Goal: Task Accomplishment & Management: Manage account settings

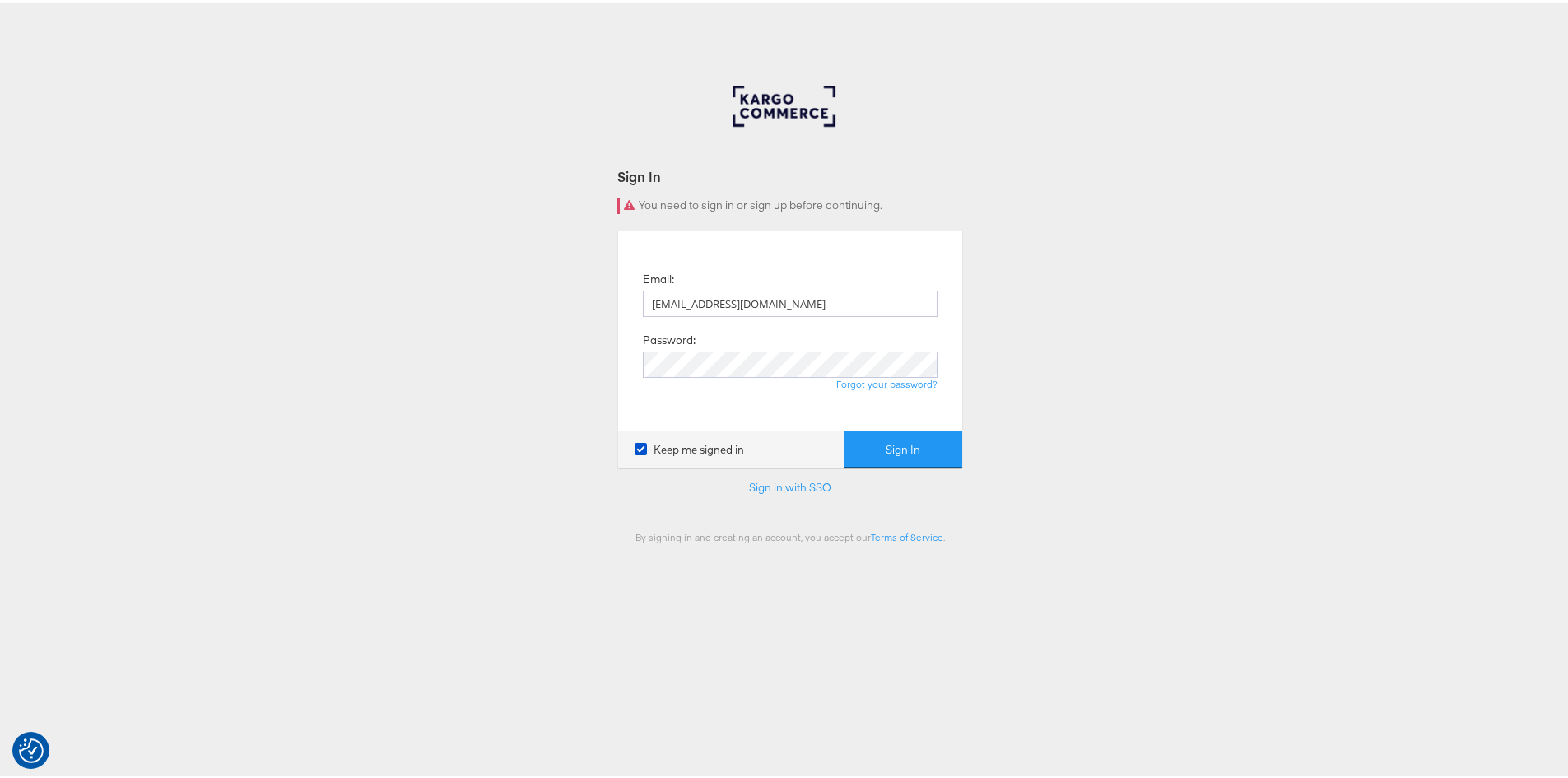
type input "rola.tarek@assemblyglobal.com"
click at [844, 428] on button "Sign In" at bounding box center [903, 446] width 119 height 37
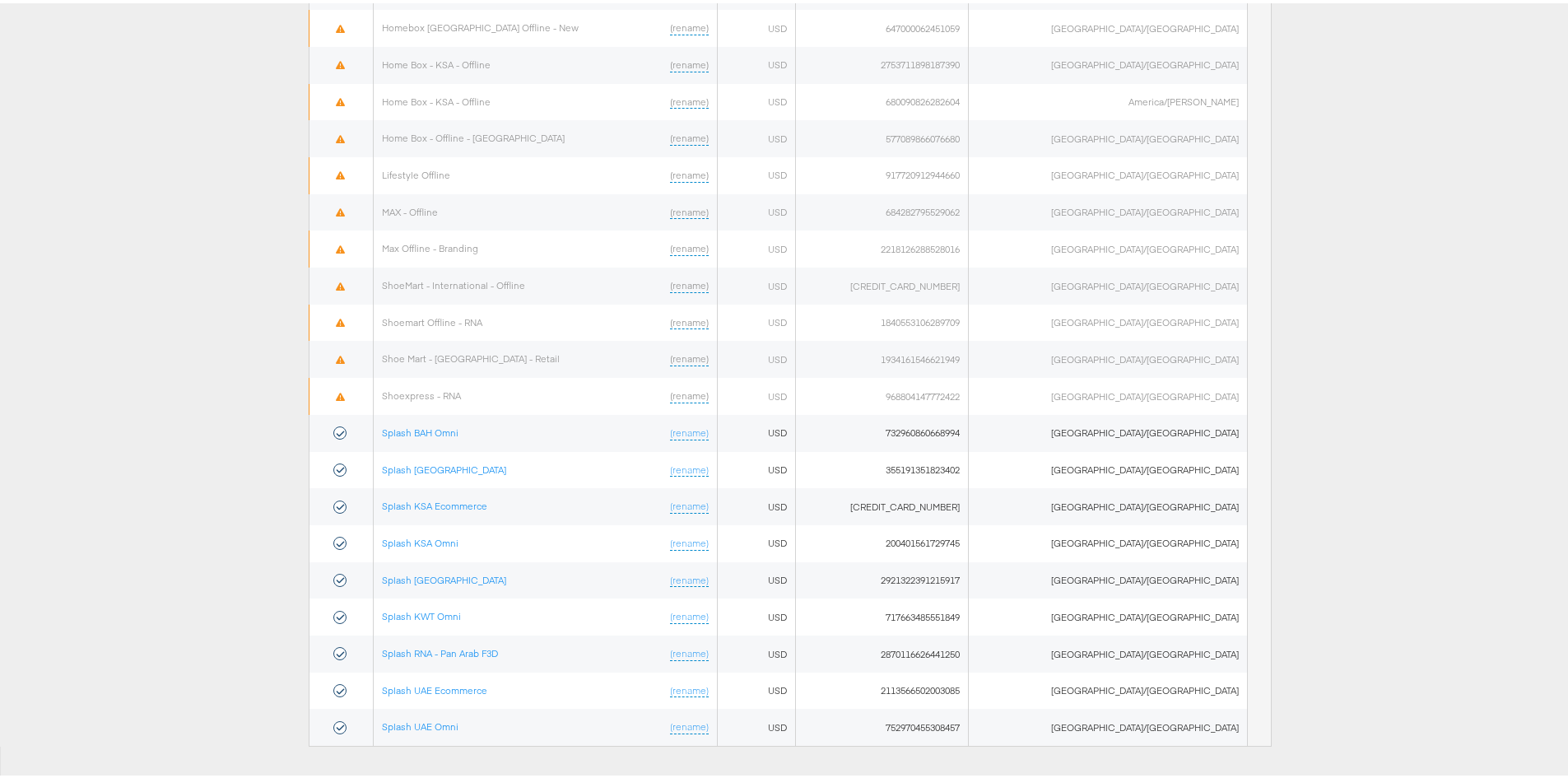
scroll to position [791, 0]
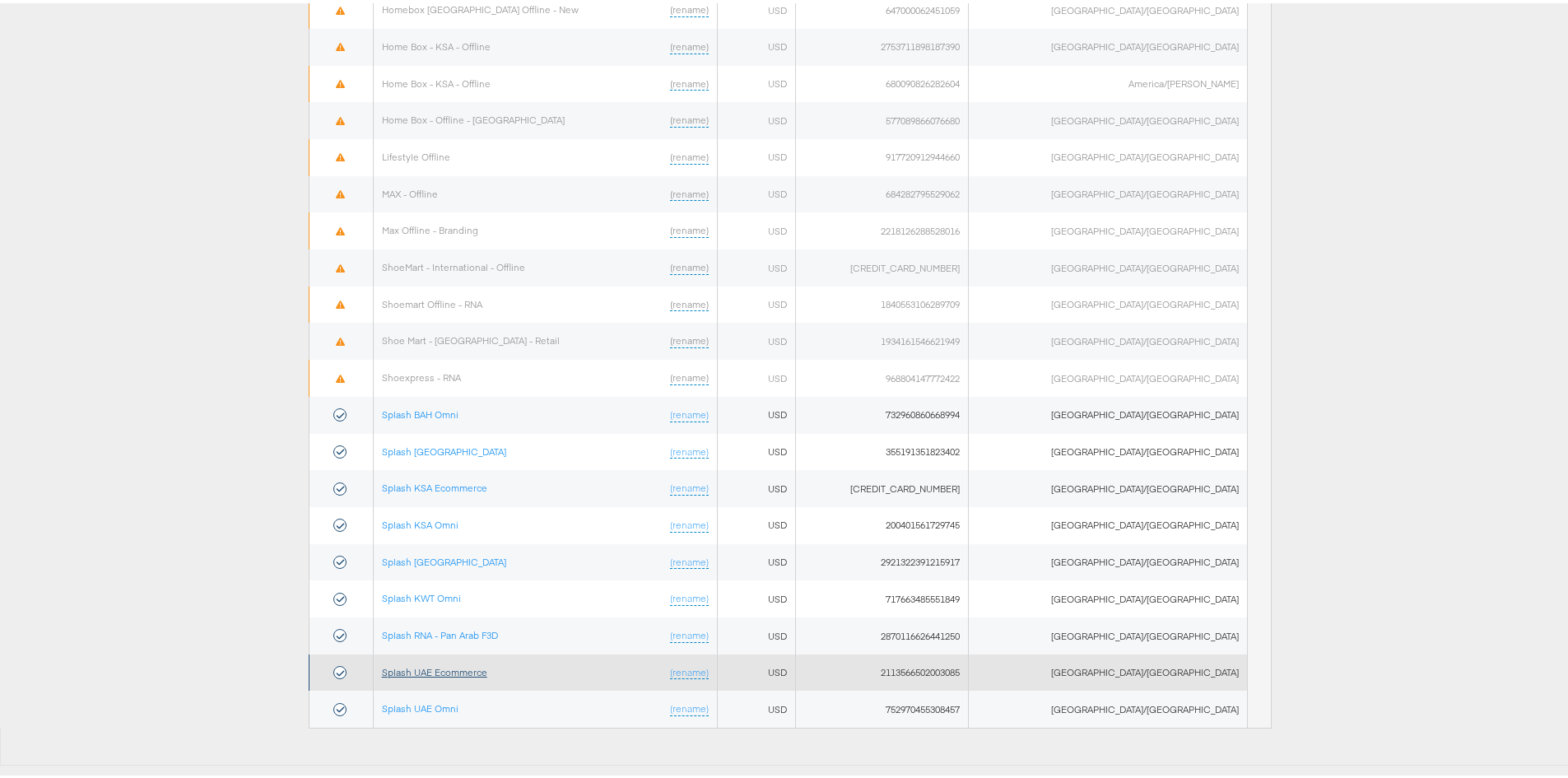
click at [461, 673] on link "Splash UAE Ecommerce" at bounding box center [434, 669] width 105 height 13
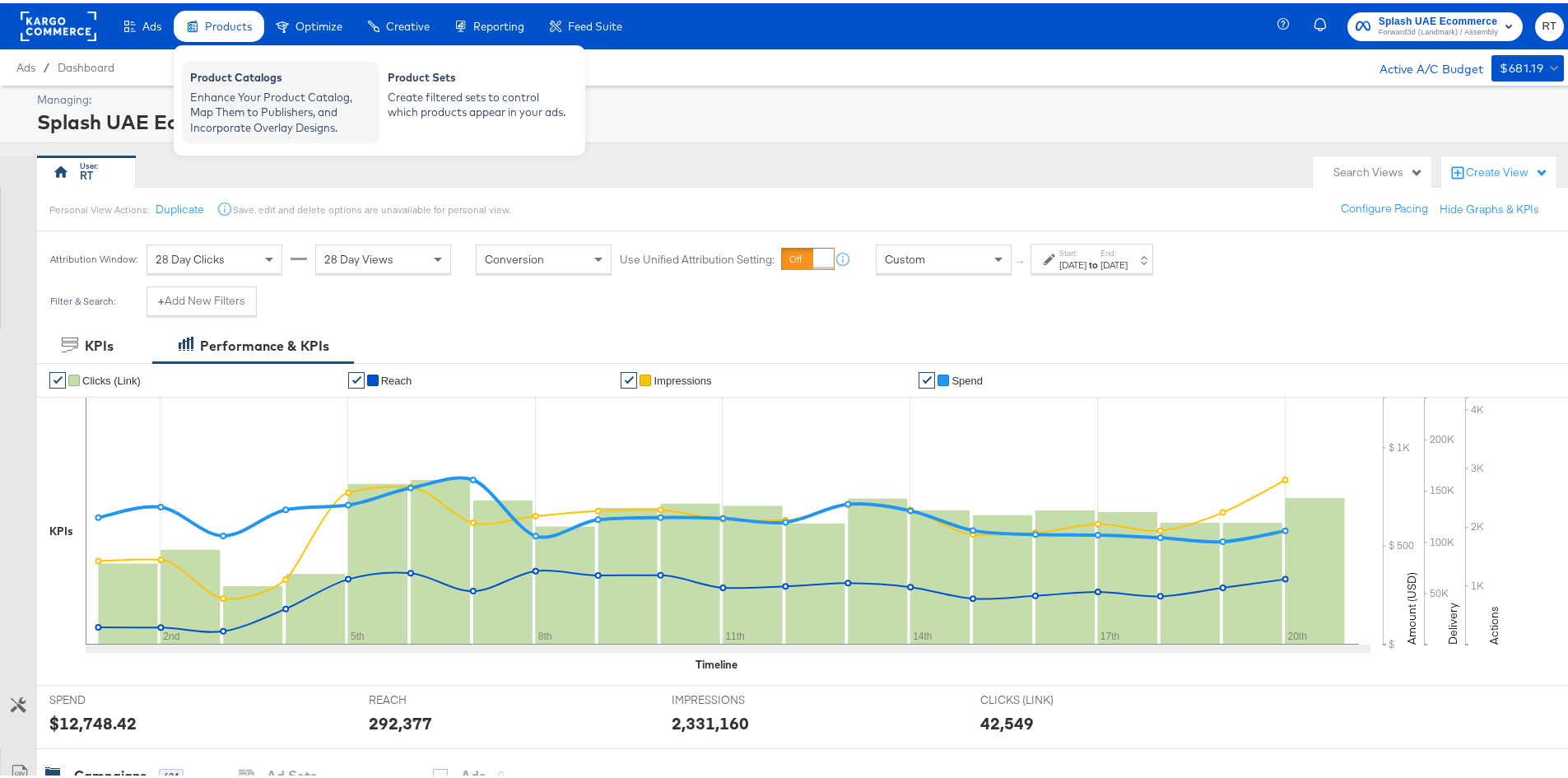
click at [247, 86] on div "Enhance Your Product Catalog, Map Them to Publishers, and Incorporate Overlay D…" at bounding box center [281, 109] width 182 height 46
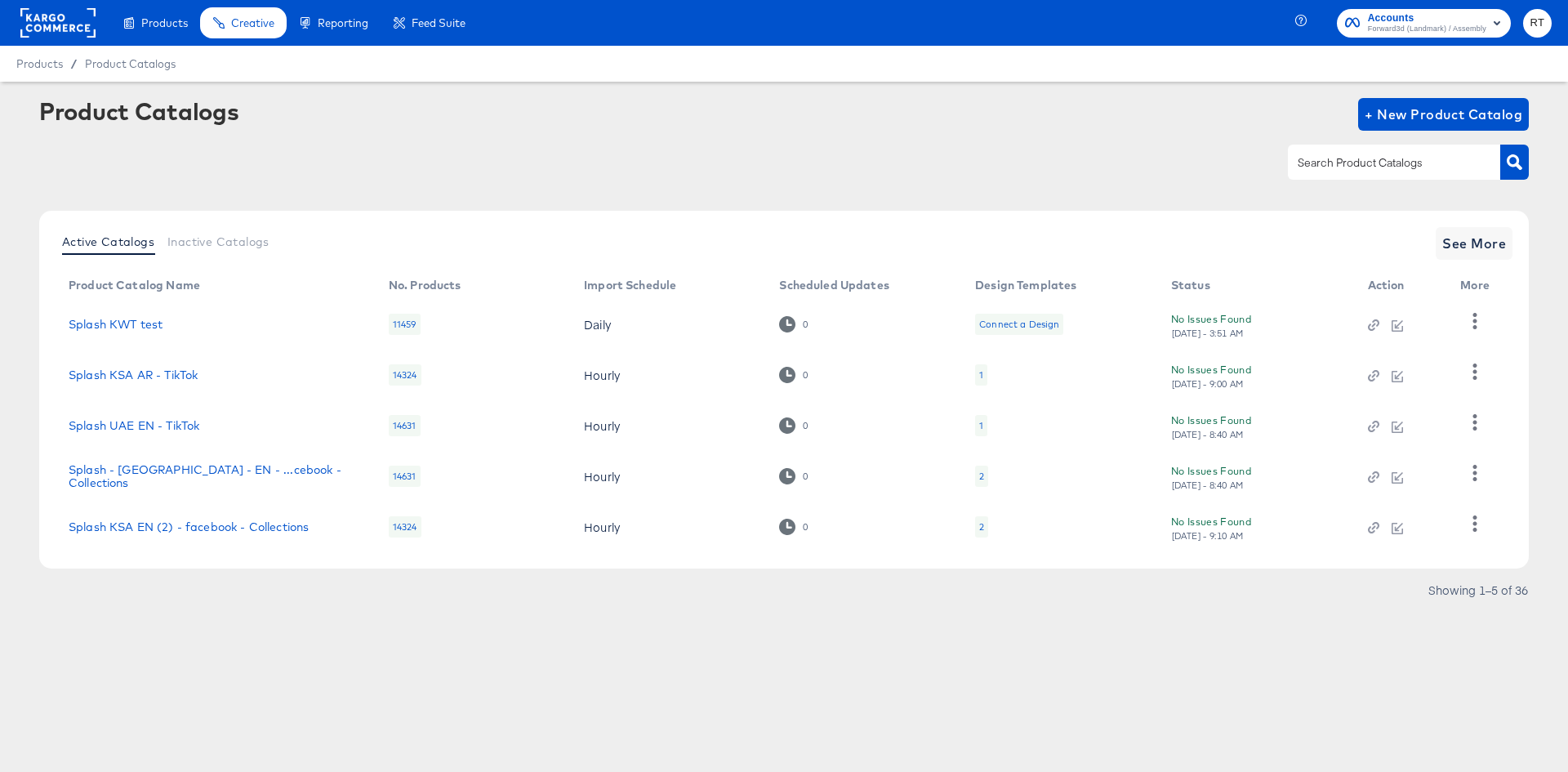
click at [1382, 168] on input "text" at bounding box center [1381, 162] width 174 height 19
type input "uae"
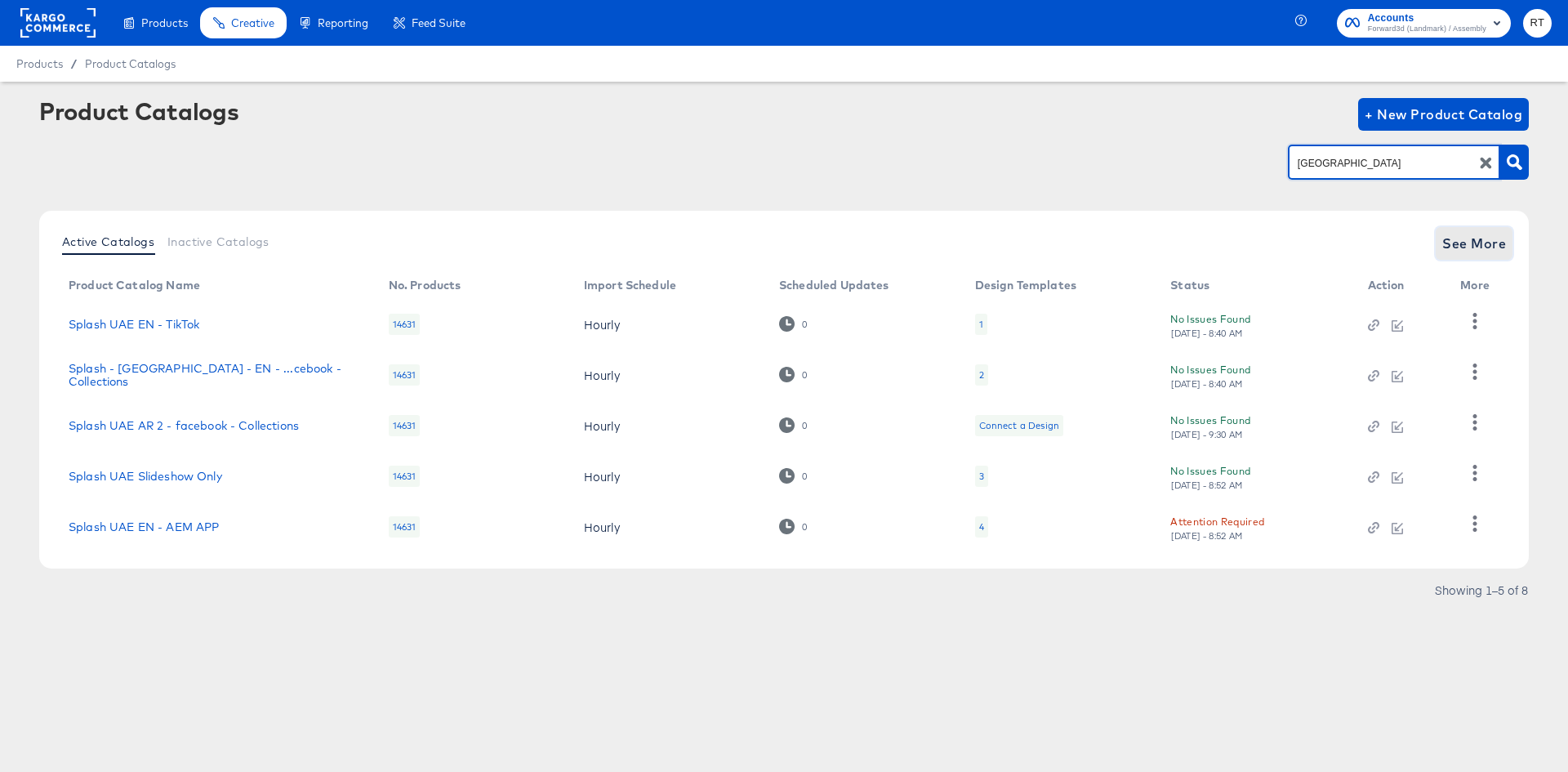
click at [1489, 245] on span "See More" at bounding box center [1474, 243] width 63 height 23
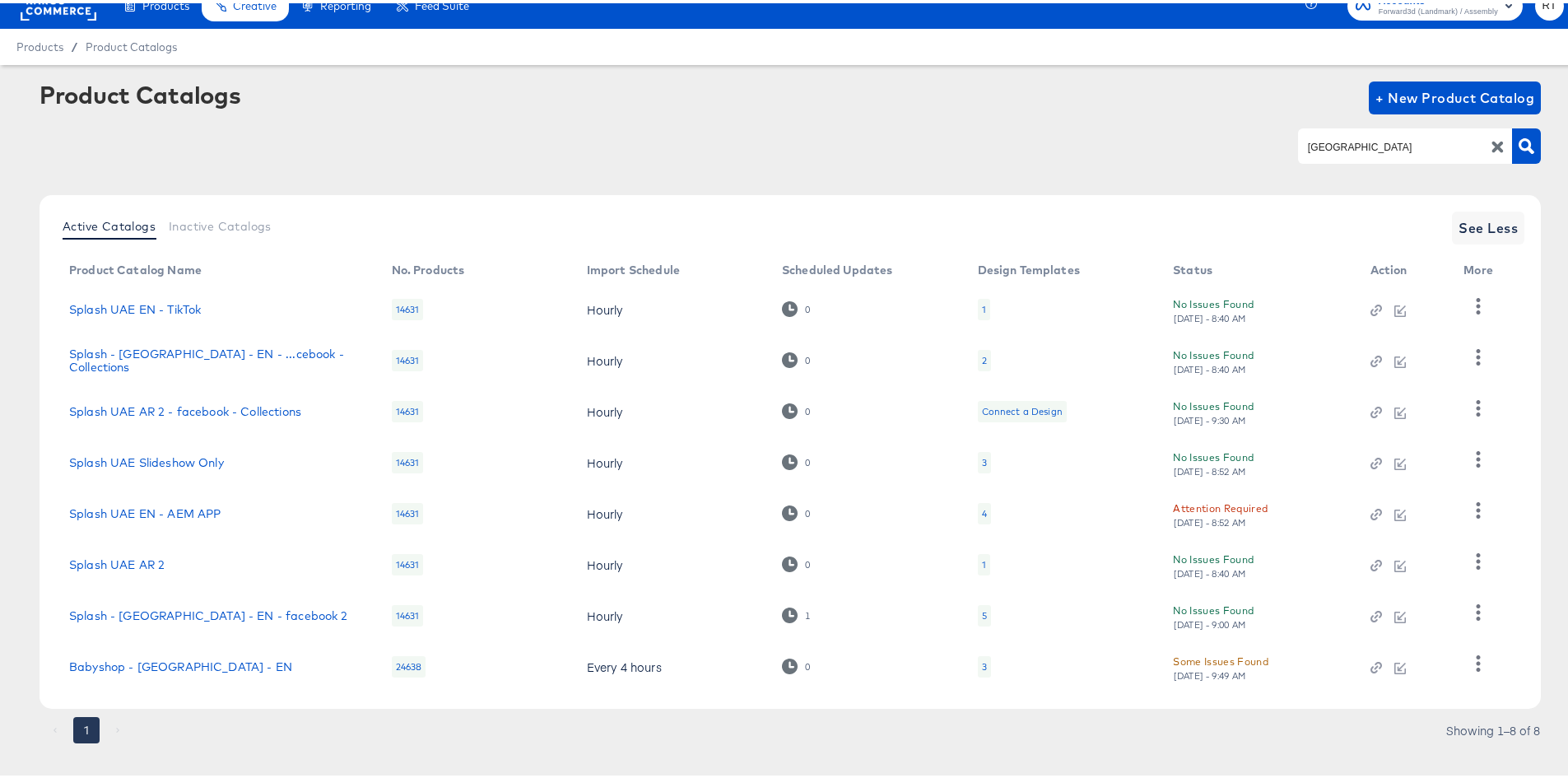
scroll to position [40, 0]
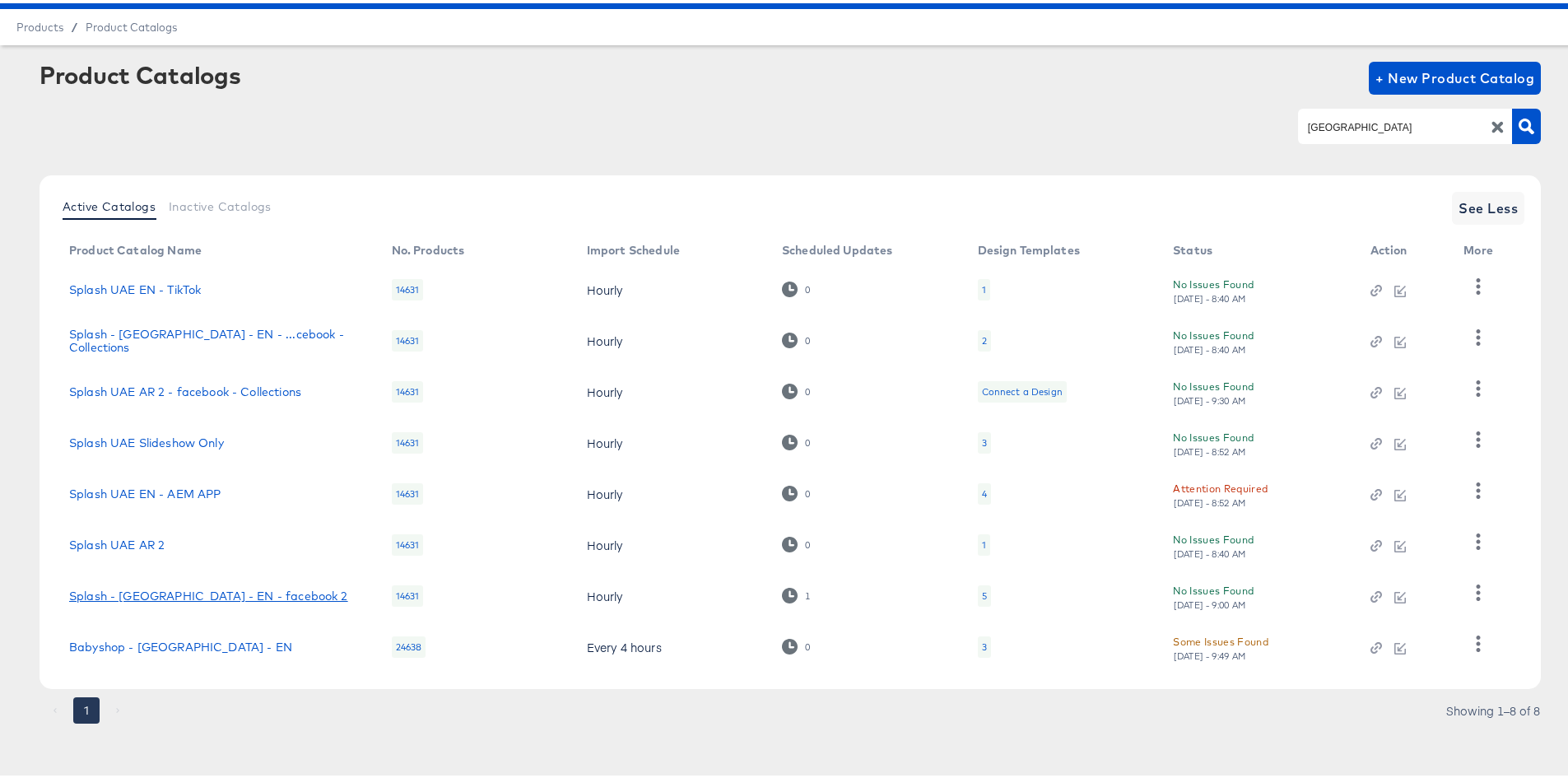
click at [164, 587] on link "Splash - UAE - EN - facebook 2" at bounding box center [208, 592] width 279 height 13
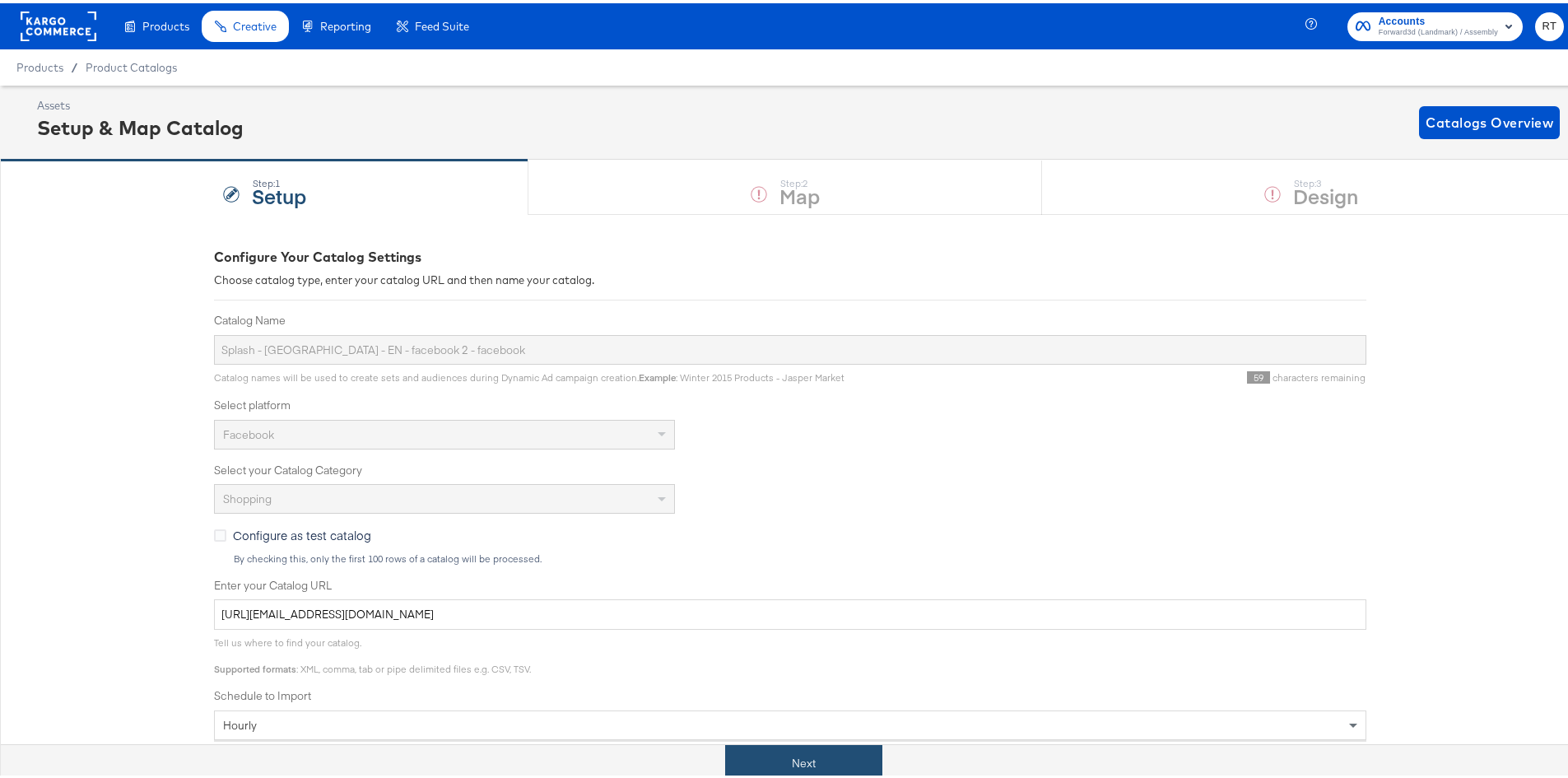
click at [767, 747] on button "Next" at bounding box center [803, 760] width 157 height 37
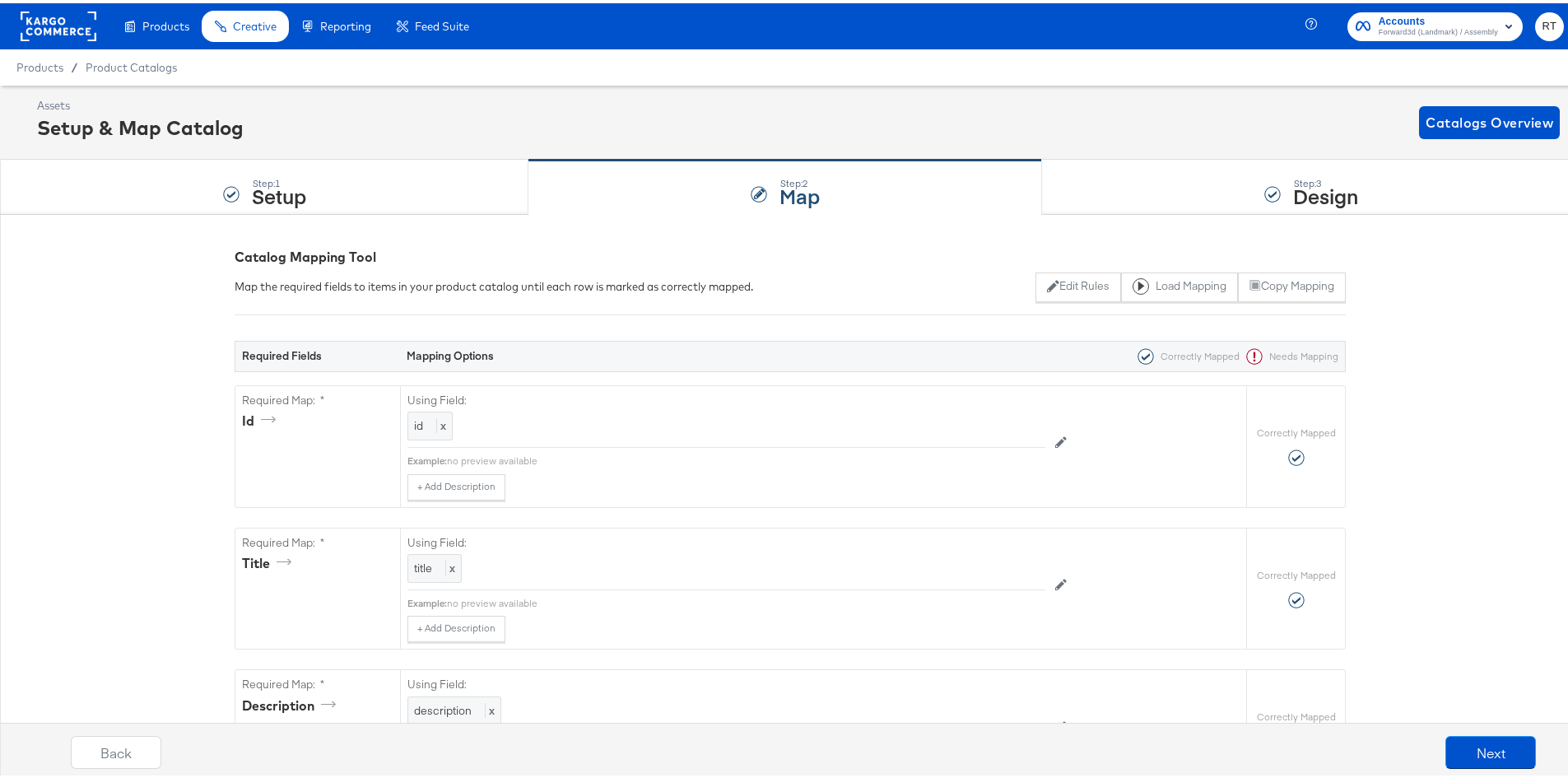
click at [1138, 188] on div "Step: 3 Design" at bounding box center [1311, 184] width 538 height 54
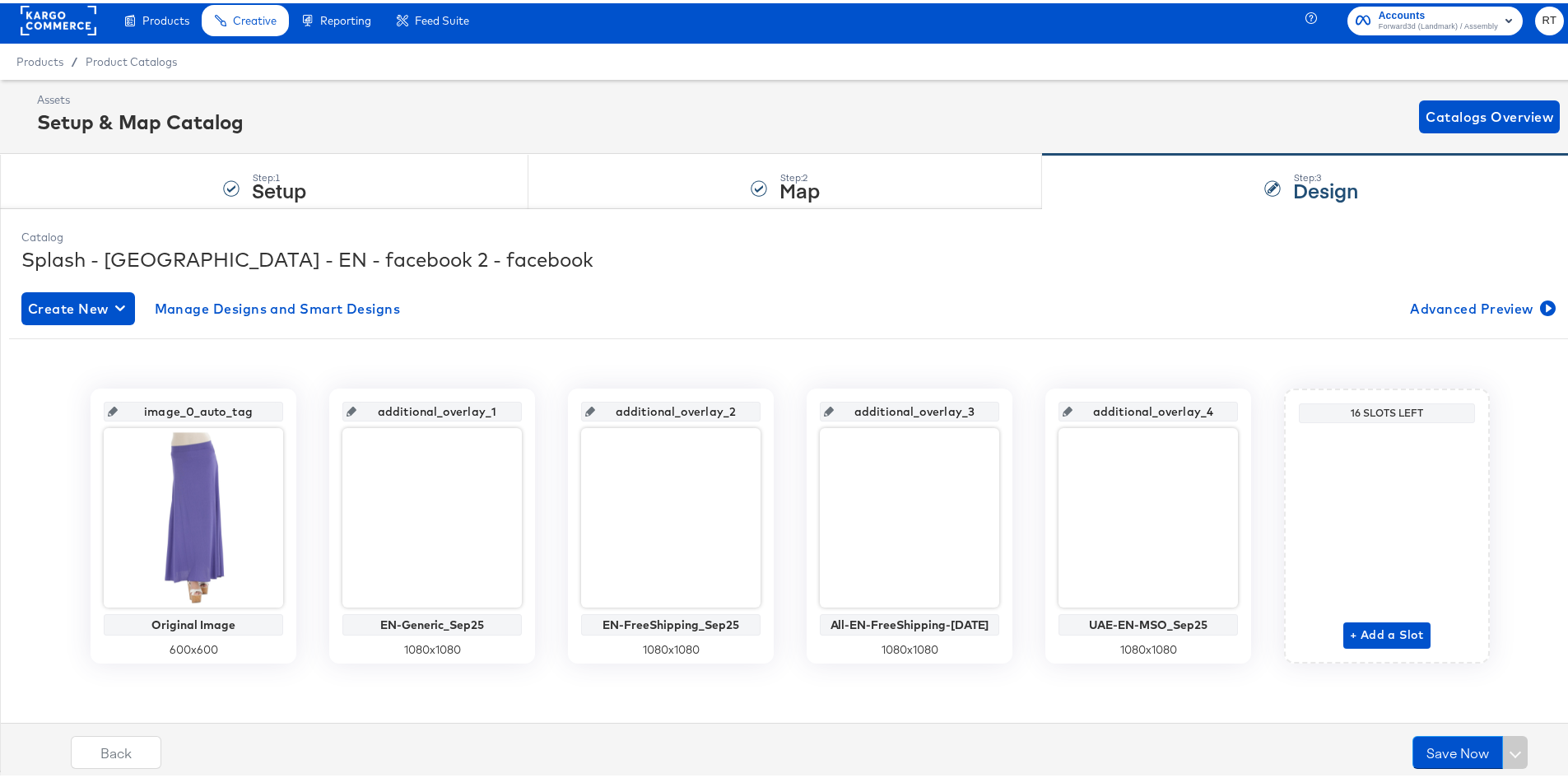
scroll to position [7, 0]
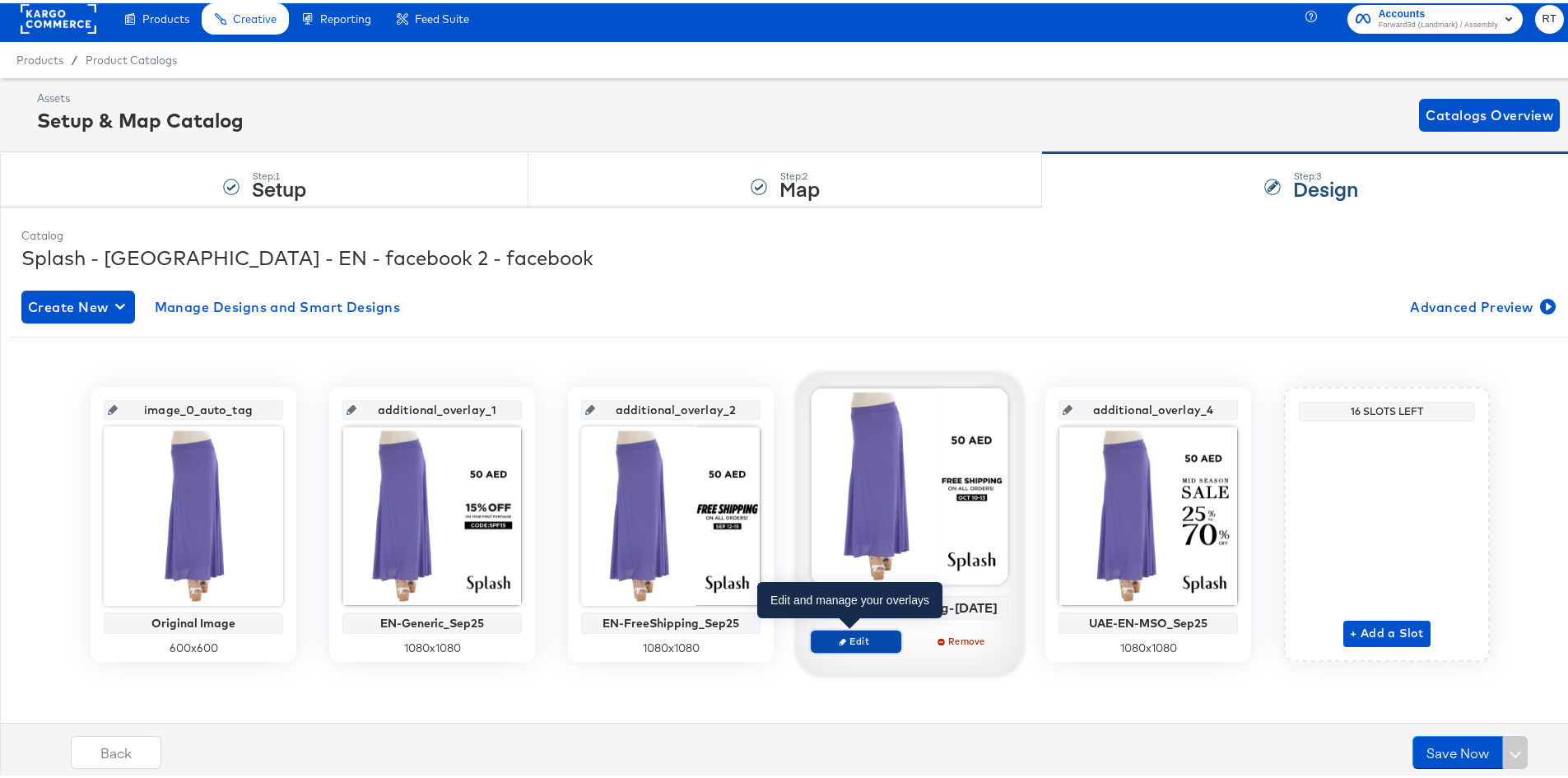
click at [877, 636] on span "Edit" at bounding box center [856, 638] width 75 height 13
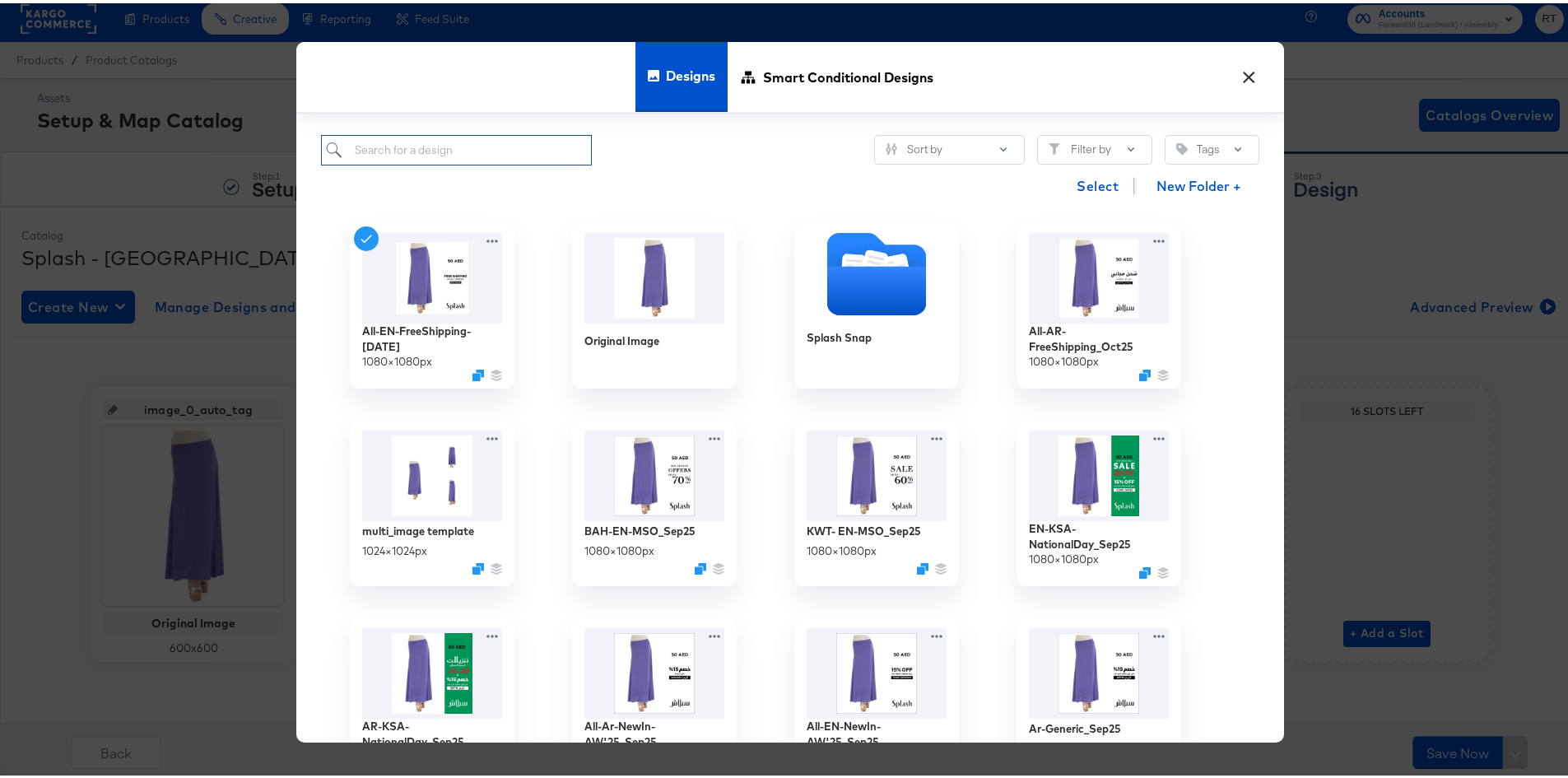
click at [417, 153] on input "search" at bounding box center [456, 147] width 270 height 31
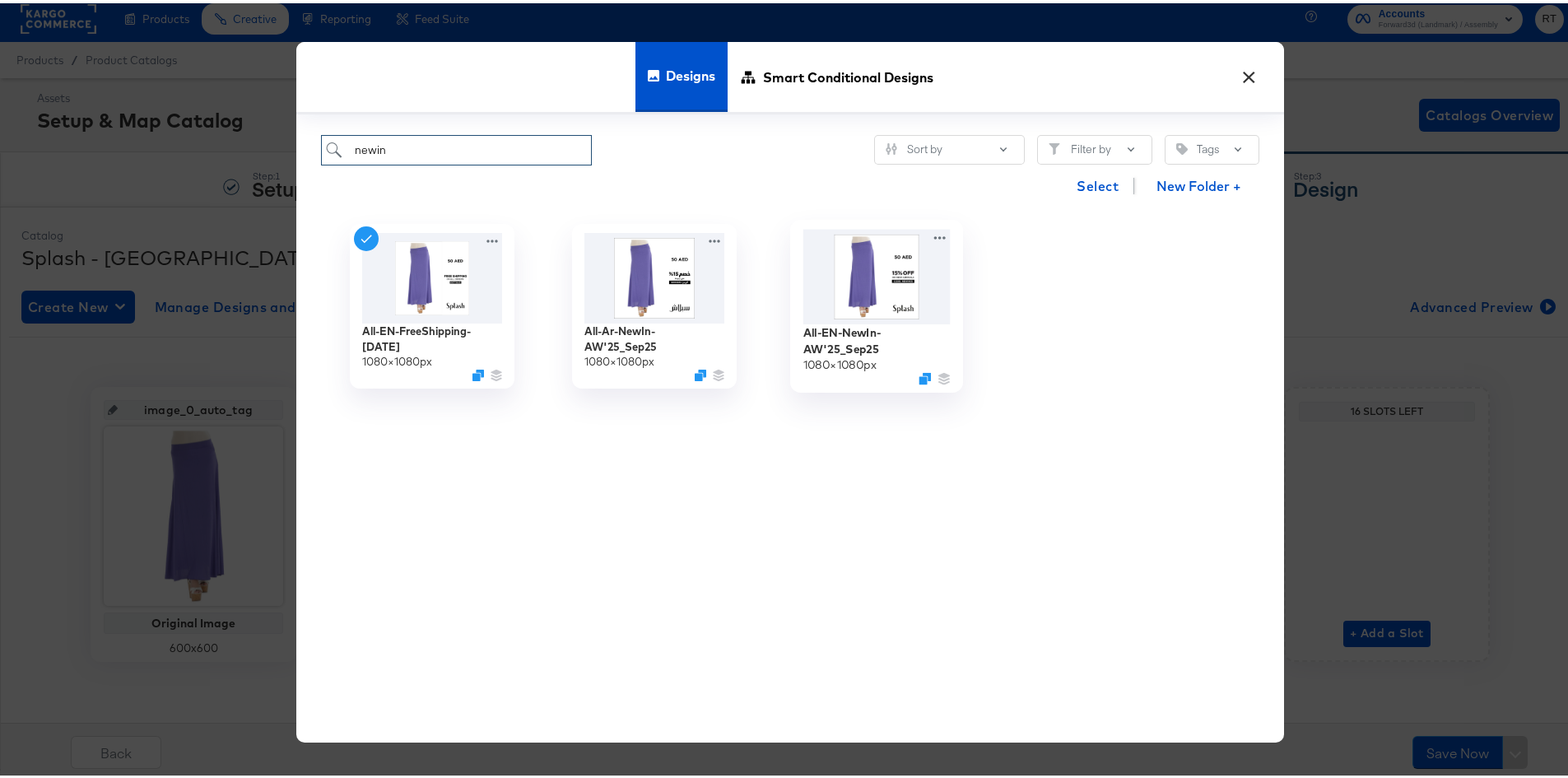
type input "newin"
click at [895, 308] on img at bounding box center [877, 272] width 147 height 94
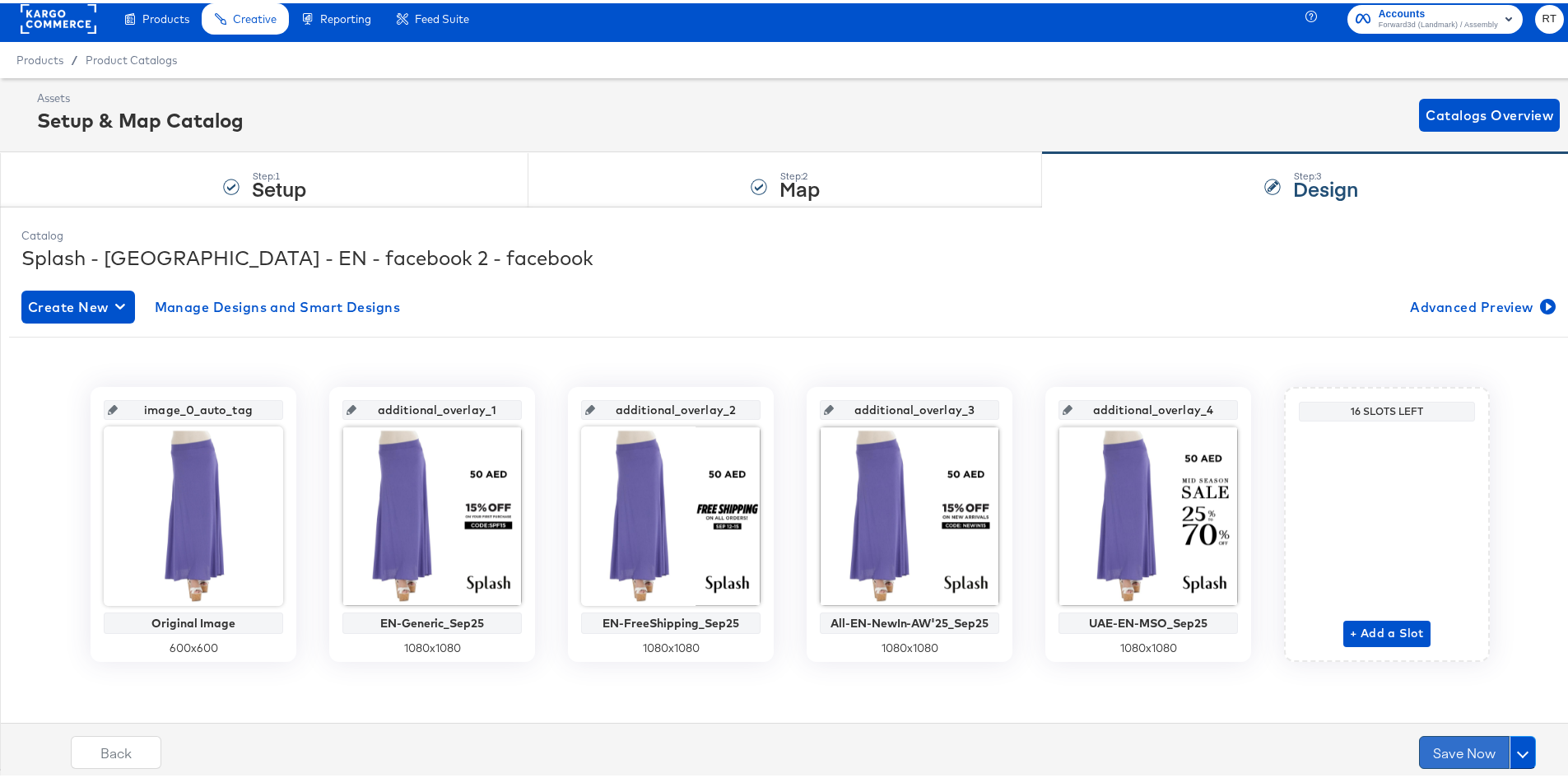
click at [1442, 748] on button "Save Now" at bounding box center [1465, 748] width 91 height 33
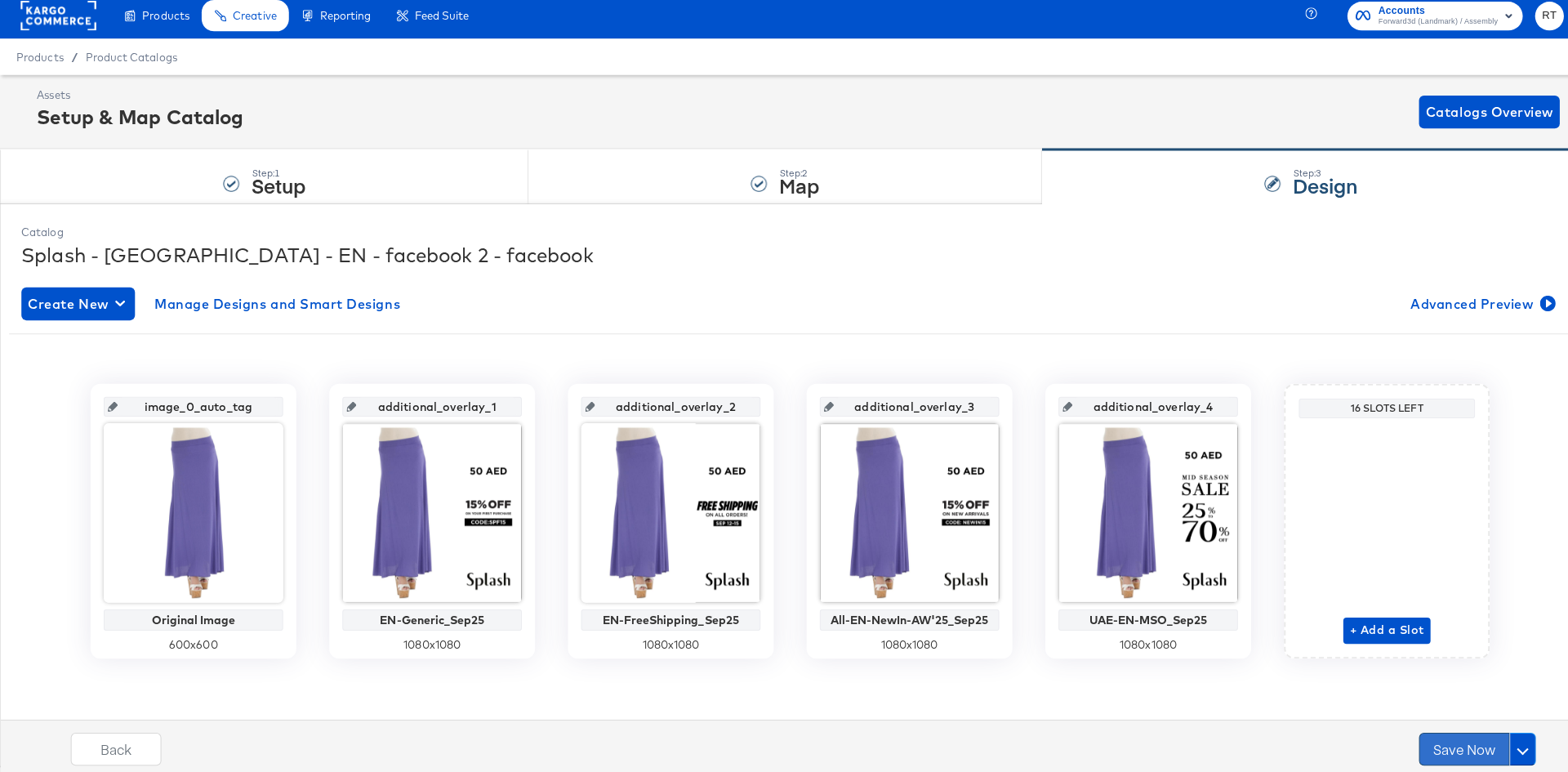
scroll to position [0, 0]
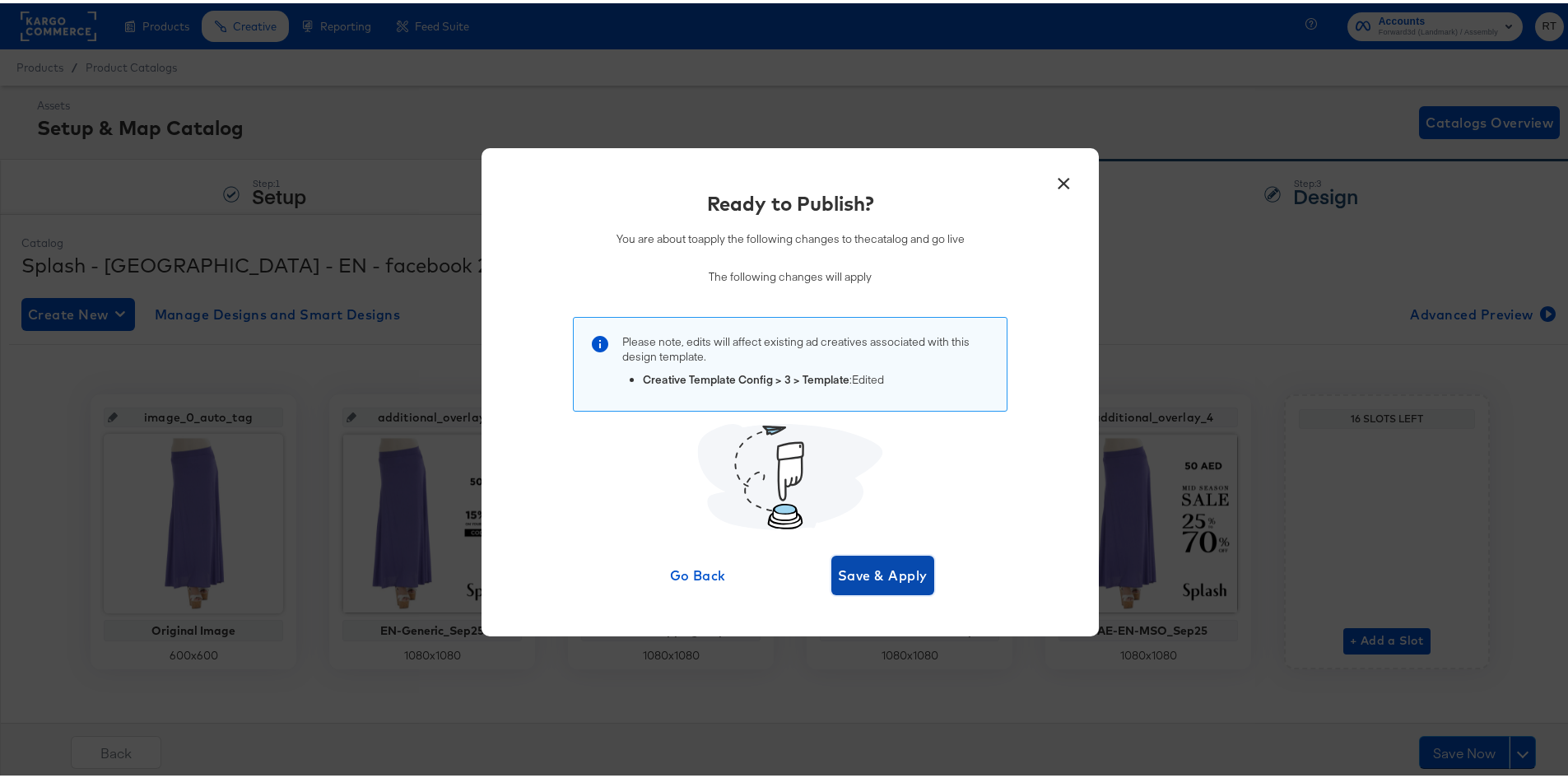
click at [863, 581] on span "Save & Apply" at bounding box center [883, 572] width 90 height 23
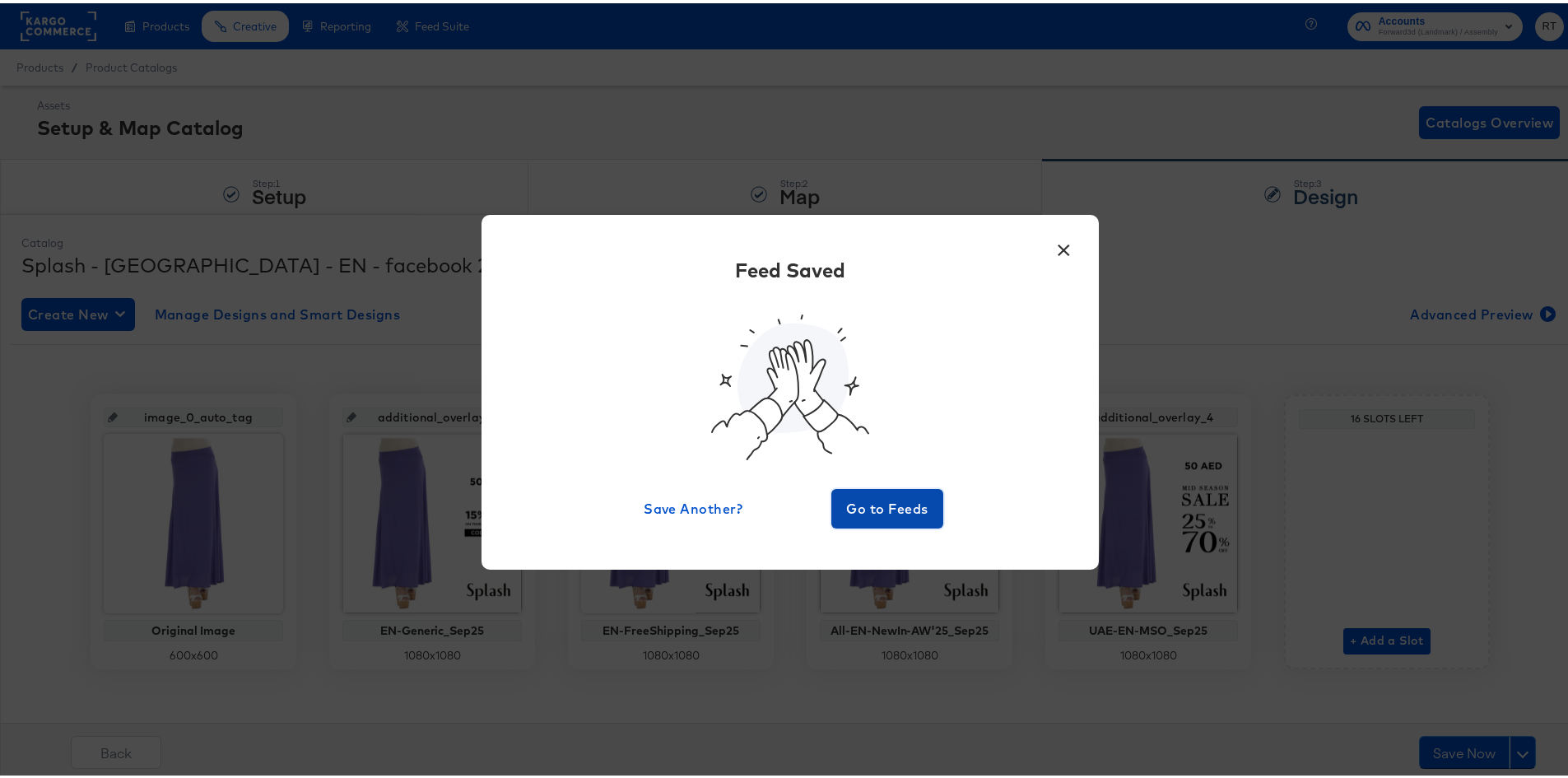
click at [862, 494] on span "Go to Feeds" at bounding box center [888, 506] width 99 height 23
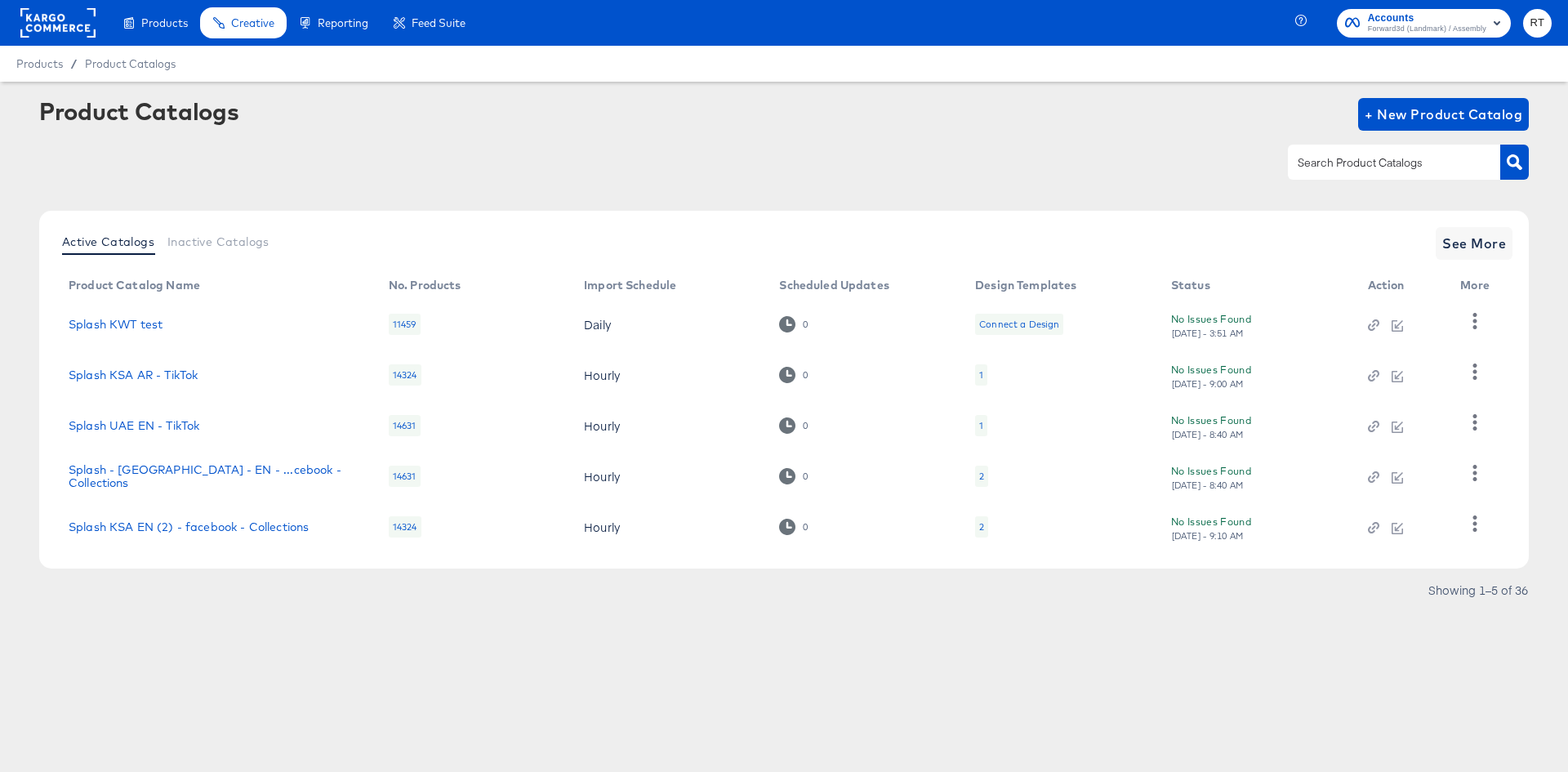
click at [70, 22] on rect at bounding box center [58, 22] width 75 height 29
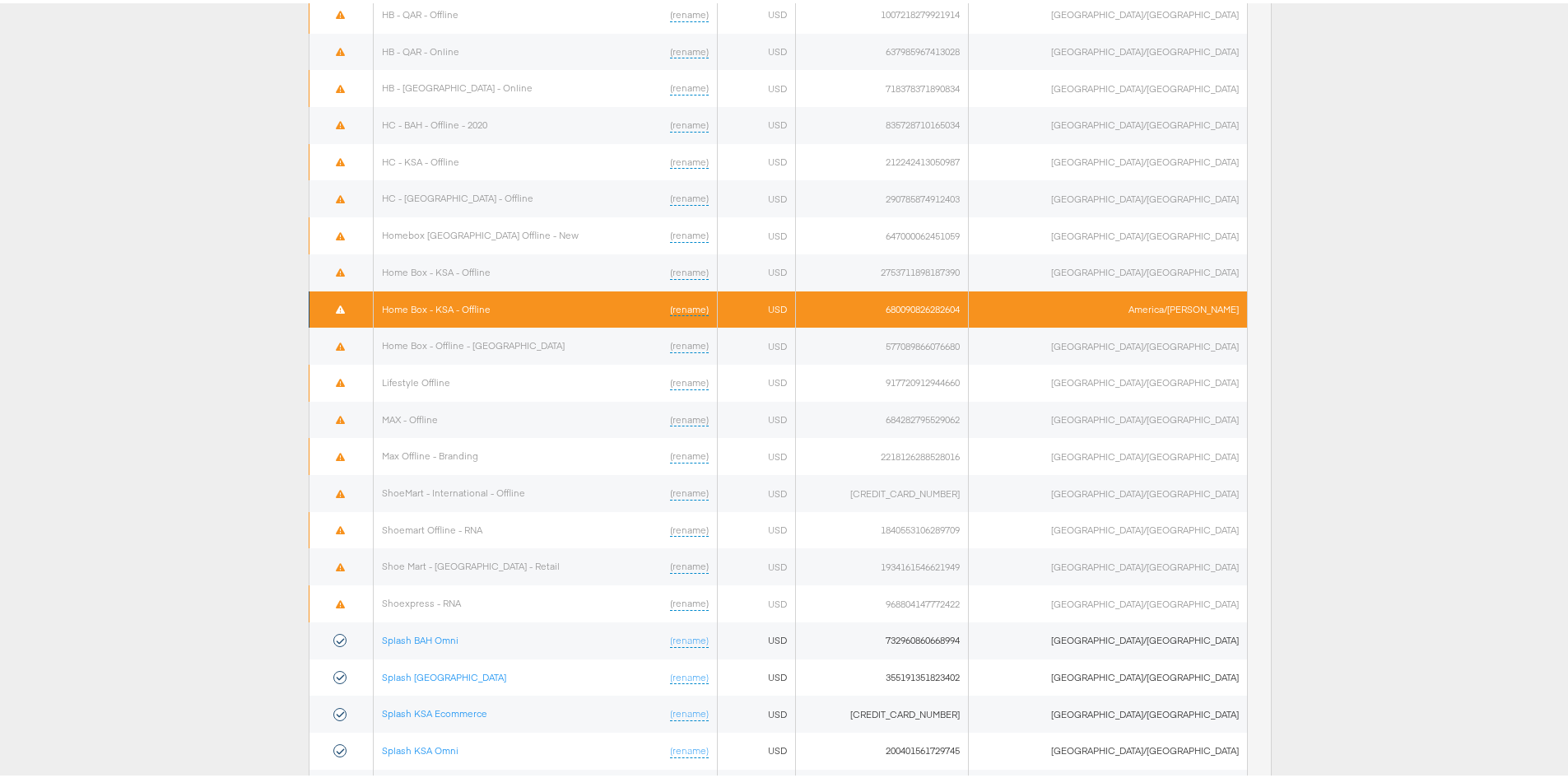
scroll to position [791, 0]
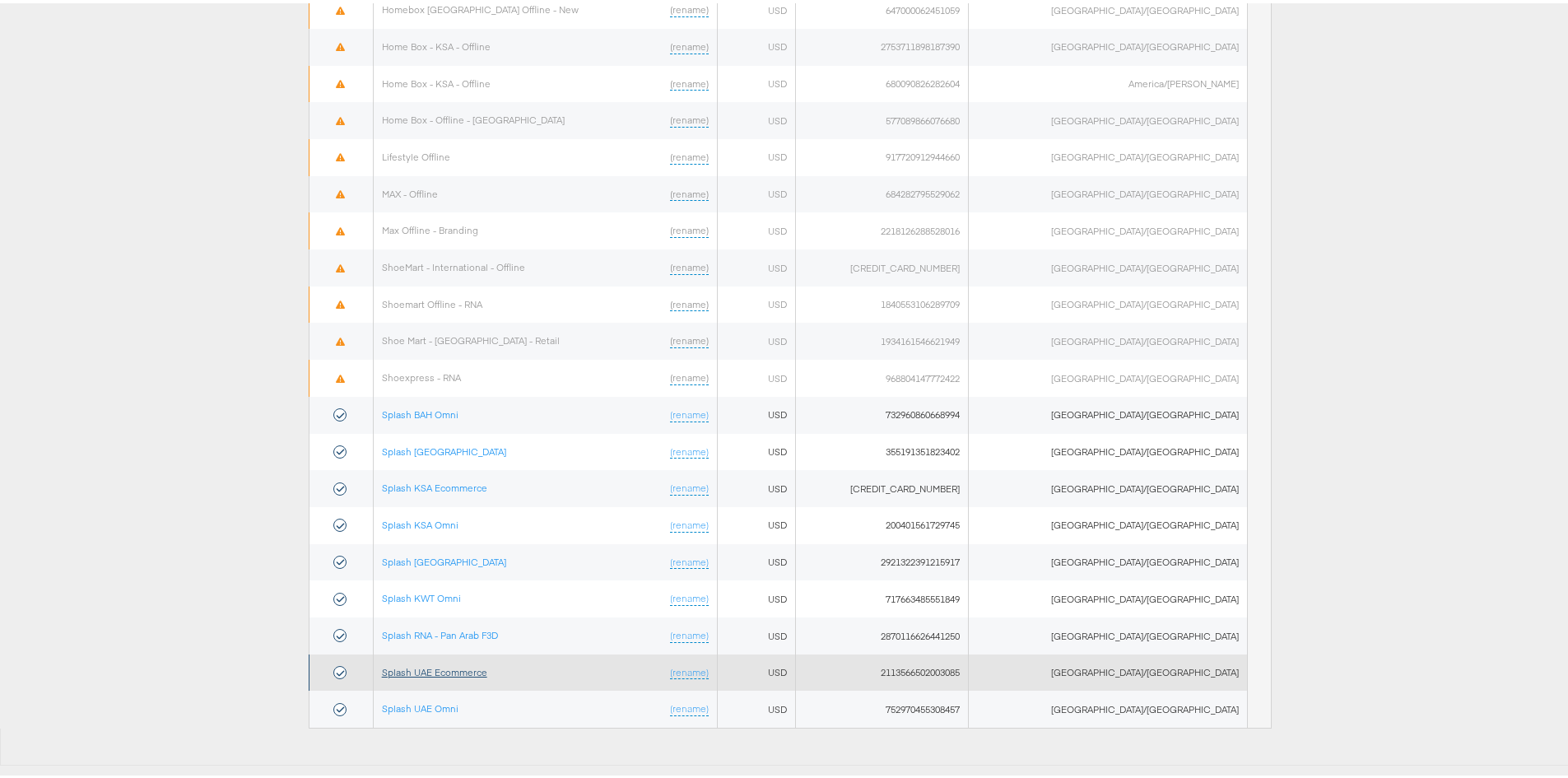
click at [451, 667] on link "Splash UAE Ecommerce" at bounding box center [434, 669] width 105 height 13
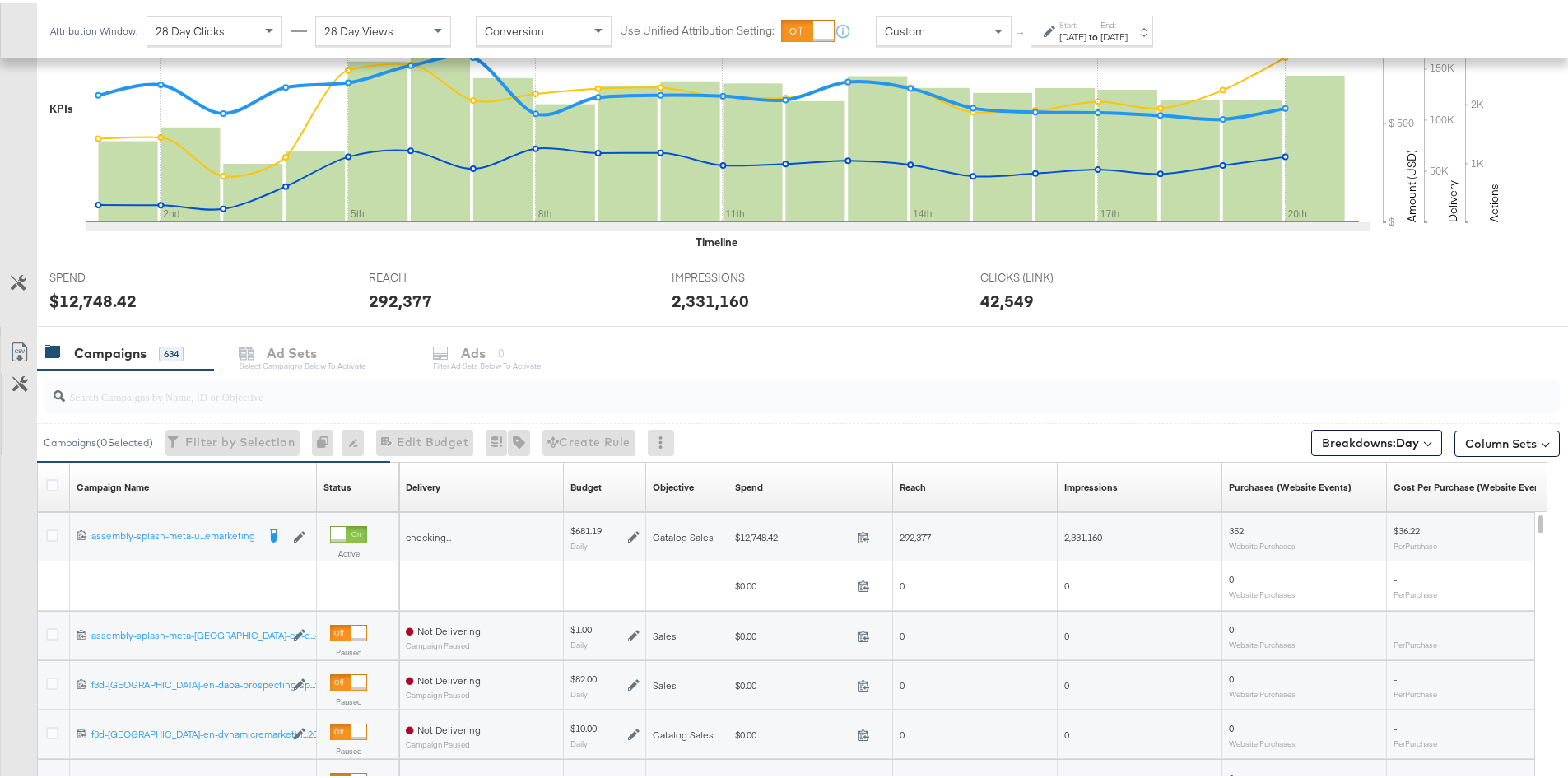
scroll to position [587, 0]
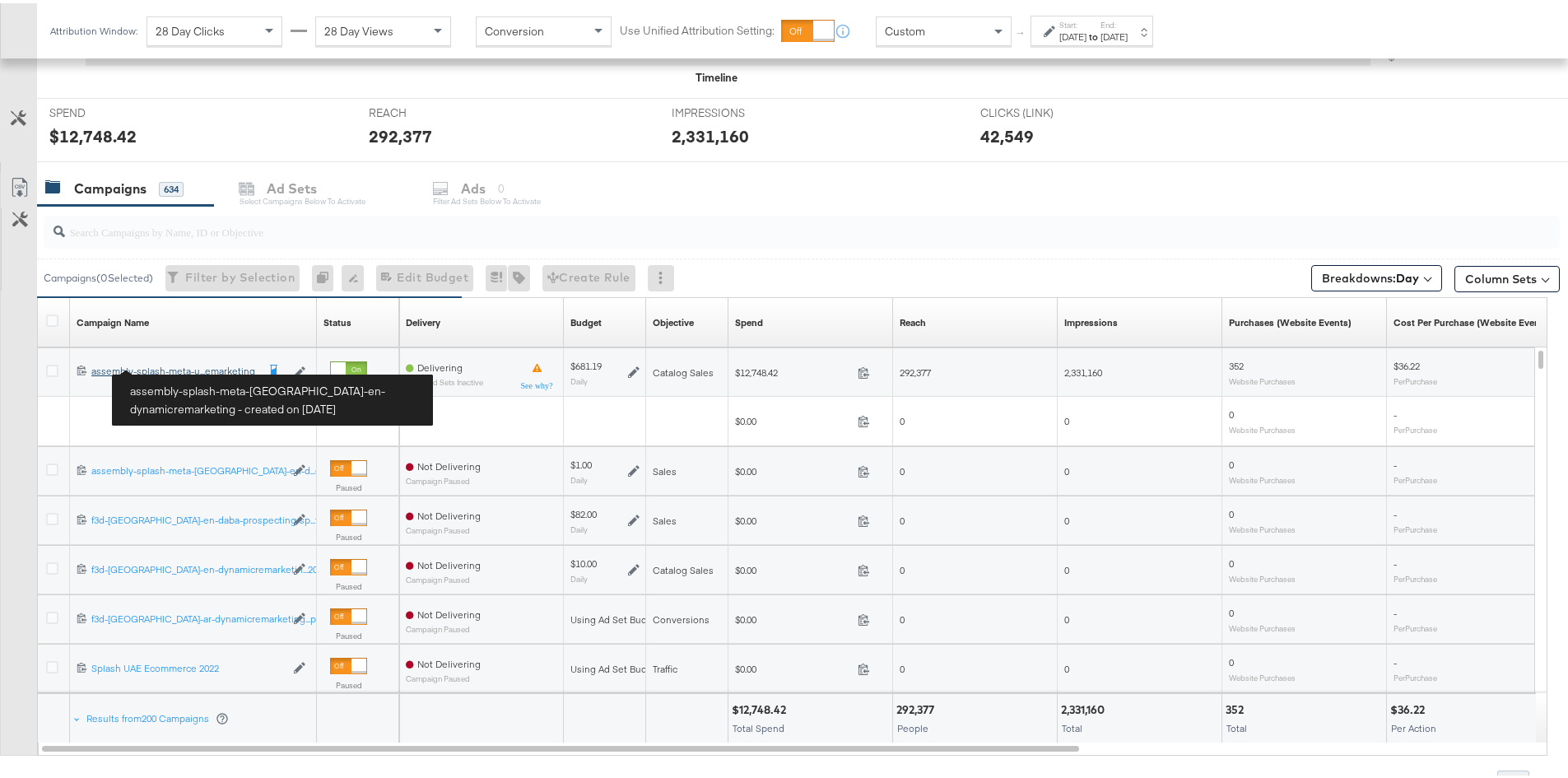
click at [155, 374] on div "assembly-splash-meta-uae-en-dynamicremarketing assembly-splash-meta-u...emarket…" at bounding box center [173, 367] width 164 height 13
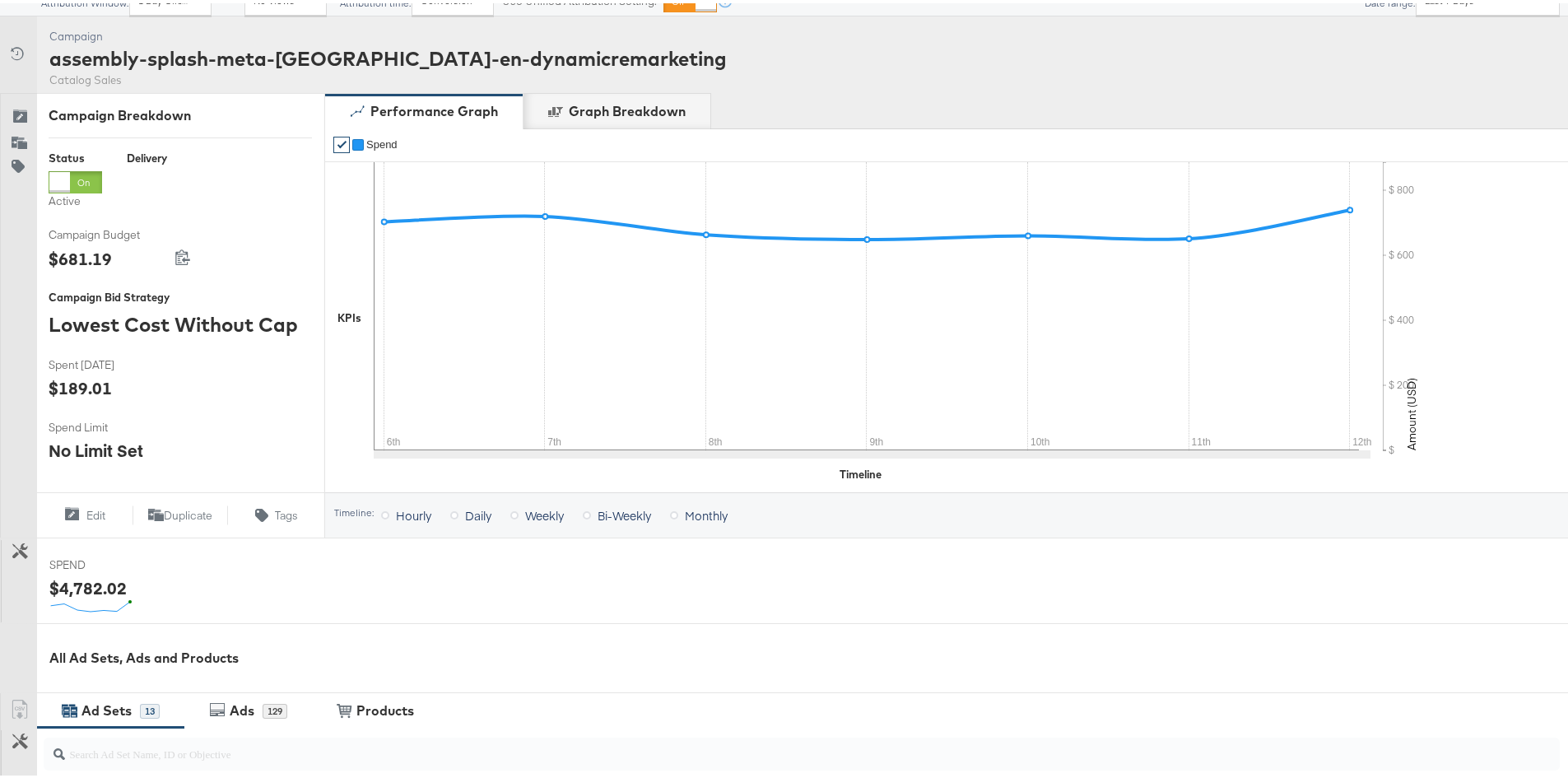
scroll to position [106, 0]
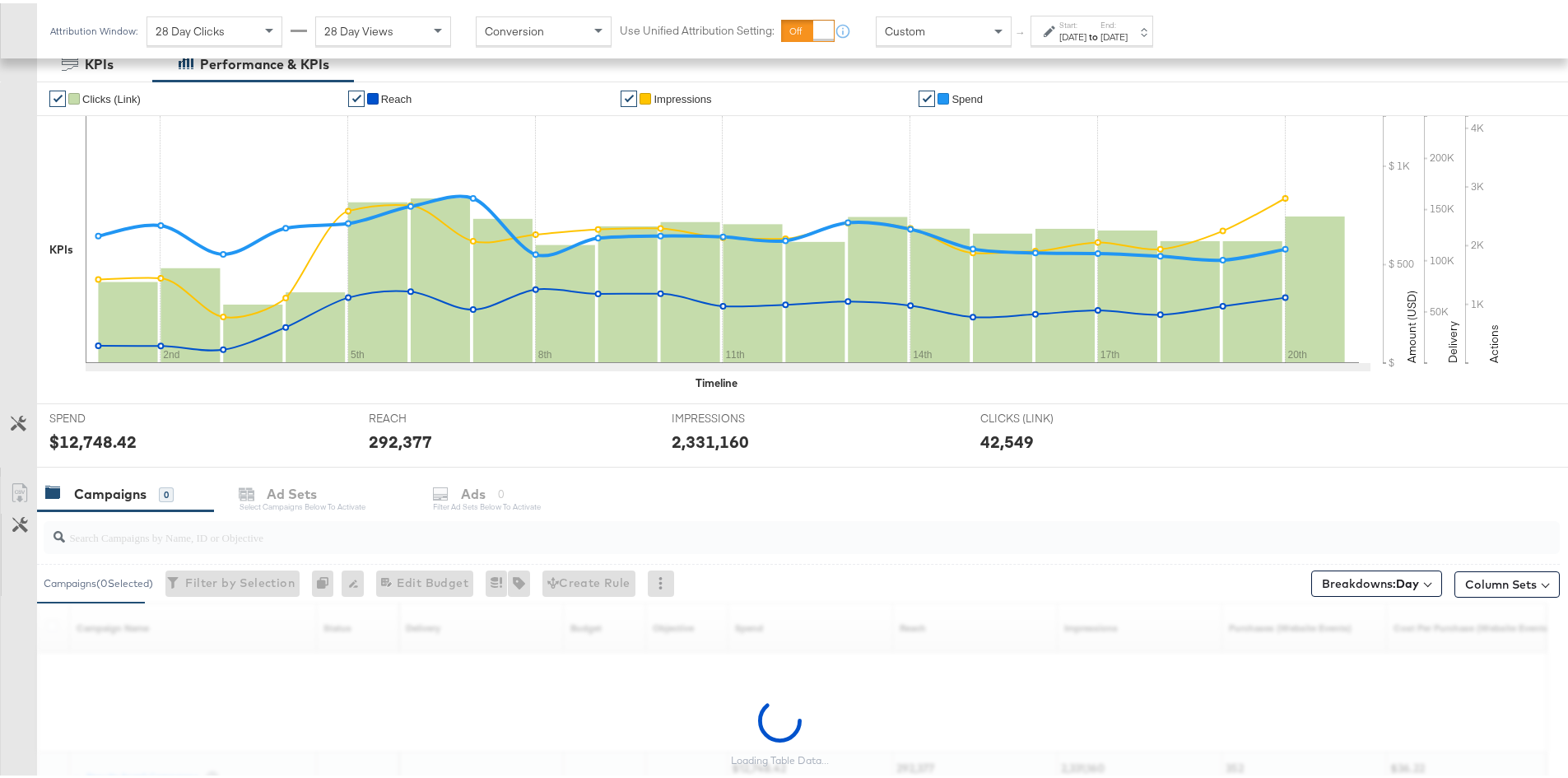
scroll to position [422, 0]
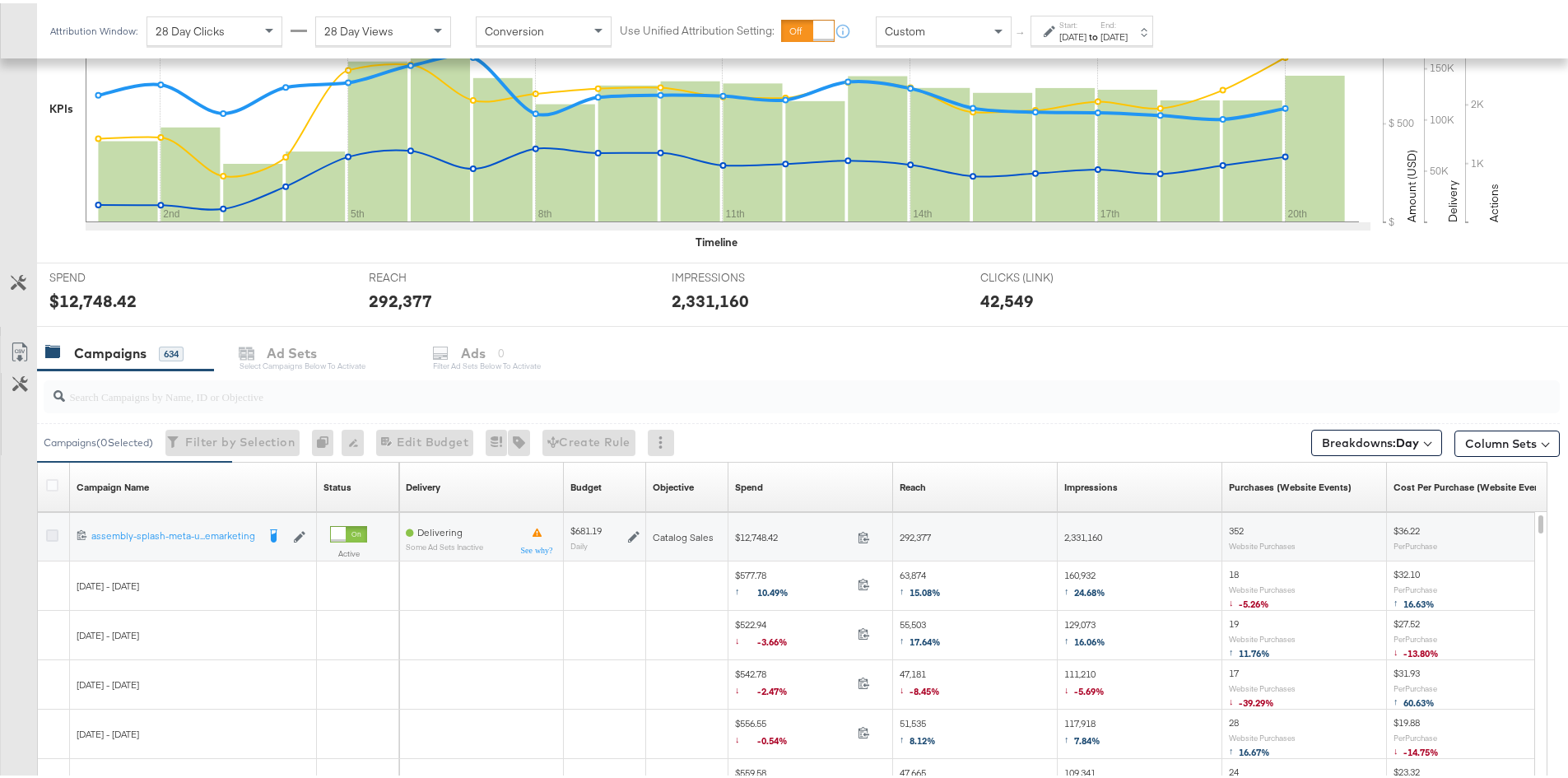
click at [49, 532] on icon at bounding box center [52, 532] width 13 height 13
click at [0, 0] on input "checkbox" at bounding box center [0, 0] width 0 height 0
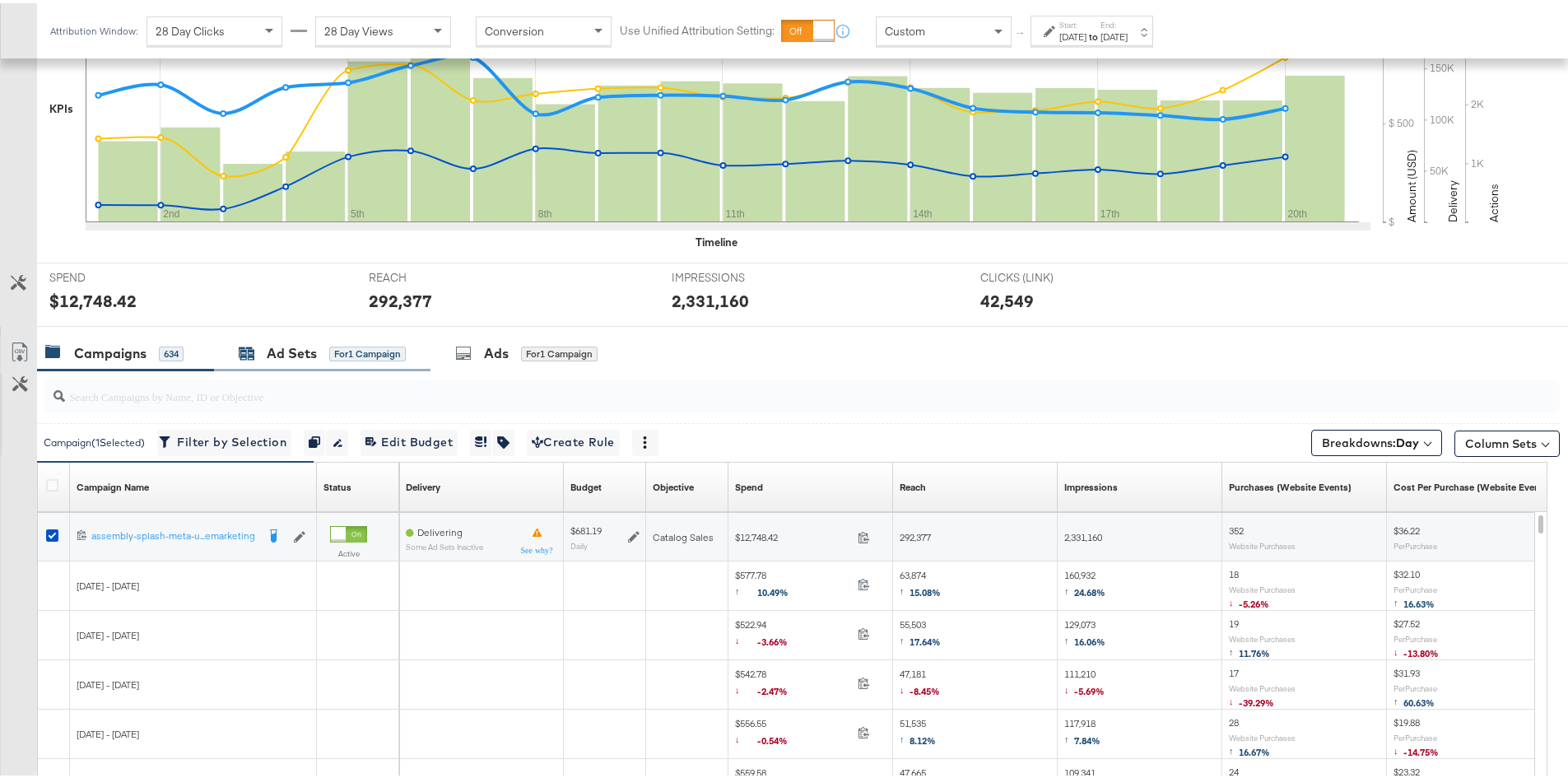
click at [300, 346] on div "Ad Sets" at bounding box center [292, 349] width 50 height 19
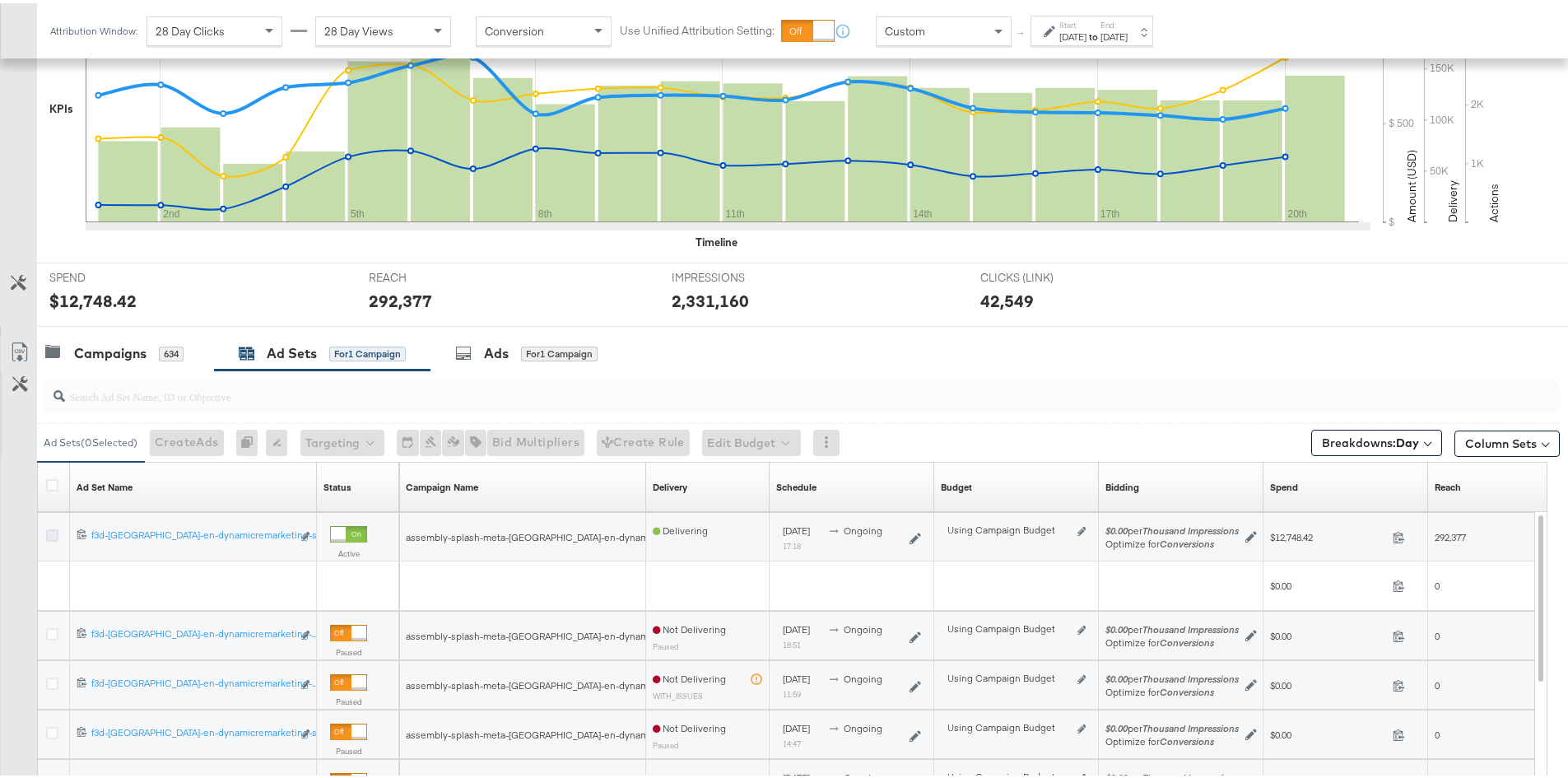
click at [53, 533] on icon at bounding box center [52, 532] width 13 height 13
click at [0, 0] on input "checkbox" at bounding box center [0, 0] width 0 height 0
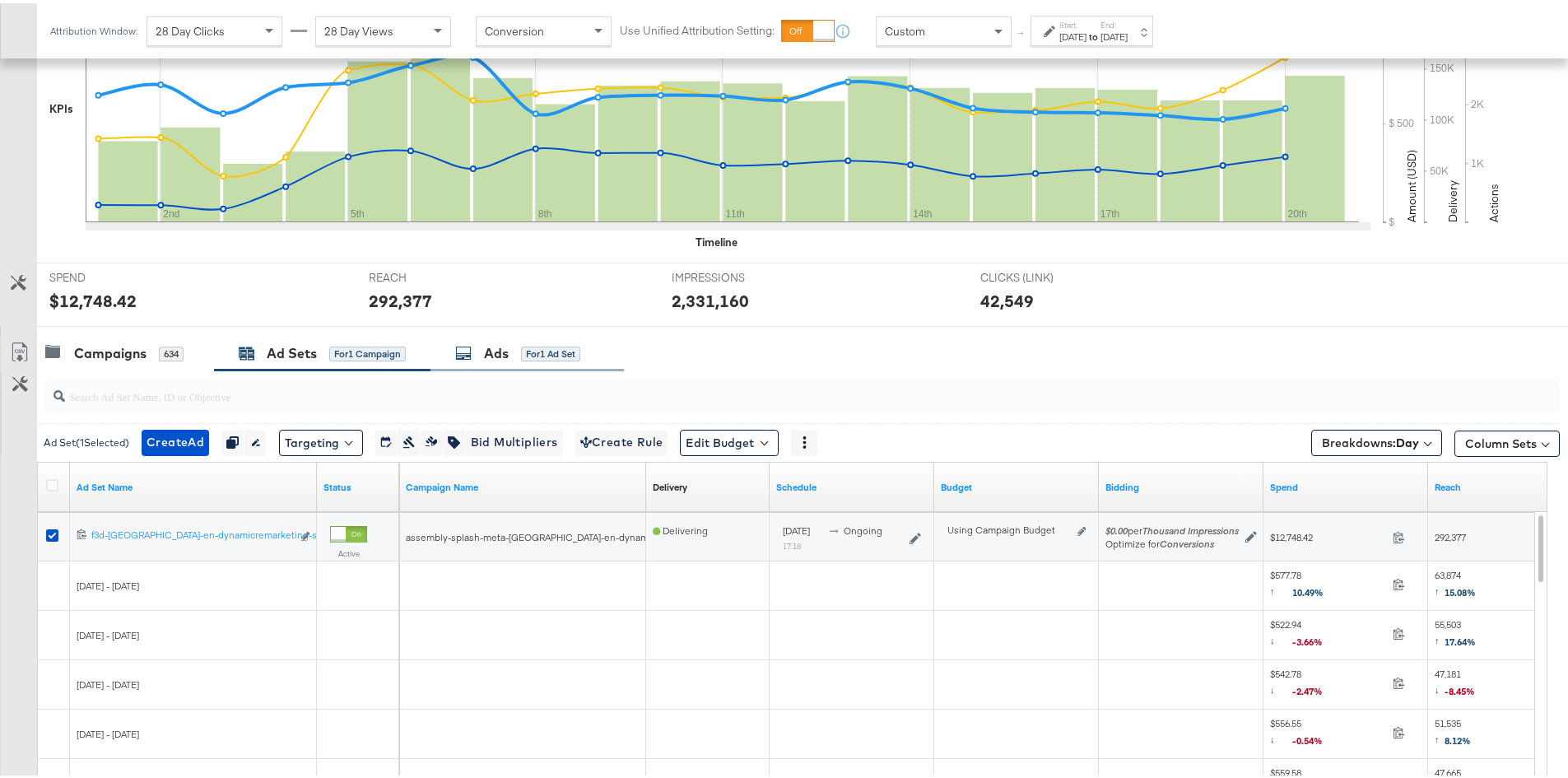
click at [493, 351] on div "Ads" at bounding box center [496, 349] width 24 height 19
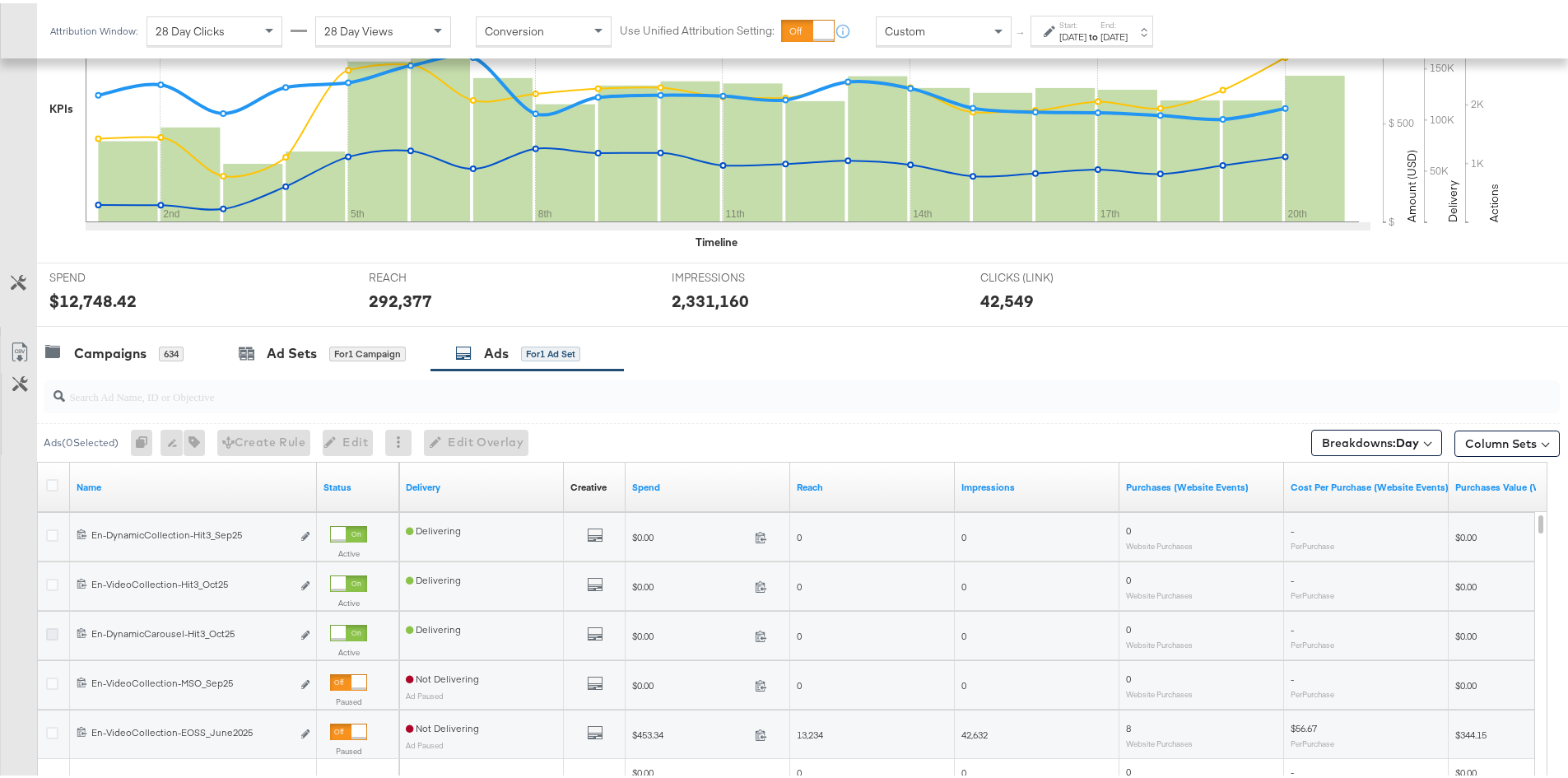
click at [52, 633] on icon at bounding box center [52, 631] width 13 height 13
click at [0, 0] on input "checkbox" at bounding box center [0, 0] width 0 height 0
click at [467, 437] on span "Edit Overlay Edit overlays for 1 ad" at bounding box center [460, 438] width 94 height 21
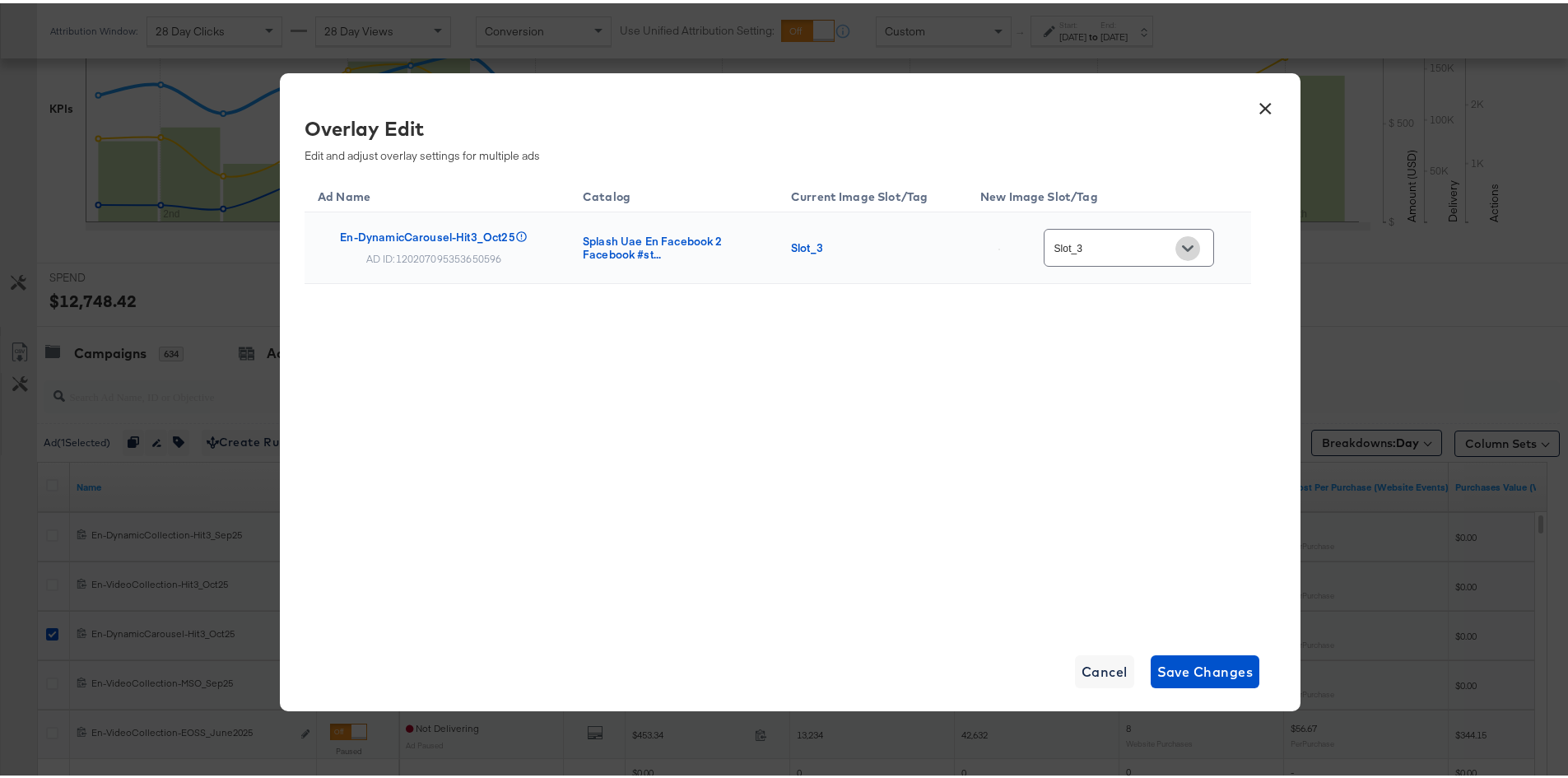
click at [1194, 244] on icon "Open" at bounding box center [1188, 244] width 12 height 6
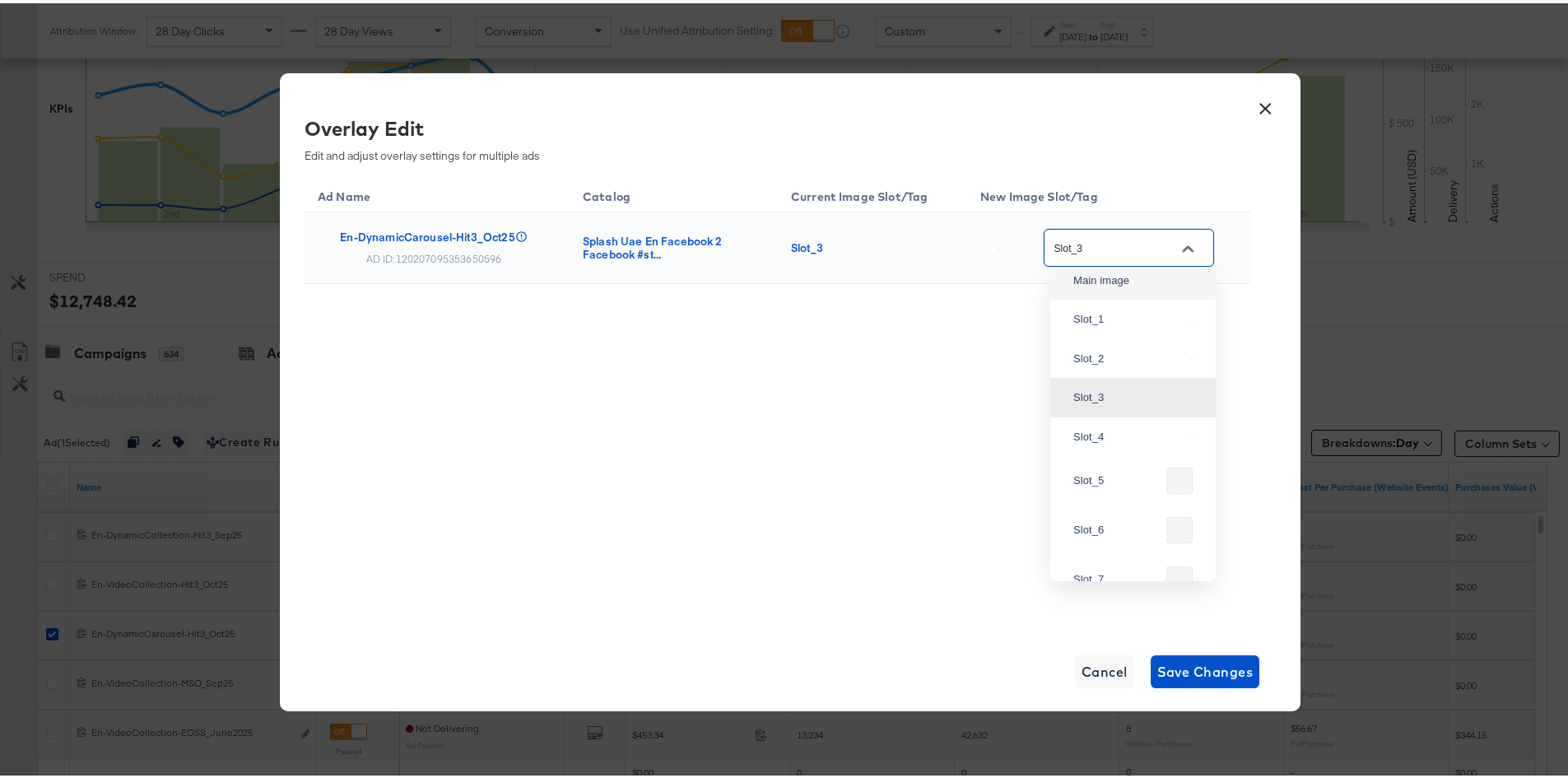
scroll to position [247, 0]
click at [897, 461] on div "Ad Name Catalog Current Image Slot/Tag New Image Slot/Tag En-DynamicCarousel-Hi…" at bounding box center [778, 399] width 947 height 453
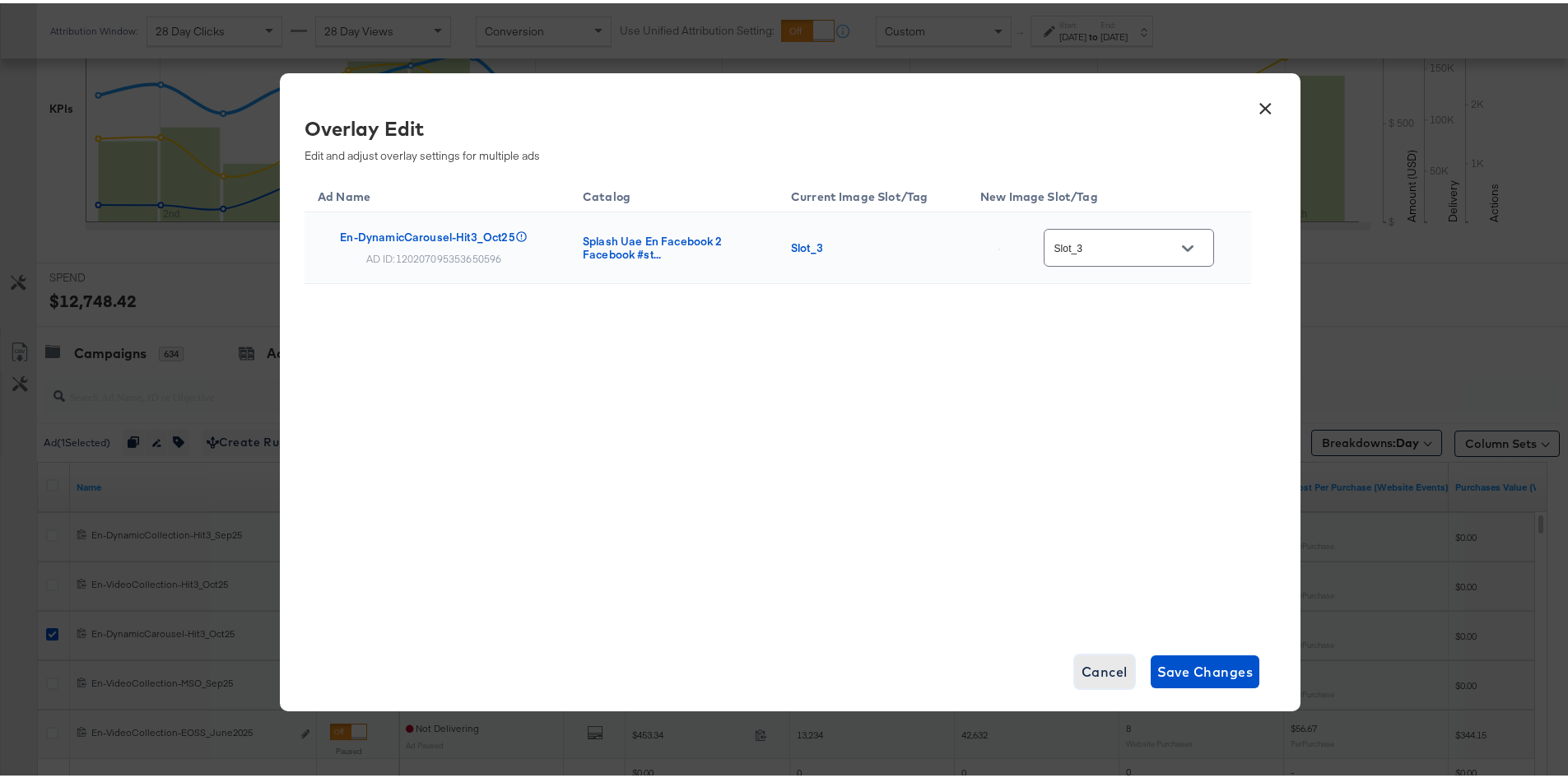
click at [1097, 672] on span "Cancel" at bounding box center [1104, 668] width 46 height 23
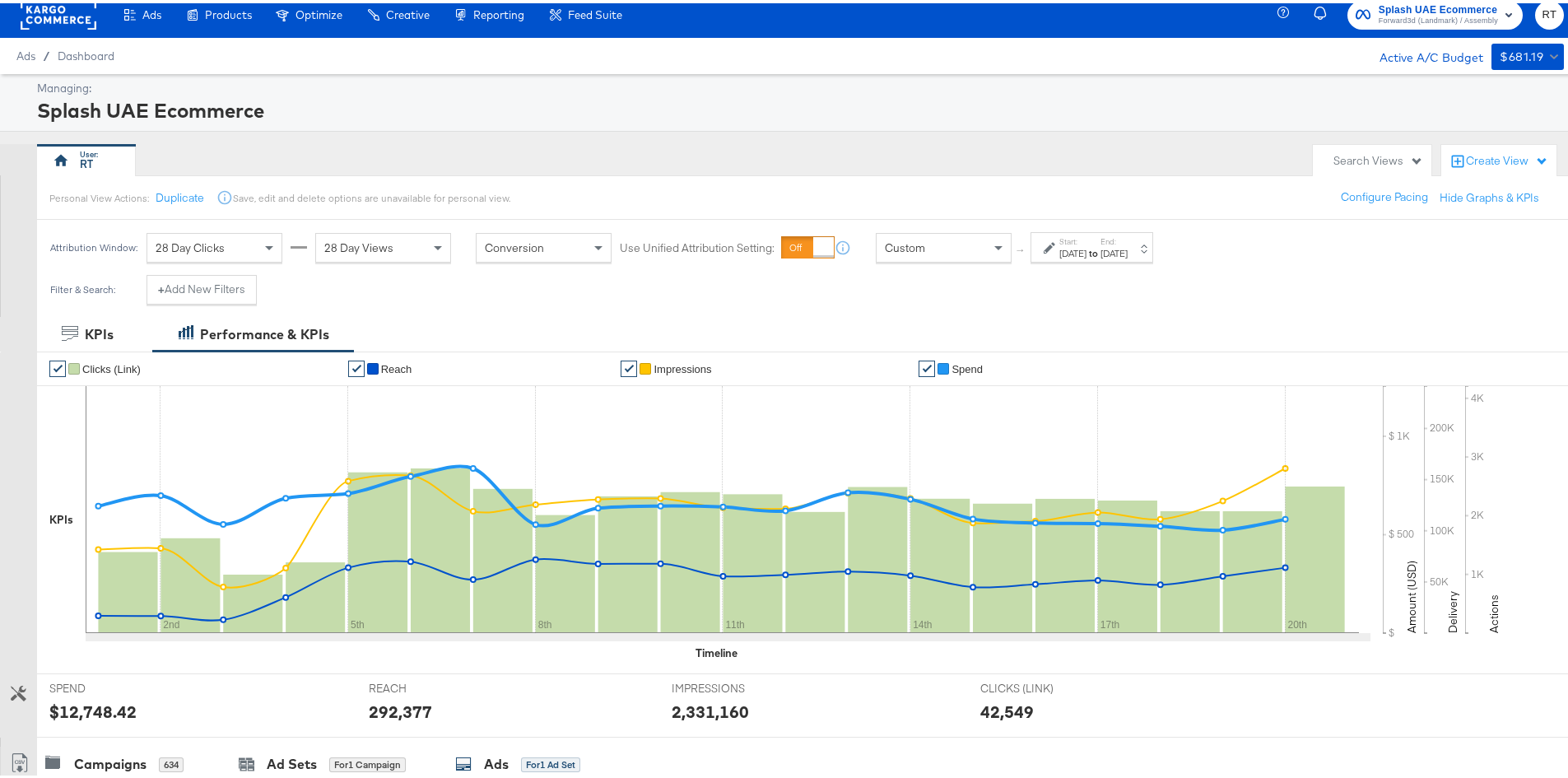
scroll to position [0, 0]
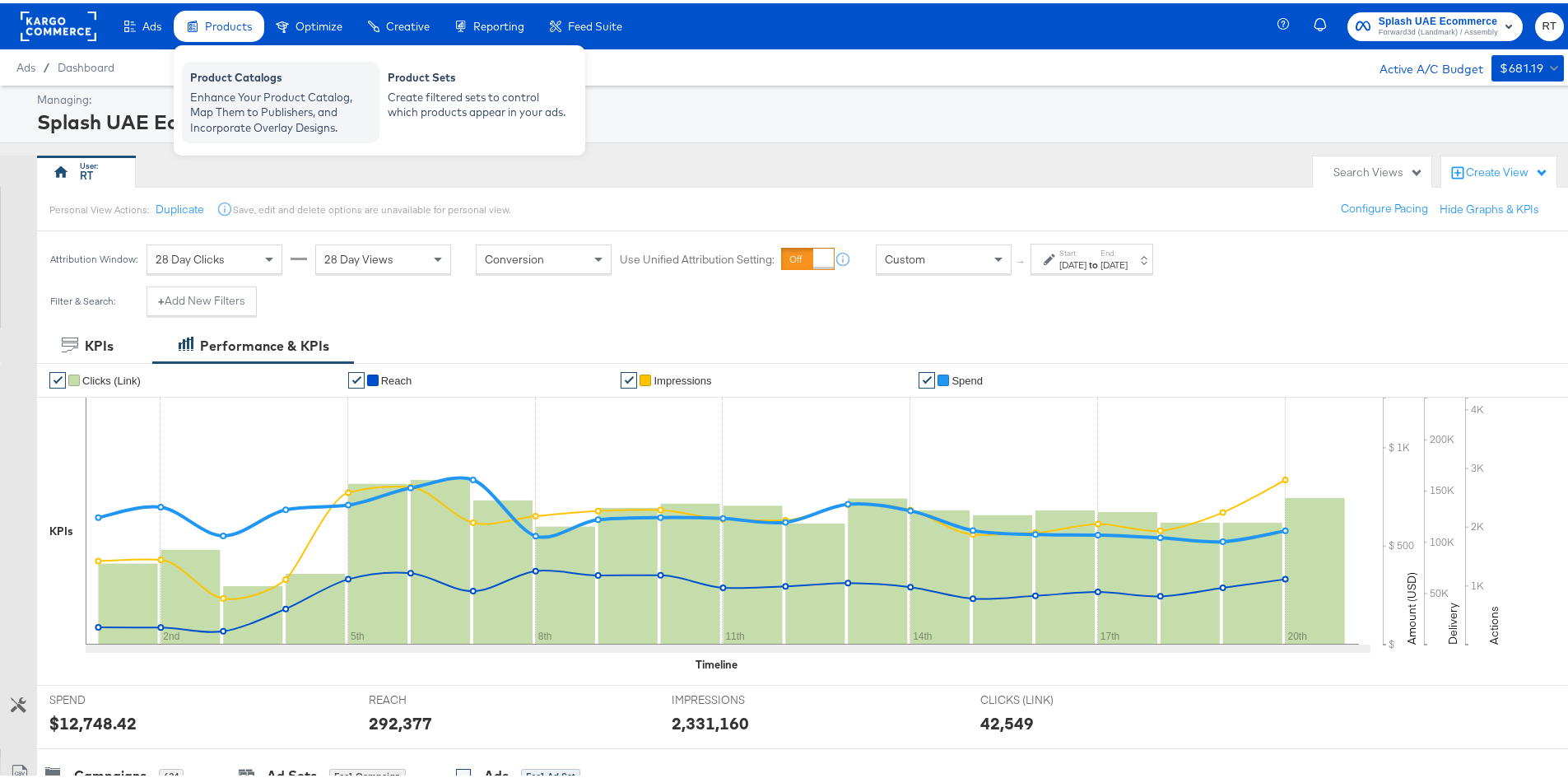
click at [245, 79] on div "Product Catalogs" at bounding box center [281, 76] width 182 height 20
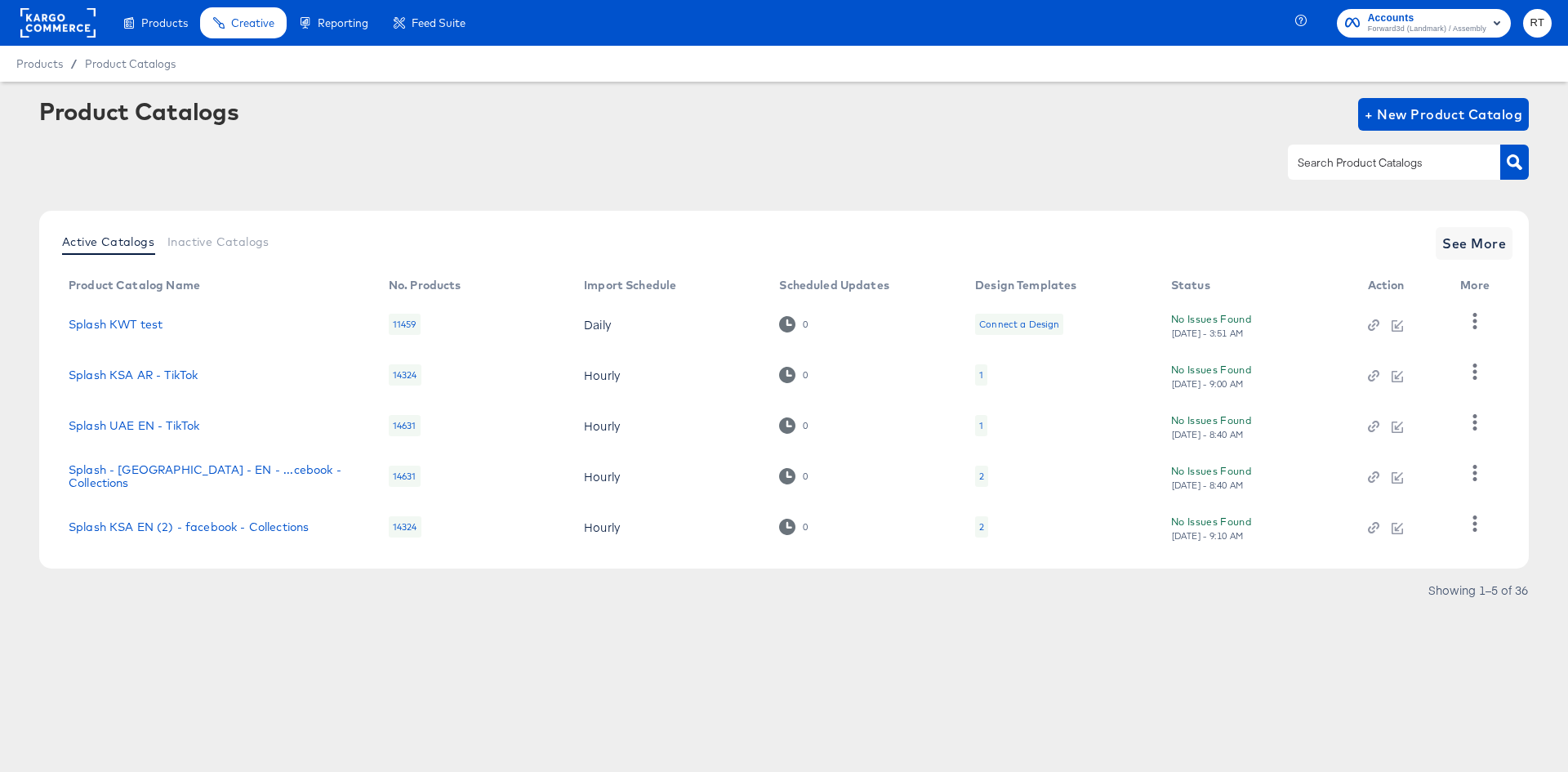
click at [1326, 167] on input "text" at bounding box center [1381, 162] width 174 height 19
type input "kwt"
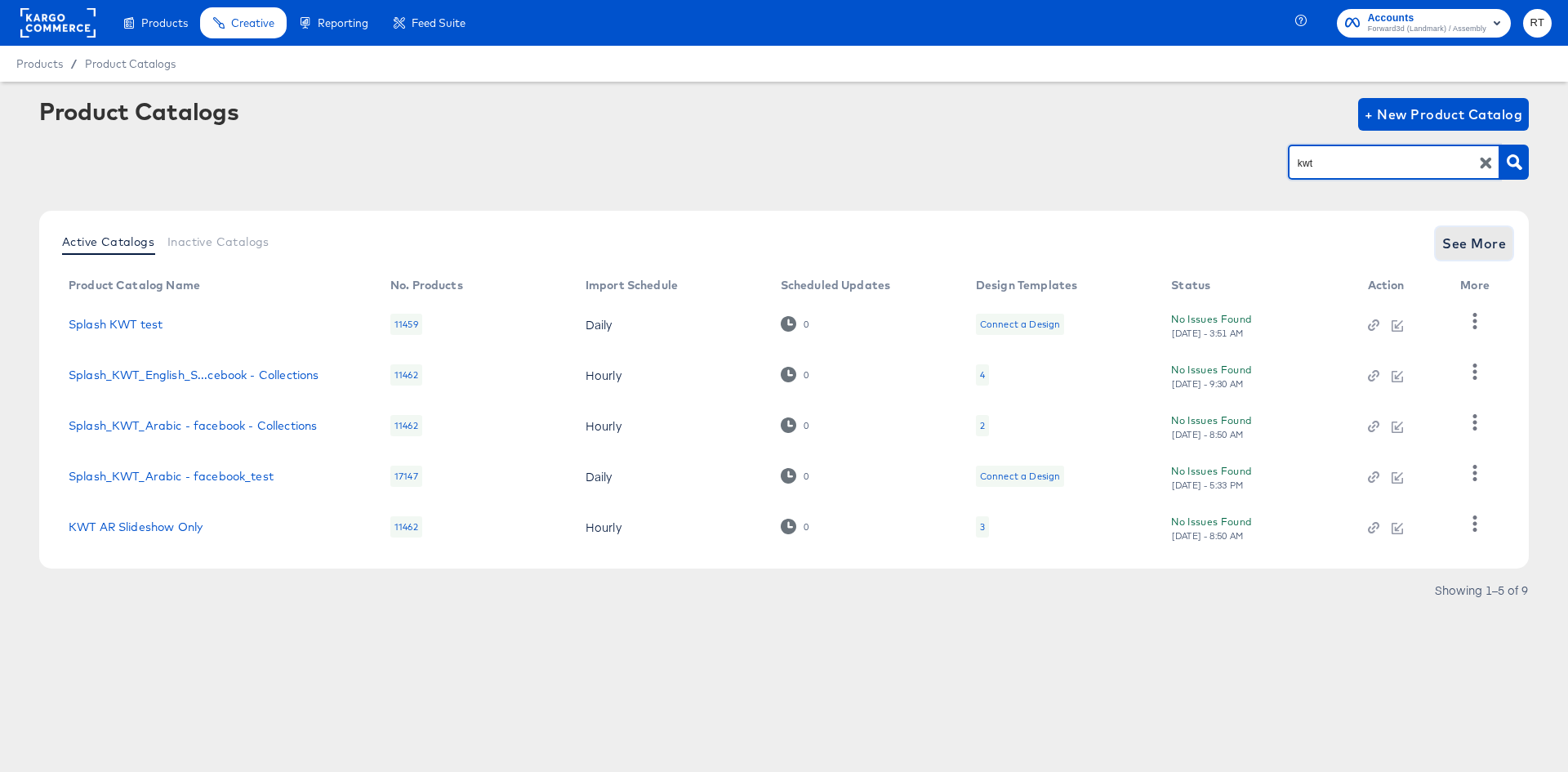
click at [1469, 237] on span "See More" at bounding box center [1474, 243] width 63 height 23
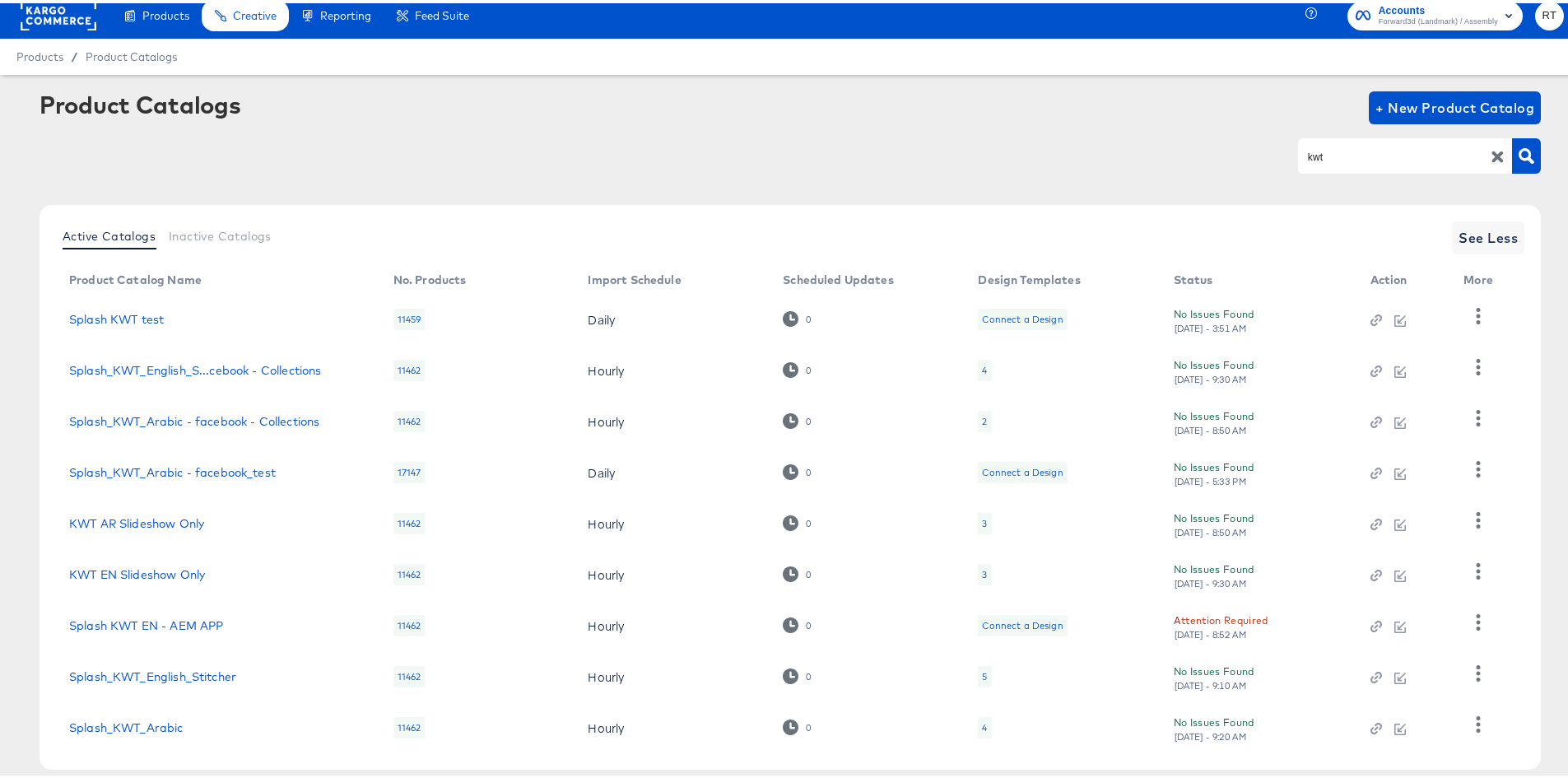
scroll to position [92, 0]
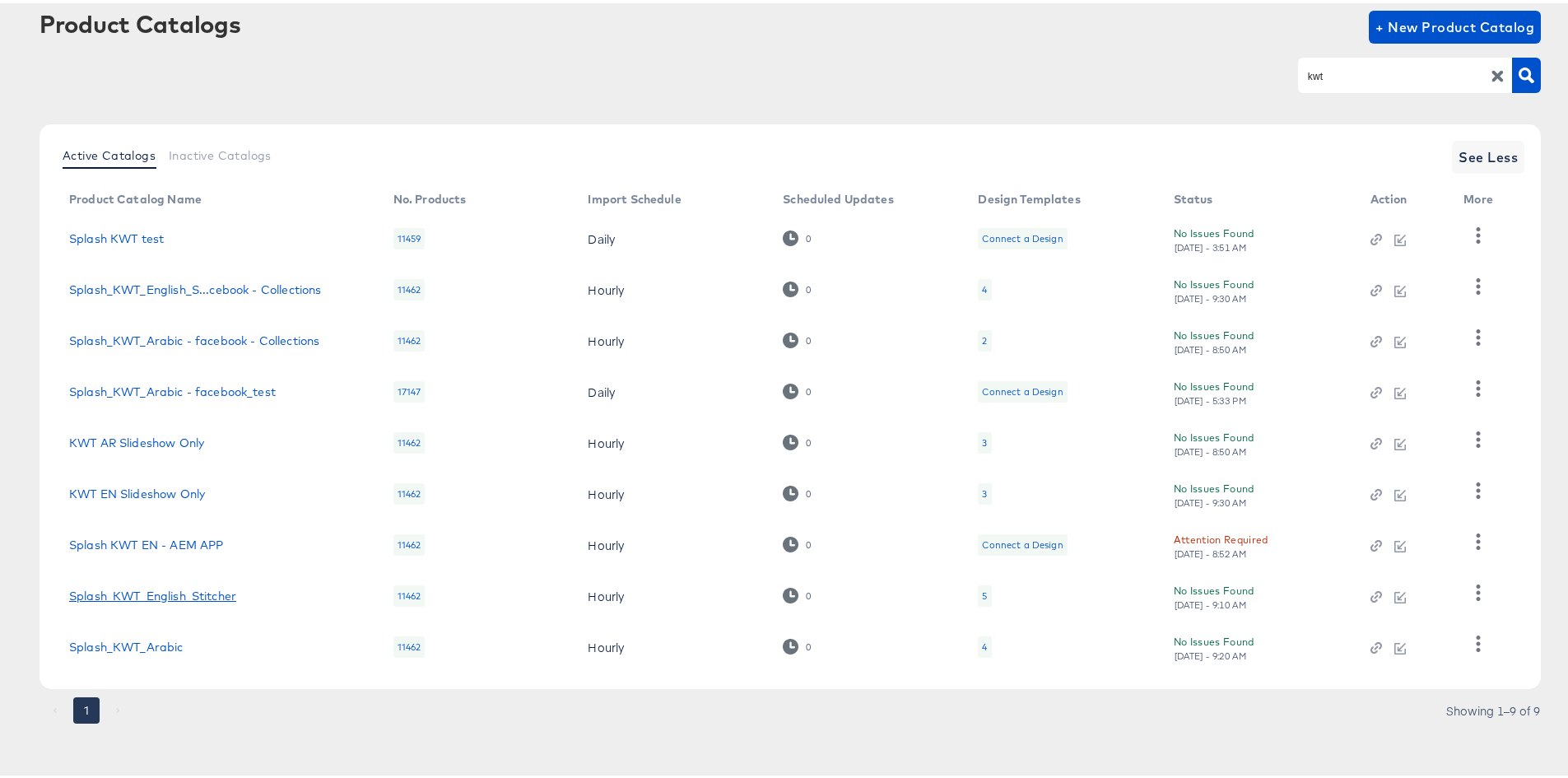
click at [183, 597] on link "Splash_KWT_English_Stitcher" at bounding box center [153, 592] width 167 height 13
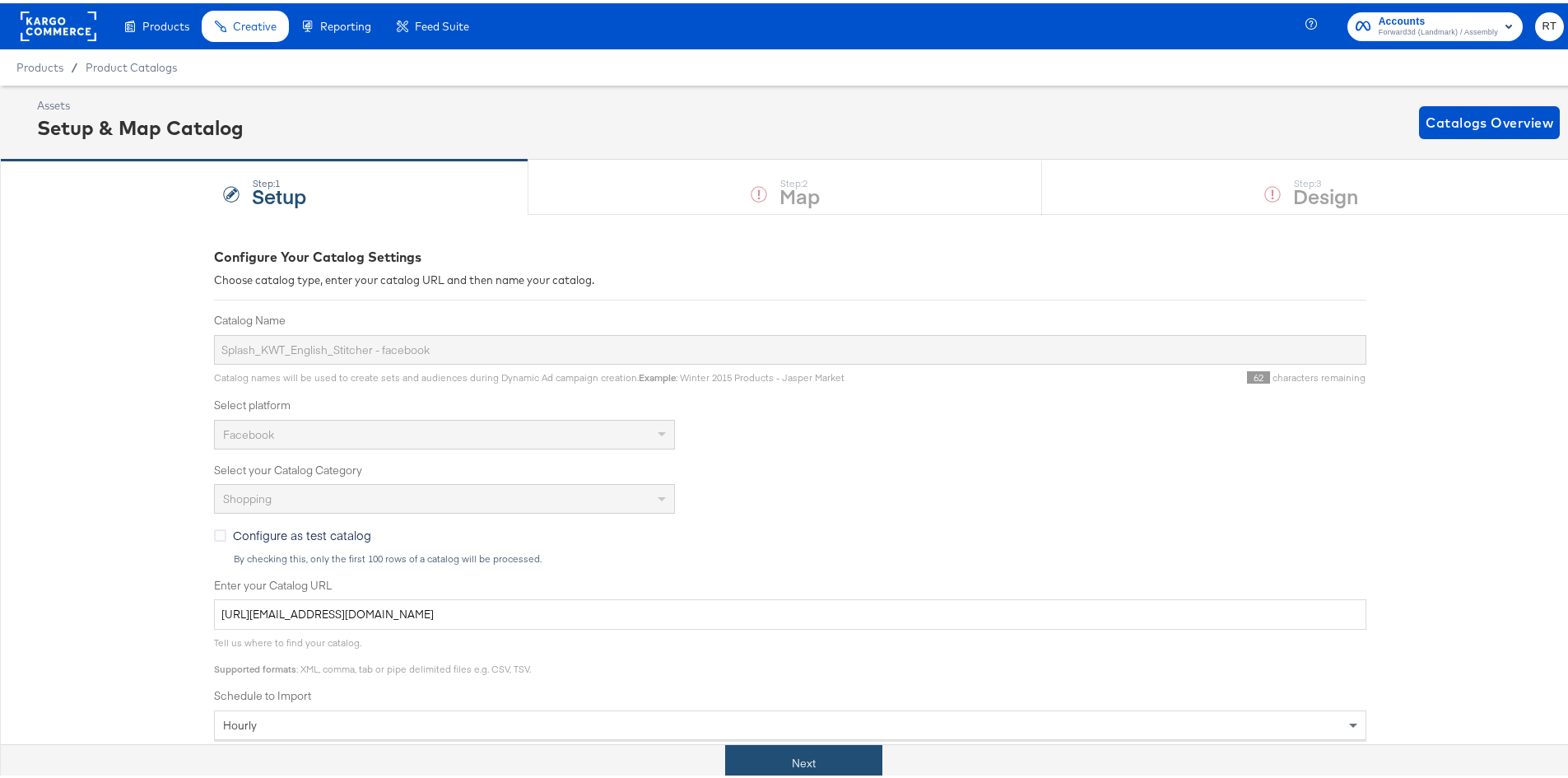
click at [822, 761] on button "Next" at bounding box center [803, 760] width 157 height 37
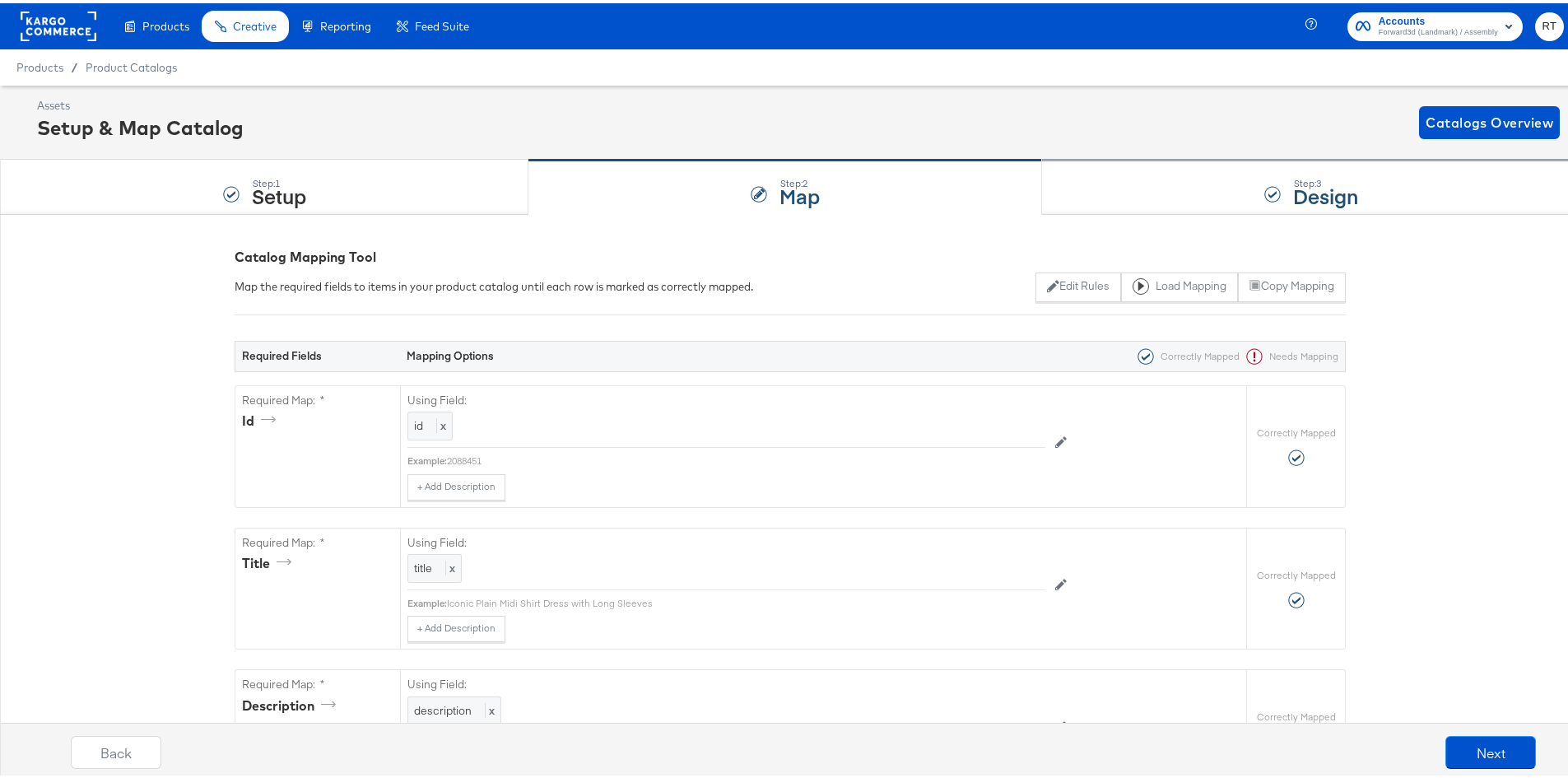
click at [1105, 160] on div "Step: 3 Design" at bounding box center [1311, 184] width 538 height 54
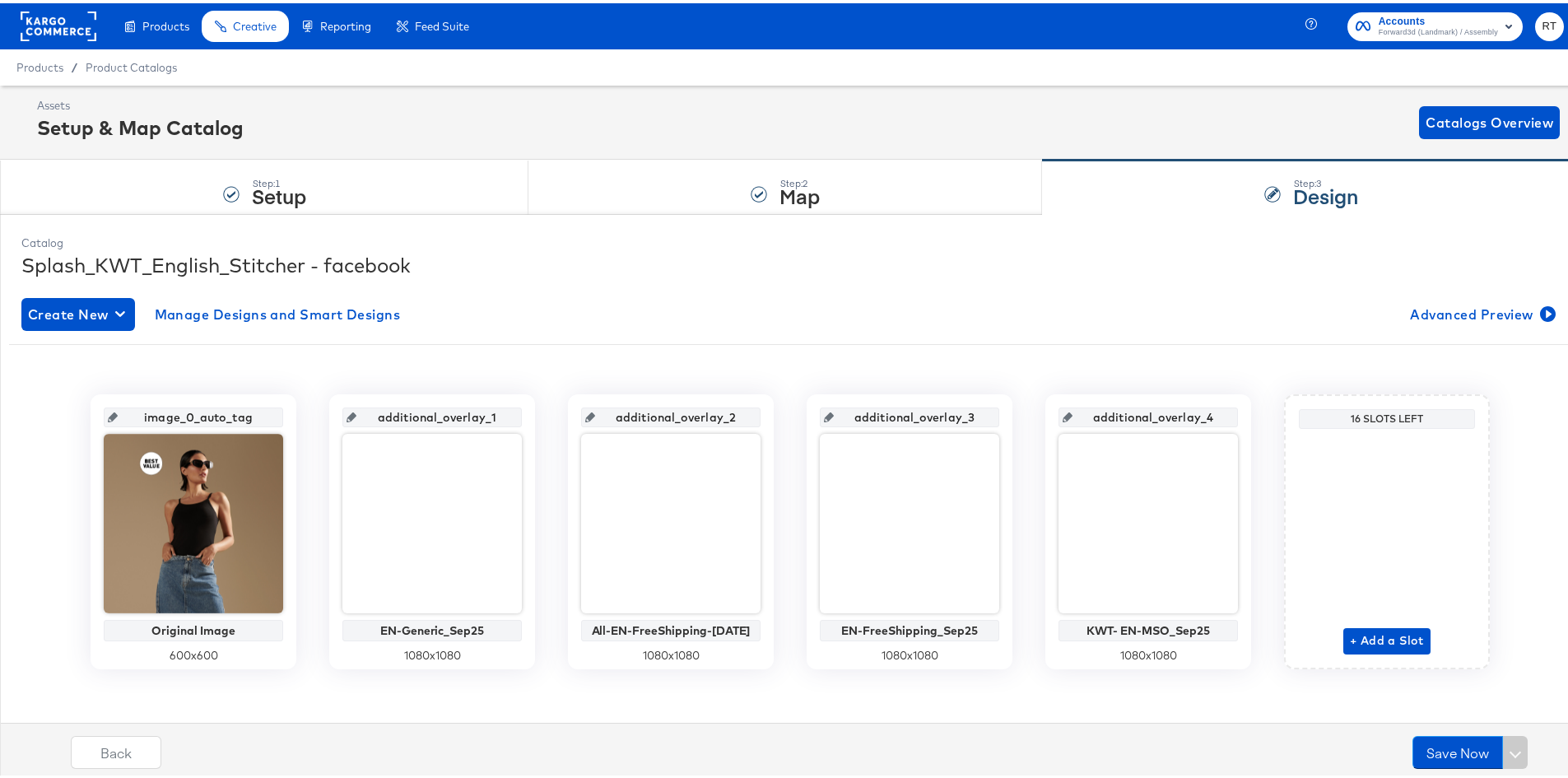
scroll to position [7, 0]
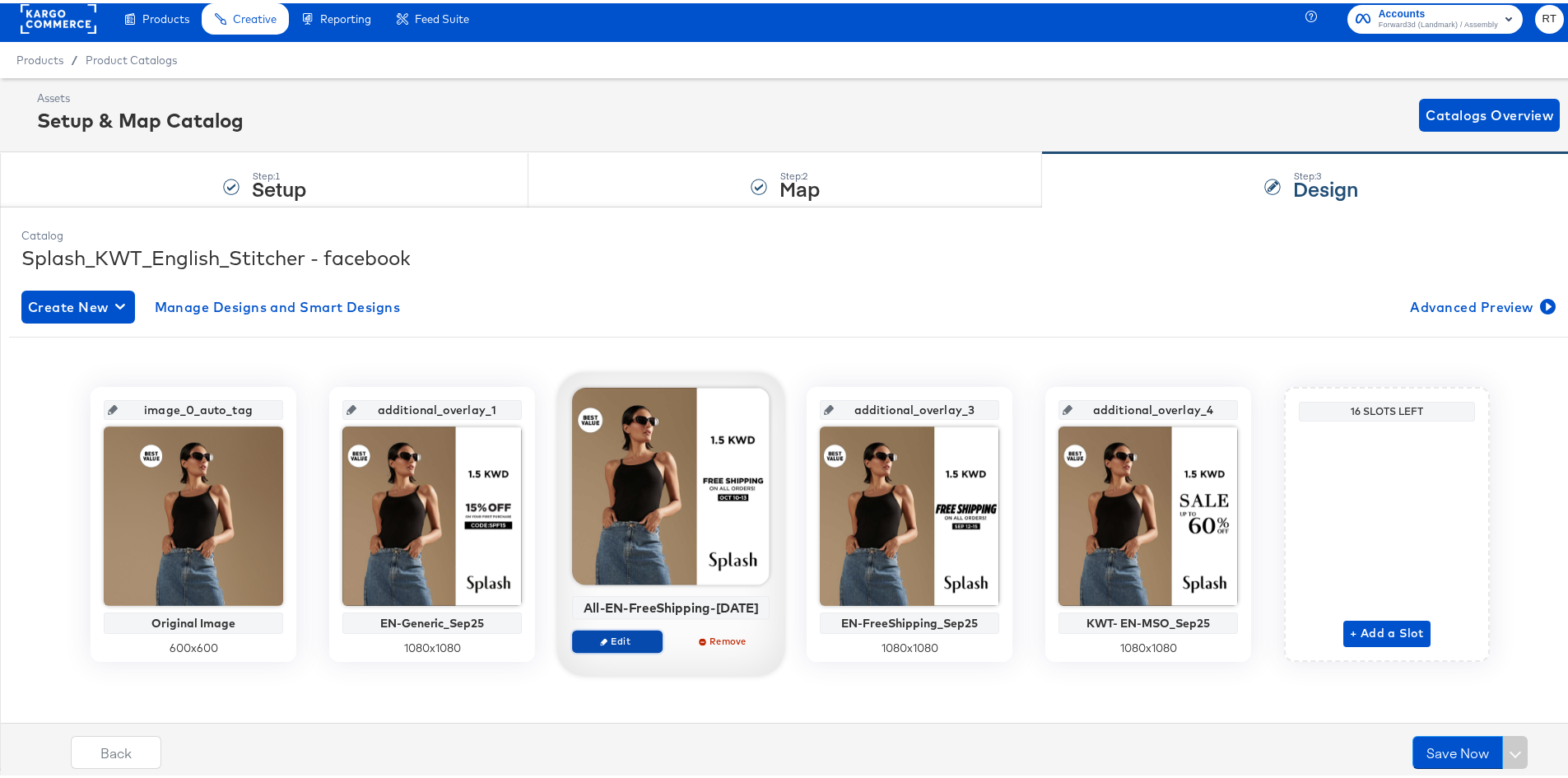
click at [627, 638] on span "Edit" at bounding box center [617, 638] width 75 height 13
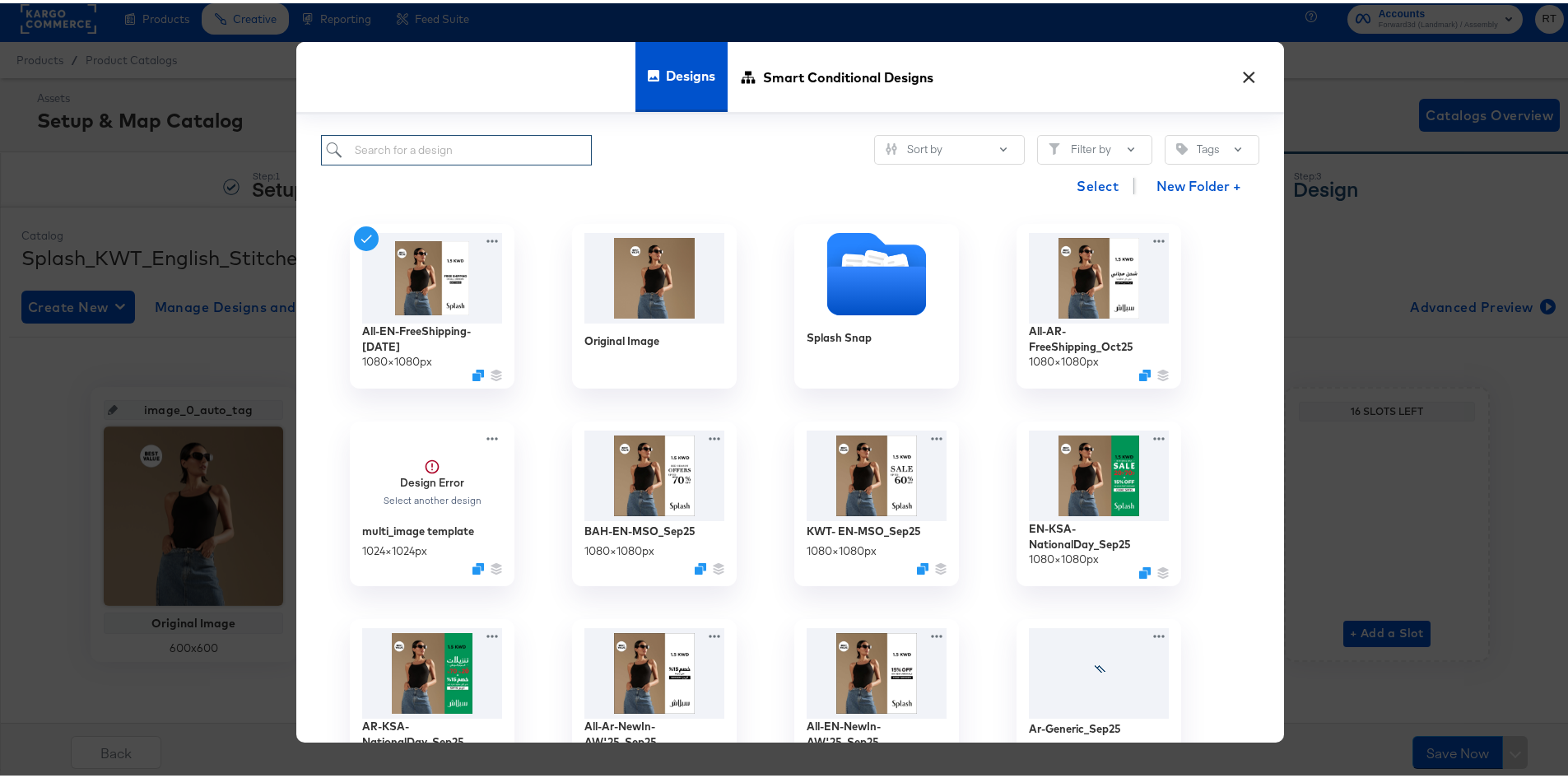
click at [432, 153] on input "search" at bounding box center [456, 147] width 270 height 31
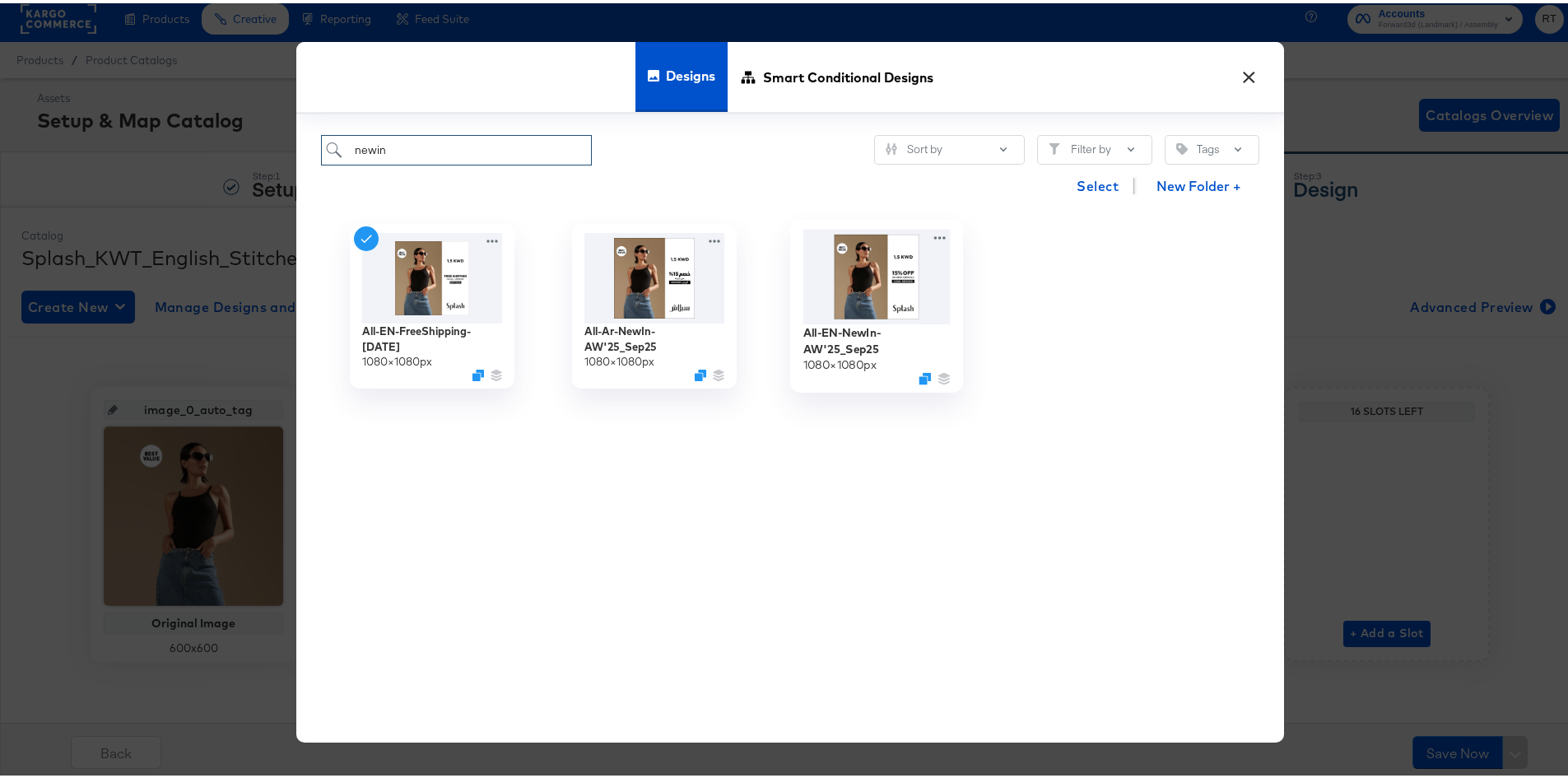
type input "newin"
click at [879, 290] on img at bounding box center [877, 272] width 147 height 94
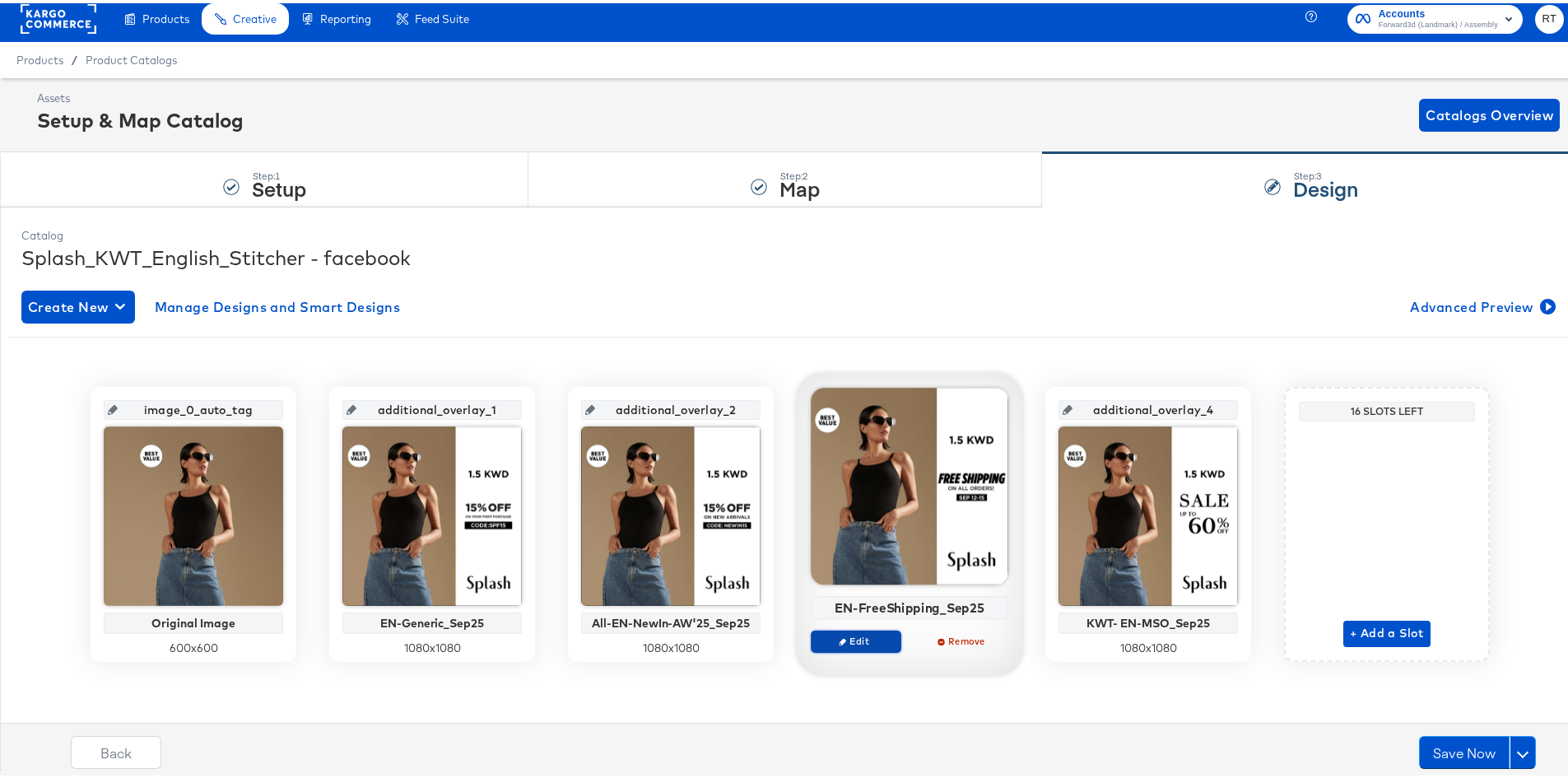
click at [875, 633] on span "Edit" at bounding box center [856, 638] width 75 height 13
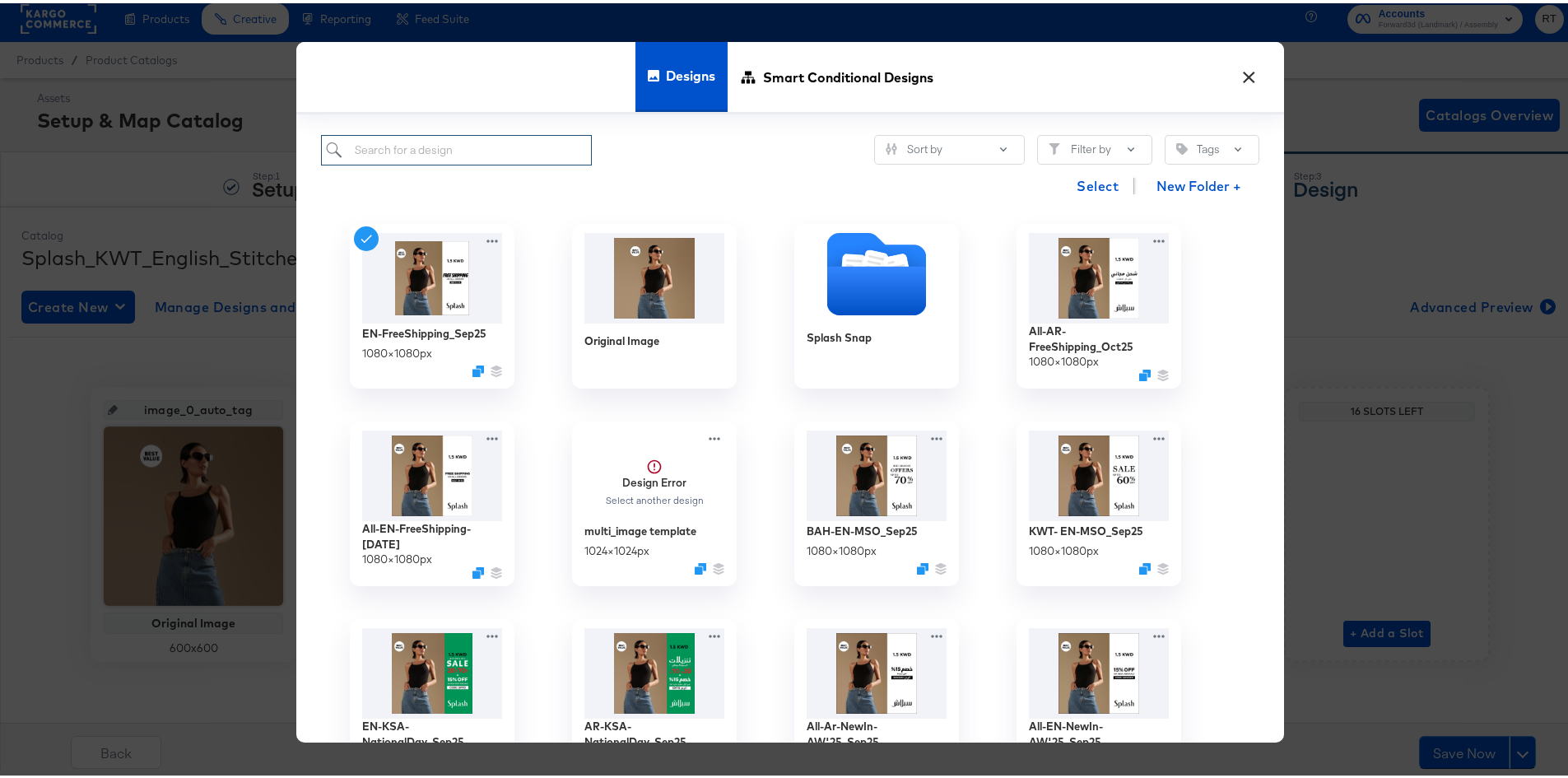
click at [422, 154] on input "search" at bounding box center [456, 147] width 270 height 31
type input "newin"
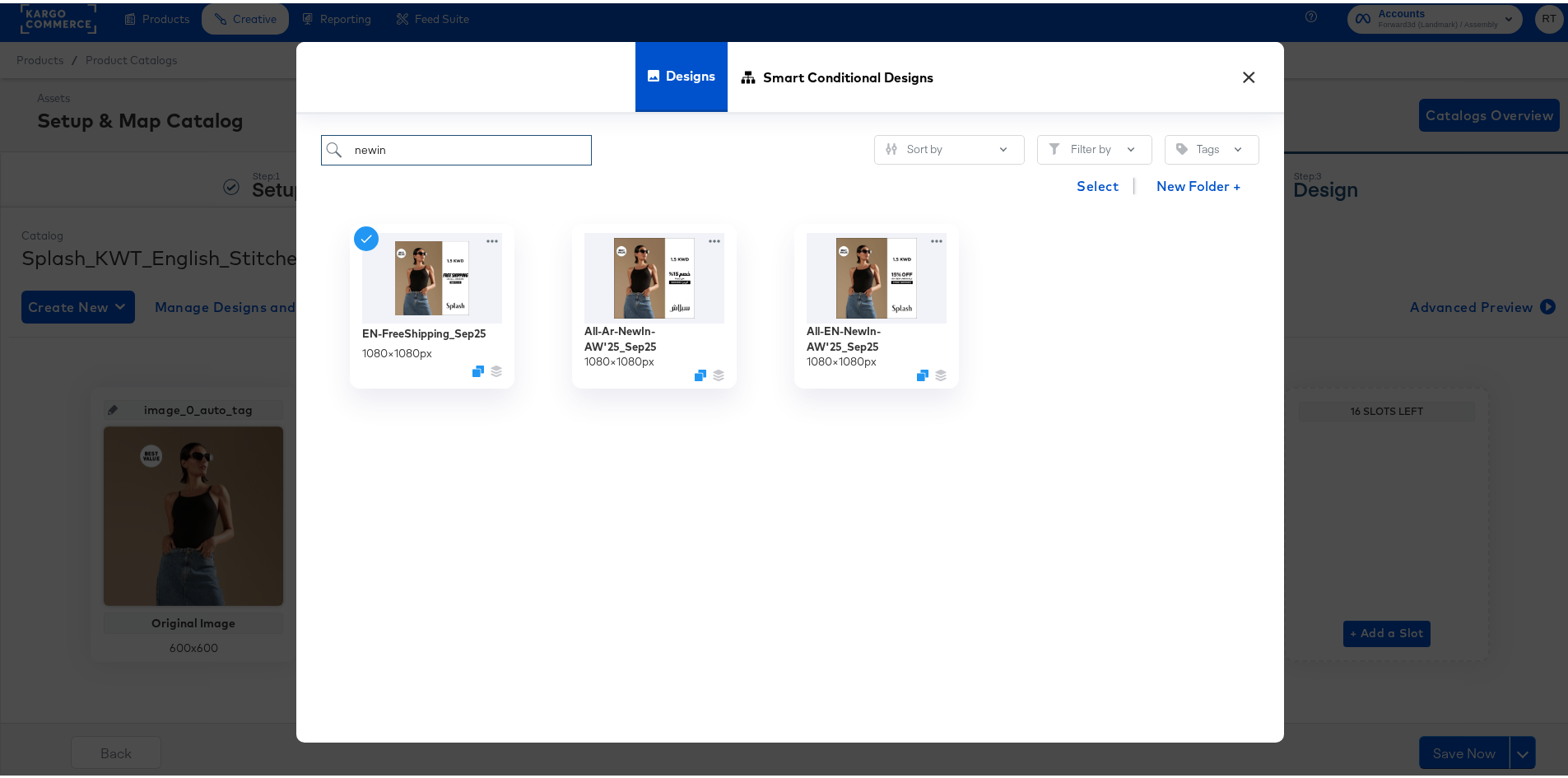
click at [422, 154] on input "newin" at bounding box center [456, 147] width 270 height 31
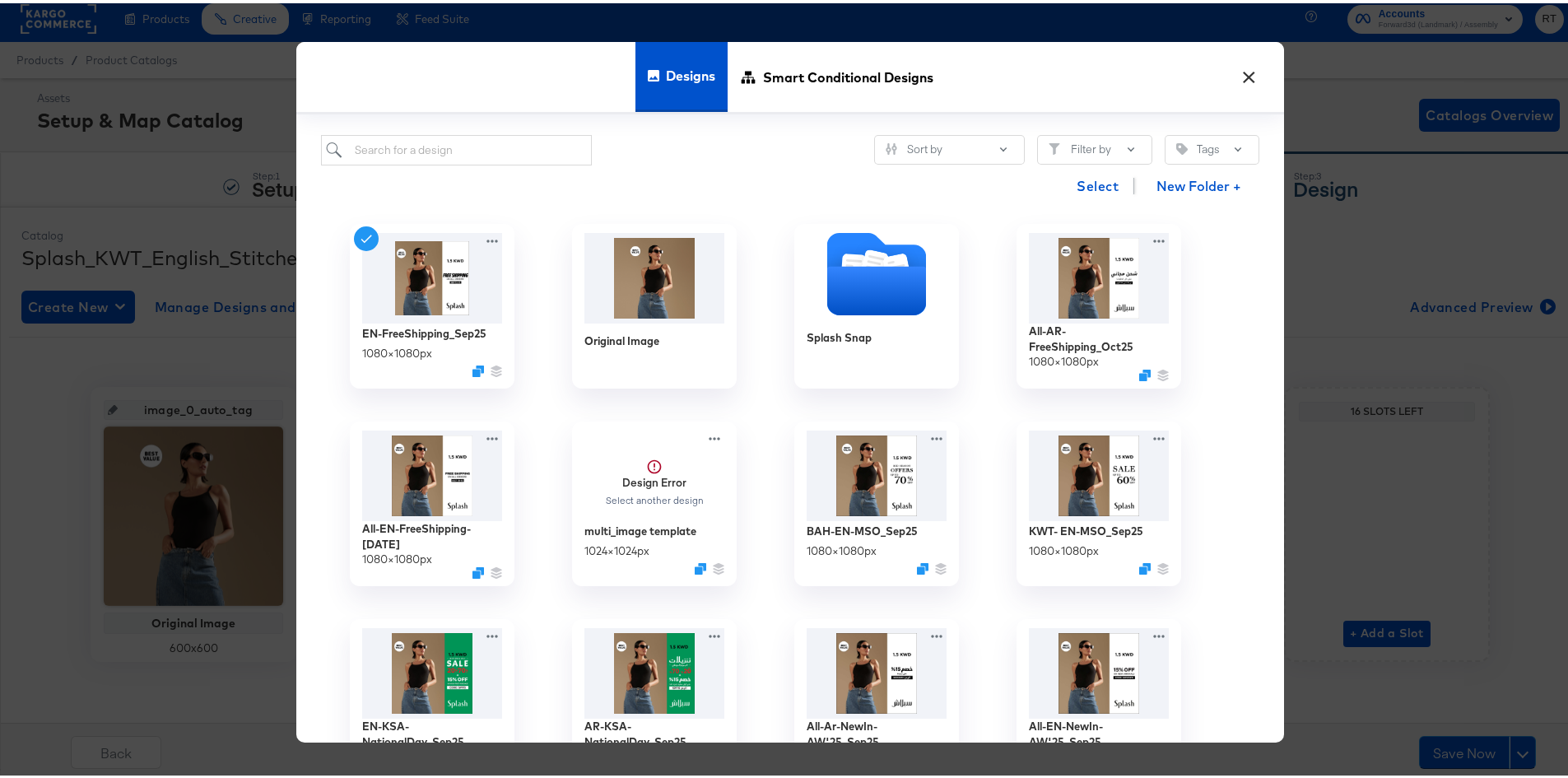
click at [1244, 79] on button "×" at bounding box center [1248, 69] width 30 height 30
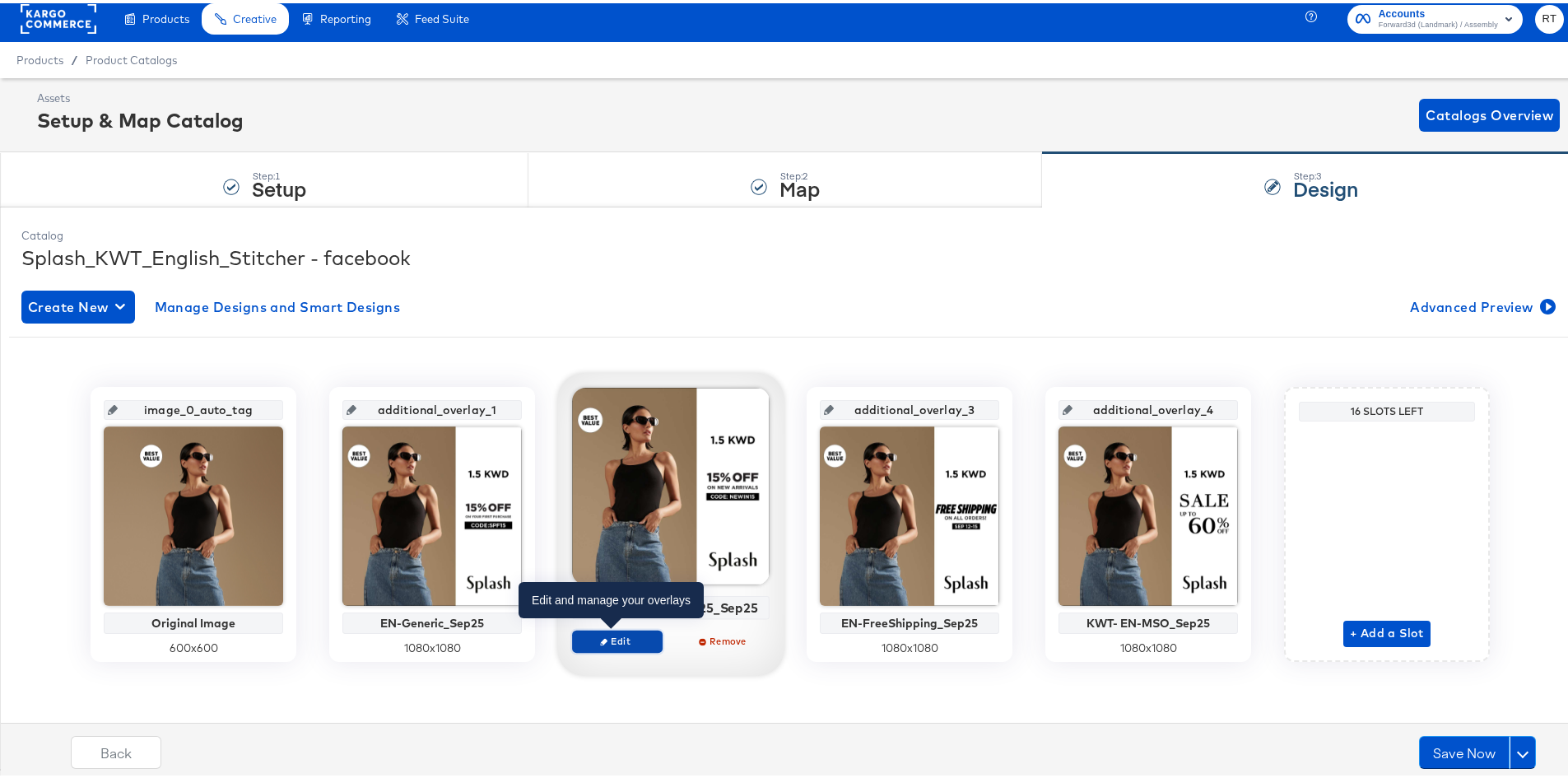
click at [648, 638] on span "Edit" at bounding box center [617, 638] width 75 height 13
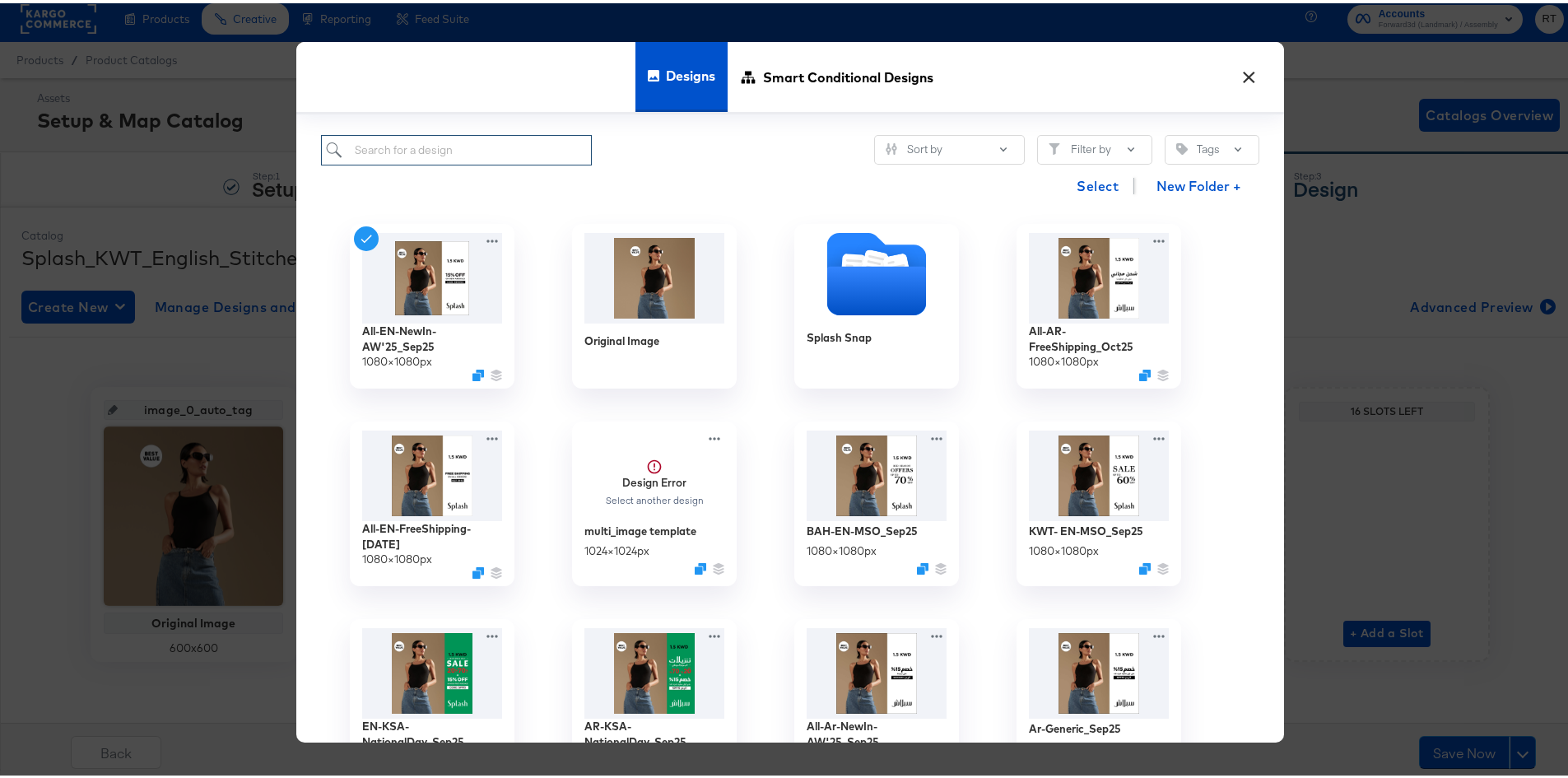
click at [418, 148] on input "search" at bounding box center [456, 147] width 270 height 31
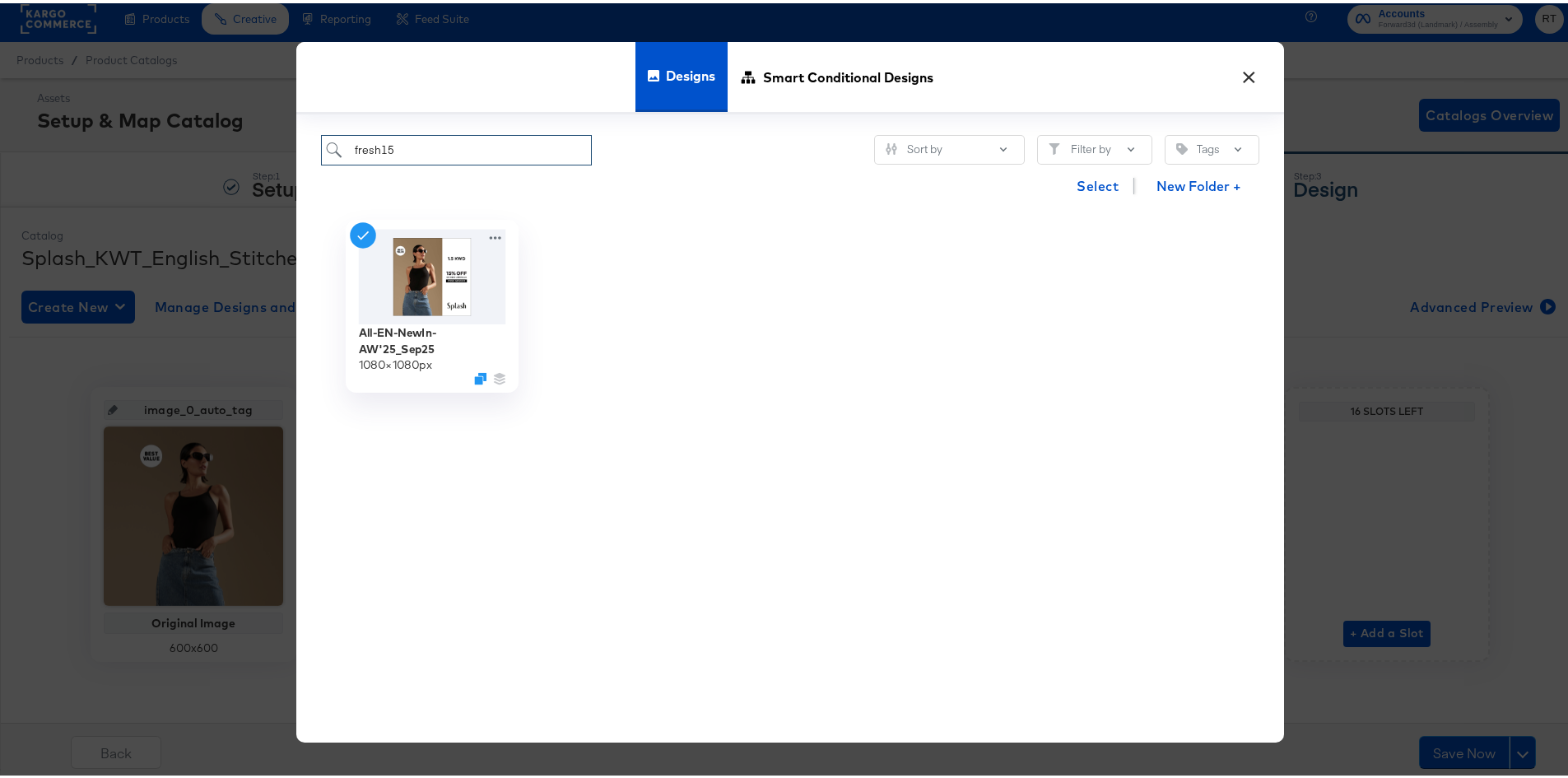
type input "fresh15"
click at [450, 315] on img at bounding box center [432, 272] width 147 height 94
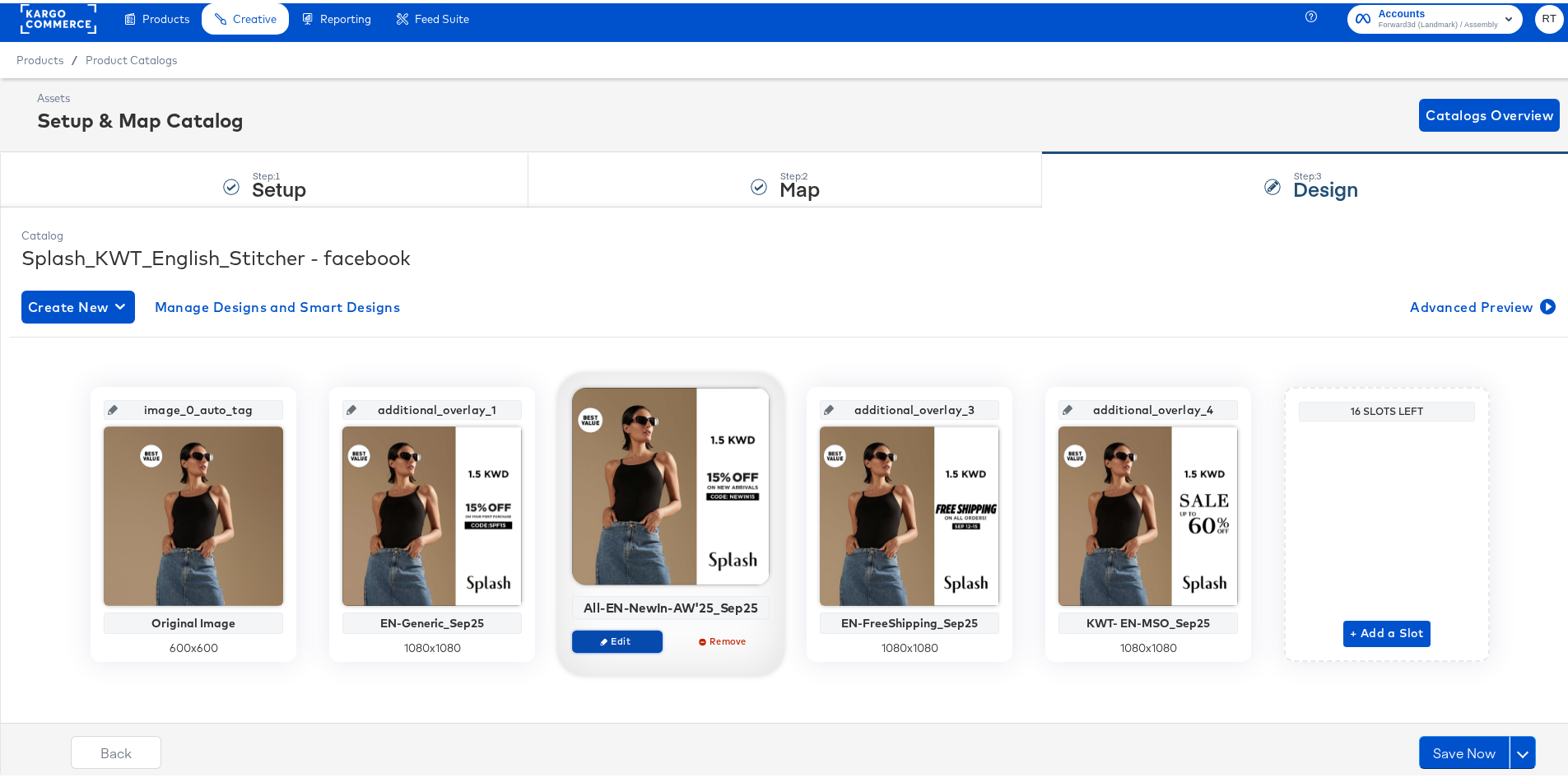
click at [612, 644] on span "Edit" at bounding box center [617, 638] width 75 height 13
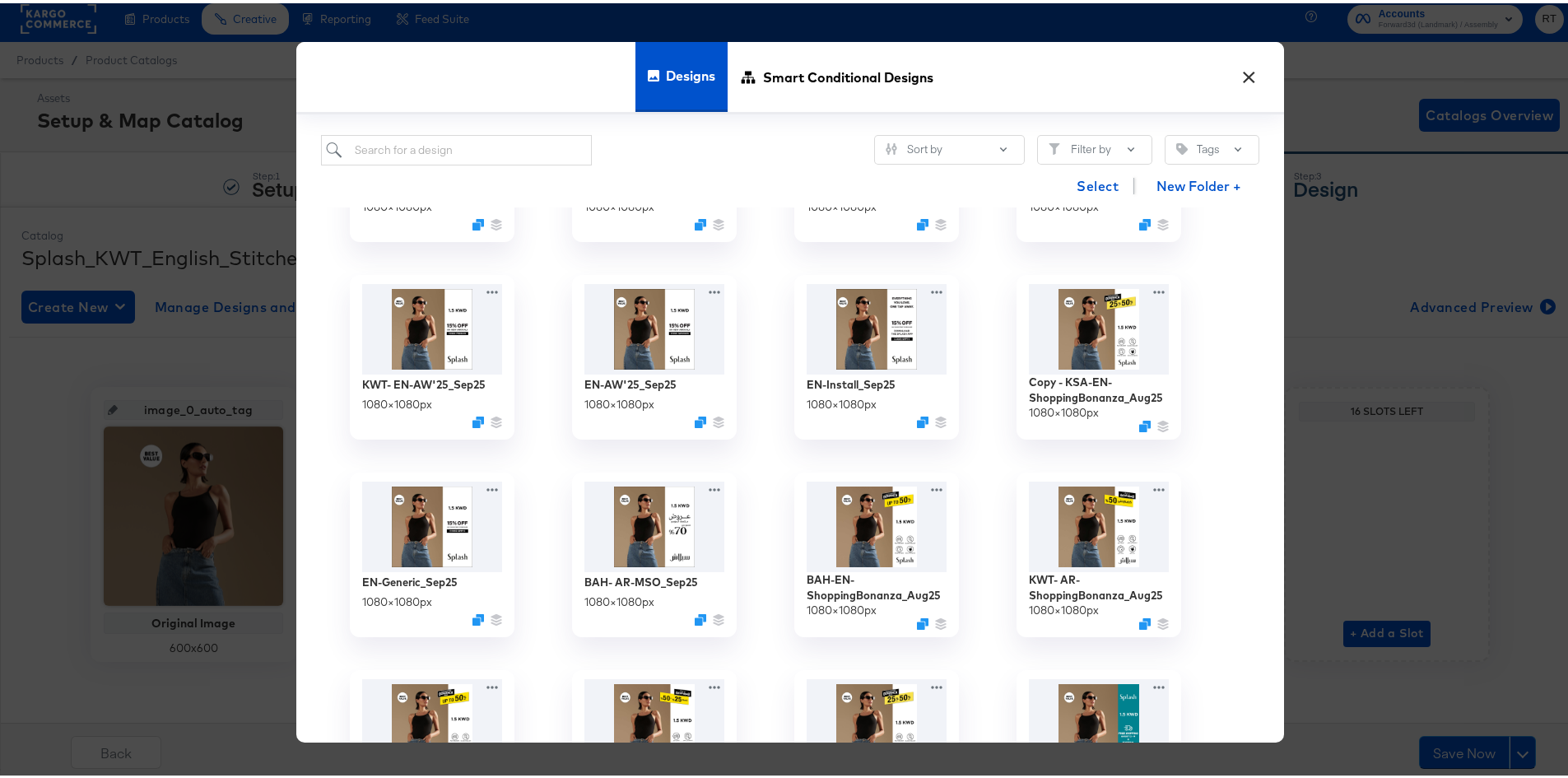
scroll to position [741, 0]
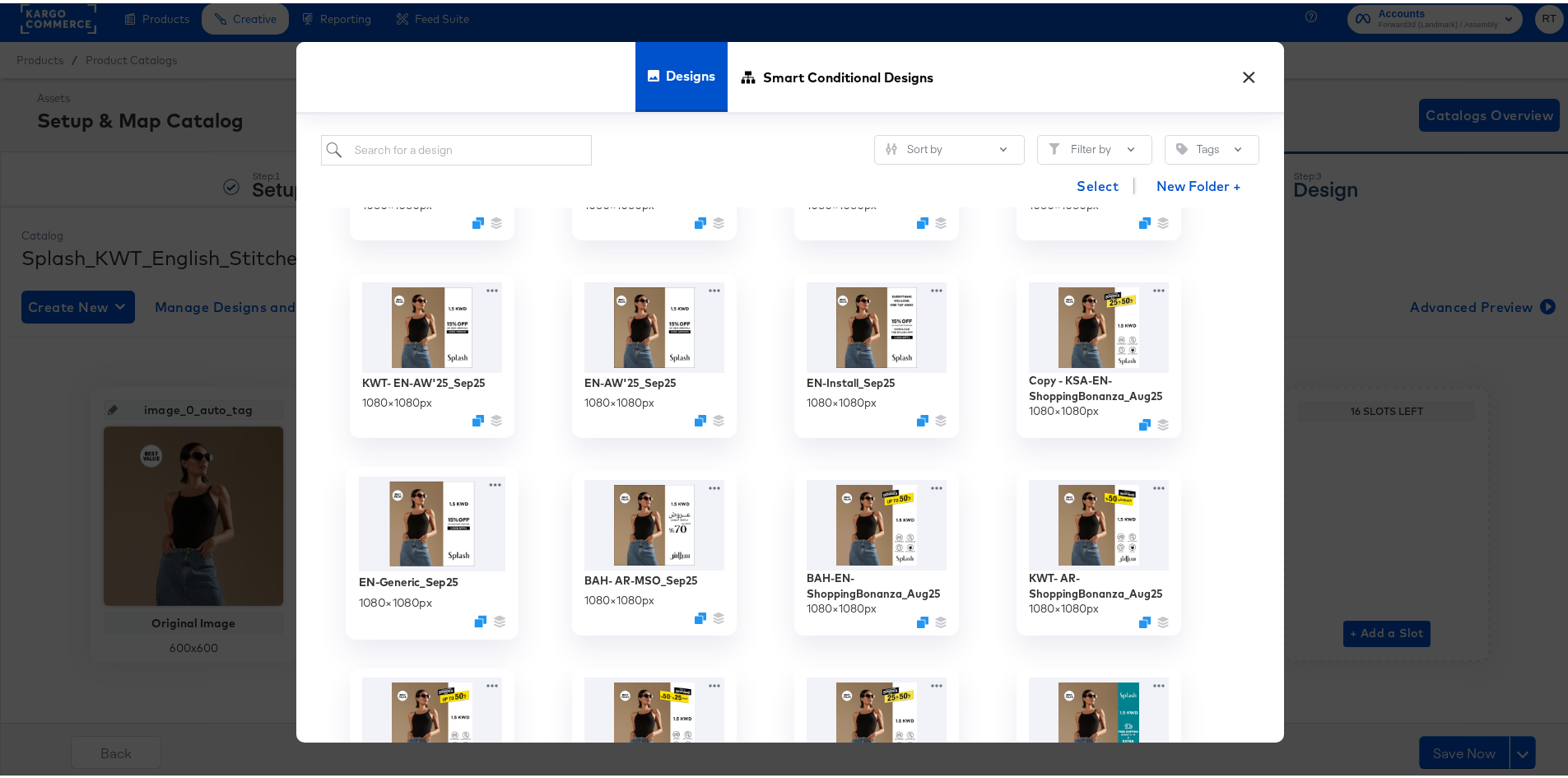
click at [443, 522] on img at bounding box center [432, 520] width 147 height 95
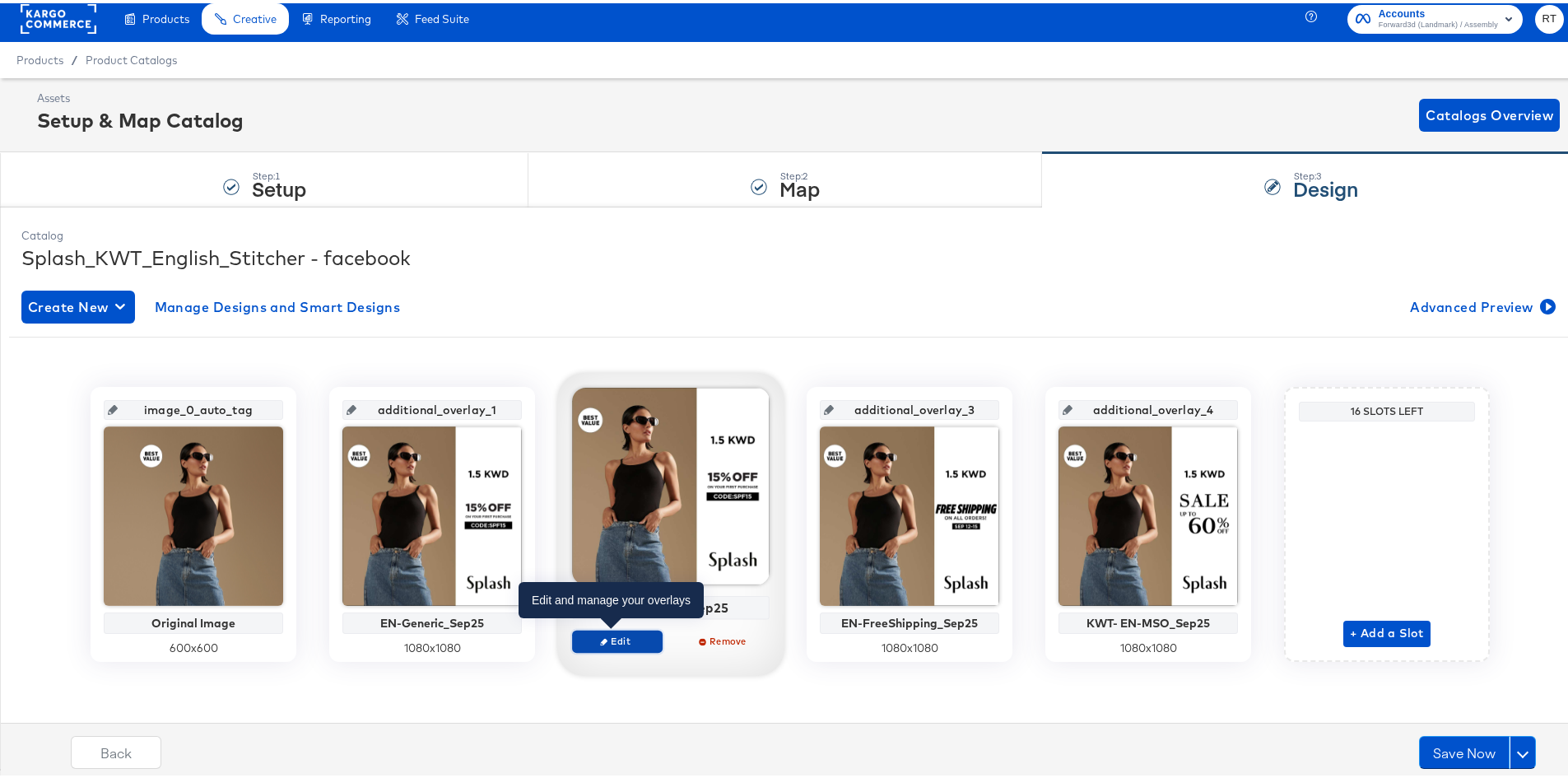
click at [635, 641] on span "Edit" at bounding box center [617, 638] width 75 height 13
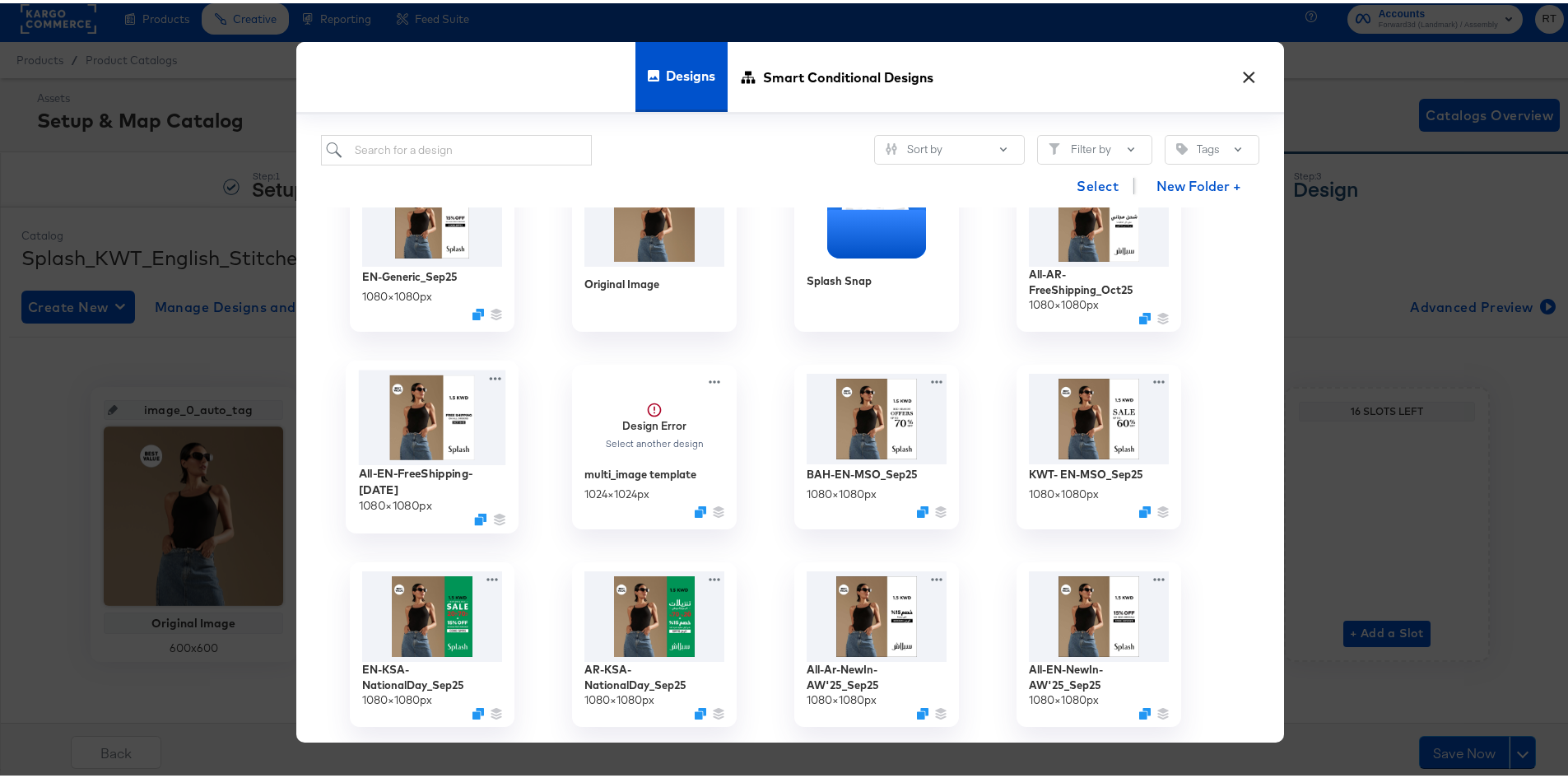
scroll to position [83, 0]
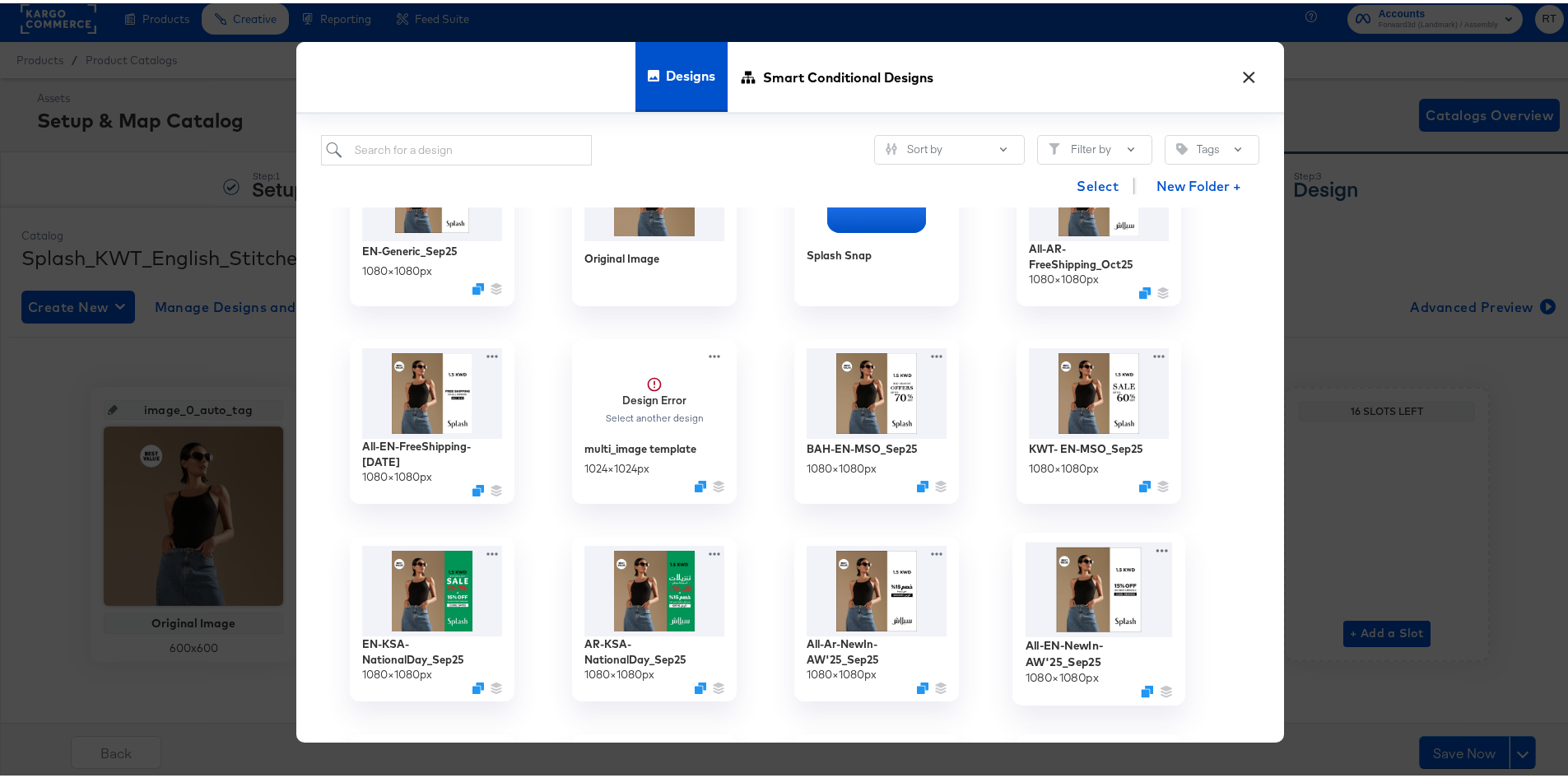
click at [1072, 591] on img at bounding box center [1100, 586] width 147 height 95
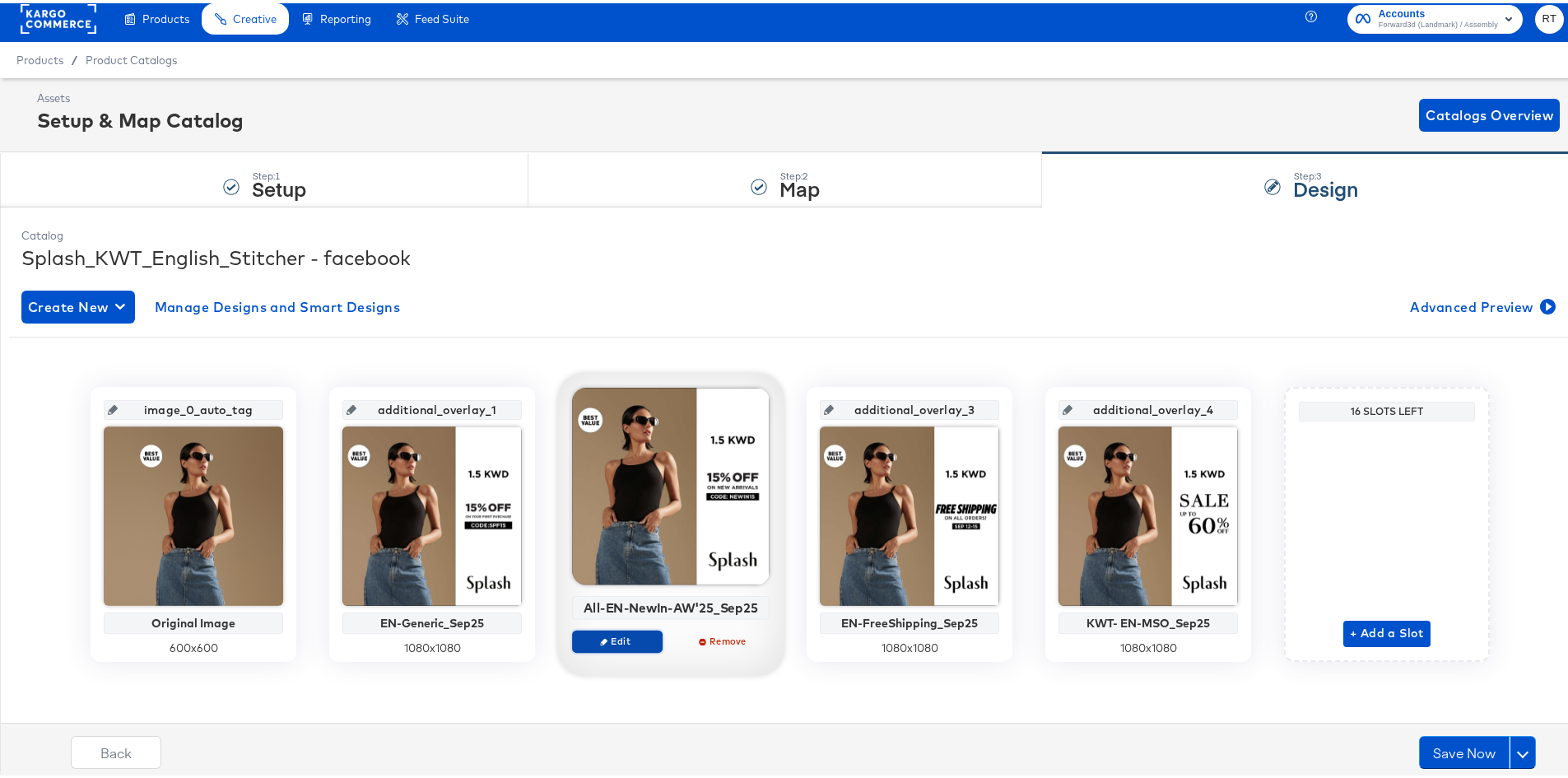
click at [634, 641] on span "Edit" at bounding box center [617, 638] width 75 height 13
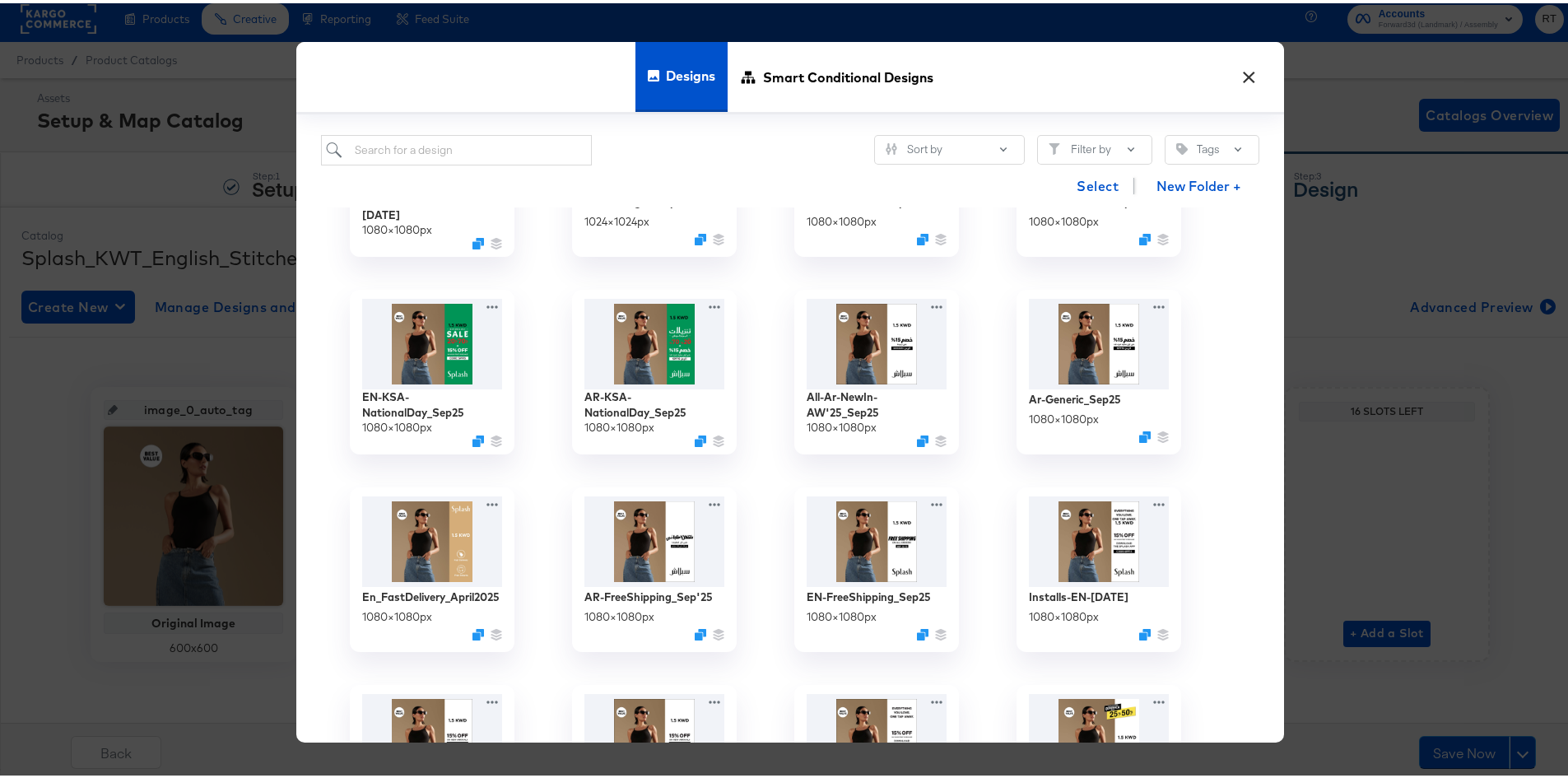
scroll to position [0, 0]
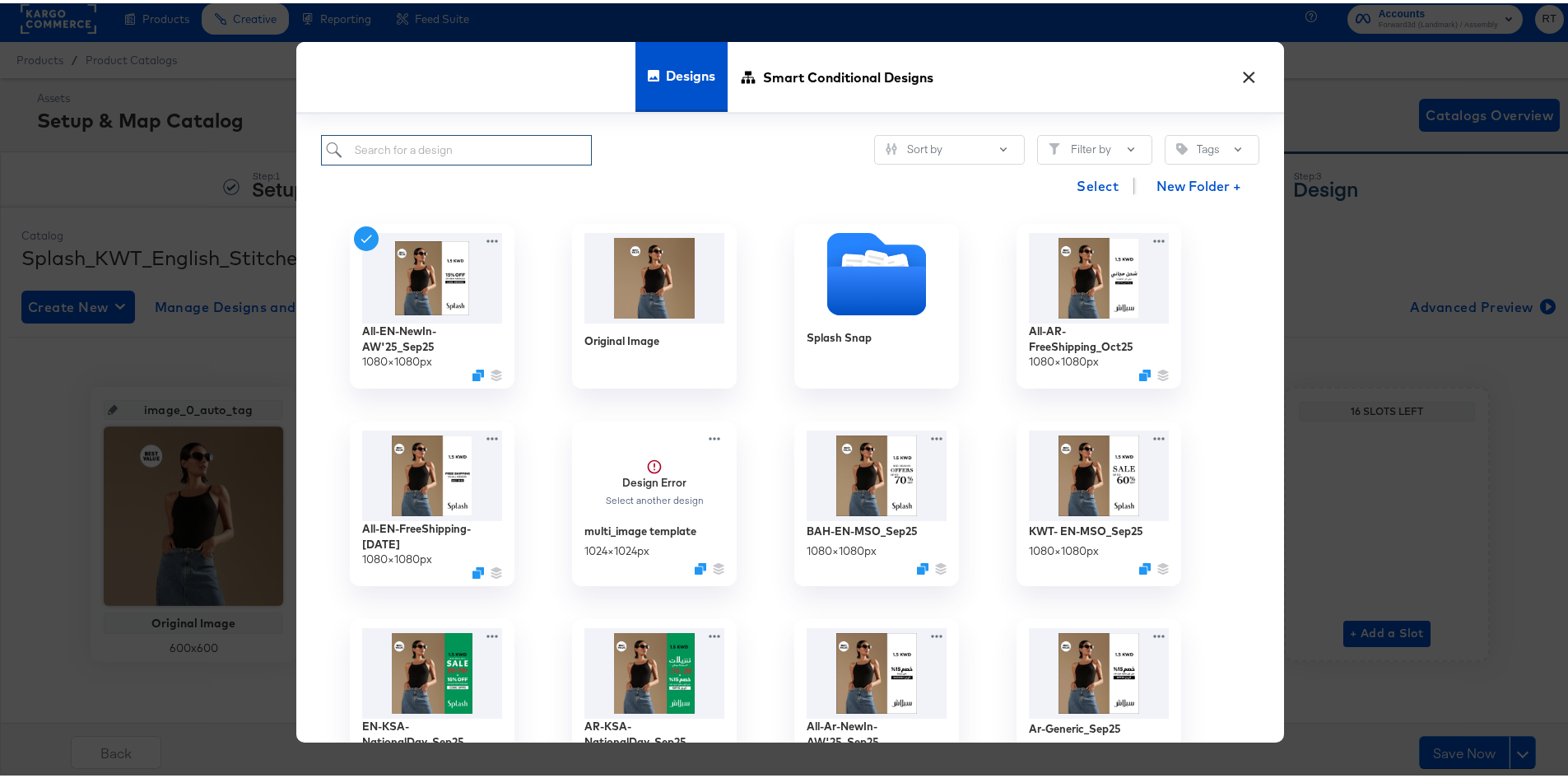
click at [451, 137] on input "search" at bounding box center [456, 147] width 270 height 31
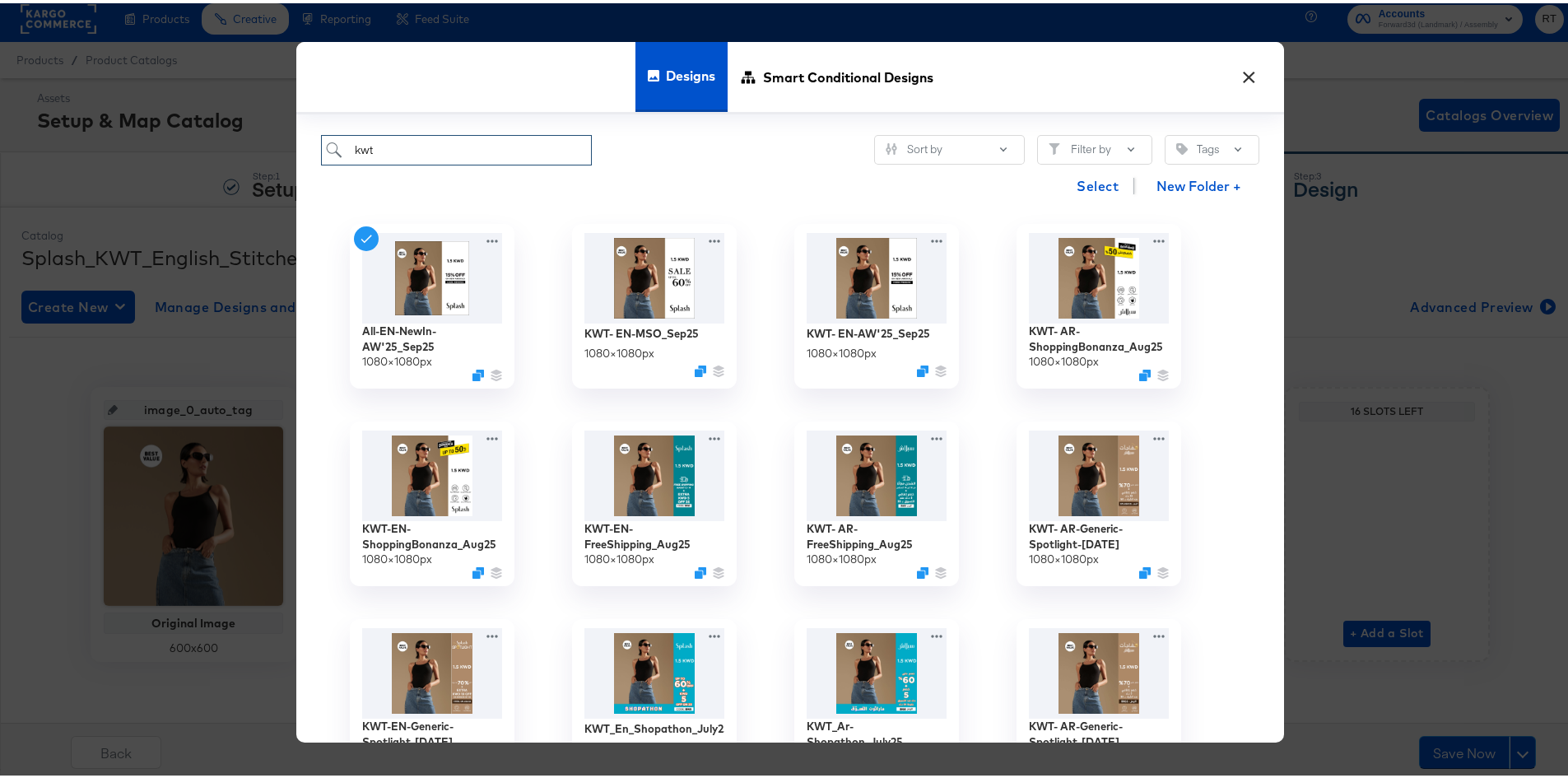
click at [460, 138] on input "kwt" at bounding box center [456, 147] width 270 height 31
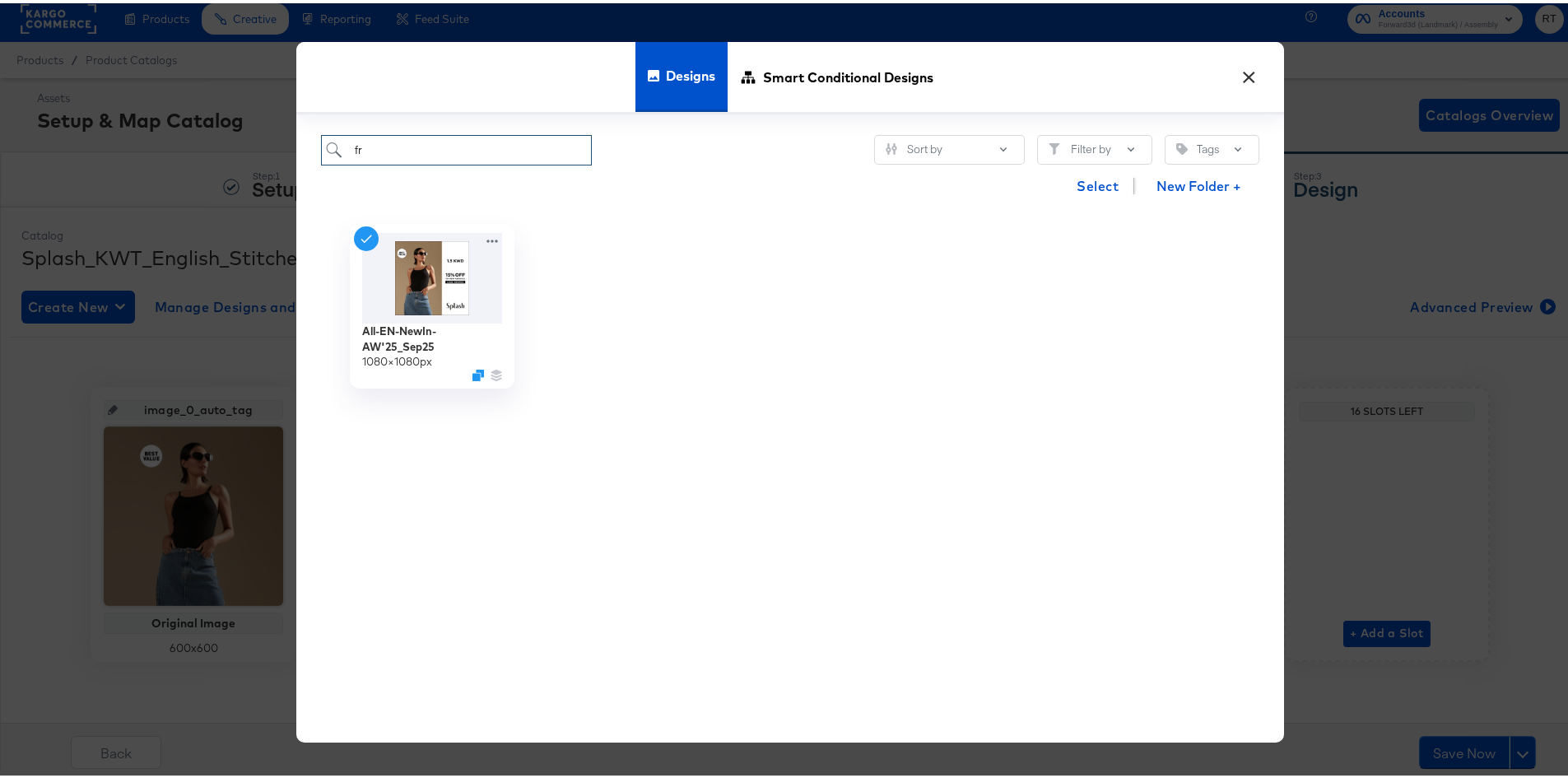
type input "f"
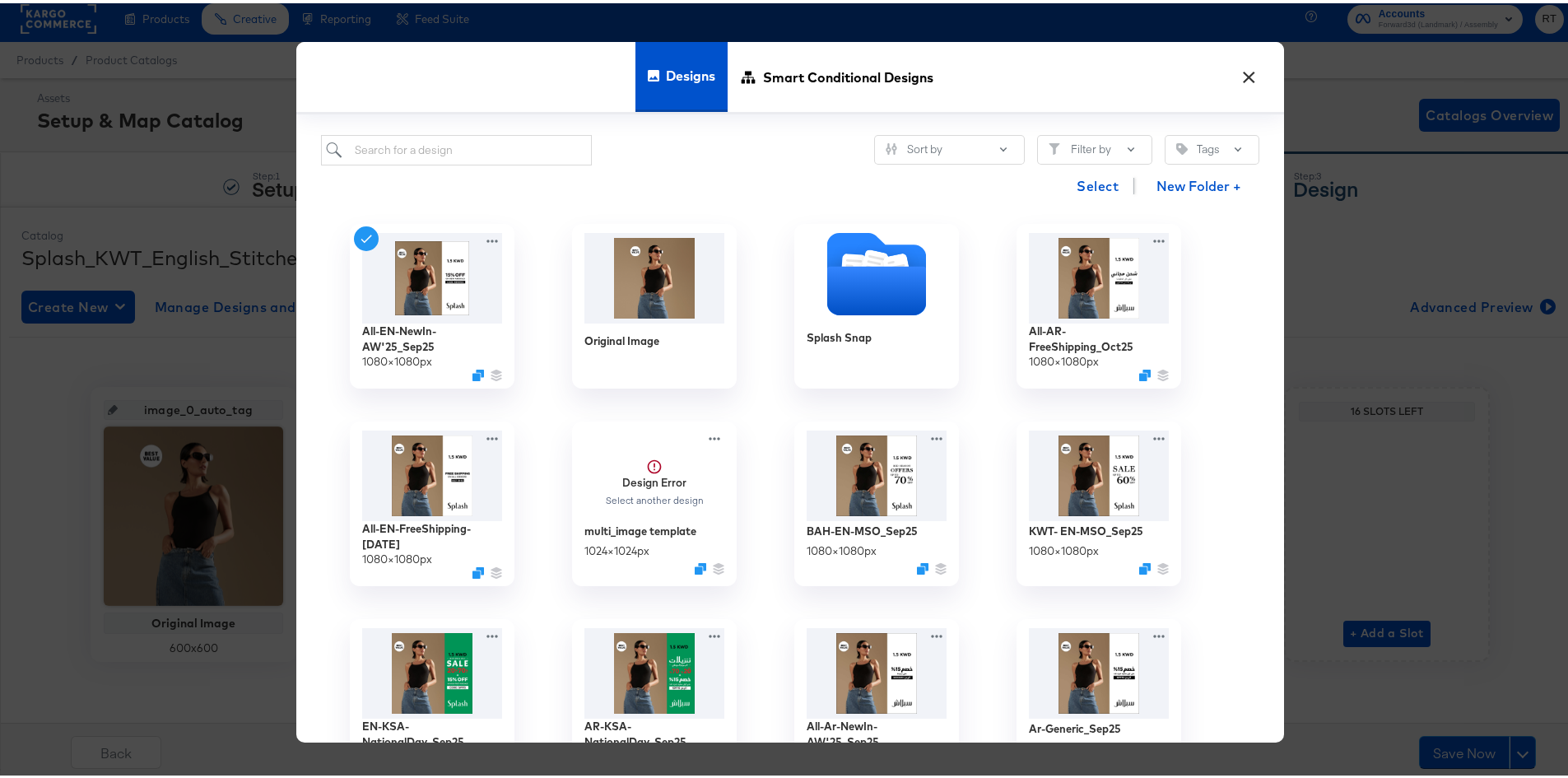
click at [1247, 62] on button "×" at bounding box center [1248, 69] width 30 height 30
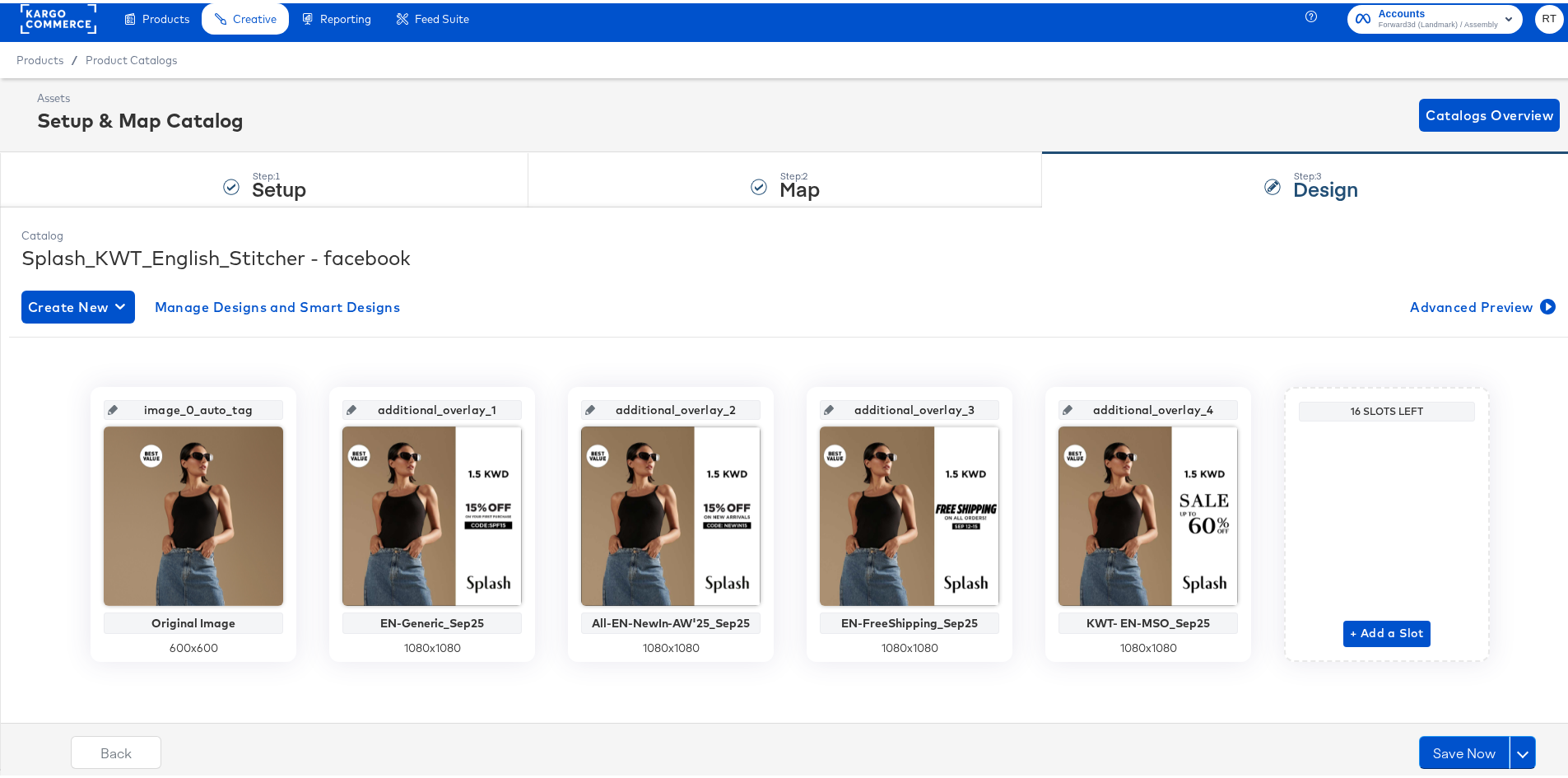
click at [44, 15] on rect at bounding box center [58, 15] width 75 height 30
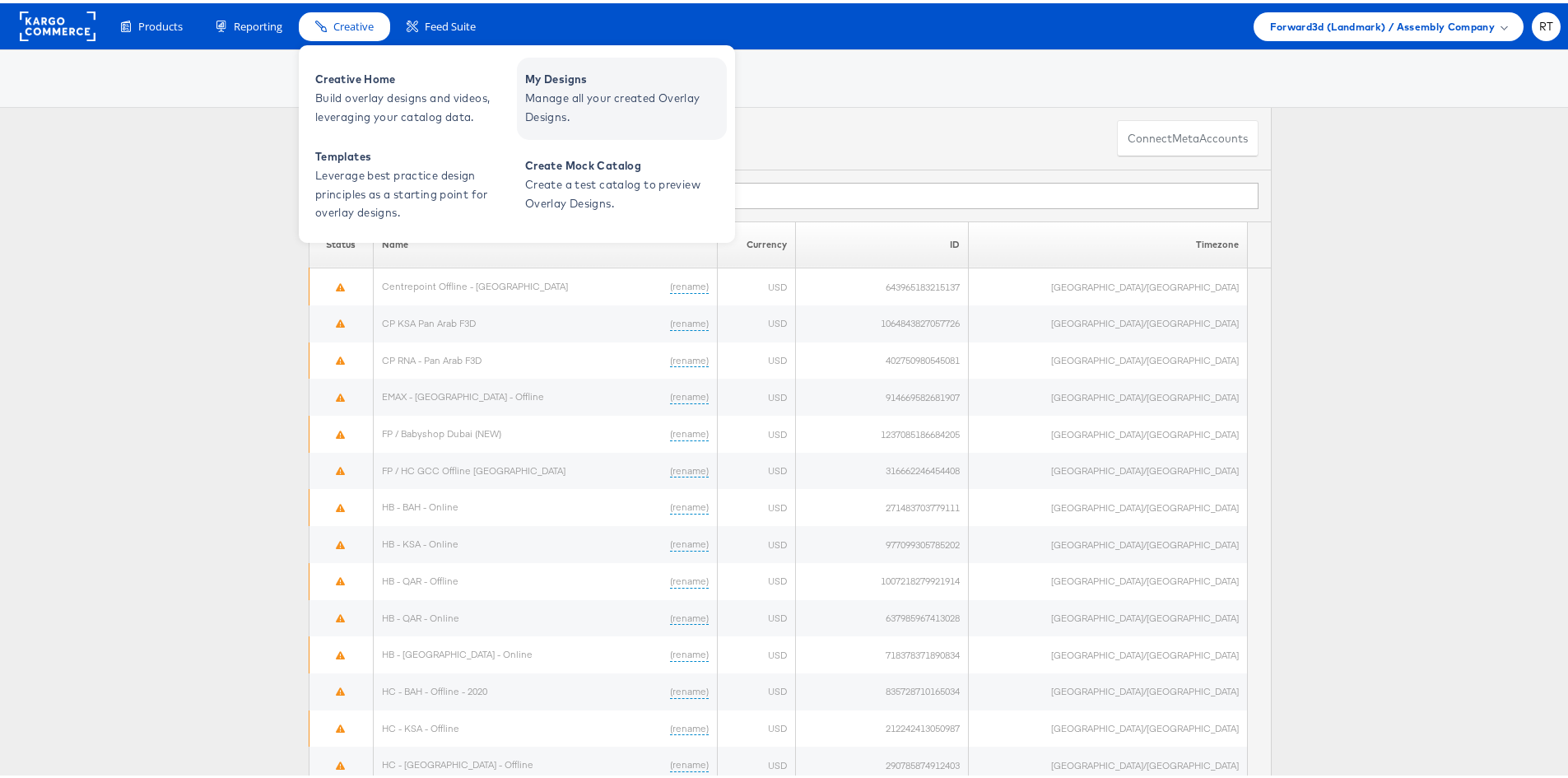
click at [554, 104] on span "Manage all your created Overlay Designs." at bounding box center [625, 104] width 198 height 38
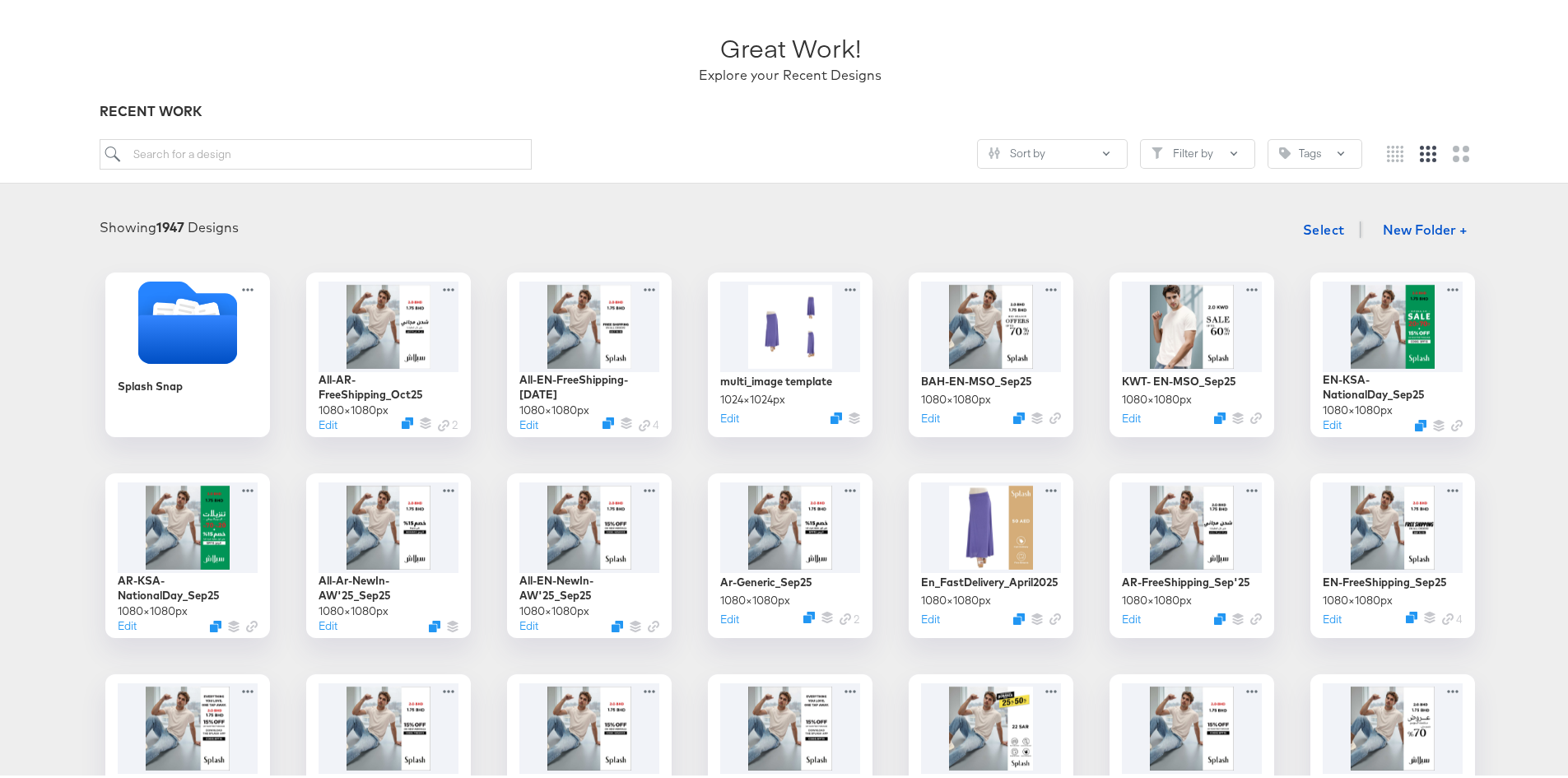
scroll to position [247, 0]
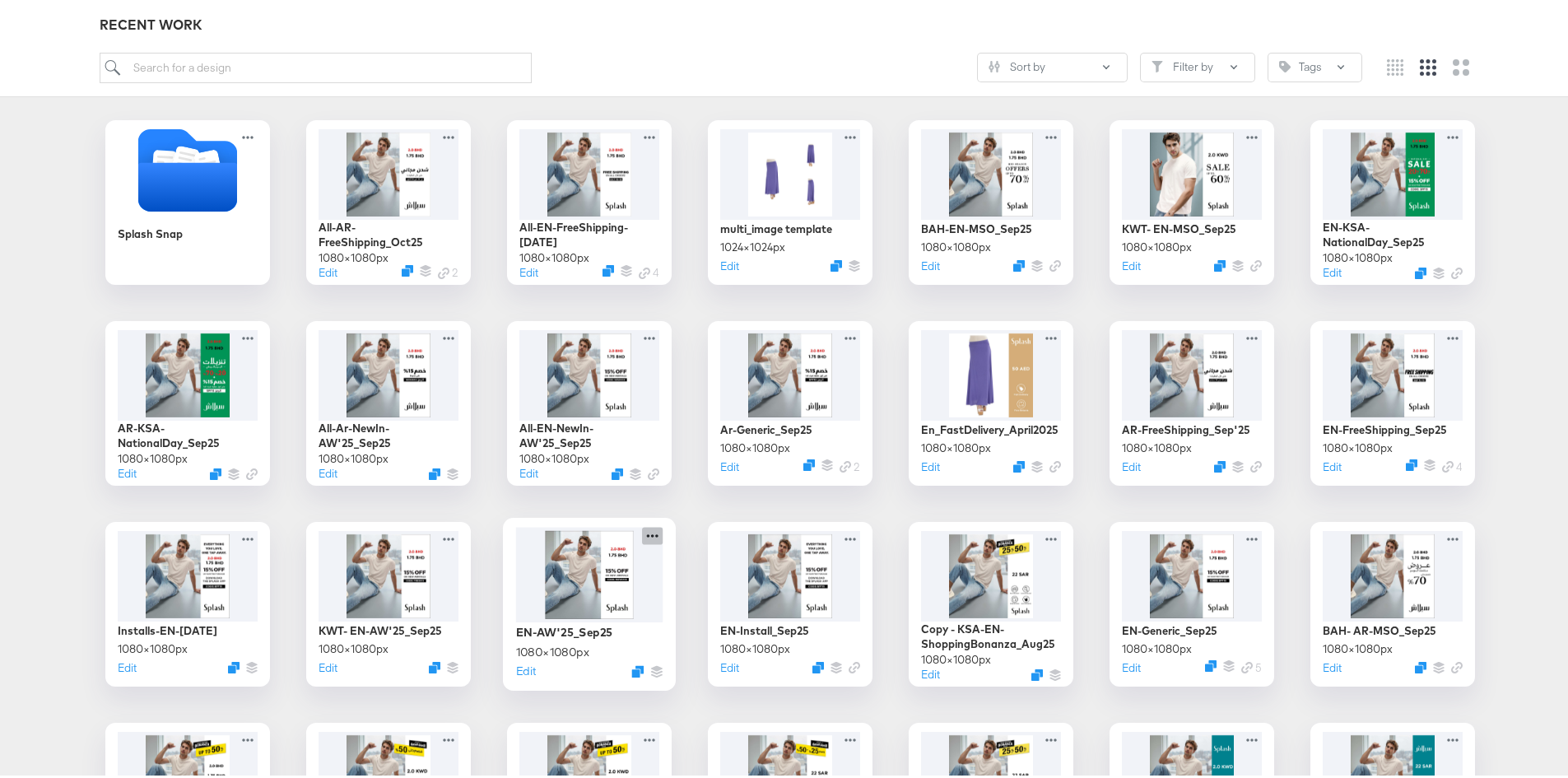
click at [642, 531] on icon at bounding box center [652, 532] width 21 height 17
click at [415, 594] on div at bounding box center [389, 571] width 147 height 95
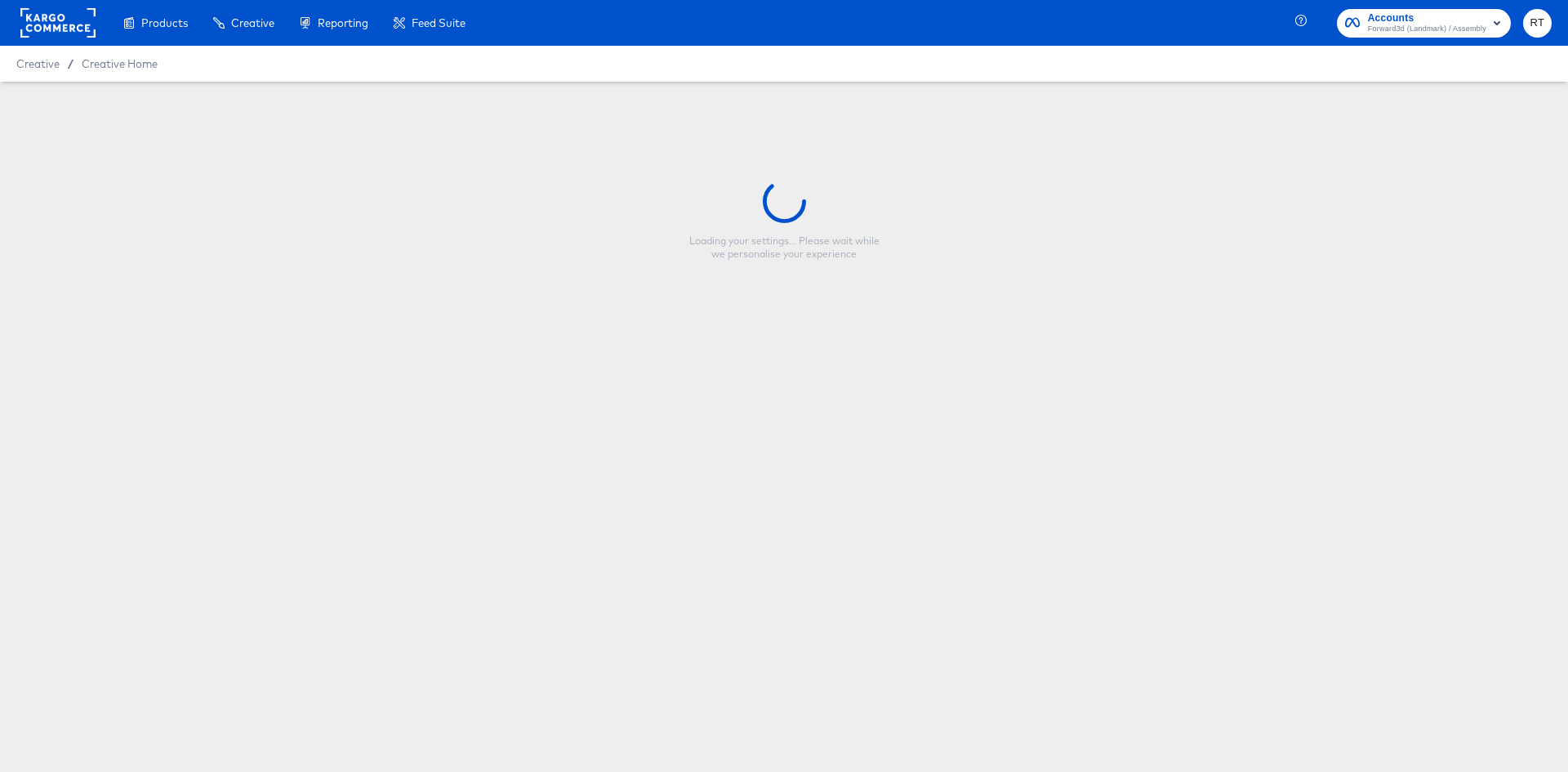
type input "KWT- EN-AW'25_Sep25"
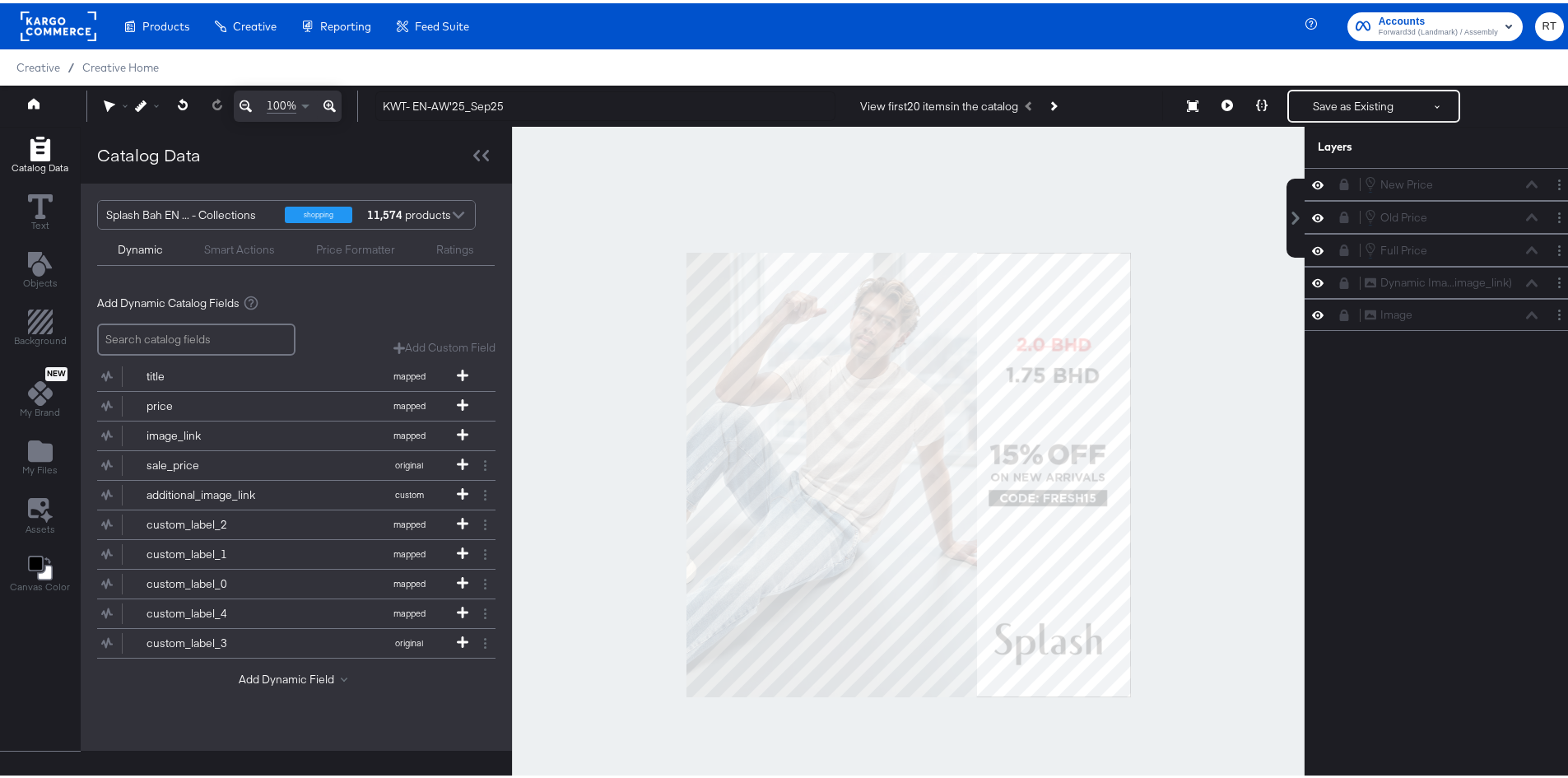
click at [34, 15] on rect at bounding box center [58, 22] width 75 height 30
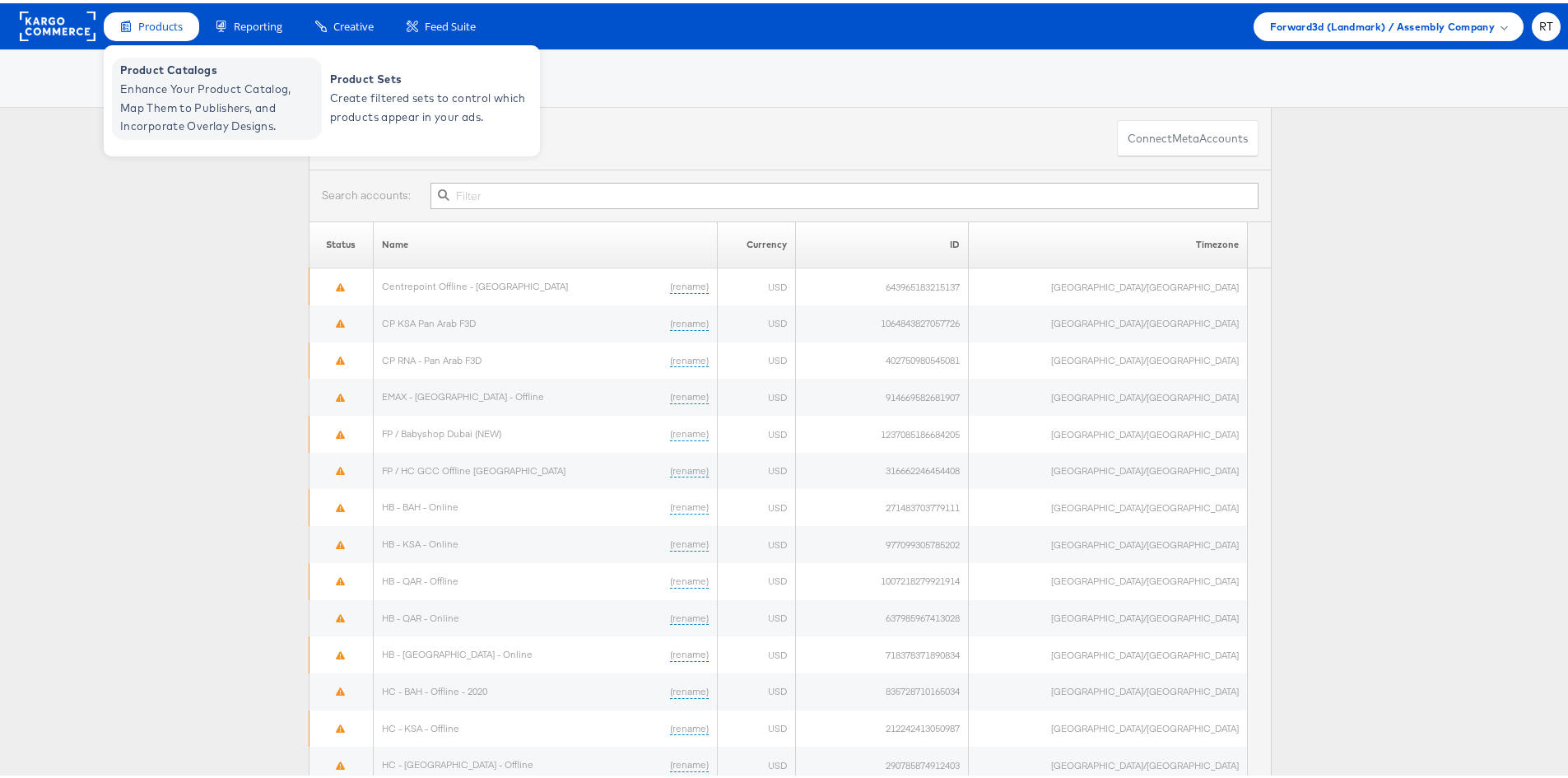
click at [228, 93] on span "Enhance Your Product Catalog, Map Them to Publishers, and Incorporate Overlay D…" at bounding box center [219, 104] width 198 height 56
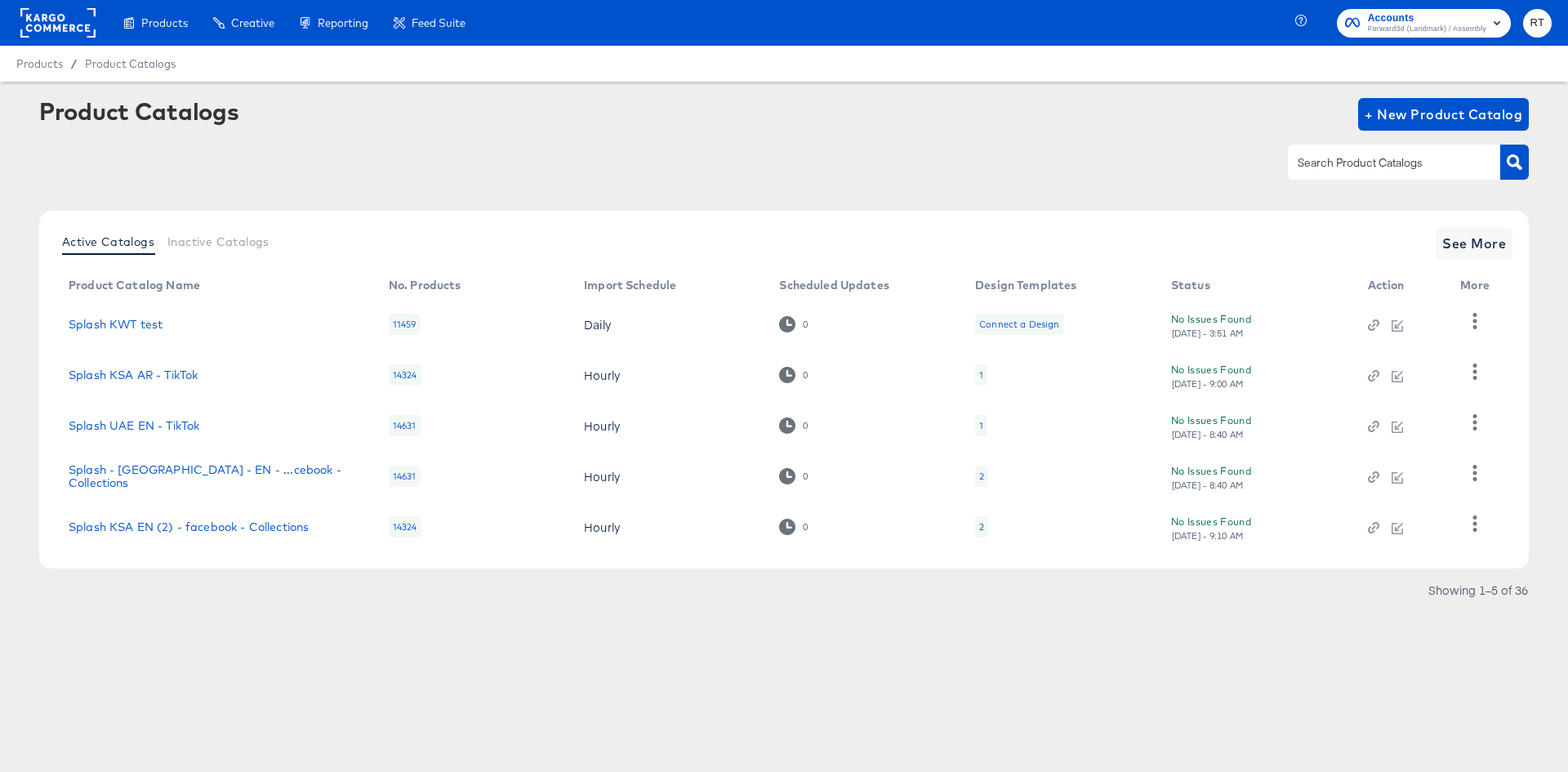
click at [1360, 149] on div at bounding box center [1394, 161] width 212 height 34
type input "kwt"
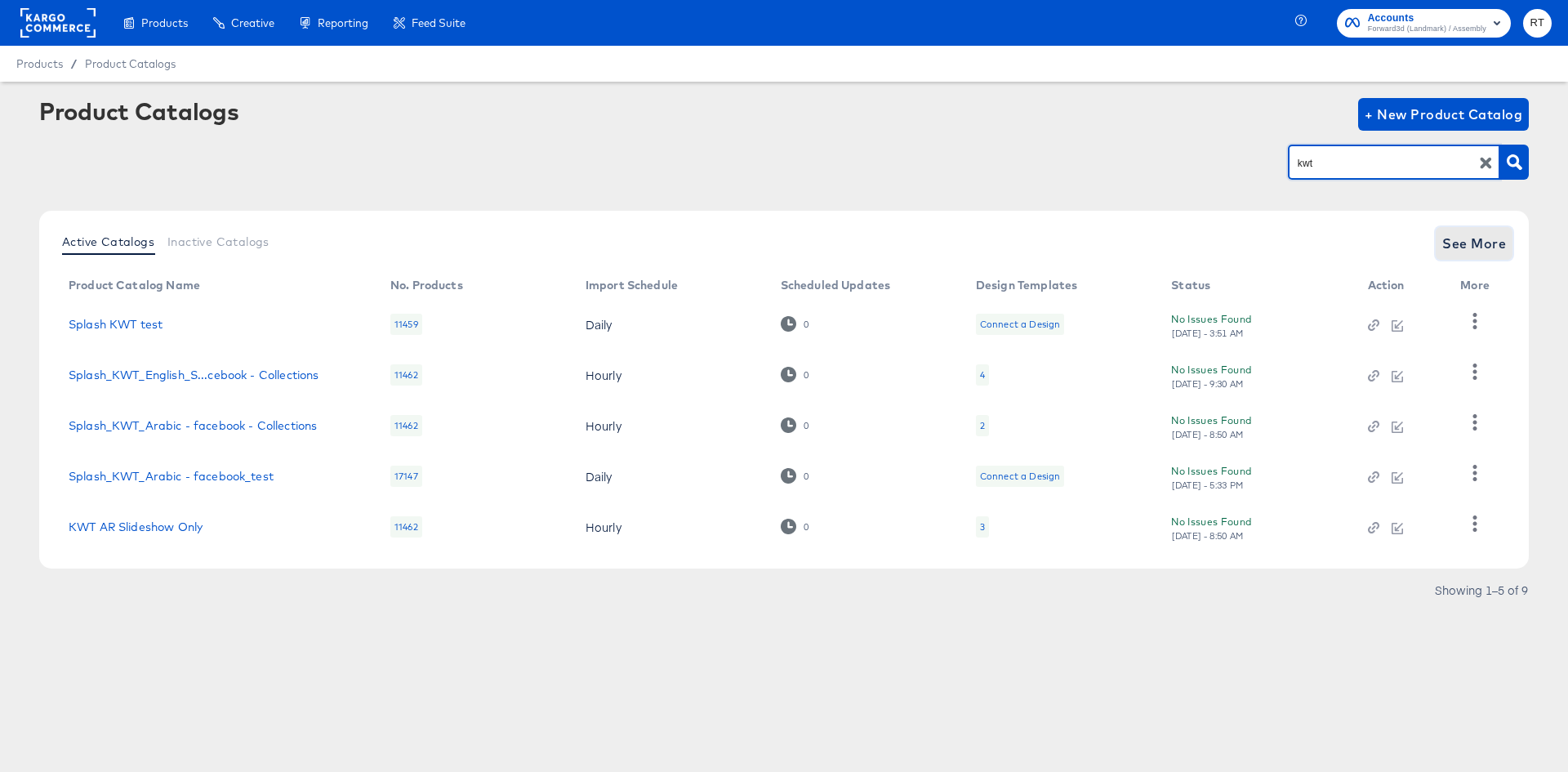
click at [1452, 234] on span "See More" at bounding box center [1474, 243] width 63 height 23
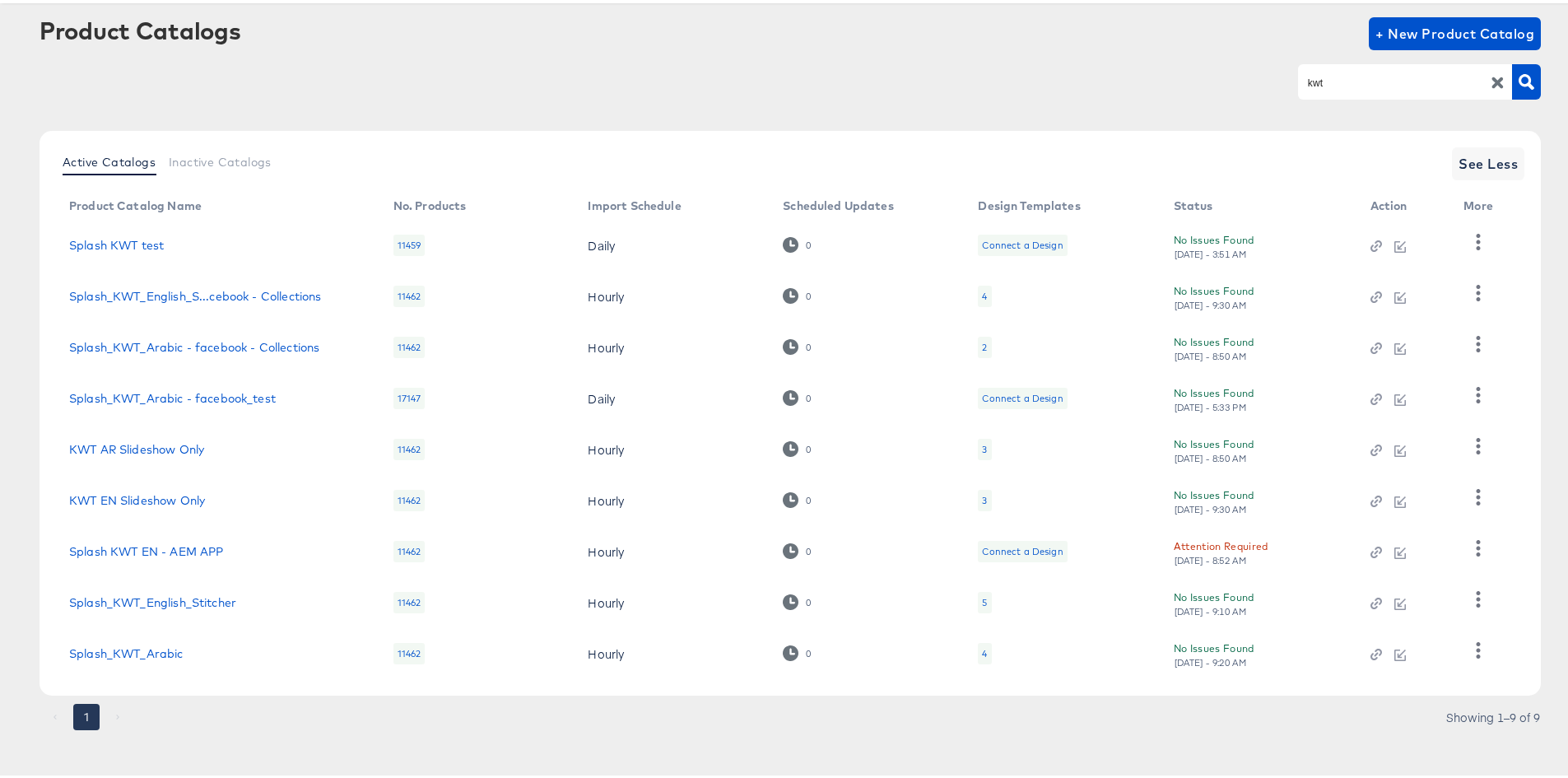
scroll to position [92, 0]
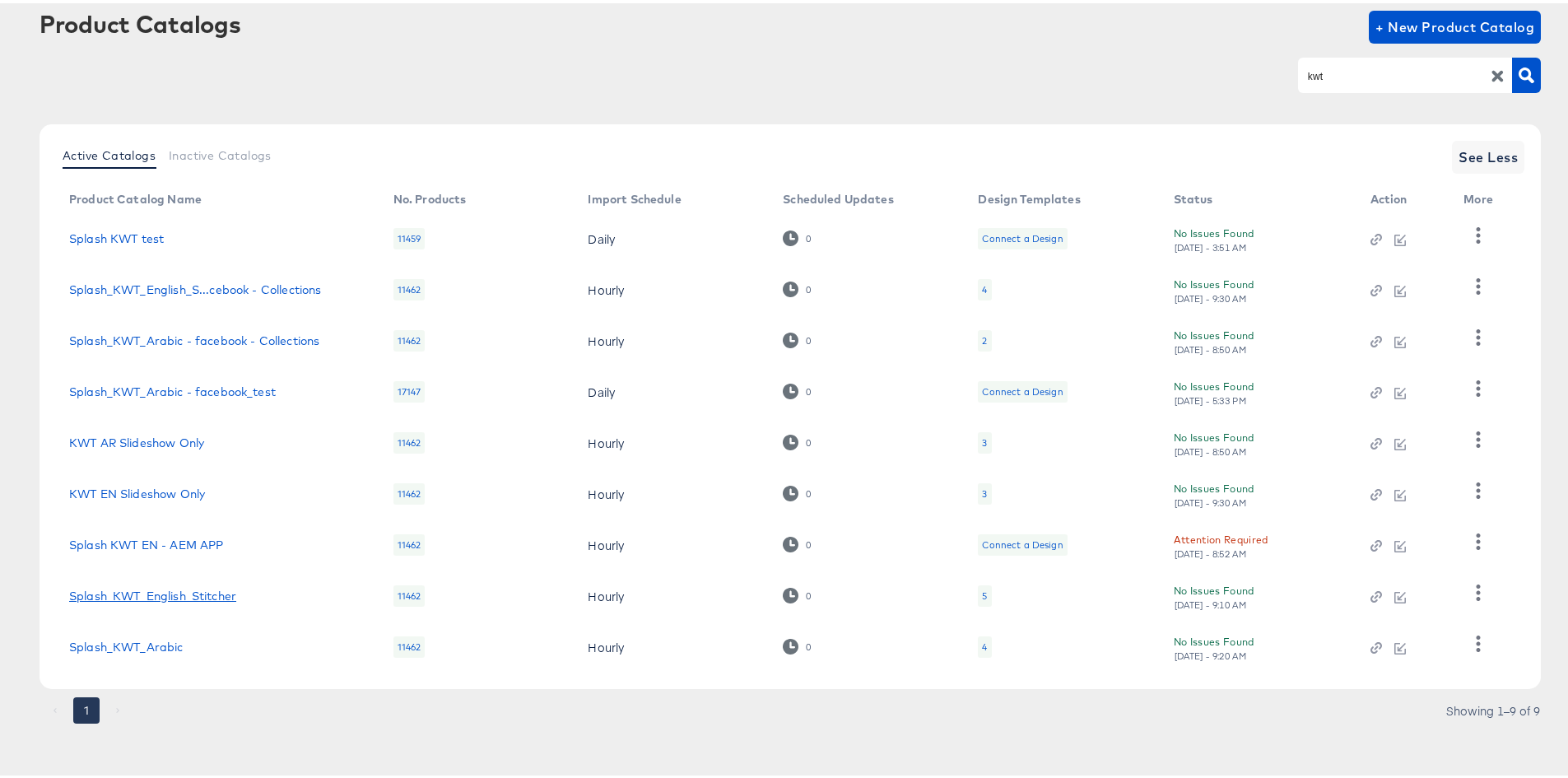
click at [172, 589] on link "Splash_KWT_English_Stitcher" at bounding box center [153, 592] width 167 height 13
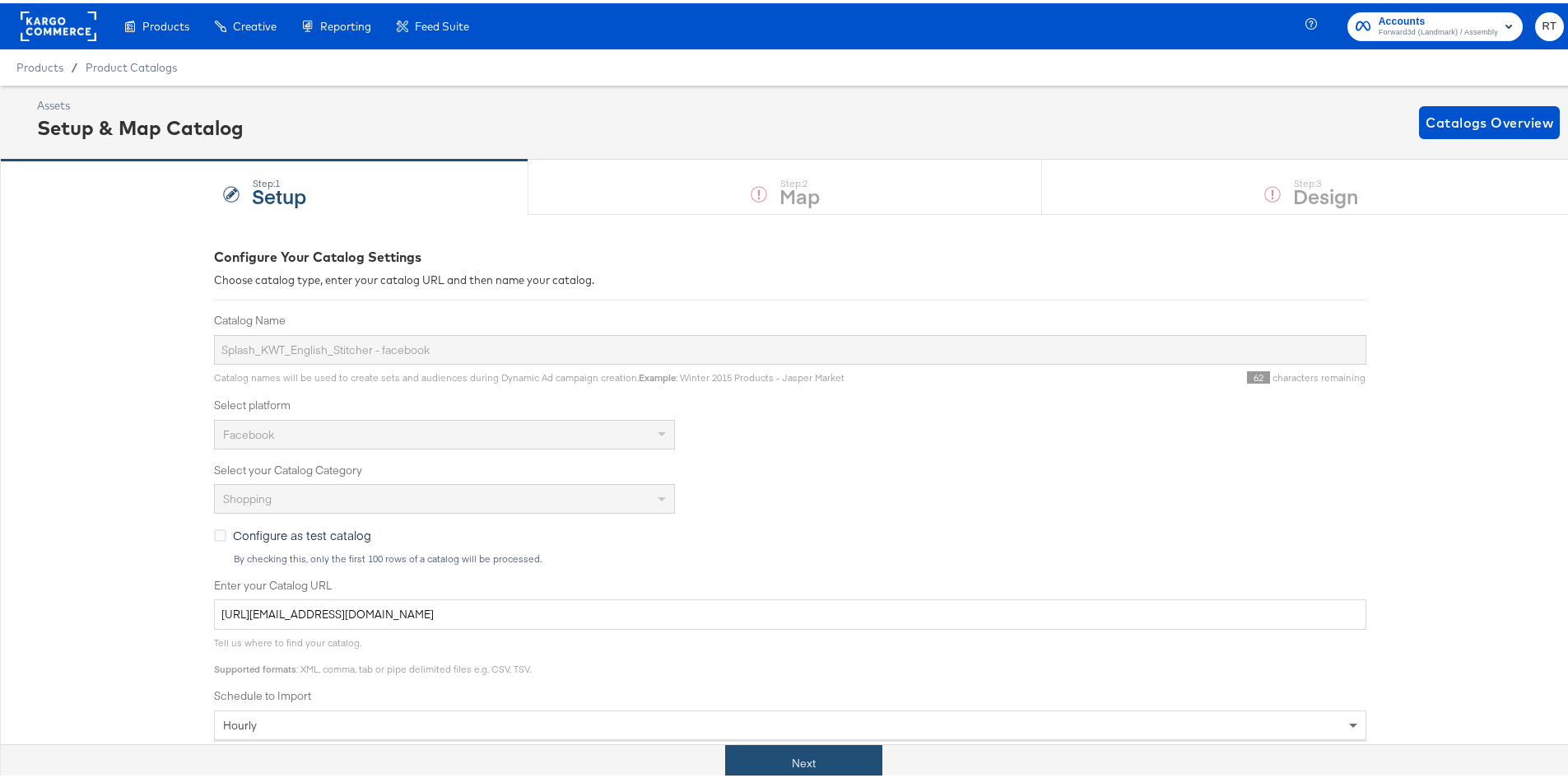
click at [729, 757] on button "Next" at bounding box center [803, 760] width 157 height 37
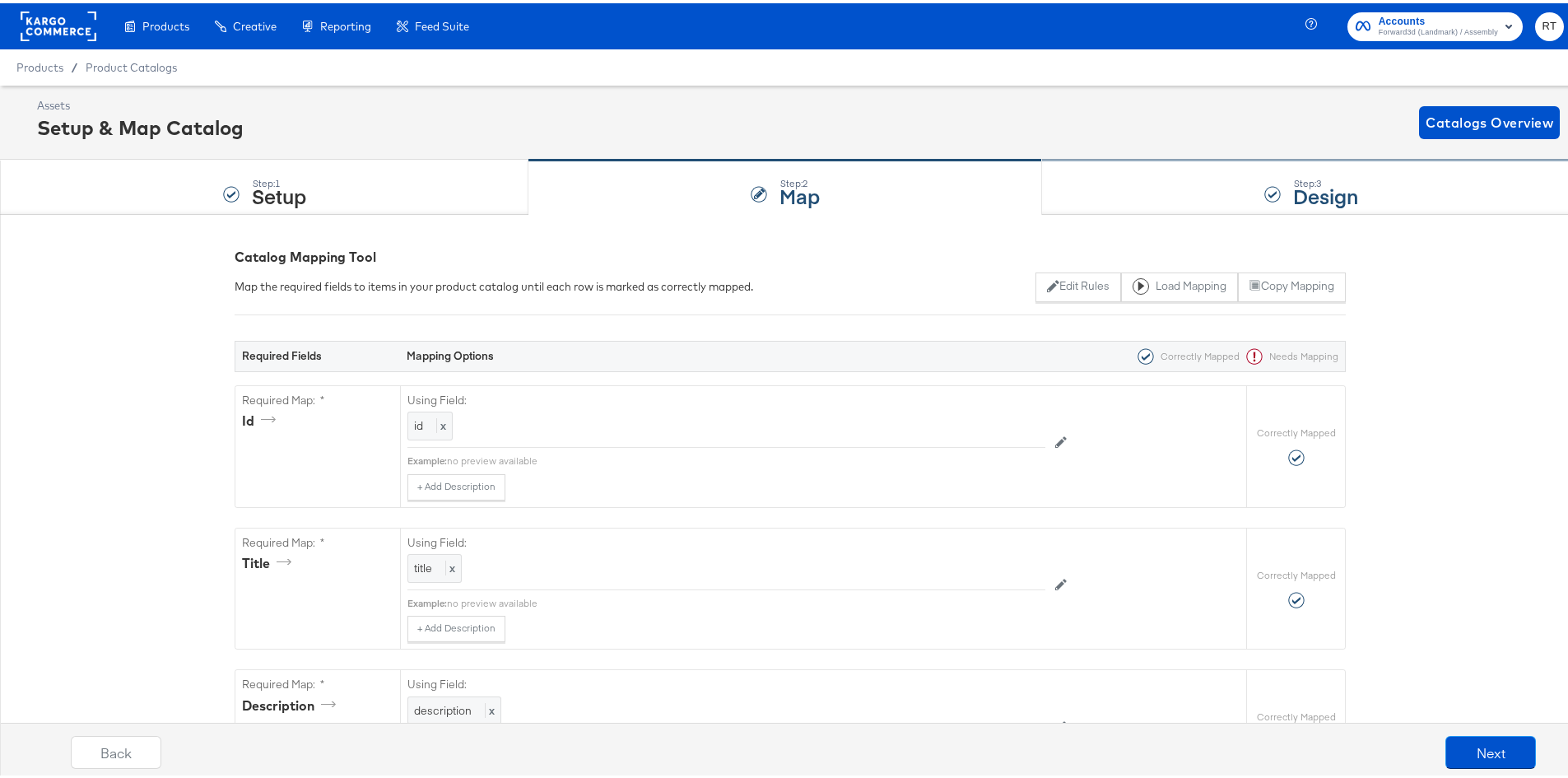
click at [1127, 168] on div "Step: 3 Design" at bounding box center [1311, 184] width 538 height 54
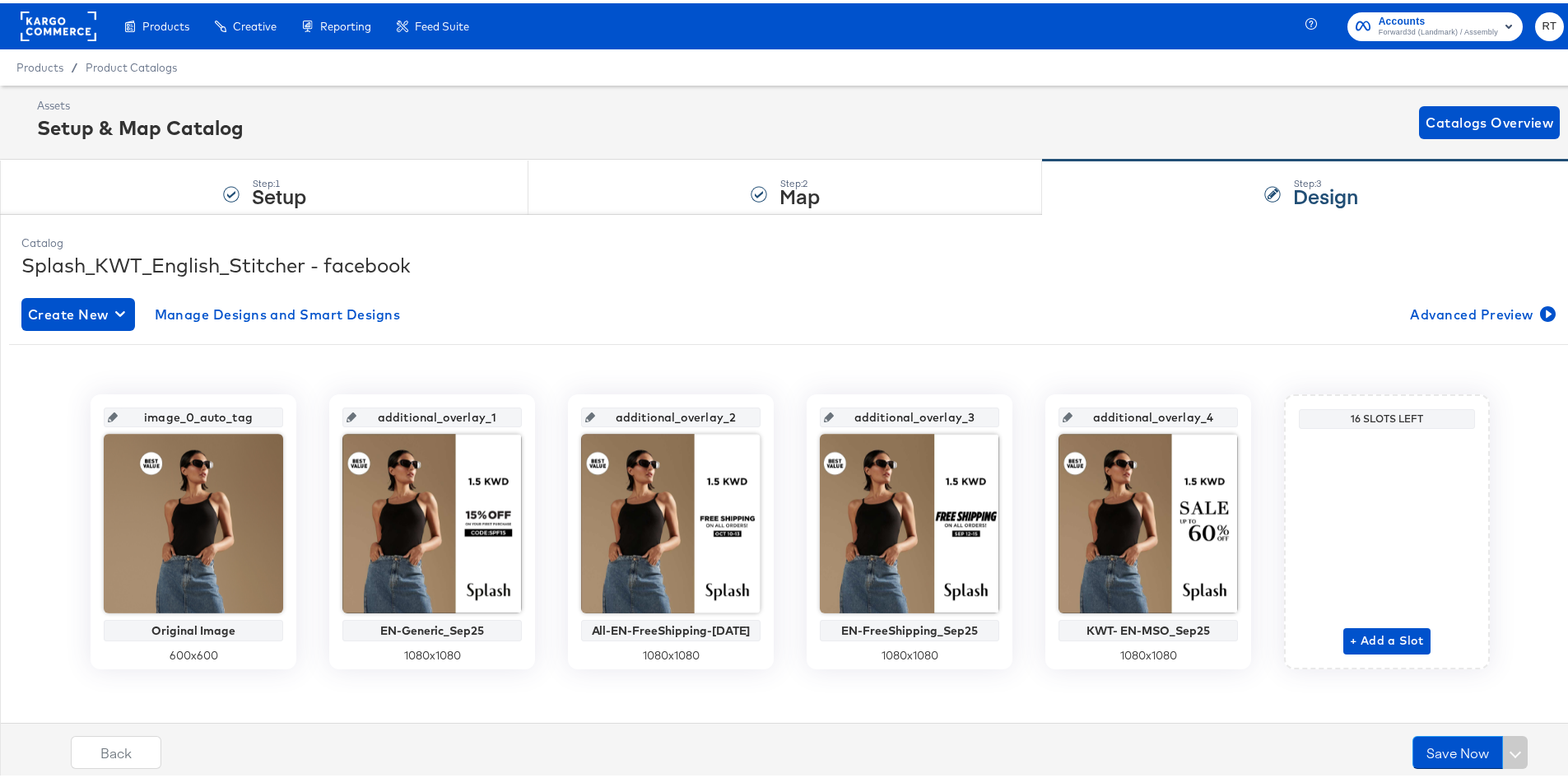
scroll to position [7, 0]
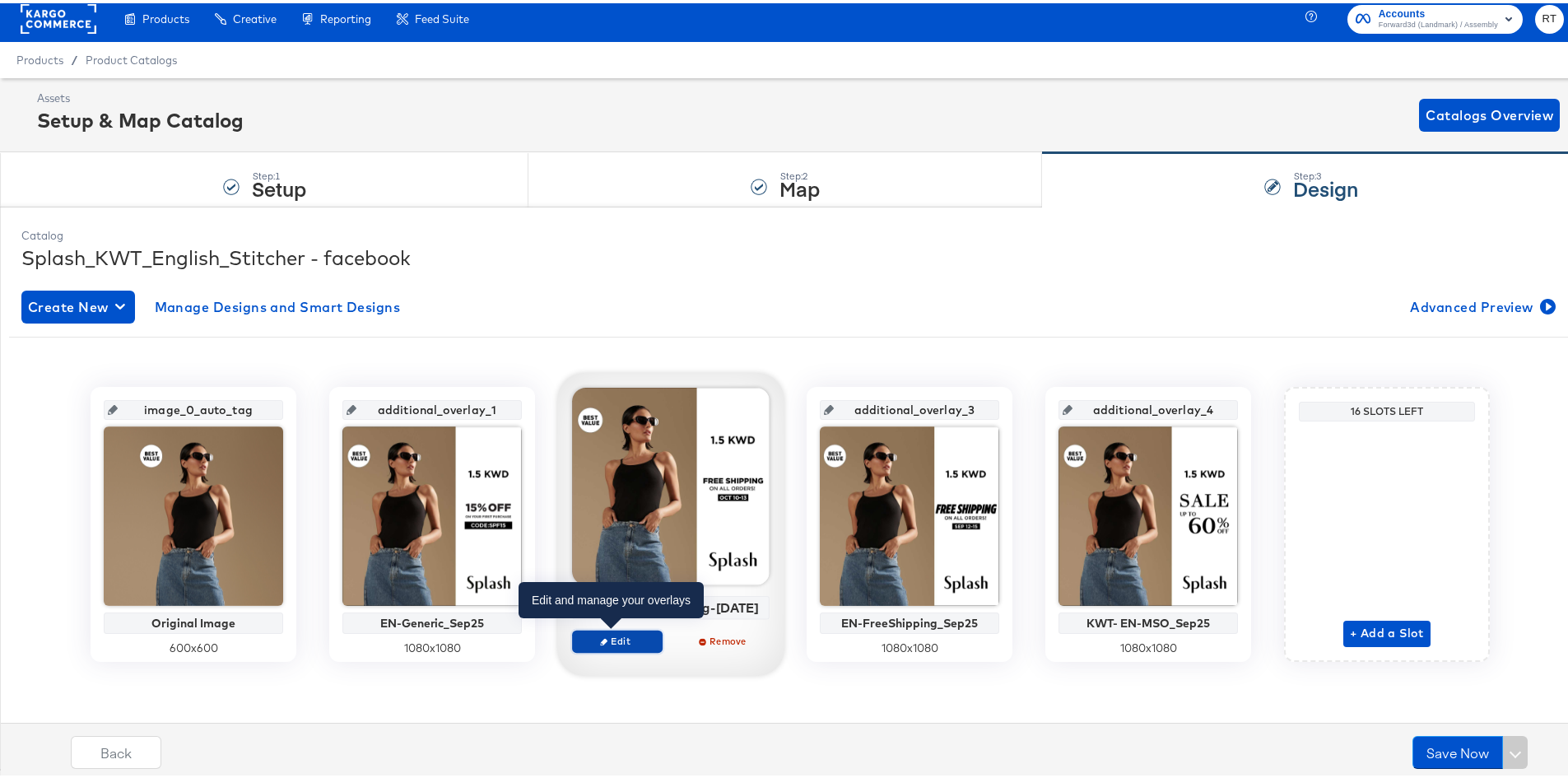
click at [627, 635] on span "Edit" at bounding box center [617, 638] width 75 height 13
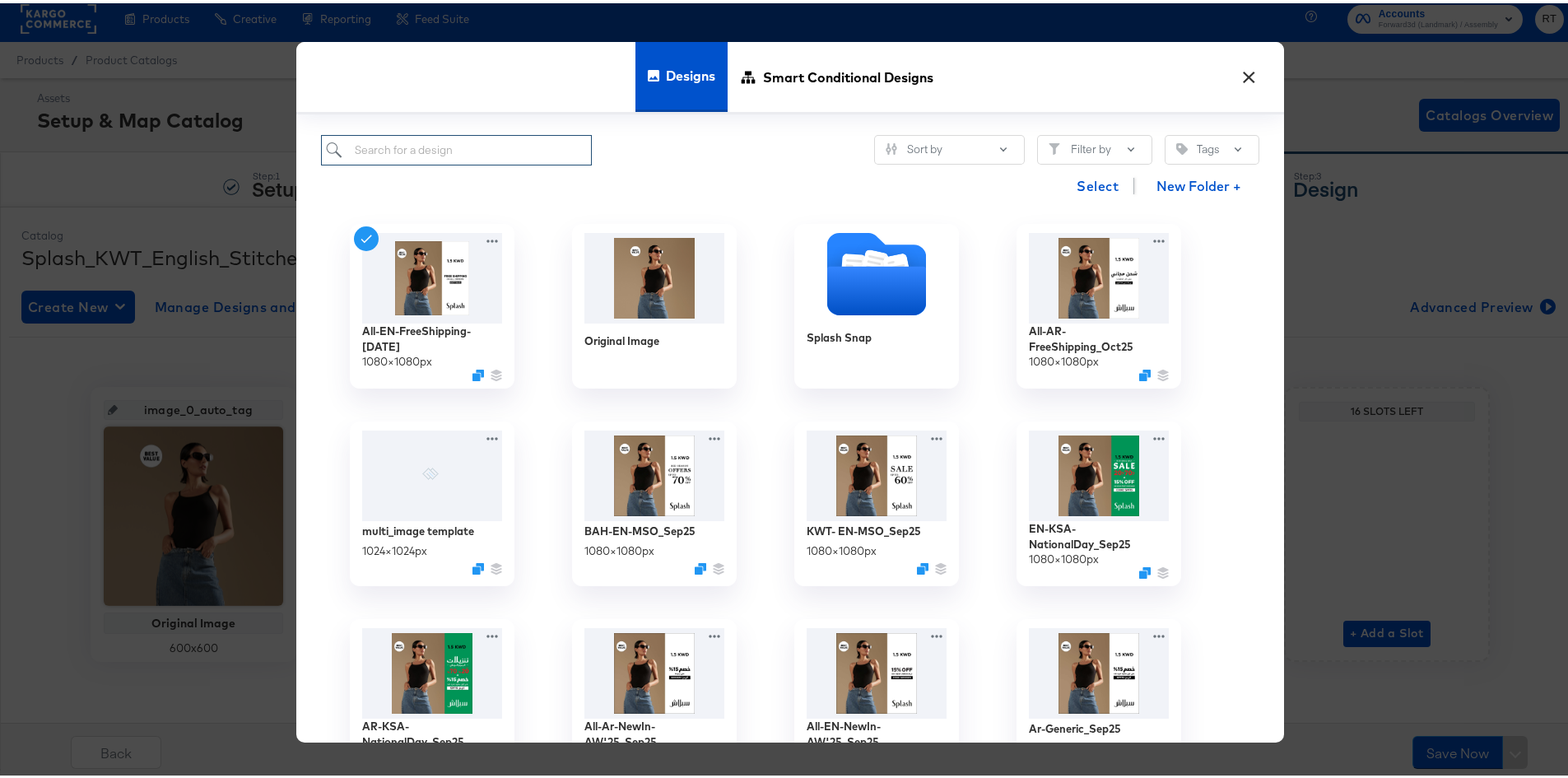
click at [487, 151] on input "search" at bounding box center [456, 147] width 270 height 31
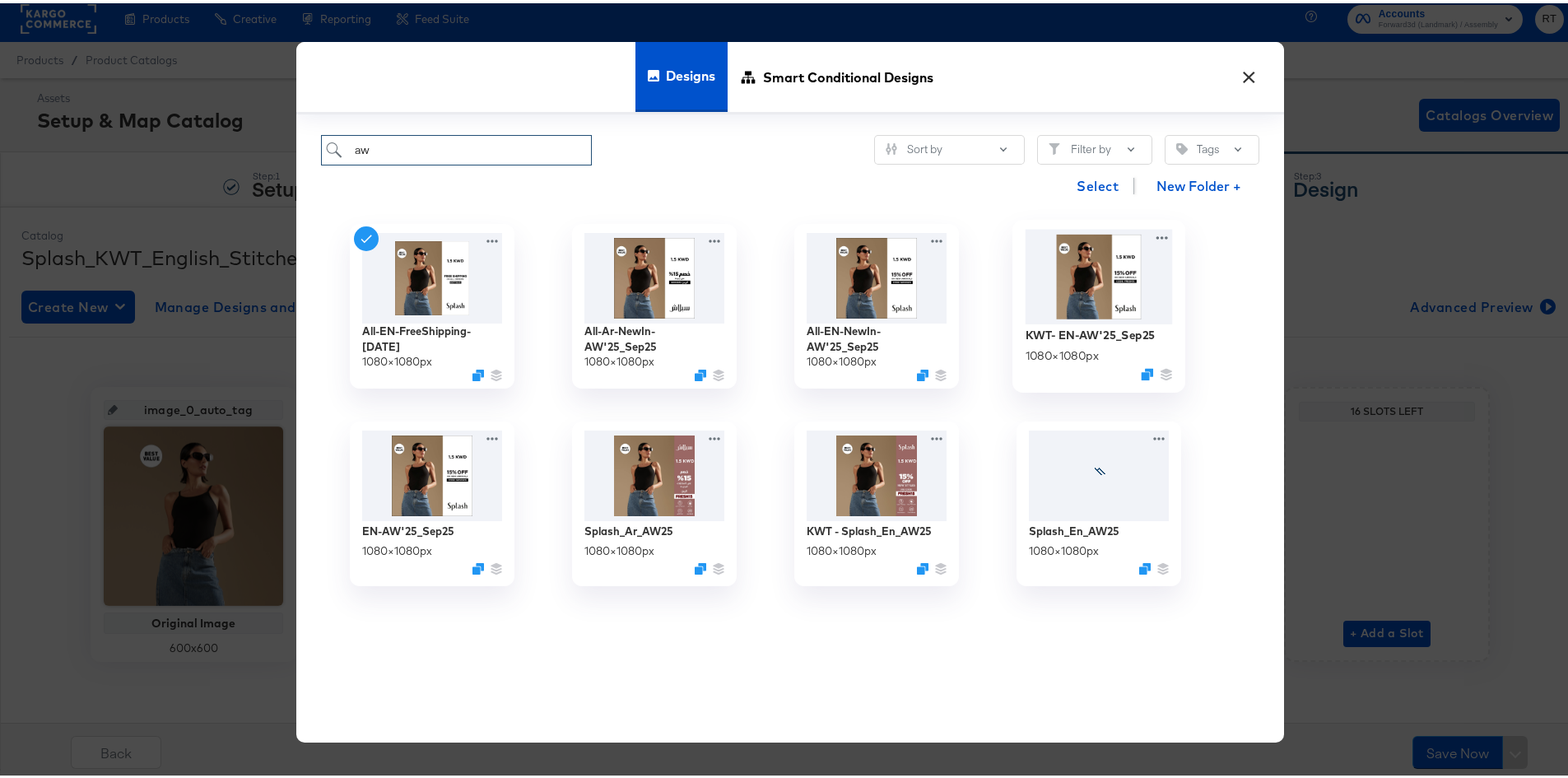
type input "aw"
click at [1139, 309] on img at bounding box center [1100, 272] width 147 height 94
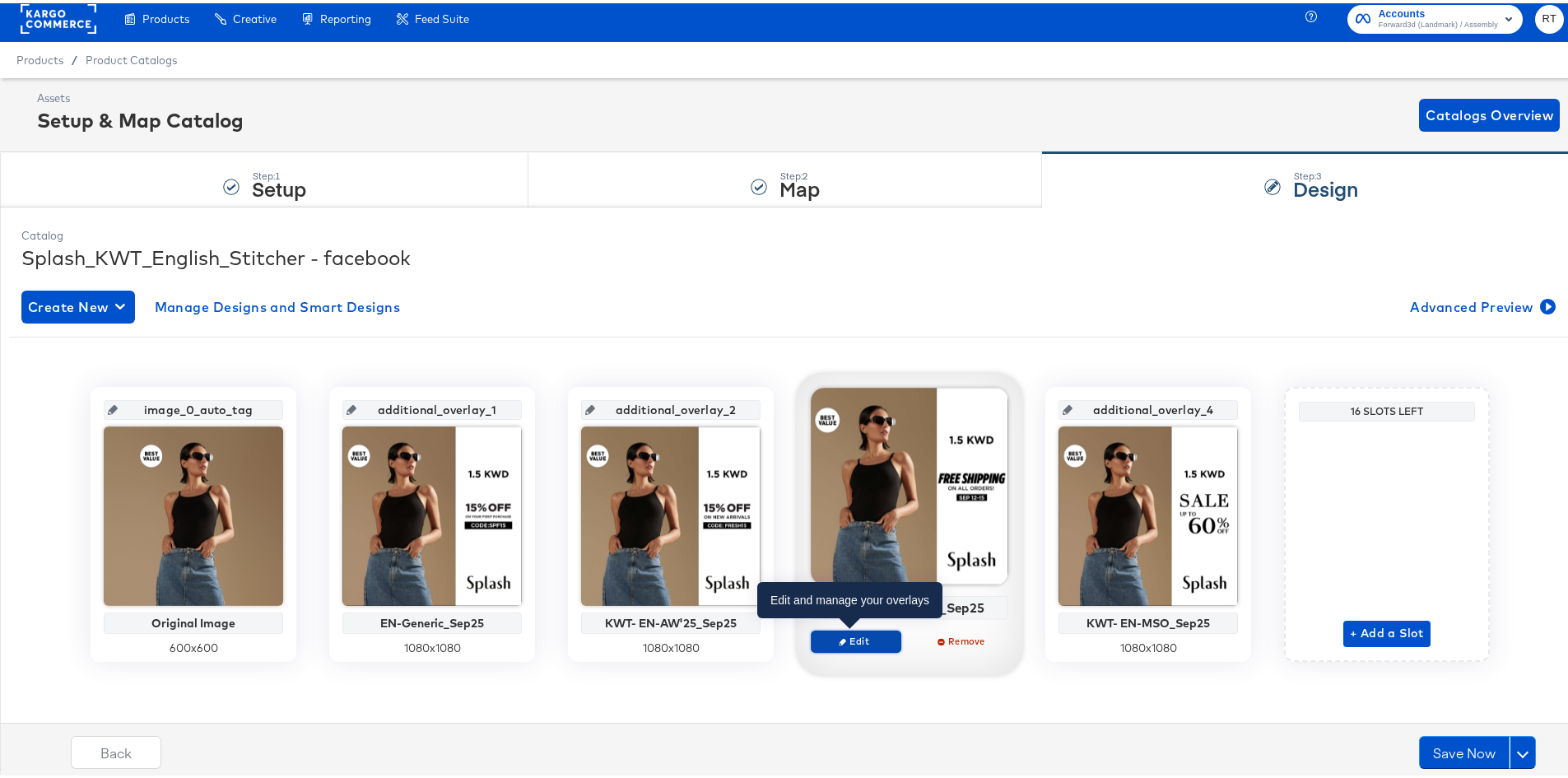
click at [868, 633] on span "Edit" at bounding box center [856, 638] width 75 height 13
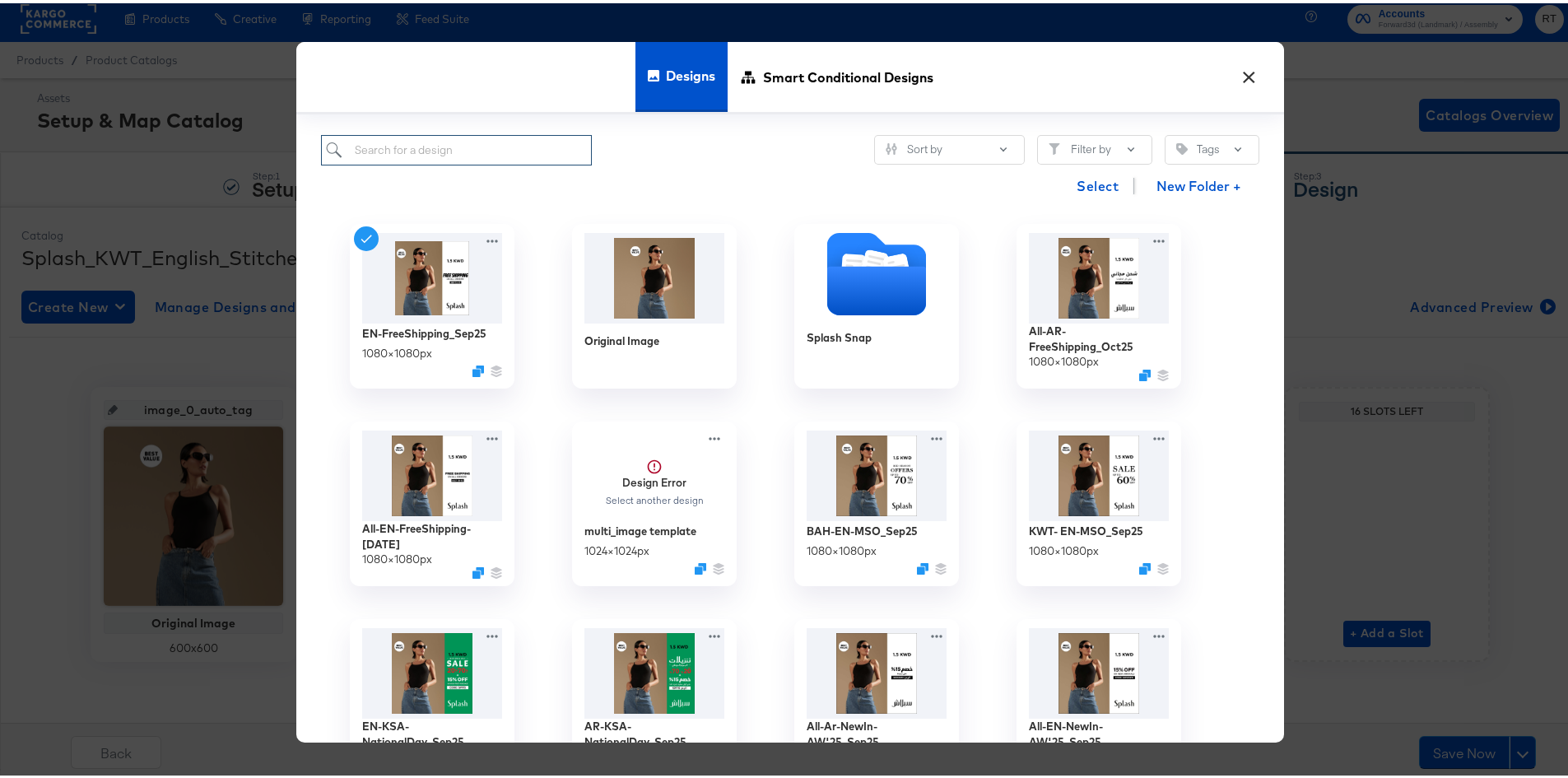
click at [445, 146] on input "search" at bounding box center [456, 147] width 270 height 31
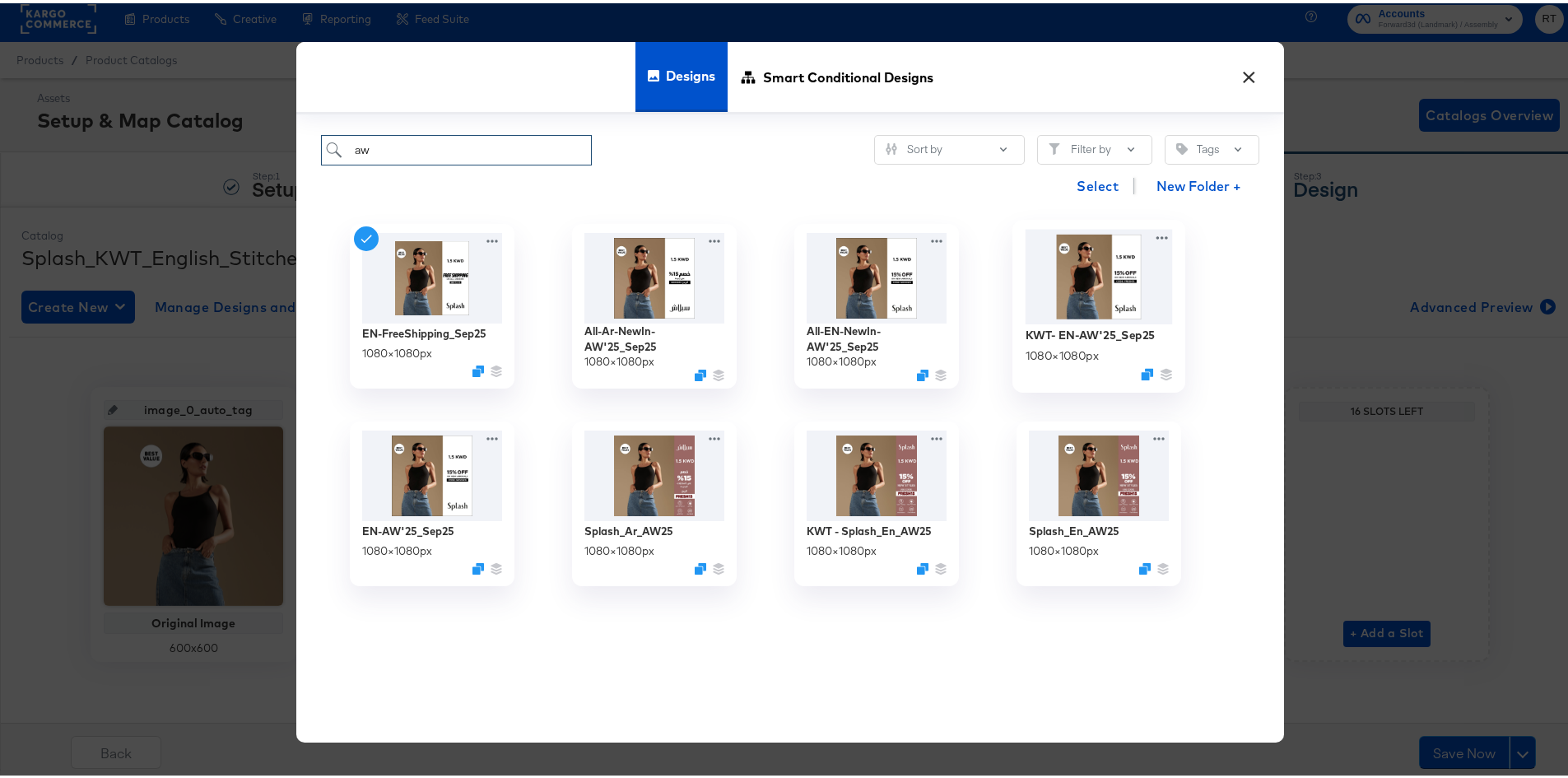
type input "aw"
click at [1059, 291] on img at bounding box center [1100, 272] width 147 height 94
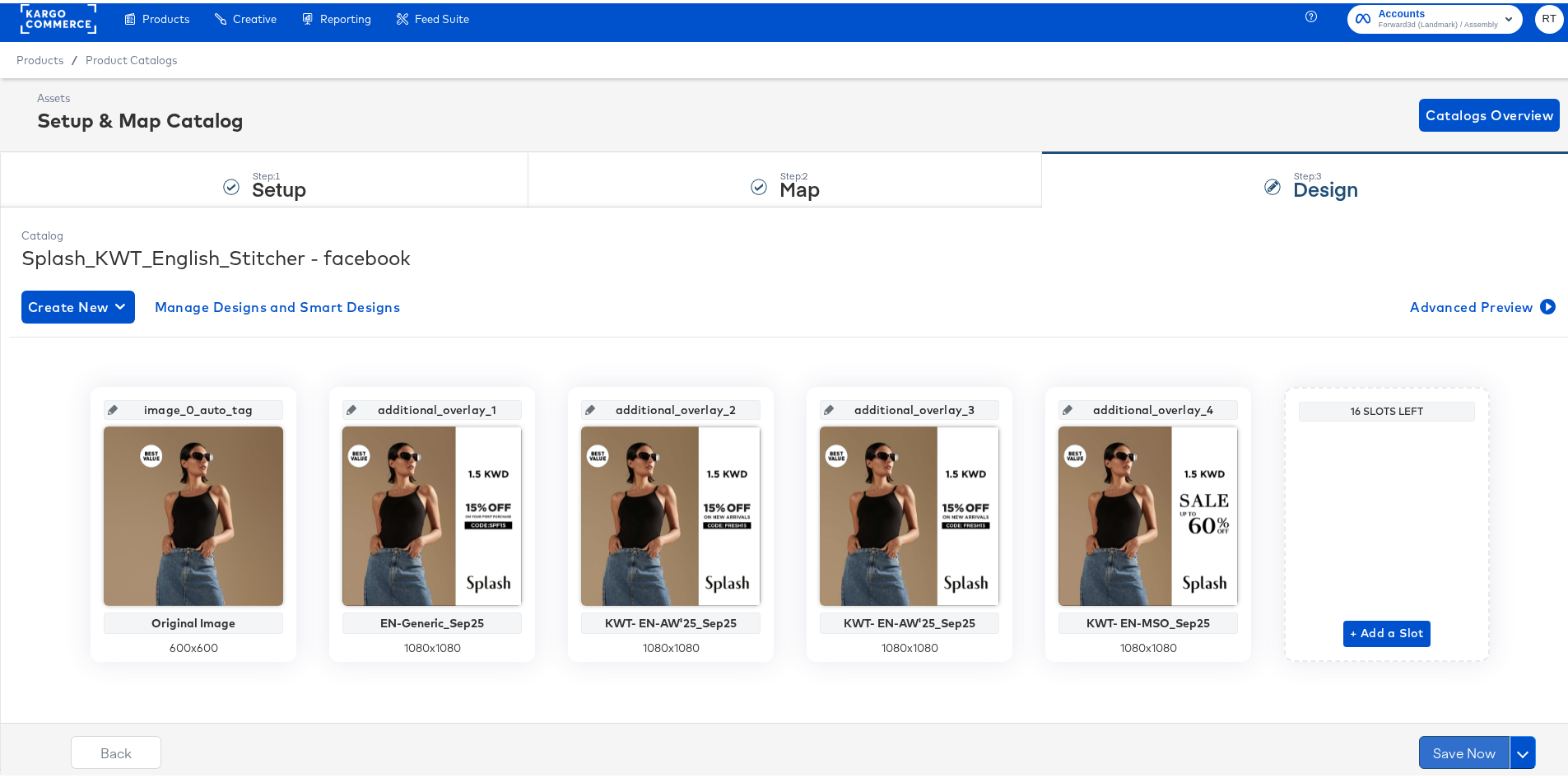
click at [1430, 755] on button "Save Now" at bounding box center [1465, 748] width 91 height 33
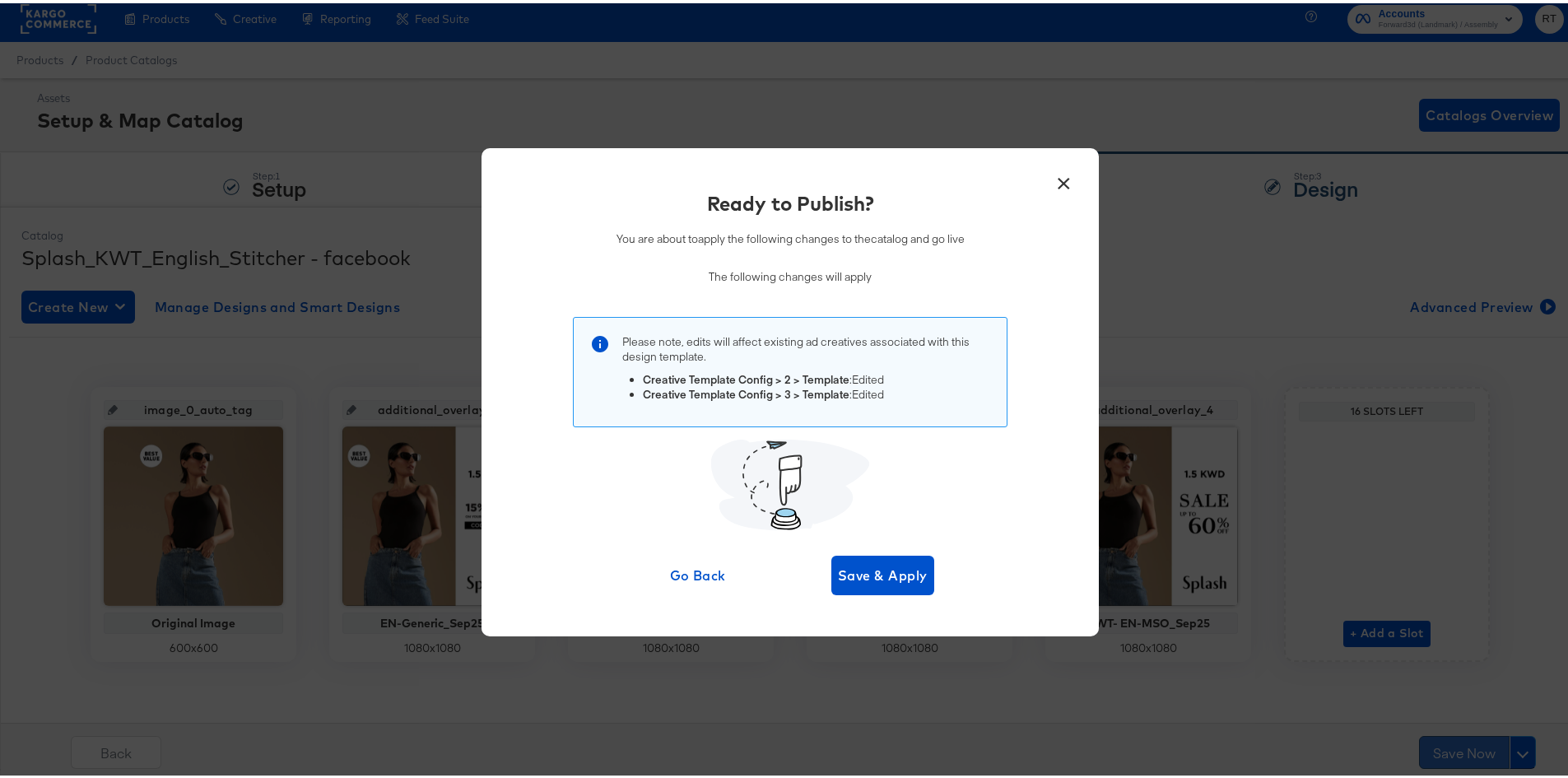
scroll to position [0, 0]
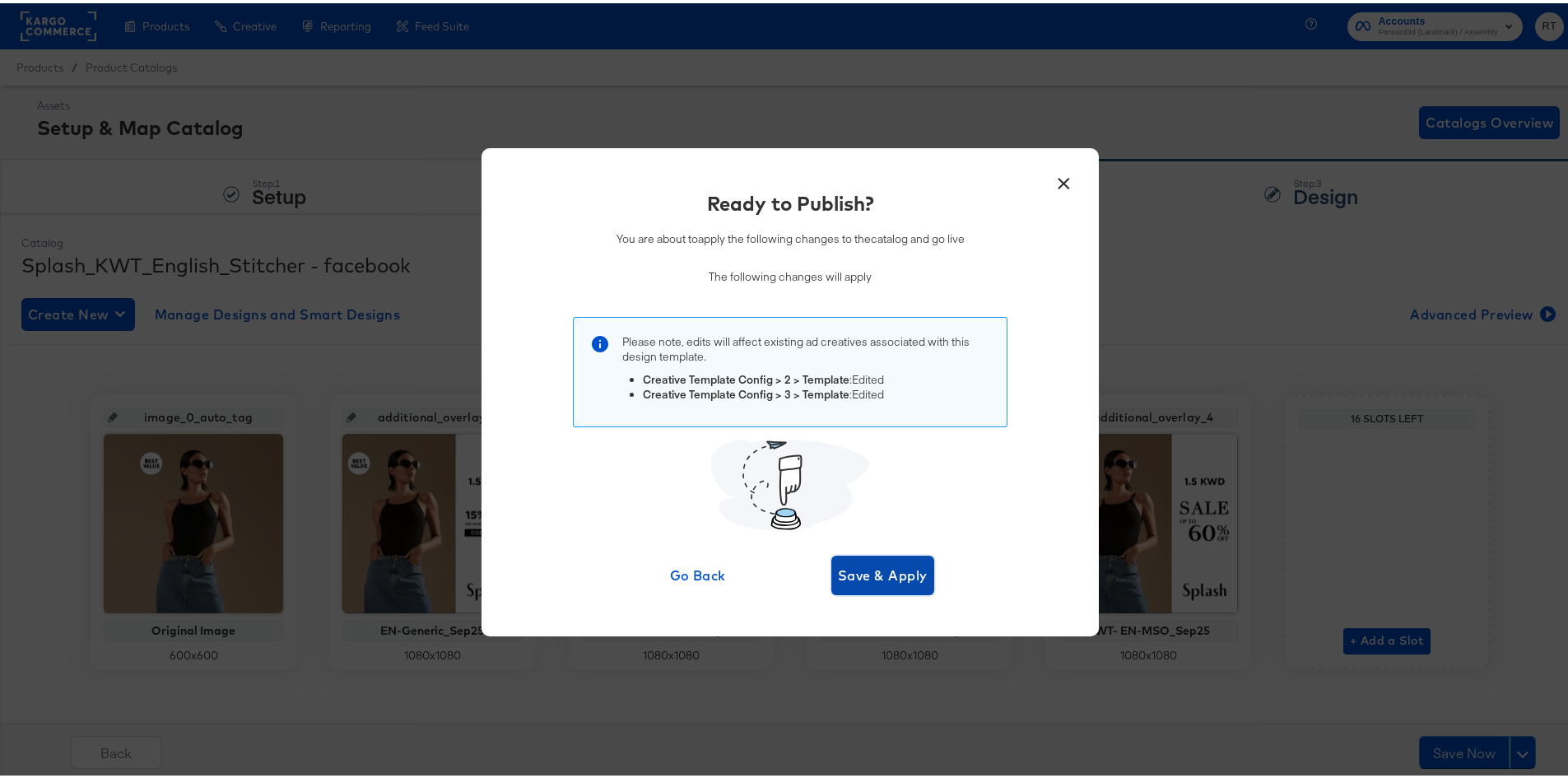
click at [870, 565] on span "Save & Apply" at bounding box center [883, 572] width 90 height 23
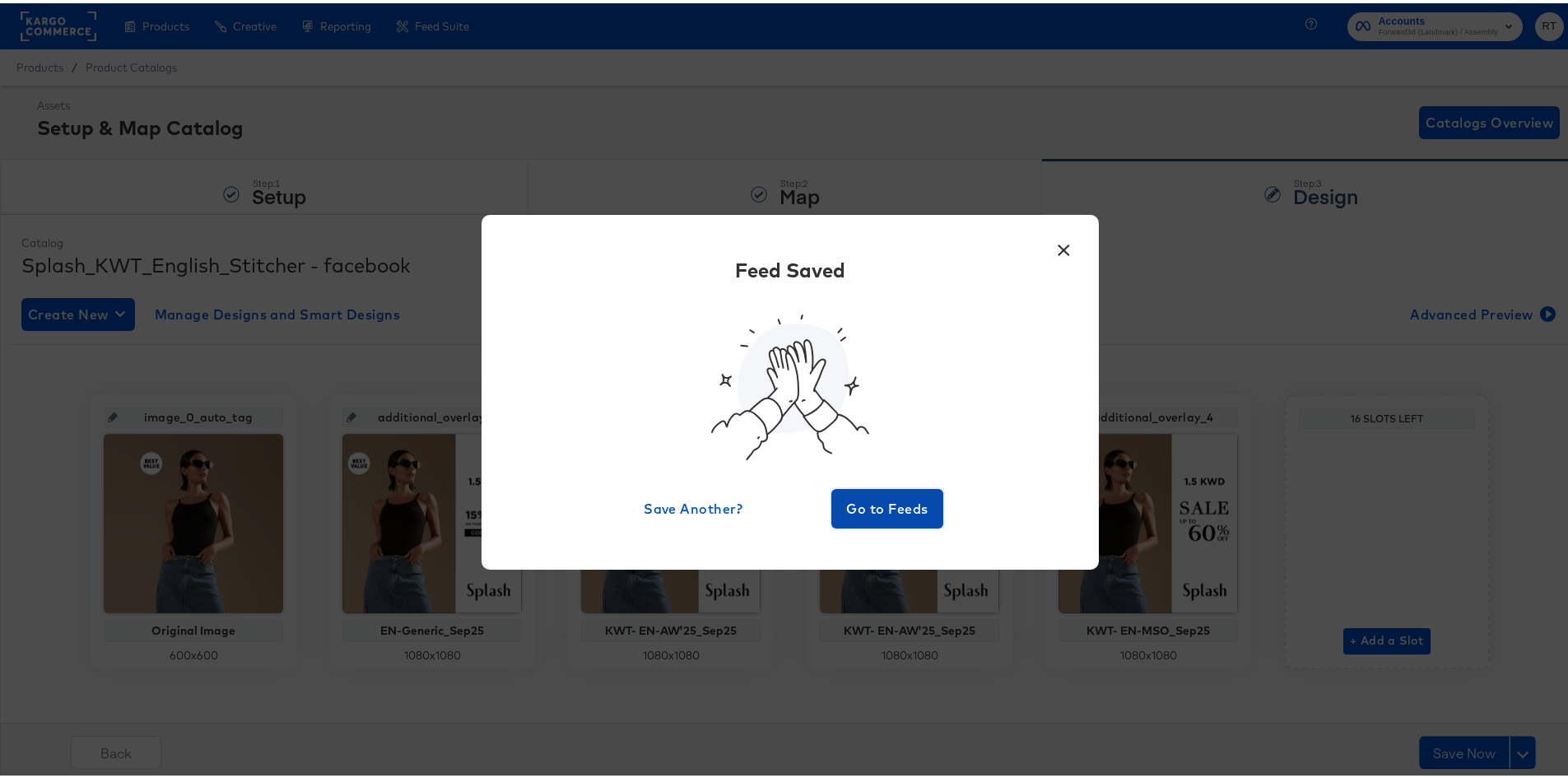
click at [877, 516] on span "Go to Feeds" at bounding box center [888, 506] width 99 height 23
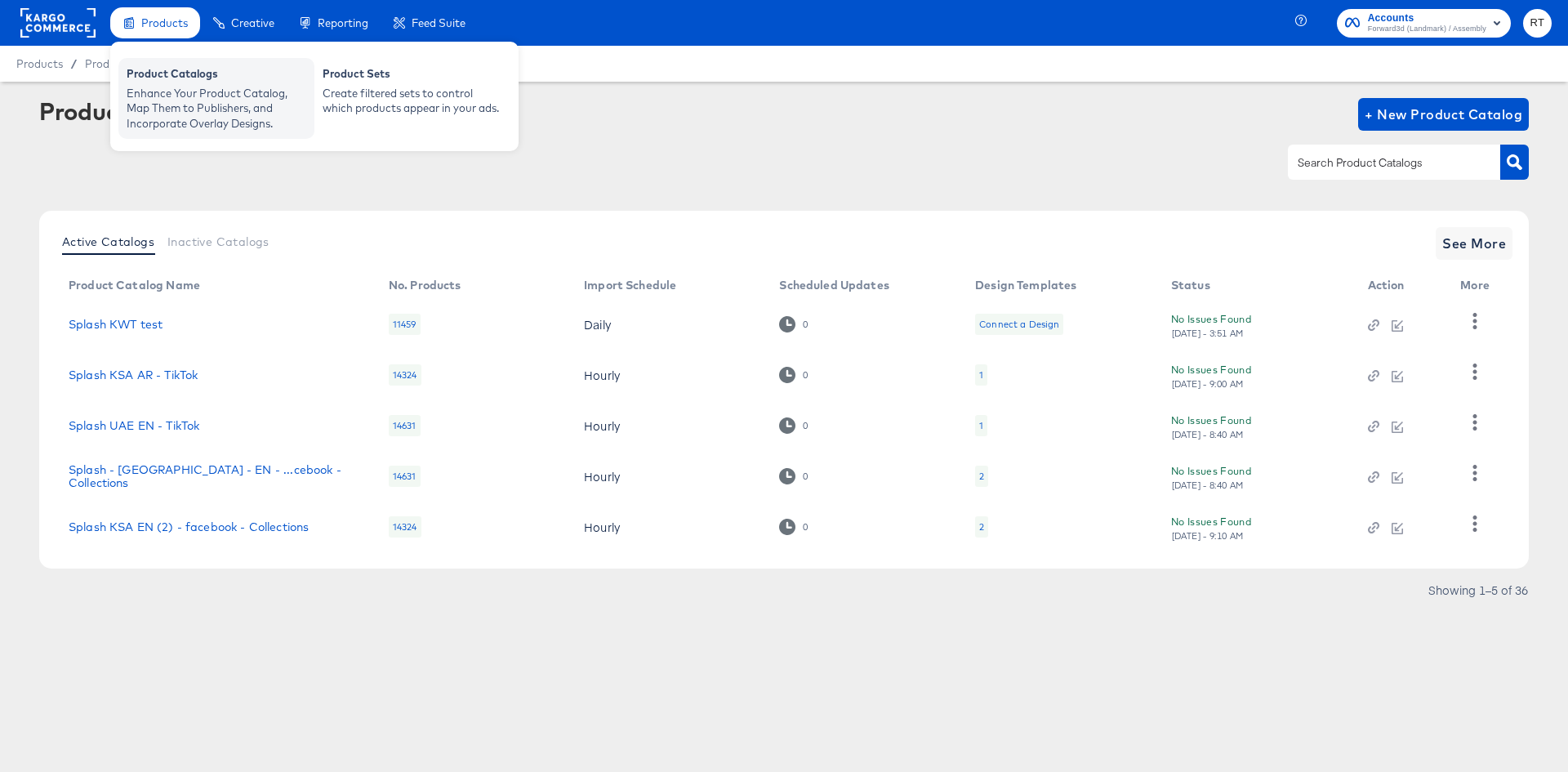
click at [178, 79] on div "Product Catalogs" at bounding box center [217, 76] width 180 height 20
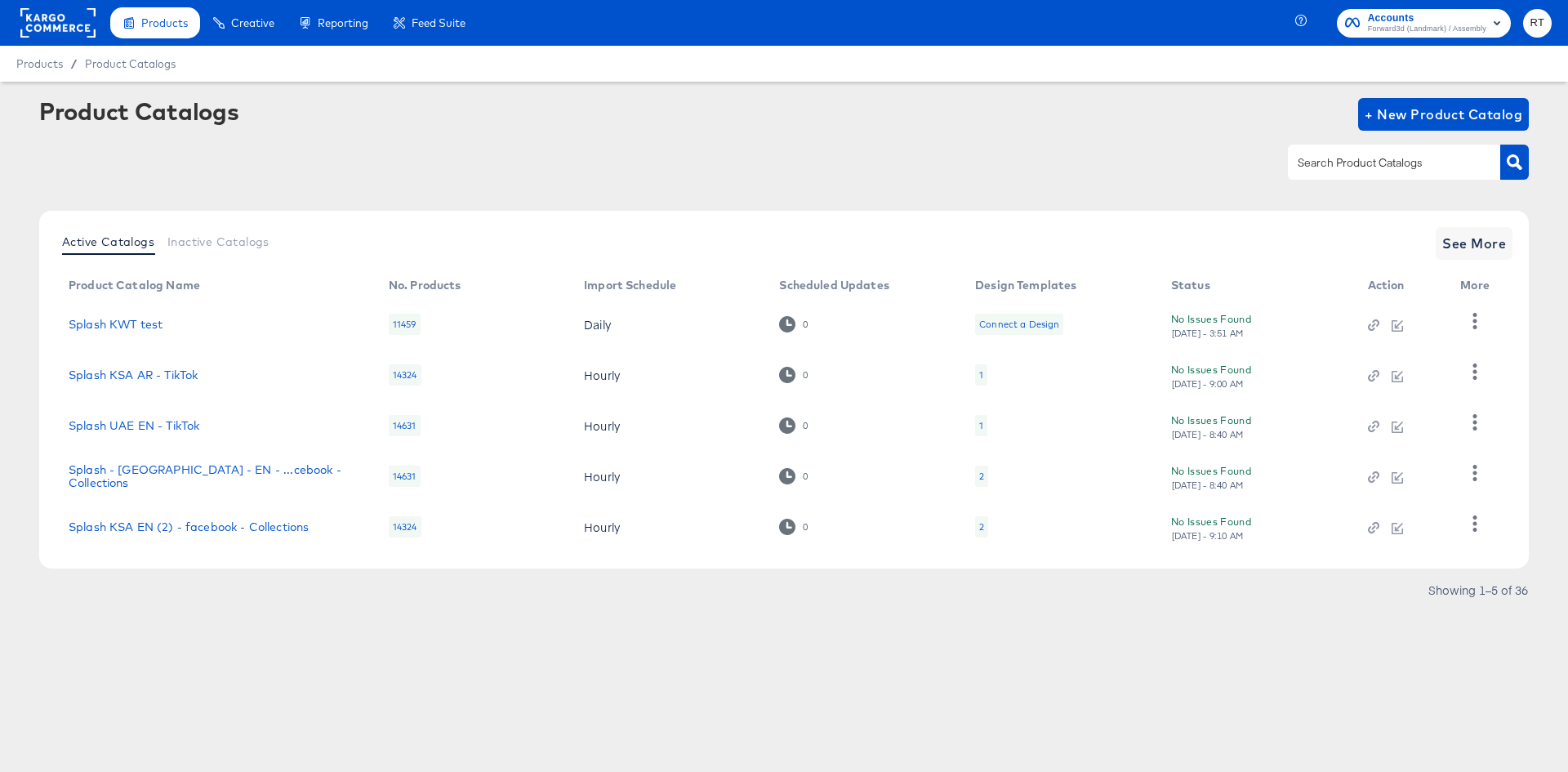
click at [1364, 156] on input "text" at bounding box center [1381, 162] width 174 height 19
type input "bah"
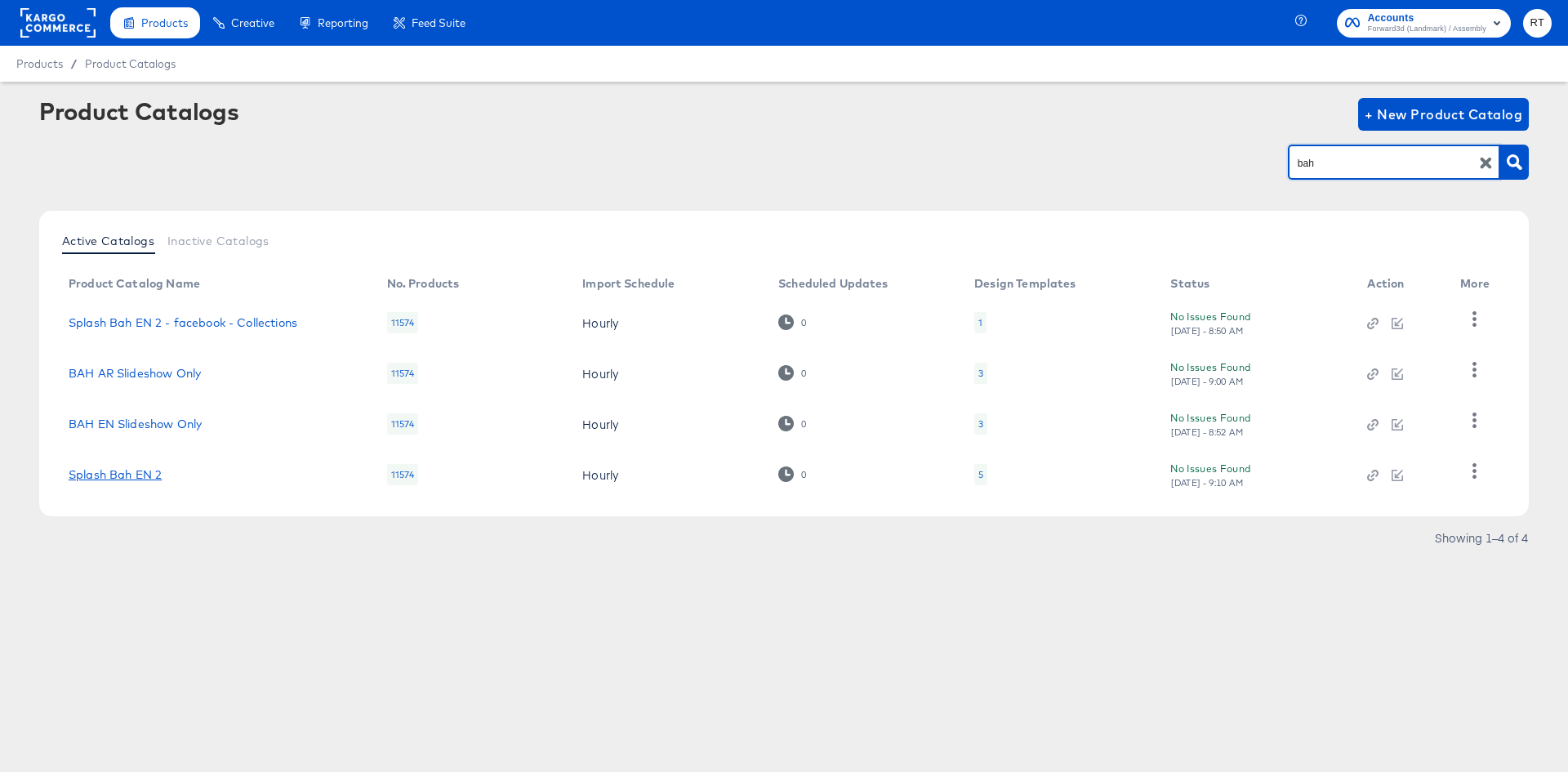
click at [149, 471] on link "Splash Bah EN 2" at bounding box center [115, 474] width 93 height 13
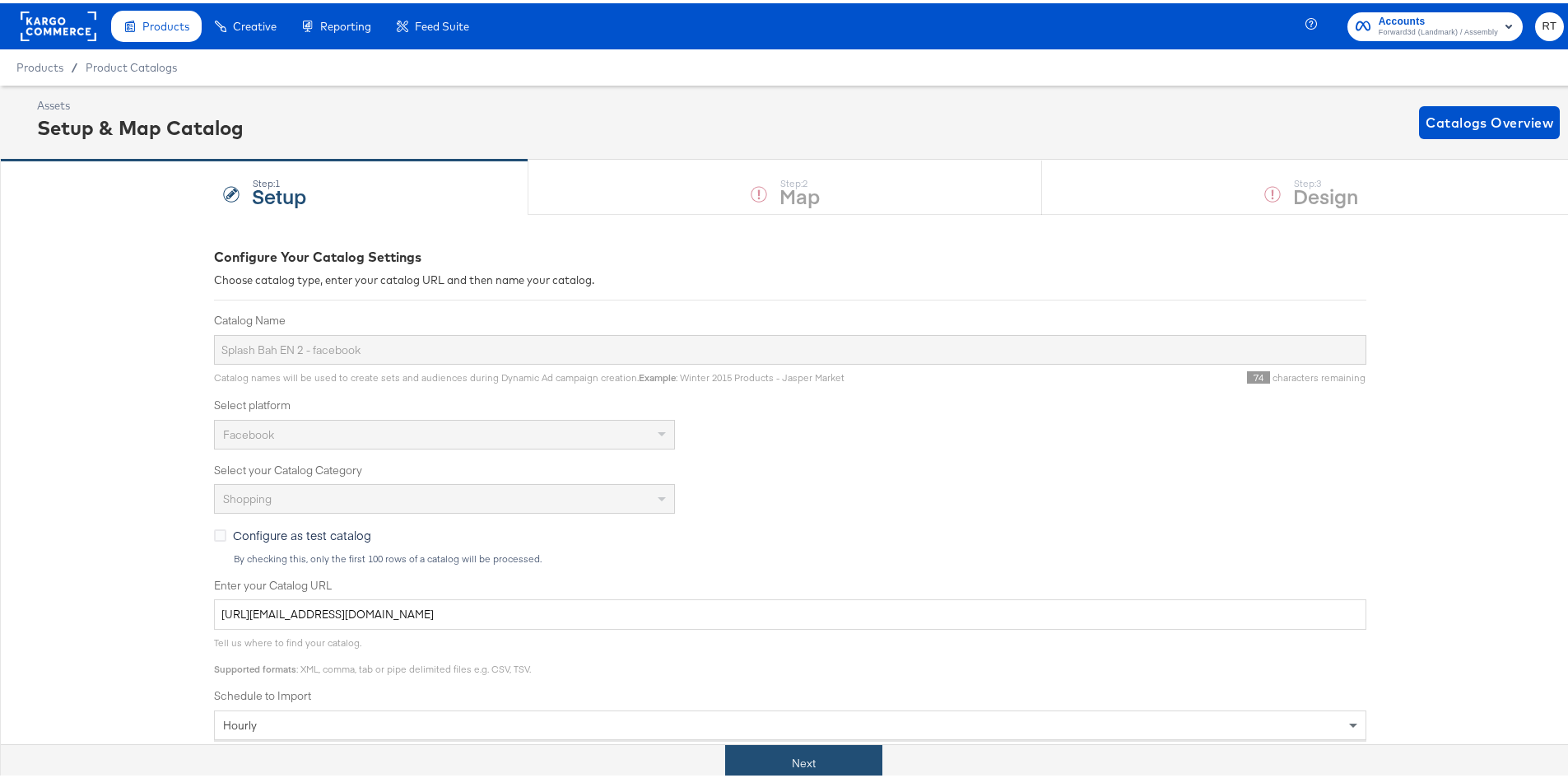
click at [812, 754] on button "Next" at bounding box center [803, 760] width 157 height 37
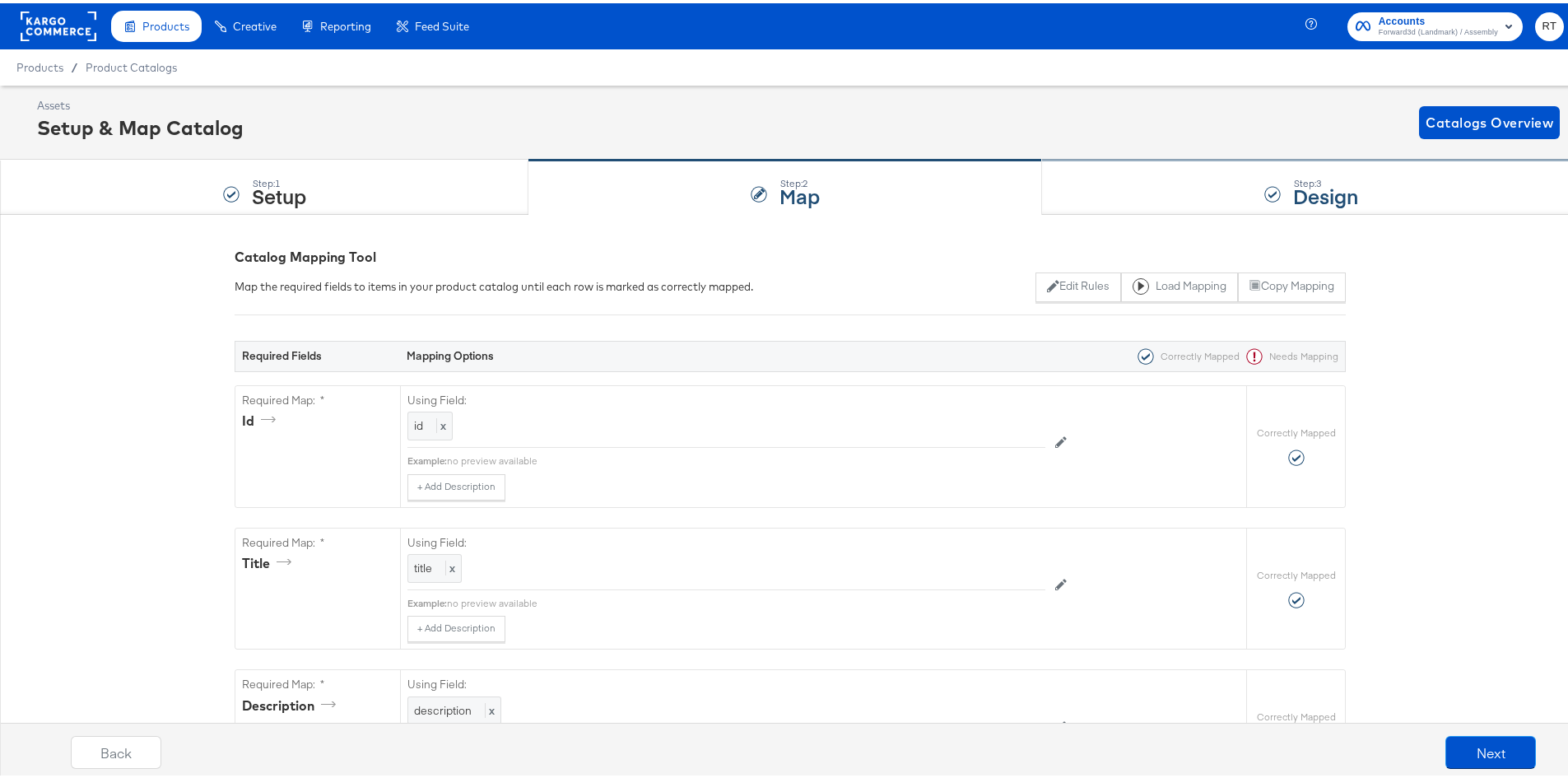
click at [1158, 179] on div "Step: 3 Design" at bounding box center [1311, 184] width 538 height 54
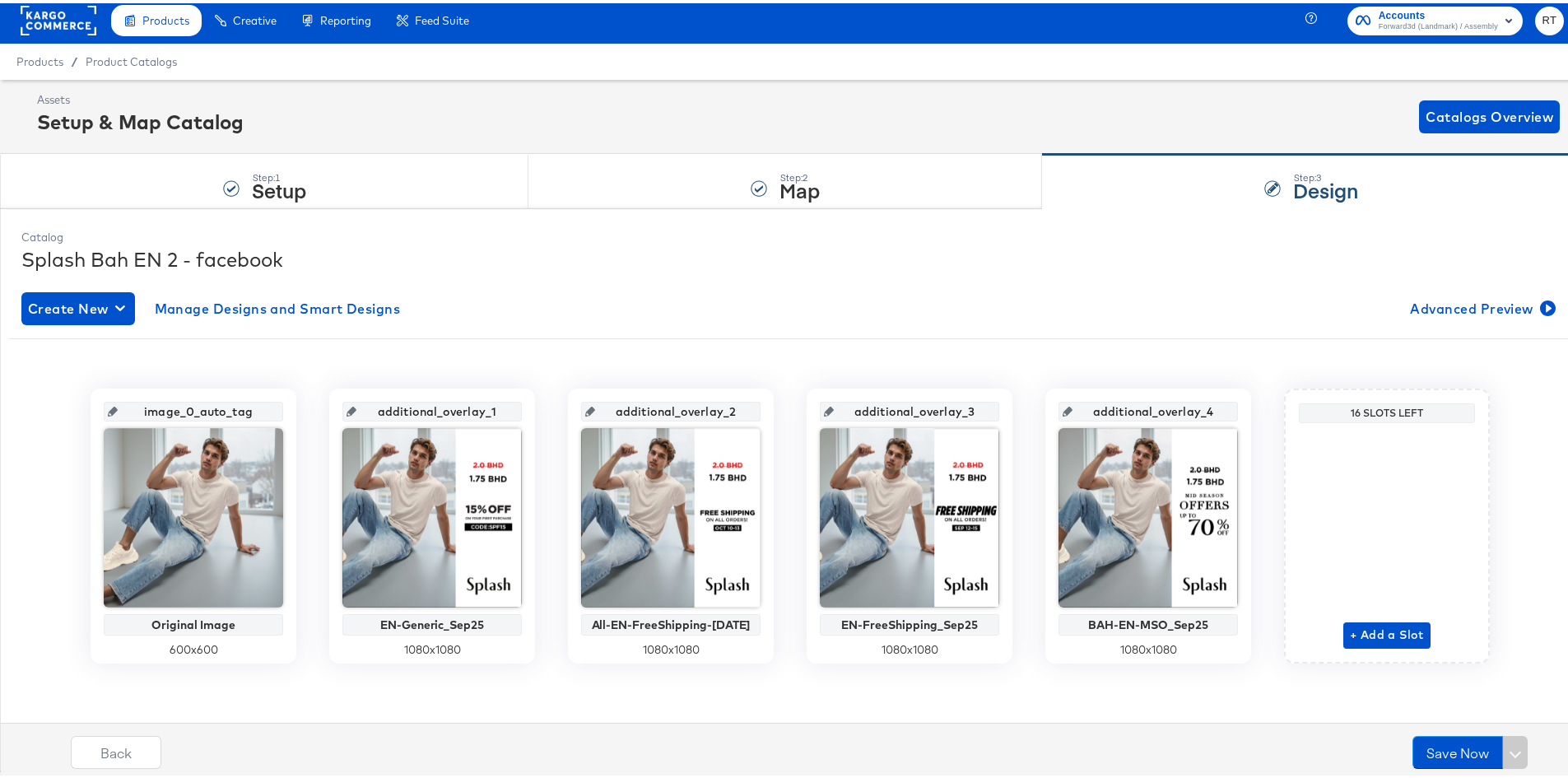
scroll to position [7, 0]
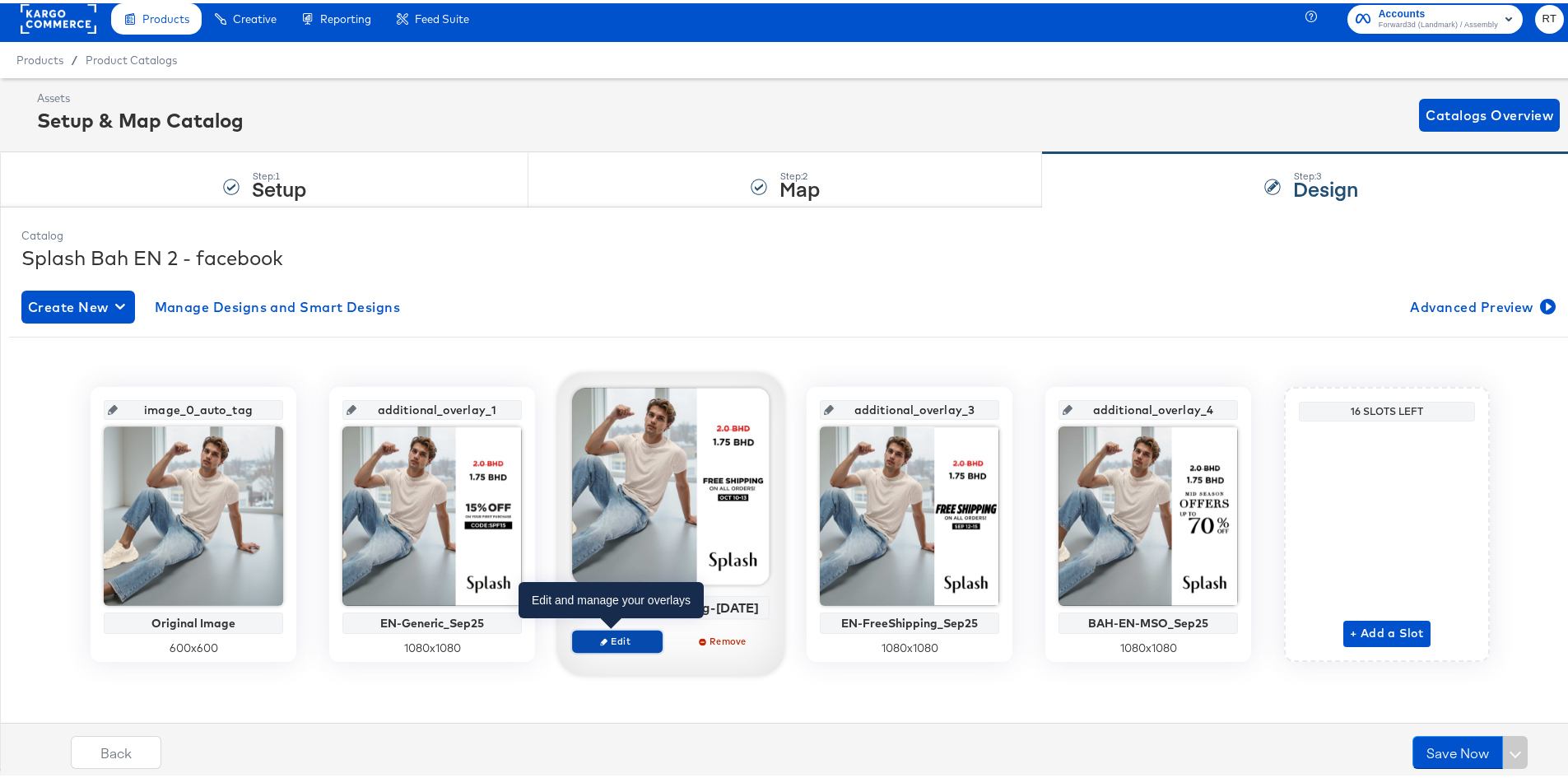
click at [610, 636] on span "Edit" at bounding box center [617, 638] width 75 height 13
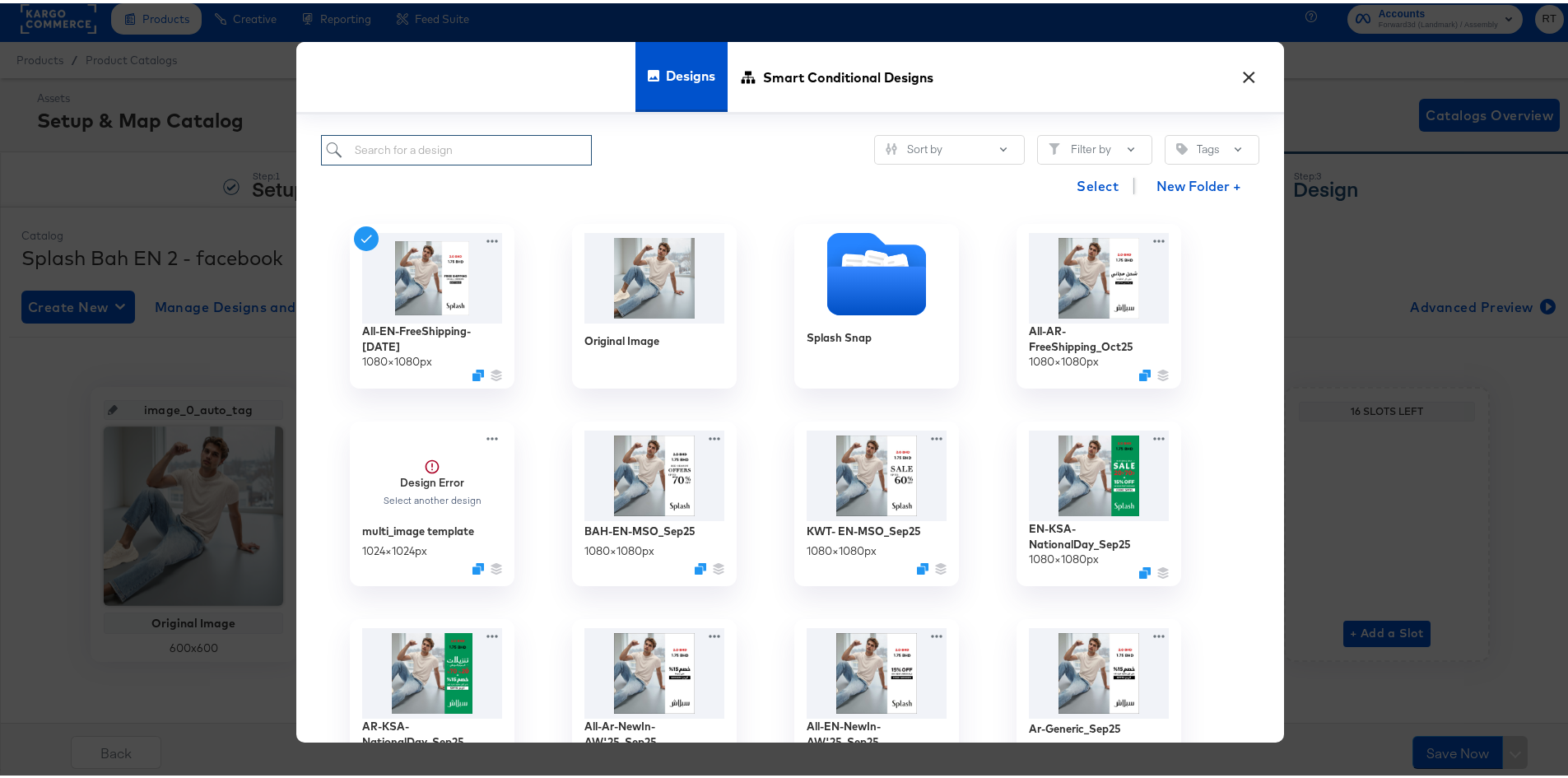
click at [481, 147] on input "search" at bounding box center [456, 147] width 270 height 31
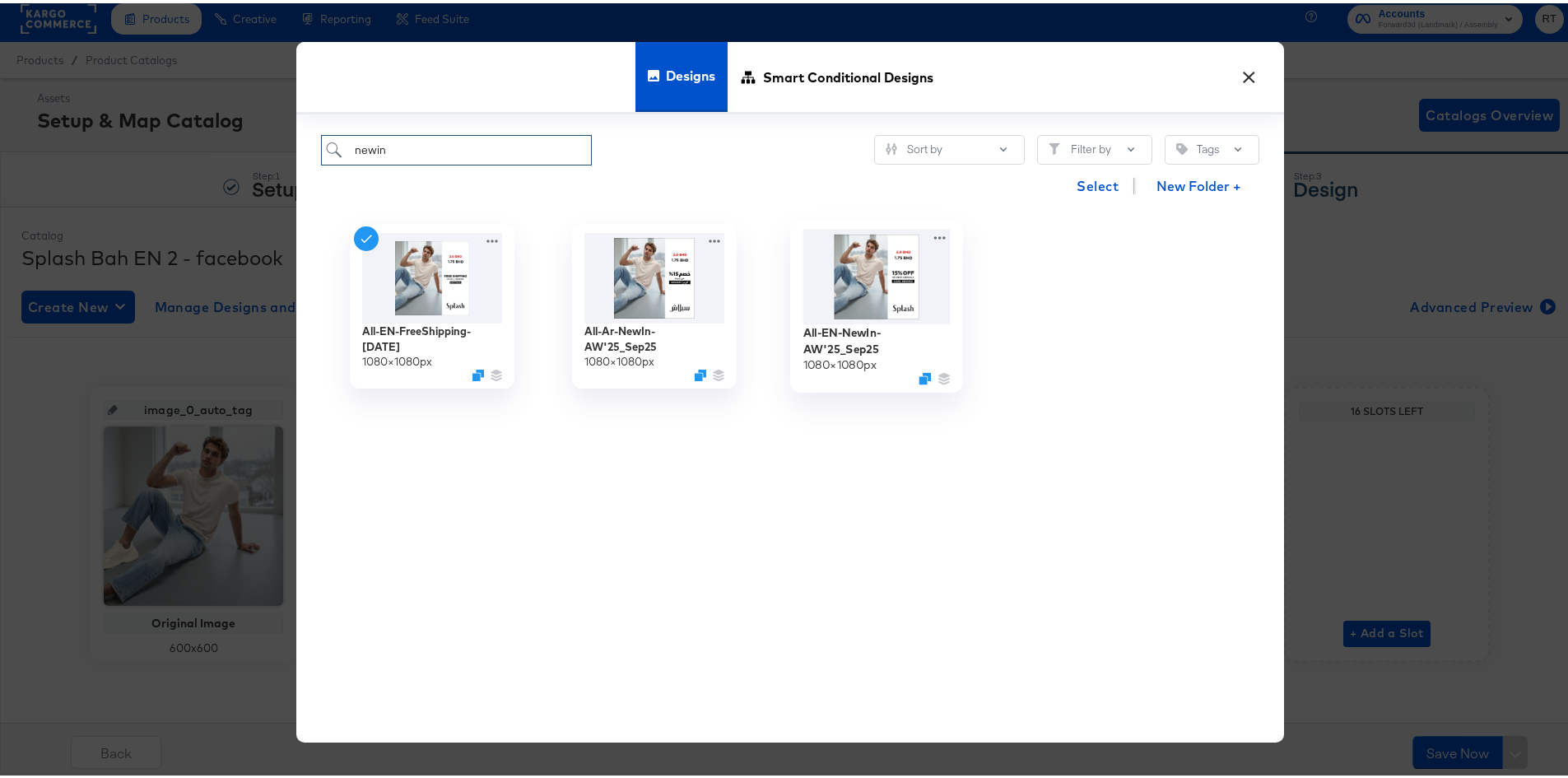
type input "newin"
click at [826, 303] on img at bounding box center [877, 272] width 147 height 94
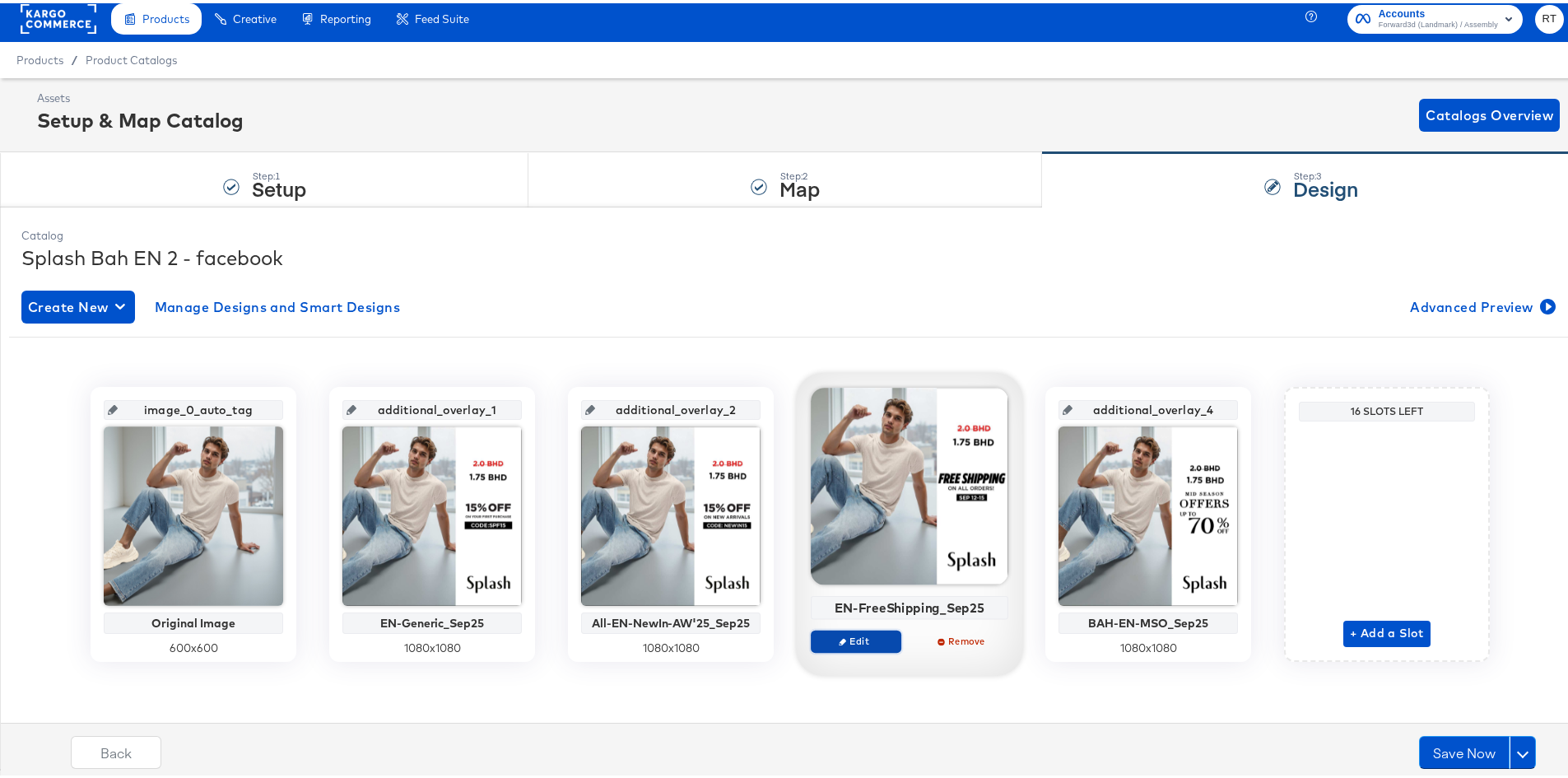
click at [848, 629] on button "Edit" at bounding box center [856, 638] width 91 height 23
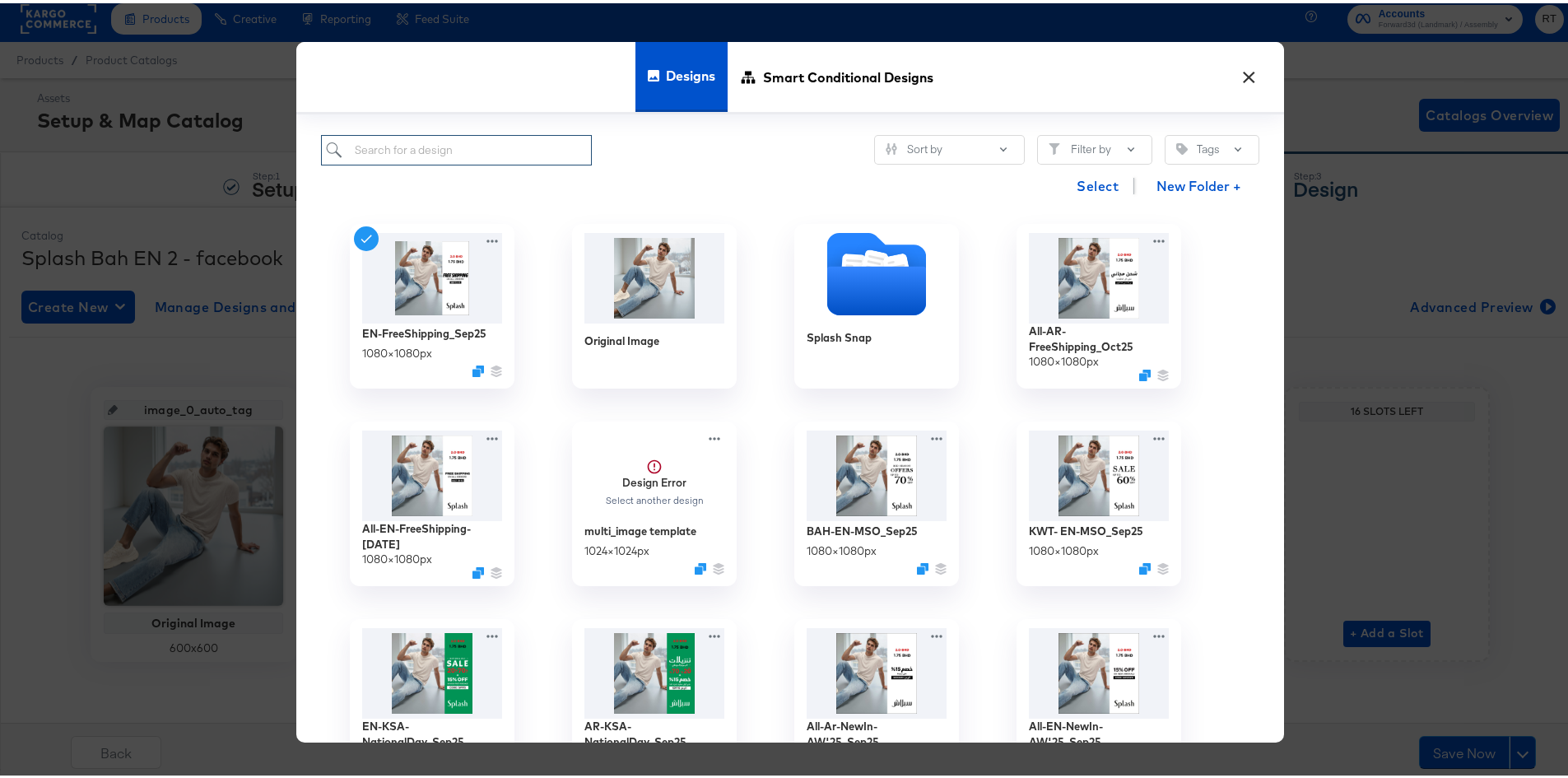
click at [531, 154] on input "search" at bounding box center [456, 147] width 270 height 31
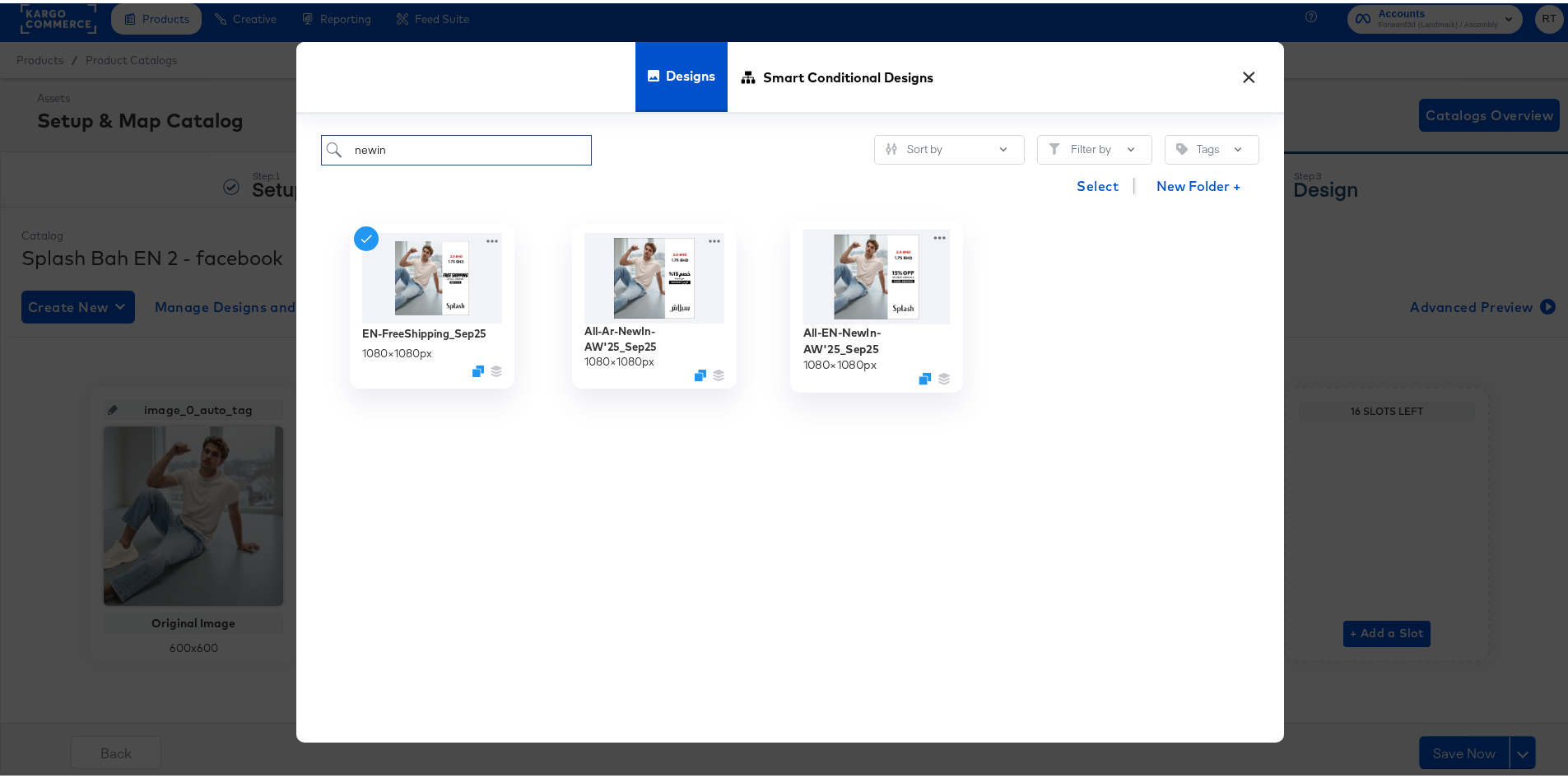
type input "newin"
click at [898, 309] on img at bounding box center [877, 272] width 147 height 94
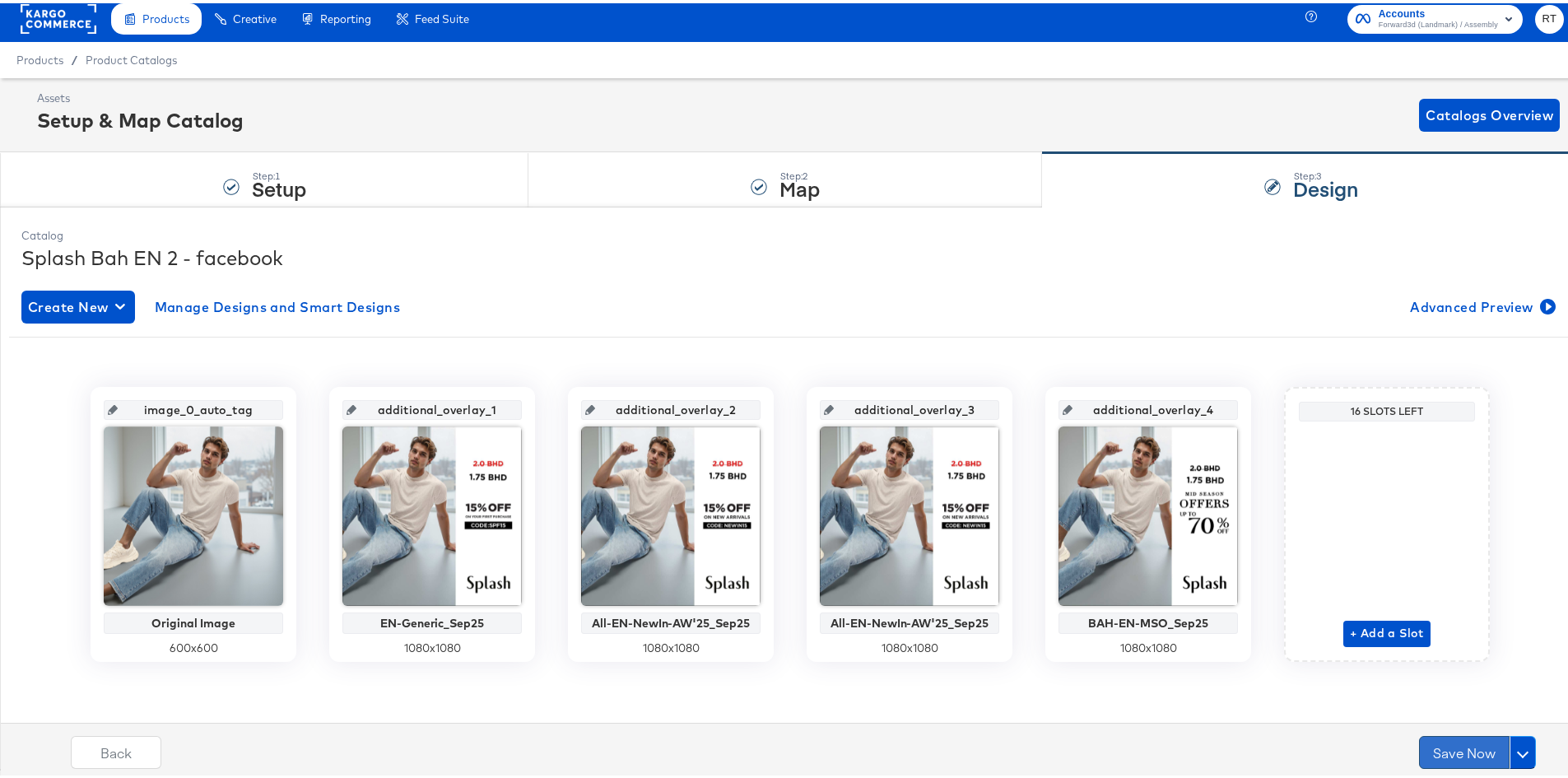
click at [1458, 752] on button "Save Now" at bounding box center [1465, 748] width 91 height 33
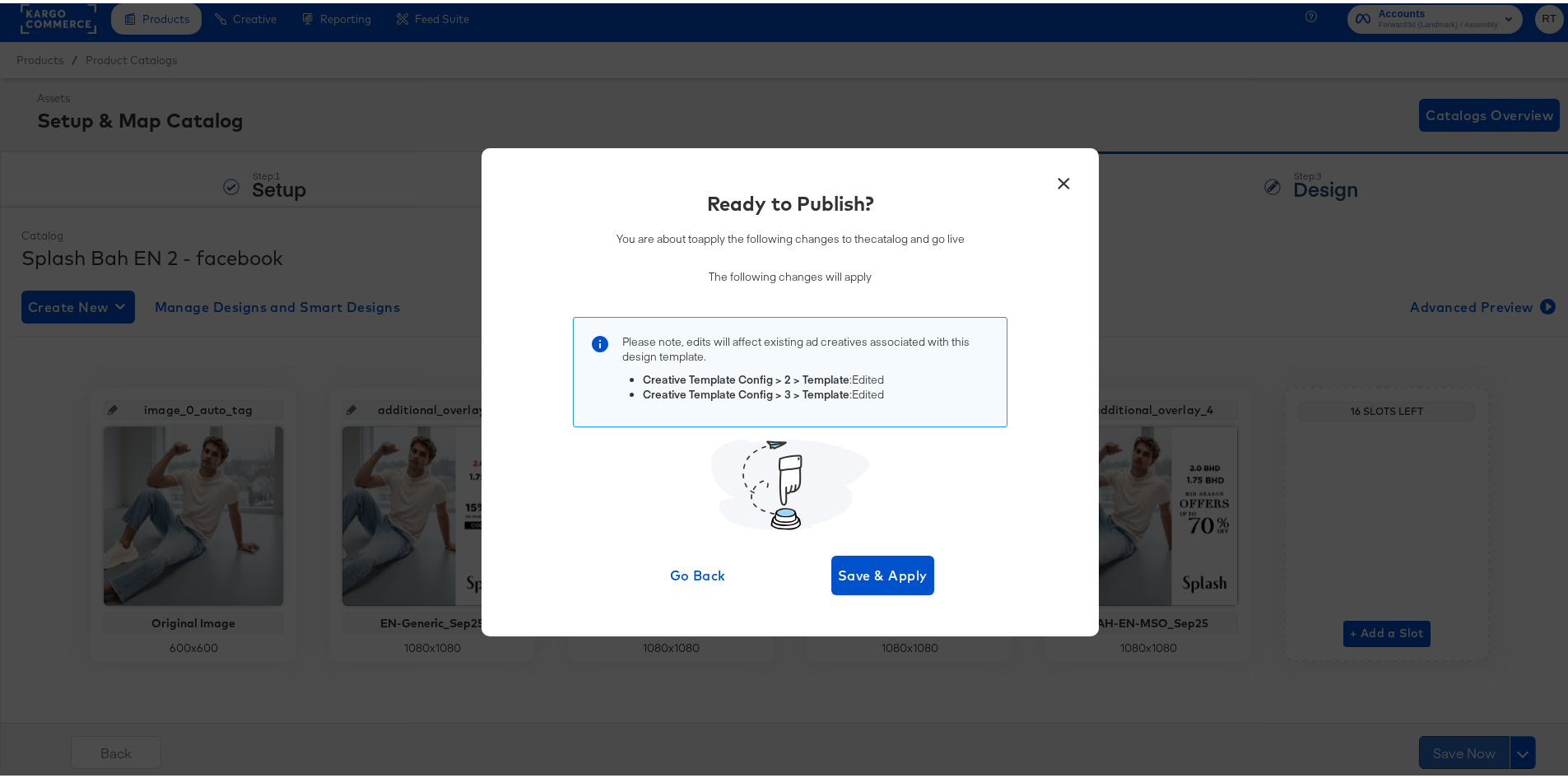
scroll to position [0, 0]
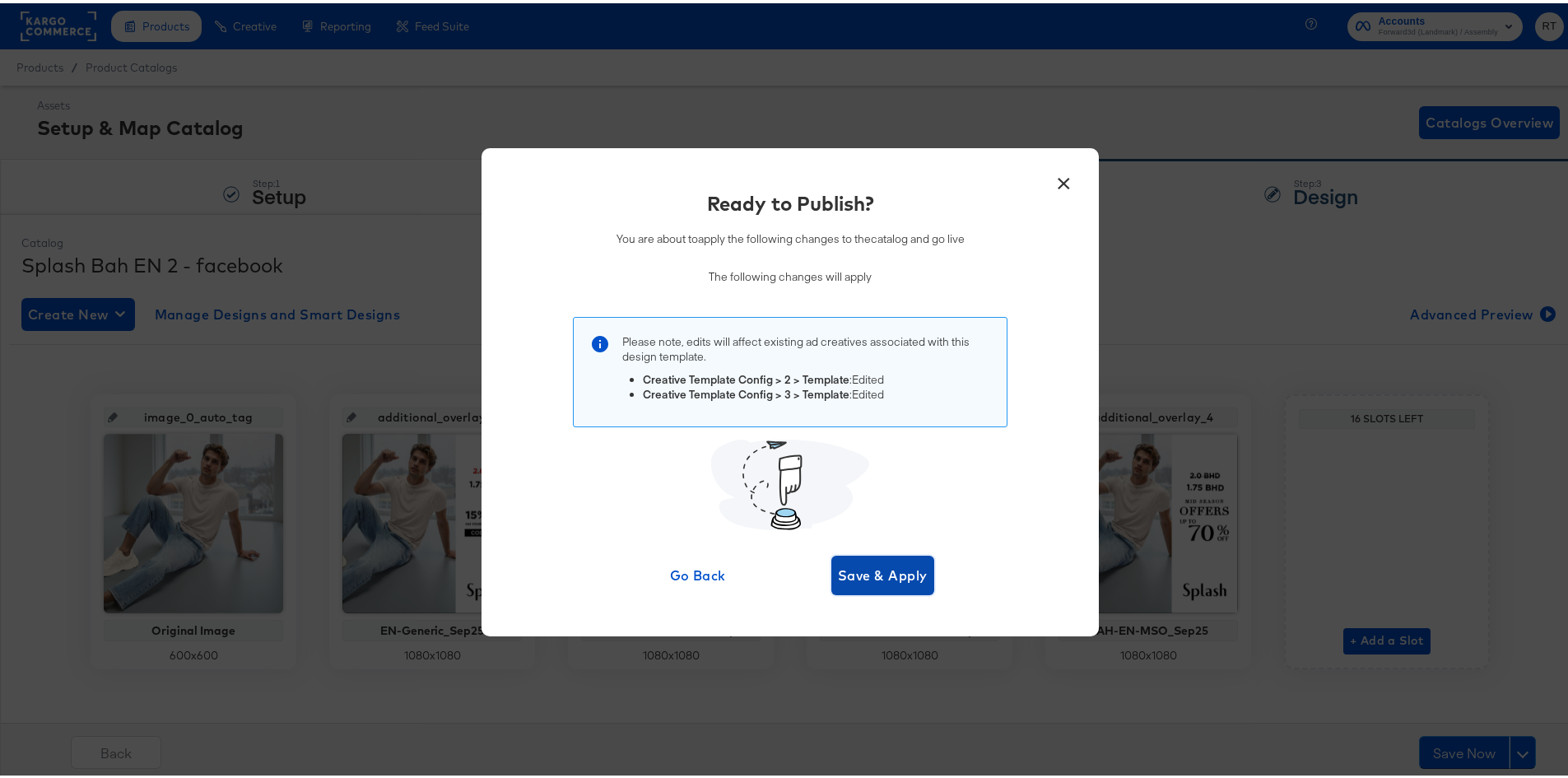
click at [860, 559] on button "Save & Apply" at bounding box center [882, 572] width 103 height 40
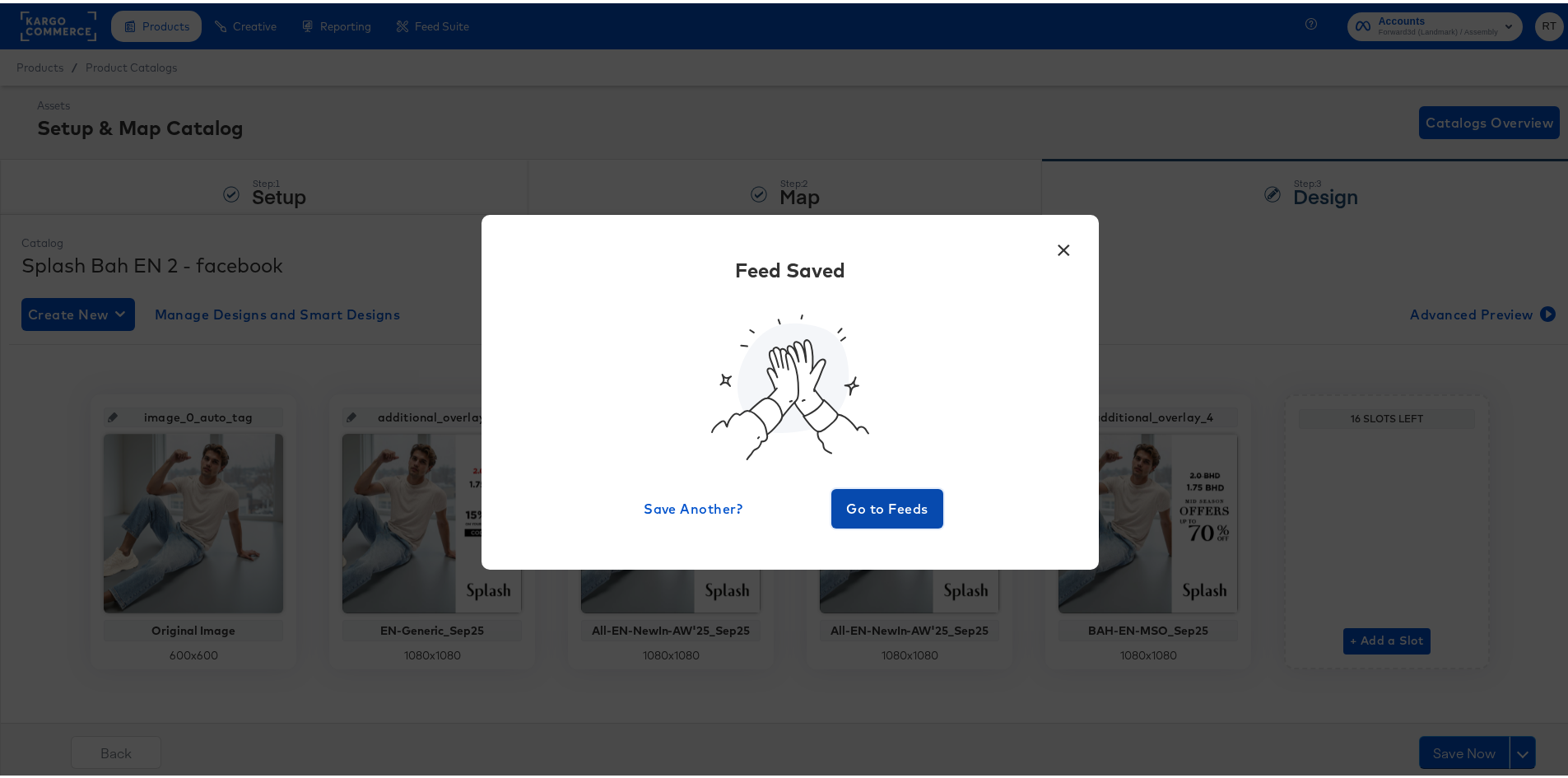
click at [861, 508] on span "Go to Feeds" at bounding box center [888, 506] width 99 height 23
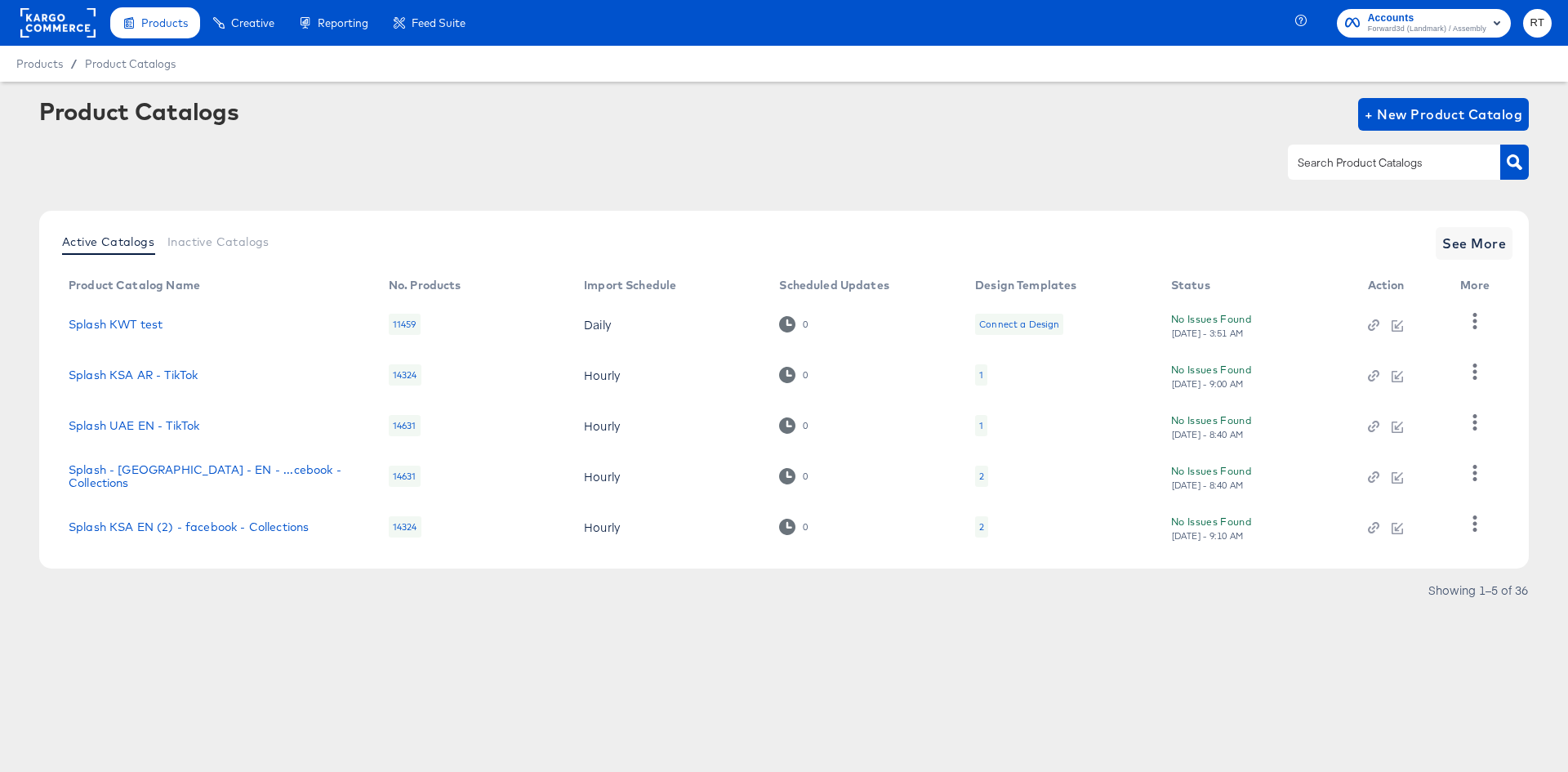
click at [1436, 177] on div at bounding box center [1394, 161] width 212 height 34
type input "bh"
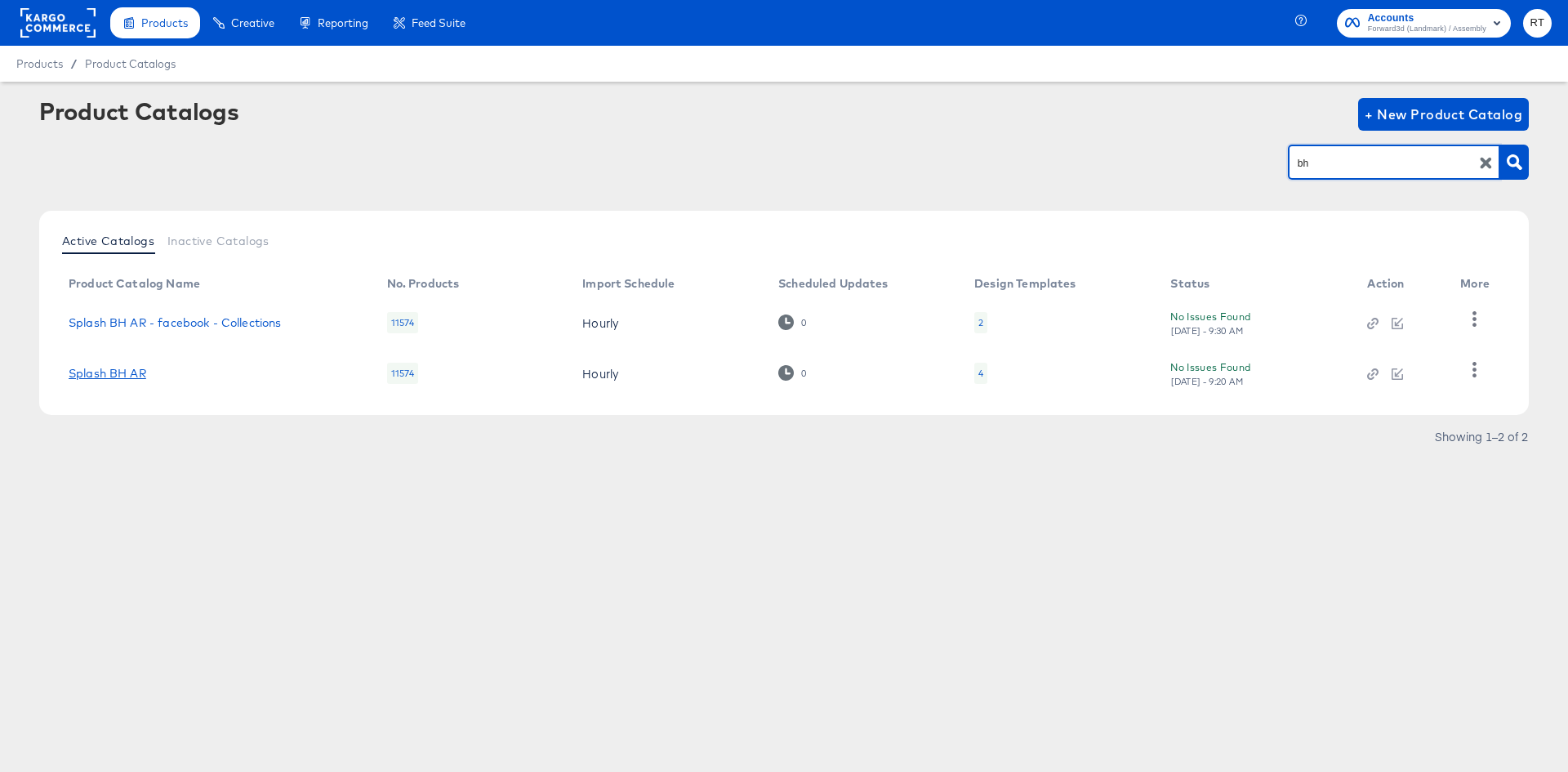
click at [112, 369] on link "Splash BH AR" at bounding box center [107, 373] width 78 height 13
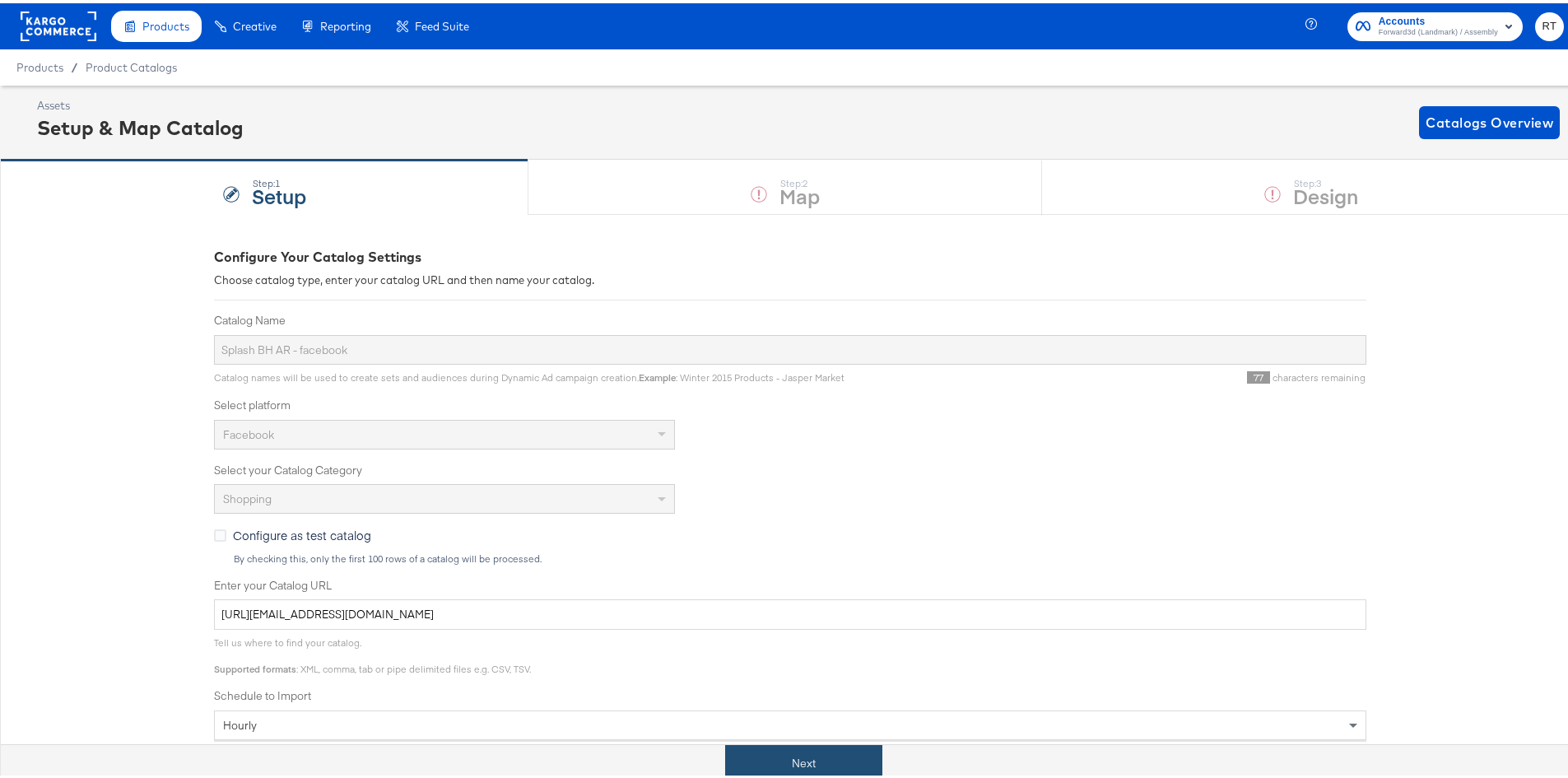
click at [775, 754] on button "Next" at bounding box center [803, 760] width 157 height 37
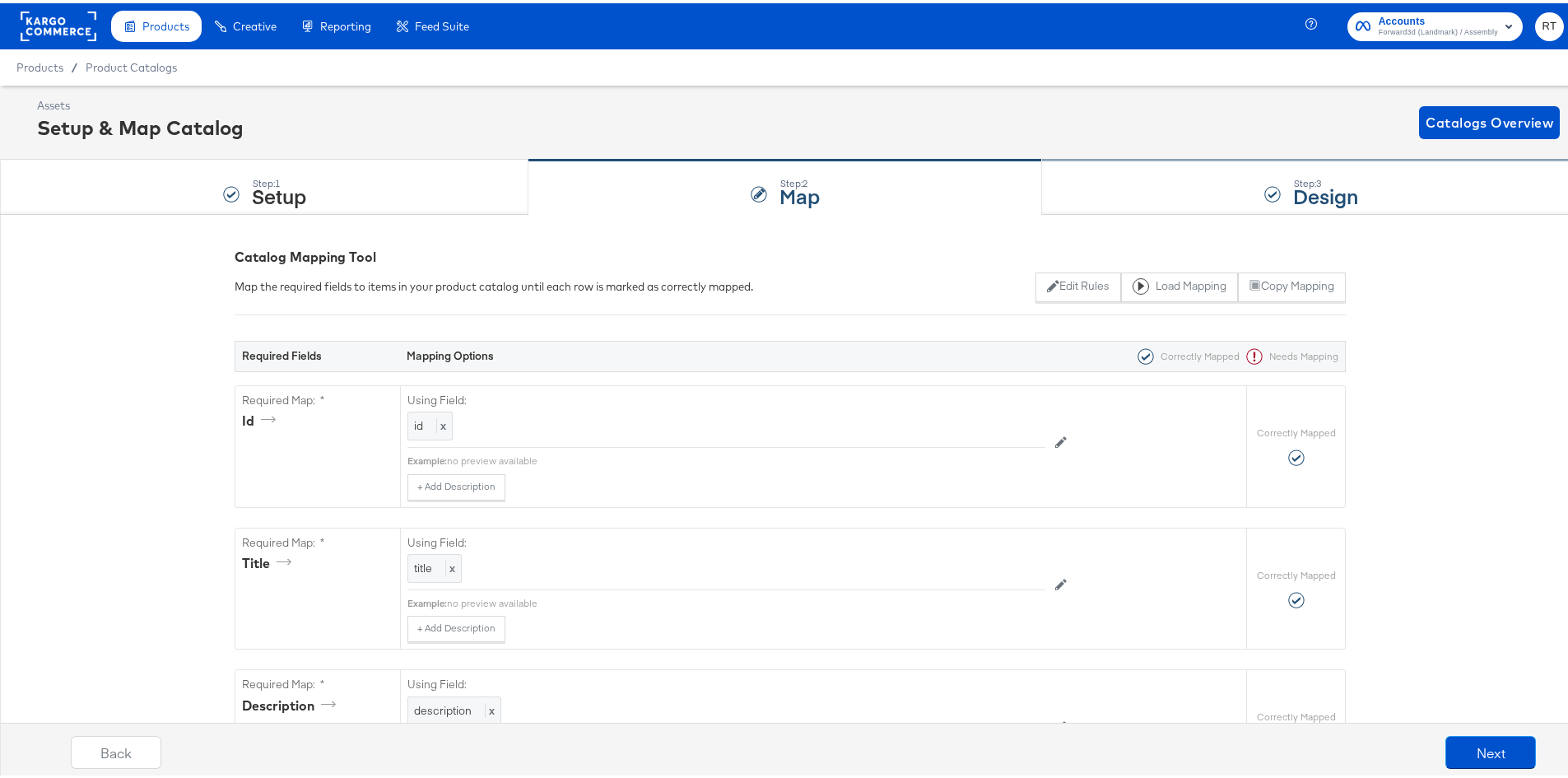
click at [1096, 196] on div "Step: 3 Design" at bounding box center [1311, 184] width 538 height 54
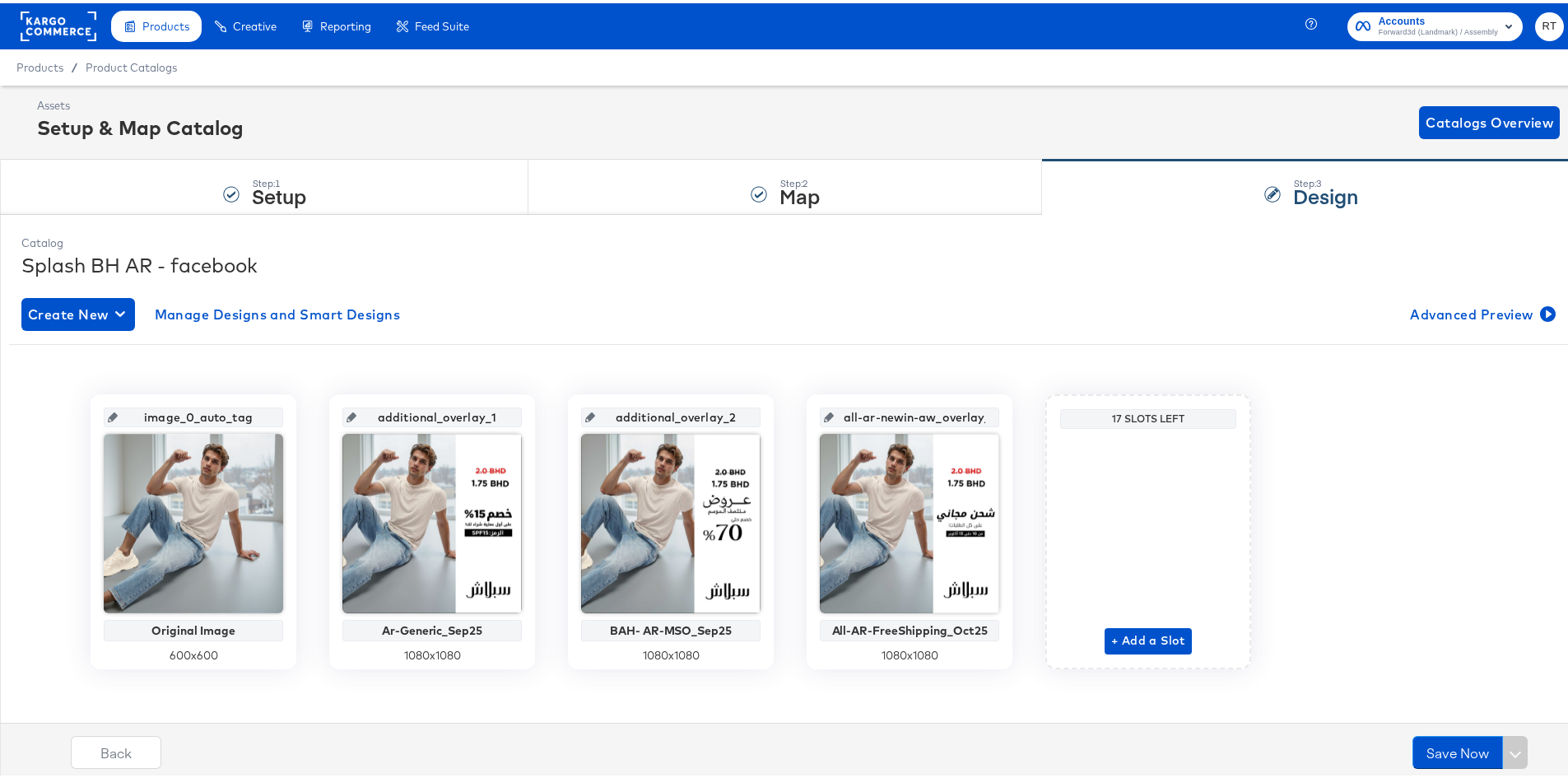
scroll to position [7, 0]
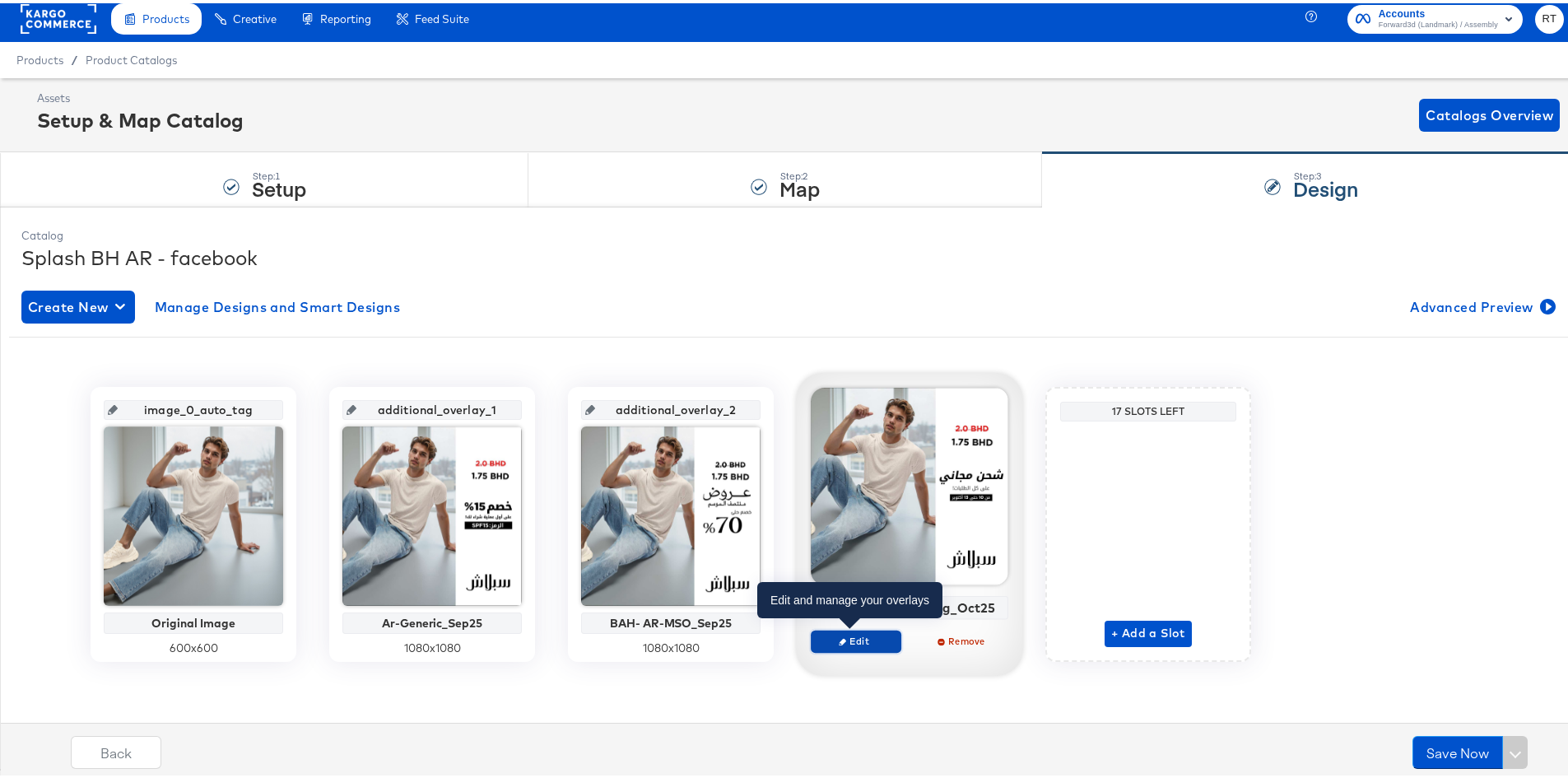
click at [847, 632] on span "Edit" at bounding box center [856, 638] width 75 height 13
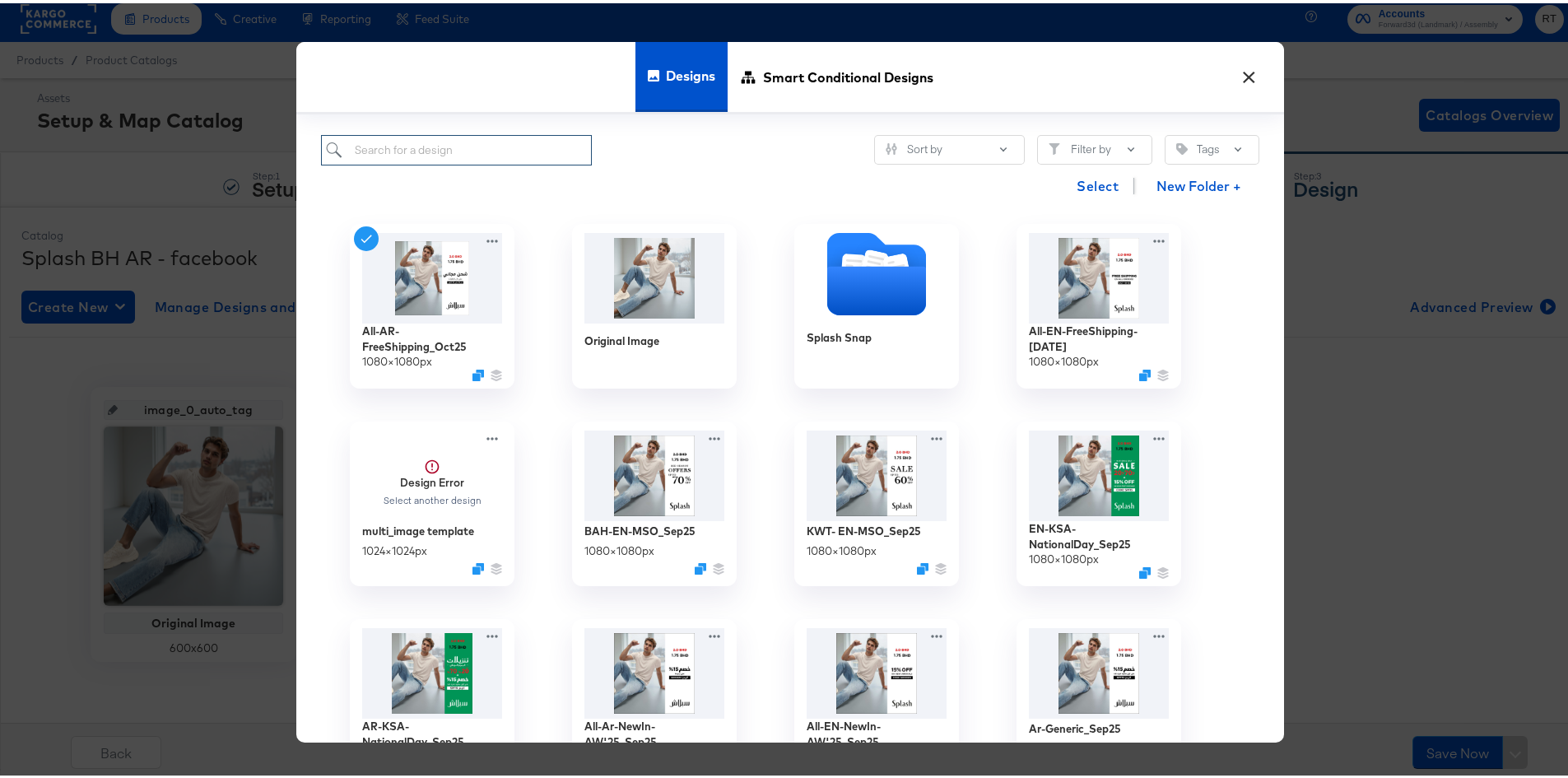
click at [438, 153] on input "search" at bounding box center [456, 147] width 270 height 31
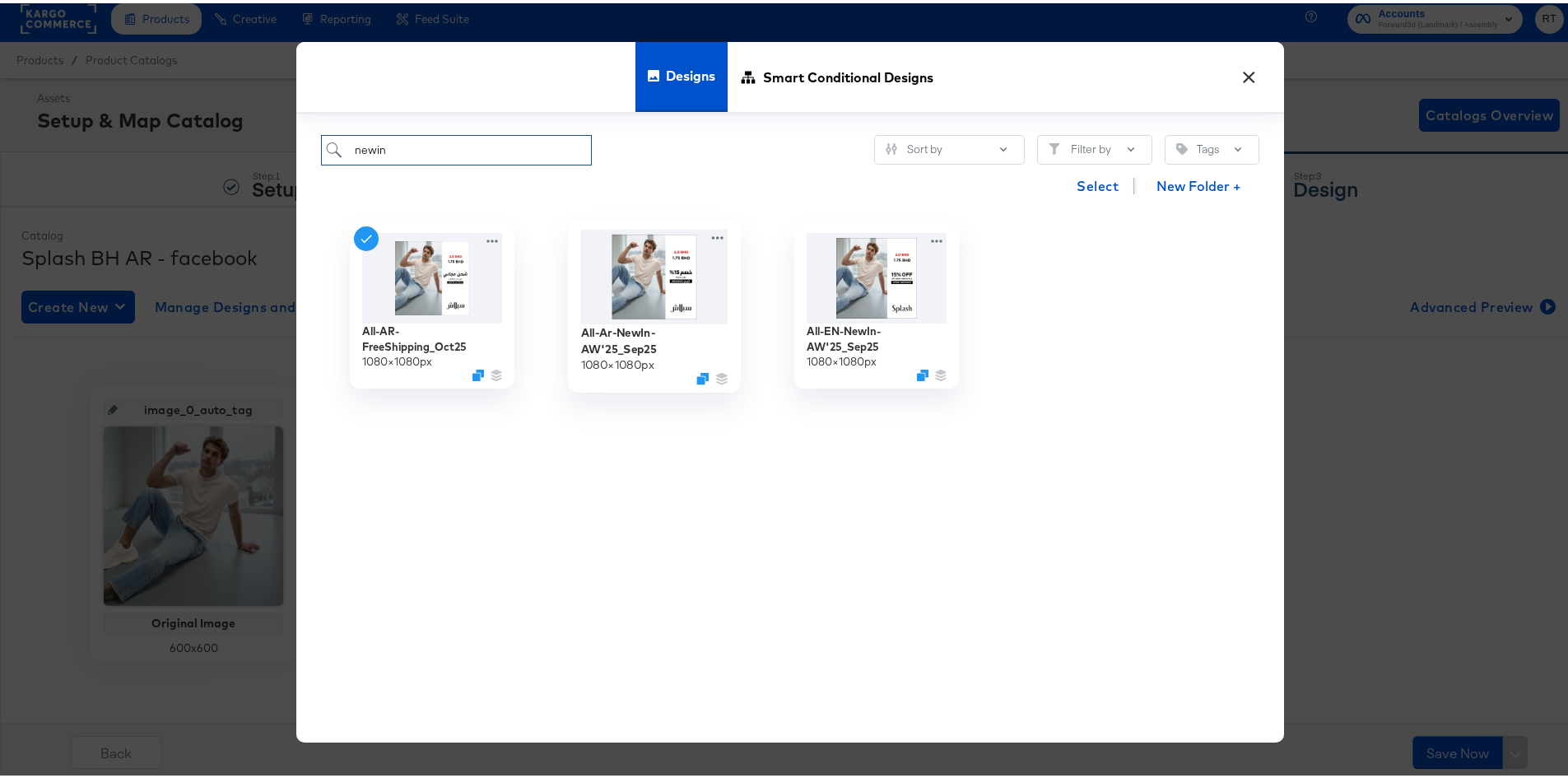
type input "newin"
click at [680, 278] on img at bounding box center [655, 272] width 147 height 94
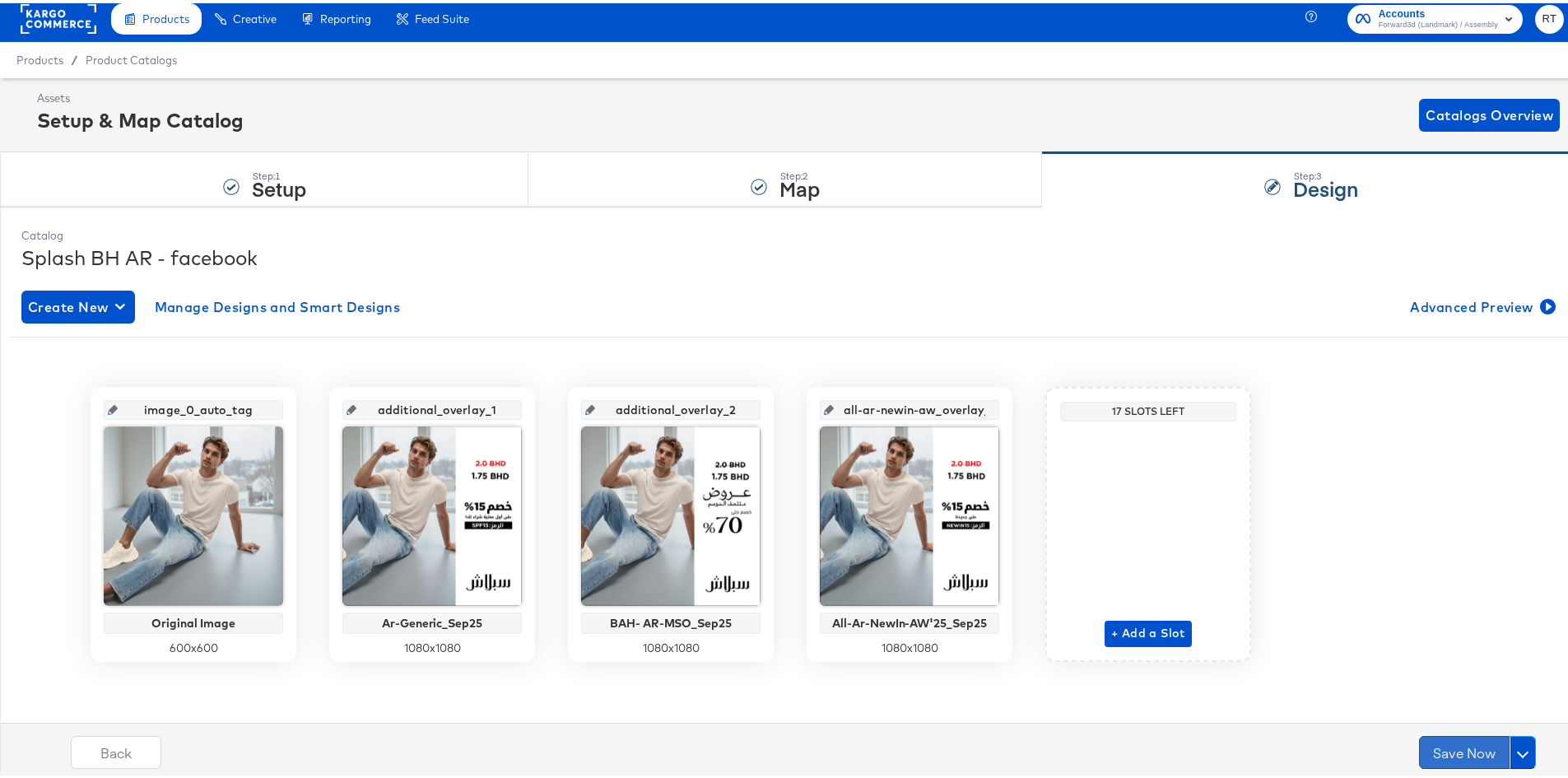
click at [1457, 746] on button "Save Now" at bounding box center [1465, 748] width 91 height 33
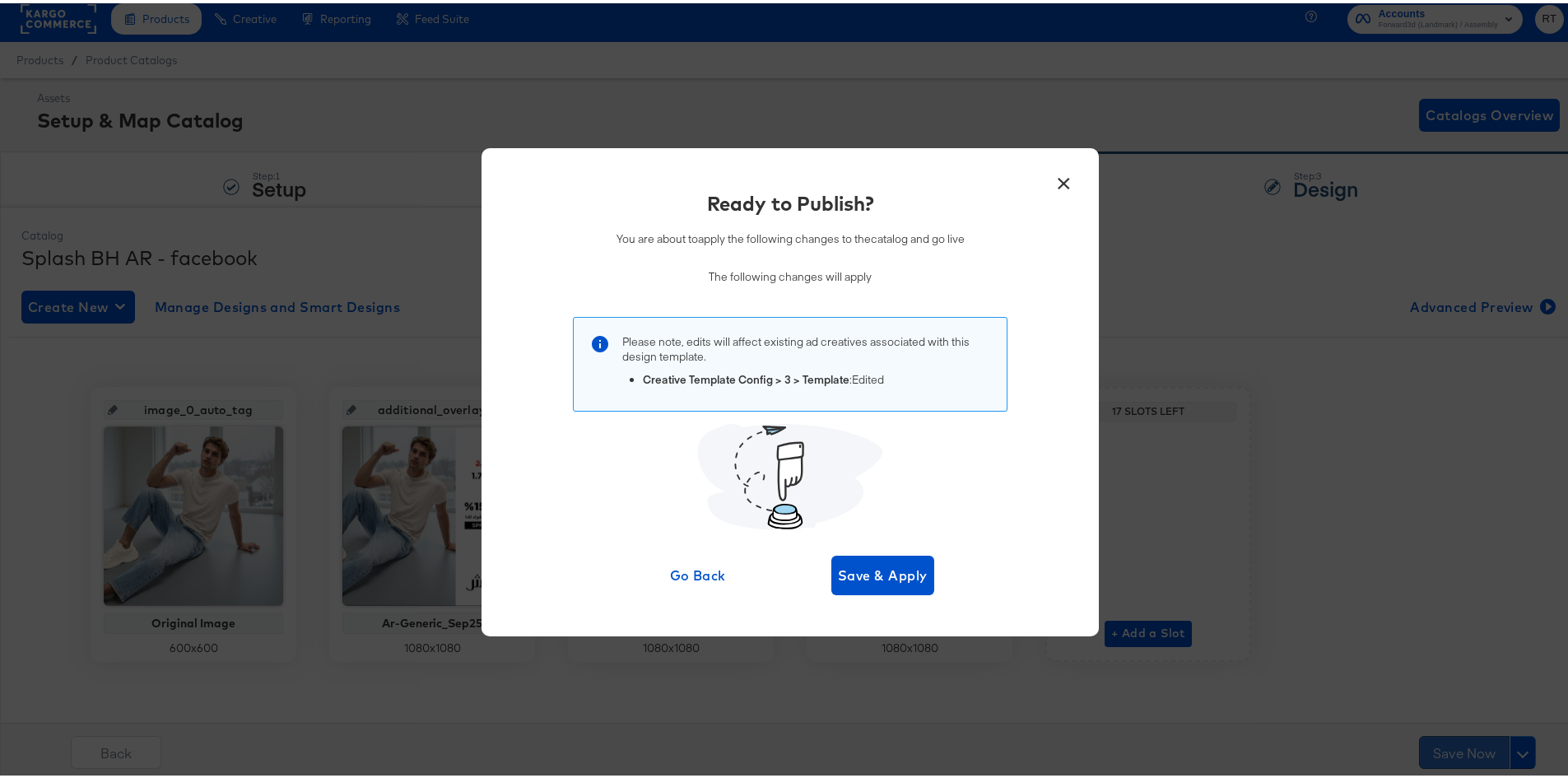
scroll to position [0, 0]
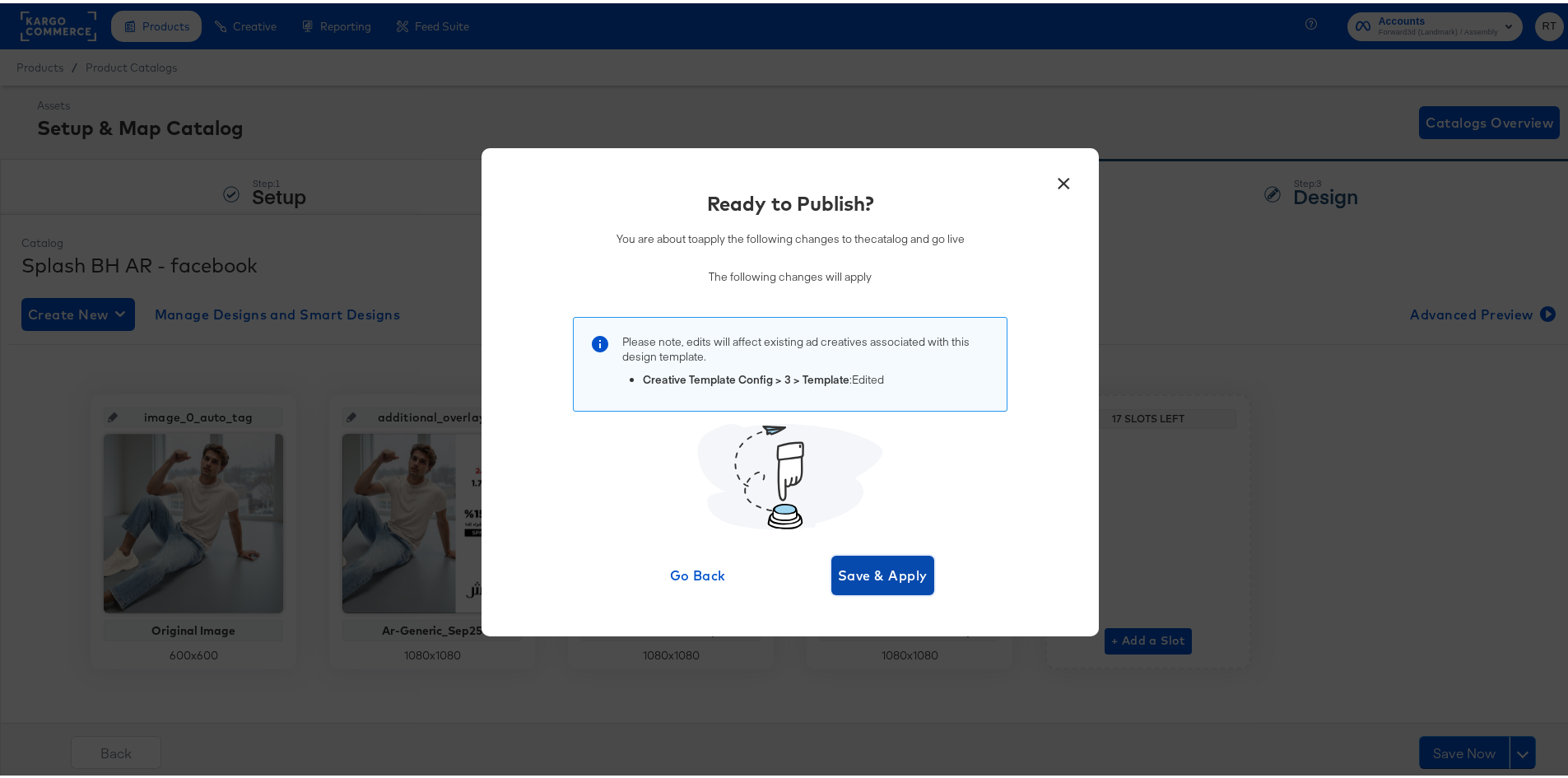
click at [875, 561] on span "Save & Apply" at bounding box center [883, 572] width 90 height 23
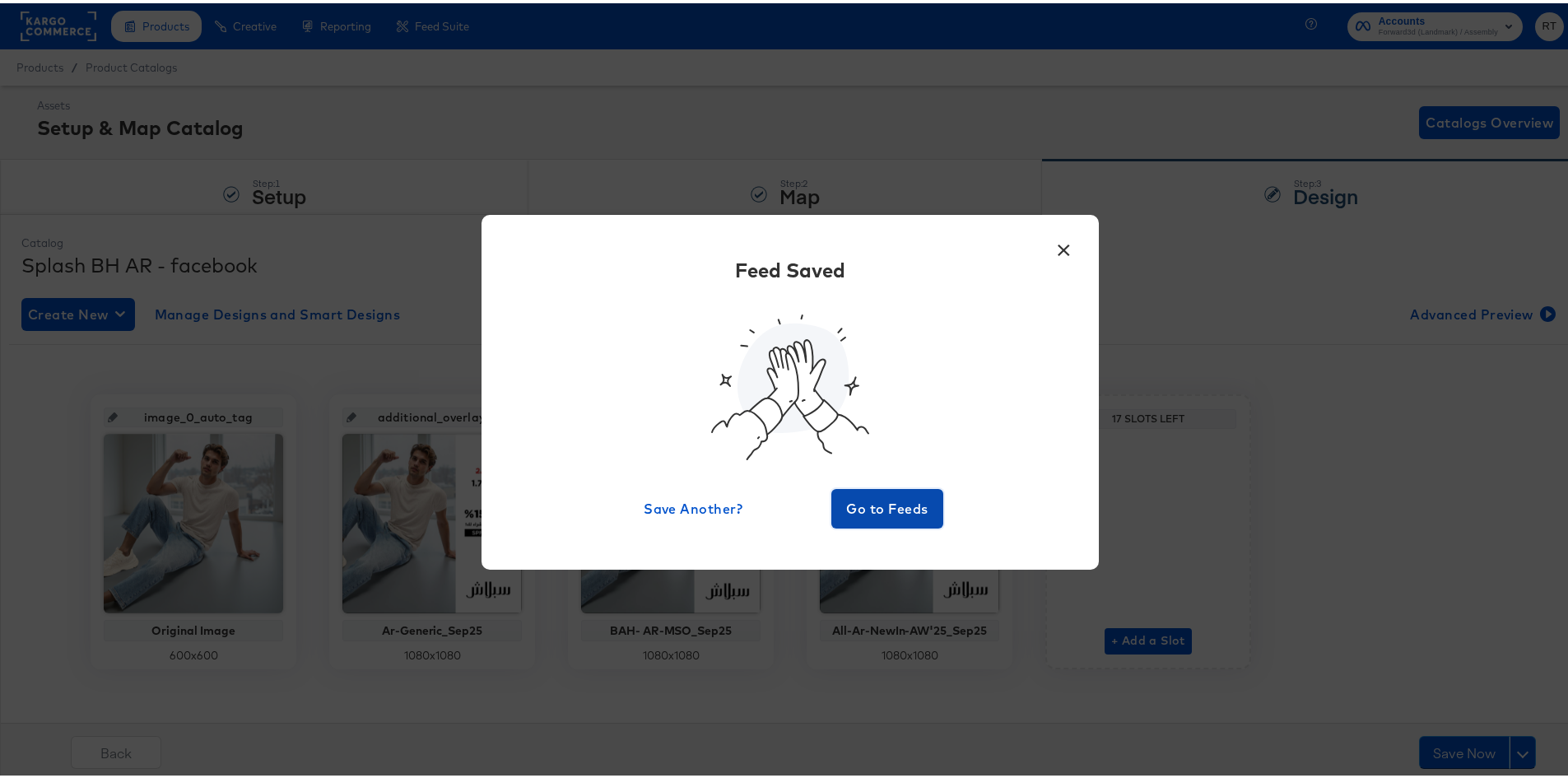
click at [881, 496] on span "Go to Feeds" at bounding box center [888, 506] width 99 height 23
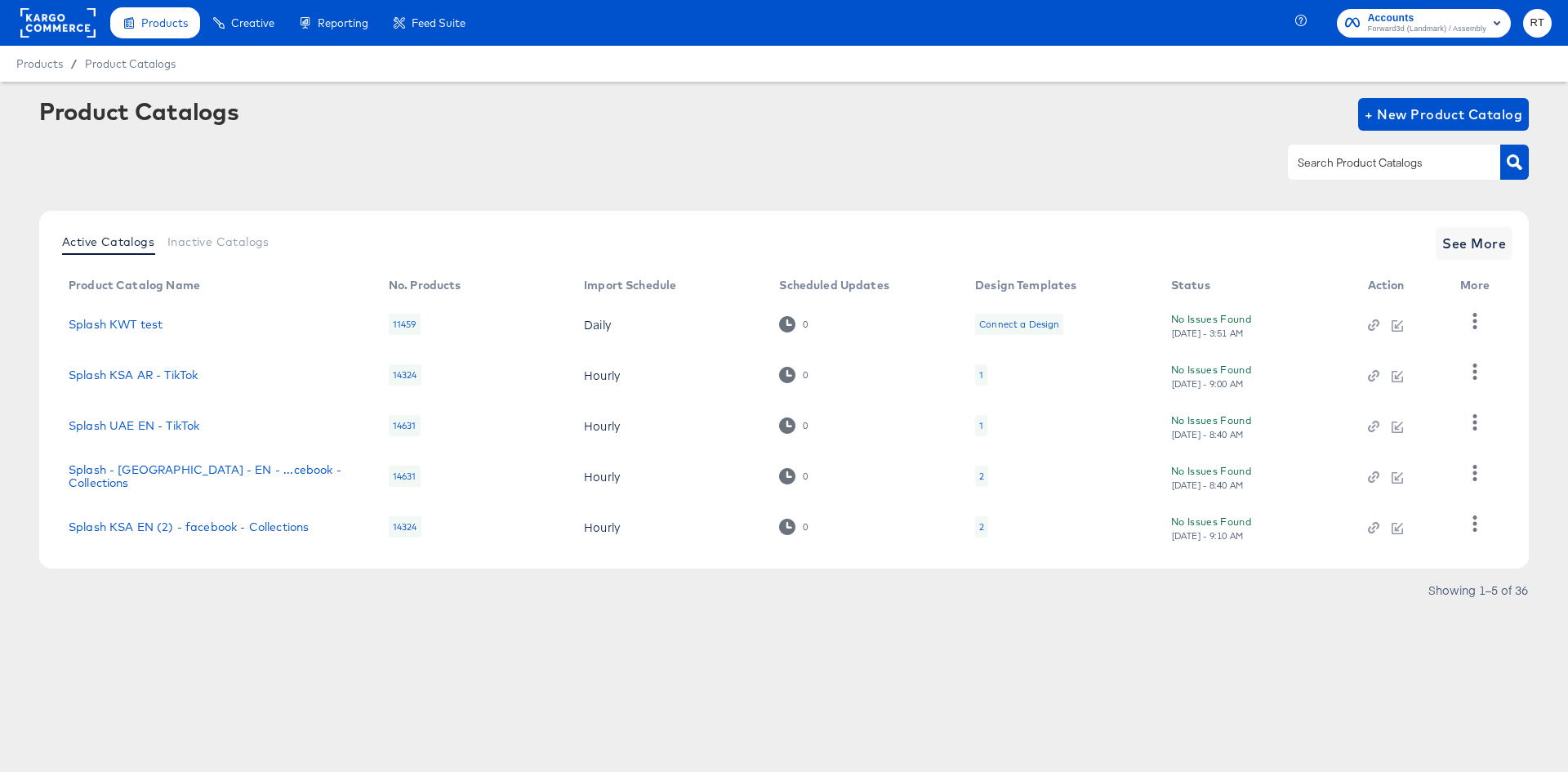
click at [1392, 163] on input "text" at bounding box center [1381, 162] width 174 height 19
type input "ksa"
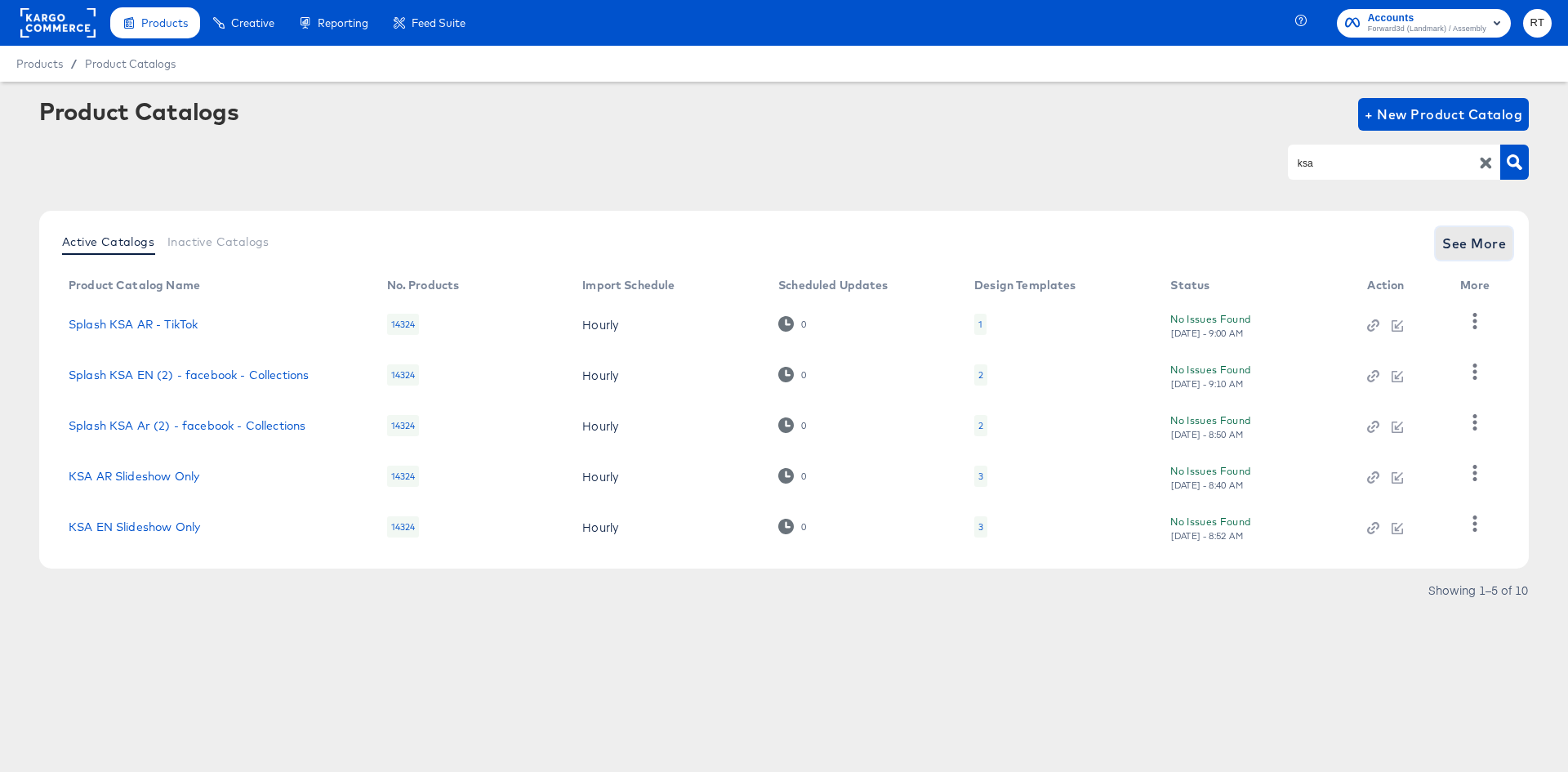
drag, startPoint x: 1469, startPoint y: 249, endPoint x: 833, endPoint y: 153, distance: 643.2
click at [1414, 238] on div "Active Catalogs Inactive Catalogs See More" at bounding box center [784, 243] width 1457 height 33
click at [1449, 246] on span "See More" at bounding box center [1474, 243] width 63 height 23
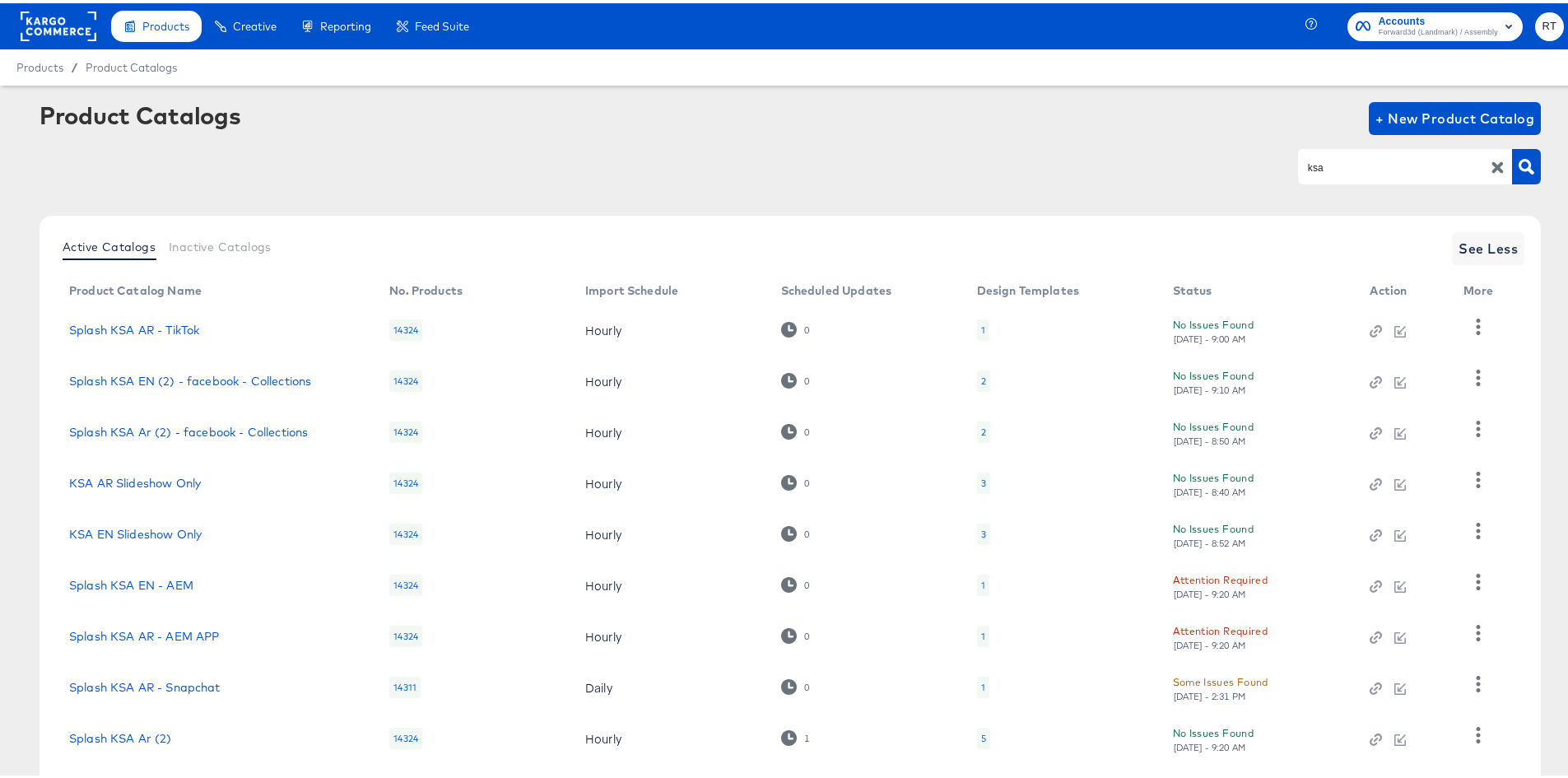
click at [1340, 159] on input "ksa" at bounding box center [1392, 164] width 175 height 19
click at [1050, 175] on div "ksa" at bounding box center [790, 163] width 1502 height 37
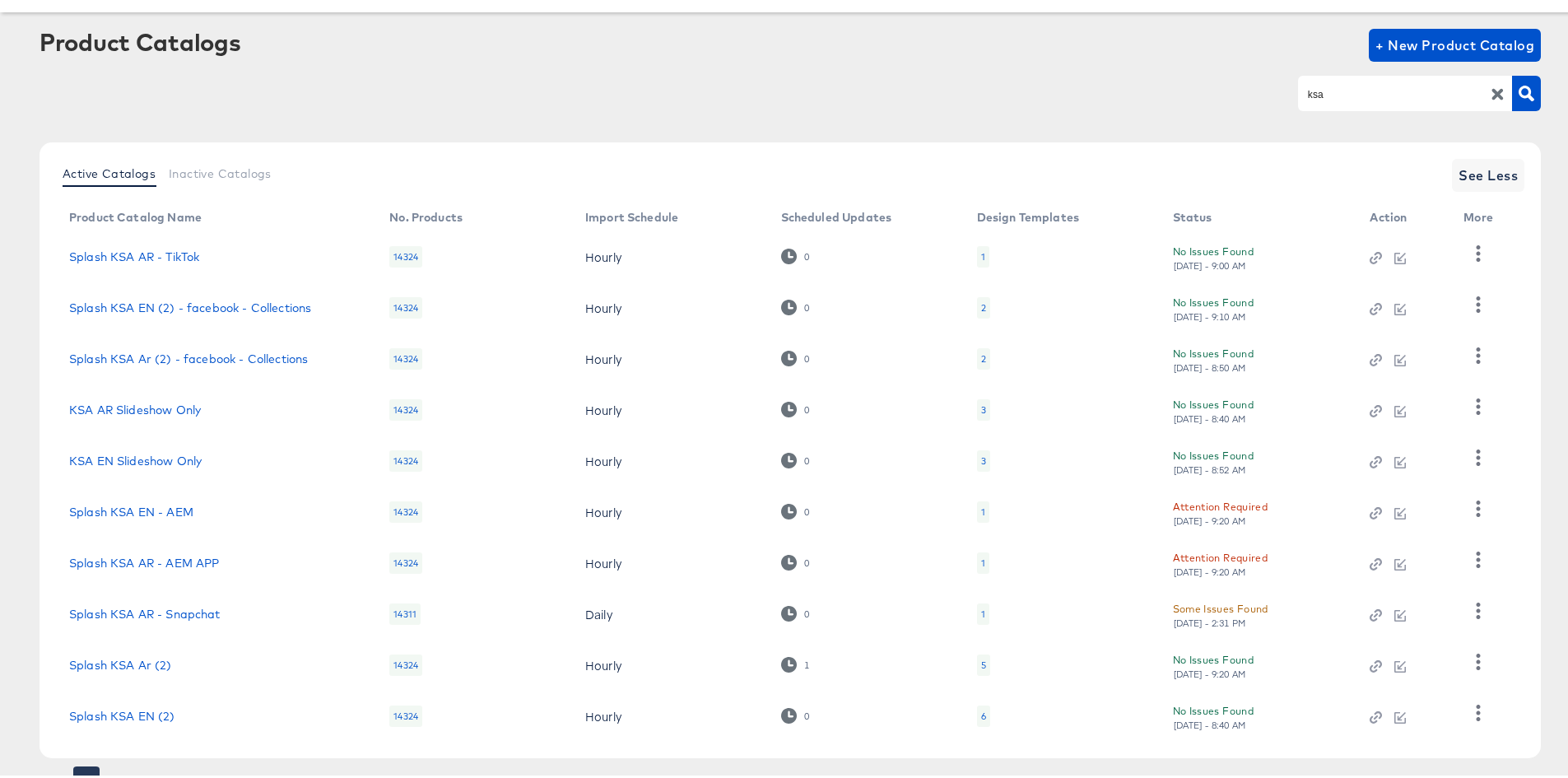
scroll to position [143, 0]
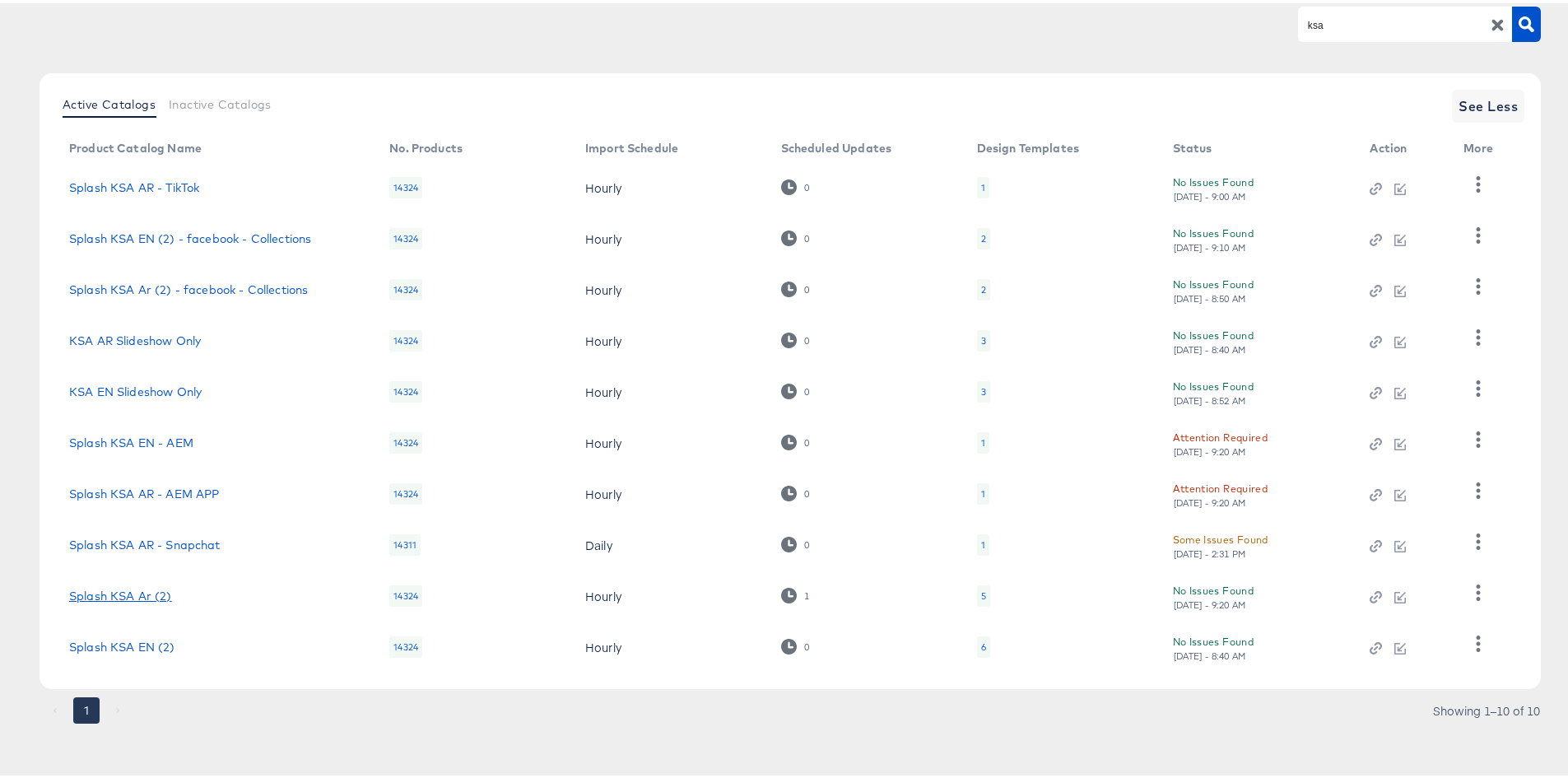
click at [93, 592] on link "Splash KSA Ar (2)" at bounding box center [120, 592] width 103 height 13
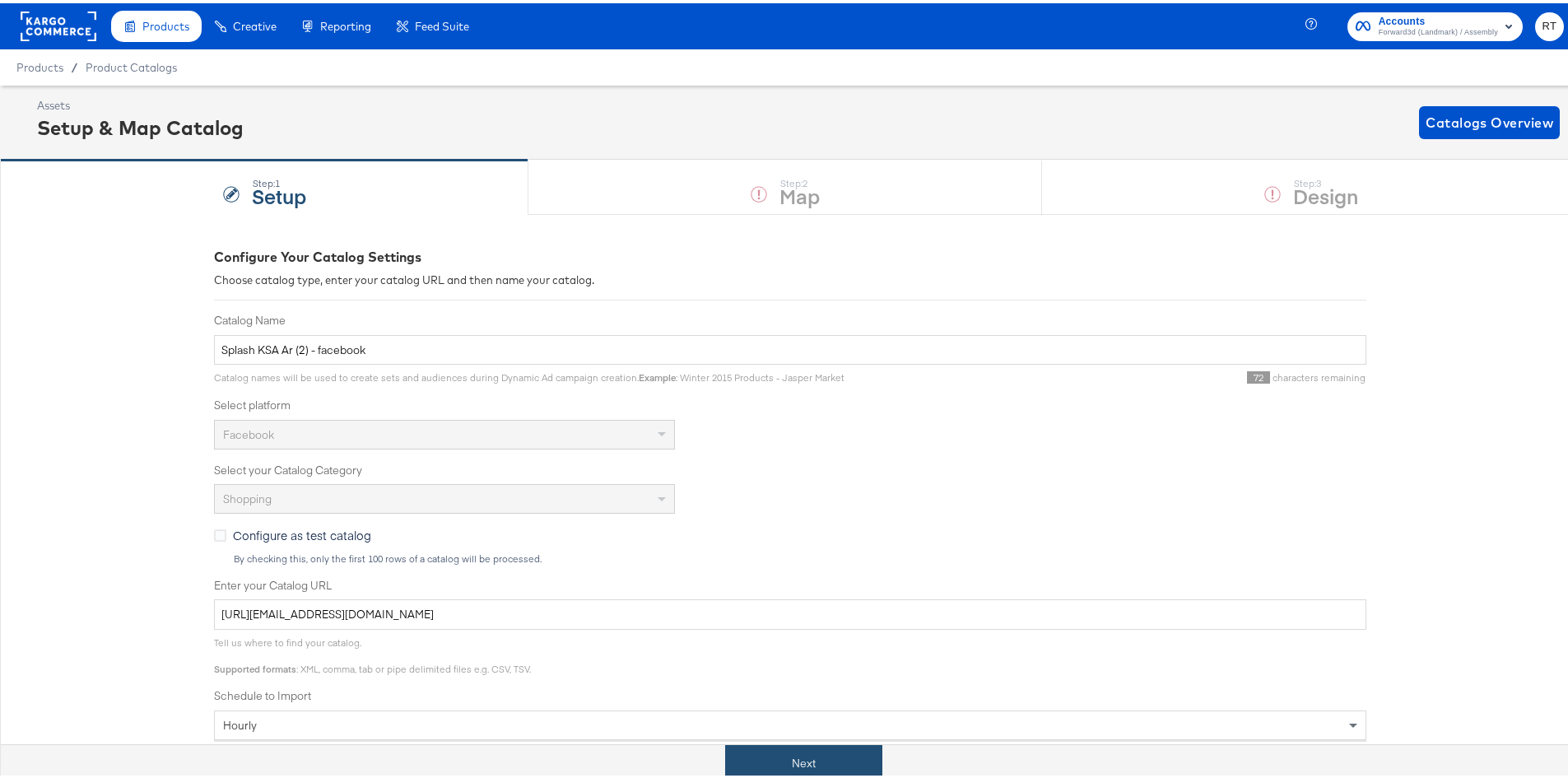
click at [782, 763] on button "Next" at bounding box center [803, 760] width 157 height 37
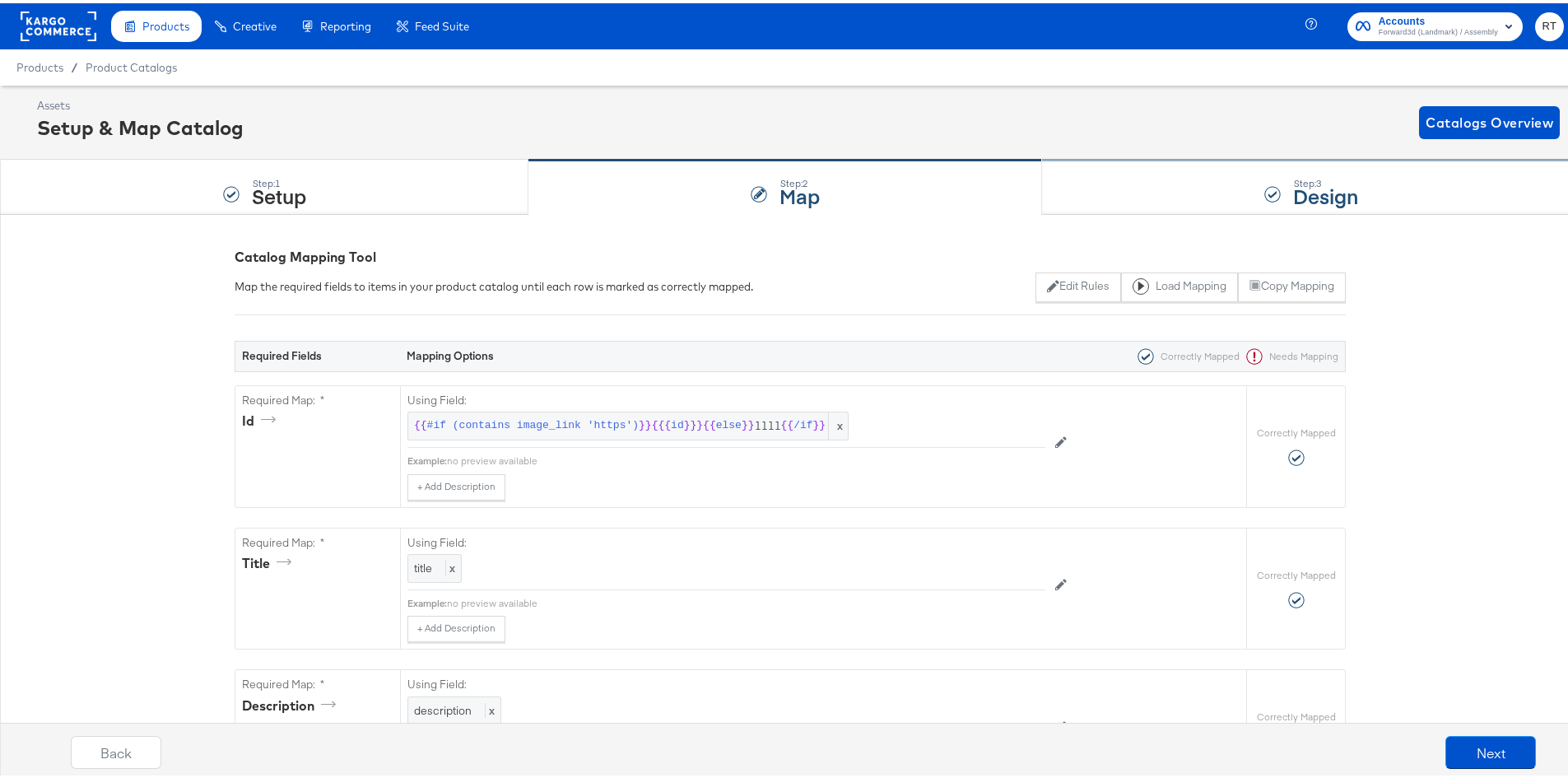
click at [1137, 199] on div "Step: 3 Design" at bounding box center [1311, 184] width 538 height 54
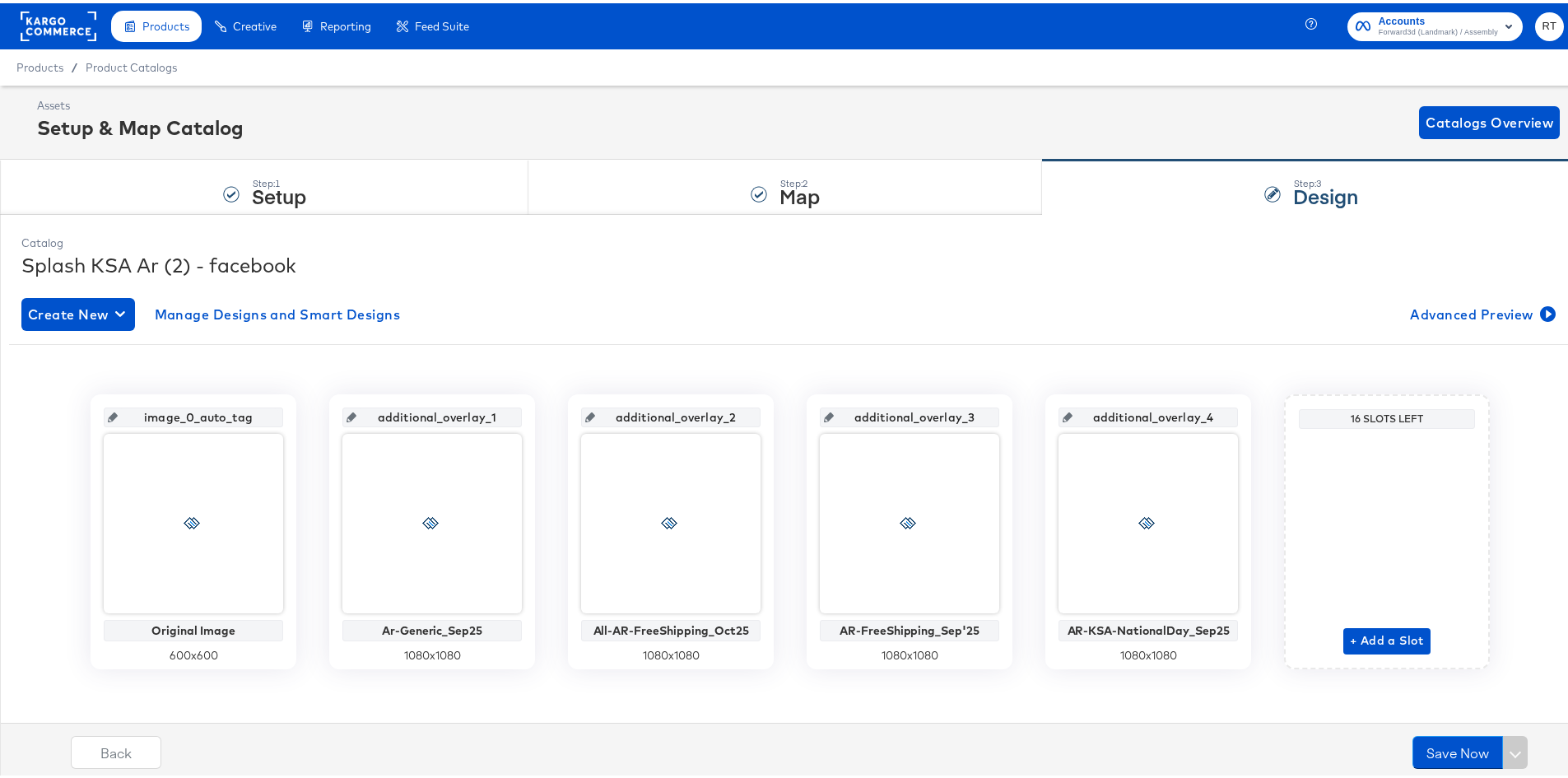
scroll to position [7, 0]
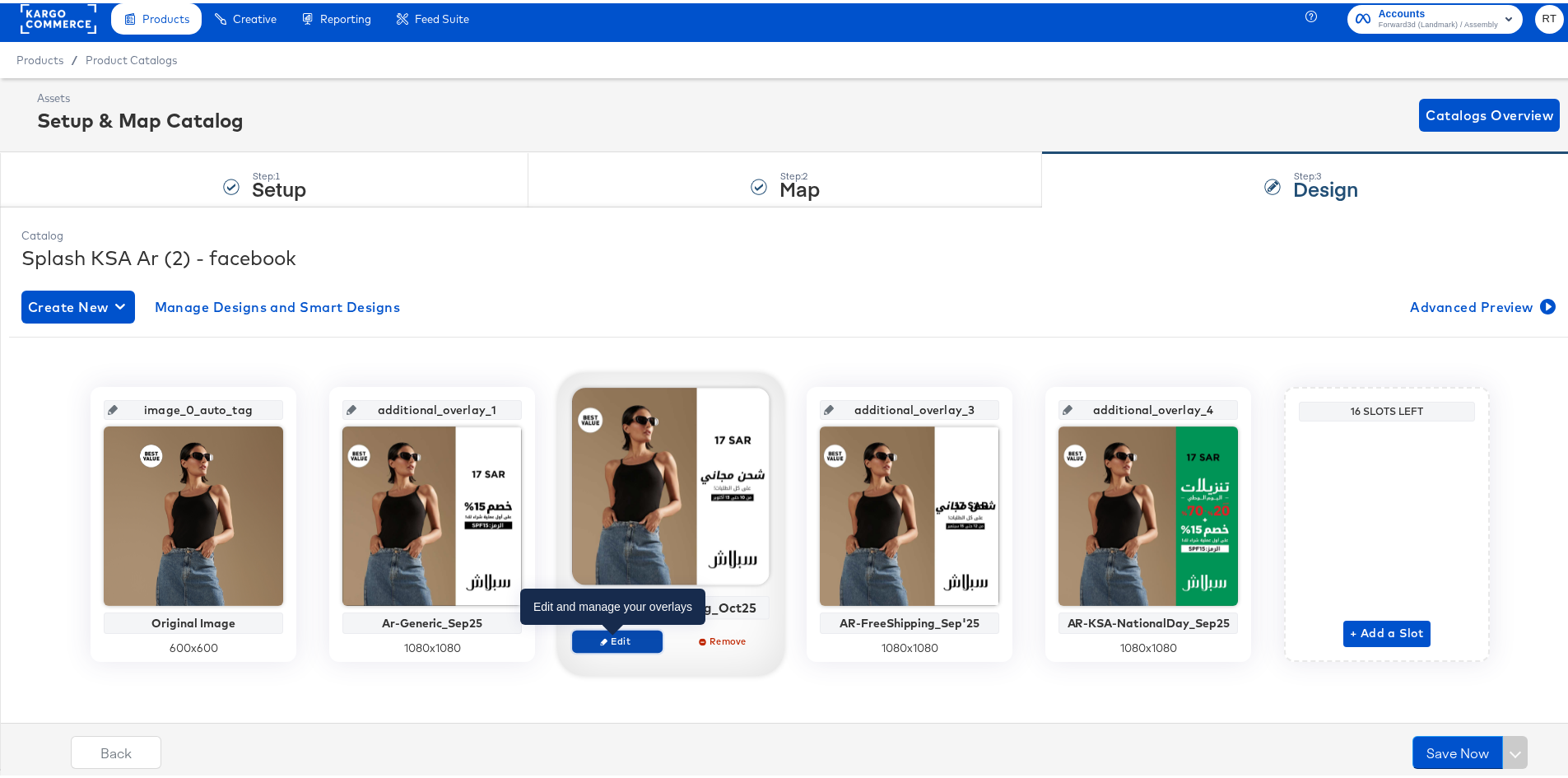
click at [618, 645] on button "Edit" at bounding box center [617, 638] width 91 height 23
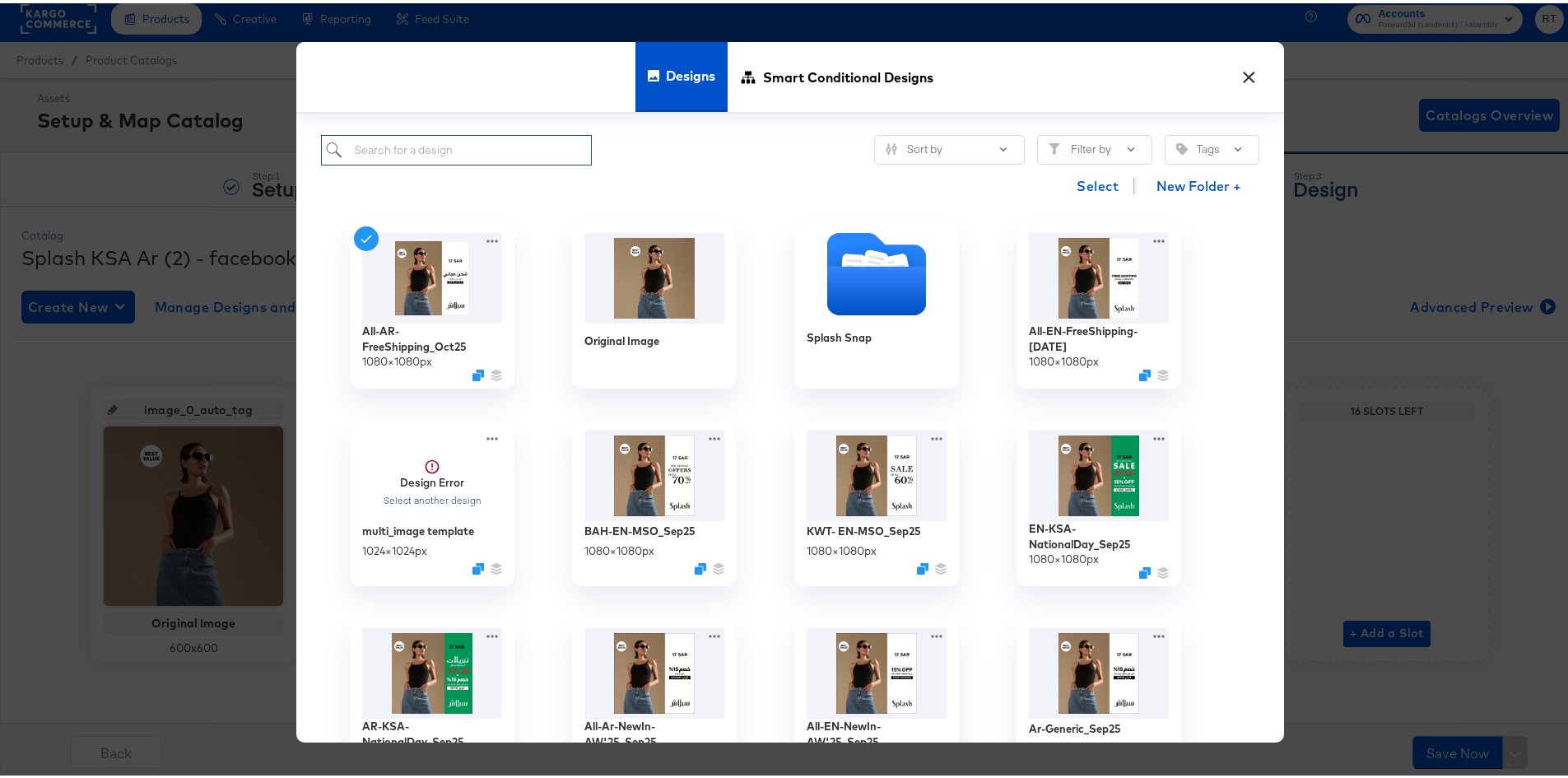
click at [438, 154] on input "search" at bounding box center [456, 147] width 270 height 31
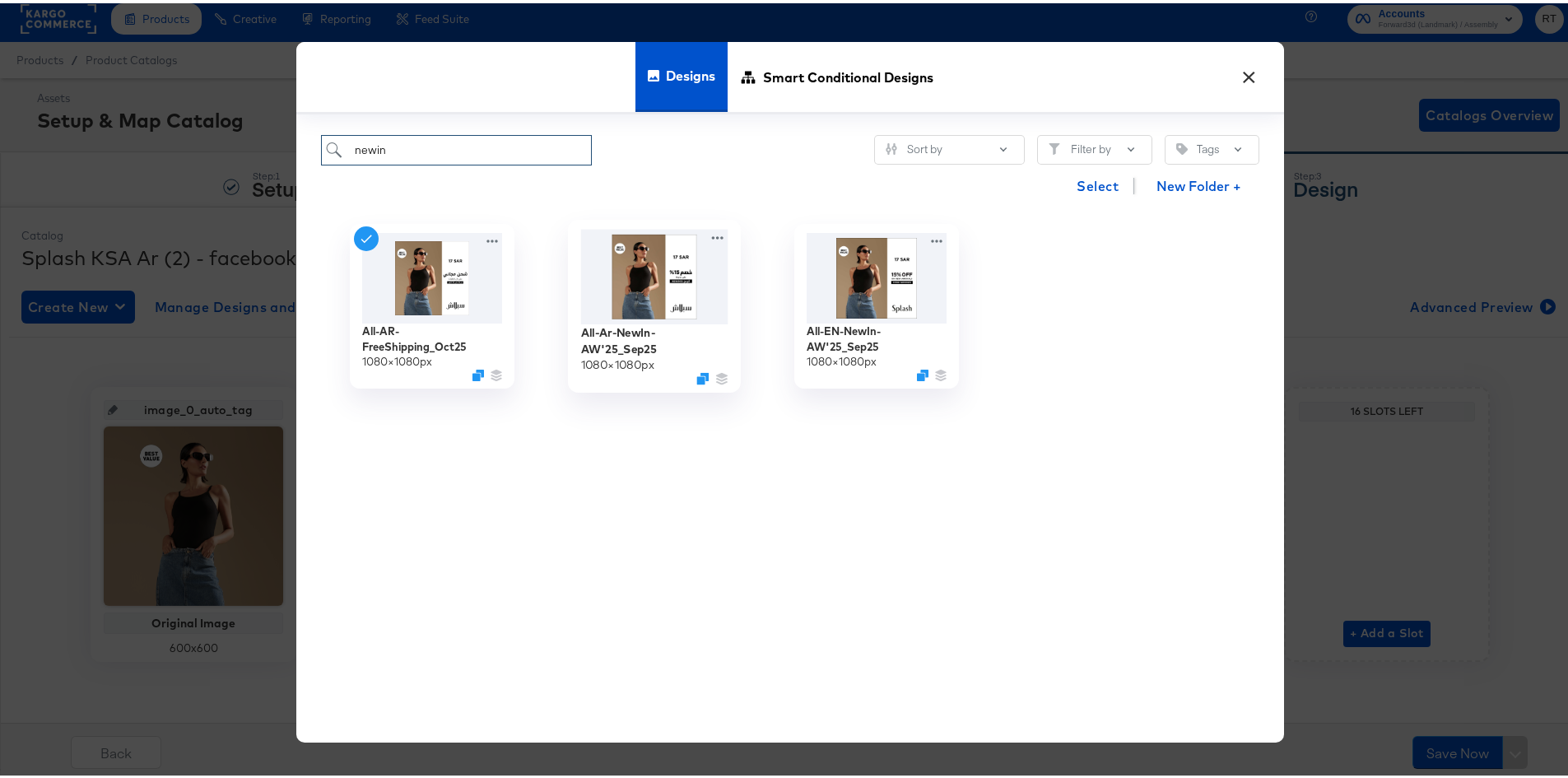
type input "newin"
click at [624, 280] on img at bounding box center [655, 272] width 147 height 94
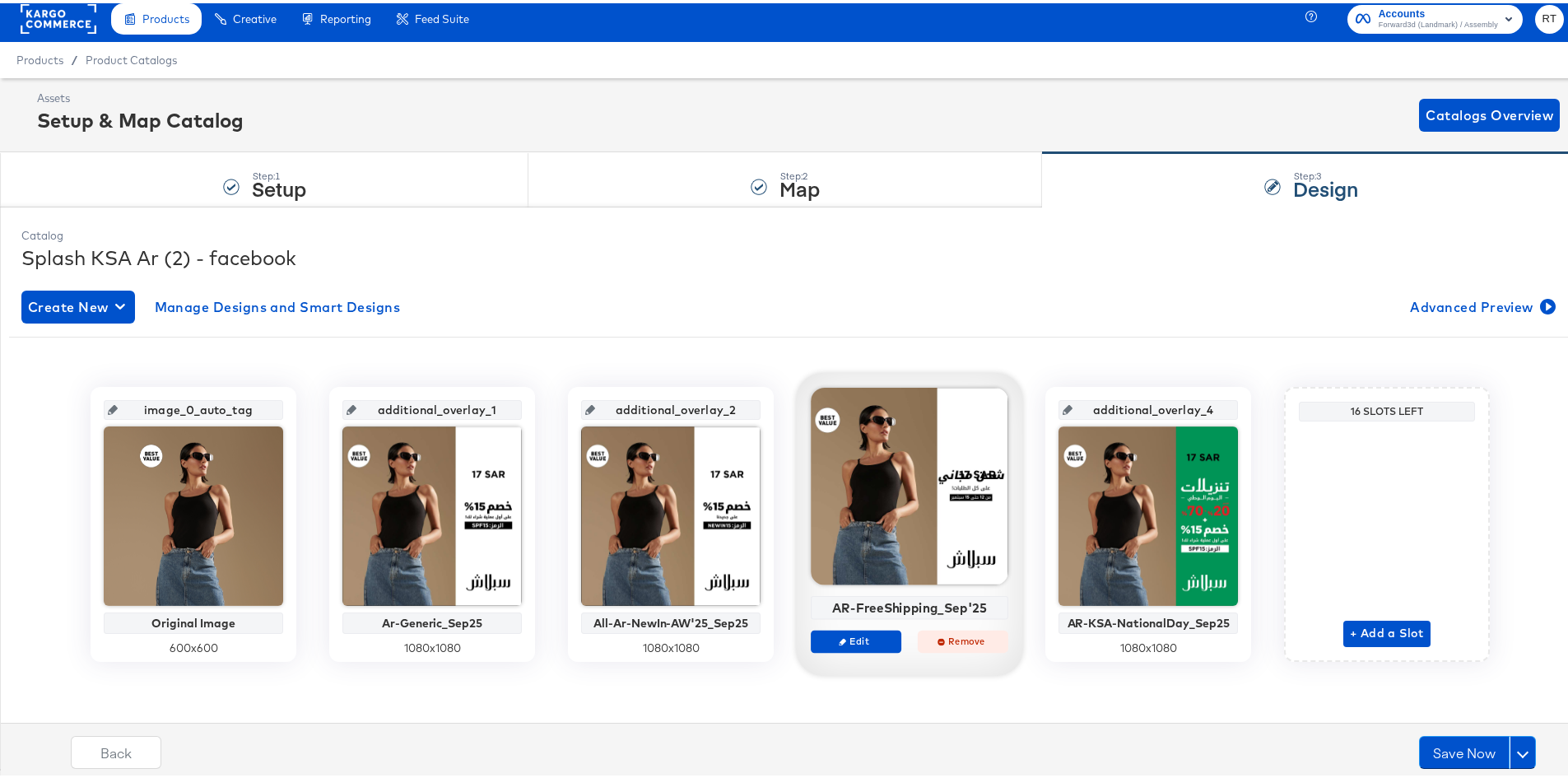
click at [952, 641] on span "Remove" at bounding box center [963, 638] width 75 height 13
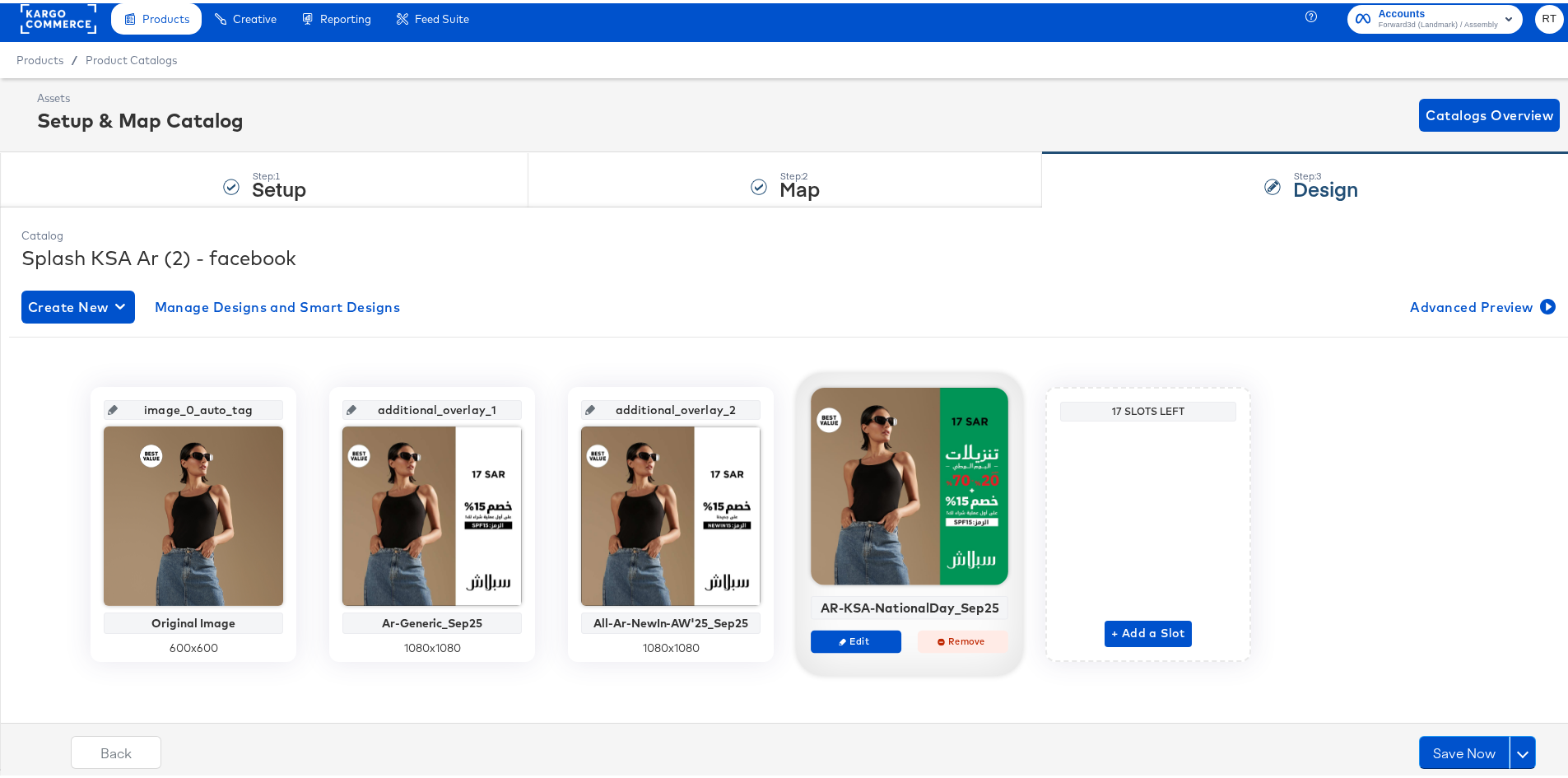
click at [938, 640] on icon "button" at bounding box center [942, 638] width 7 height 7
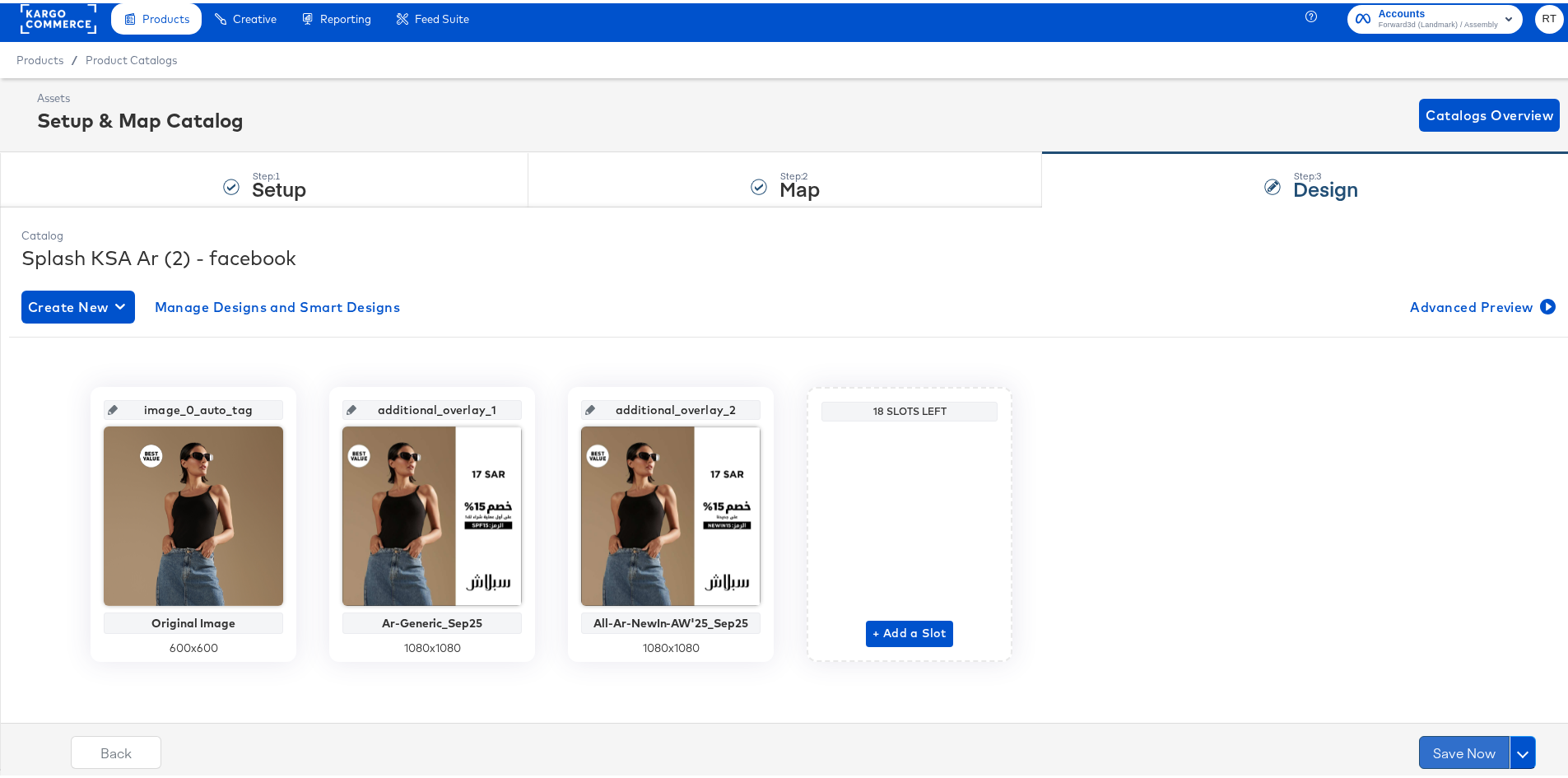
click at [1461, 757] on button "Save Now" at bounding box center [1465, 748] width 91 height 33
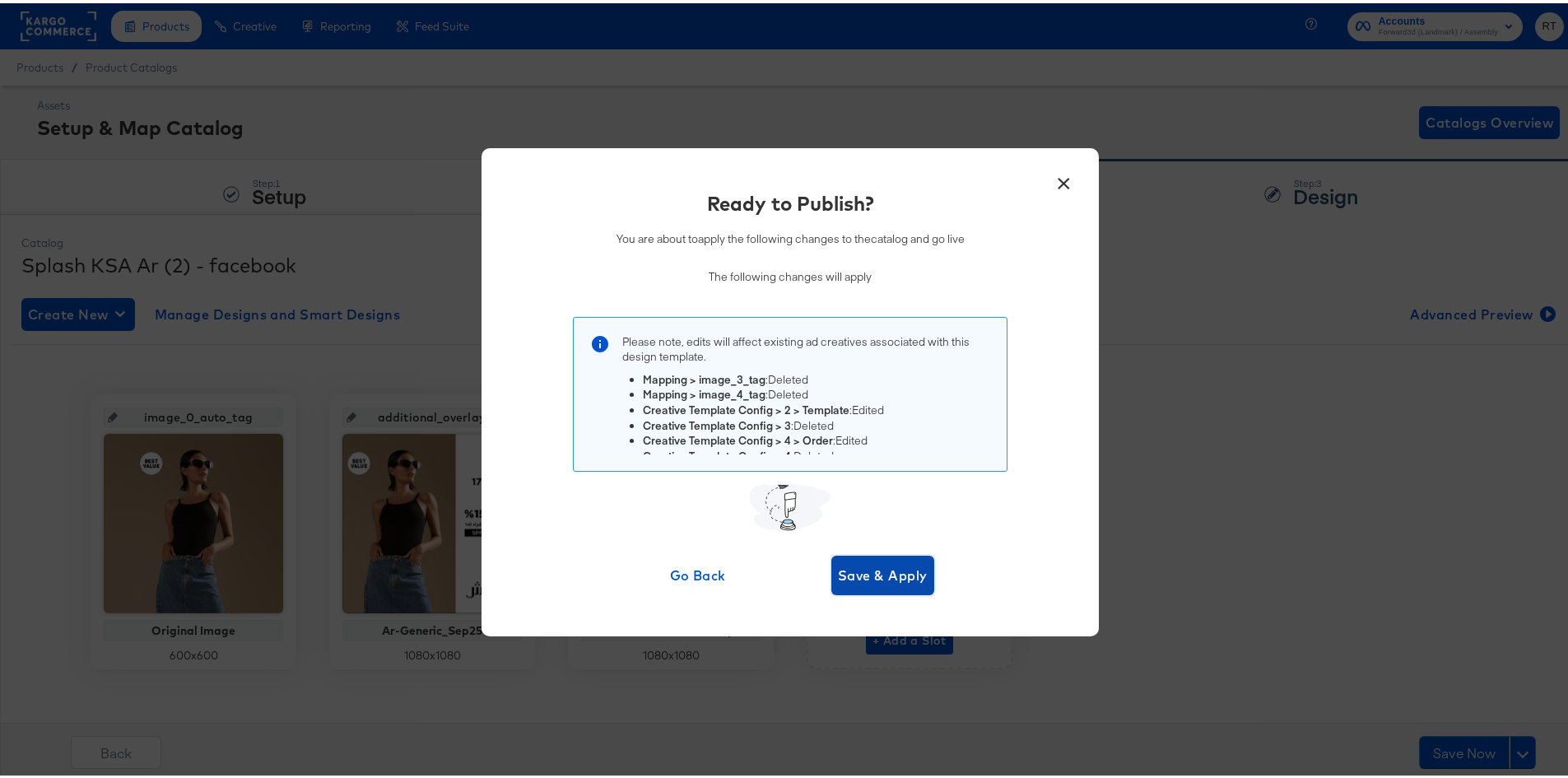
click at [870, 573] on span "Save & Apply" at bounding box center [883, 572] width 90 height 23
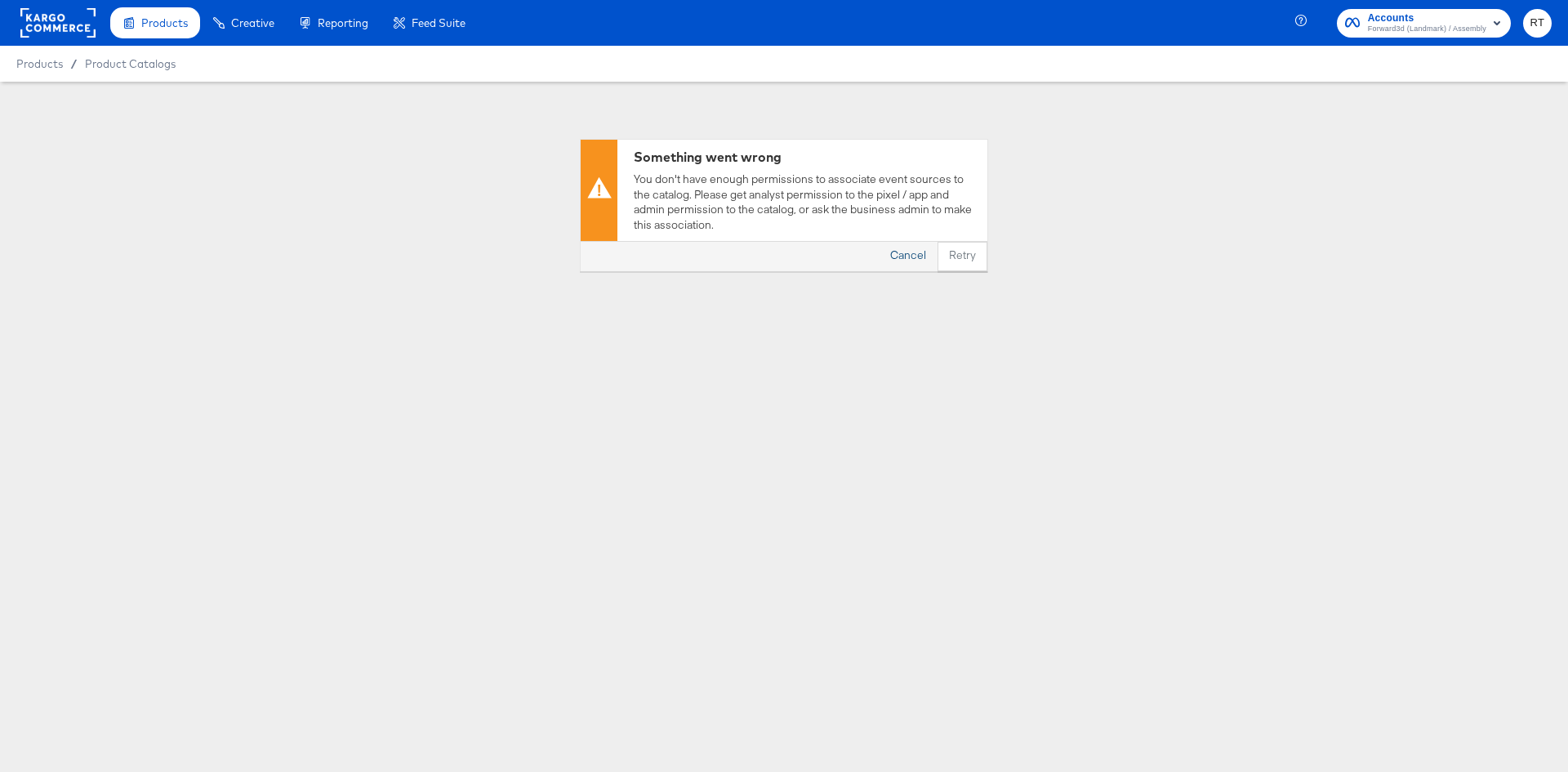
click at [914, 259] on button "Cancel" at bounding box center [908, 256] width 59 height 29
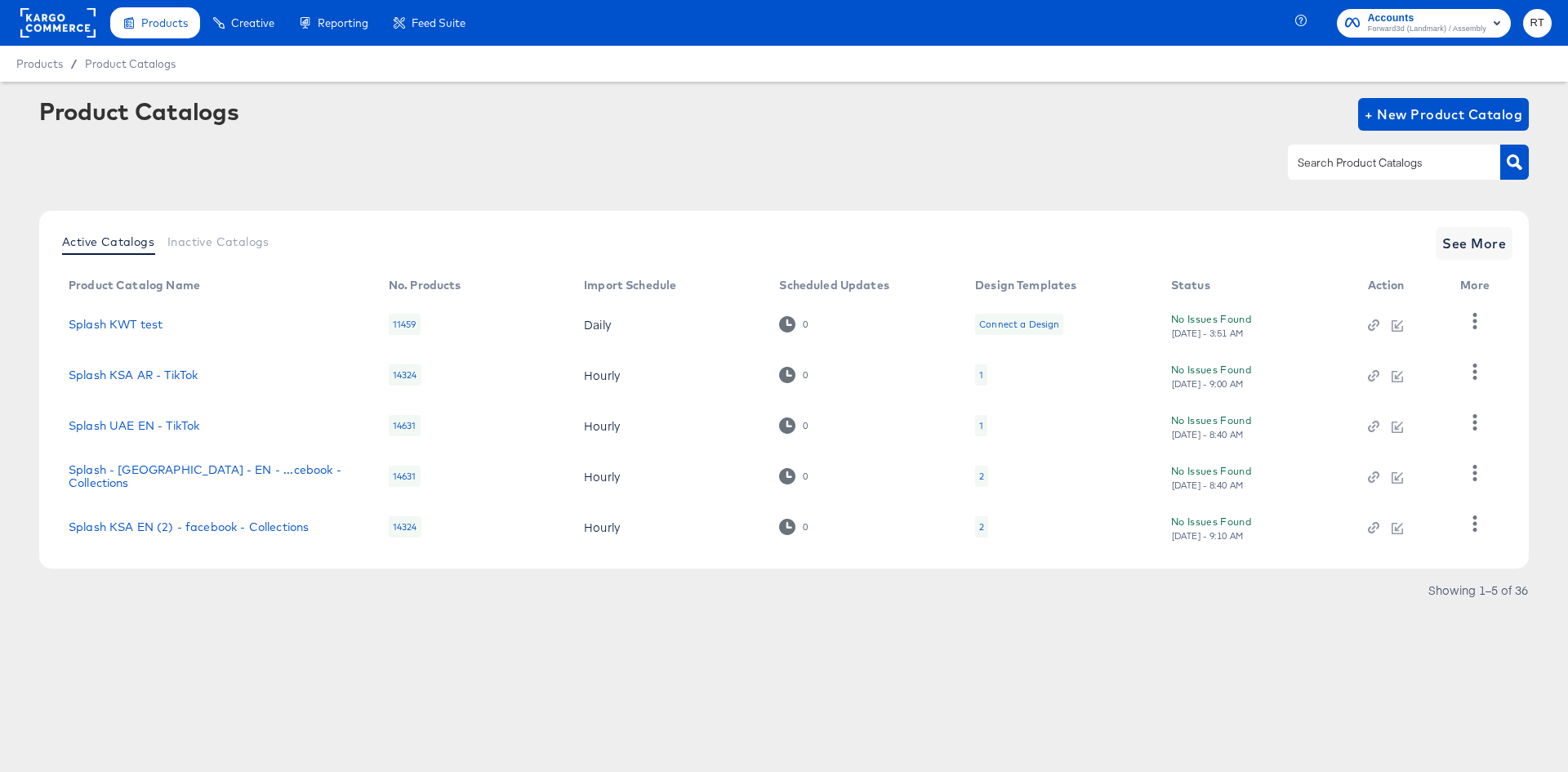
click at [1397, 161] on input "text" at bounding box center [1381, 162] width 174 height 19
type input "kwt"
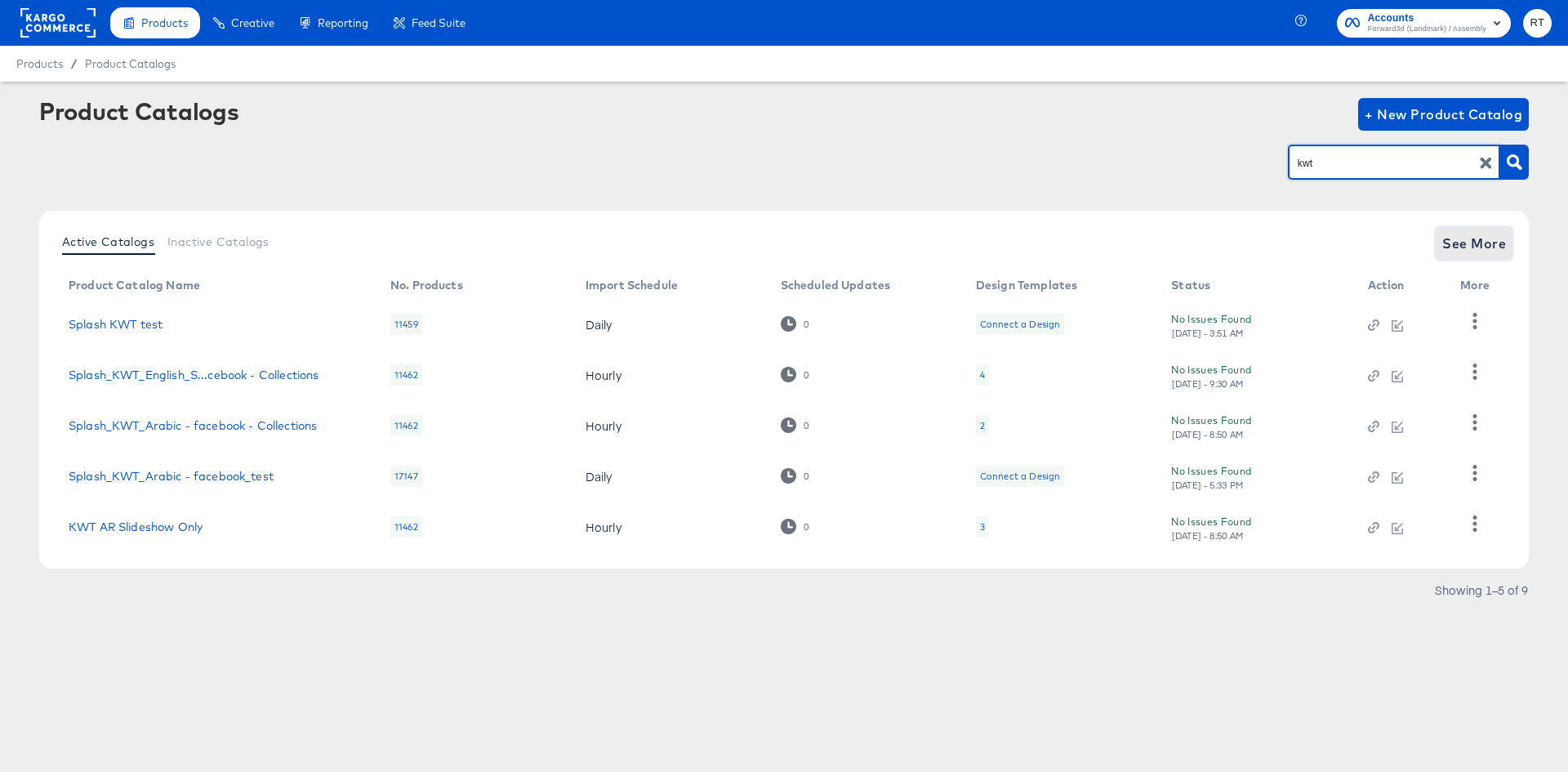
click at [1449, 253] on span "See More" at bounding box center [1474, 243] width 63 height 23
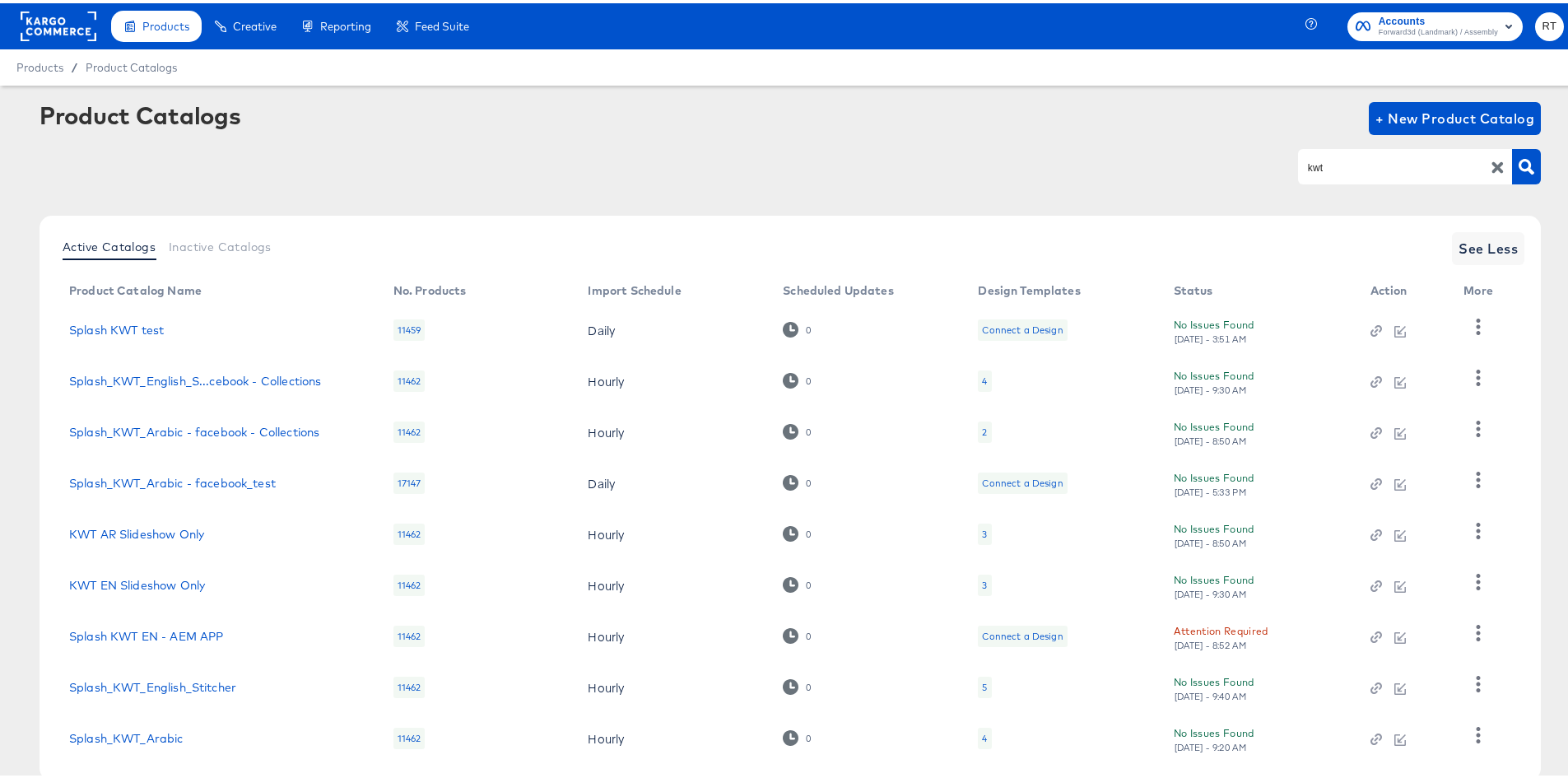
scroll to position [92, 0]
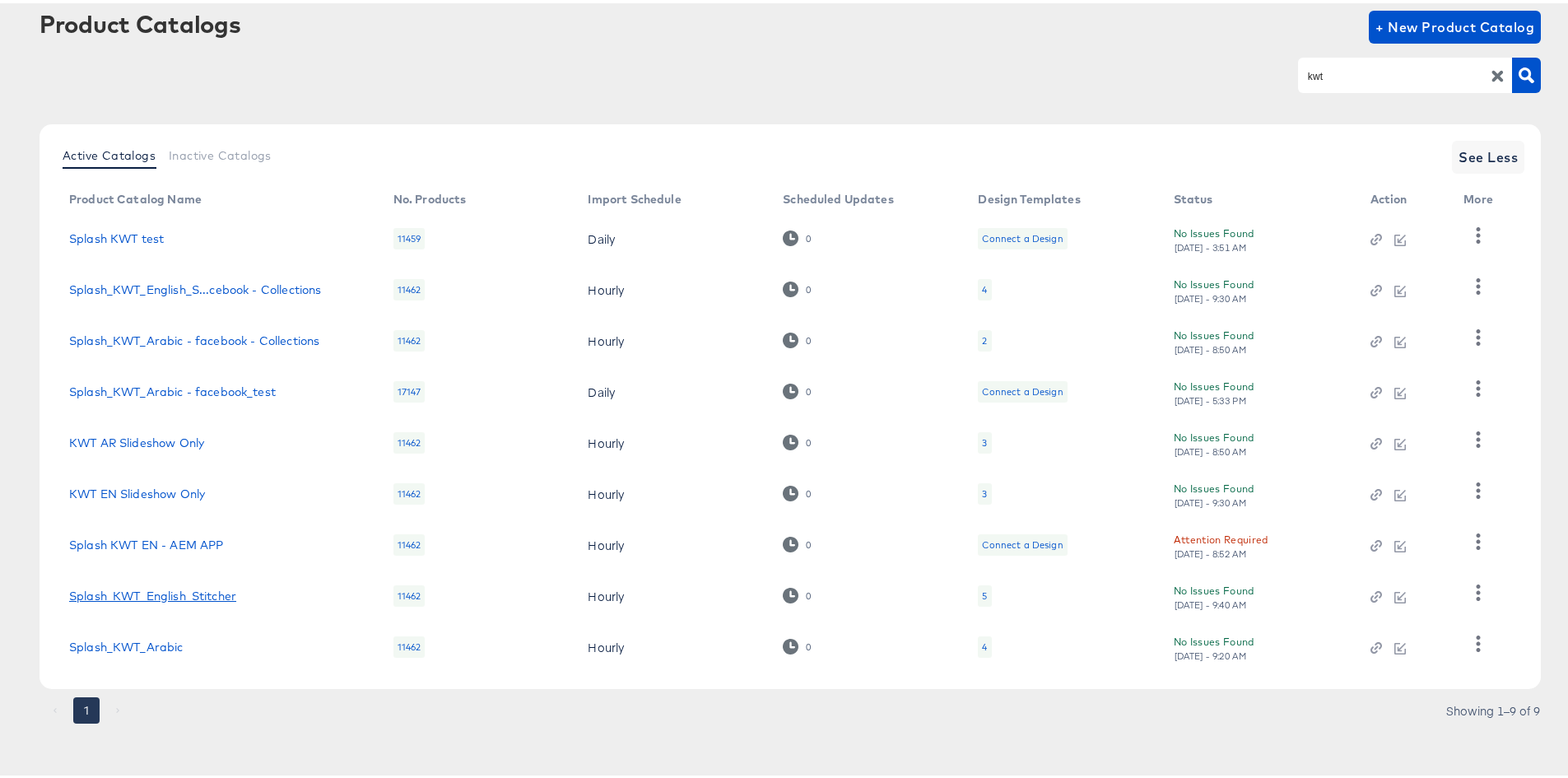
click at [115, 595] on link "Splash_KWT_English_Stitcher" at bounding box center [153, 592] width 167 height 13
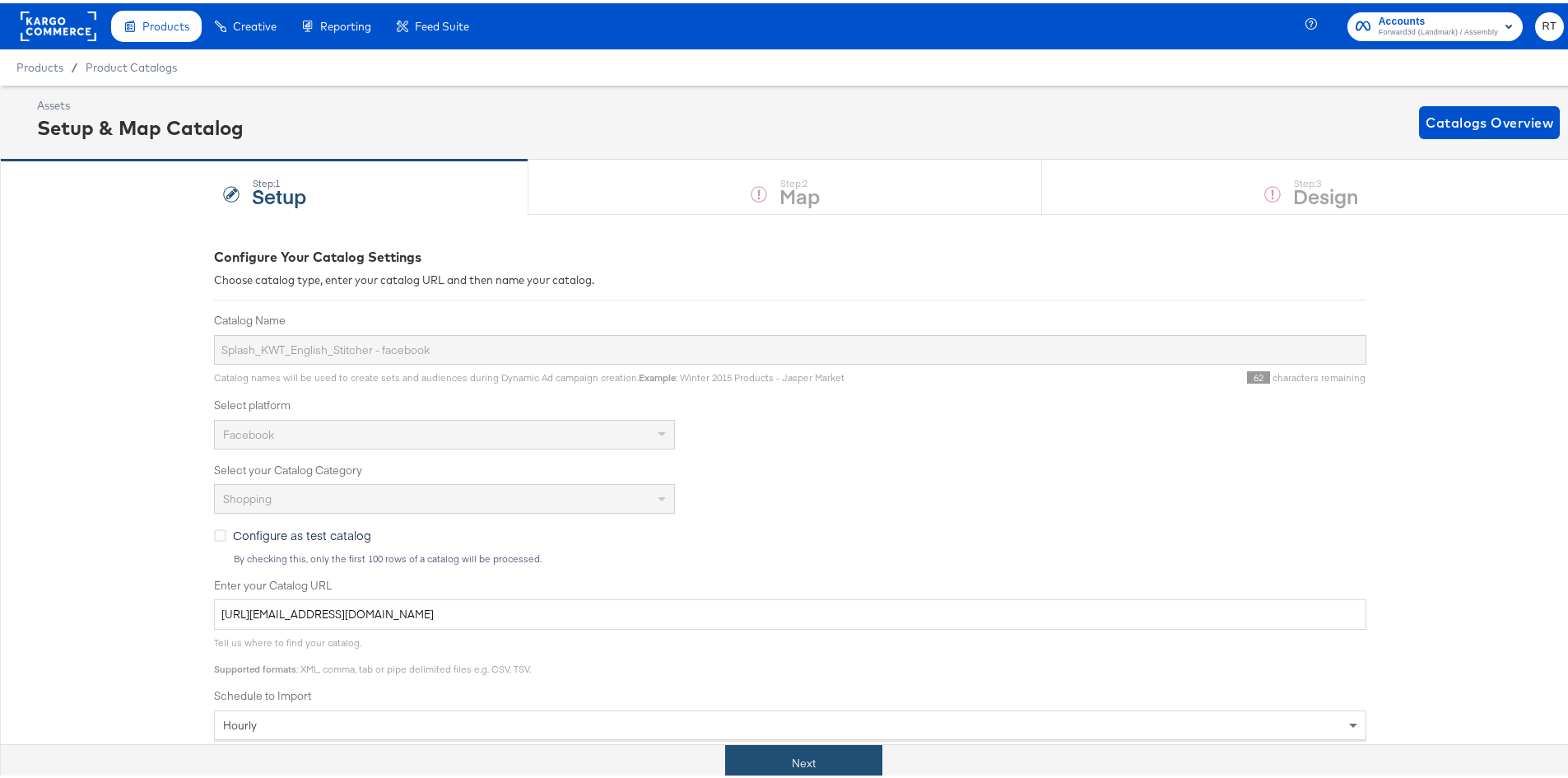
click at [752, 747] on button "Next" at bounding box center [803, 760] width 157 height 37
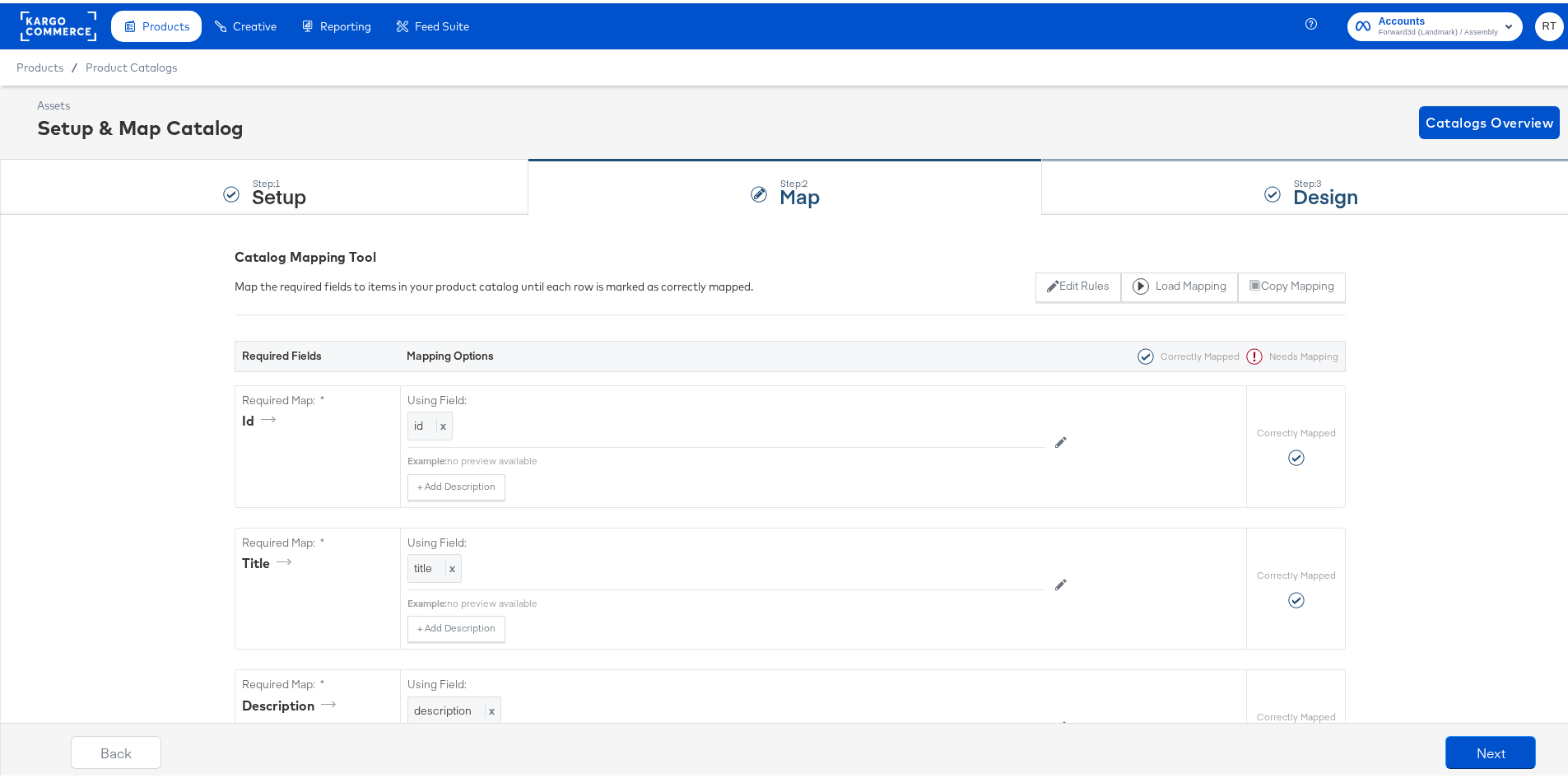
click at [1161, 179] on div "Step: 3 Design" at bounding box center [1311, 184] width 538 height 54
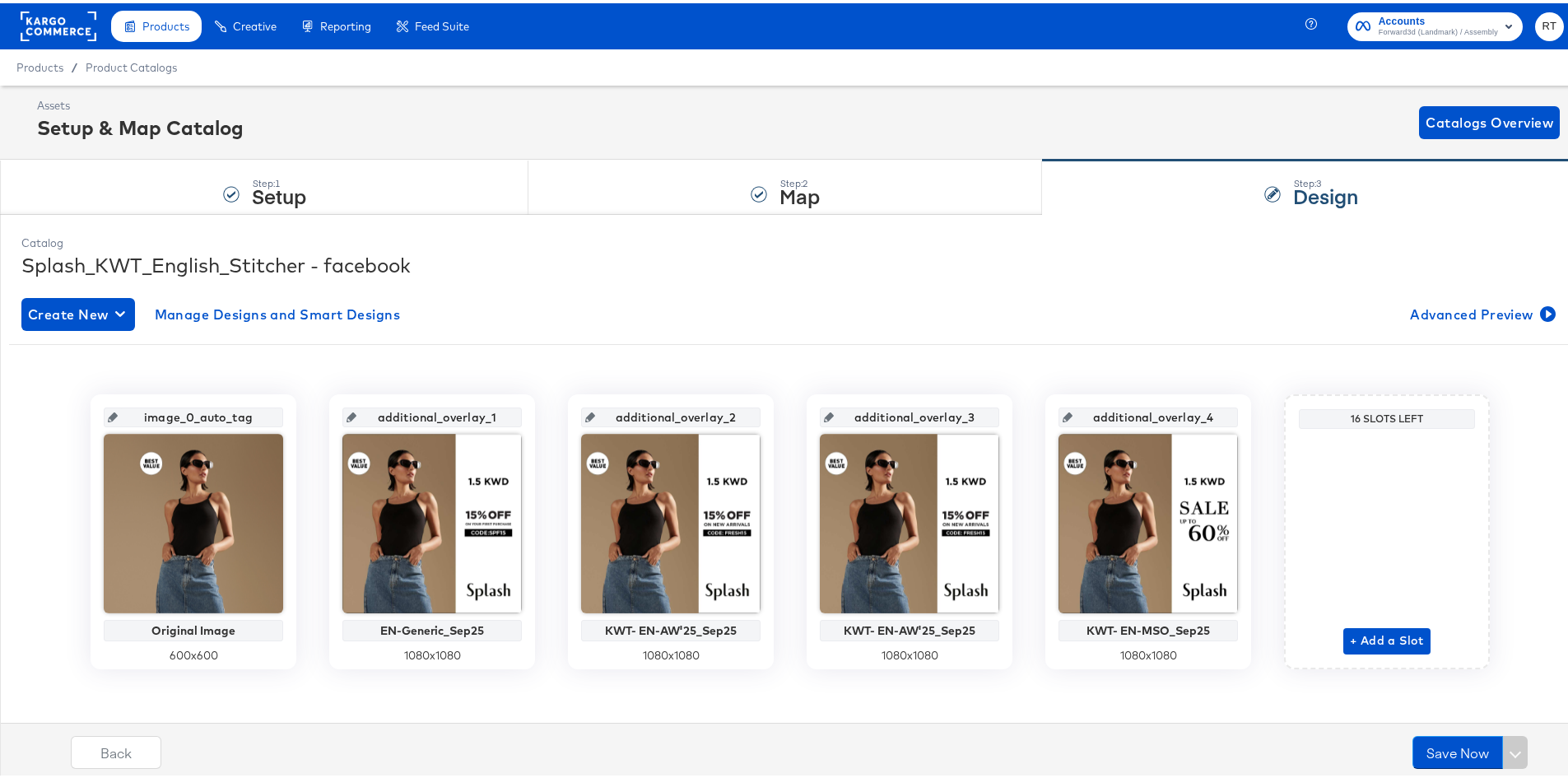
click at [64, 24] on rect at bounding box center [58, 22] width 75 height 30
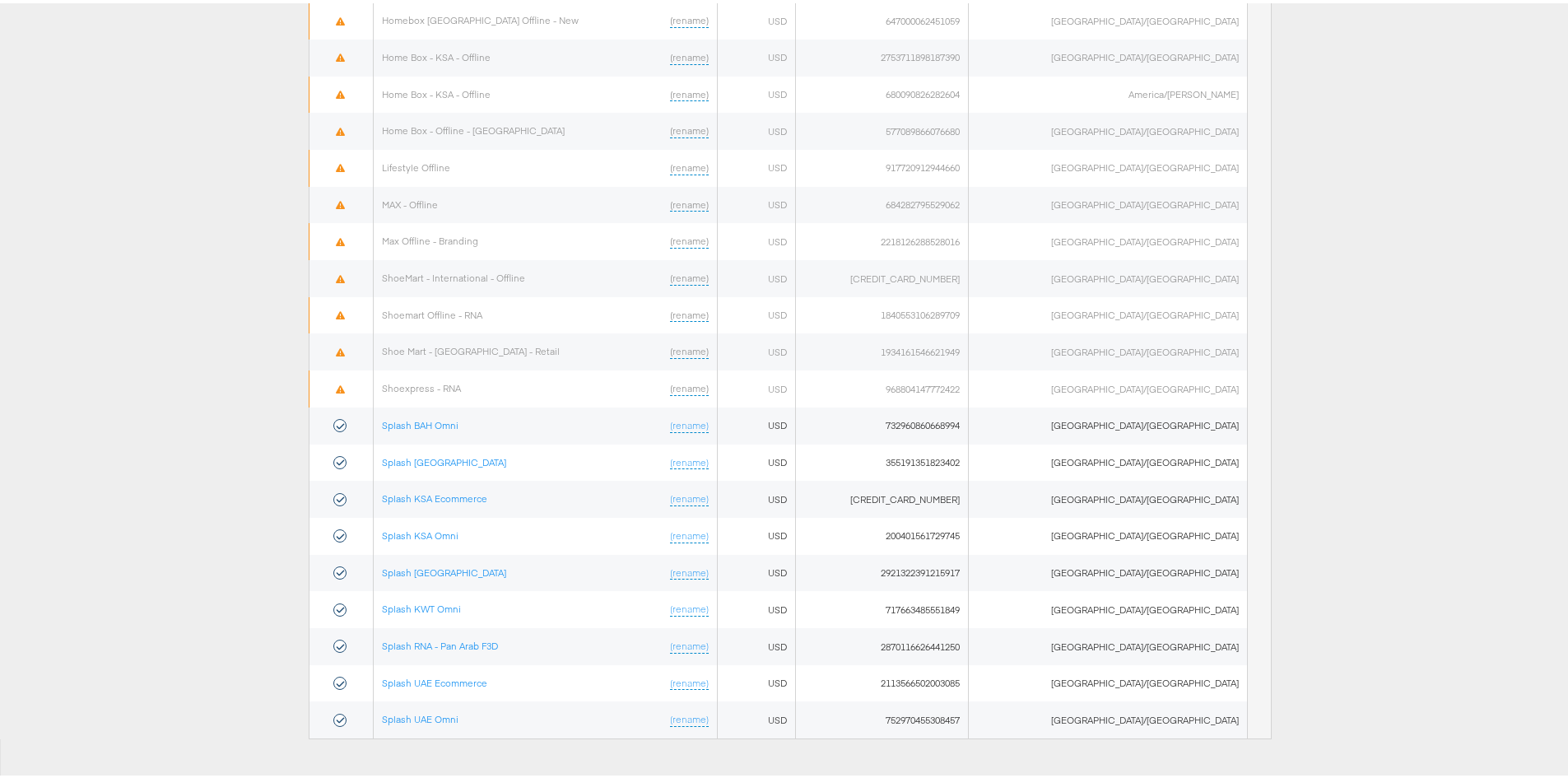
scroll to position [791, 0]
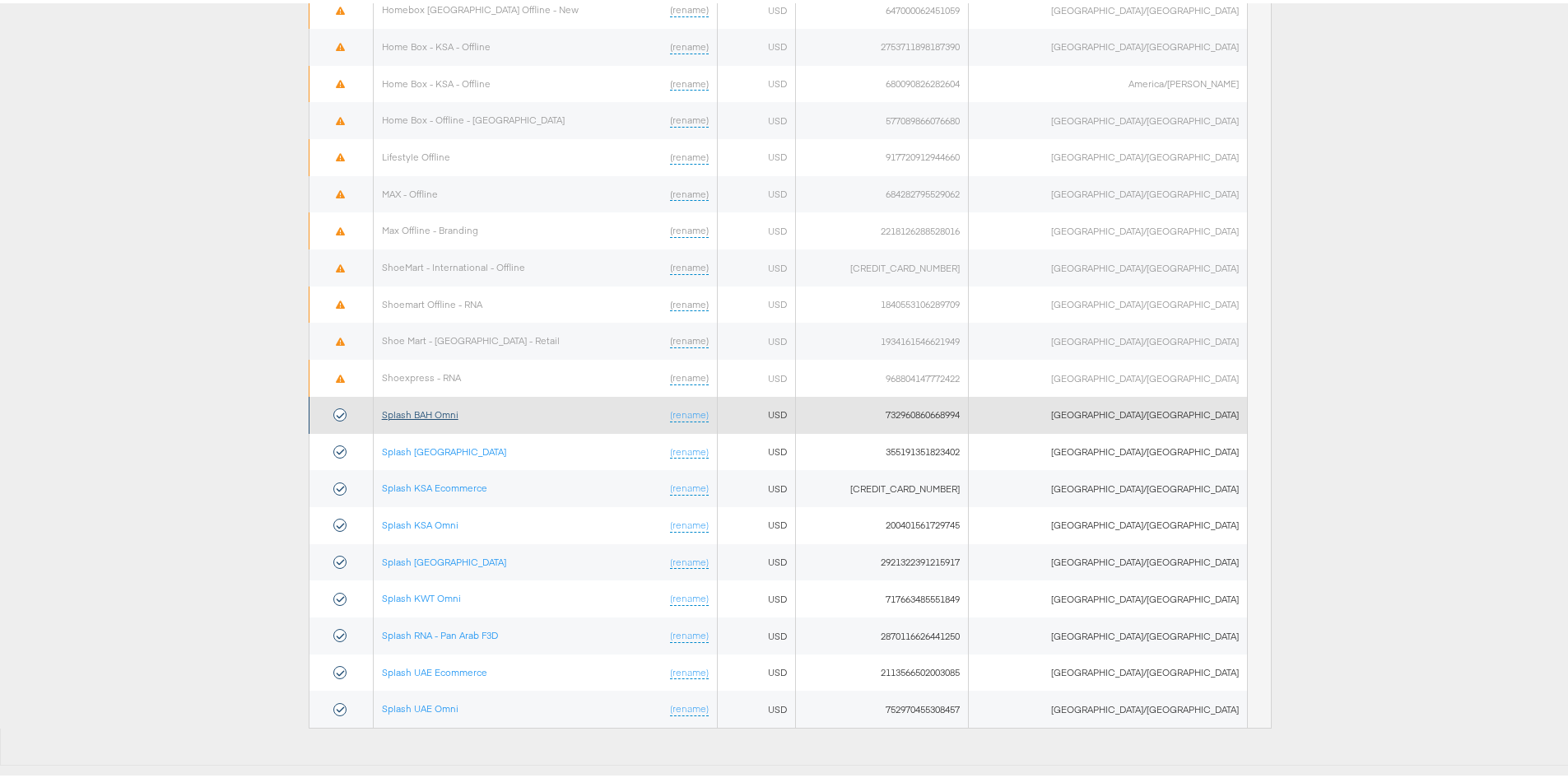
click at [449, 406] on link "Splash BAH Omni" at bounding box center [420, 411] width 76 height 13
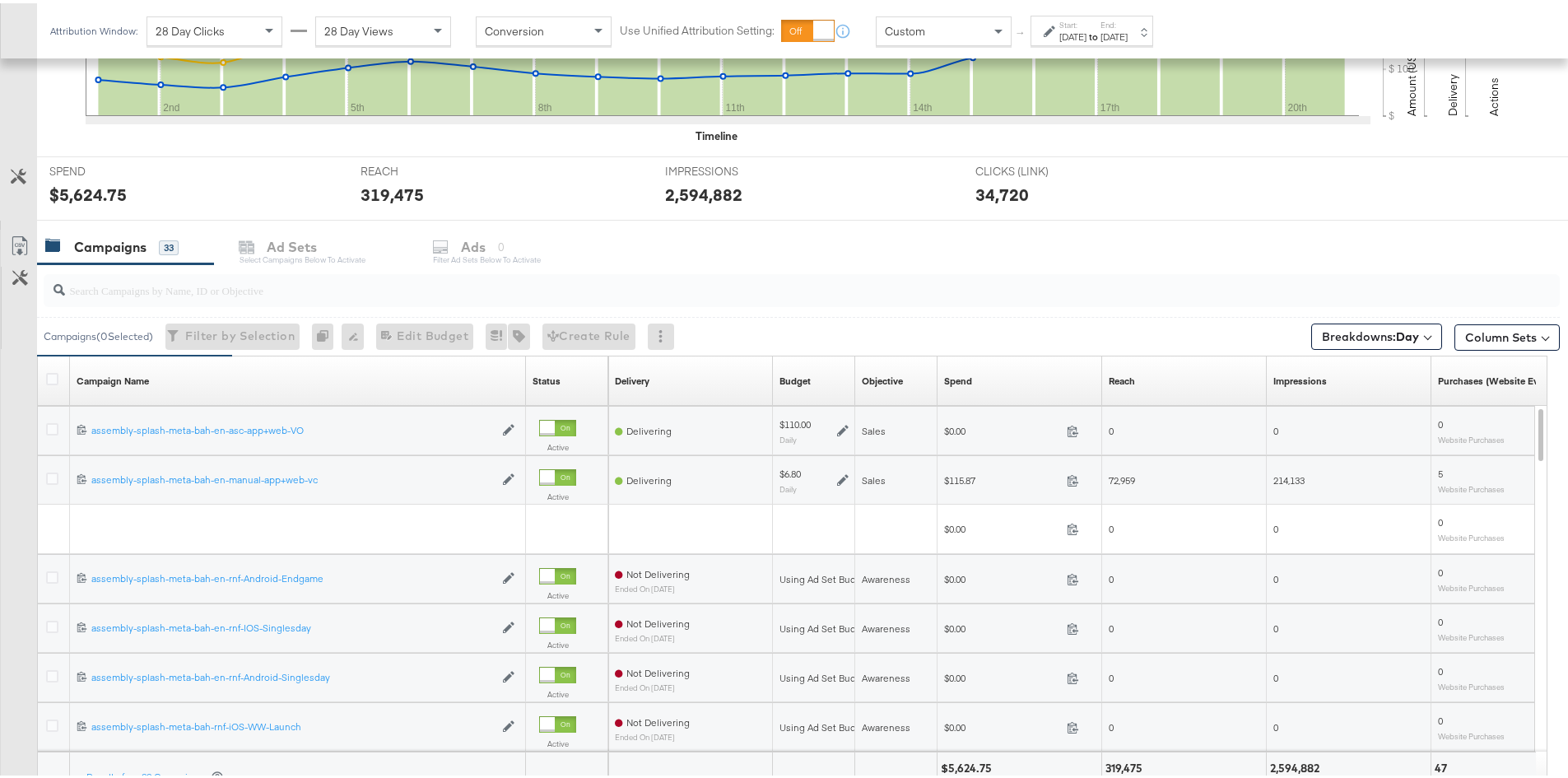
scroll to position [669, 0]
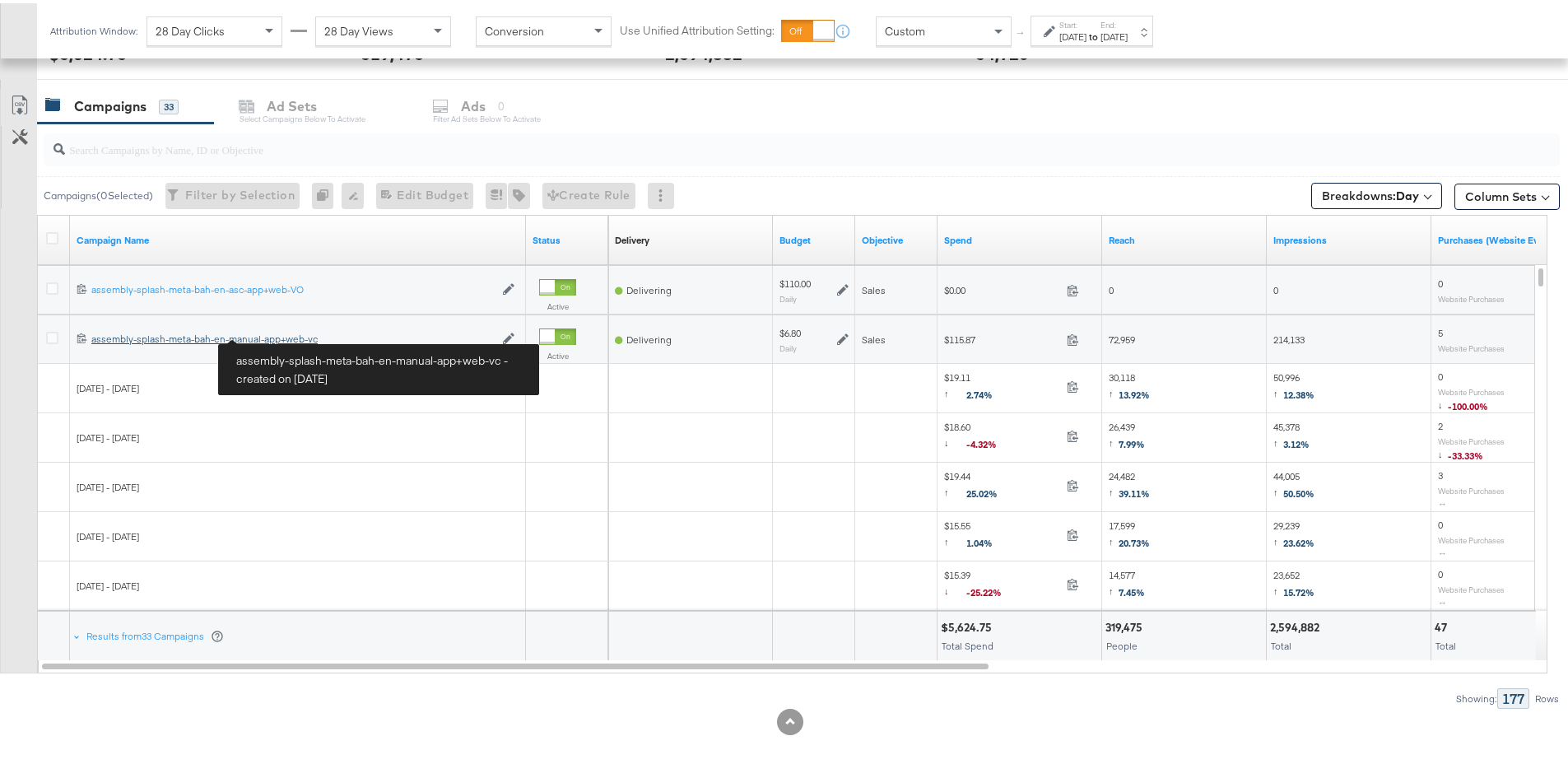
click at [280, 333] on div "assembly-splash-meta-bah-en-manual-app+web-vc assembly-splash-meta-bah-en-manua…" at bounding box center [293, 336] width 403 height 13
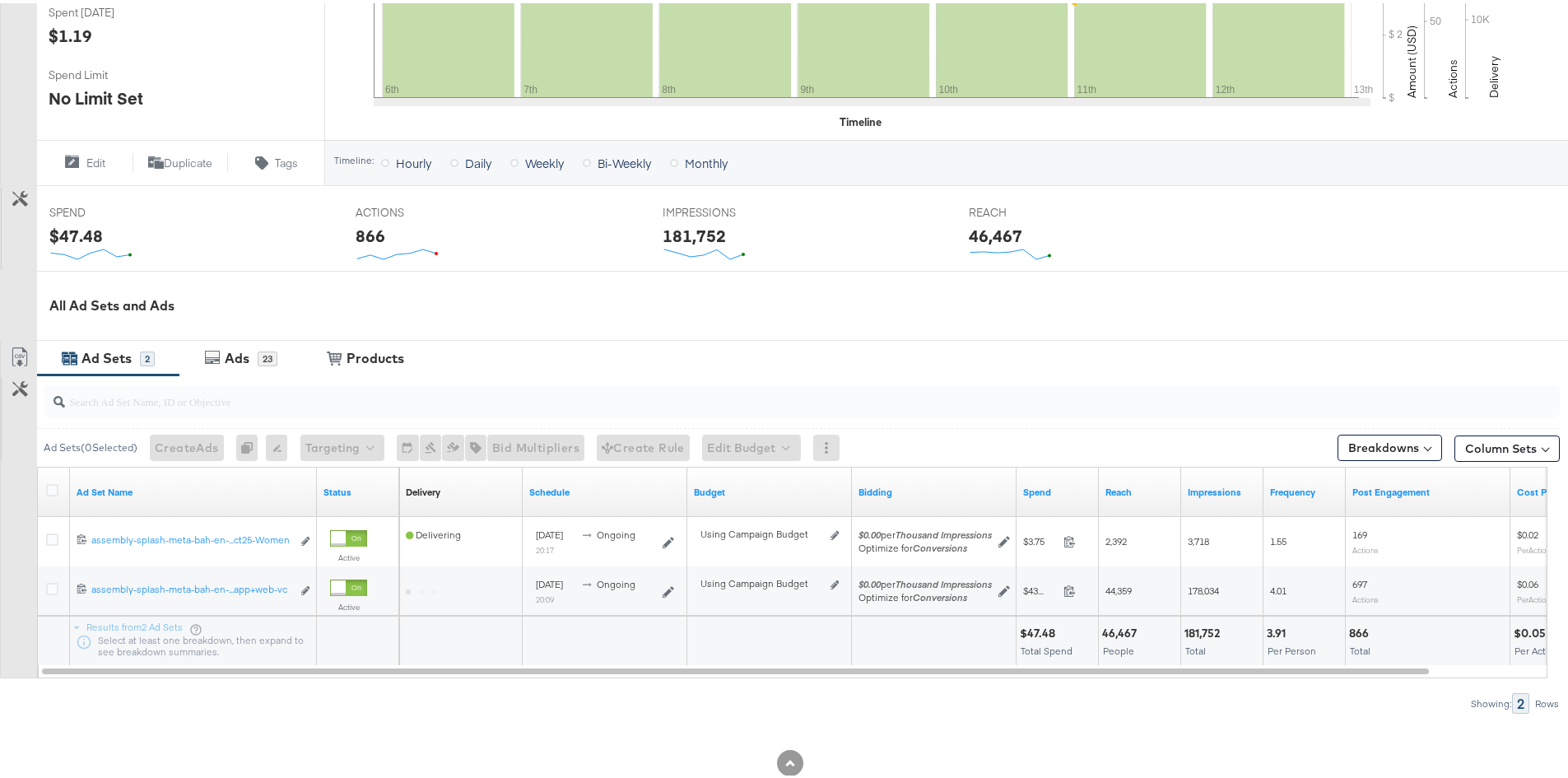
scroll to position [516, 0]
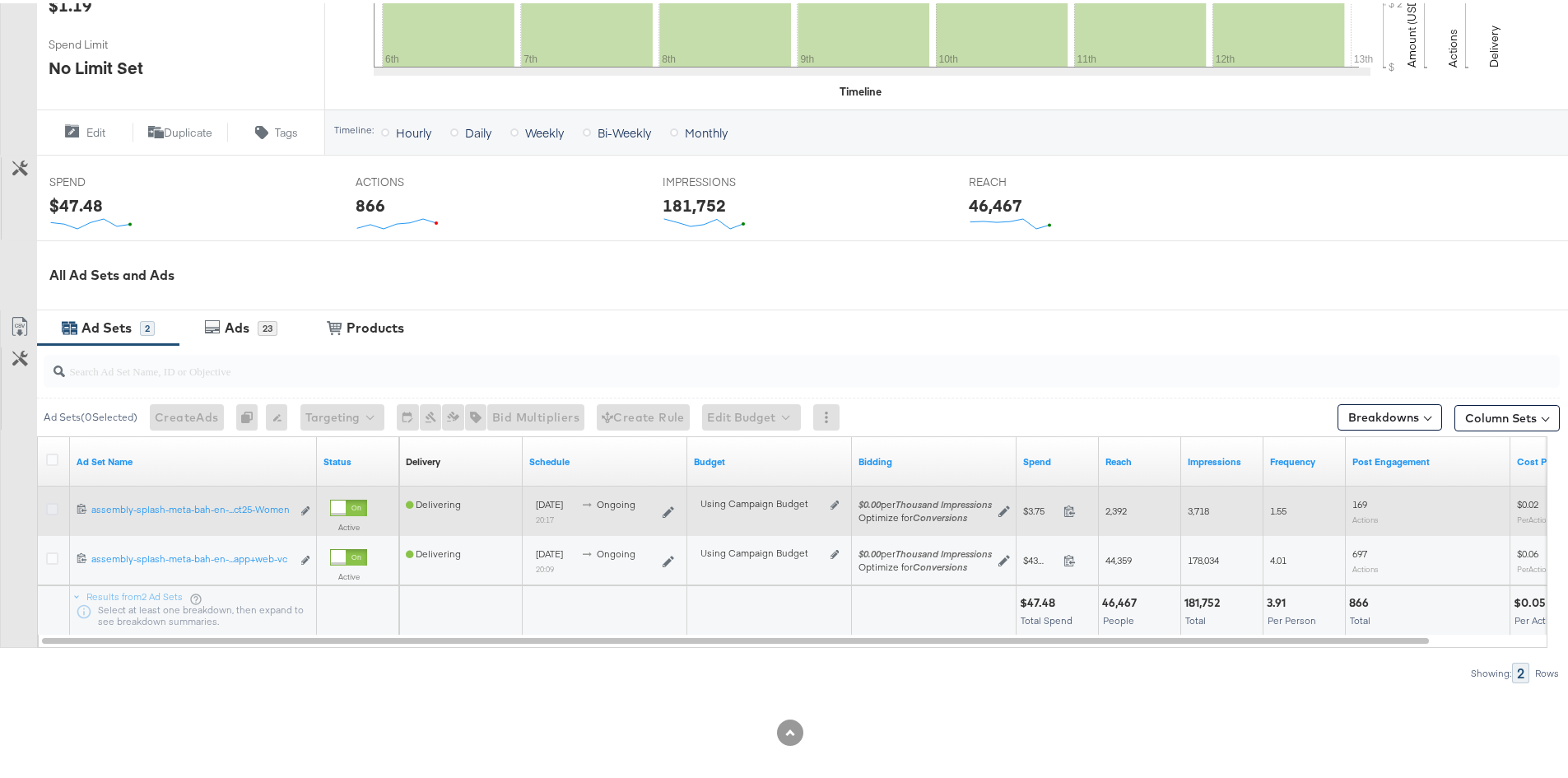
click at [49, 507] on icon at bounding box center [52, 506] width 13 height 13
click at [0, 0] on input "checkbox" at bounding box center [0, 0] width 0 height 0
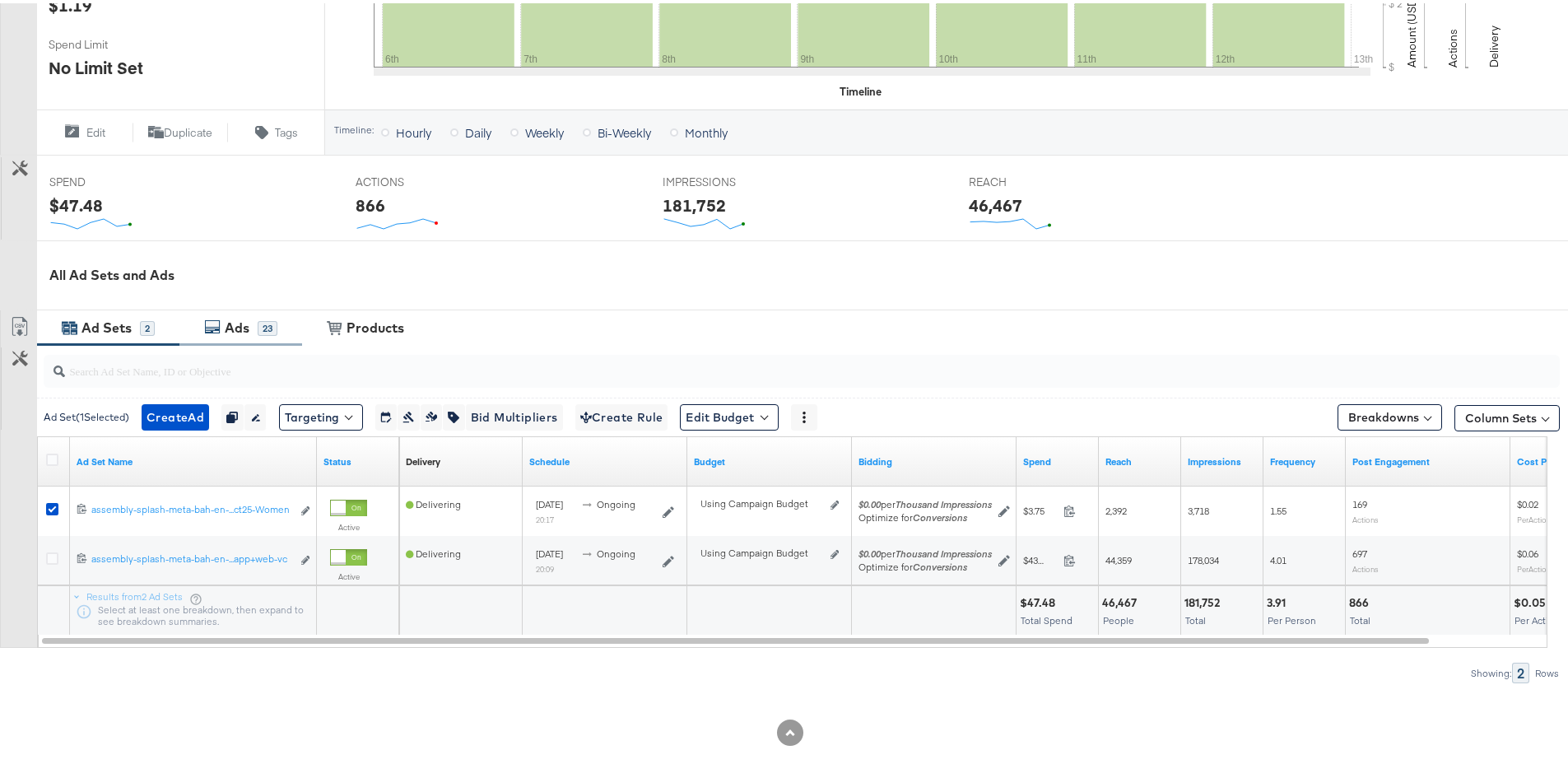
click at [260, 327] on div "23" at bounding box center [268, 325] width 20 height 14
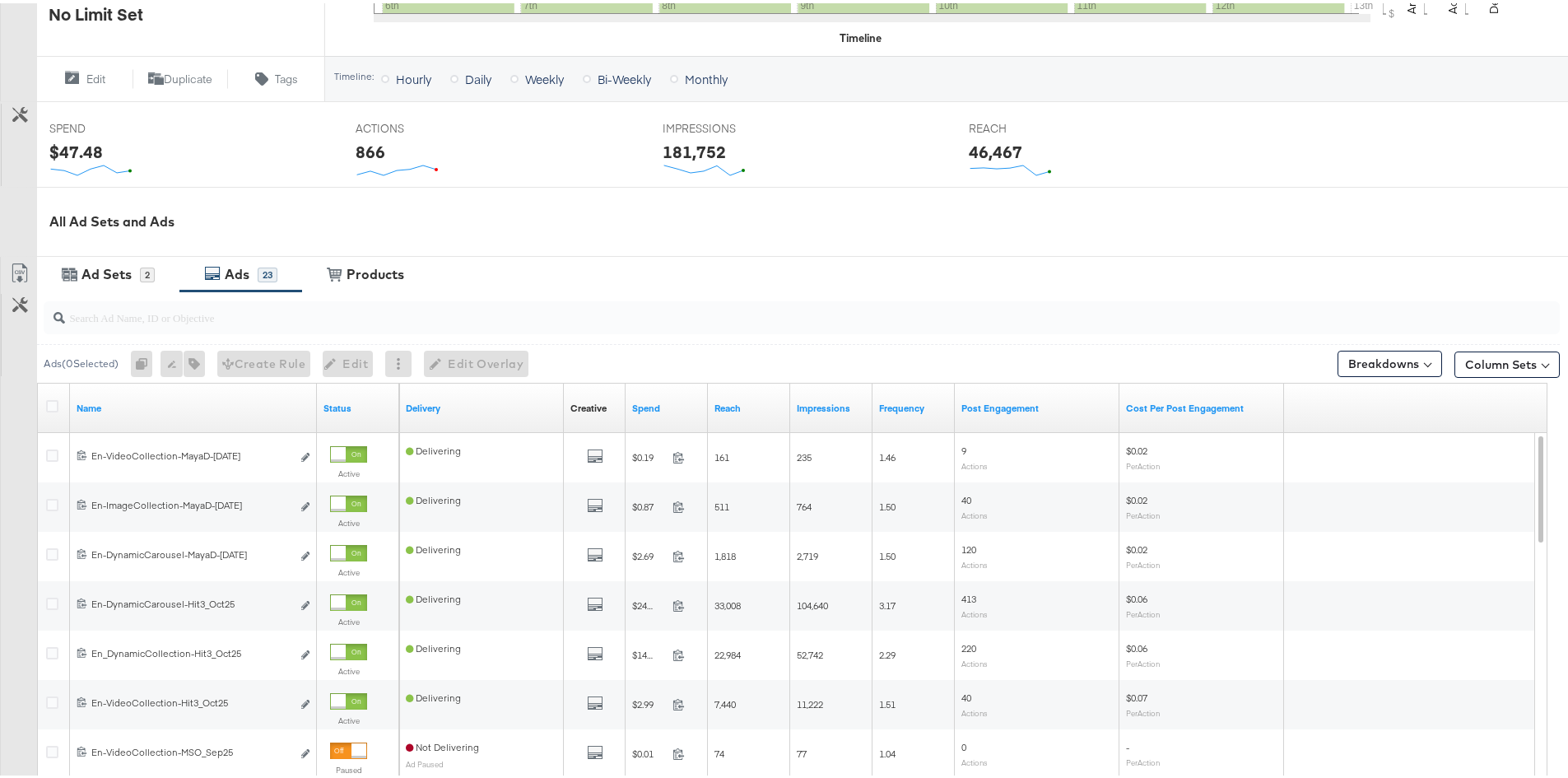
scroll to position [597, 0]
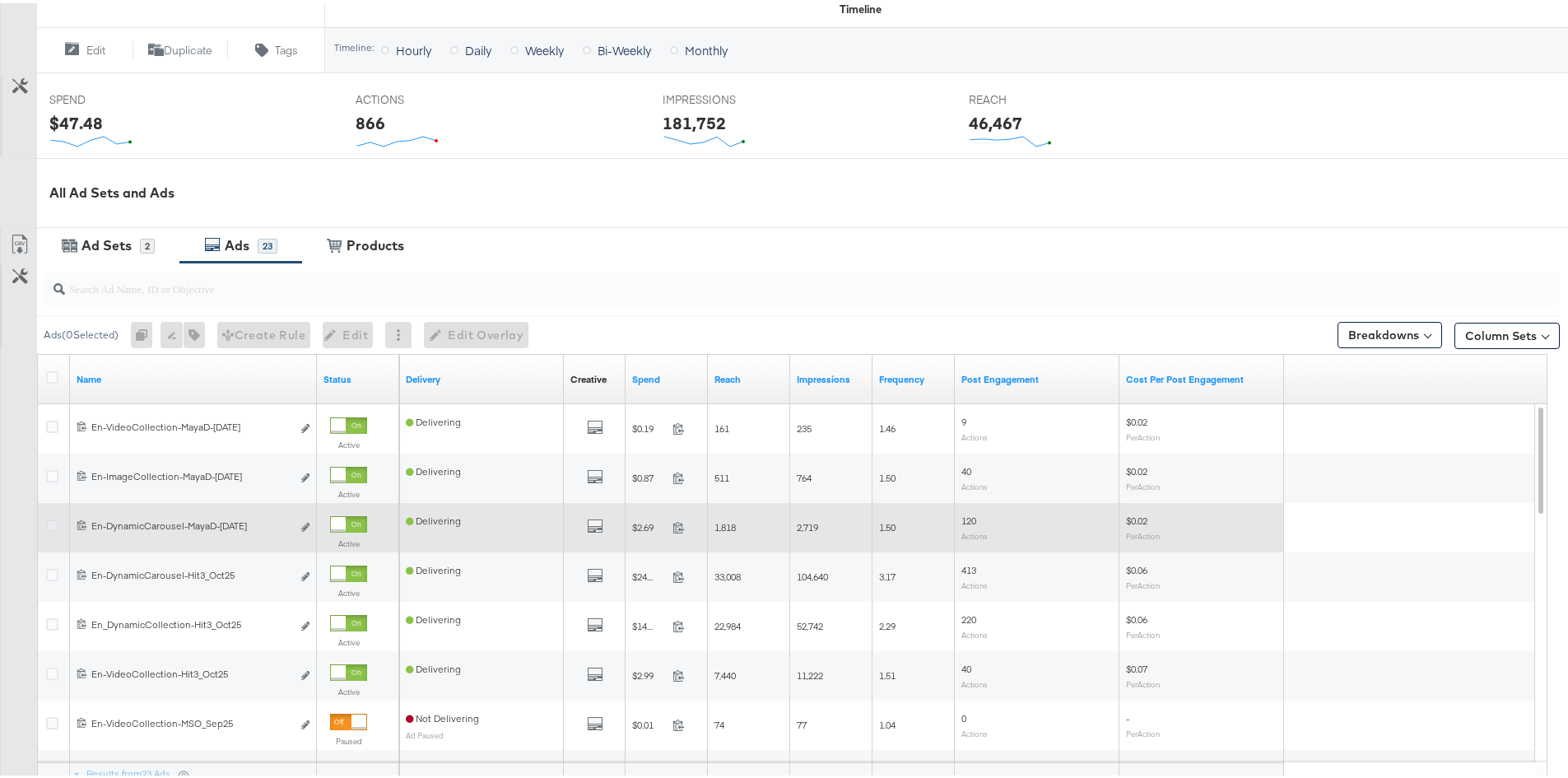
click at [51, 521] on icon at bounding box center [52, 522] width 13 height 13
click at [0, 0] on input "checkbox" at bounding box center [0, 0] width 0 height 0
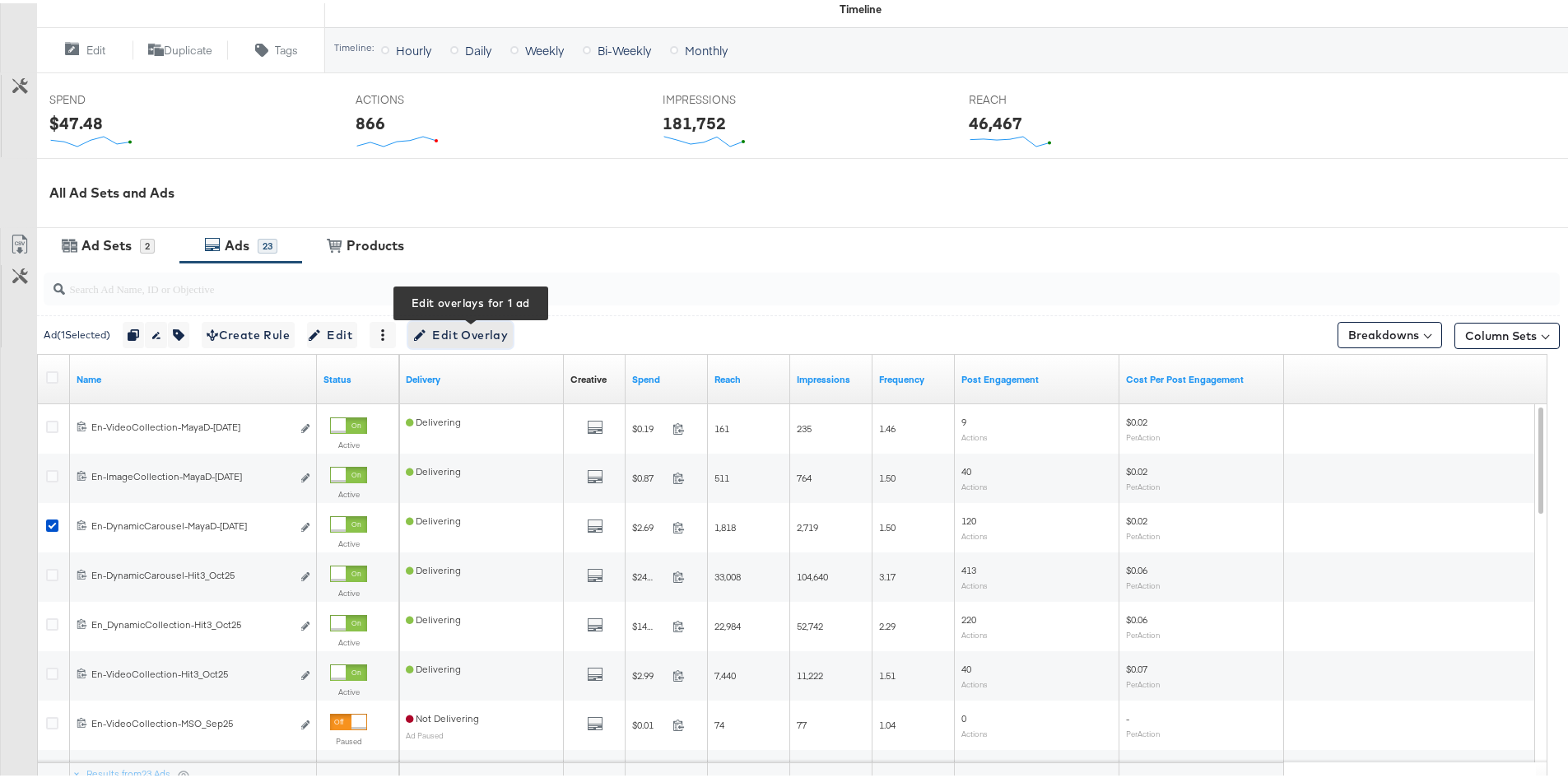
click at [445, 336] on span "Edit Overlay Edit overlays for 1 ad" at bounding box center [460, 332] width 94 height 21
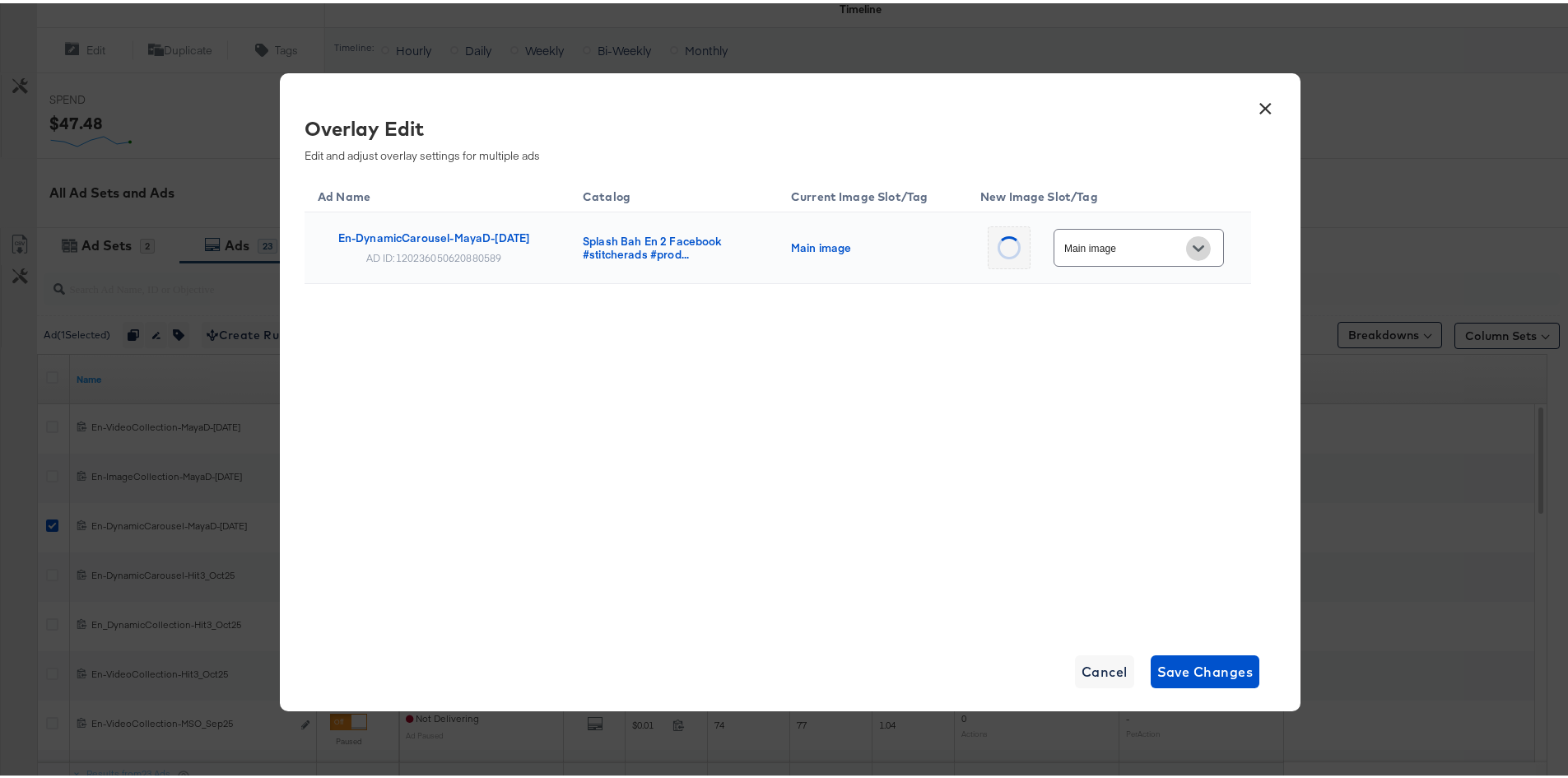
click at [1186, 244] on button "Open" at bounding box center [1198, 244] width 24 height 24
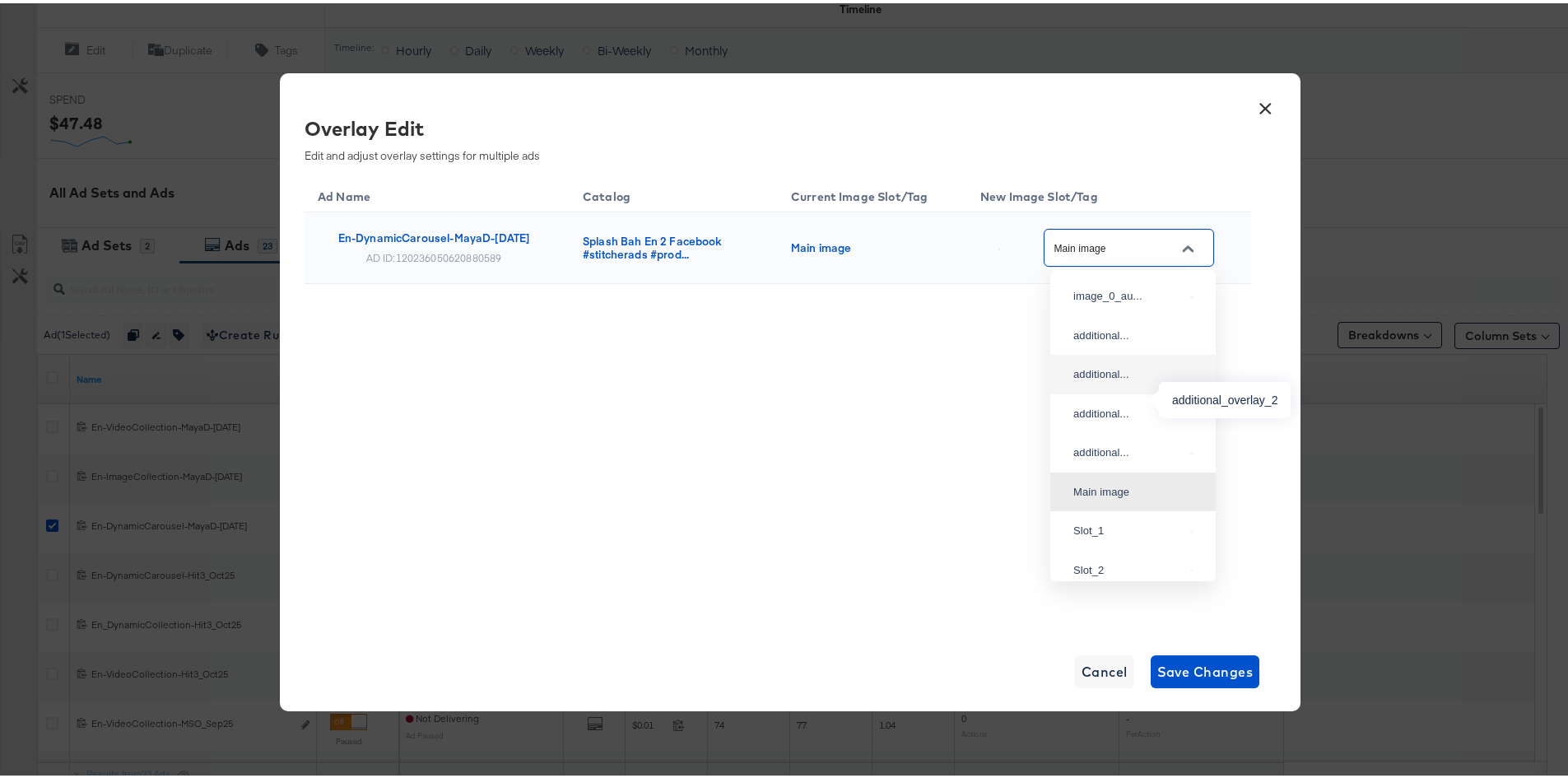
click at [1106, 379] on div "additional..." at bounding box center [1129, 371] width 111 height 16
type input "additional_overlay_2"
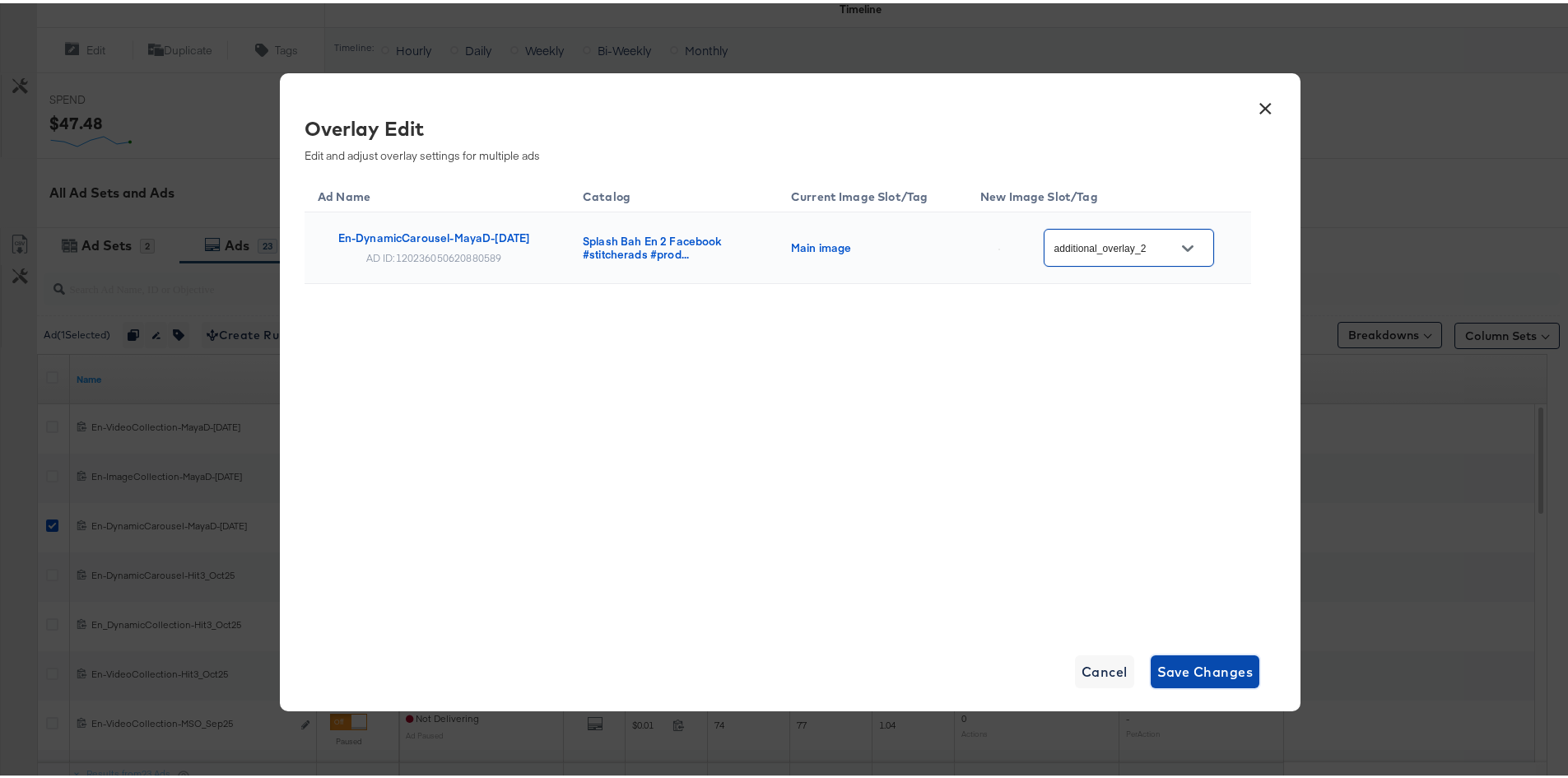
click at [1205, 663] on span "Save Changes" at bounding box center [1205, 668] width 96 height 23
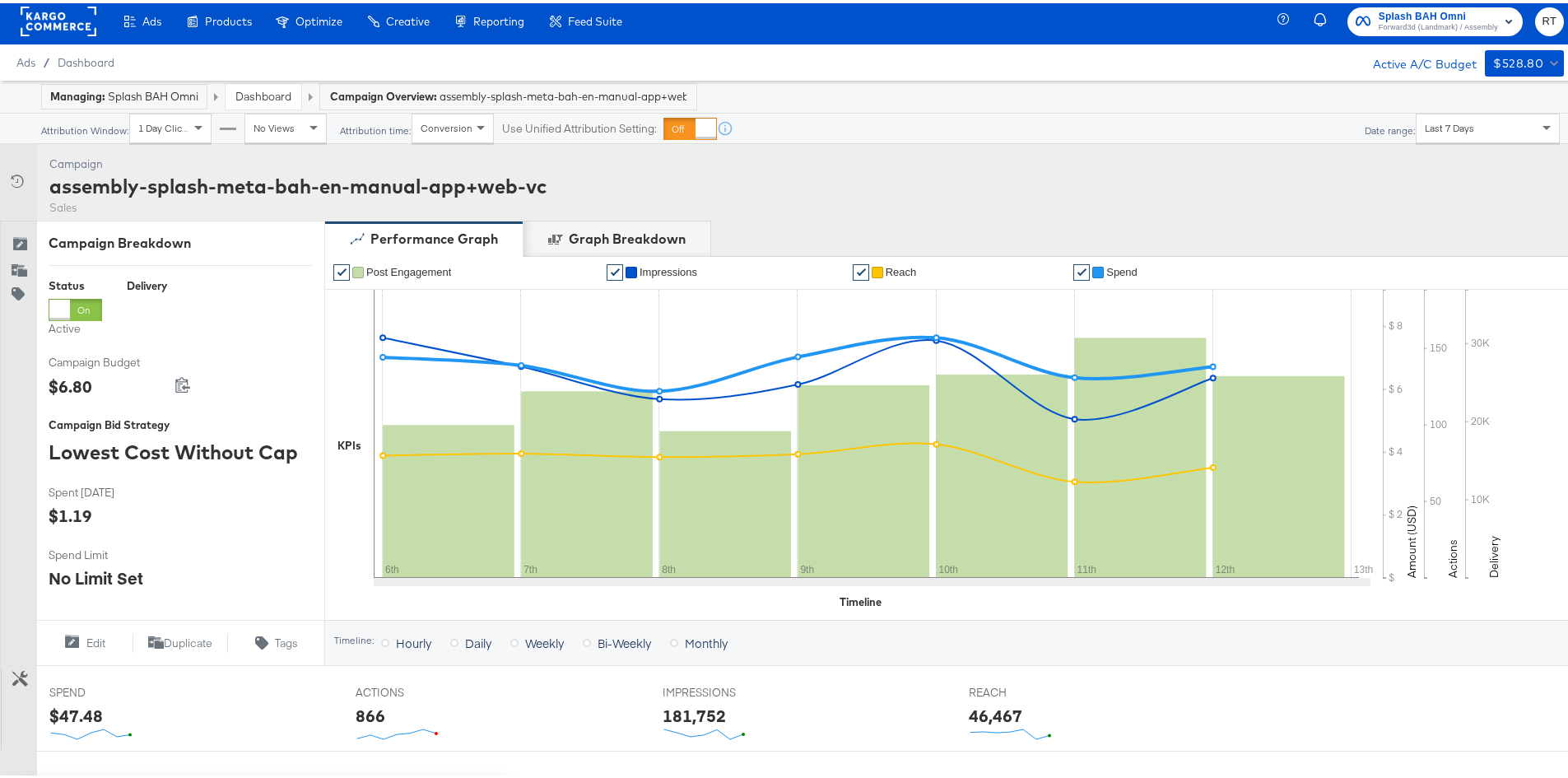
scroll to position [0, 0]
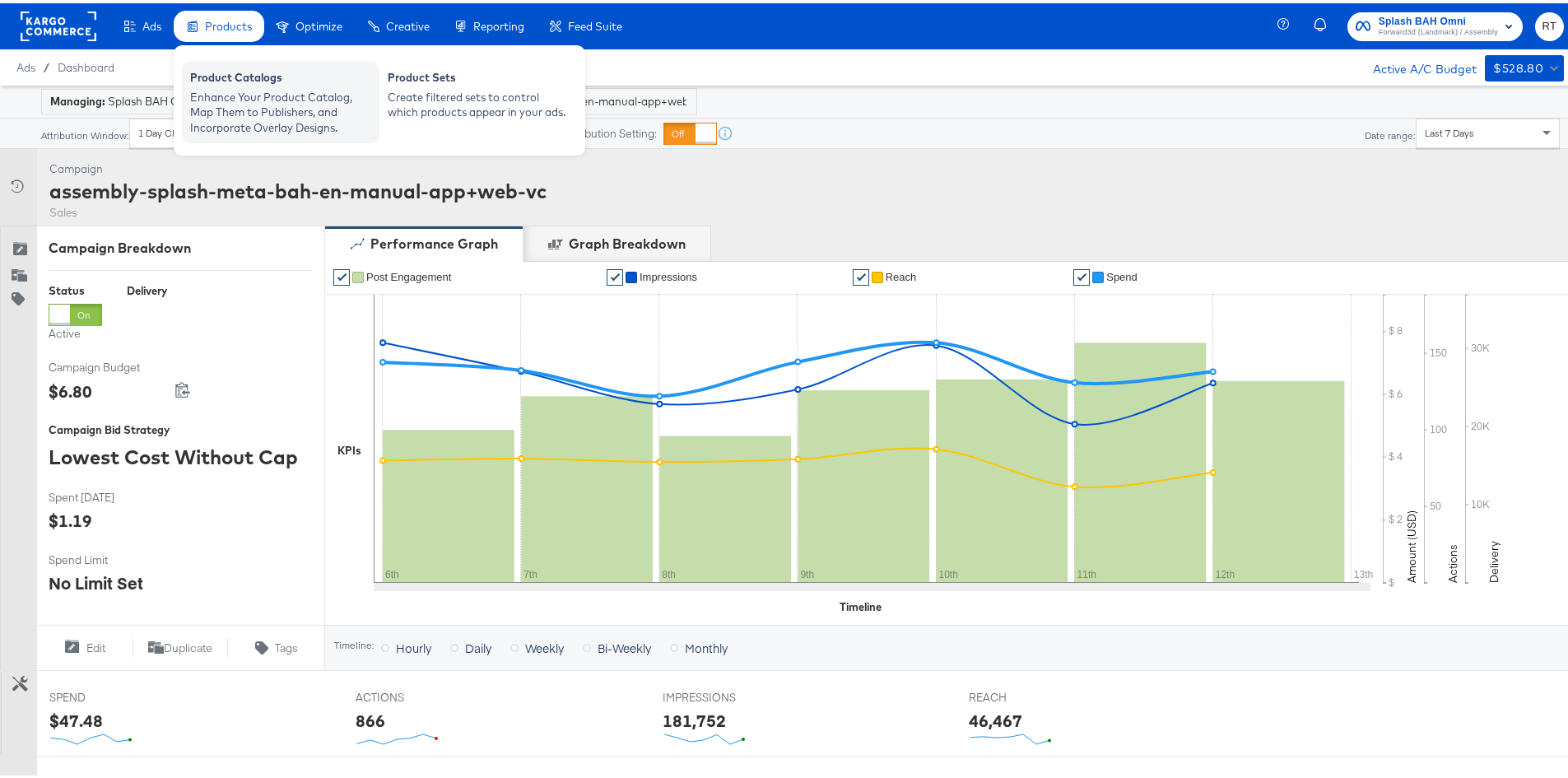
click at [240, 111] on div "Enhance Your Product Catalog, Map Them to Publishers, and Incorporate Overlay D…" at bounding box center [281, 109] width 182 height 46
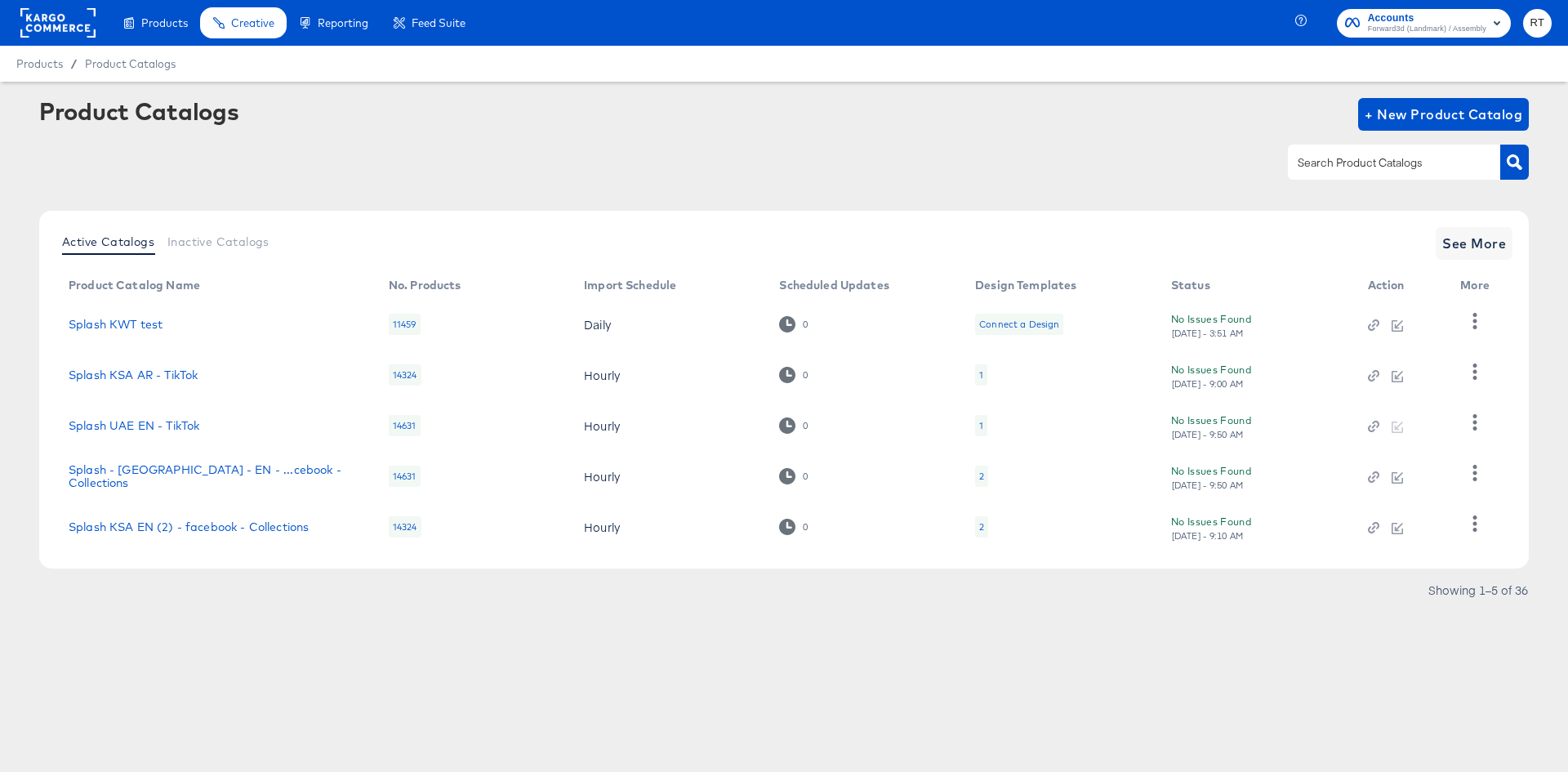
click at [1353, 169] on input "text" at bounding box center [1381, 162] width 174 height 19
type input "bh"
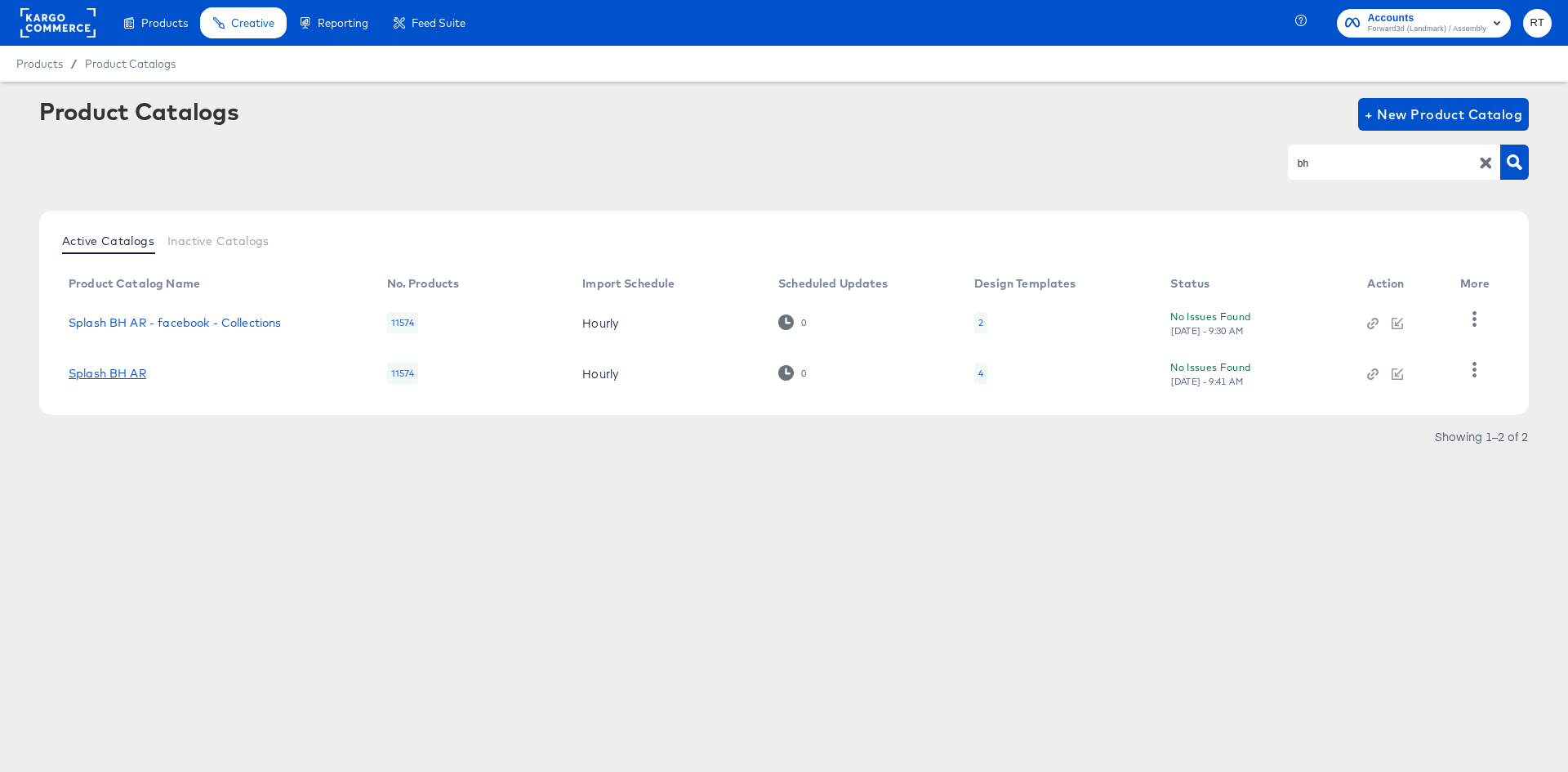
click at [135, 375] on link "Splash BH AR" at bounding box center [107, 373] width 78 height 13
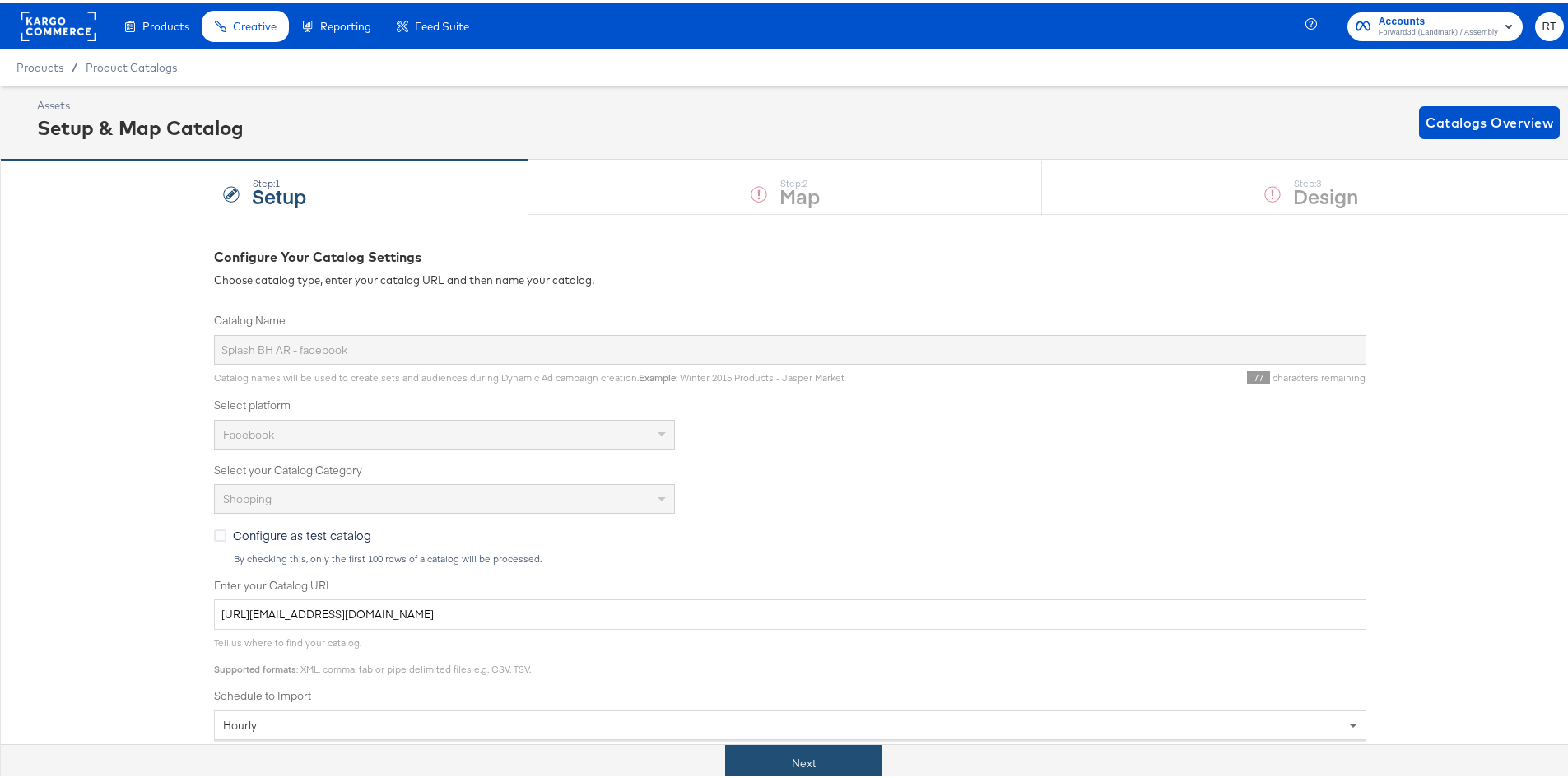
click at [795, 763] on button "Next" at bounding box center [803, 760] width 157 height 37
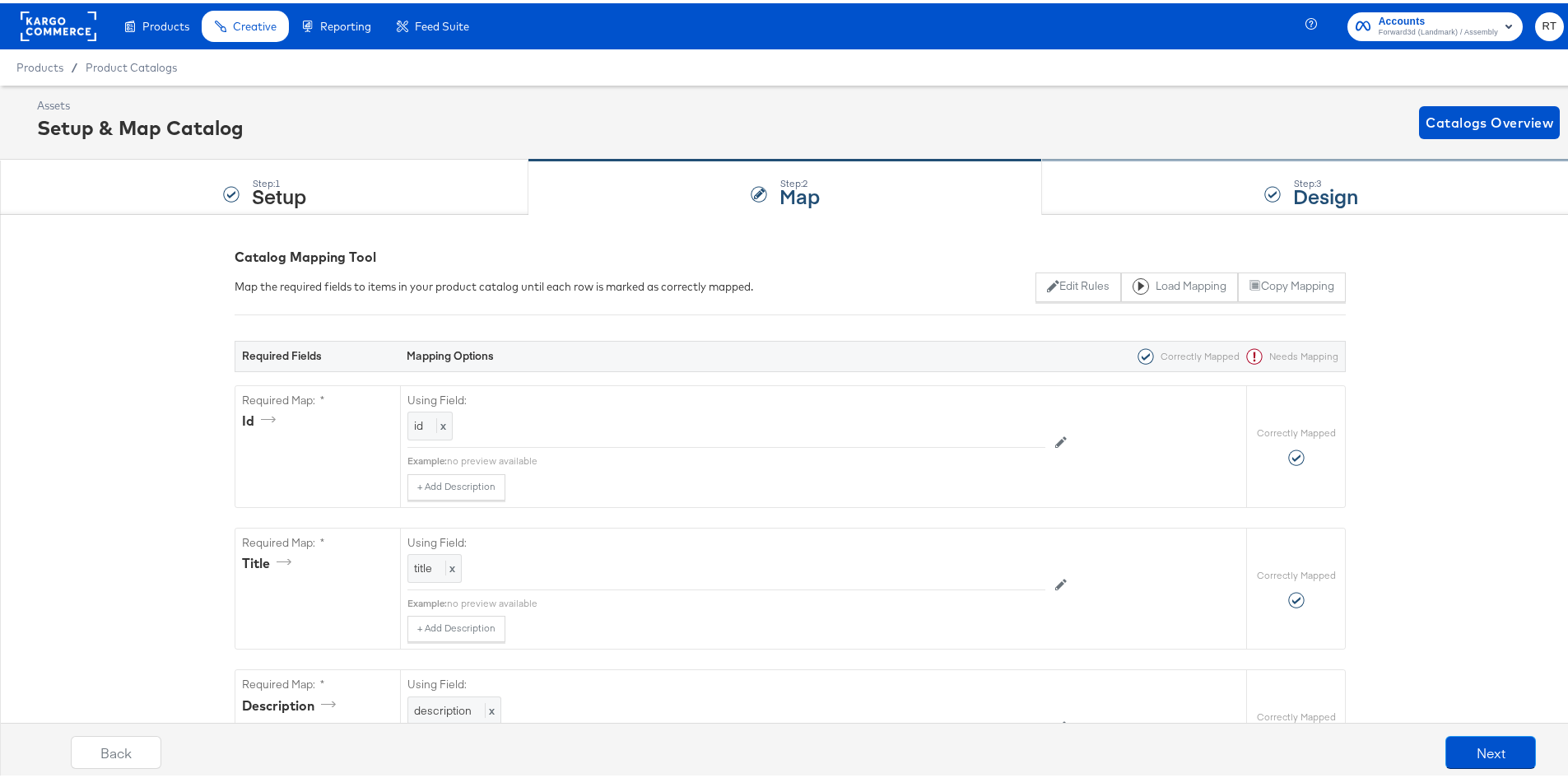
click at [1145, 179] on div "Step: 3 Design" at bounding box center [1311, 184] width 538 height 54
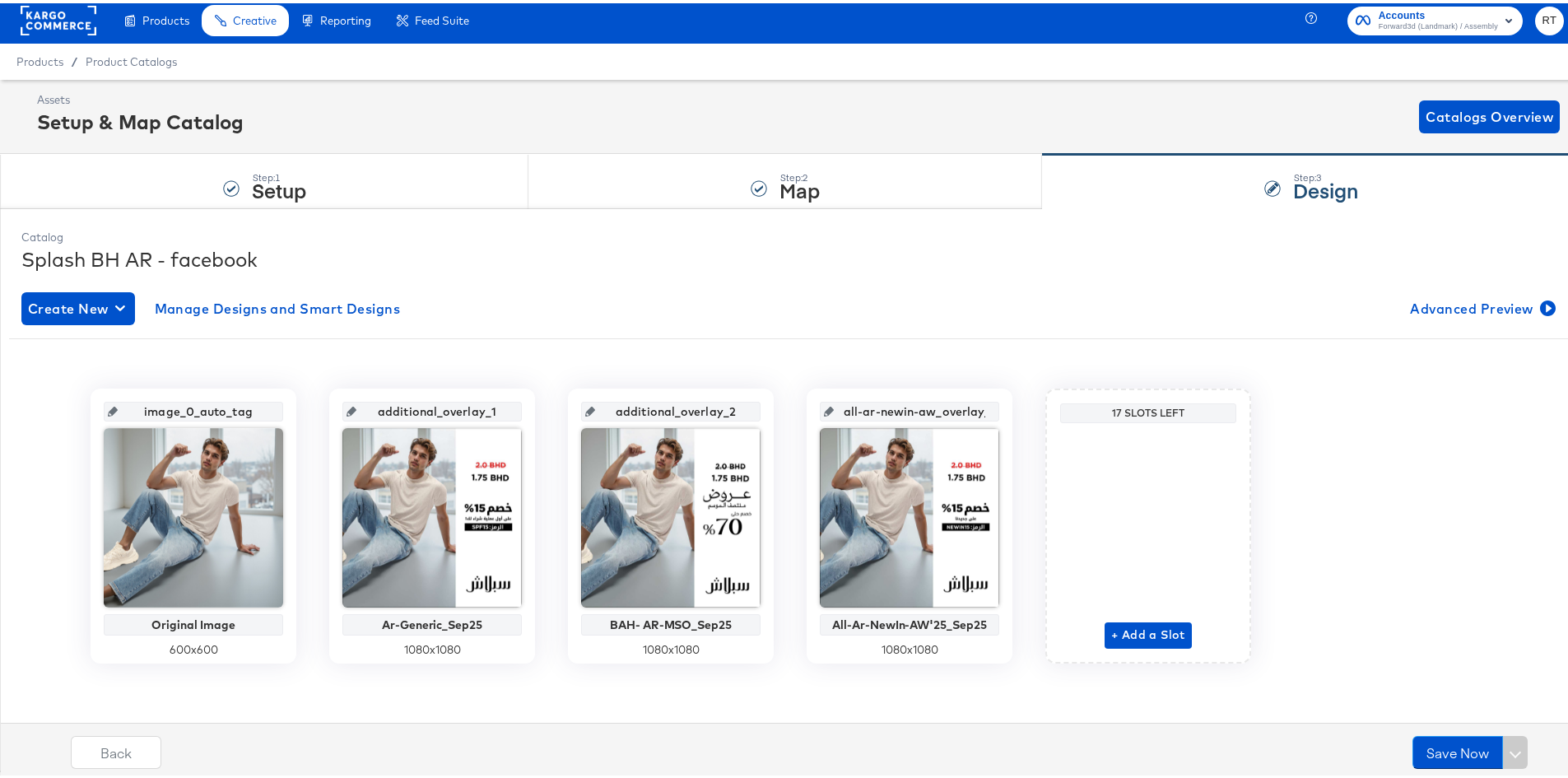
scroll to position [7, 0]
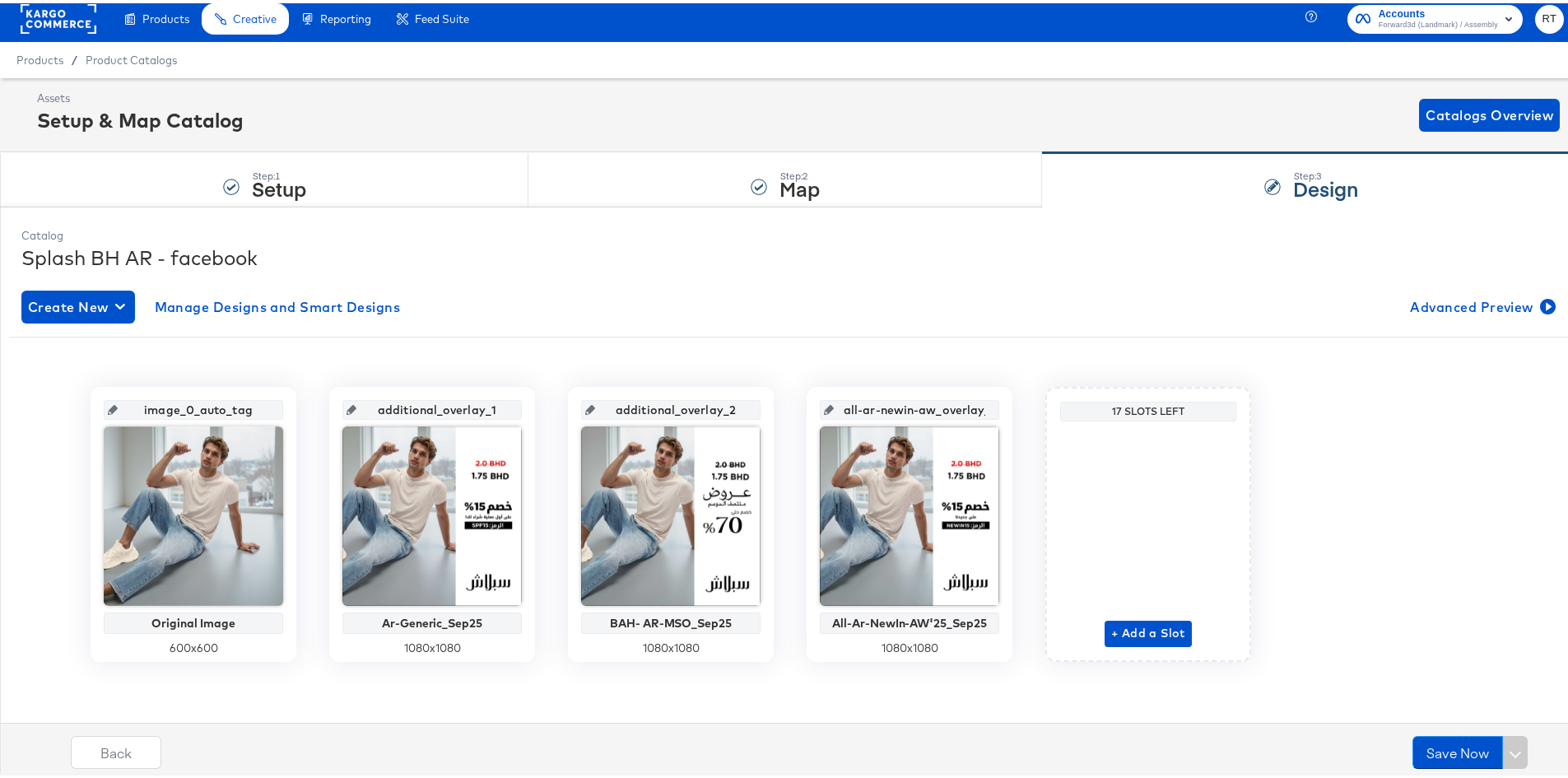
click at [51, 22] on rect at bounding box center [58, 15] width 75 height 30
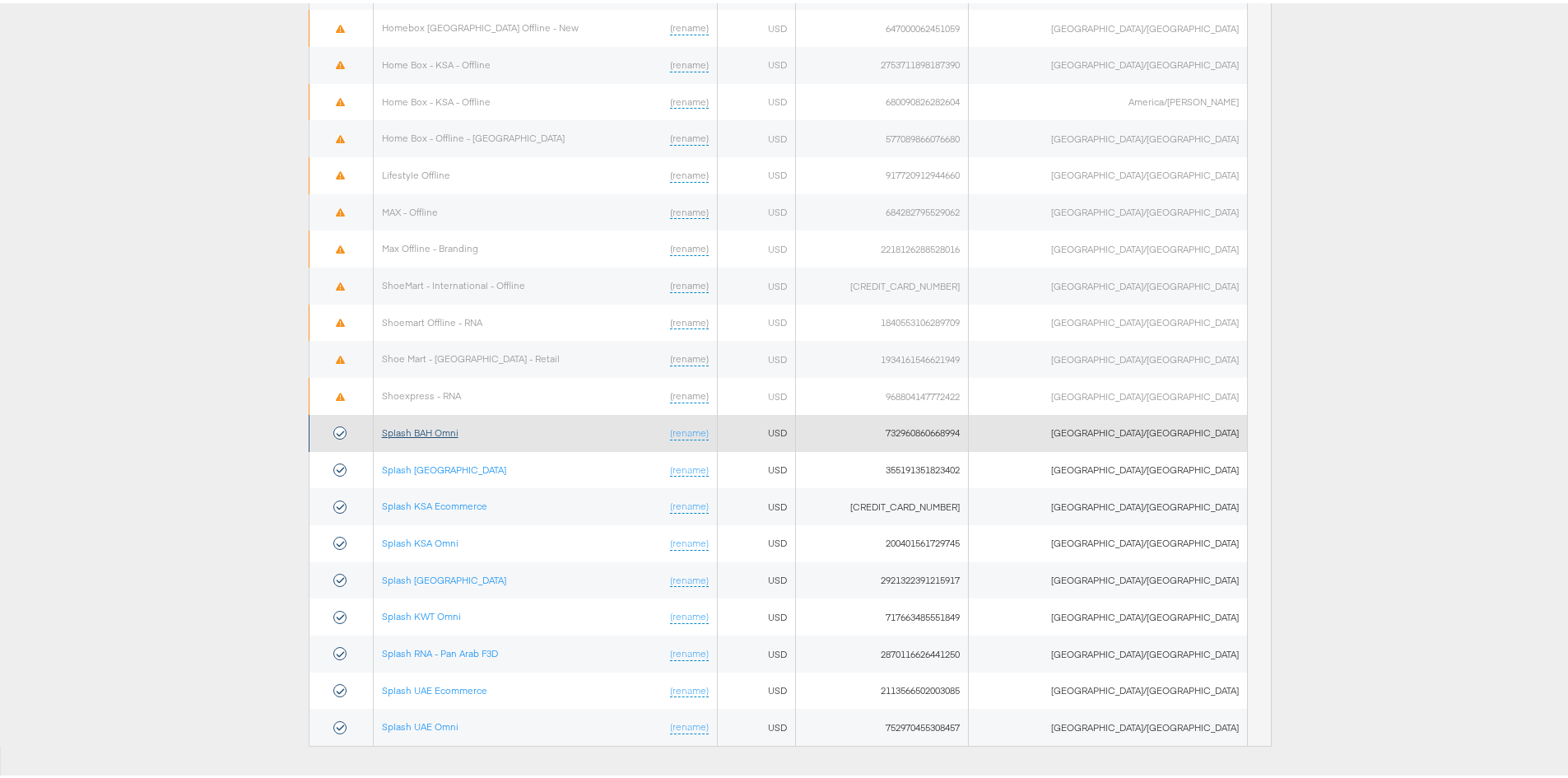
scroll to position [791, 0]
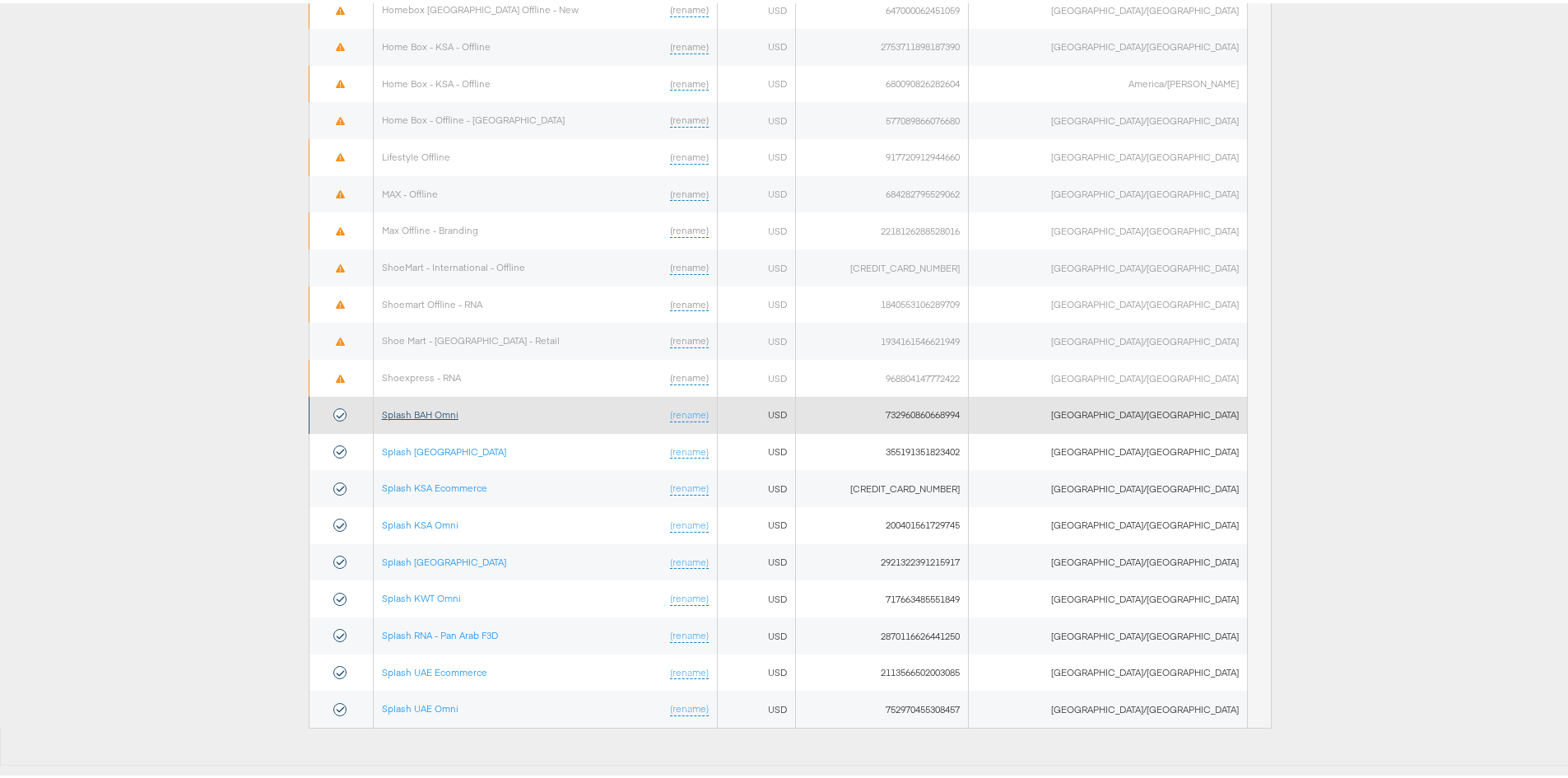
click at [449, 417] on link "Splash BAH Omni" at bounding box center [420, 411] width 76 height 13
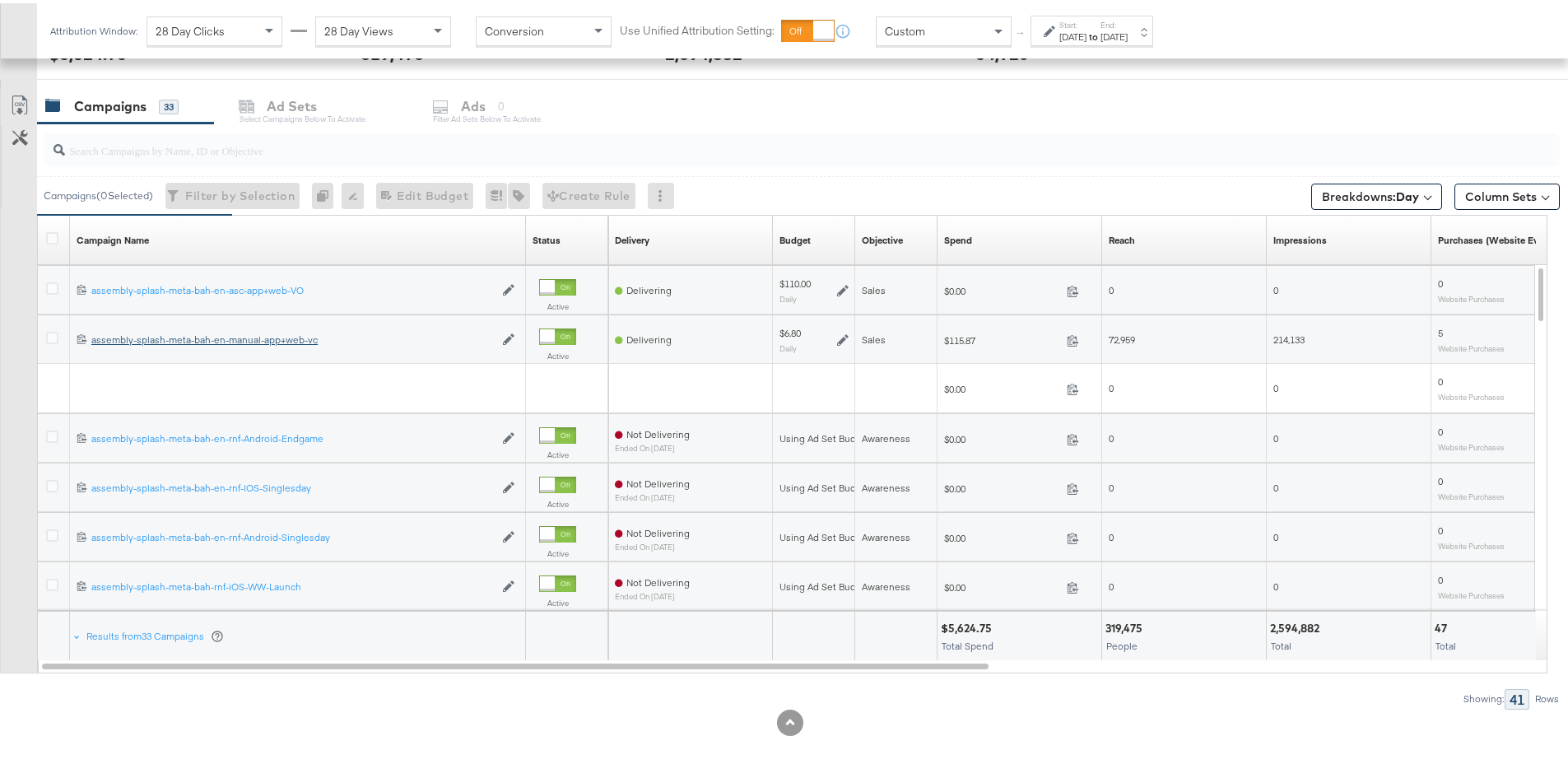
scroll to position [669, 0]
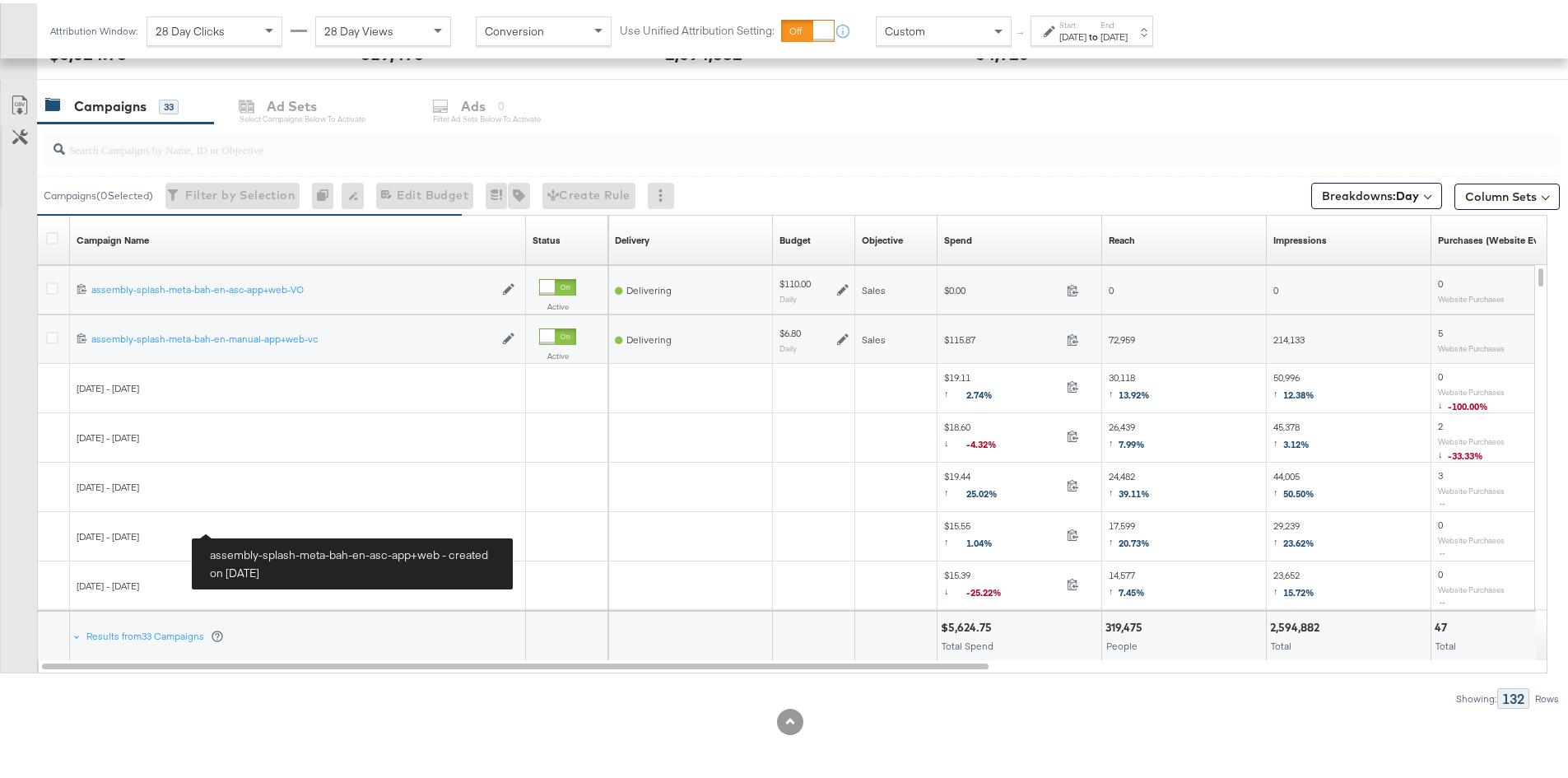
click at [253, 527] on div "[DATE] - [DATE]" at bounding box center [297, 533] width 443 height 13
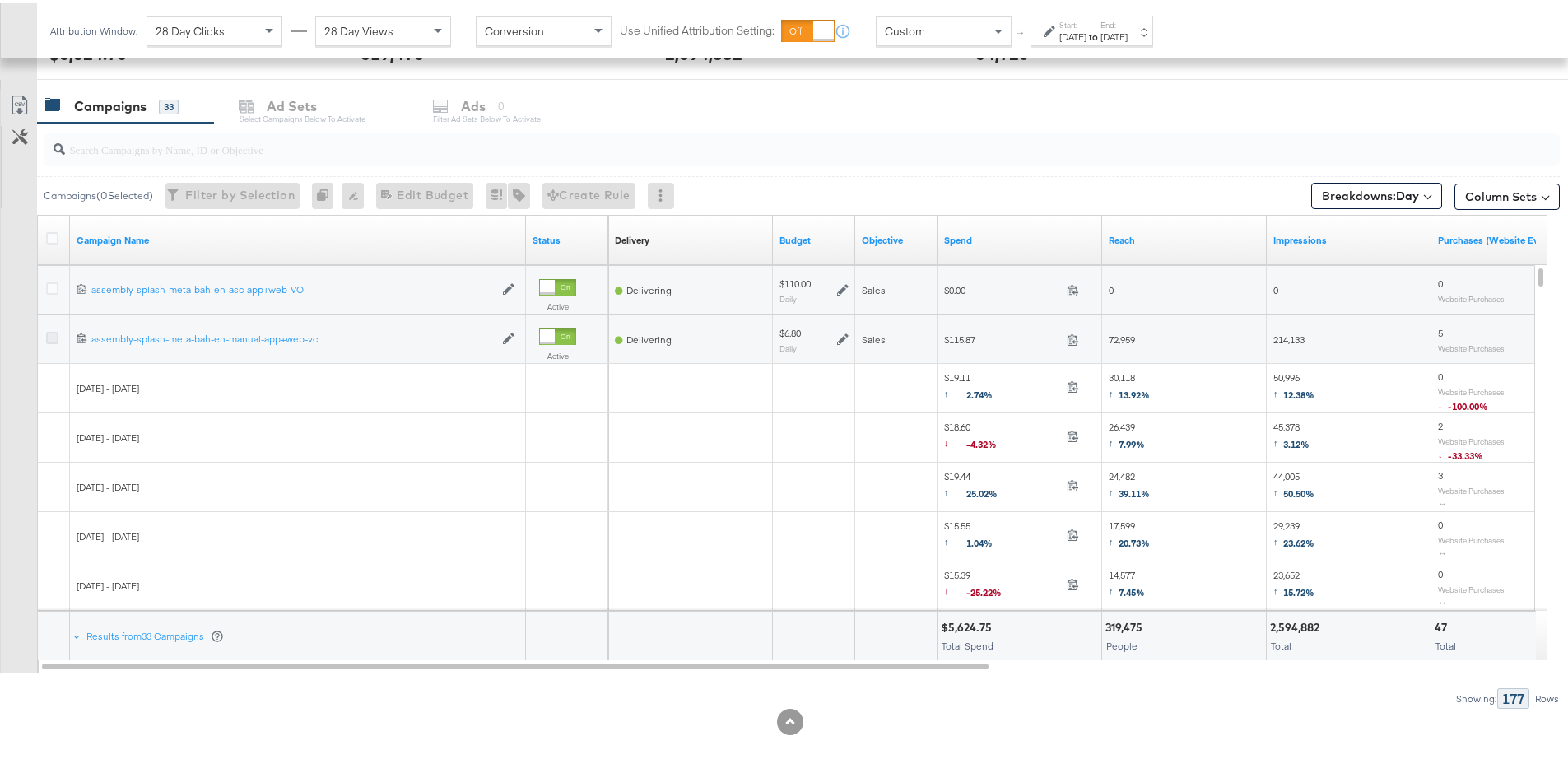
click at [46, 335] on icon at bounding box center [52, 335] width 13 height 13
click at [0, 0] on input "checkbox" at bounding box center [0, 0] width 0 height 0
click at [49, 340] on icon at bounding box center [52, 335] width 13 height 13
click at [0, 0] on input "checkbox" at bounding box center [0, 0] width 0 height 0
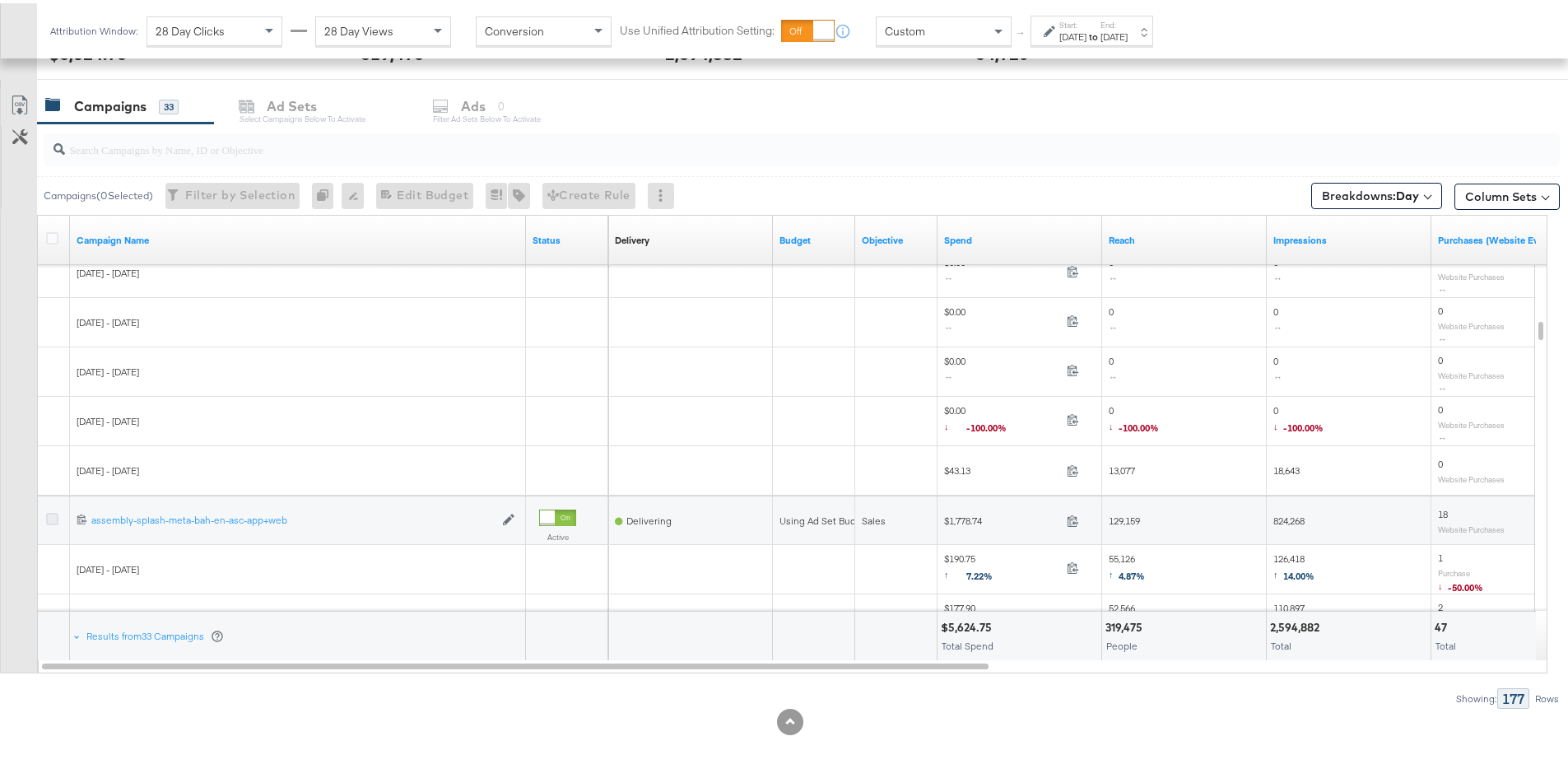
click at [54, 517] on icon at bounding box center [52, 516] width 13 height 13
click at [0, 0] on input "checkbox" at bounding box center [0, 0] width 0 height 0
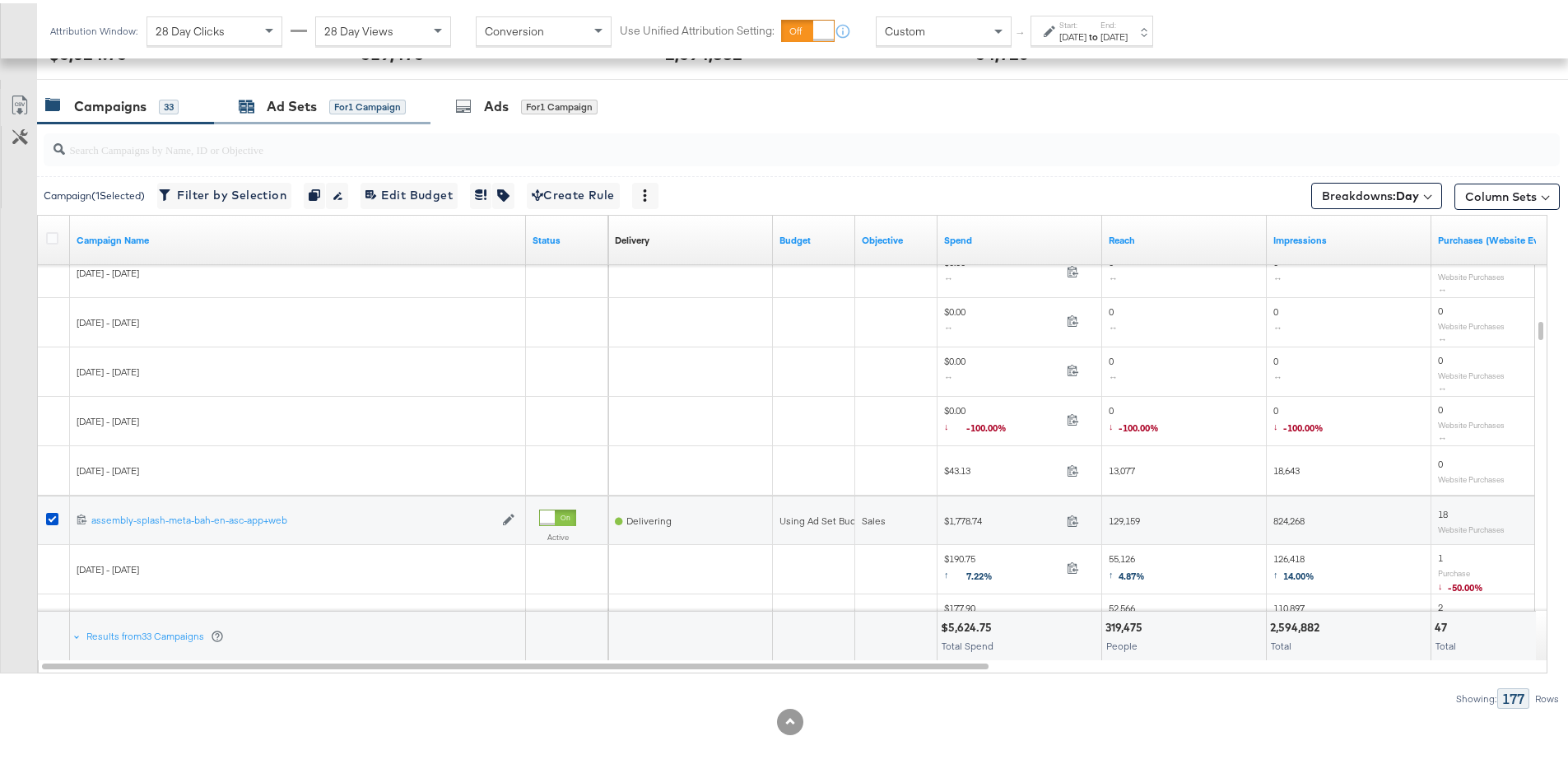
click at [303, 96] on div "Ad Sets" at bounding box center [292, 102] width 50 height 19
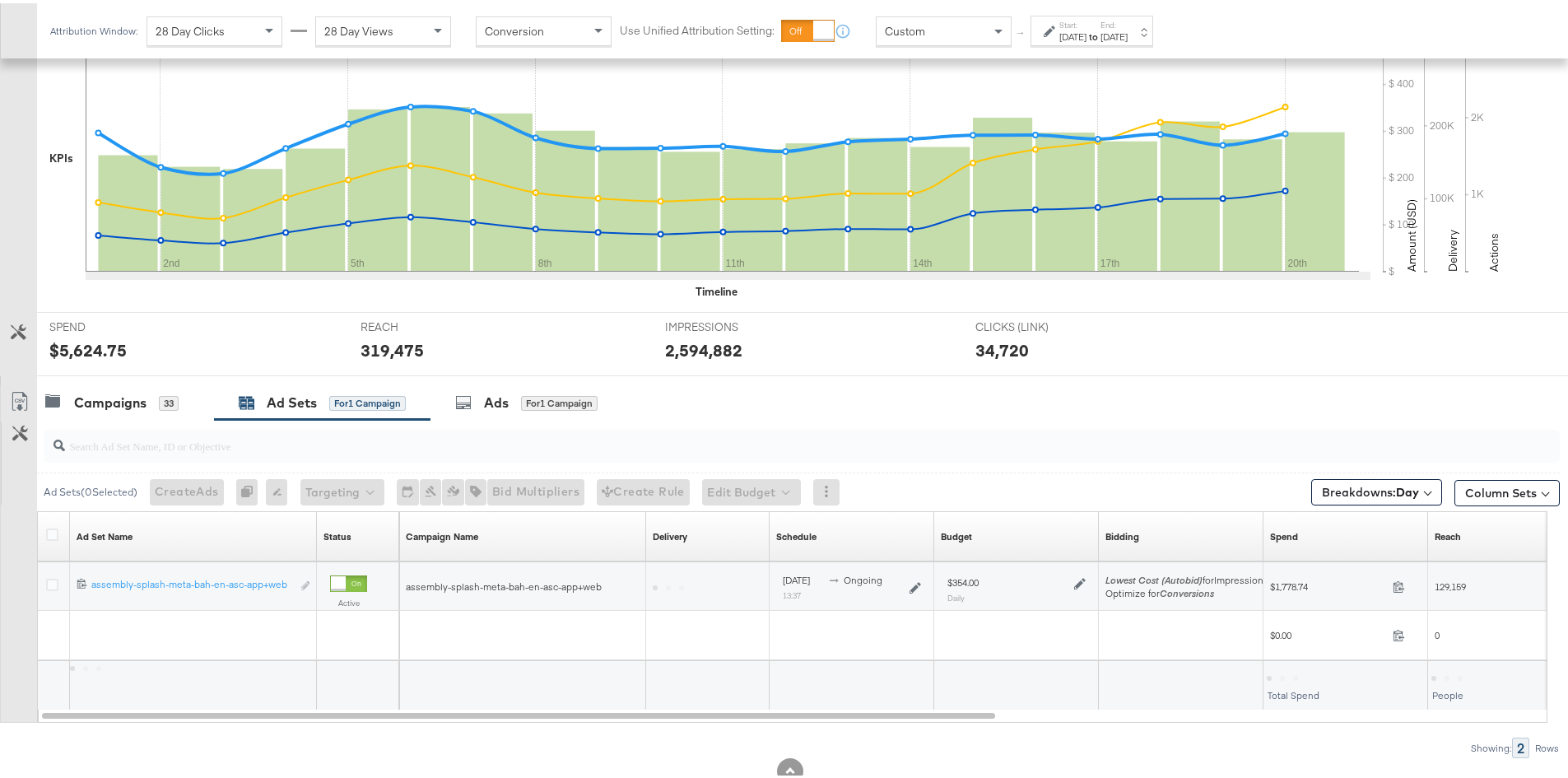
scroll to position [422, 0]
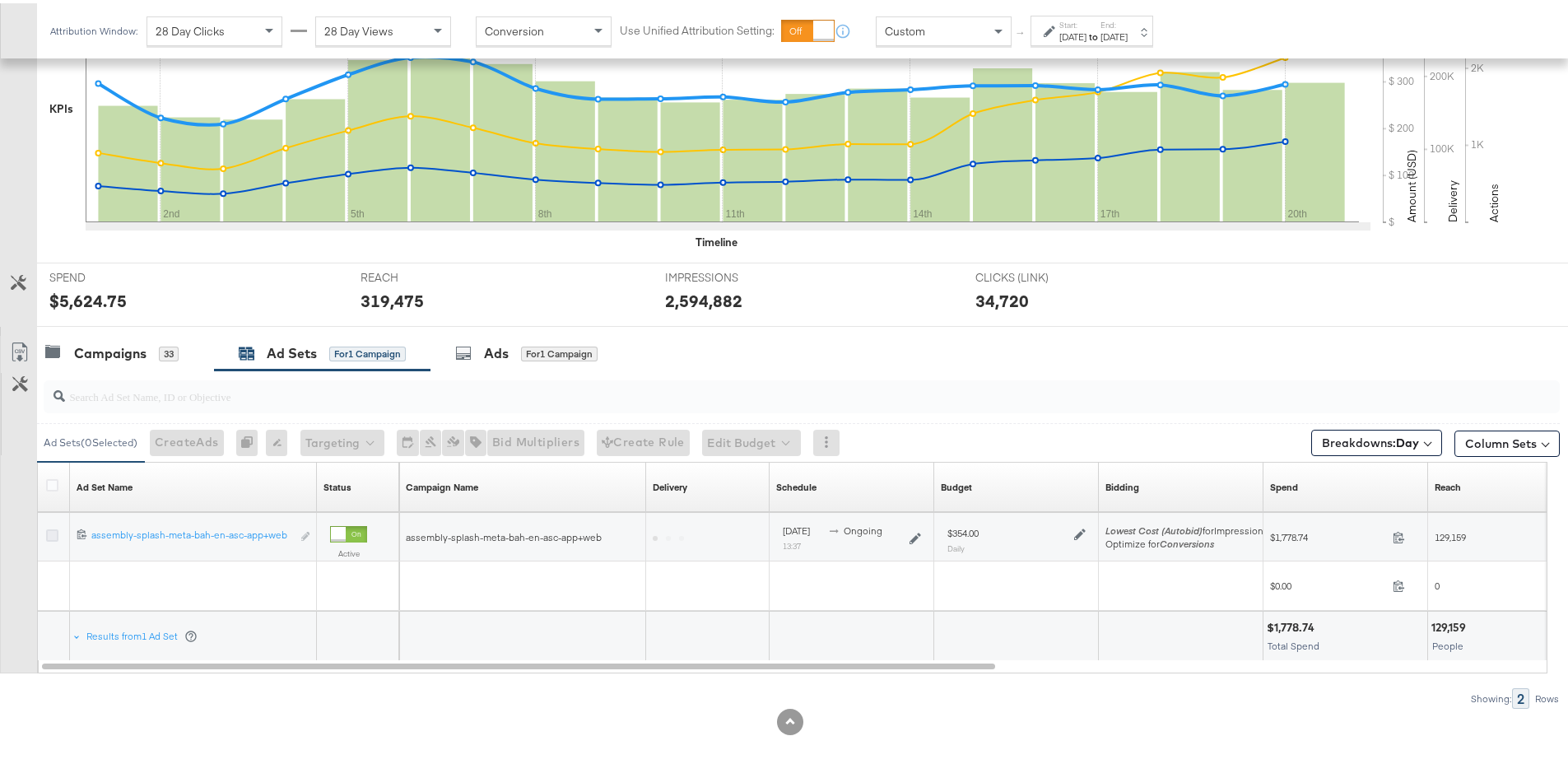
click at [51, 535] on icon at bounding box center [52, 532] width 13 height 13
click at [0, 0] on input "checkbox" at bounding box center [0, 0] width 0 height 0
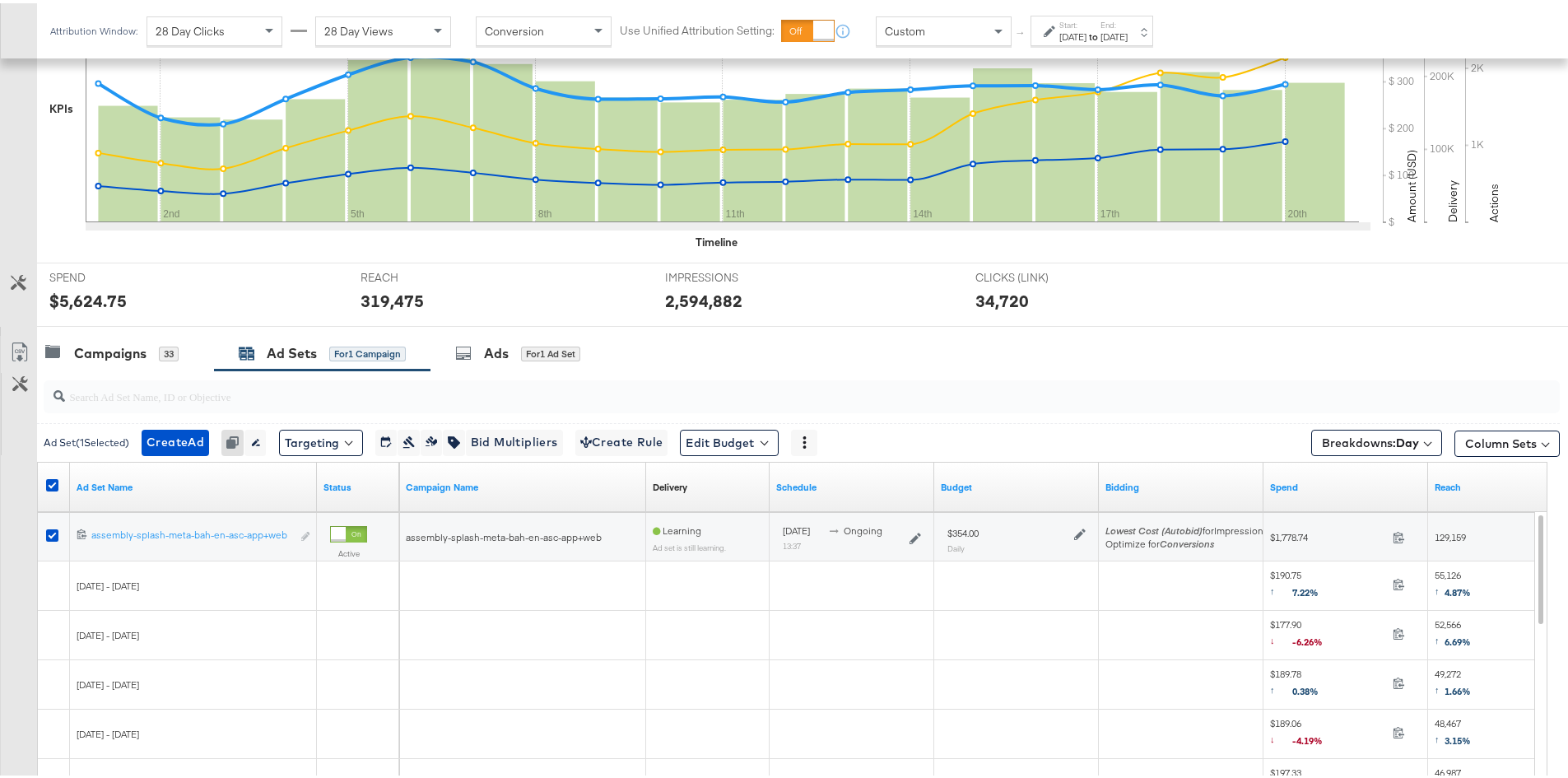
scroll to position [669, 0]
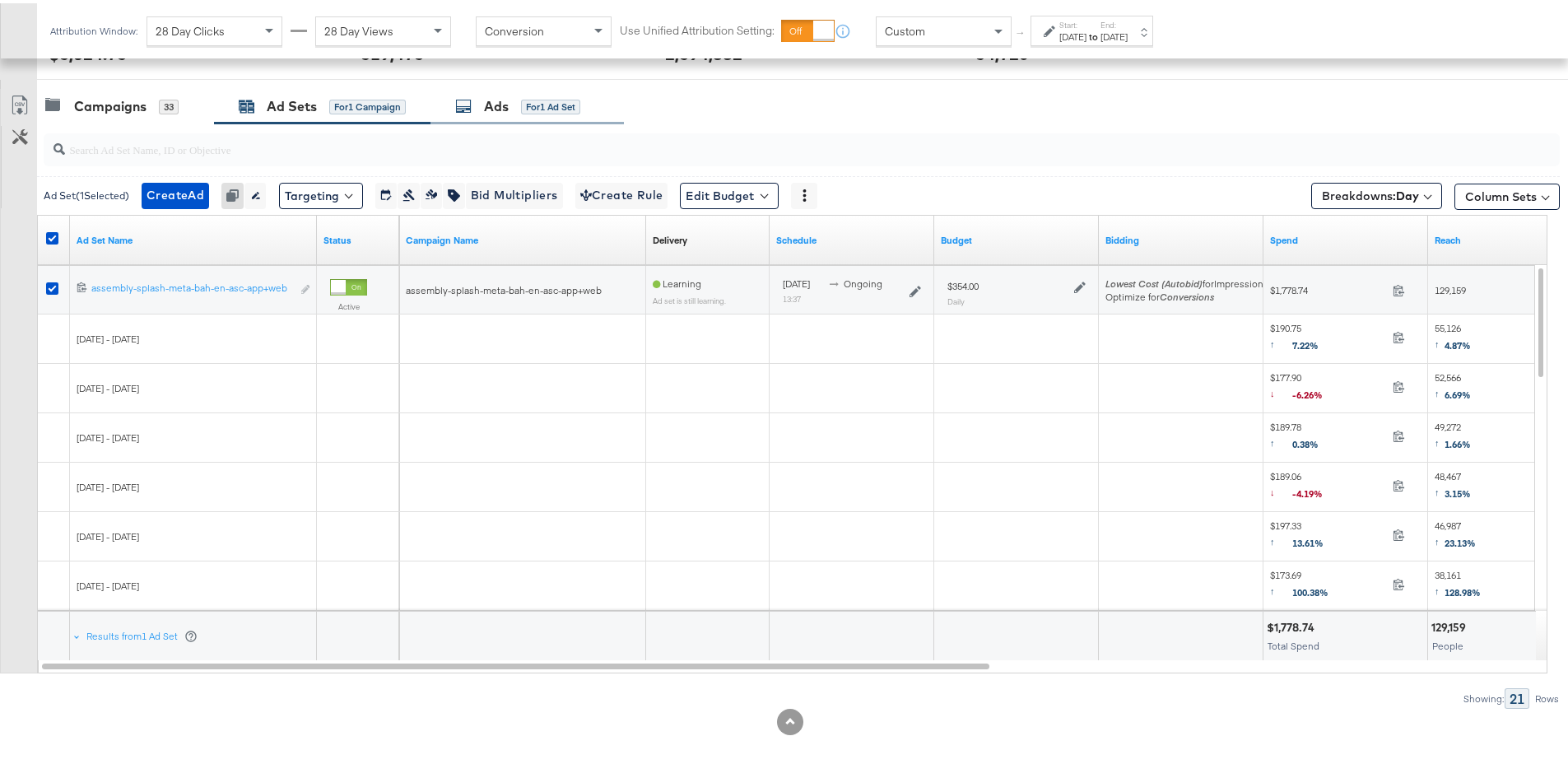
click at [492, 113] on div "Ads for 1 Ad Set" at bounding box center [527, 102] width 193 height 35
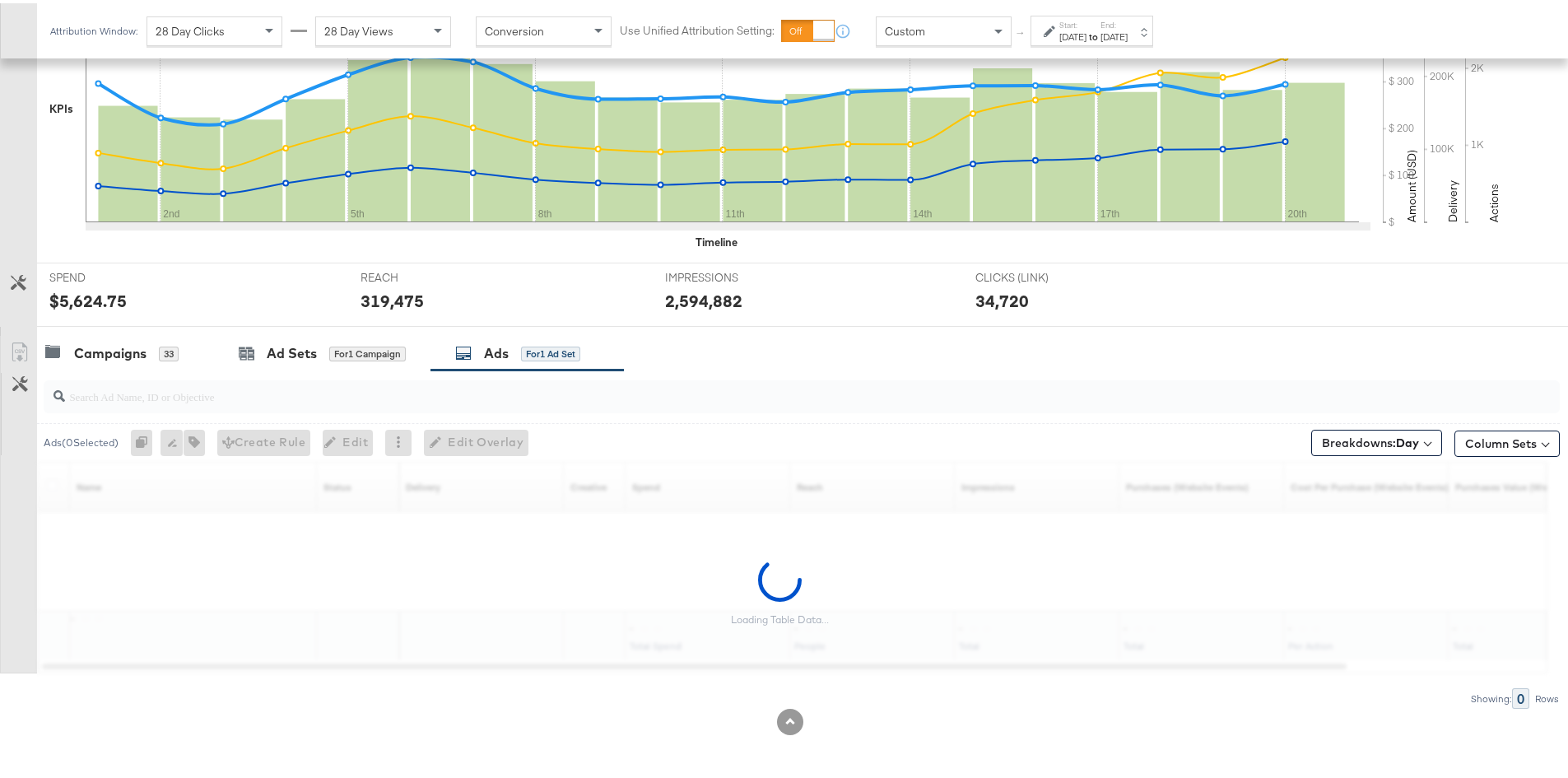
scroll to position [422, 0]
click at [190, 401] on input "search" at bounding box center [742, 386] width 1356 height 32
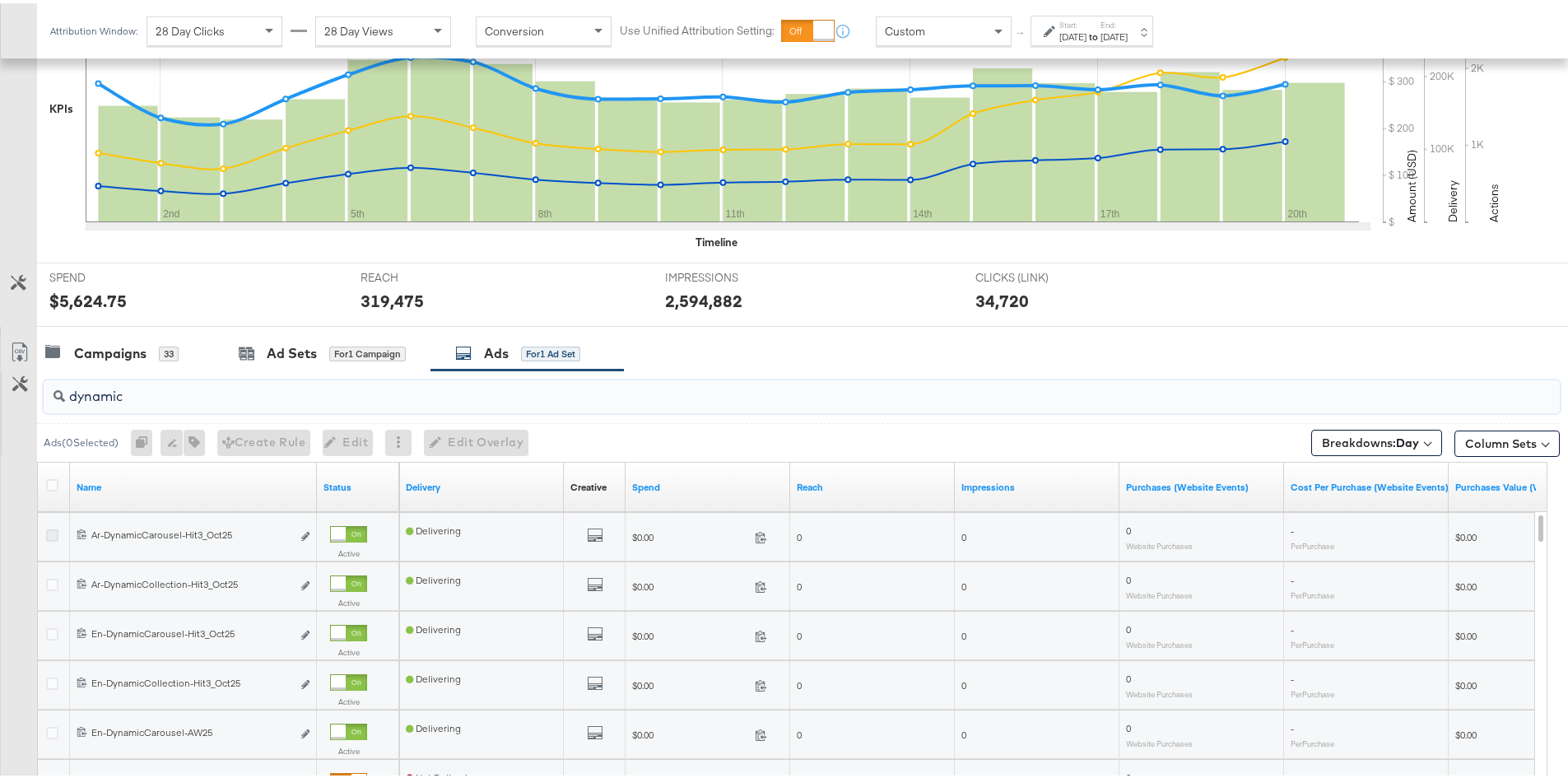
type input "dynamic"
click at [51, 527] on icon at bounding box center [52, 532] width 13 height 13
click at [0, 0] on input "checkbox" at bounding box center [0, 0] width 0 height 0
click at [451, 440] on span "Edit Overlay Edit overlays for 1 ad" at bounding box center [460, 438] width 94 height 21
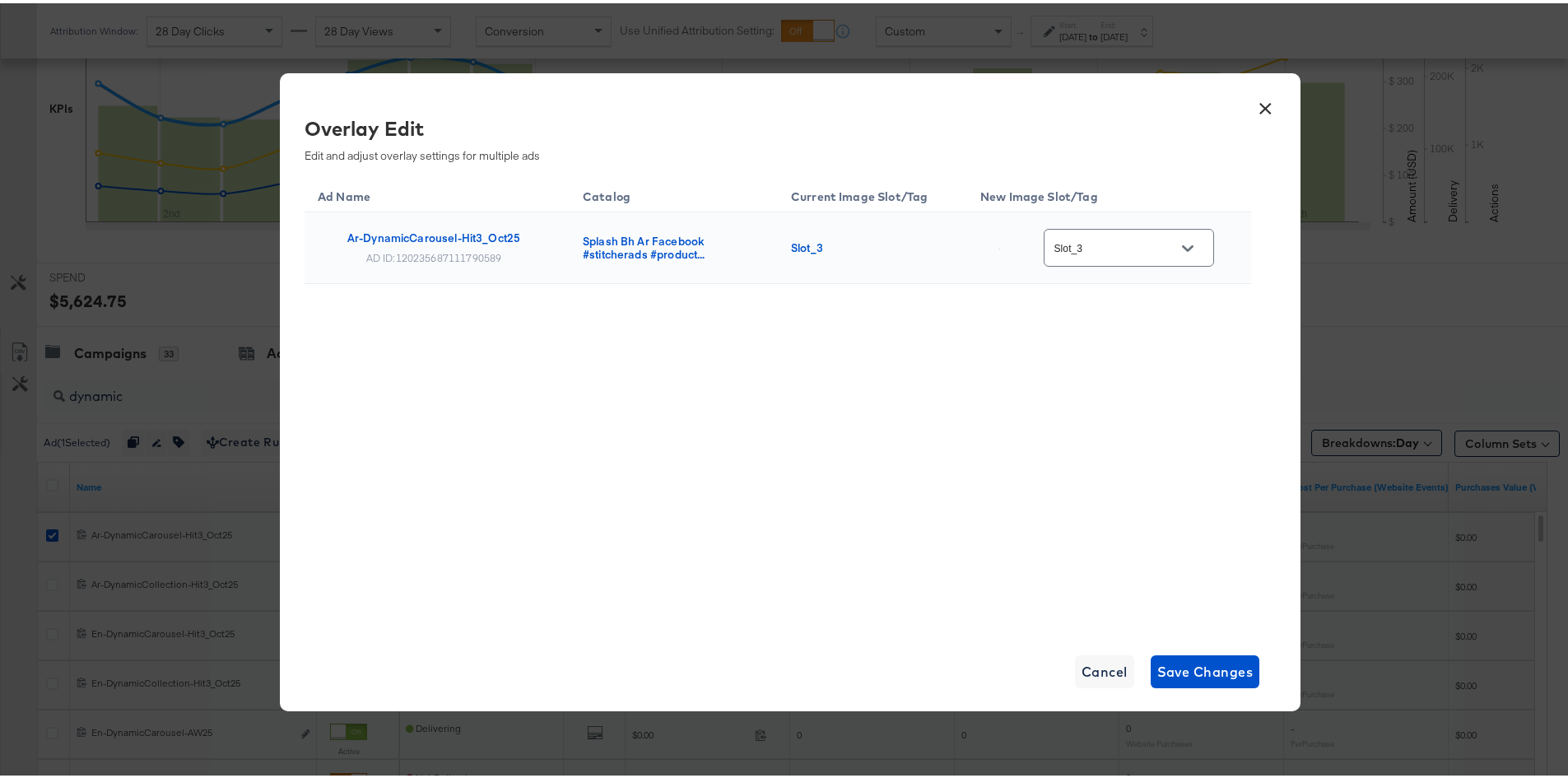
click at [1194, 241] on icon "Open" at bounding box center [1188, 245] width 12 height 12
click at [1105, 657] on span "Cancel" at bounding box center [1104, 668] width 46 height 23
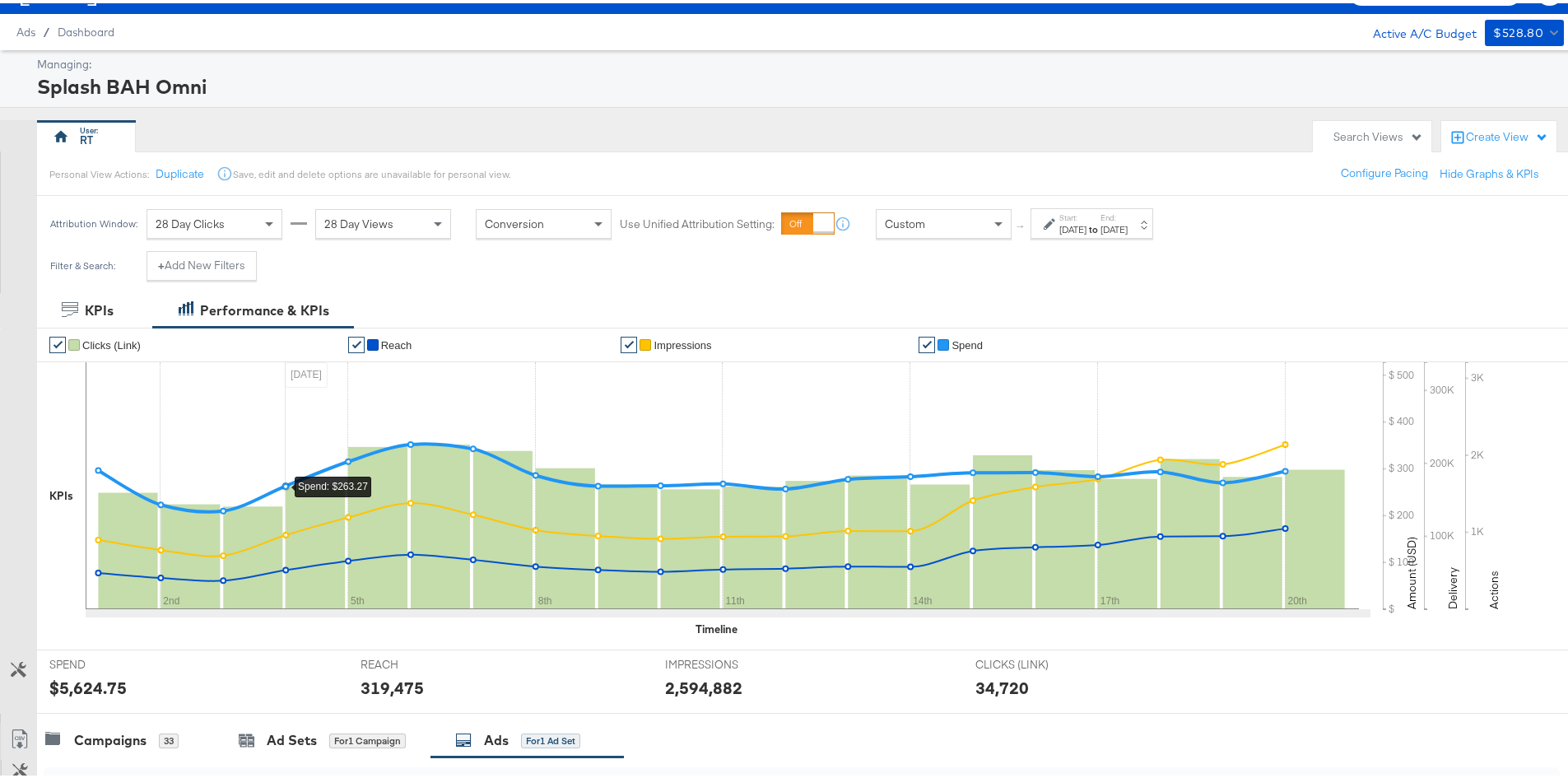
scroll to position [0, 0]
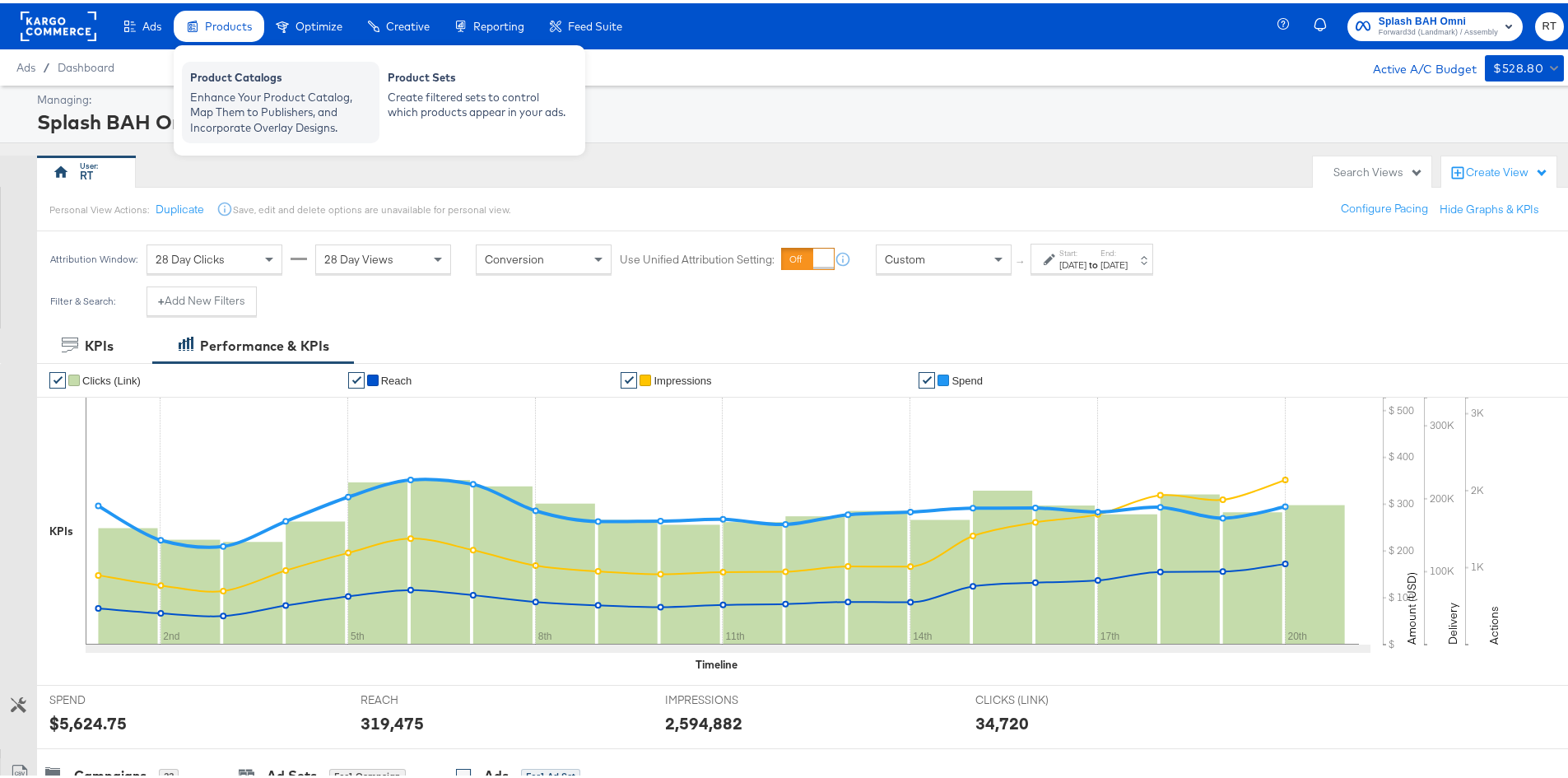
click at [253, 108] on div "Enhance Your Product Catalog, Map Them to Publishers, and Incorporate Overlay D…" at bounding box center [281, 109] width 182 height 46
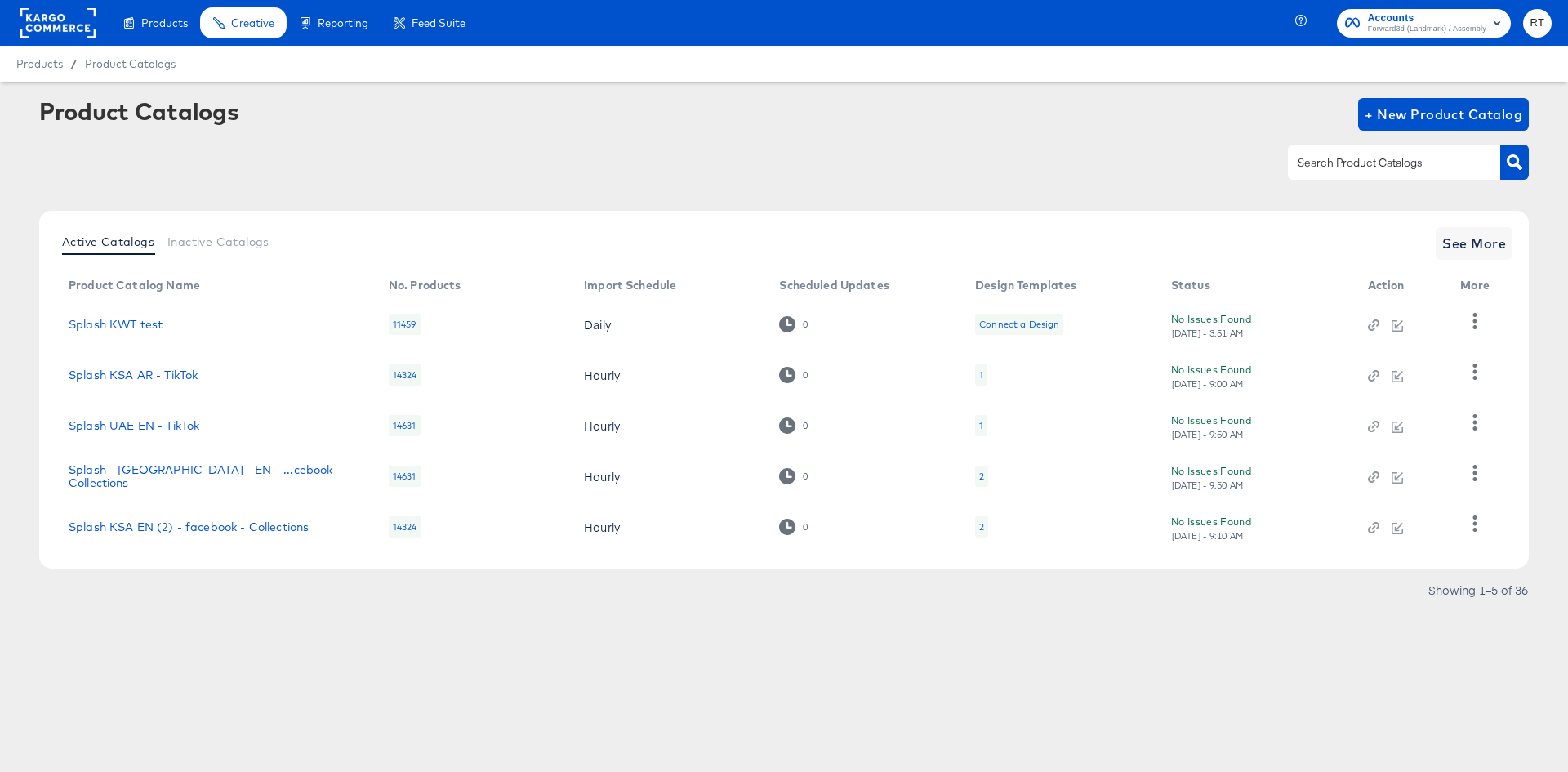
click at [1331, 168] on input "text" at bounding box center [1381, 162] width 174 height 19
type input "bh"
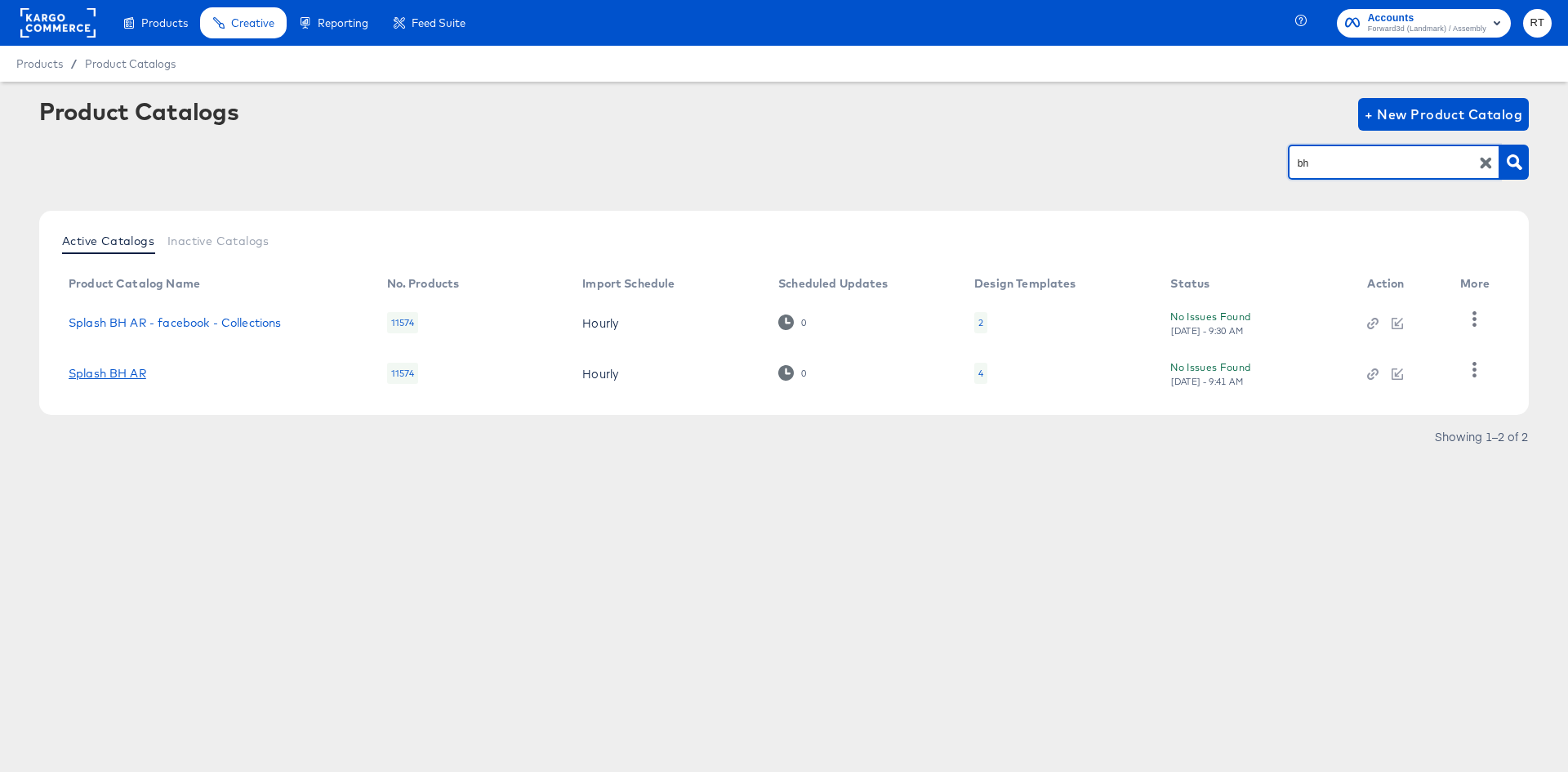
click at [122, 378] on link "Splash BH AR" at bounding box center [107, 373] width 78 height 13
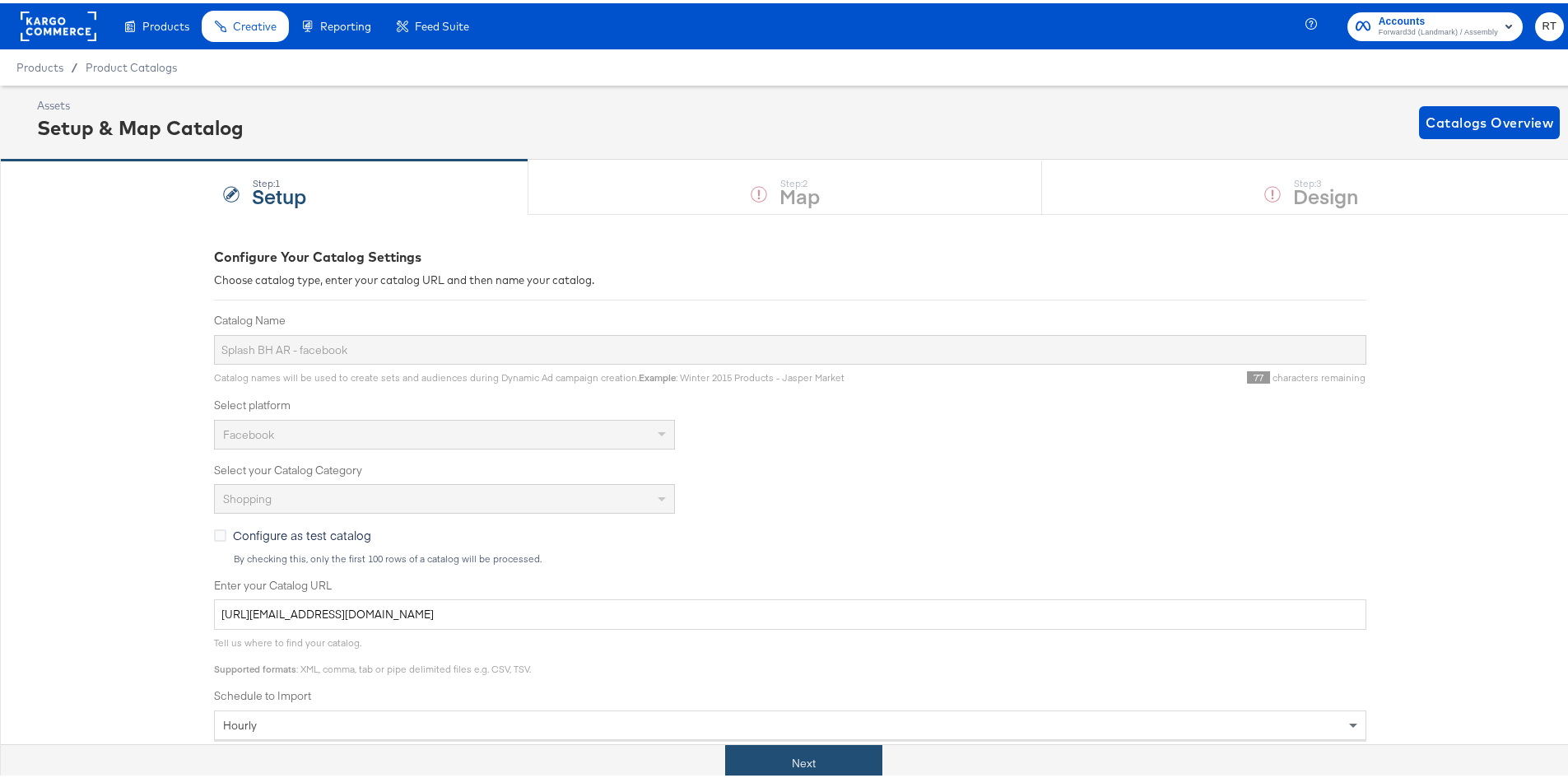
click at [787, 746] on button "Next" at bounding box center [803, 760] width 157 height 37
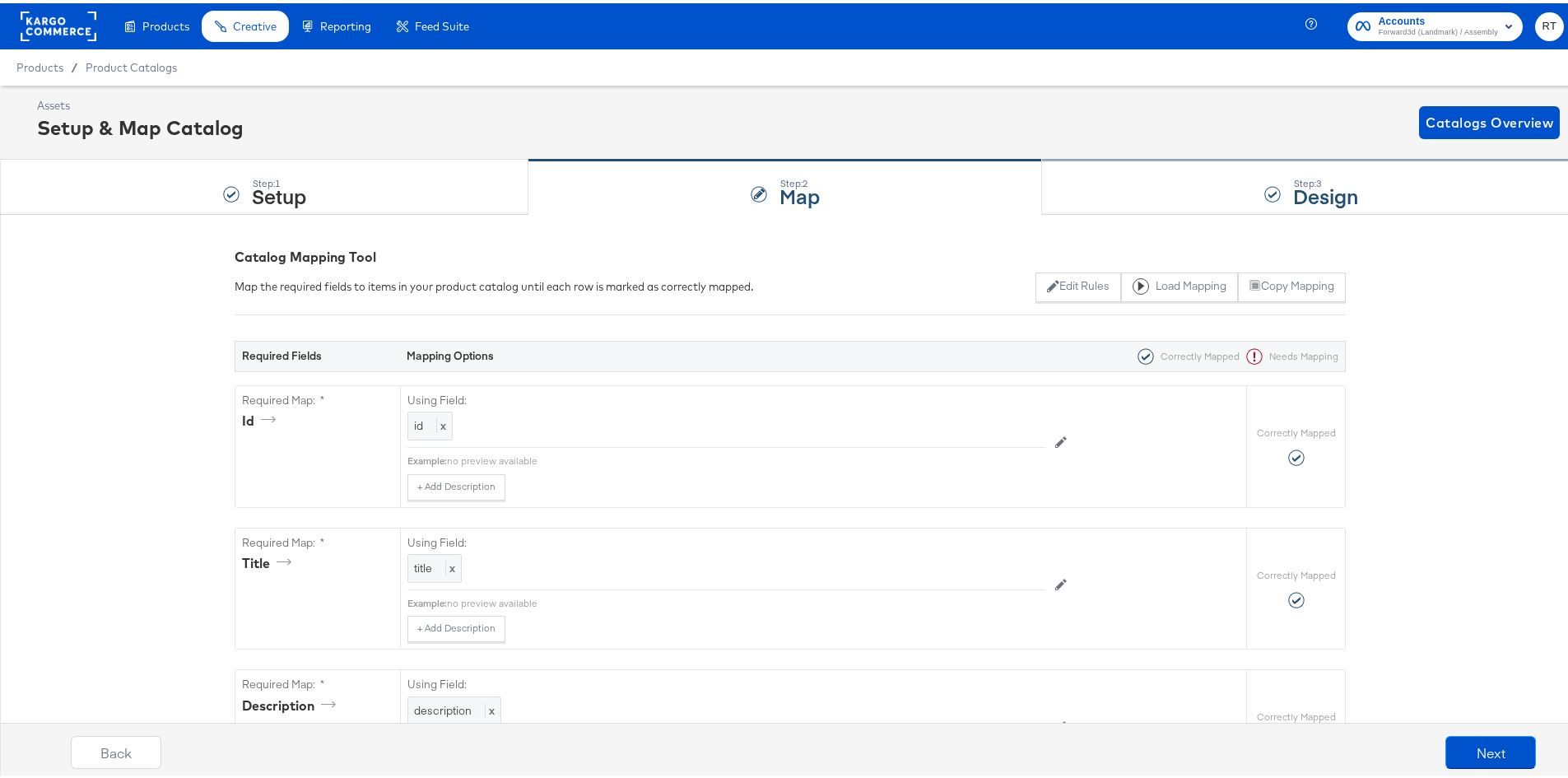
click at [1070, 177] on div "Step: 3 Design" at bounding box center [1311, 184] width 538 height 54
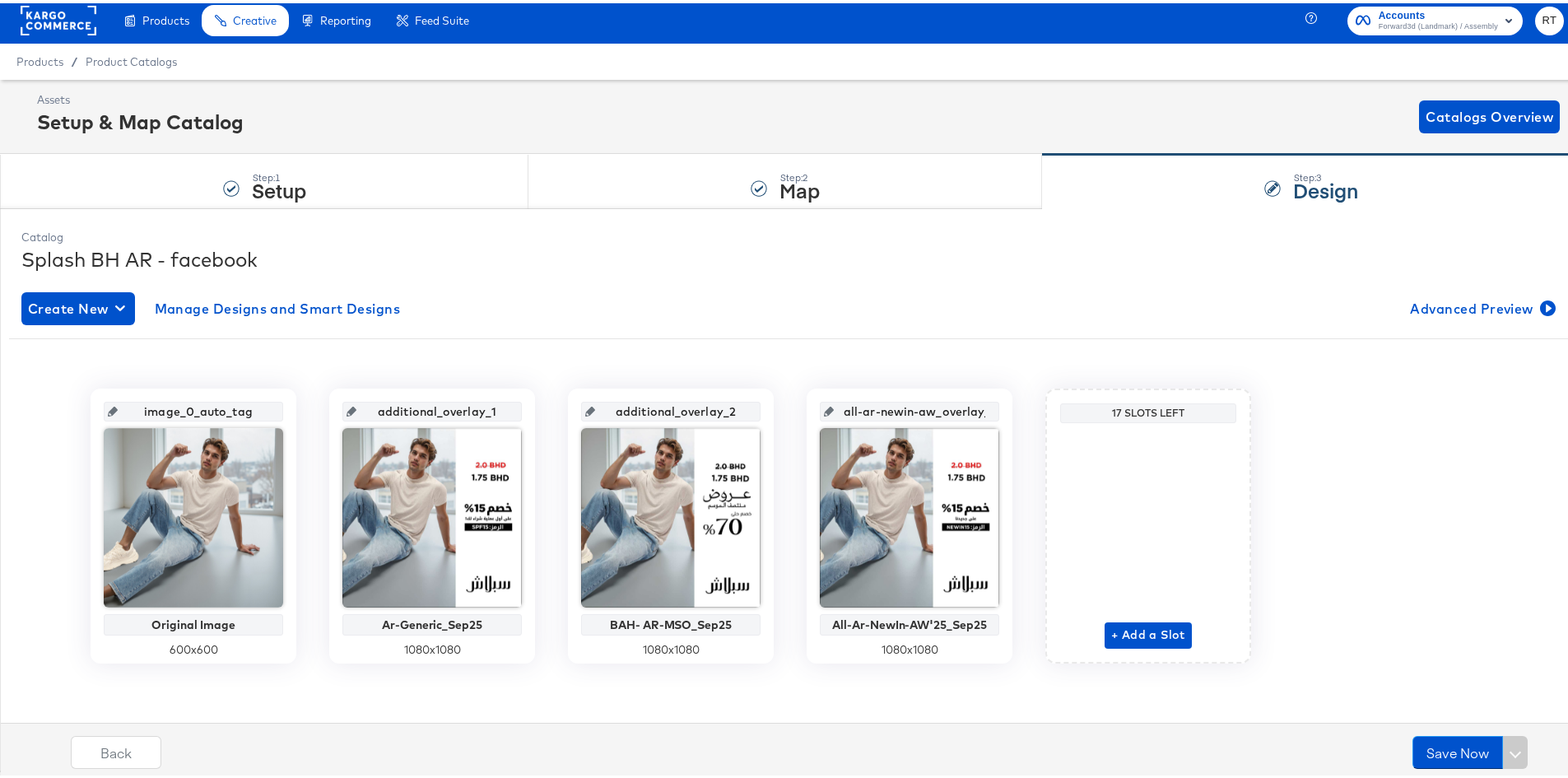
scroll to position [7, 0]
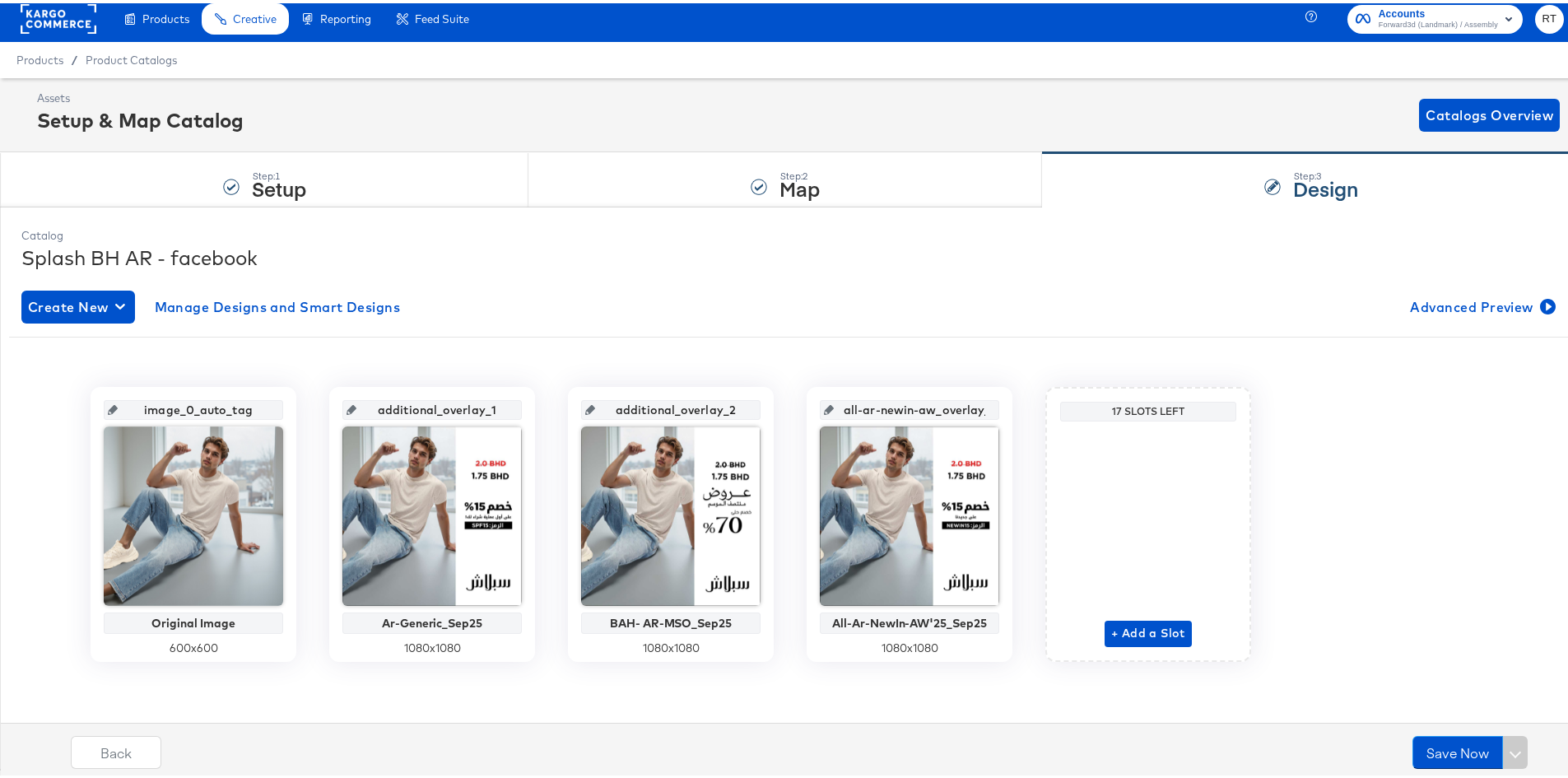
click at [93, 15] on rect at bounding box center [58, 15] width 75 height 30
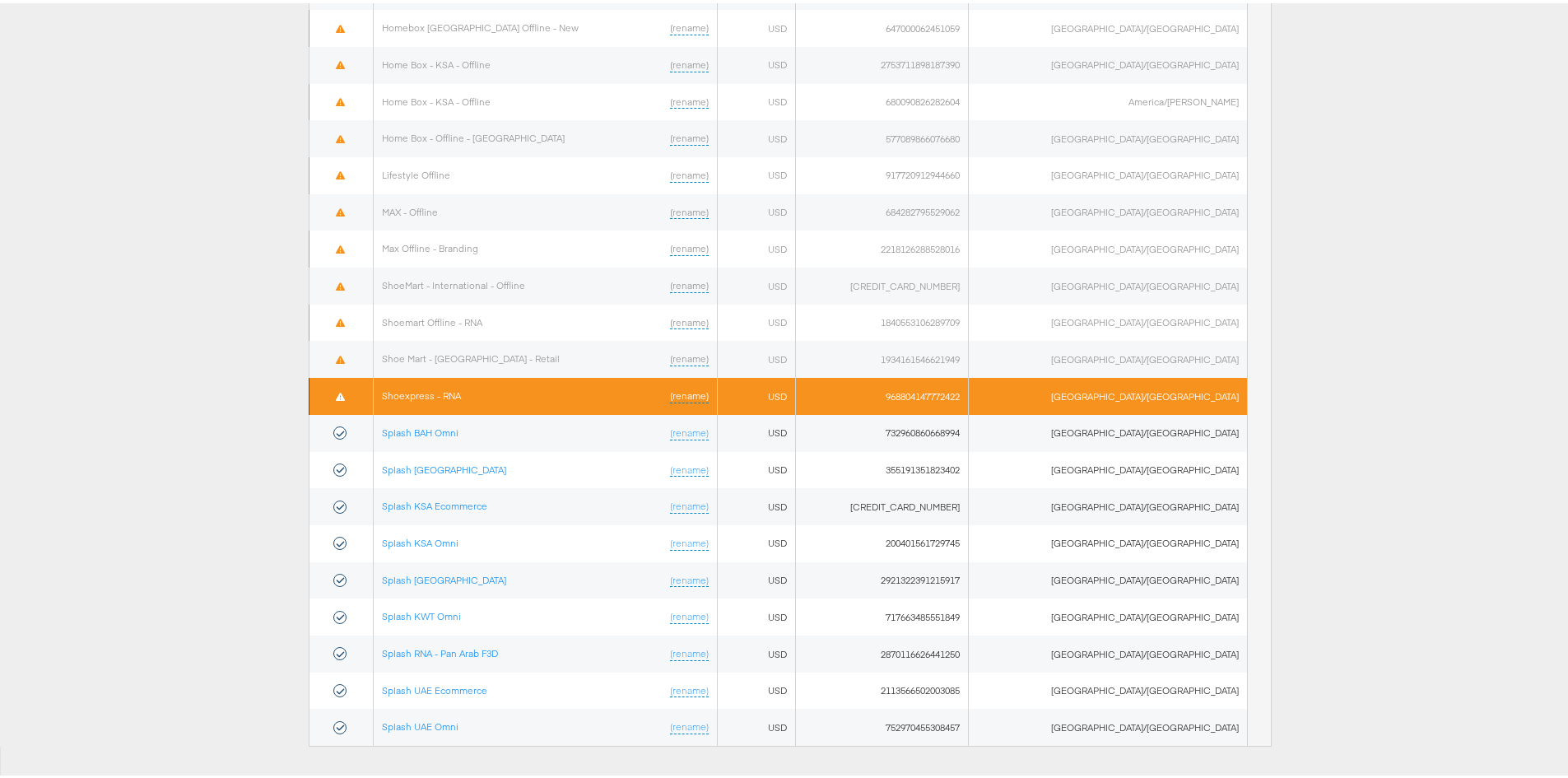
scroll to position [791, 0]
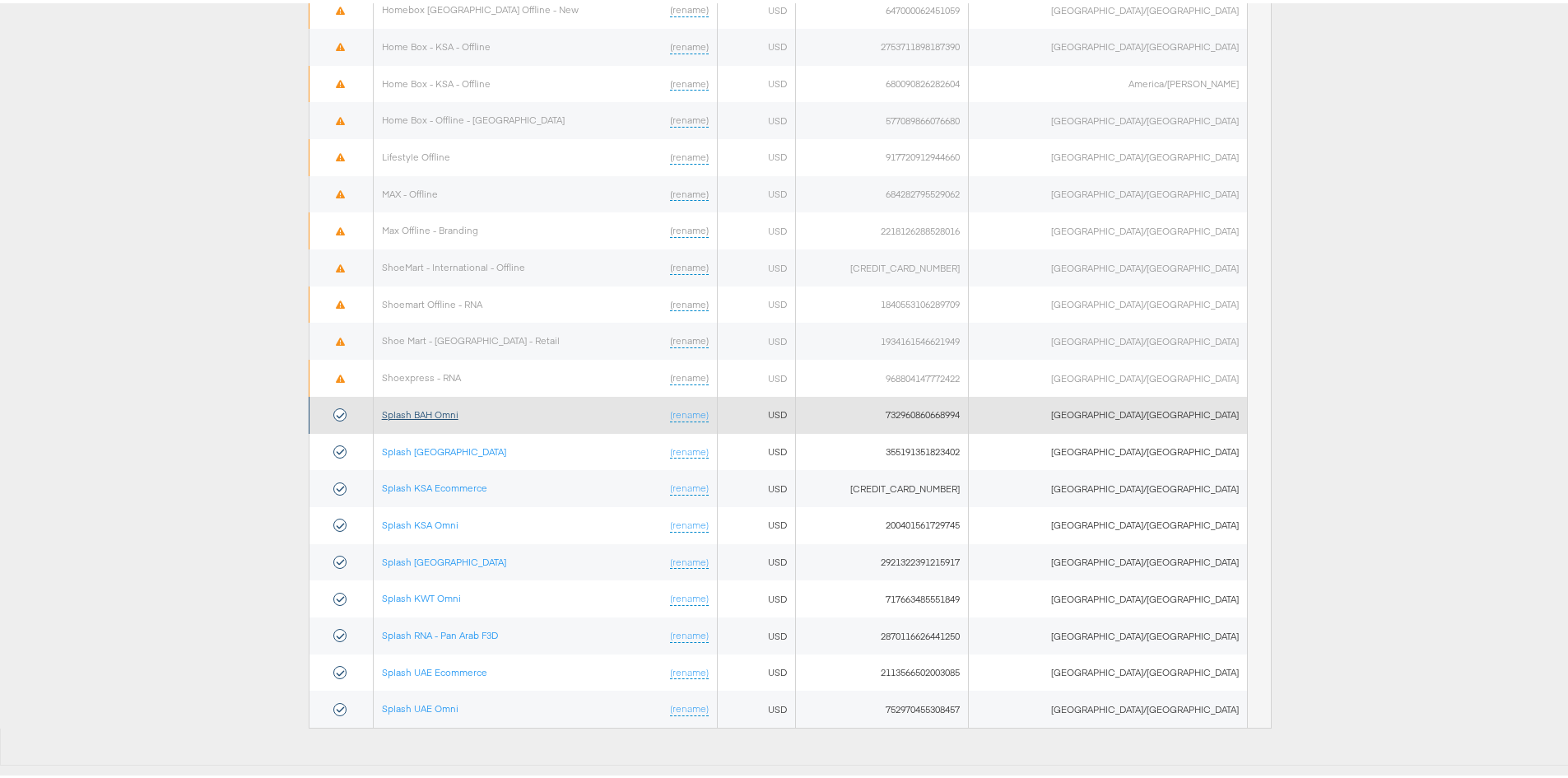
click at [456, 414] on link "Splash BAH Omni" at bounding box center [420, 411] width 76 height 13
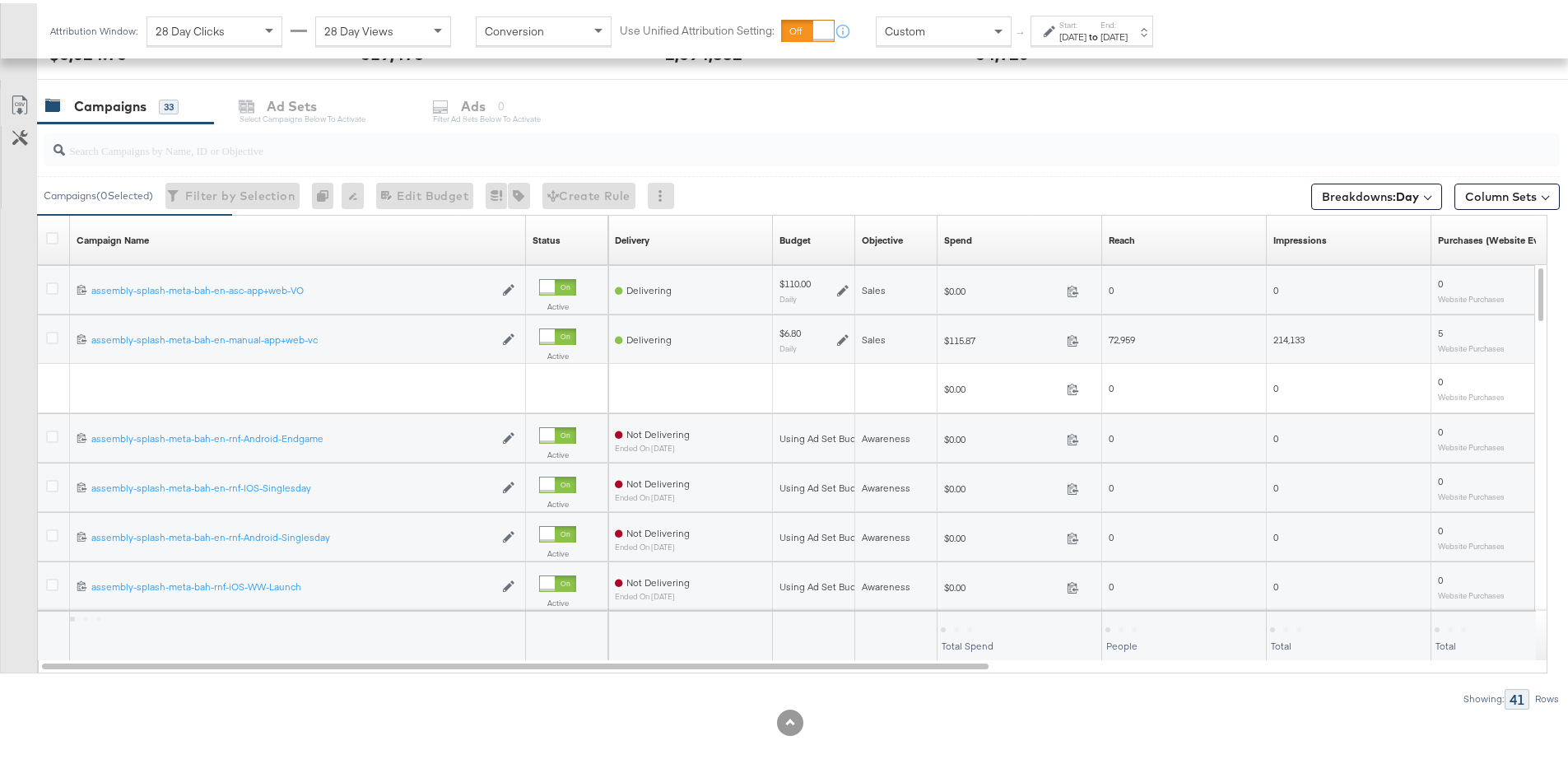
scroll to position [669, 0]
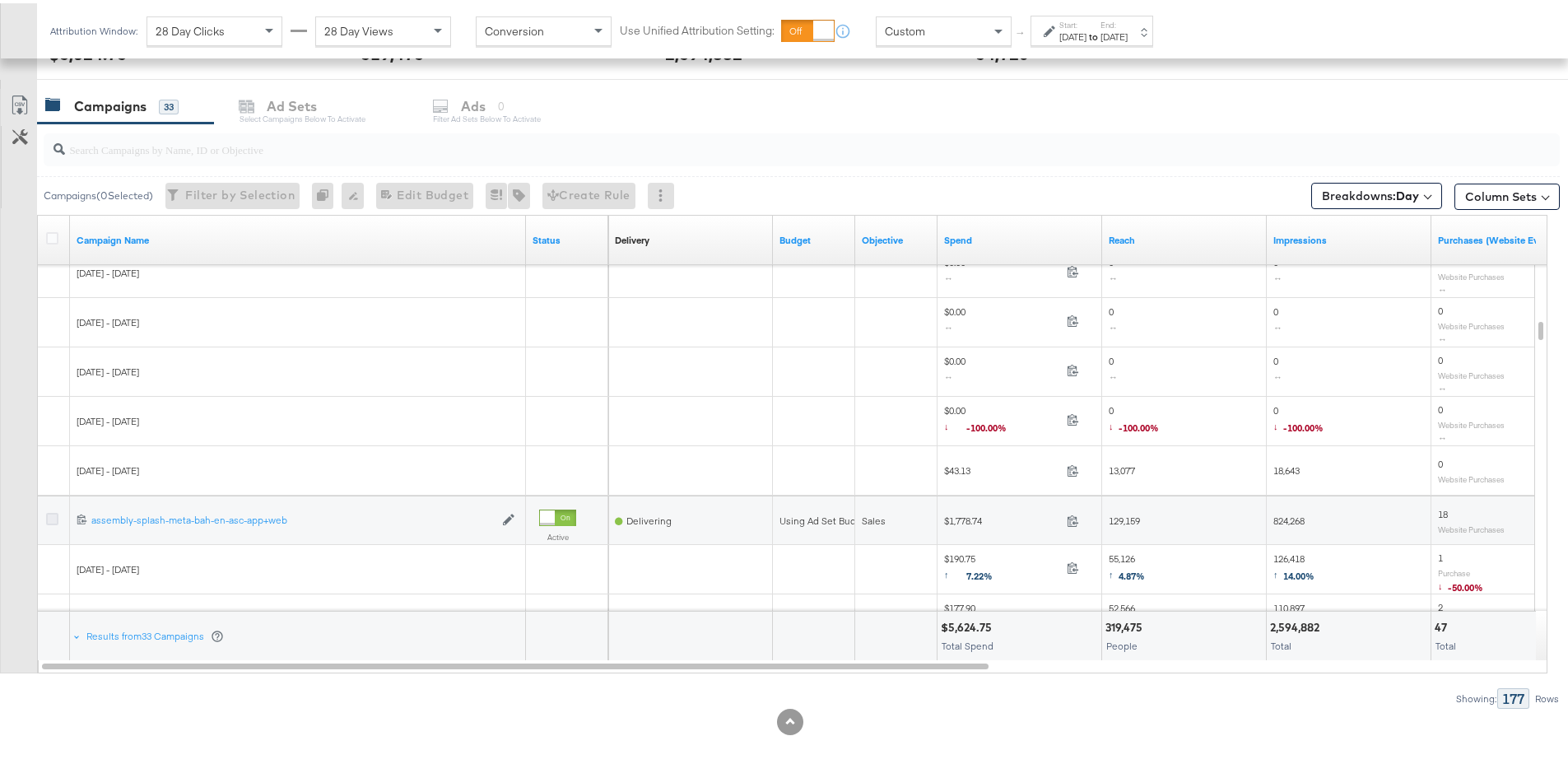
click at [48, 521] on icon at bounding box center [52, 516] width 13 height 13
click at [0, 0] on input "checkbox" at bounding box center [0, 0] width 0 height 0
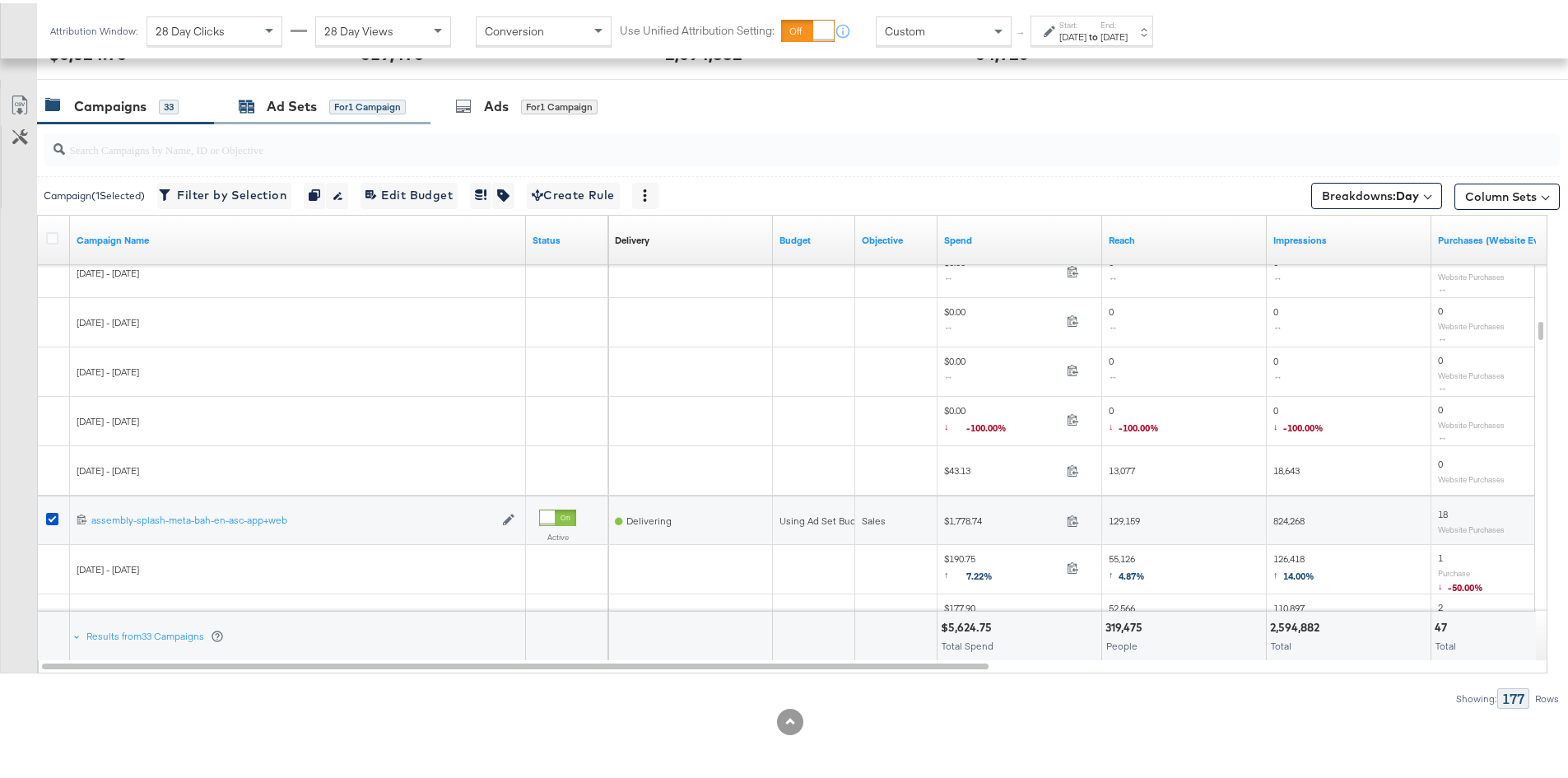
click at [311, 96] on div "Ad Sets" at bounding box center [292, 102] width 50 height 19
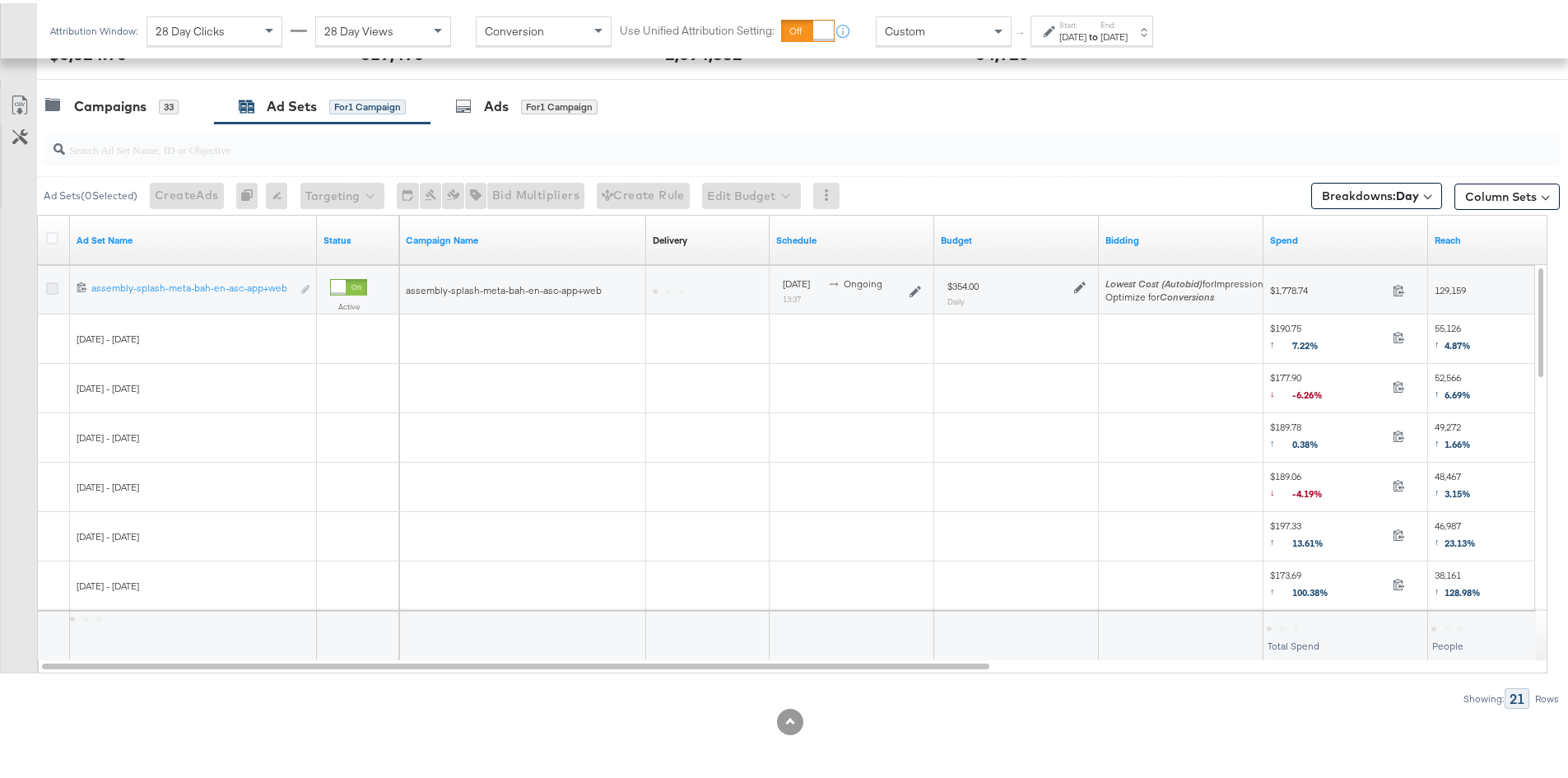
click at [54, 534] on div at bounding box center [54, 533] width 32 height 49
click at [52, 282] on icon at bounding box center [52, 286] width 13 height 13
click at [0, 0] on input "checkbox" at bounding box center [0, 0] width 0 height 0
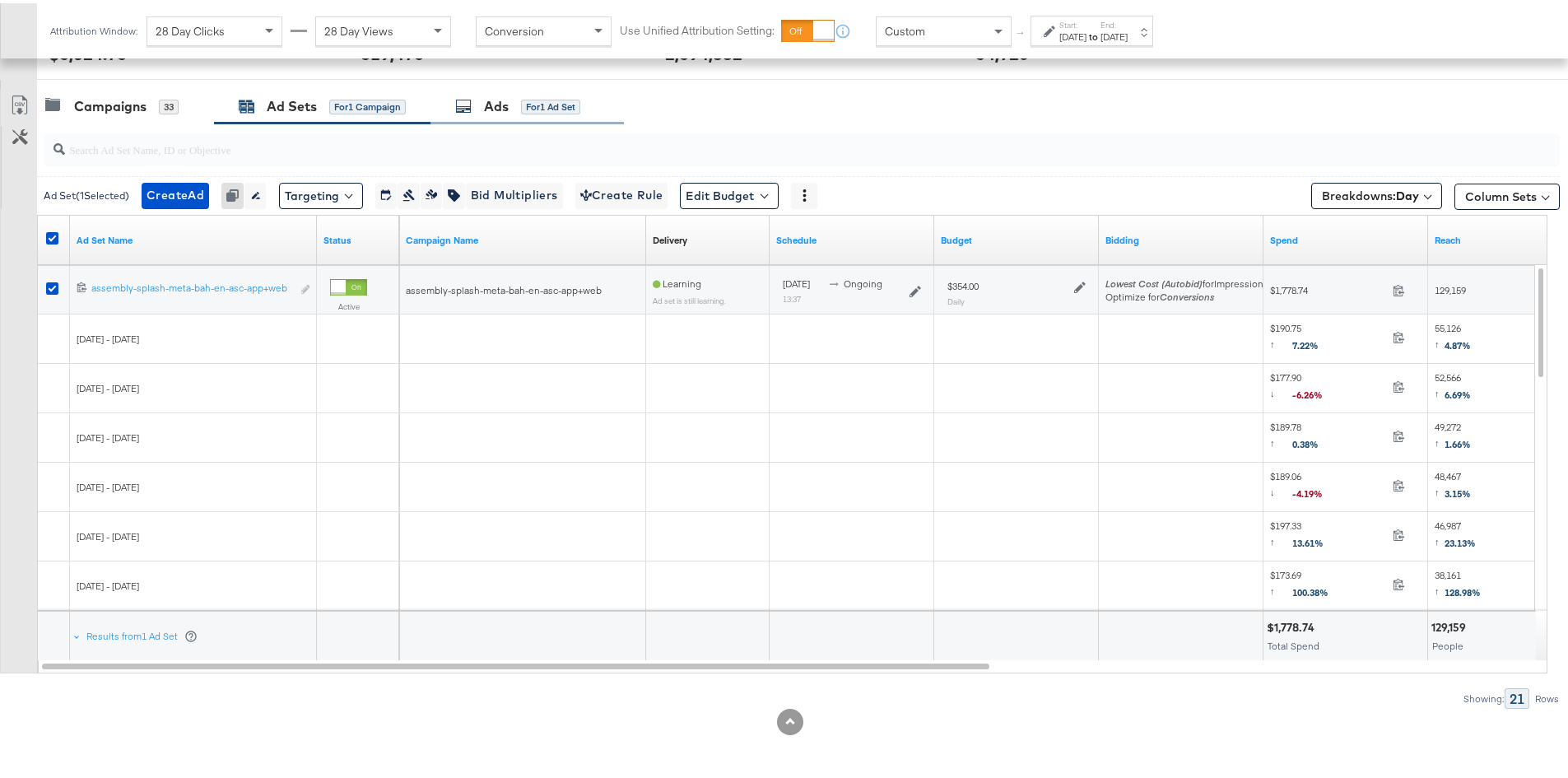
click at [472, 107] on icon at bounding box center [464, 102] width 16 height 16
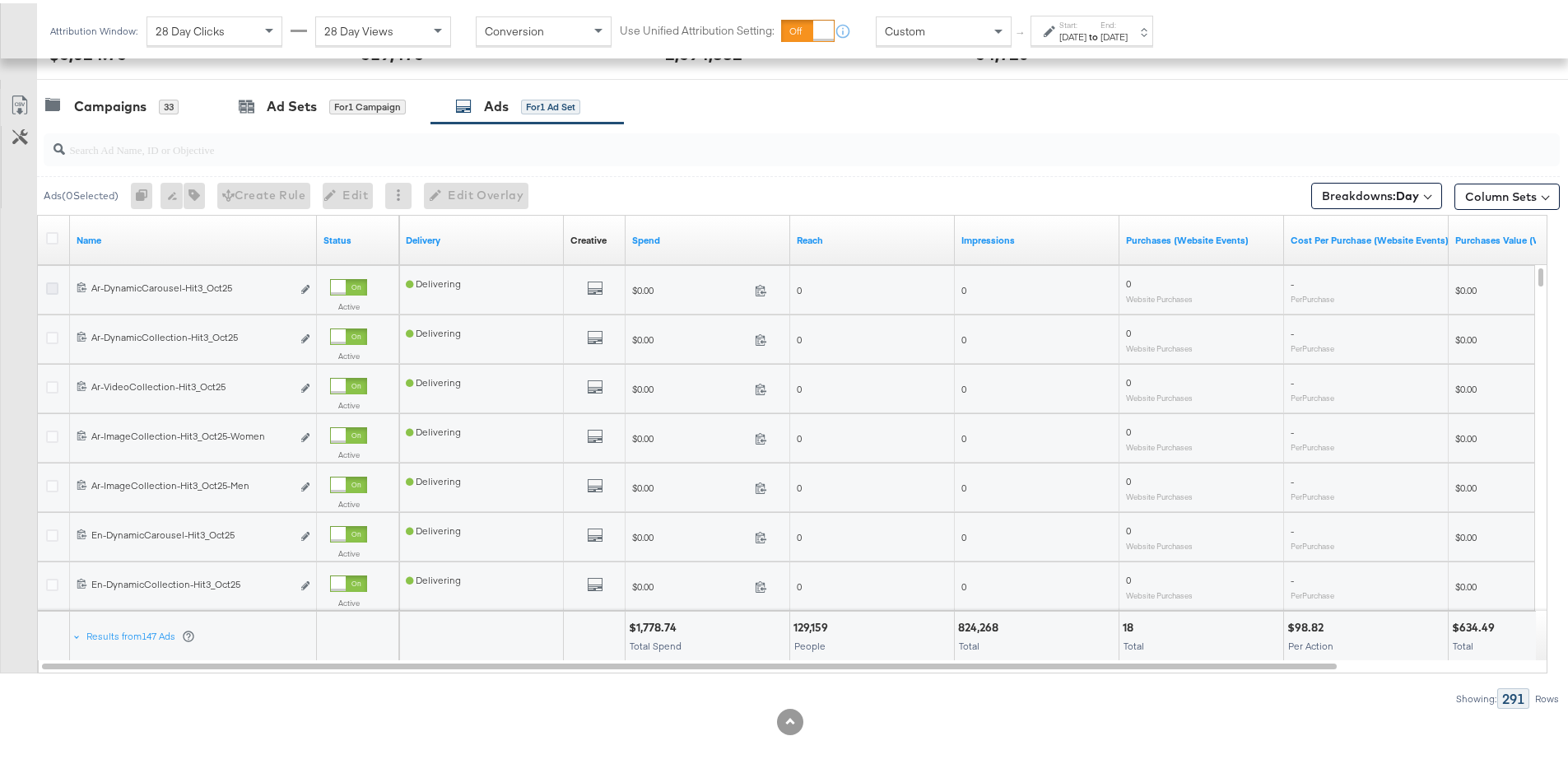
click at [55, 284] on icon at bounding box center [52, 286] width 13 height 13
click at [0, 0] on input "checkbox" at bounding box center [0, 0] width 0 height 0
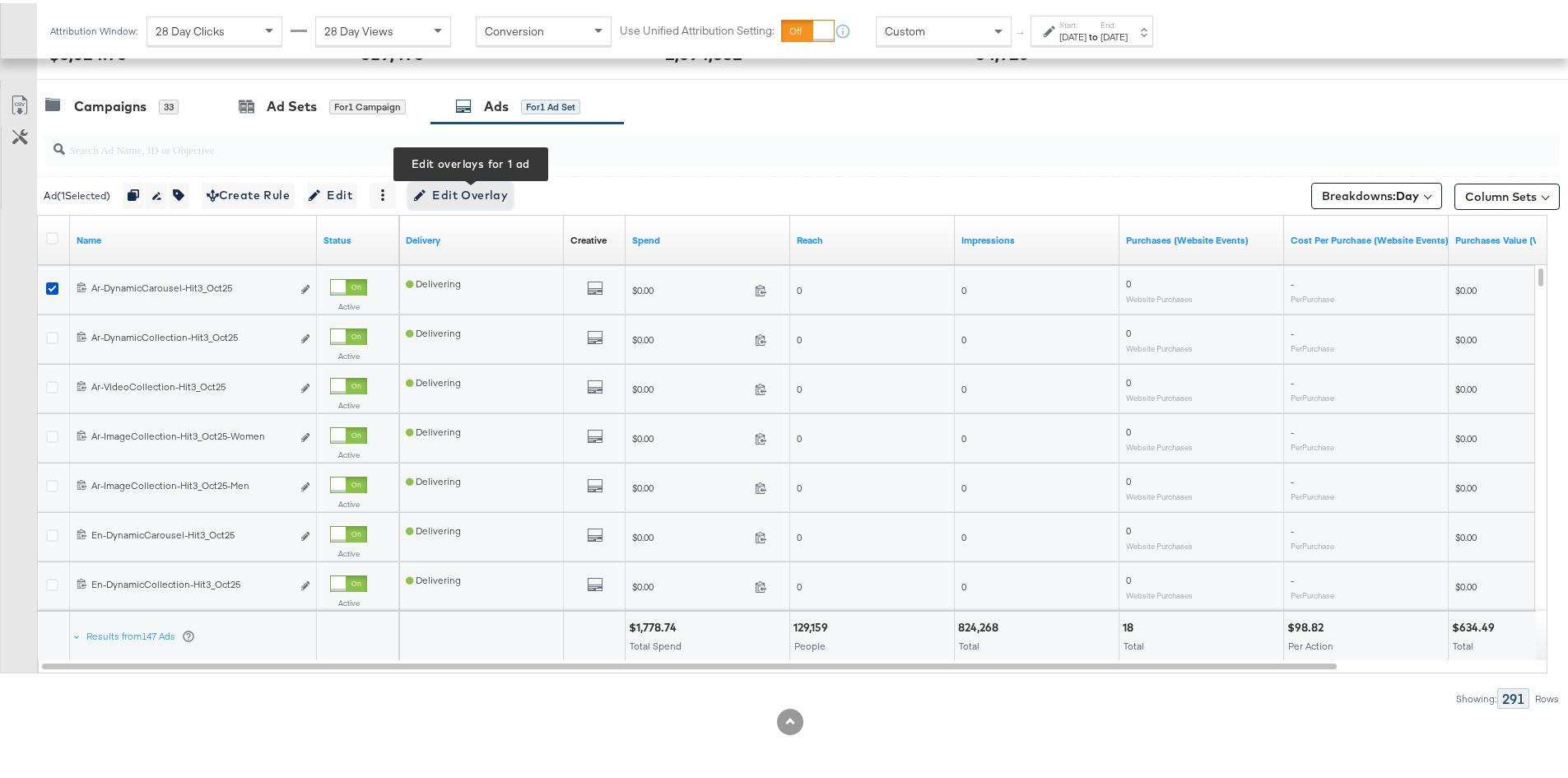
click at [472, 187] on span "Edit Overlay Edit overlays for 1 ad" at bounding box center [460, 191] width 94 height 21
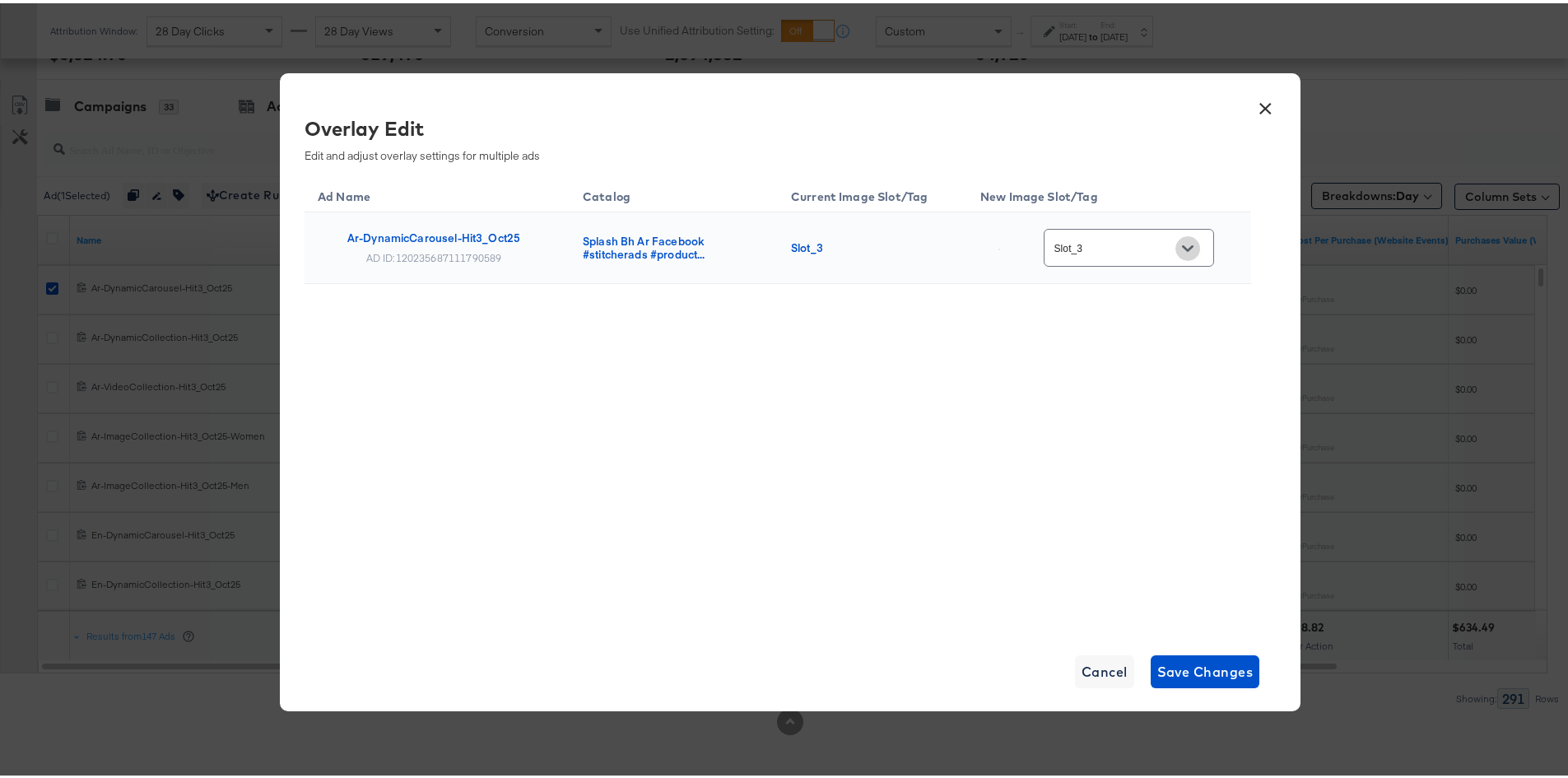
click at [1194, 243] on icon "Open" at bounding box center [1188, 244] width 12 height 6
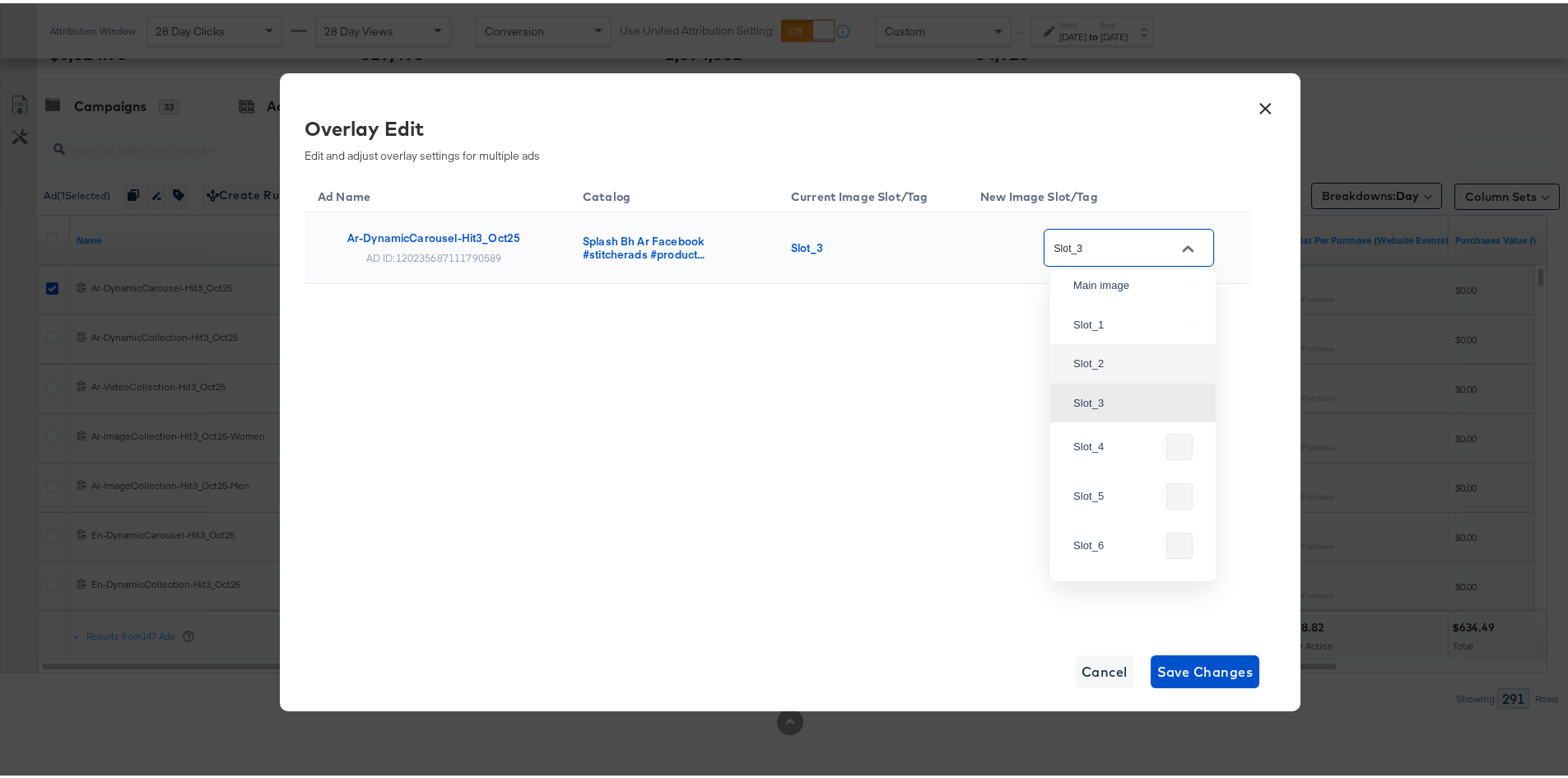
scroll to position [259, 0]
click at [912, 414] on div "Ad Name Catalog Current Image Slot/Tag New Image Slot/Tag Ar-DynamicCarousel-Hi…" at bounding box center [778, 399] width 947 height 453
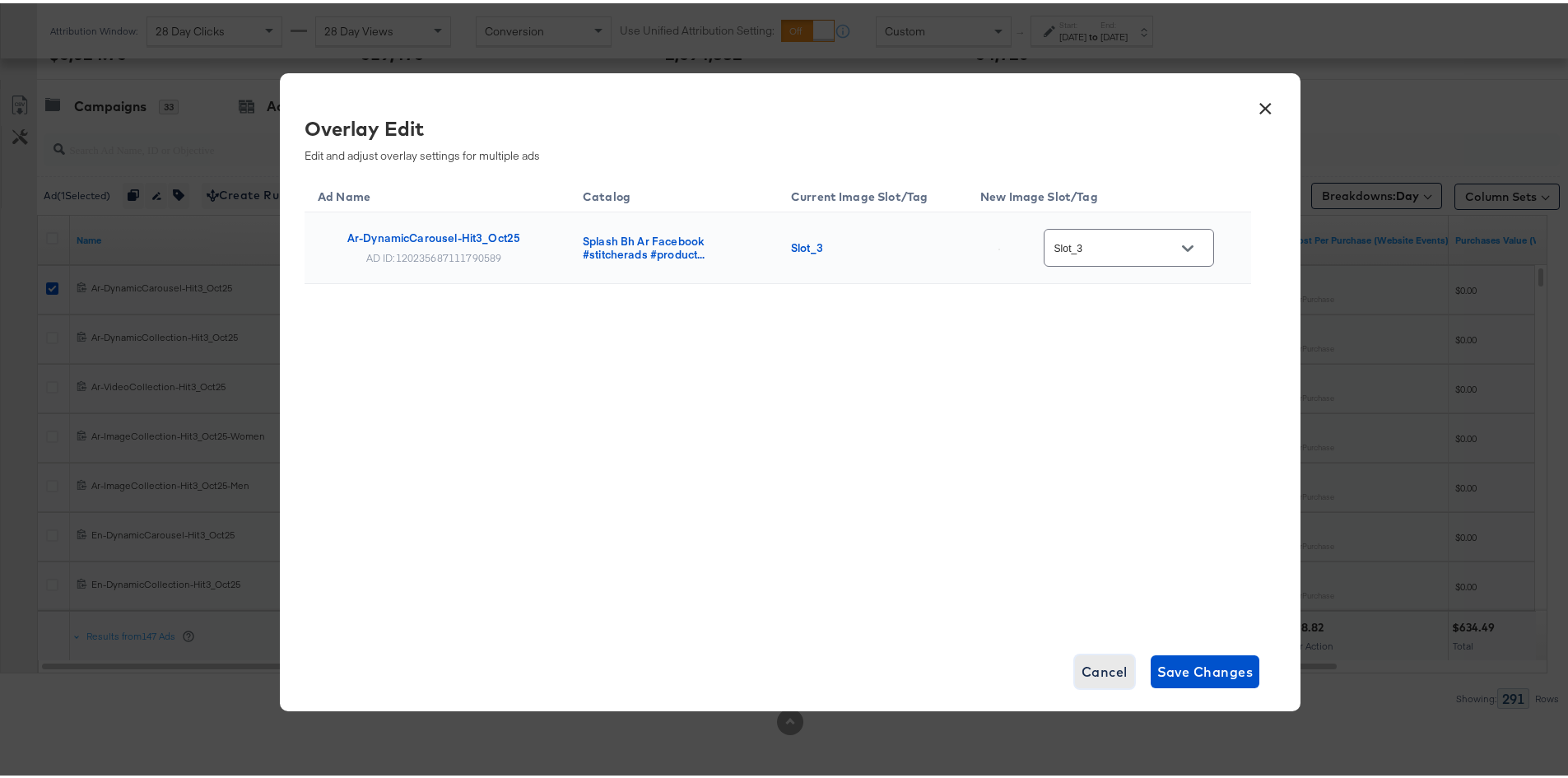
click at [1086, 671] on span "Cancel" at bounding box center [1104, 668] width 46 height 23
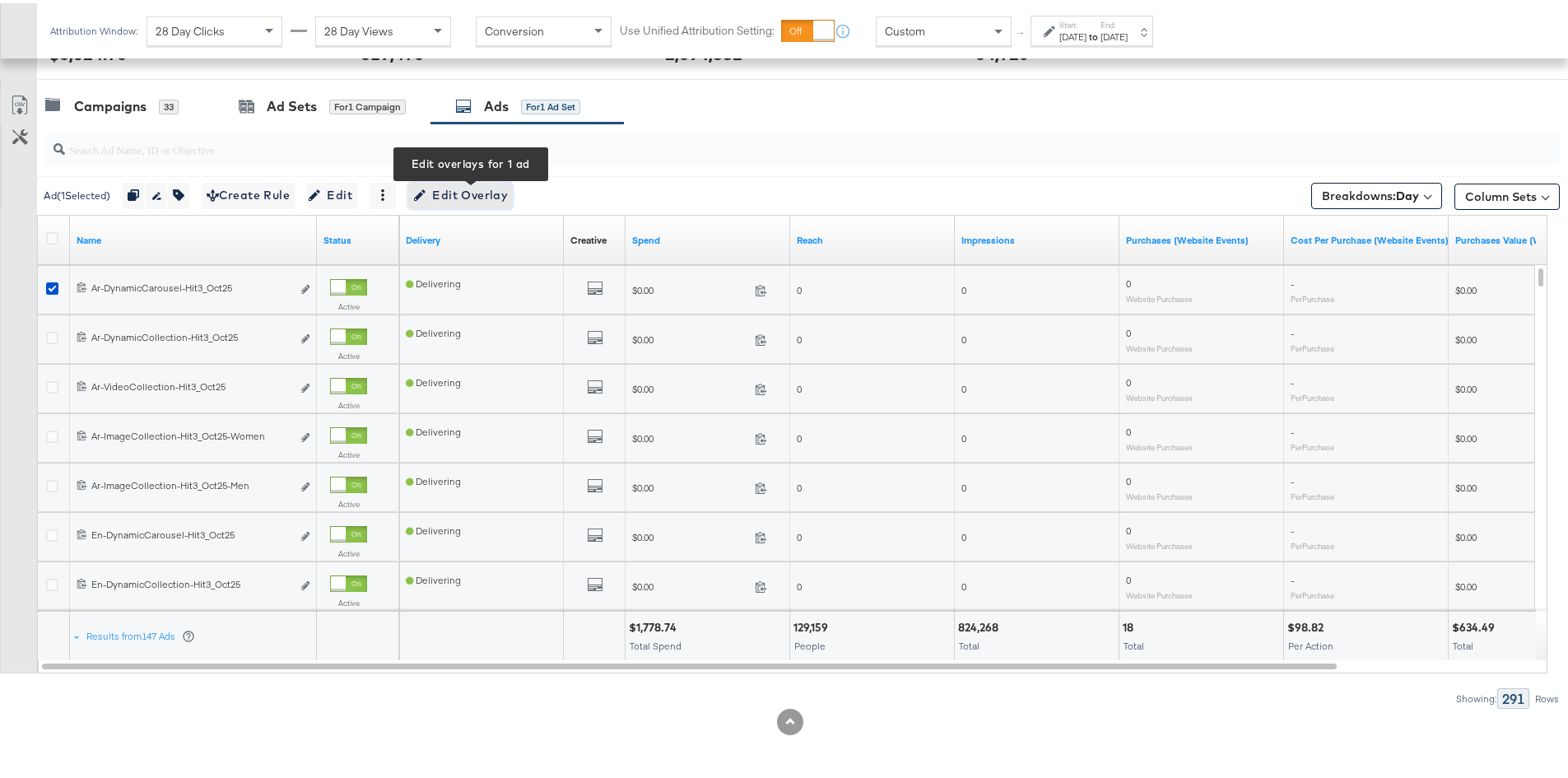
click at [452, 191] on span "Edit Overlay Edit overlays for 1 ad" at bounding box center [460, 191] width 94 height 21
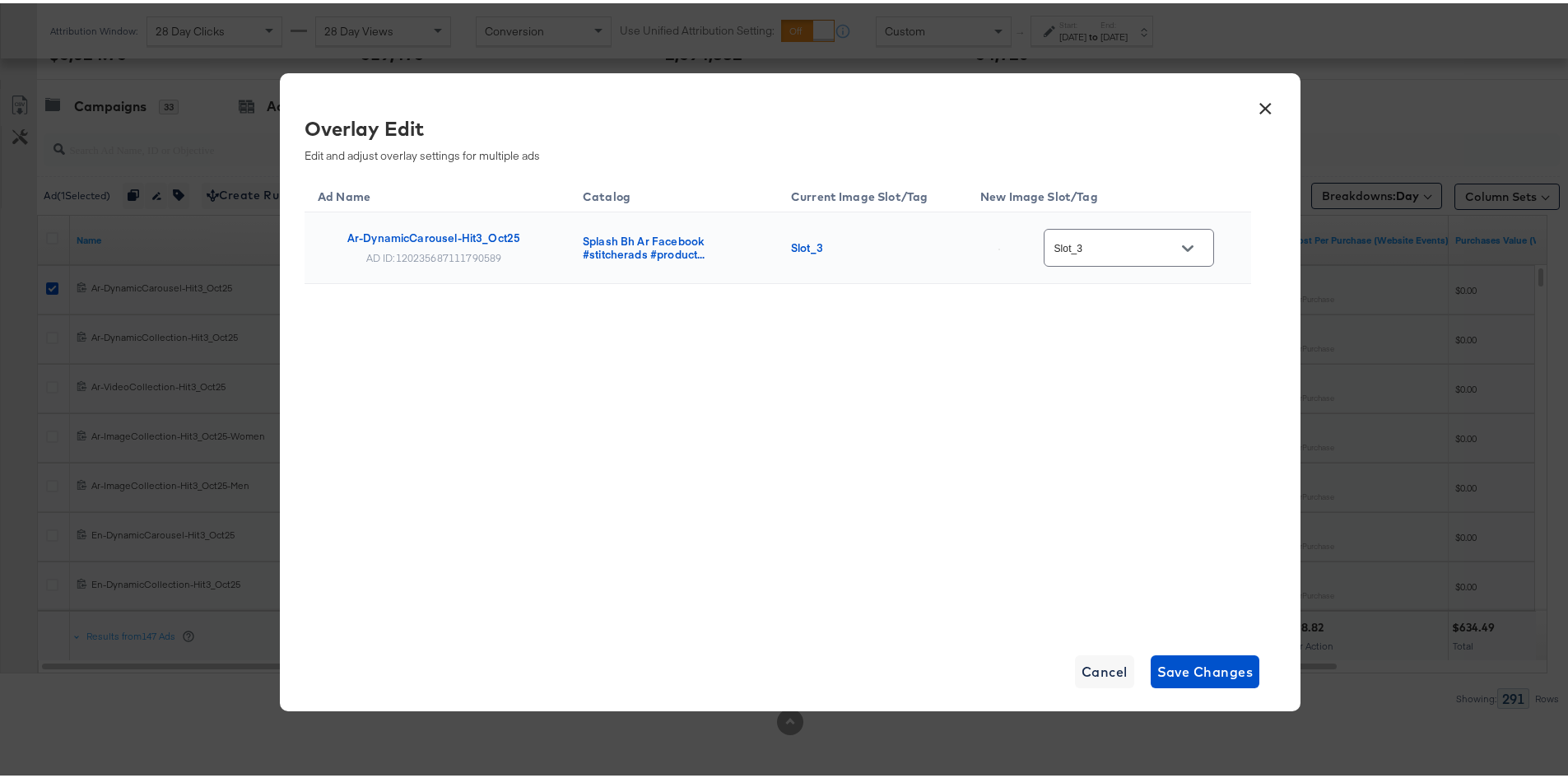
click at [1205, 241] on div at bounding box center [1188, 244] width 34 height 24
click at [1200, 243] on button "Open" at bounding box center [1187, 244] width 24 height 24
click at [1108, 657] on span "Cancel" at bounding box center [1104, 668] width 46 height 23
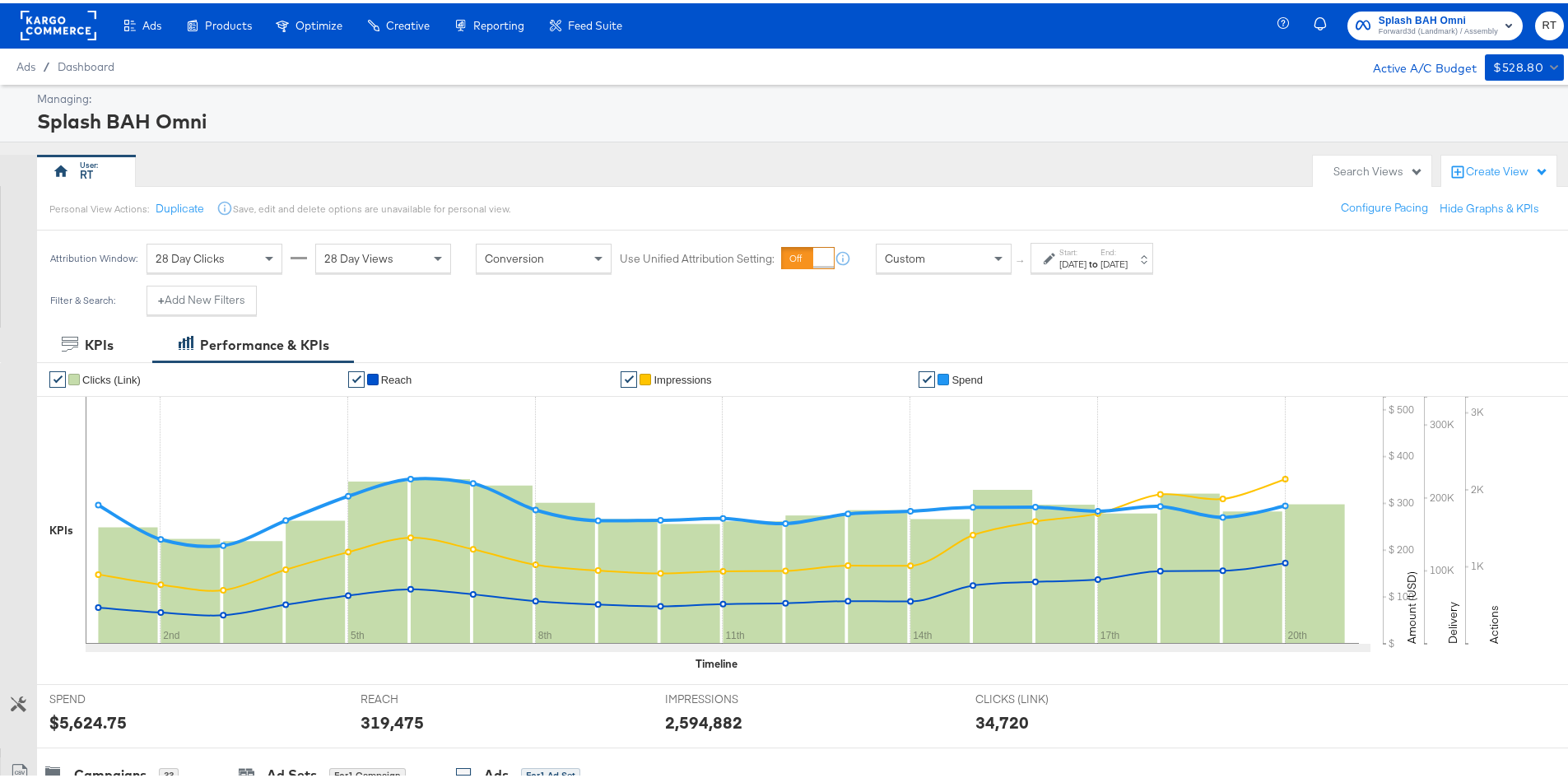
scroll to position [0, 0]
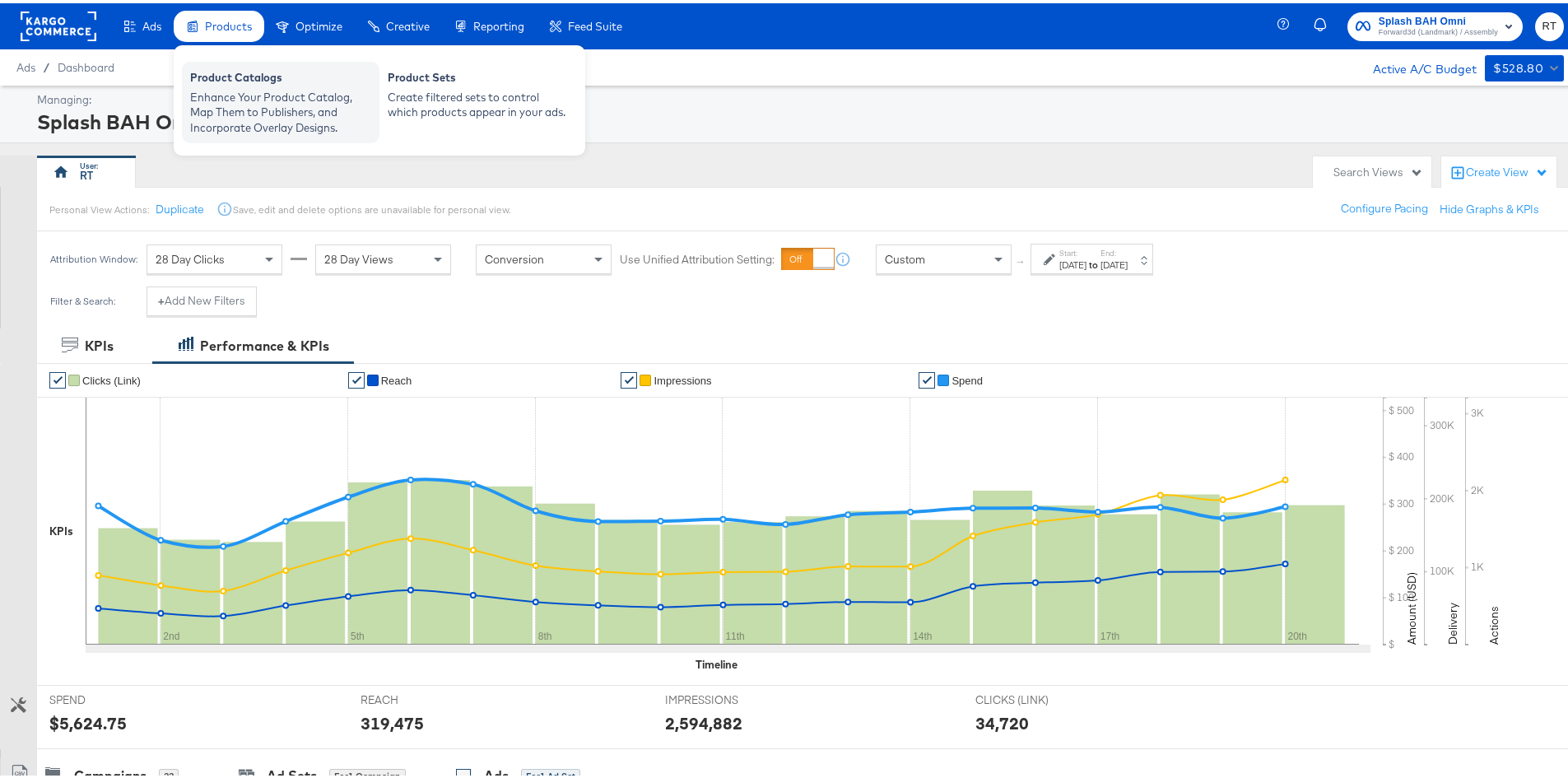
click at [225, 78] on div "Product Catalogs" at bounding box center [281, 76] width 182 height 20
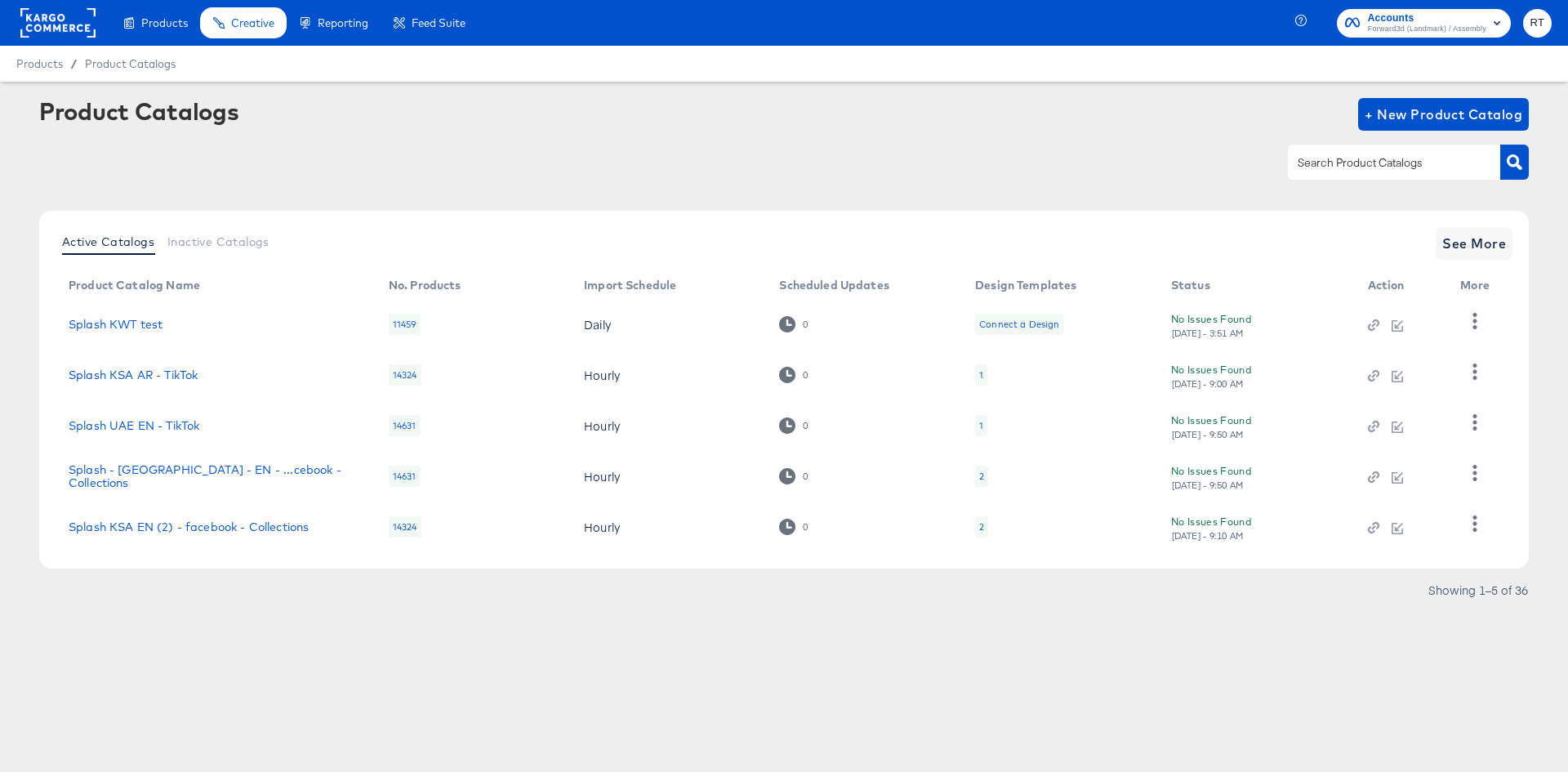
click at [1331, 175] on div at bounding box center [1394, 161] width 212 height 34
type input "bh"
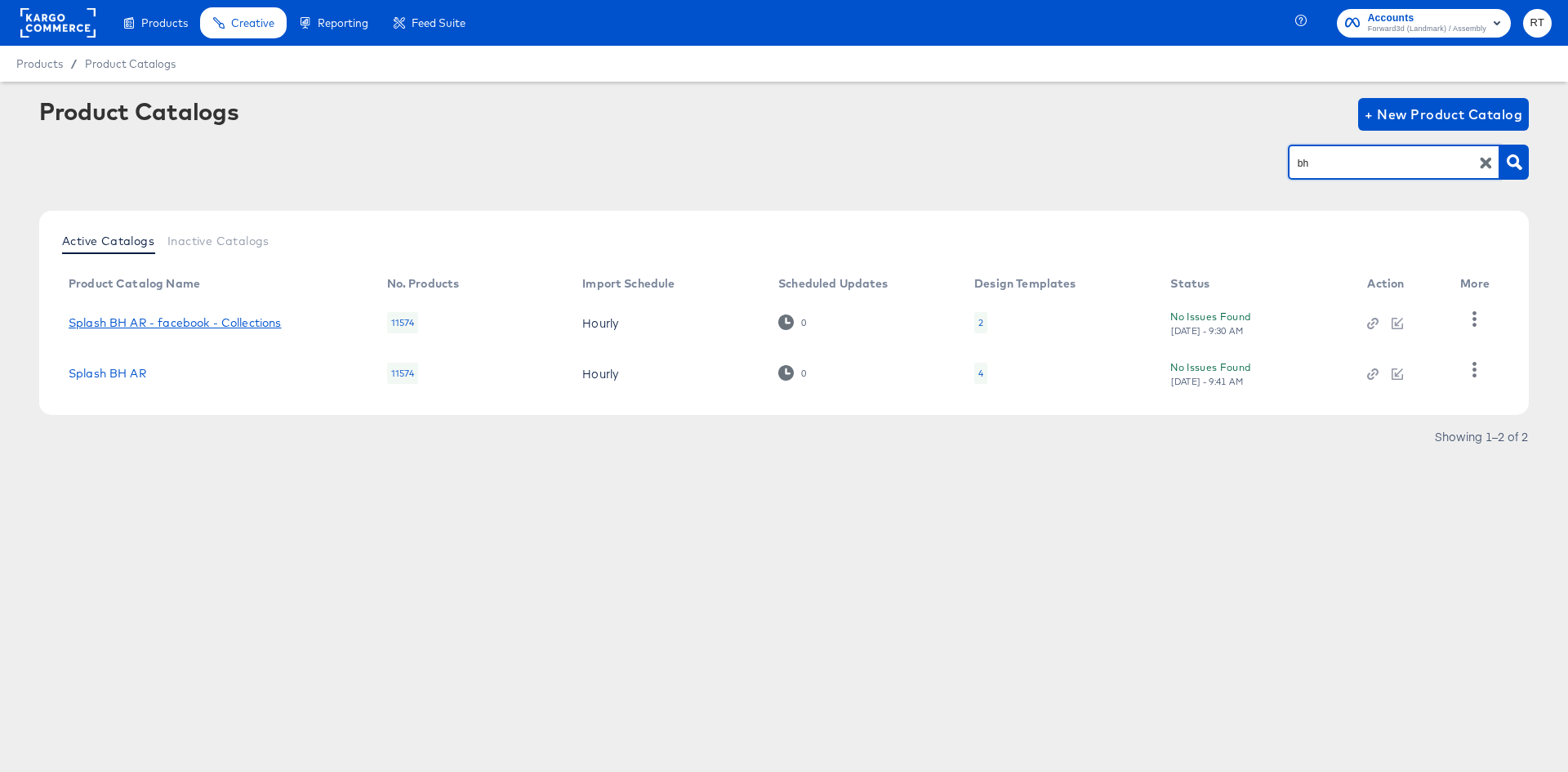
click at [237, 316] on link "Splash BH AR - facebook - Collections" at bounding box center [175, 323] width 213 height 13
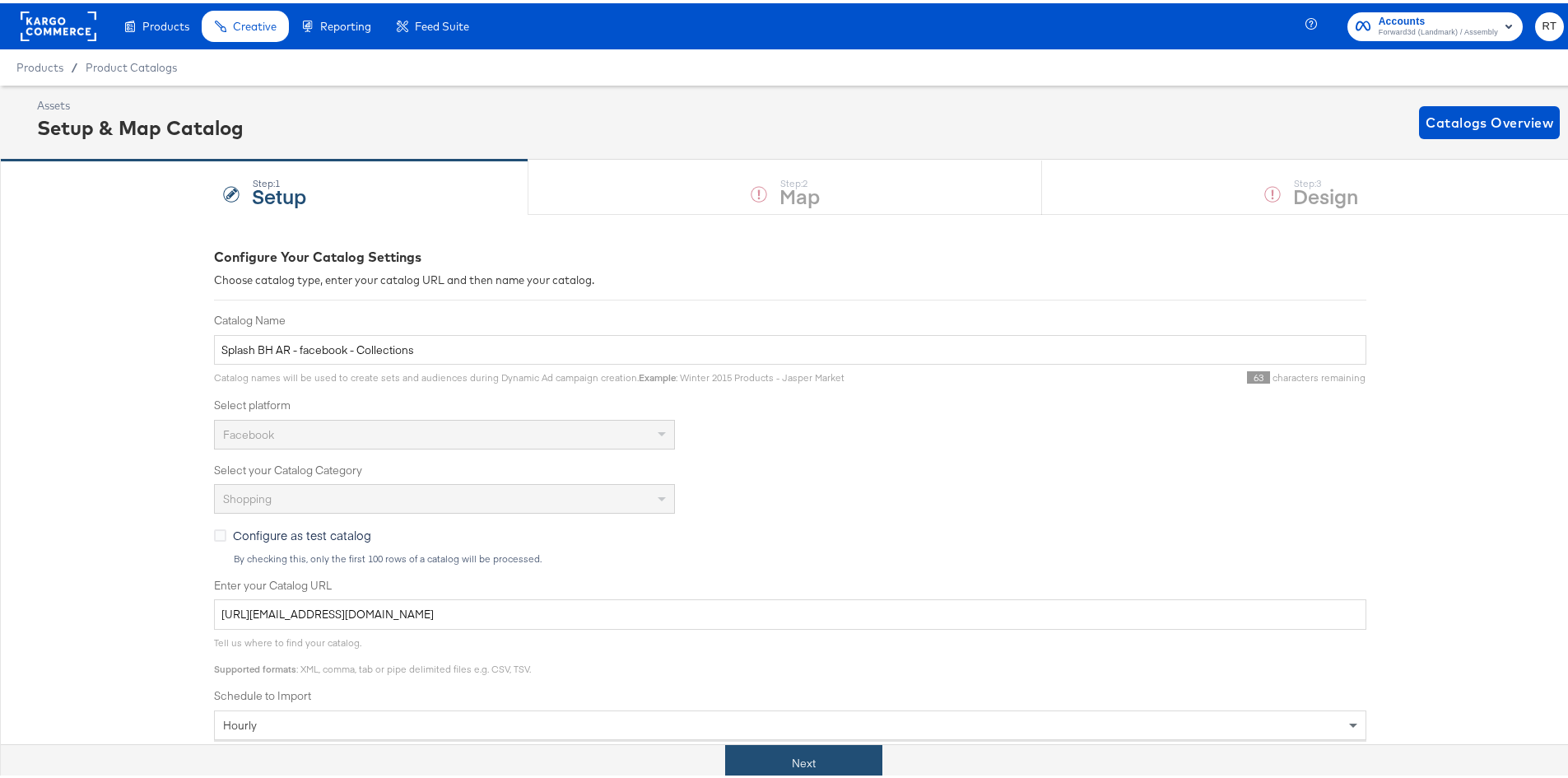
click at [777, 754] on button "Next" at bounding box center [803, 760] width 157 height 37
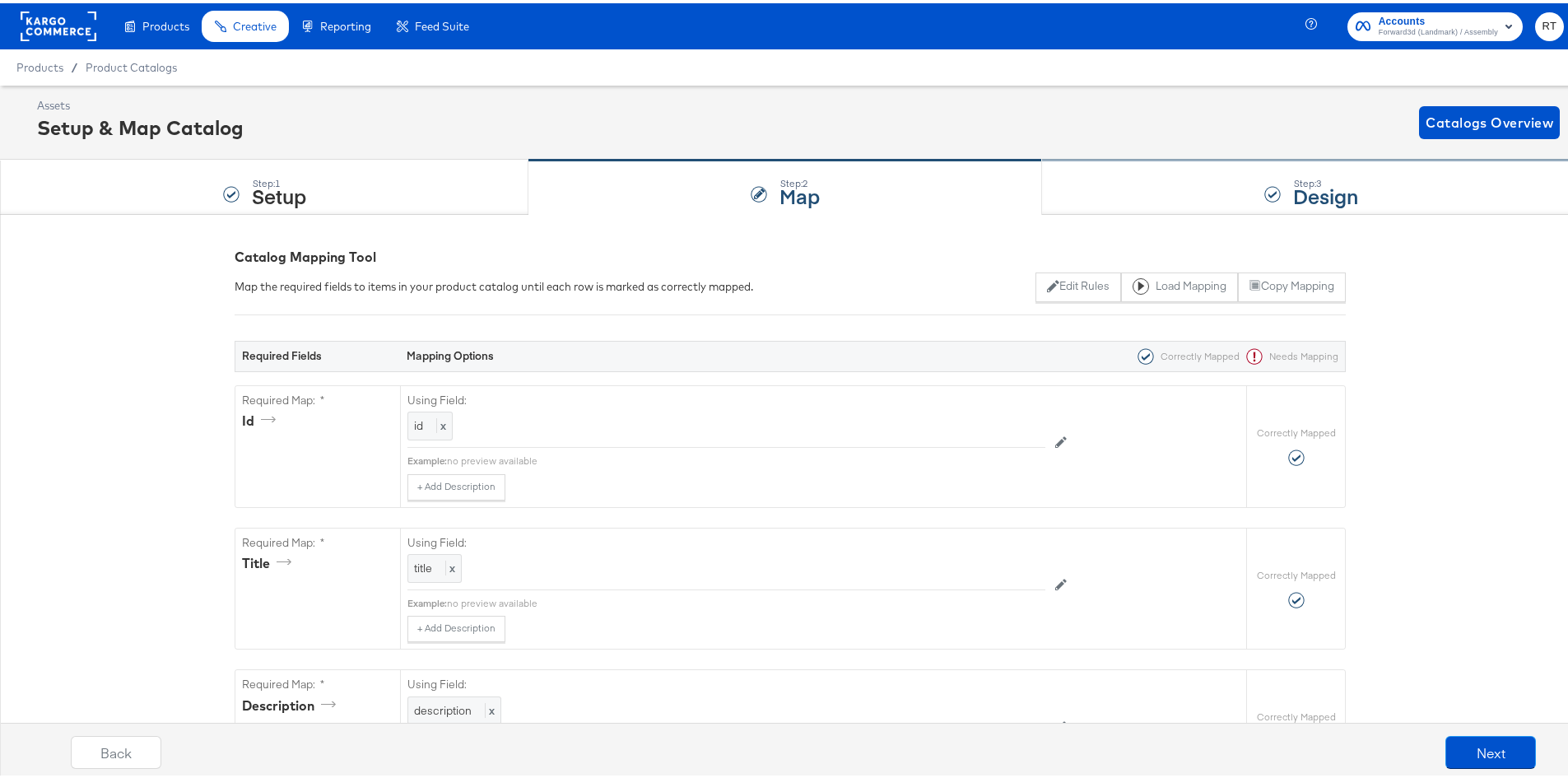
click at [1086, 181] on div "Step: 3 Design" at bounding box center [1311, 184] width 538 height 54
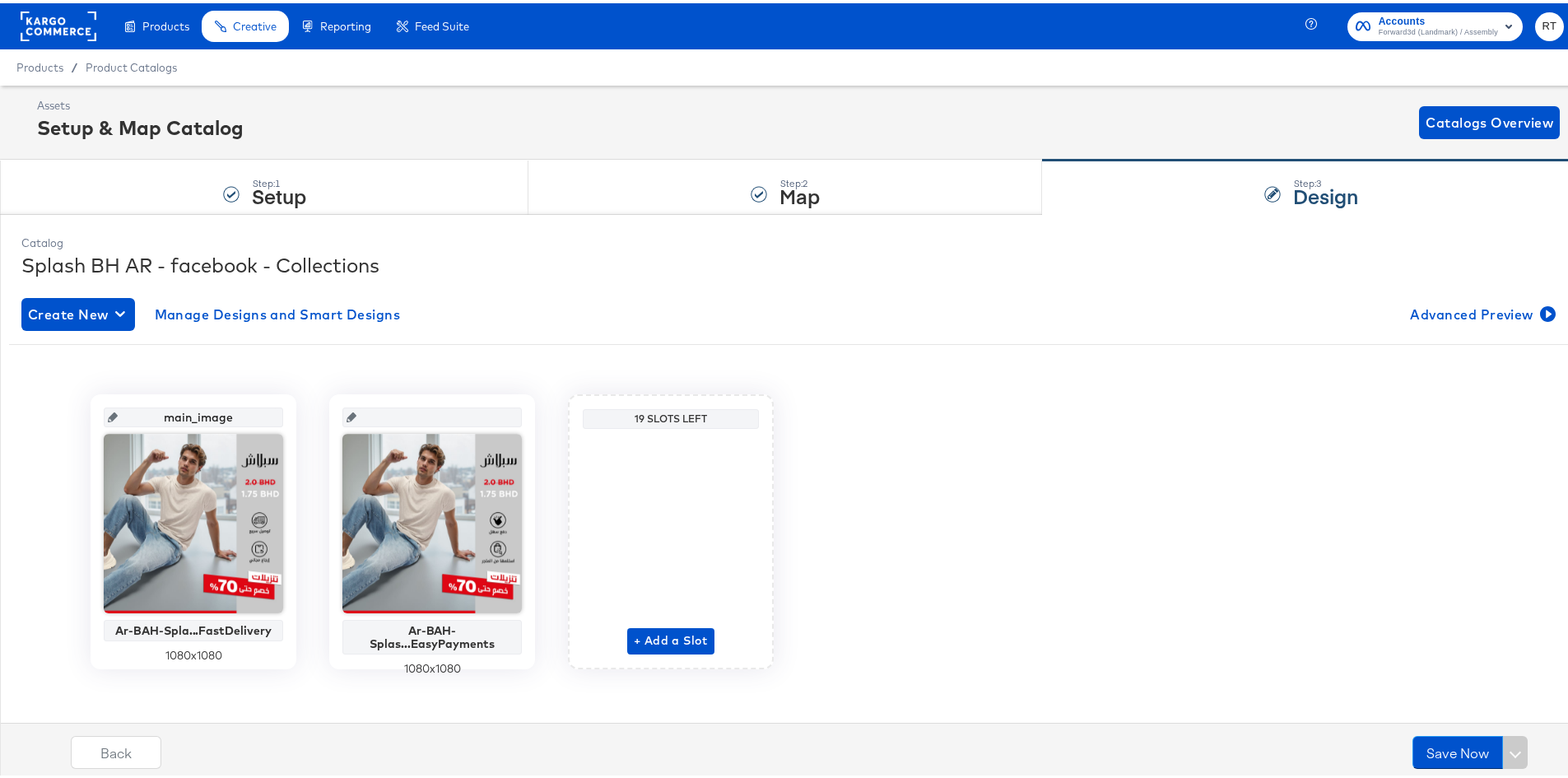
click at [43, 21] on rect at bounding box center [58, 22] width 75 height 30
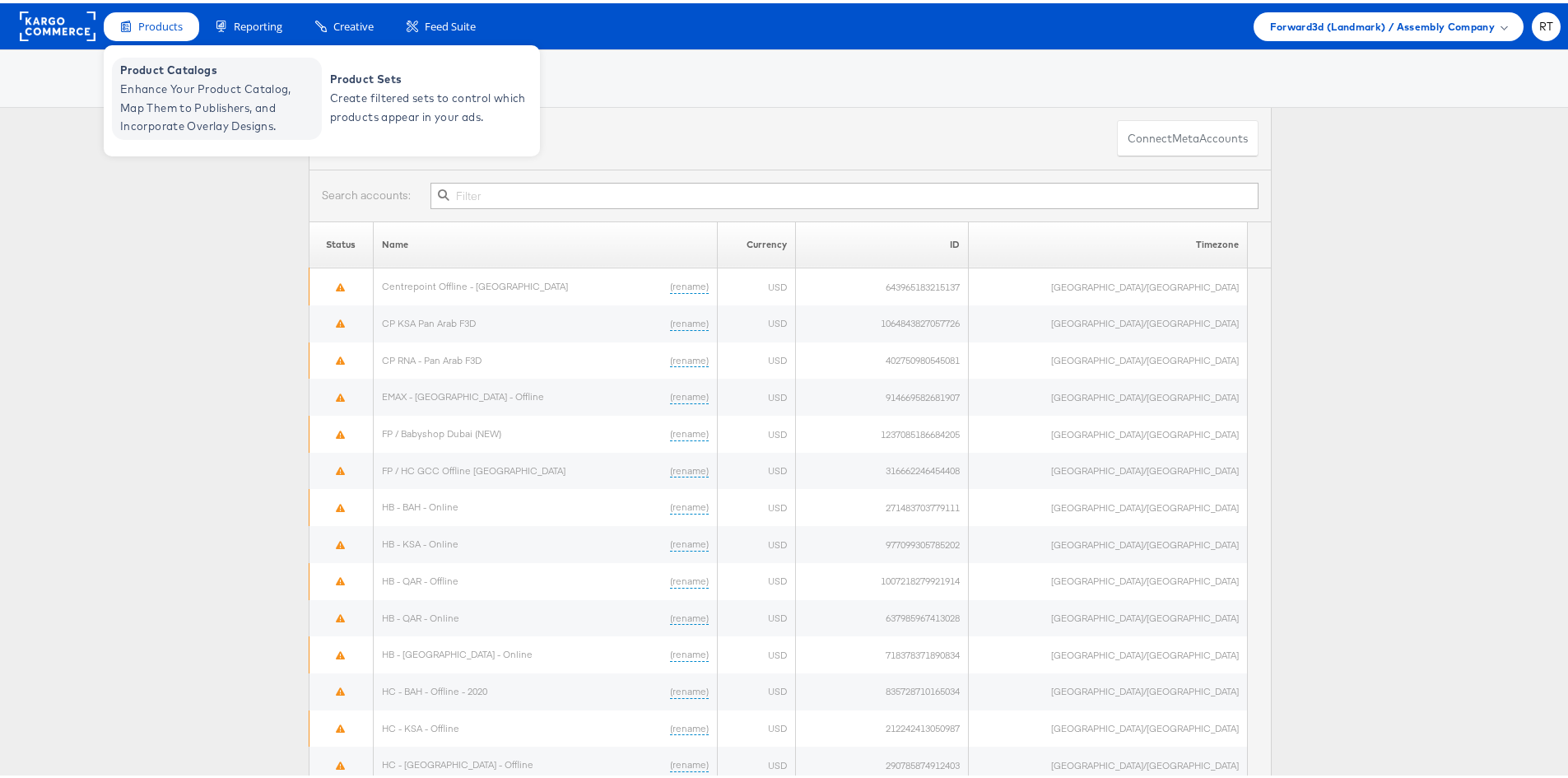
click at [157, 98] on span "Enhance Your Product Catalog, Map Them to Publishers, and Incorporate Overlay D…" at bounding box center [219, 104] width 198 height 56
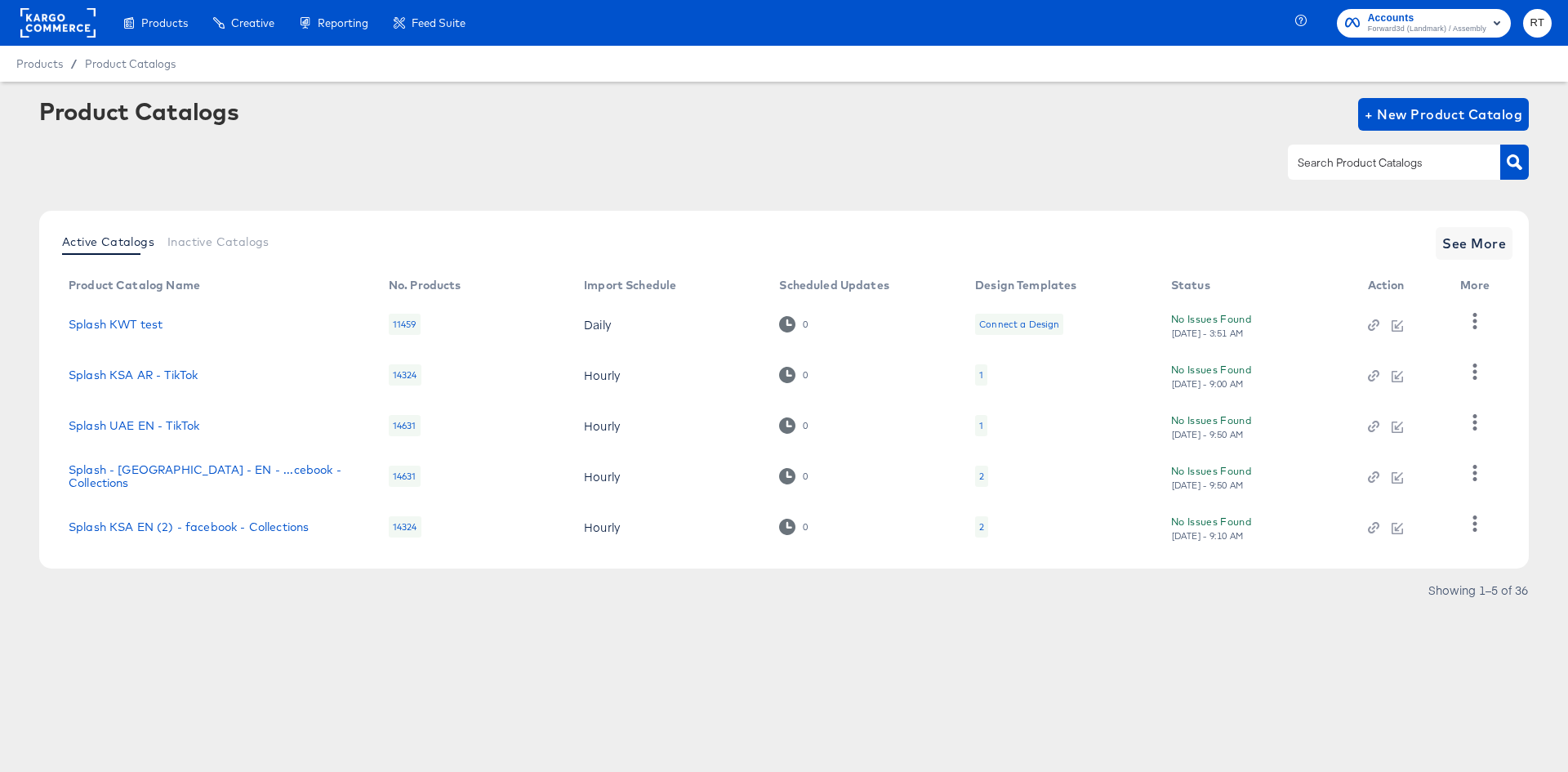
click at [1356, 150] on div at bounding box center [1394, 161] width 212 height 34
type input "bh"
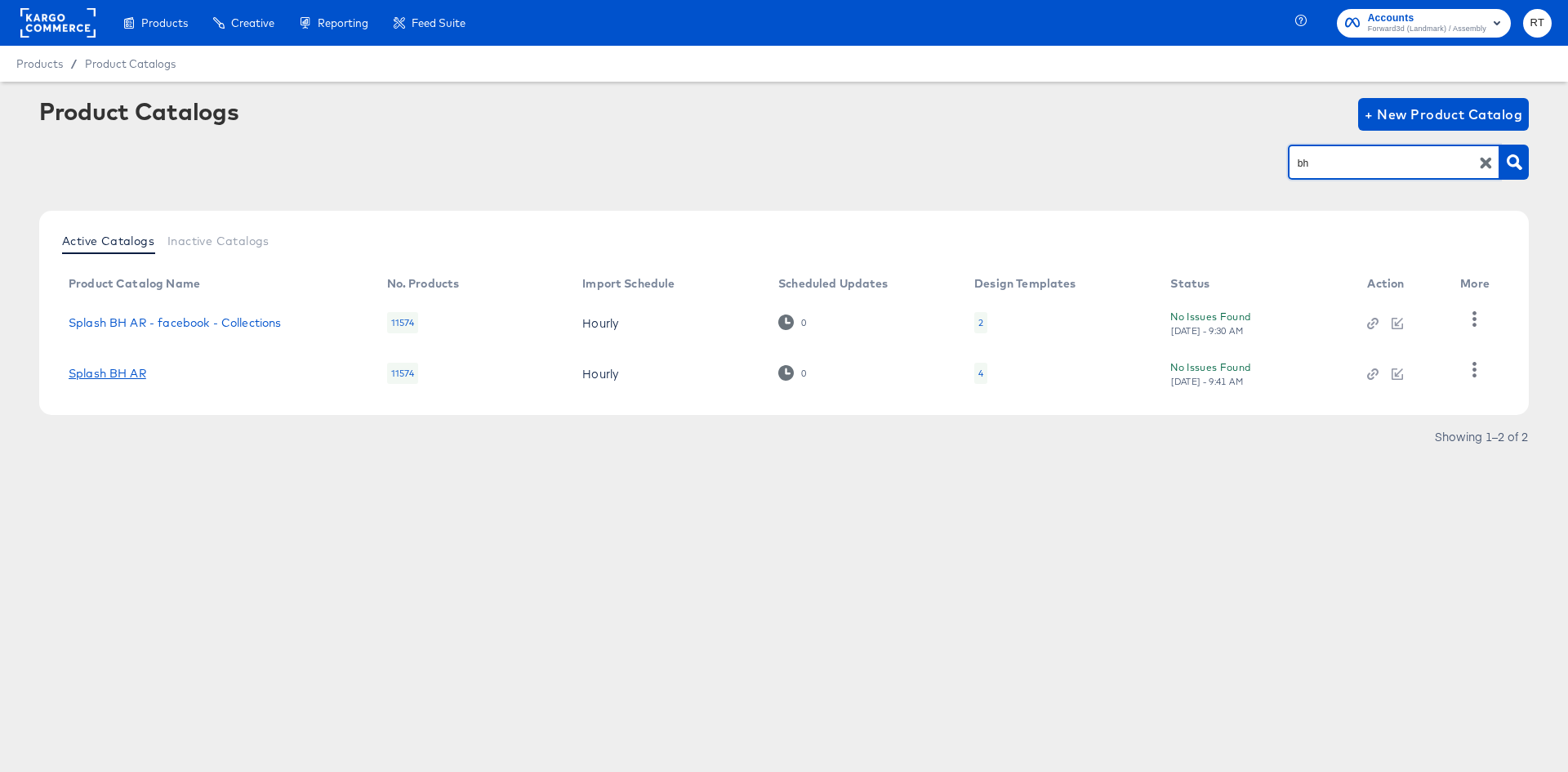
click at [104, 371] on link "Splash BH AR" at bounding box center [107, 373] width 78 height 13
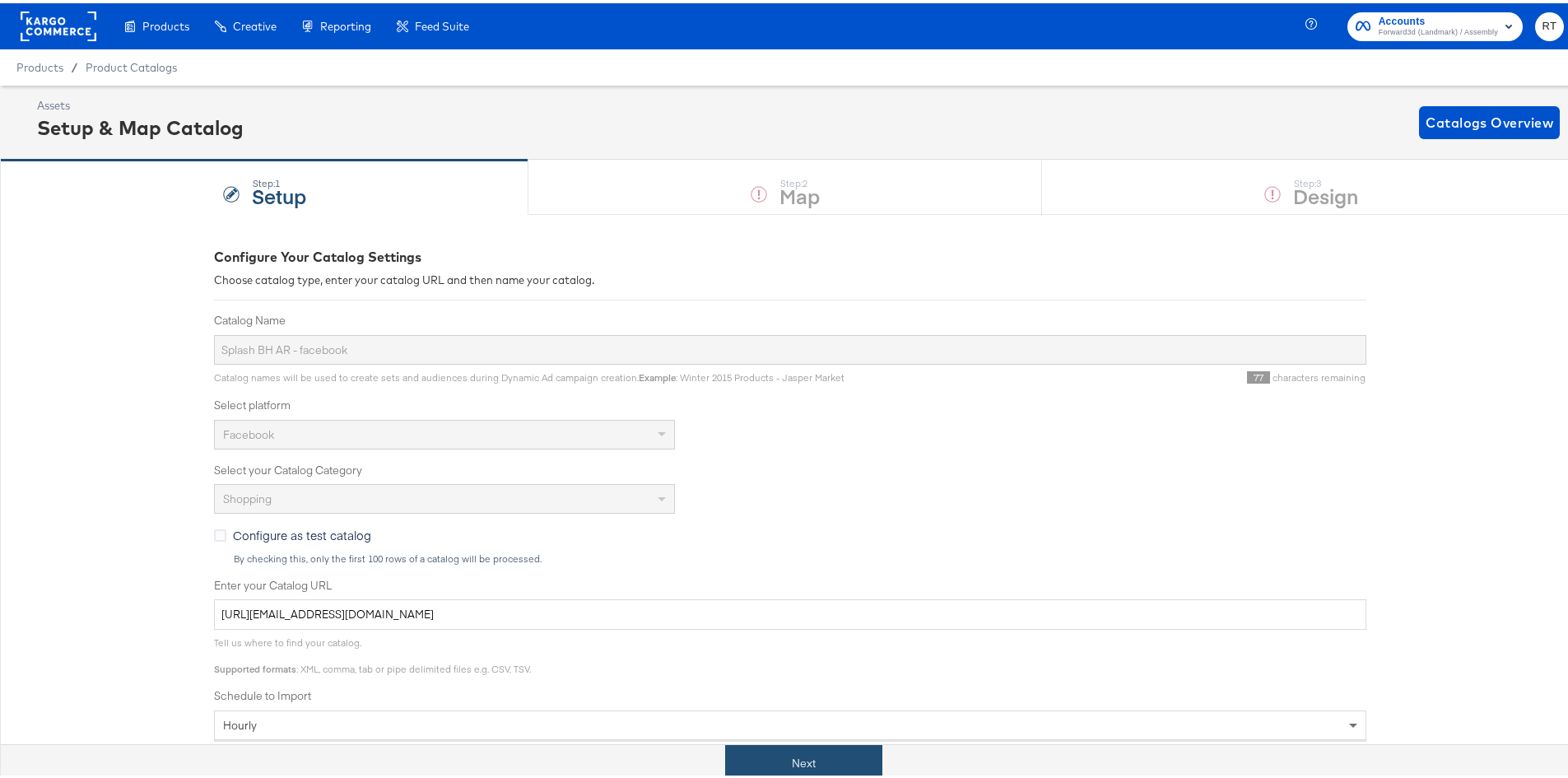
click at [784, 748] on button "Next" at bounding box center [803, 760] width 157 height 37
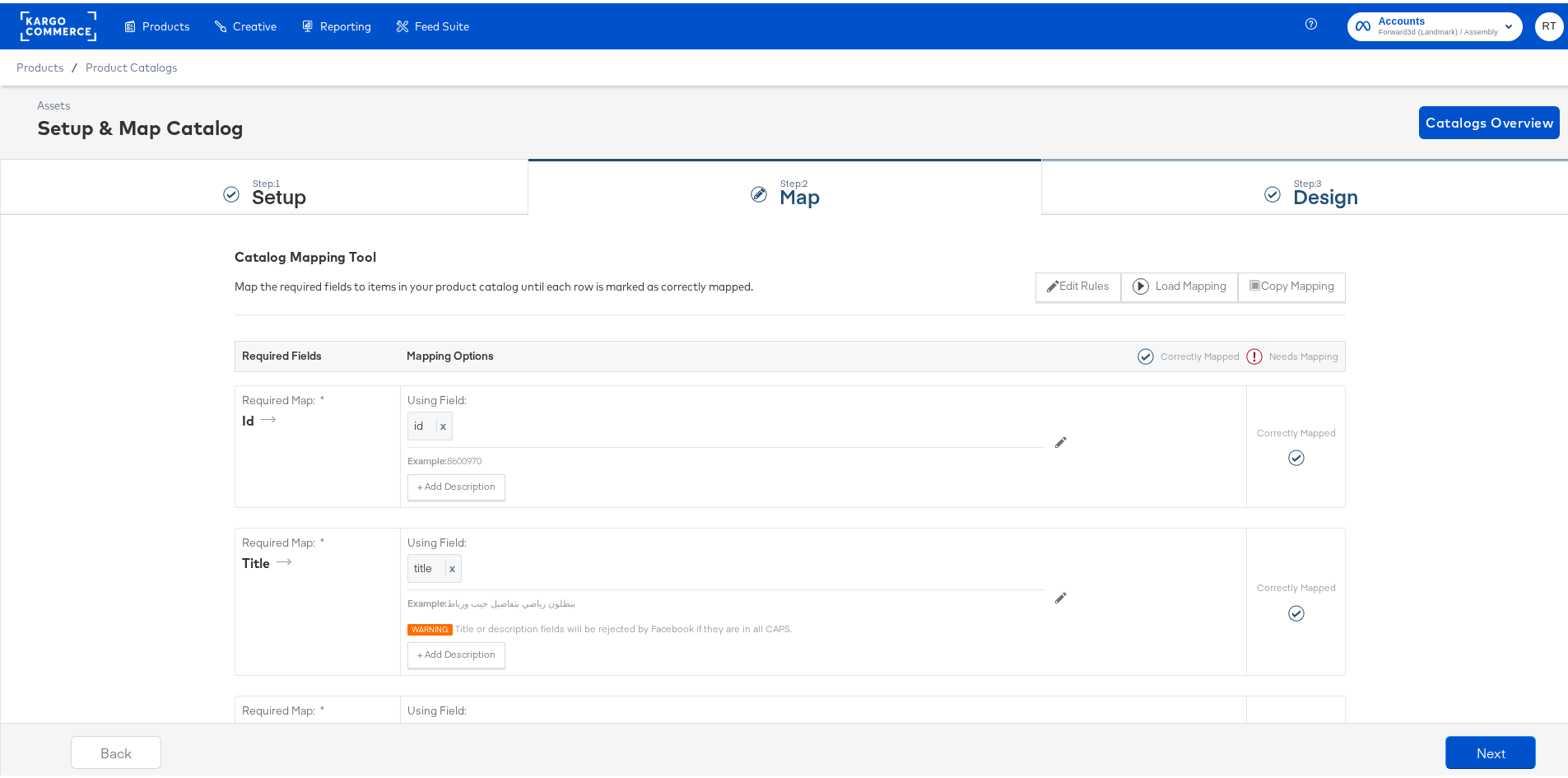
click at [1166, 167] on div "Step: 3 Design" at bounding box center [1311, 184] width 538 height 54
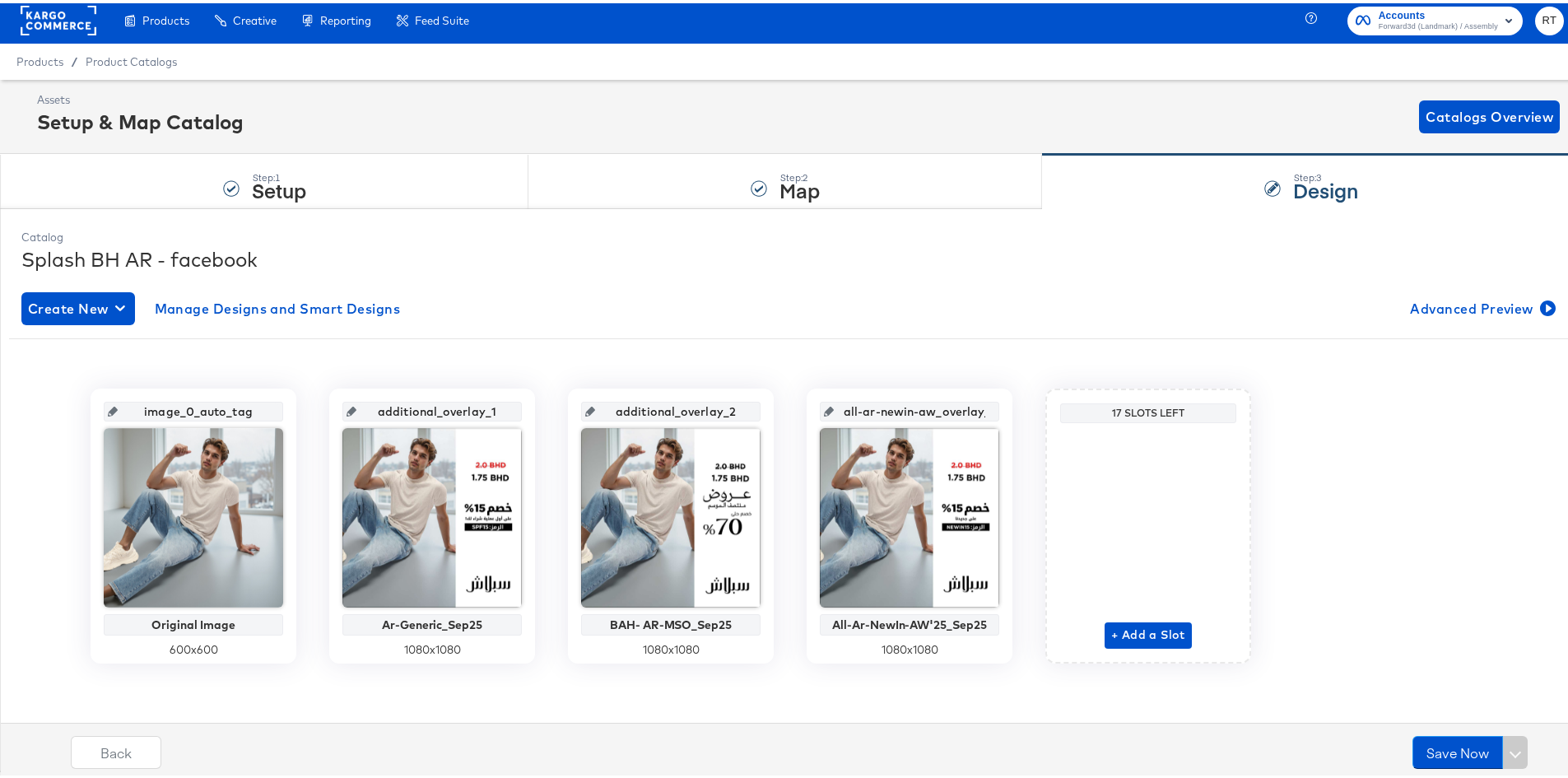
scroll to position [7, 0]
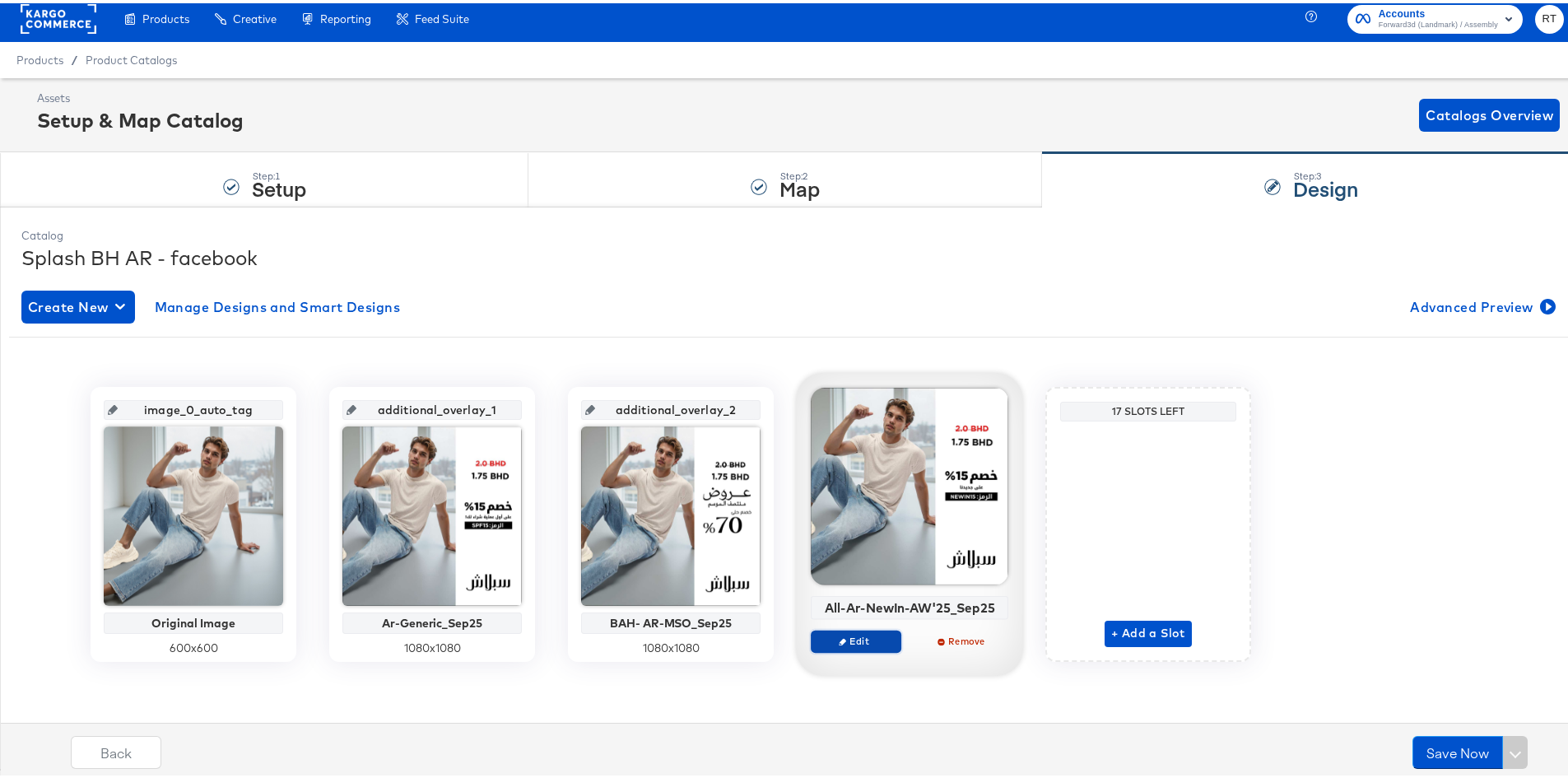
click at [882, 637] on span "Edit" at bounding box center [856, 638] width 75 height 13
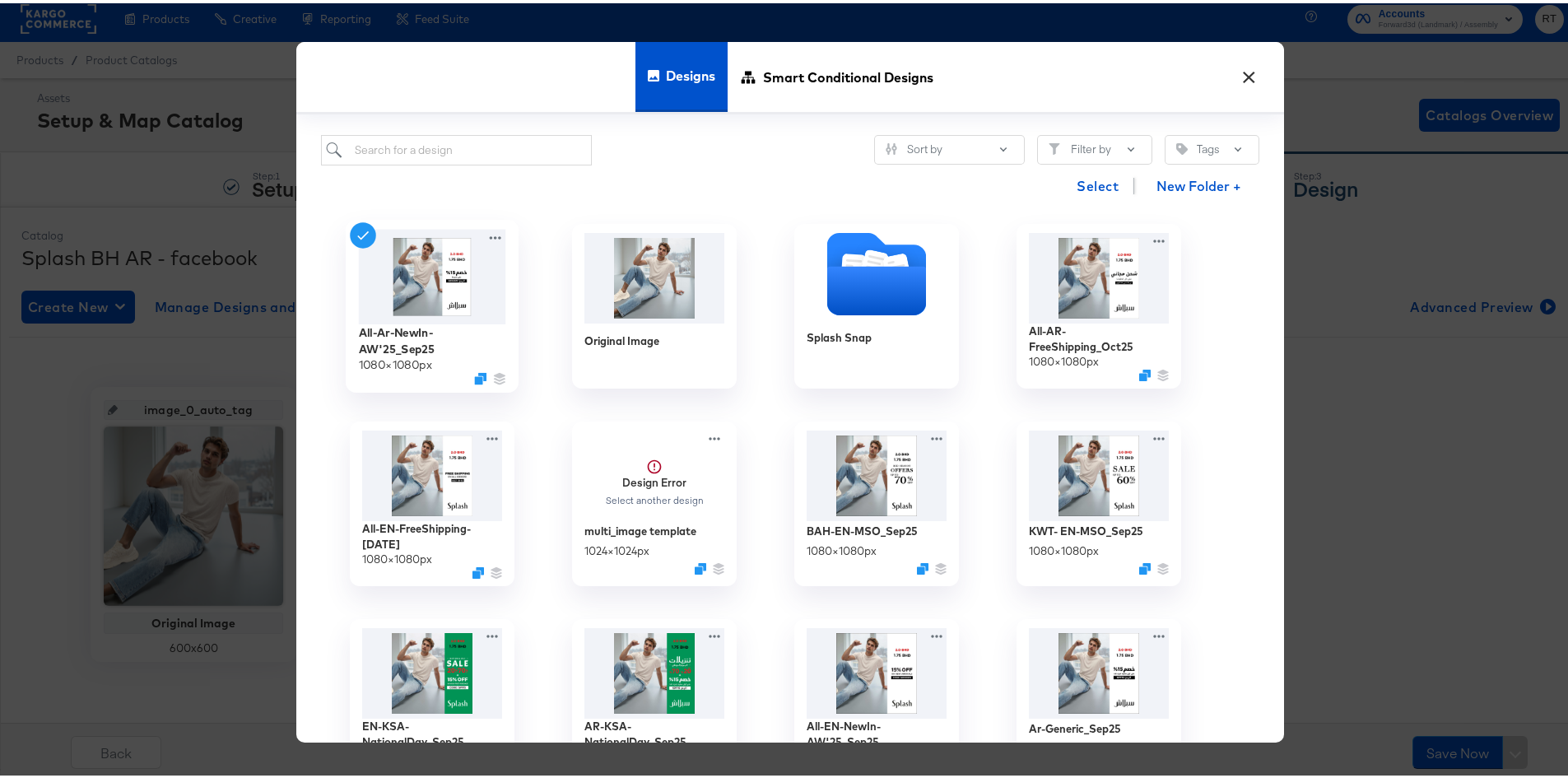
click at [465, 290] on img at bounding box center [432, 272] width 147 height 94
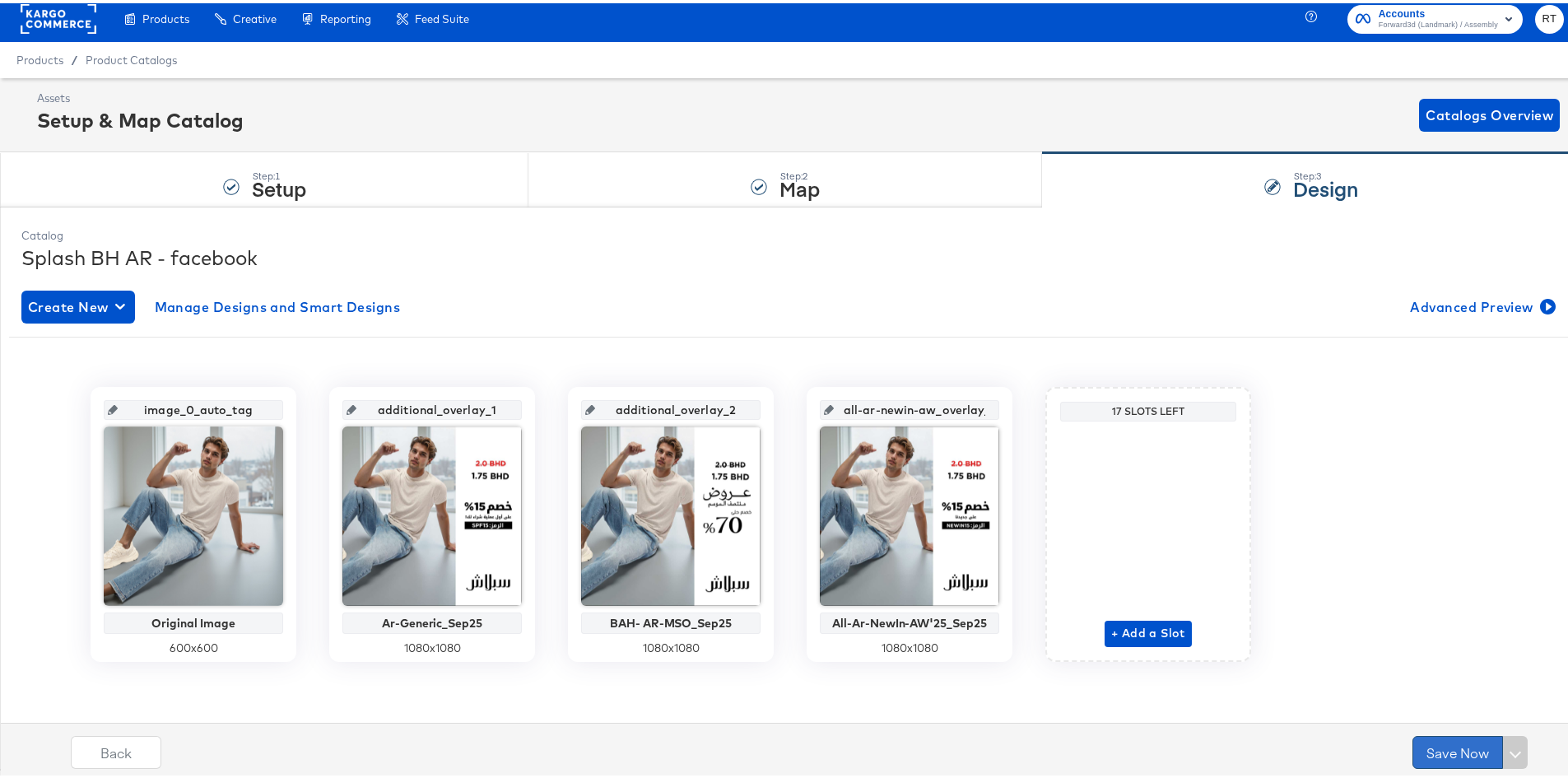
click at [1428, 762] on button "Save Now" at bounding box center [1457, 748] width 91 height 33
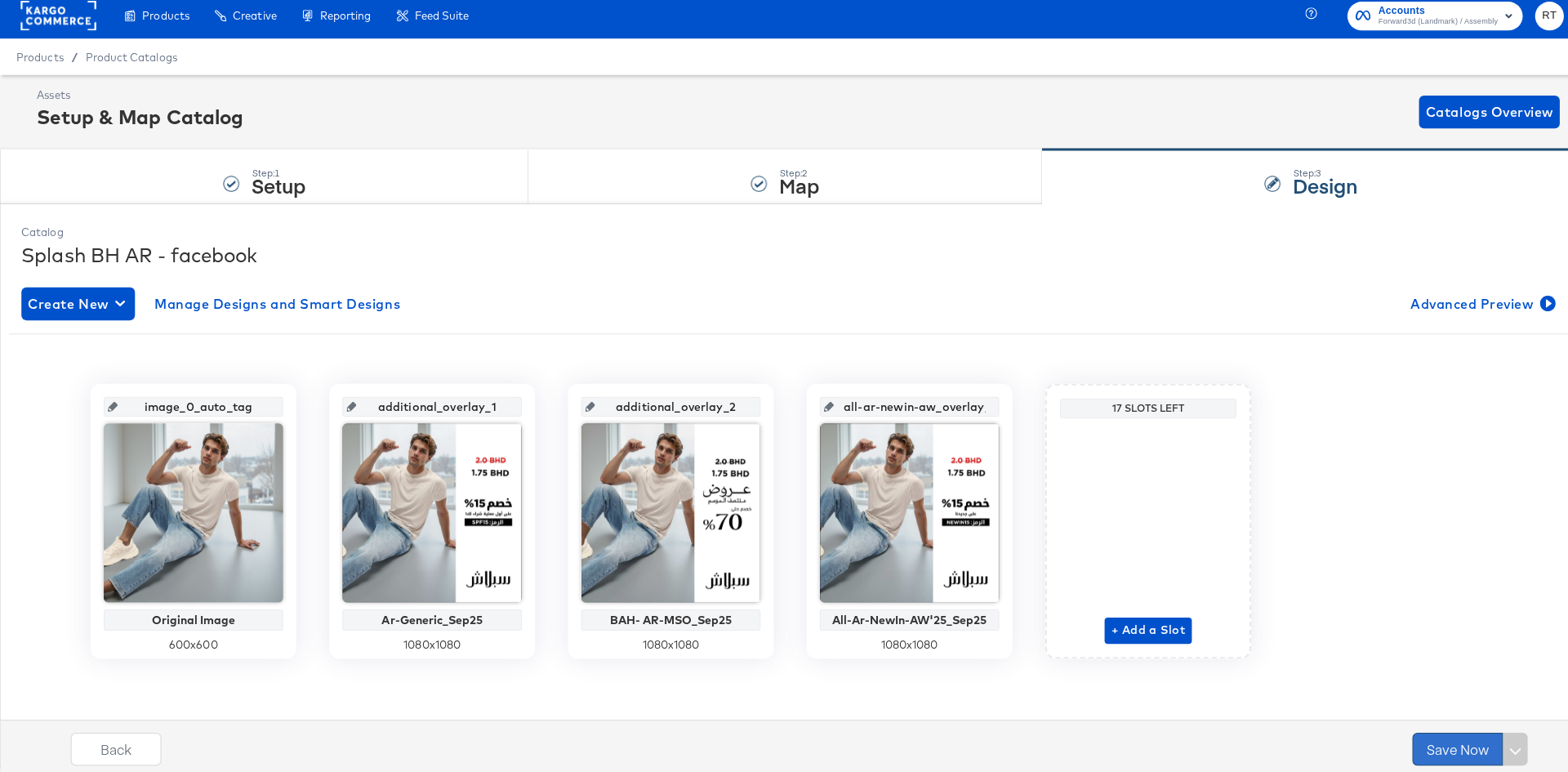
scroll to position [0, 0]
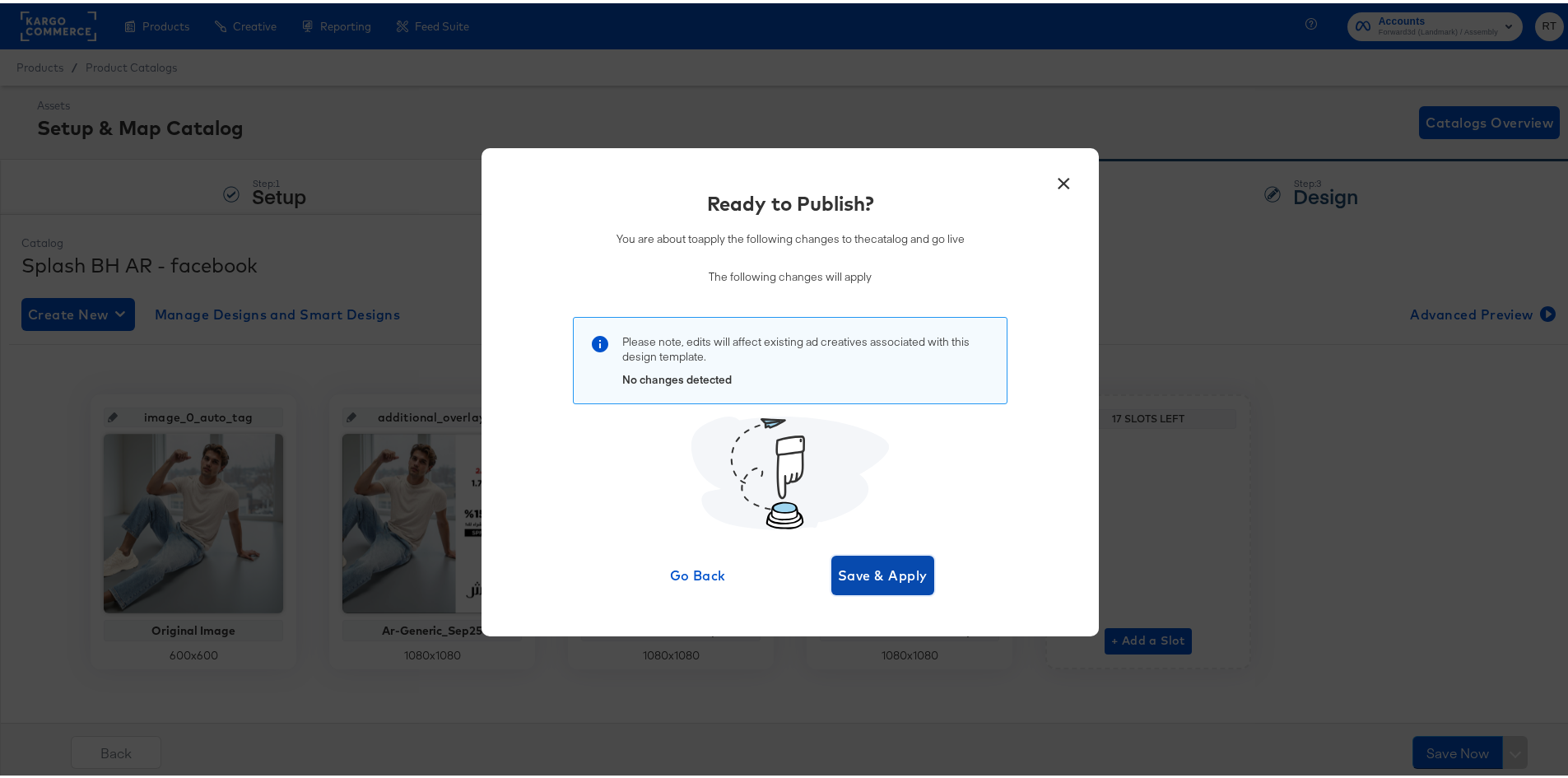
click at [888, 575] on span "Save & Apply" at bounding box center [883, 572] width 90 height 23
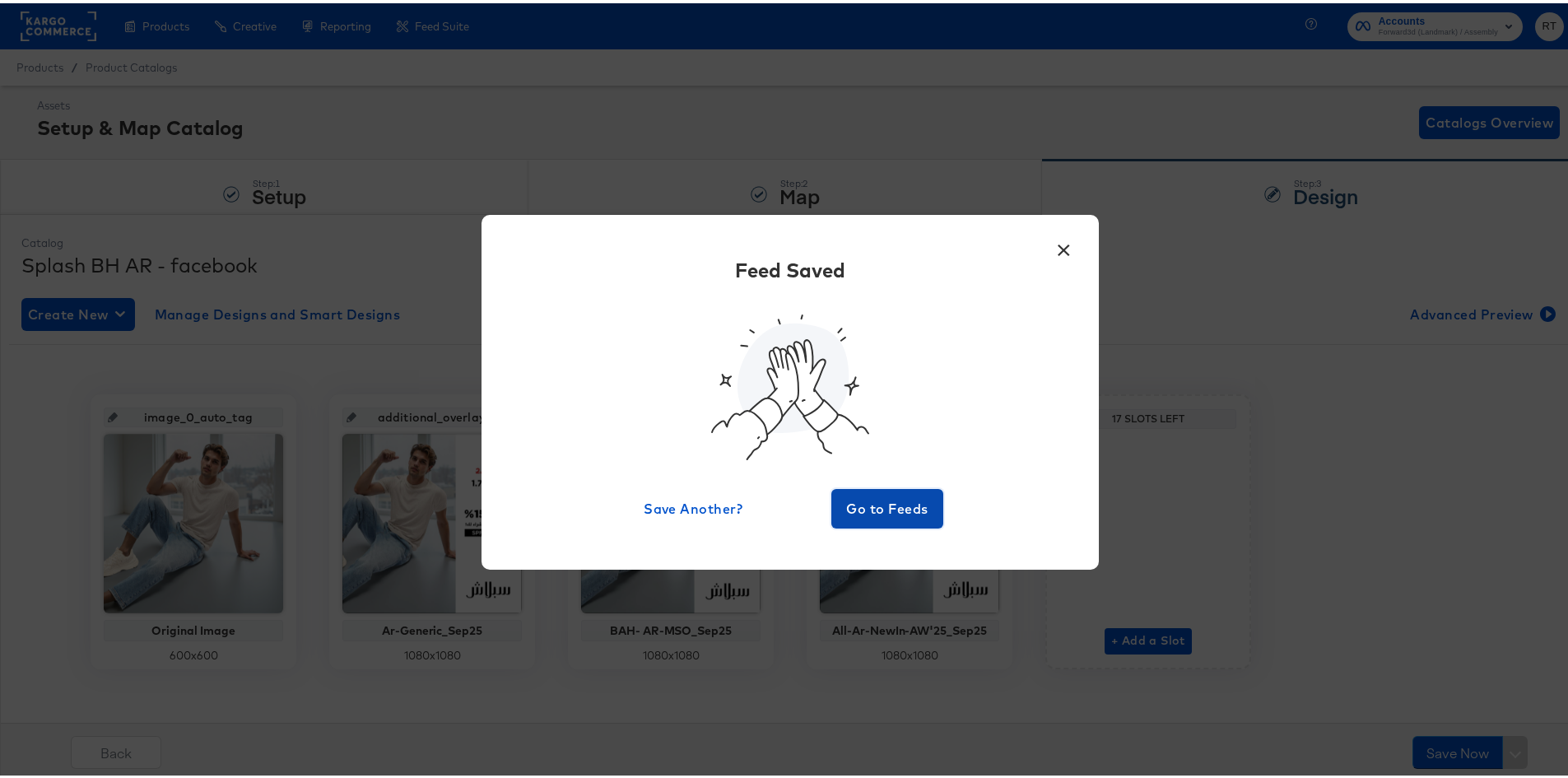
click at [842, 488] on button "Go to Feeds" at bounding box center [887, 506] width 112 height 40
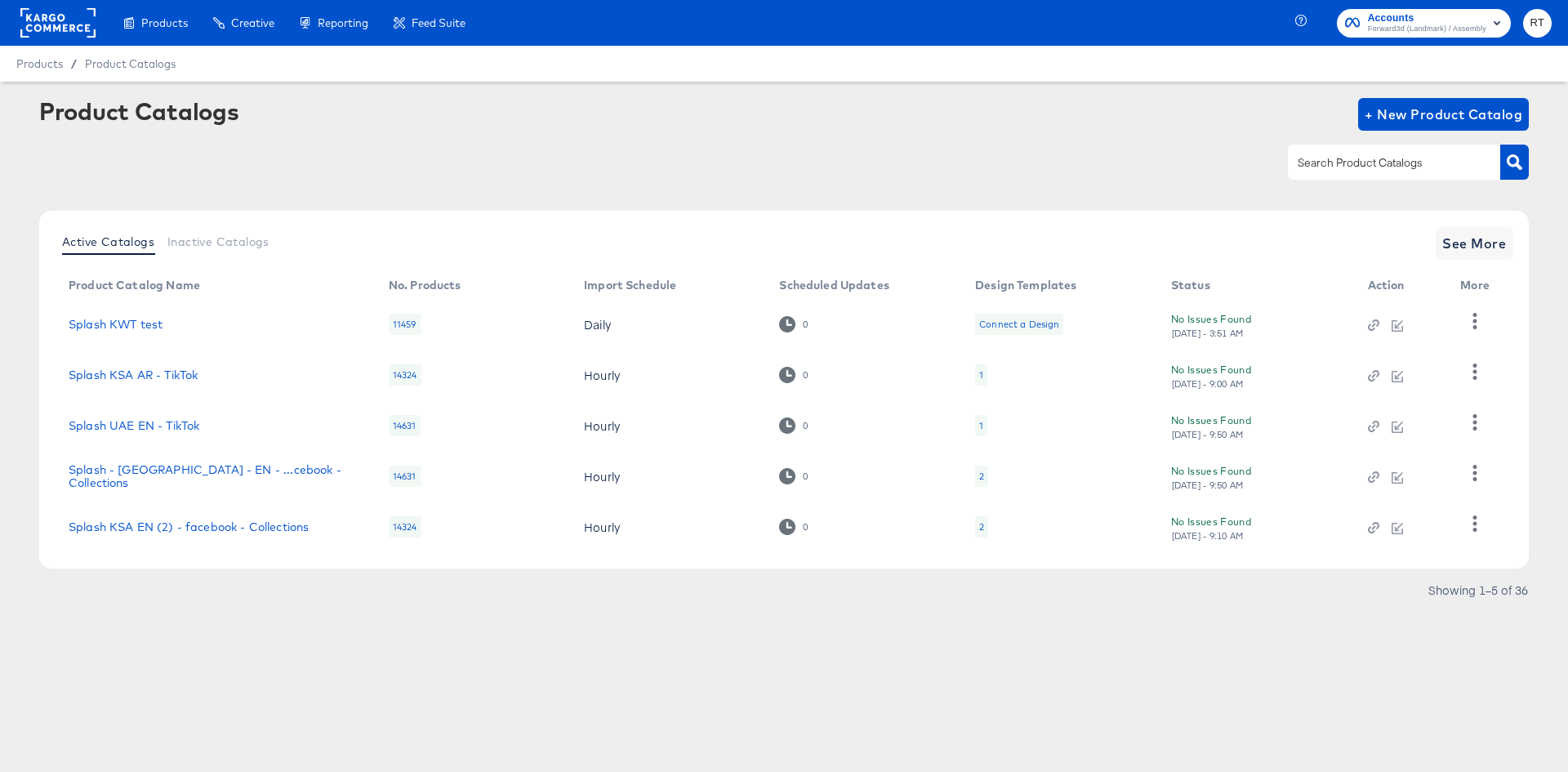
click at [73, 29] on rect at bounding box center [58, 22] width 75 height 29
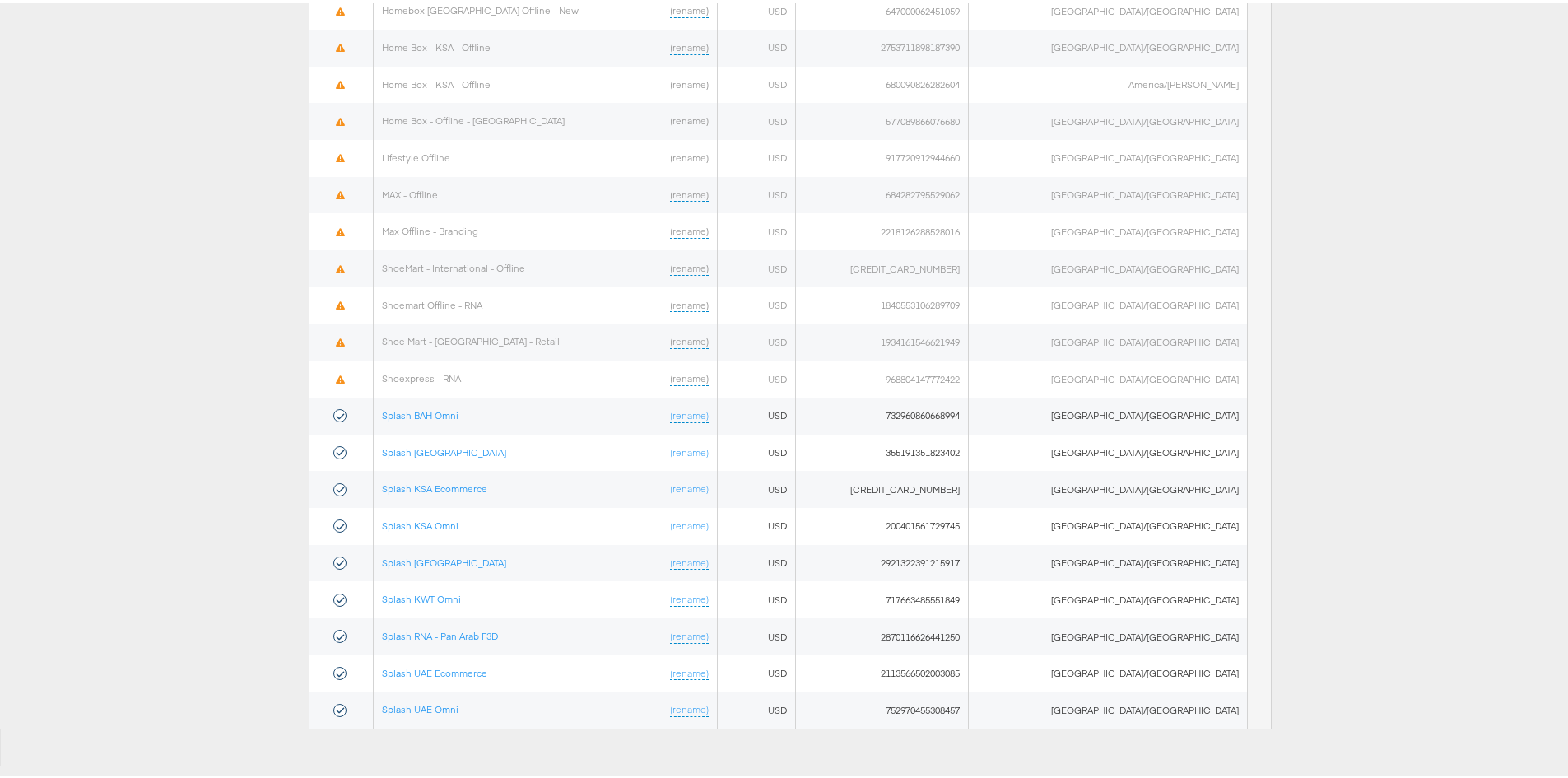
scroll to position [791, 0]
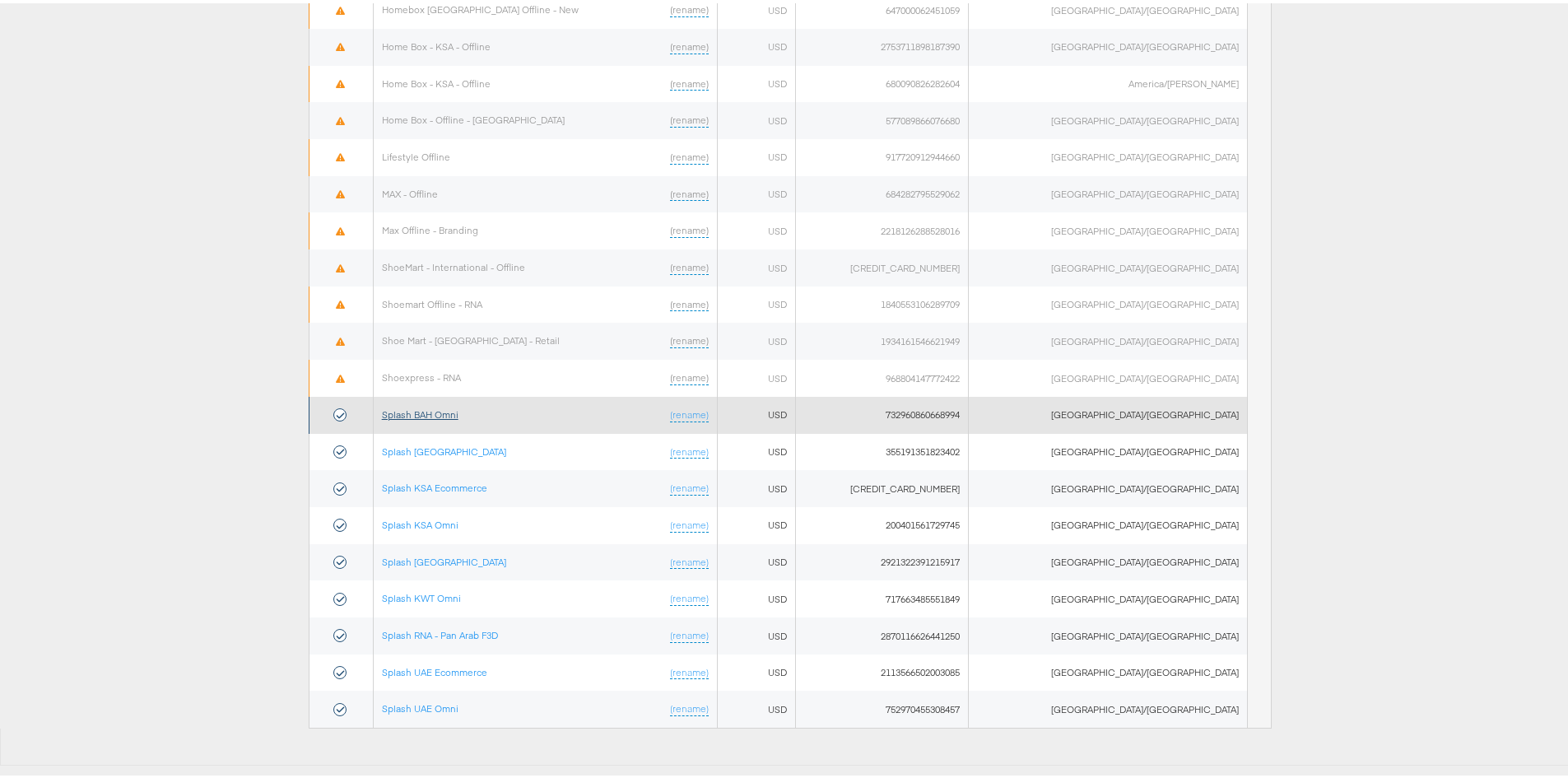
click at [447, 412] on link "Splash BAH Omni" at bounding box center [420, 411] width 76 height 13
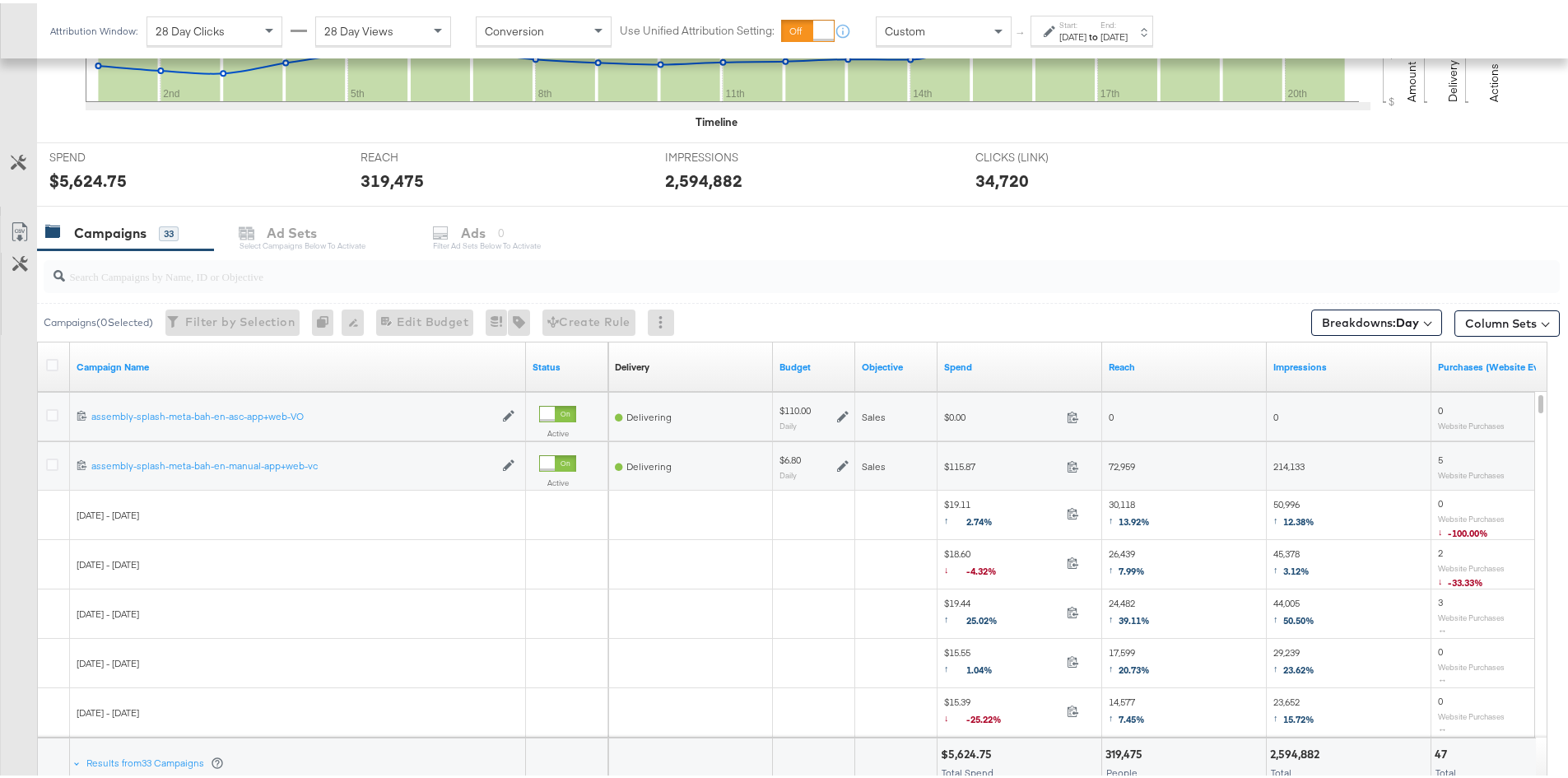
scroll to position [659, 0]
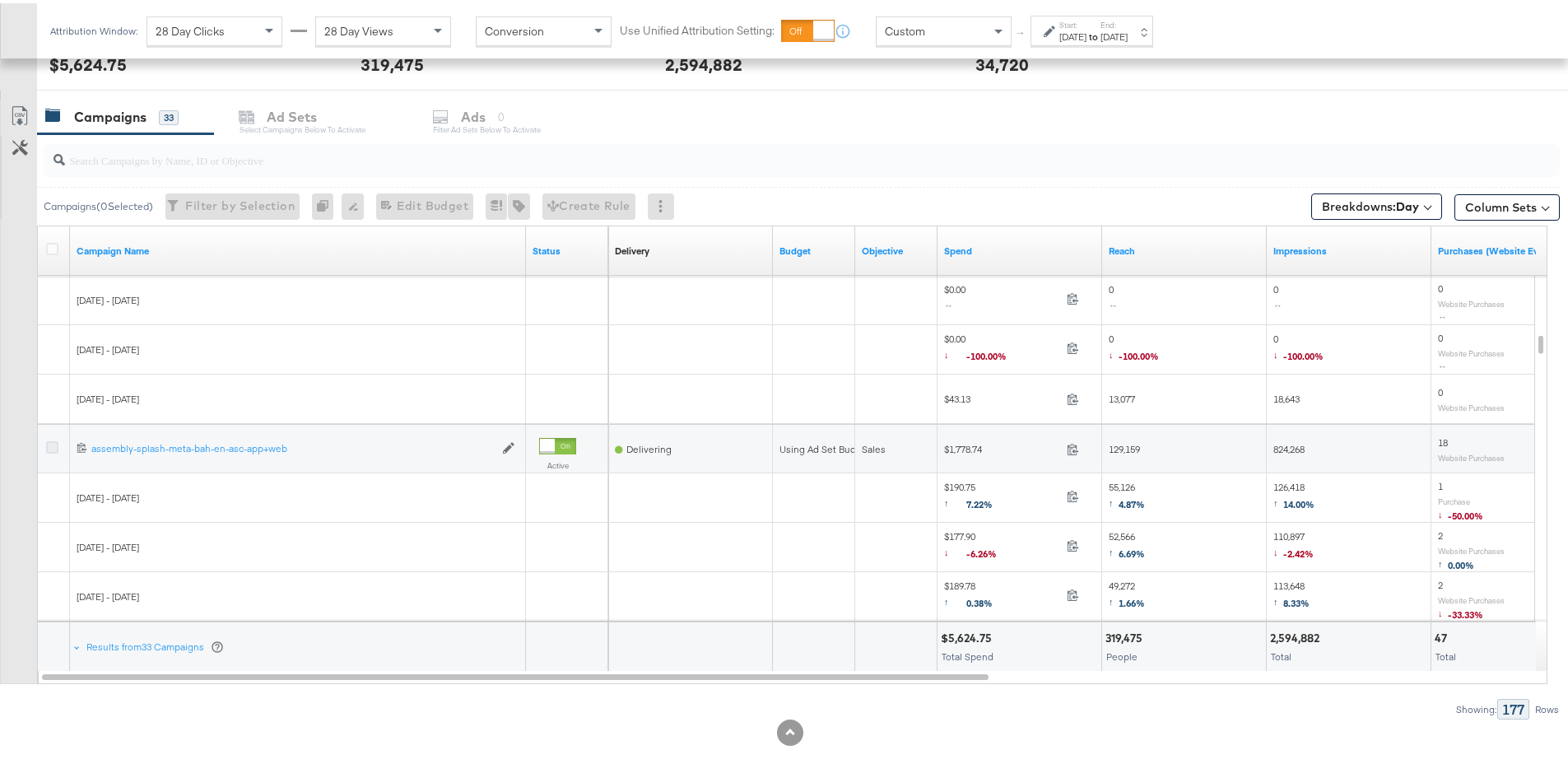
click at [49, 445] on icon at bounding box center [52, 444] width 13 height 13
click at [0, 0] on input "checkbox" at bounding box center [0, 0] width 0 height 0
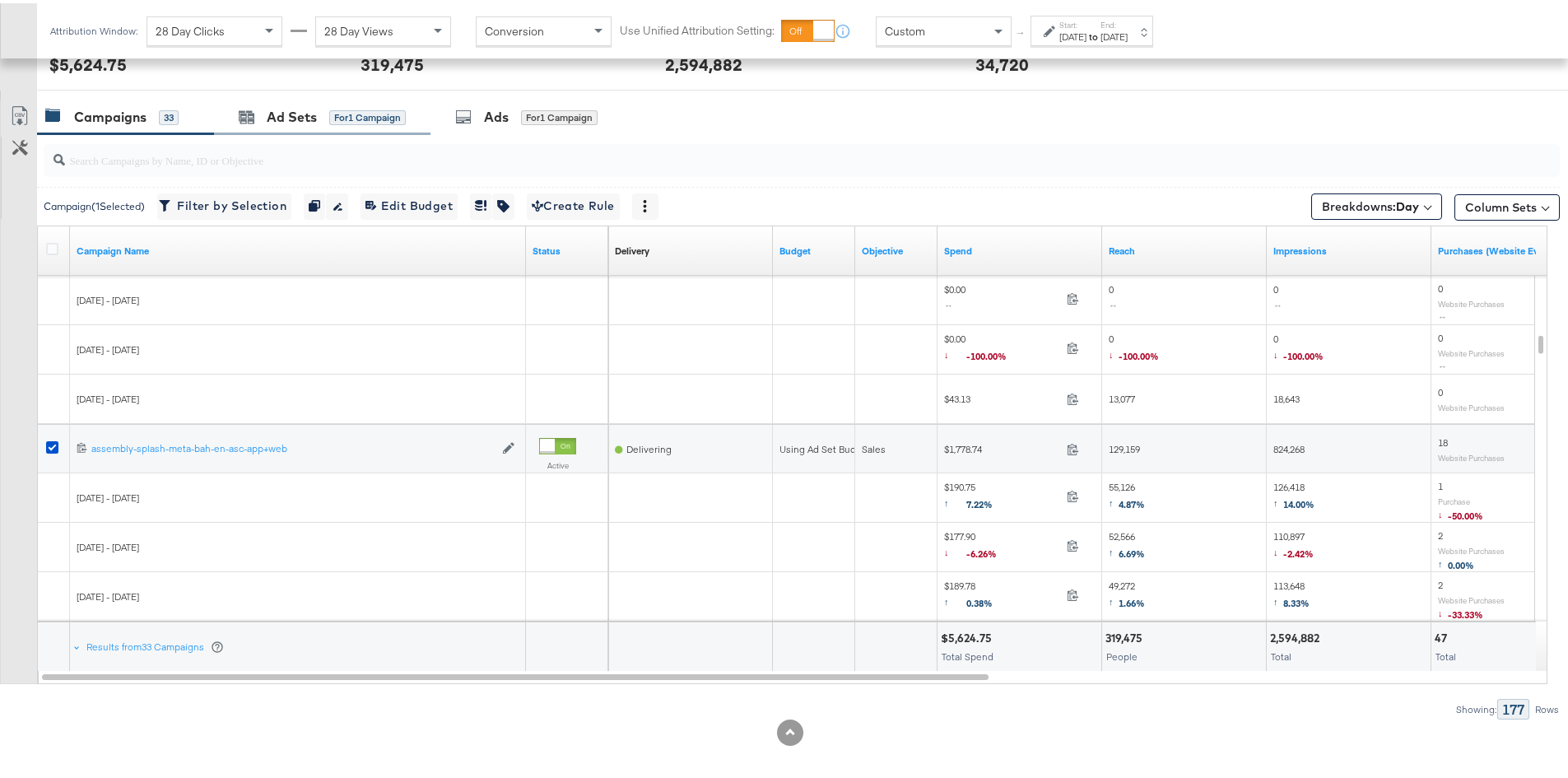
click at [265, 102] on div "Ad Sets for 1 Campaign" at bounding box center [322, 113] width 217 height 35
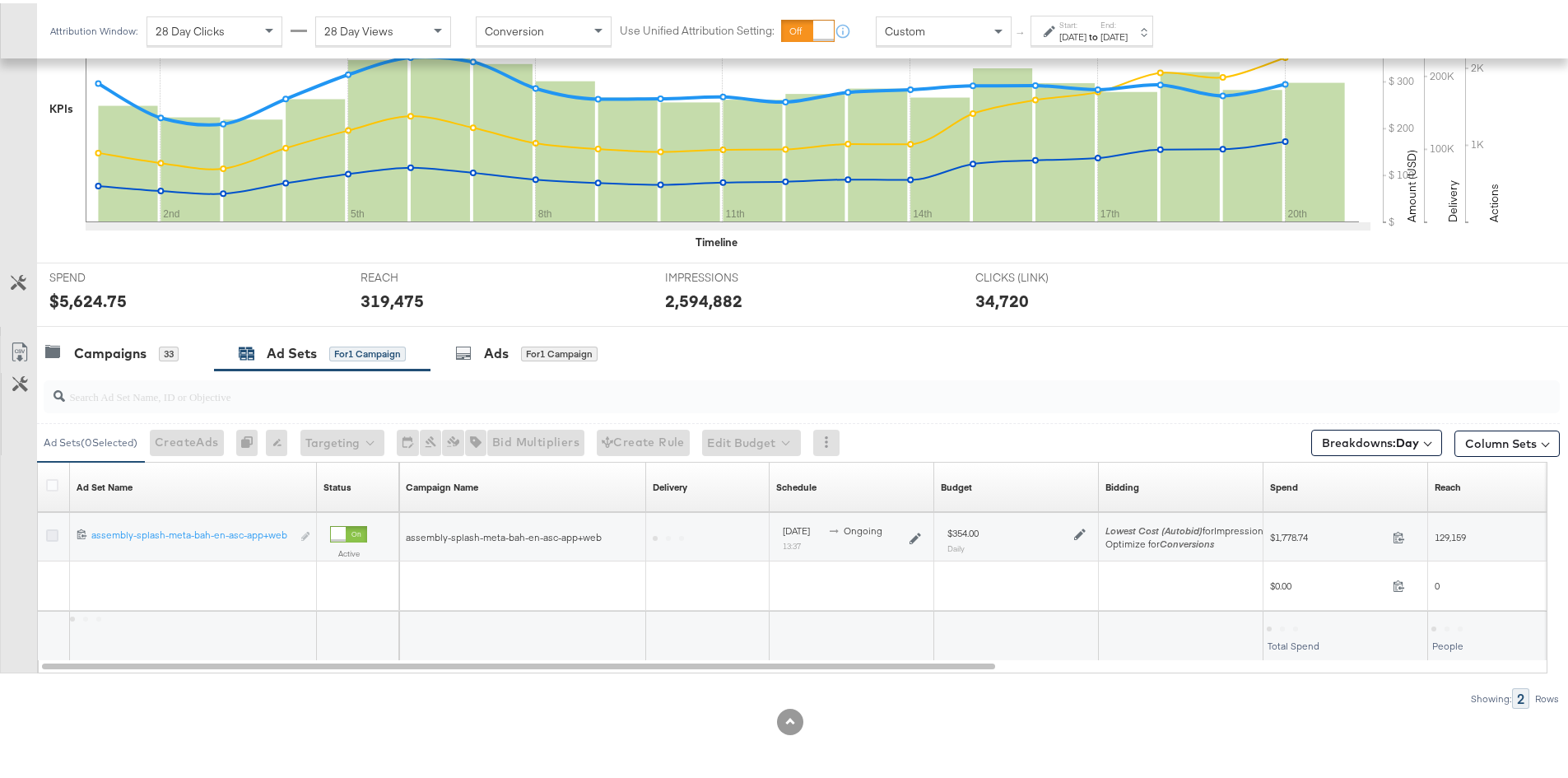
click at [49, 535] on icon at bounding box center [52, 532] width 13 height 13
click at [0, 0] on input "checkbox" at bounding box center [0, 0] width 0 height 0
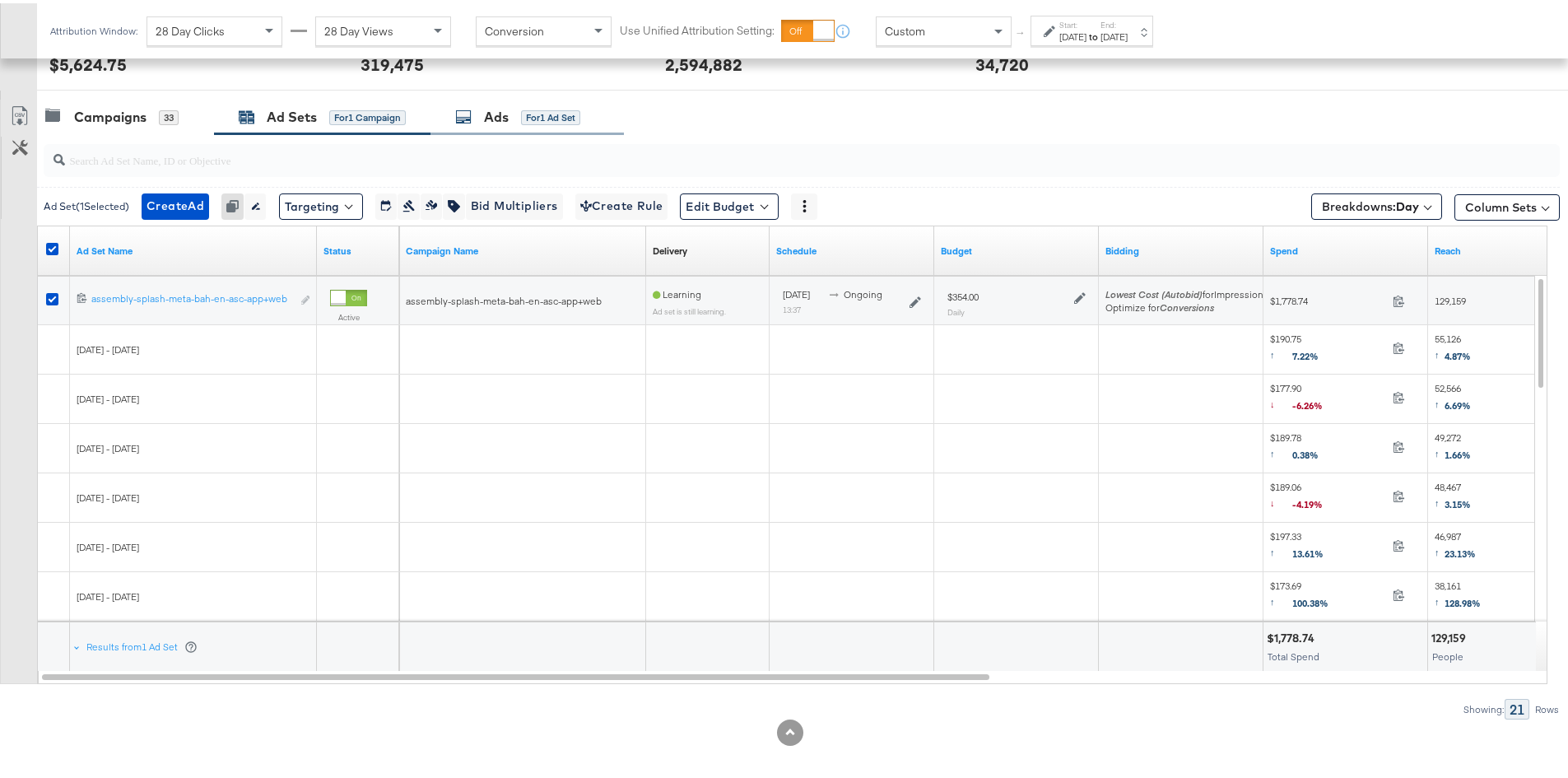
click at [479, 111] on div "Ads for 1 Ad Set" at bounding box center [518, 113] width 125 height 19
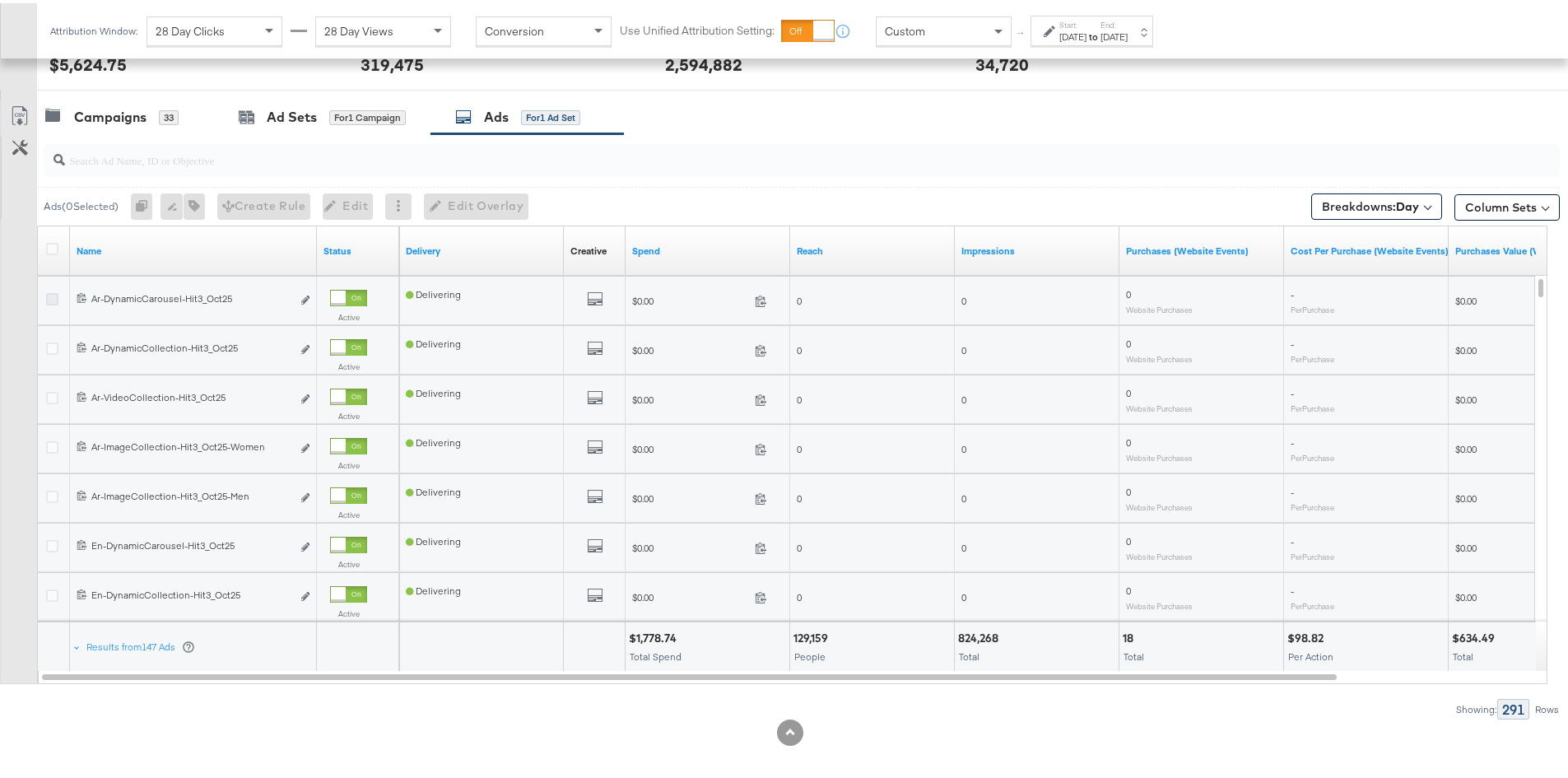
click at [51, 291] on icon at bounding box center [52, 296] width 13 height 13
click at [0, 0] on input "checkbox" at bounding box center [0, 0] width 0 height 0
click at [439, 208] on span "Edit Overlay Edit overlays for 1 ad" at bounding box center [460, 202] width 94 height 21
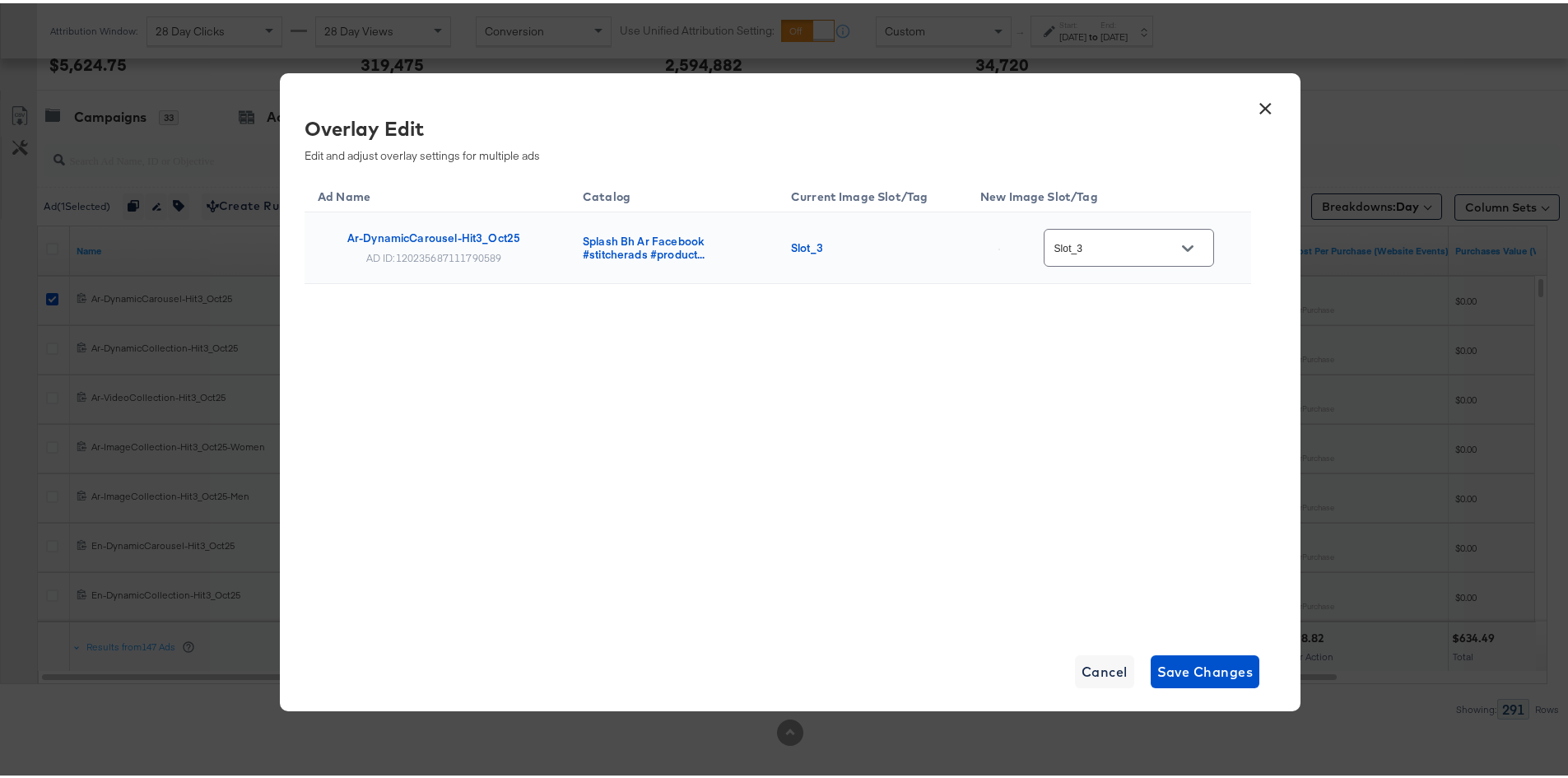
click at [1200, 254] on button "Open" at bounding box center [1187, 244] width 24 height 24
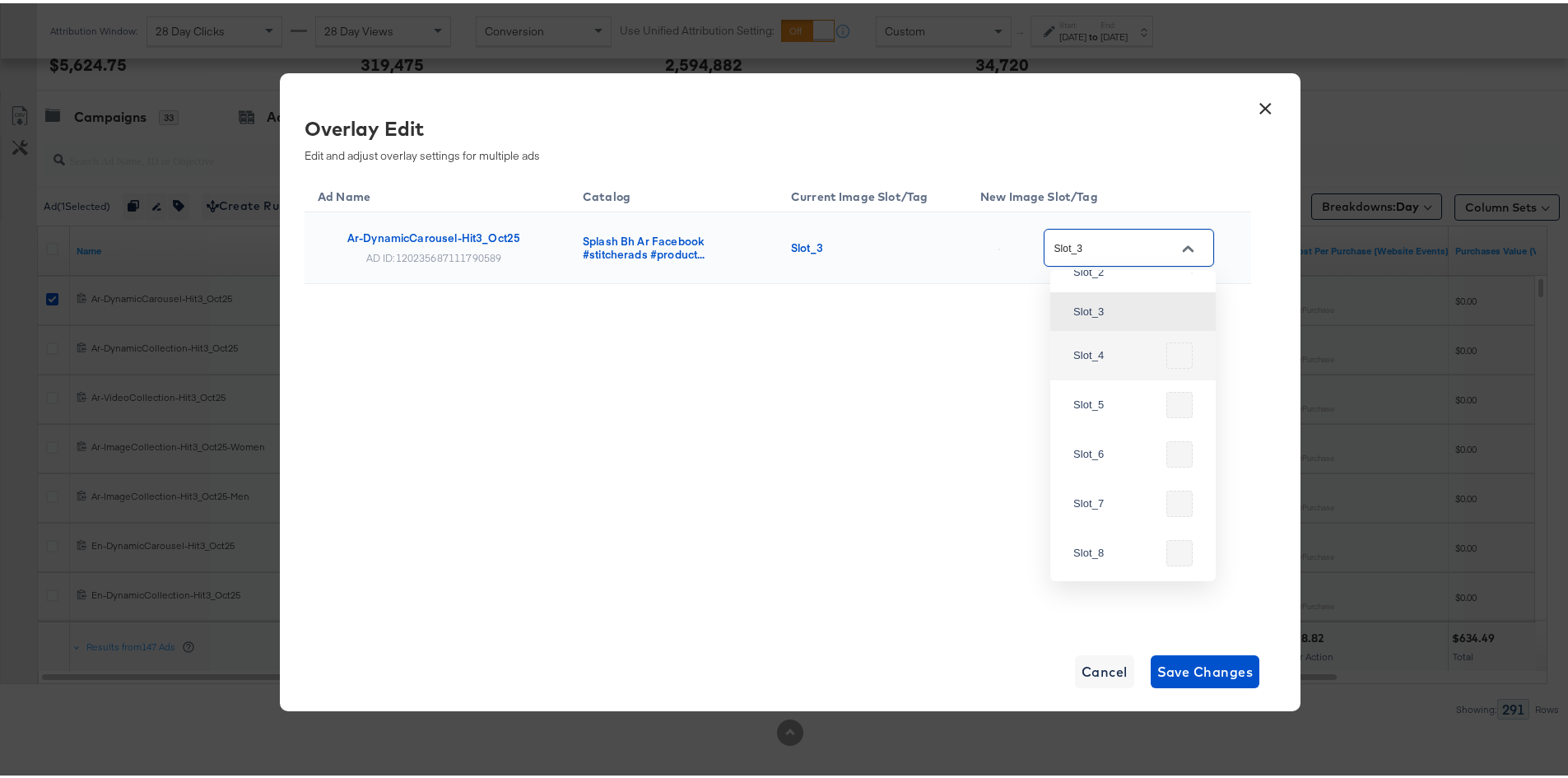
click at [1154, 372] on div "Slot_4" at bounding box center [1133, 352] width 139 height 40
type input "Slot_4"
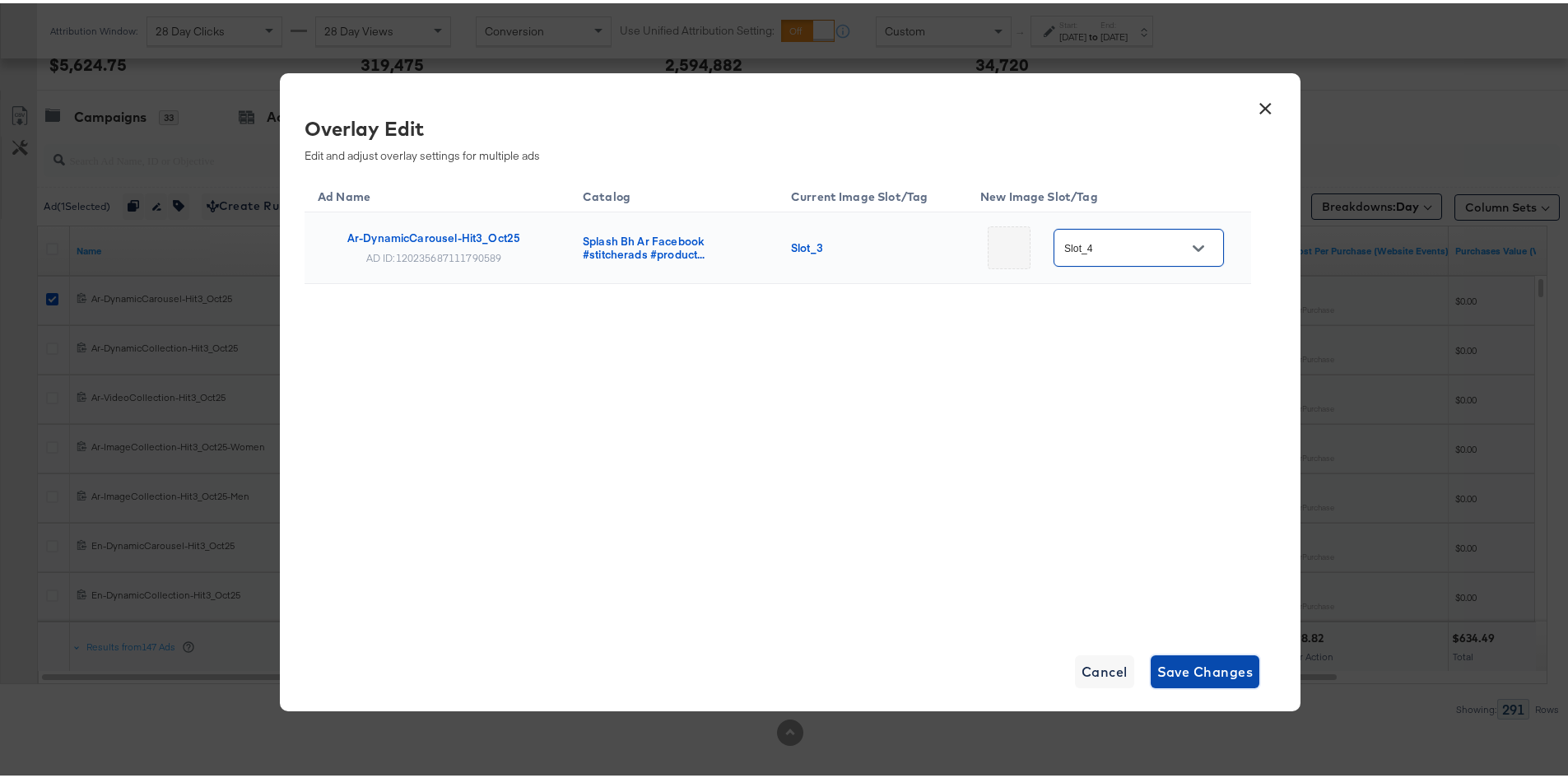
click at [1215, 661] on span "Save Changes" at bounding box center [1205, 668] width 96 height 23
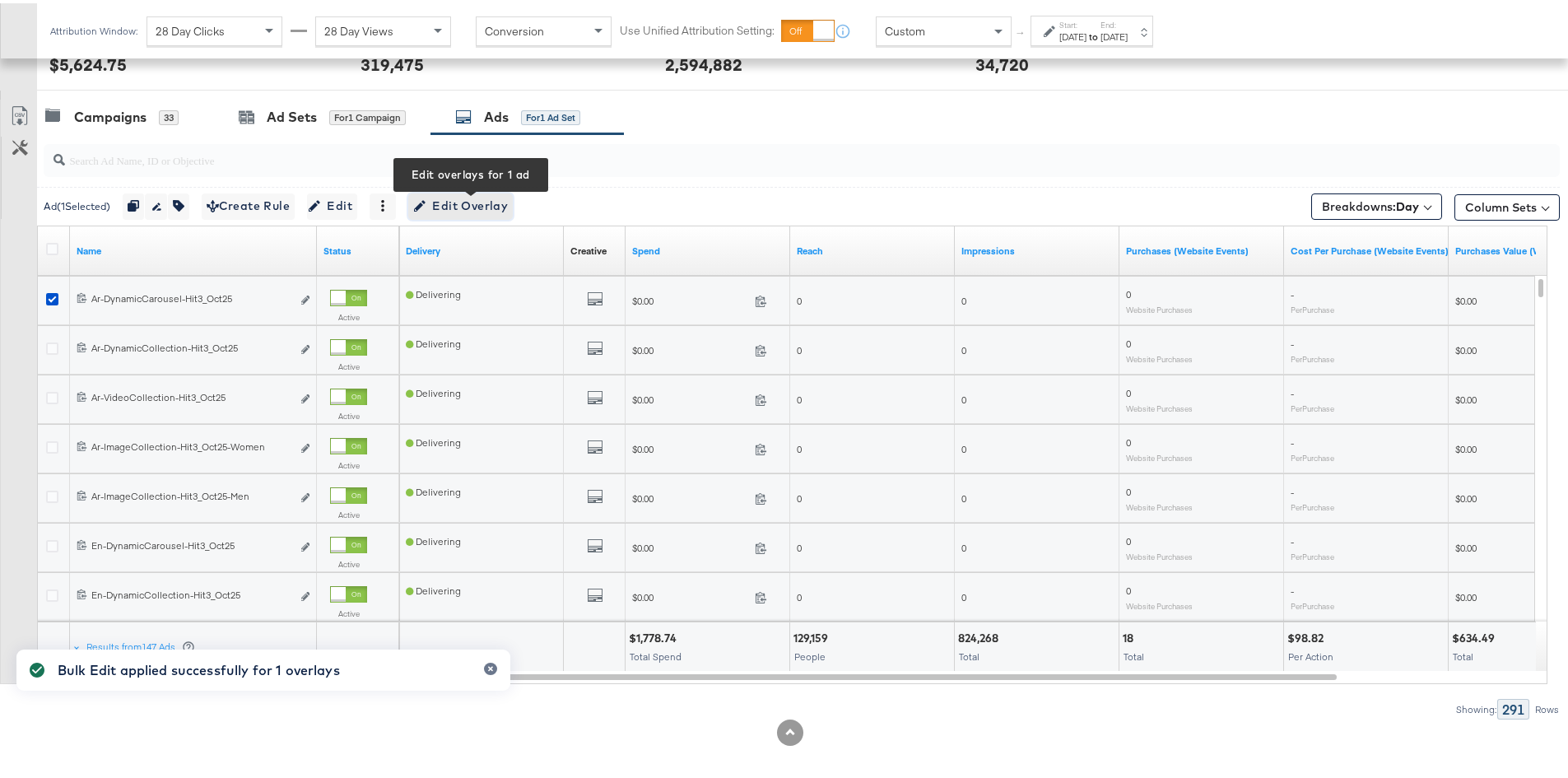
click at [457, 208] on span "Edit Overlay Edit overlays for 1 ad" at bounding box center [460, 202] width 94 height 21
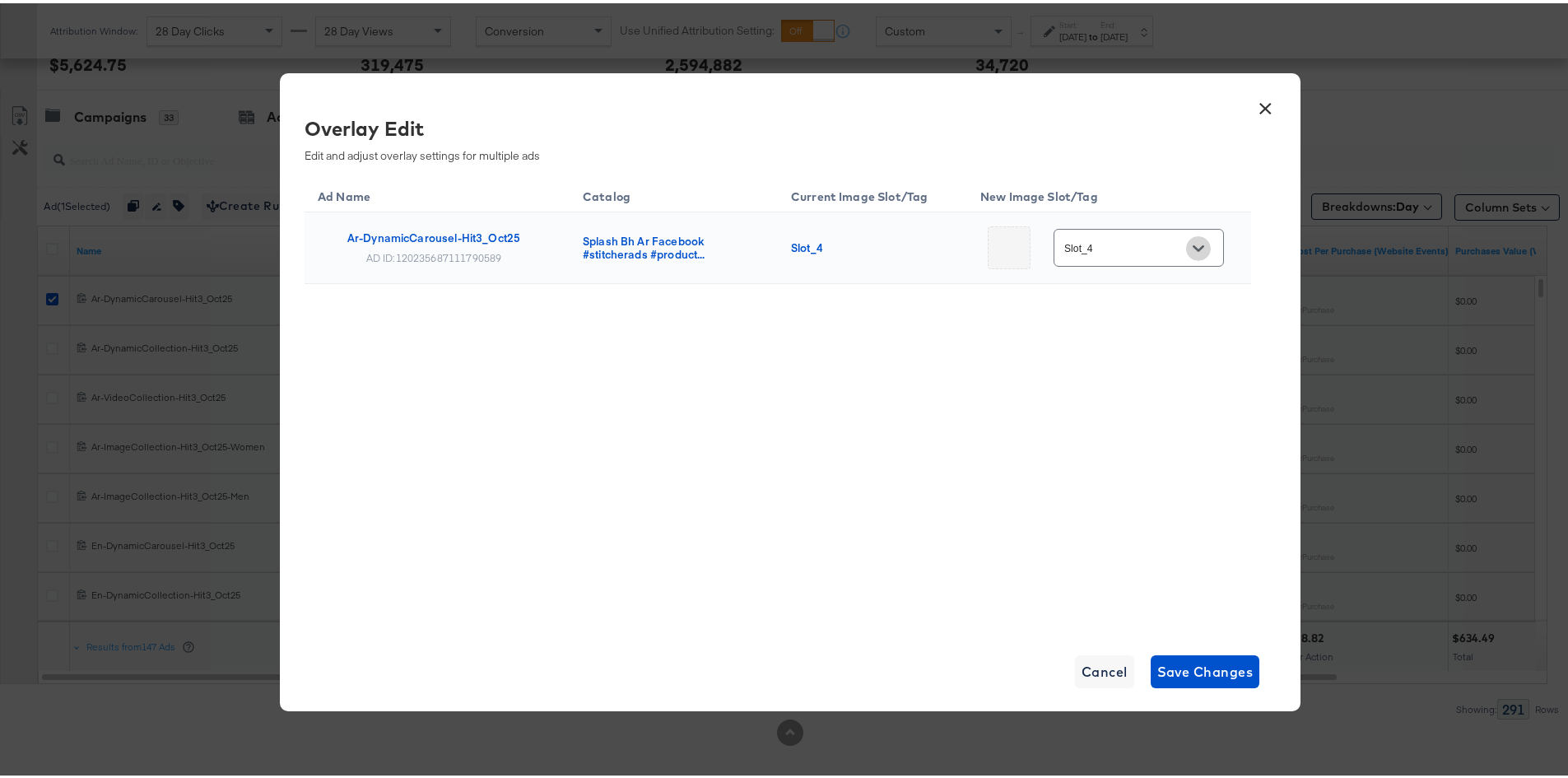
click at [1197, 246] on icon "Open" at bounding box center [1199, 245] width 12 height 12
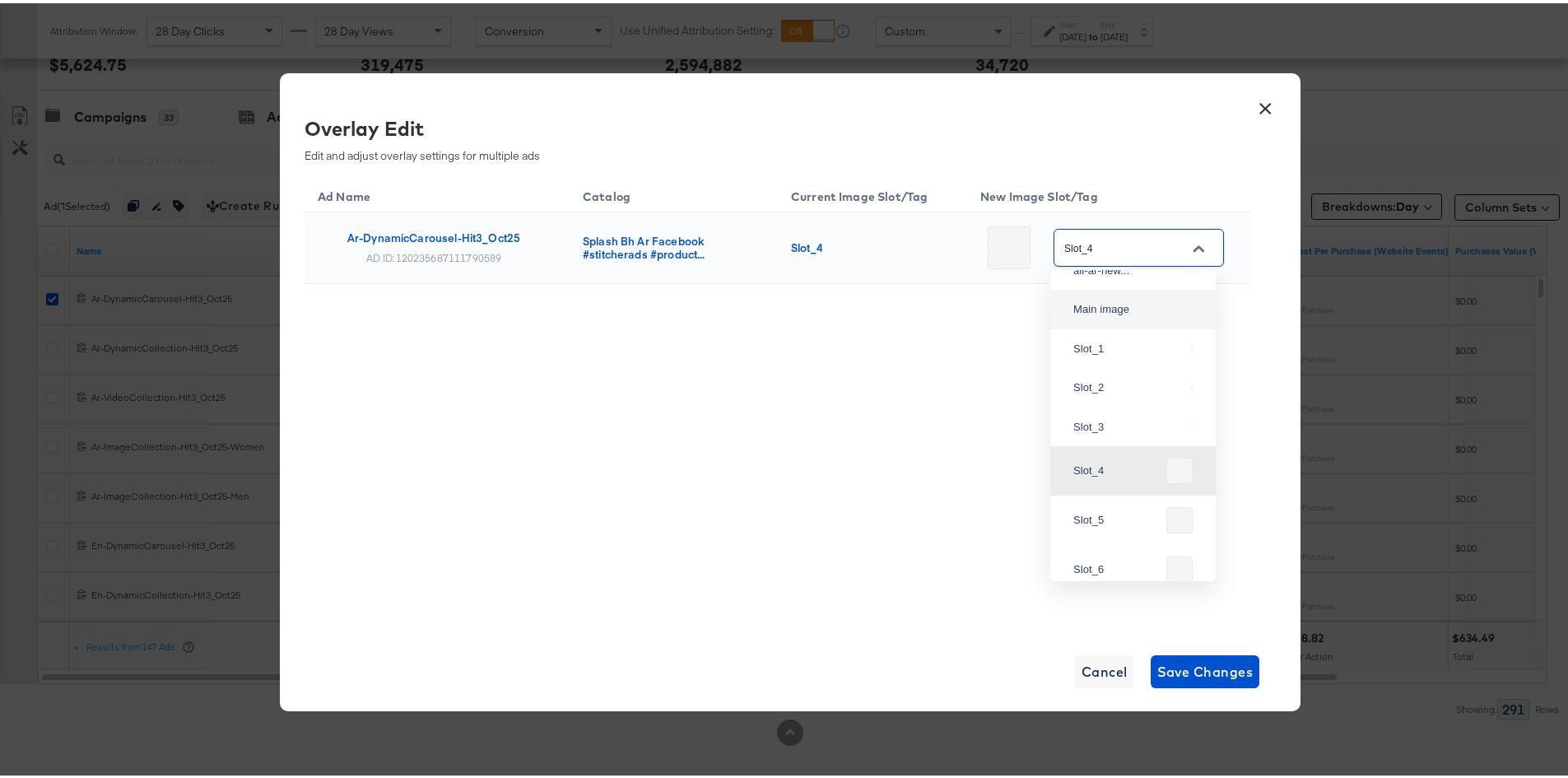
scroll to position [0, 0]
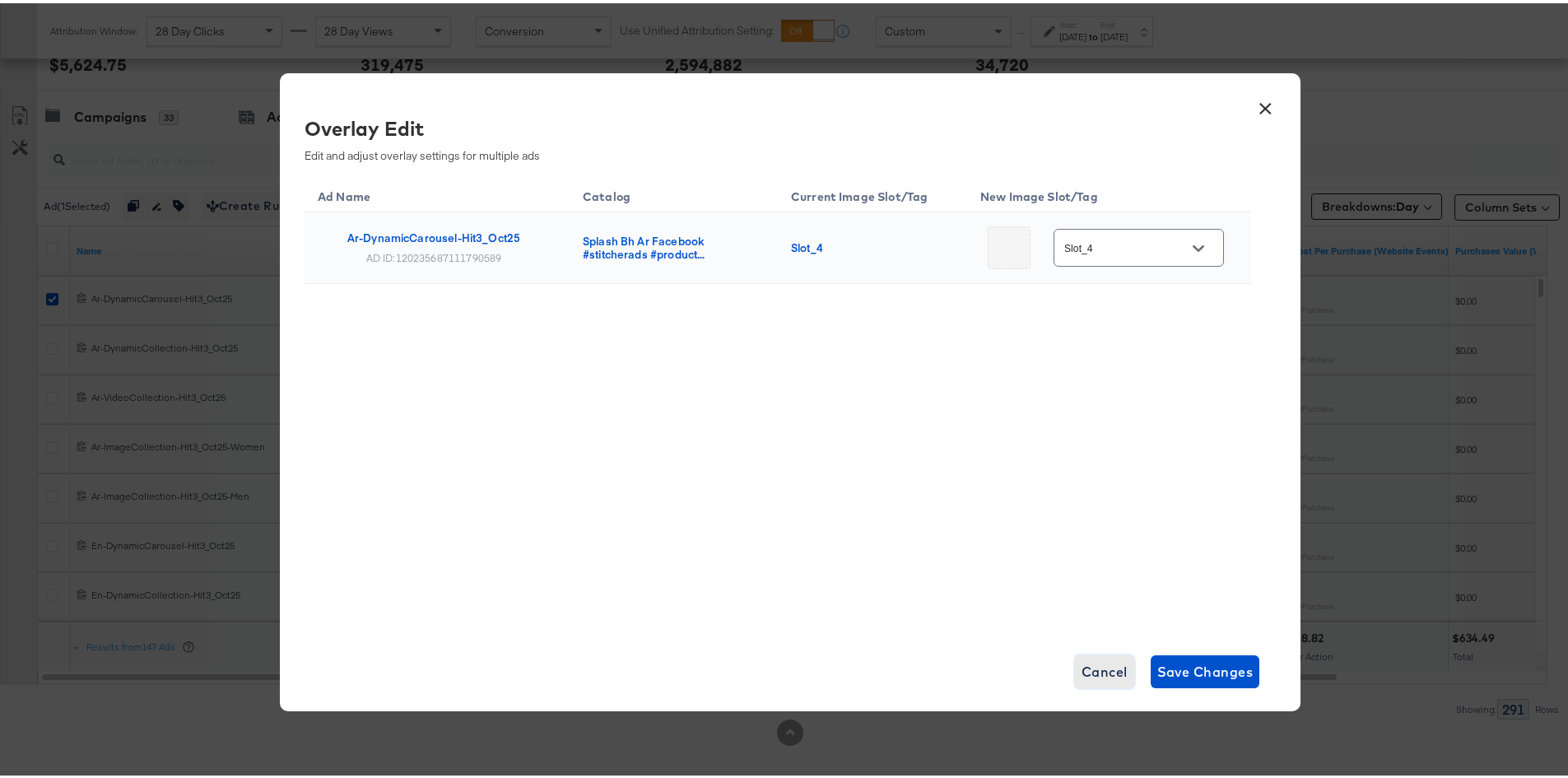
click at [1098, 668] on span "Cancel" at bounding box center [1104, 668] width 46 height 23
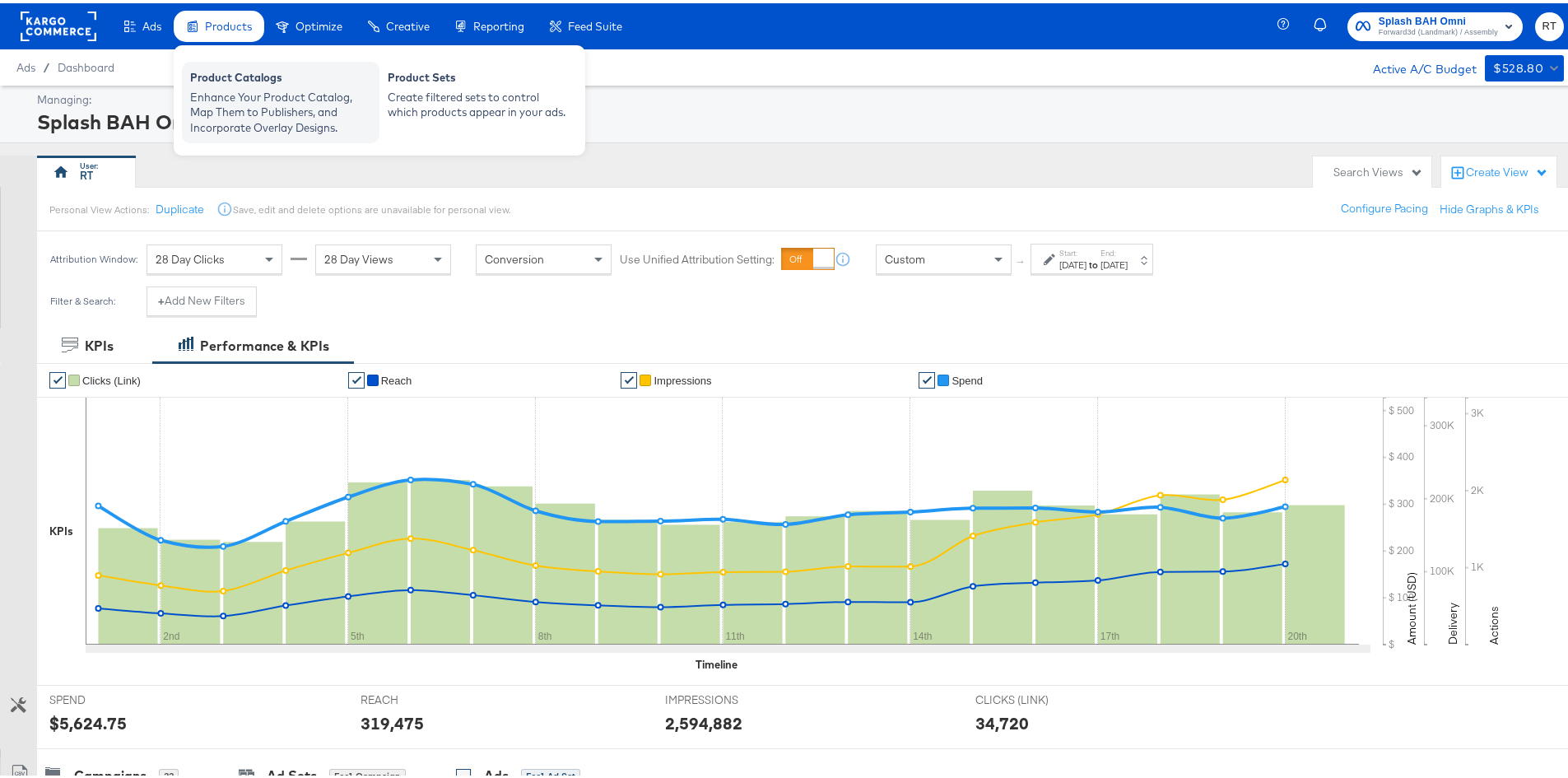
click at [227, 103] on div "Enhance Your Product Catalog, Map Them to Publishers, and Incorporate Overlay D…" at bounding box center [281, 109] width 182 height 46
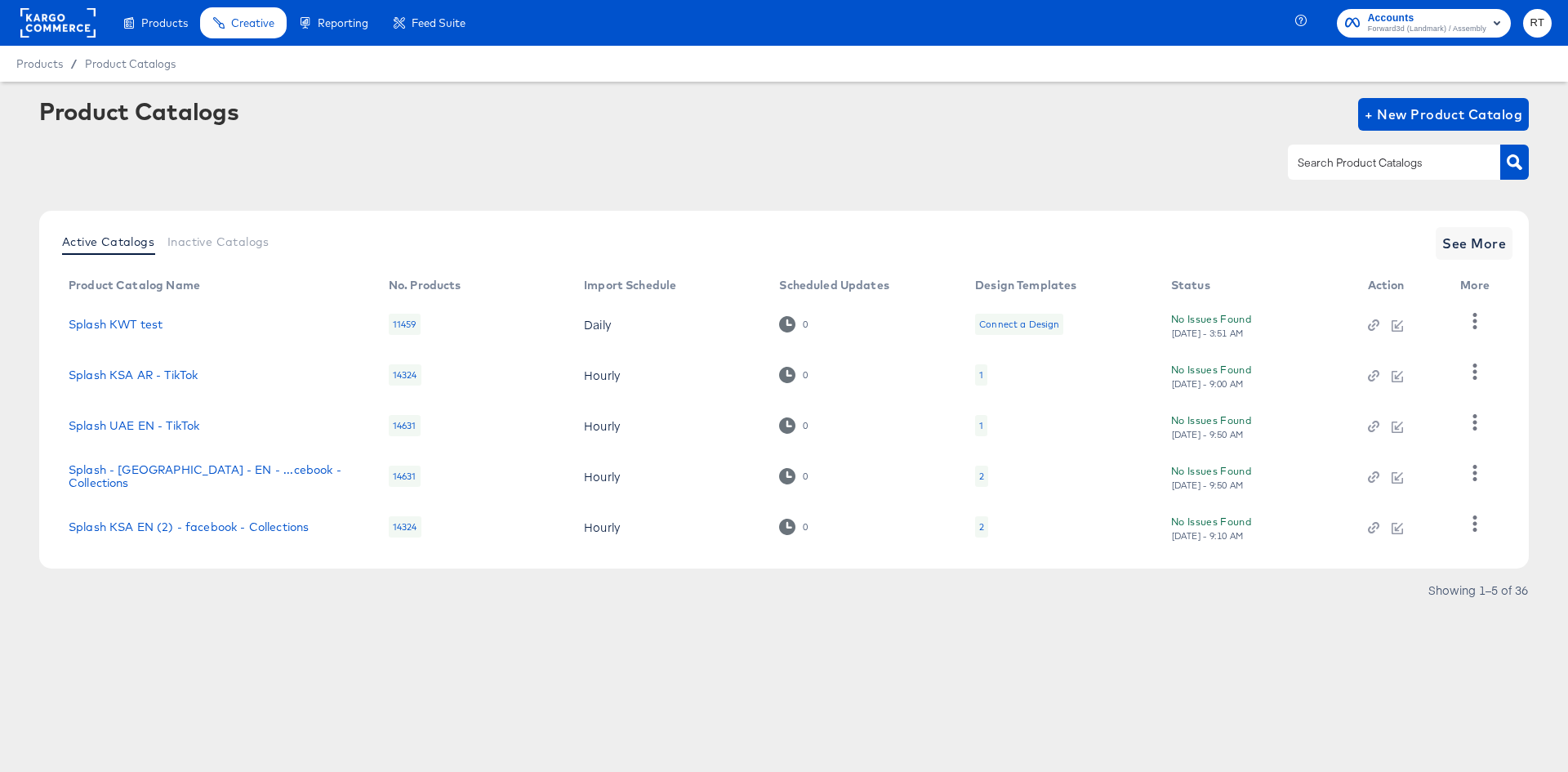
click at [1328, 155] on input "text" at bounding box center [1381, 162] width 174 height 19
type input "bh"
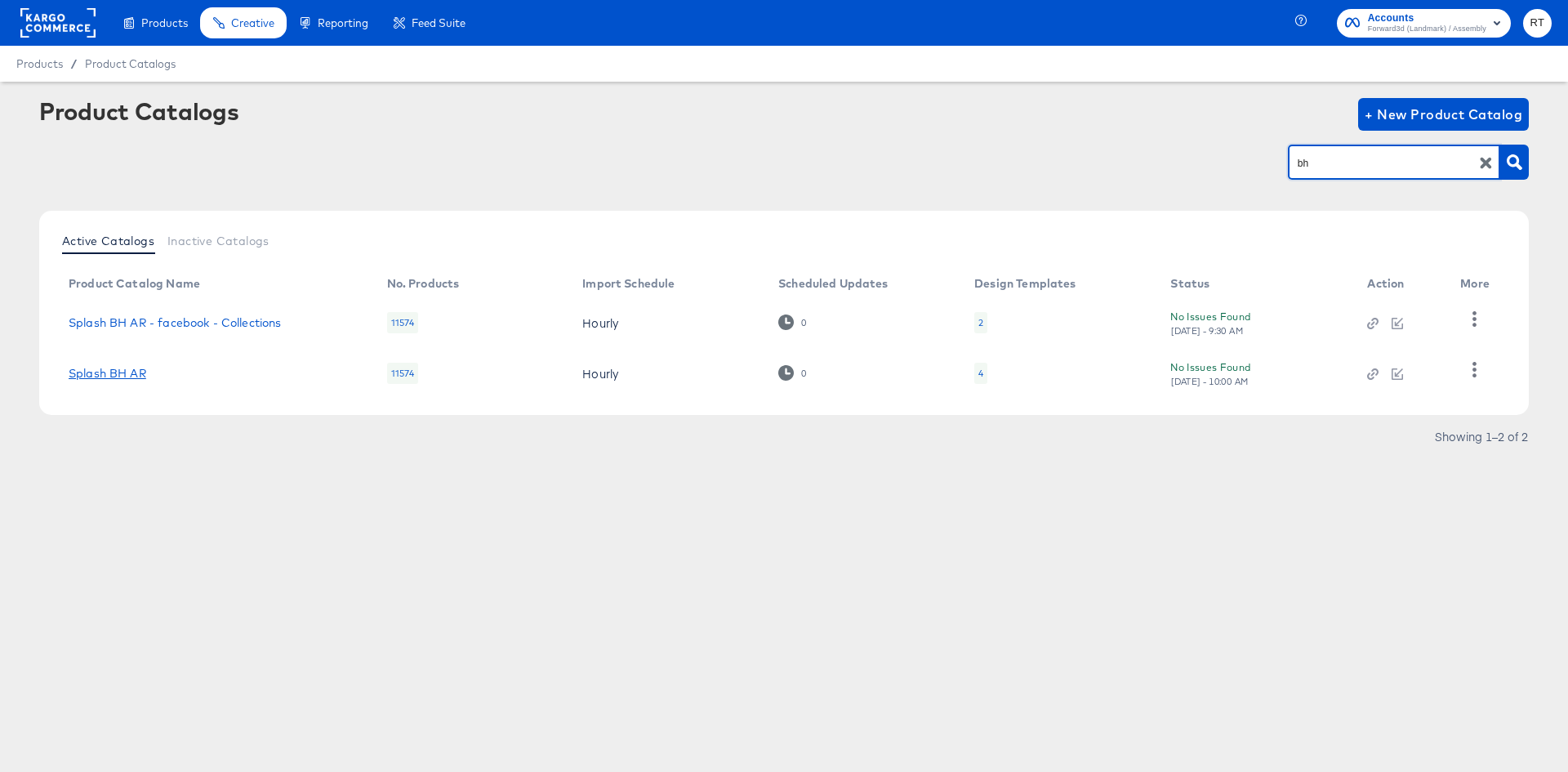
click at [100, 379] on link "Splash BH AR" at bounding box center [107, 373] width 78 height 13
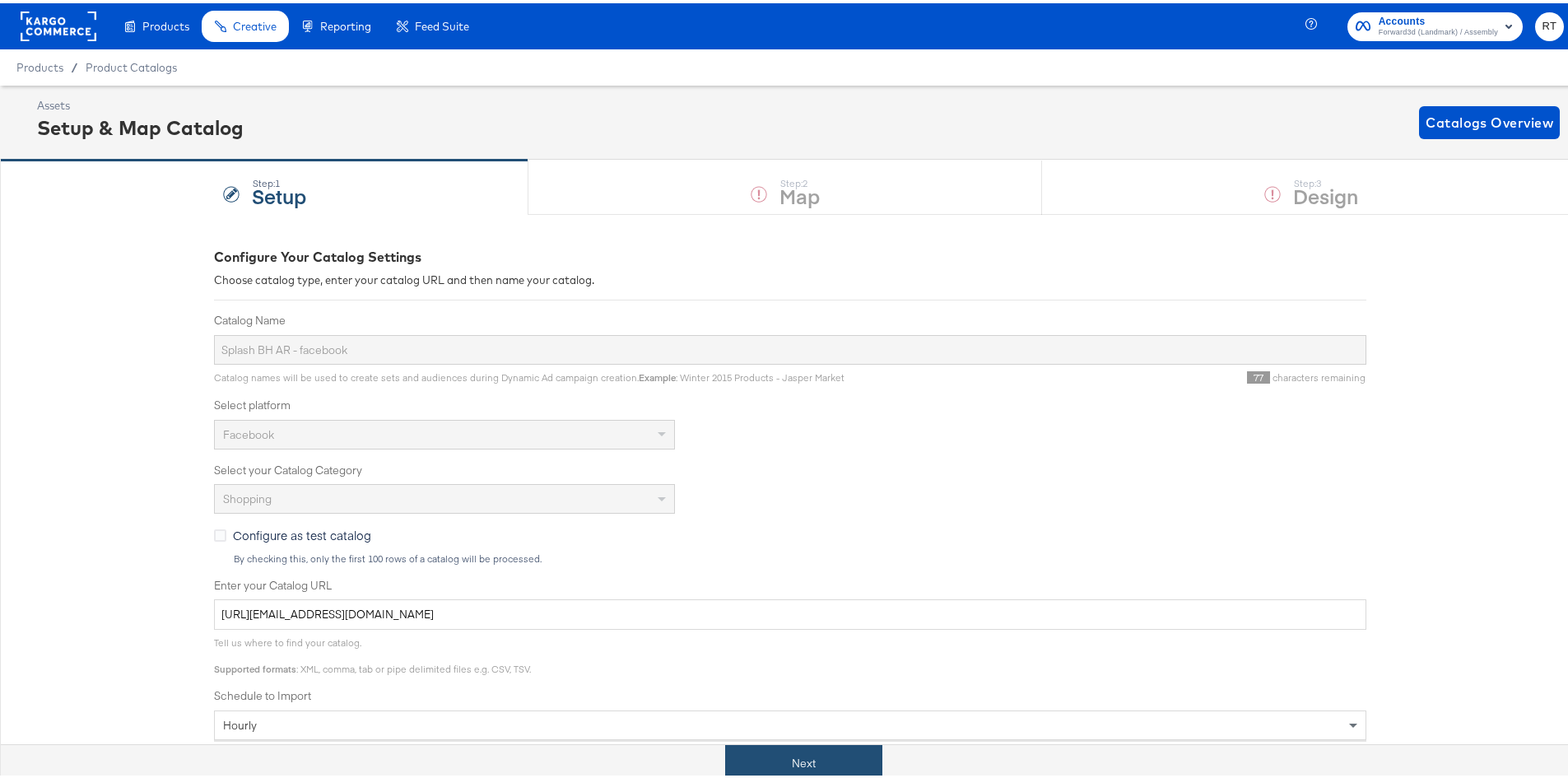
click at [749, 761] on button "Next" at bounding box center [803, 760] width 157 height 37
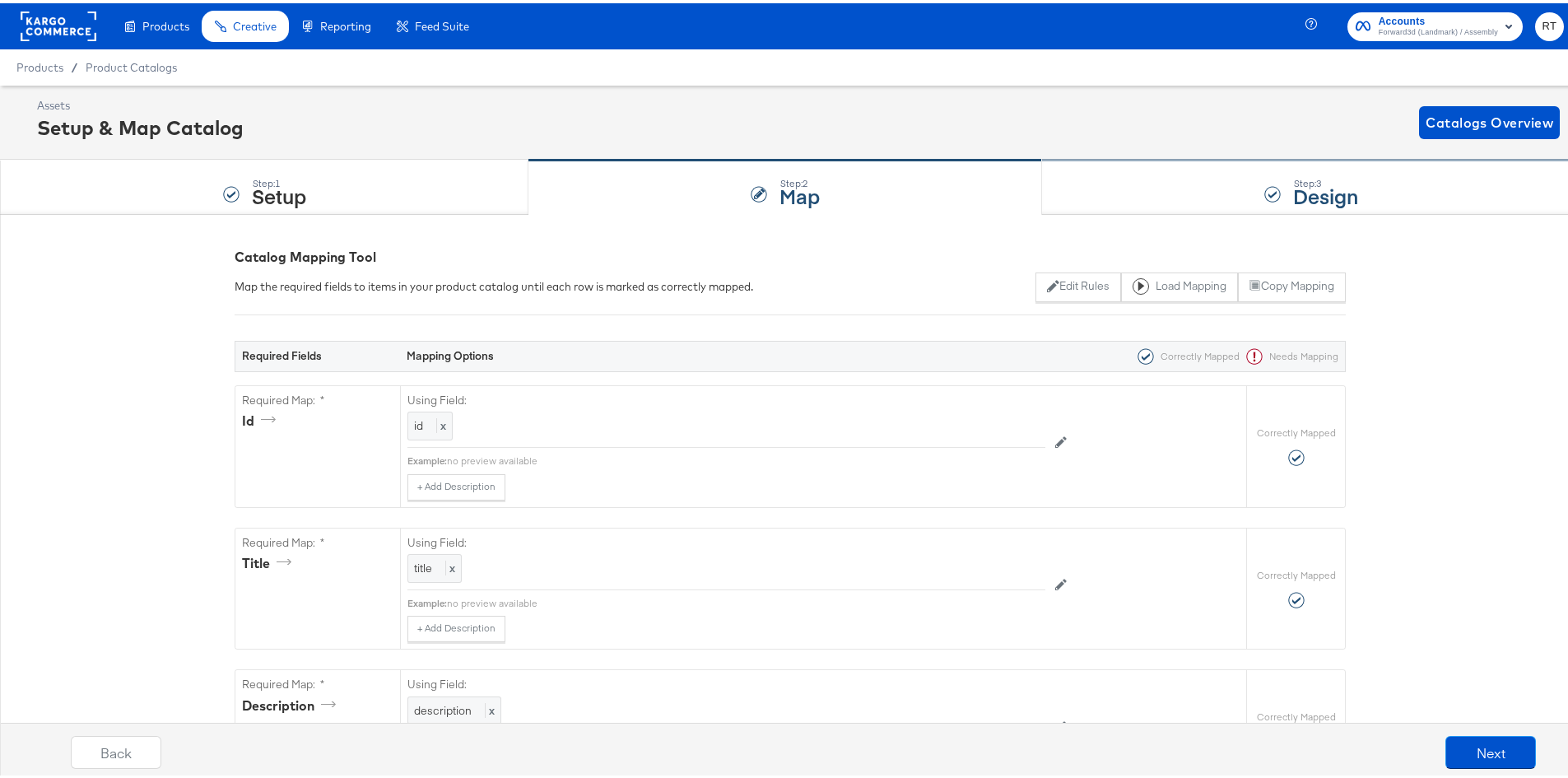
click at [1137, 188] on div "Step: 3 Design" at bounding box center [1311, 184] width 538 height 54
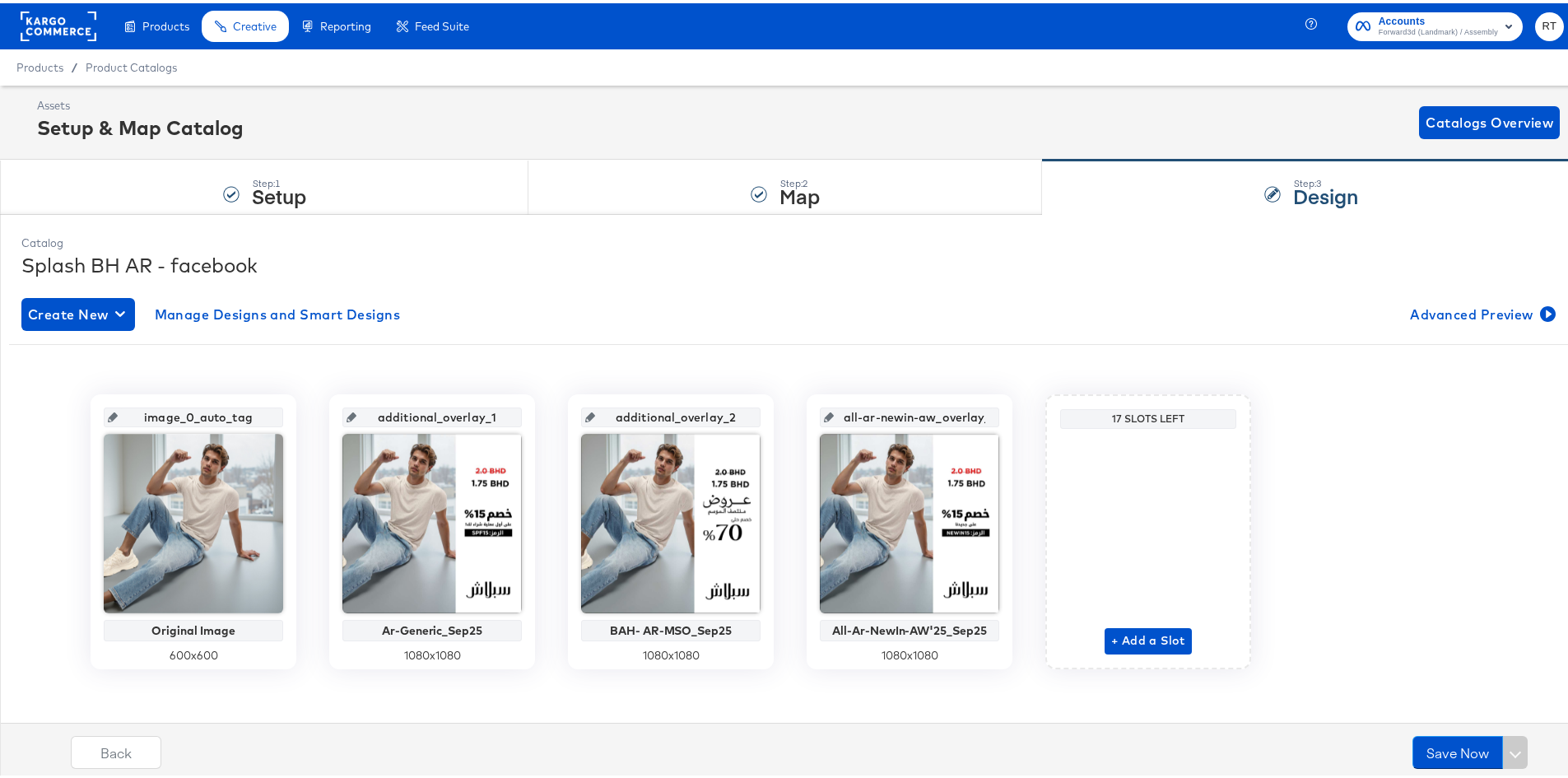
click at [24, 30] on rect at bounding box center [58, 22] width 75 height 30
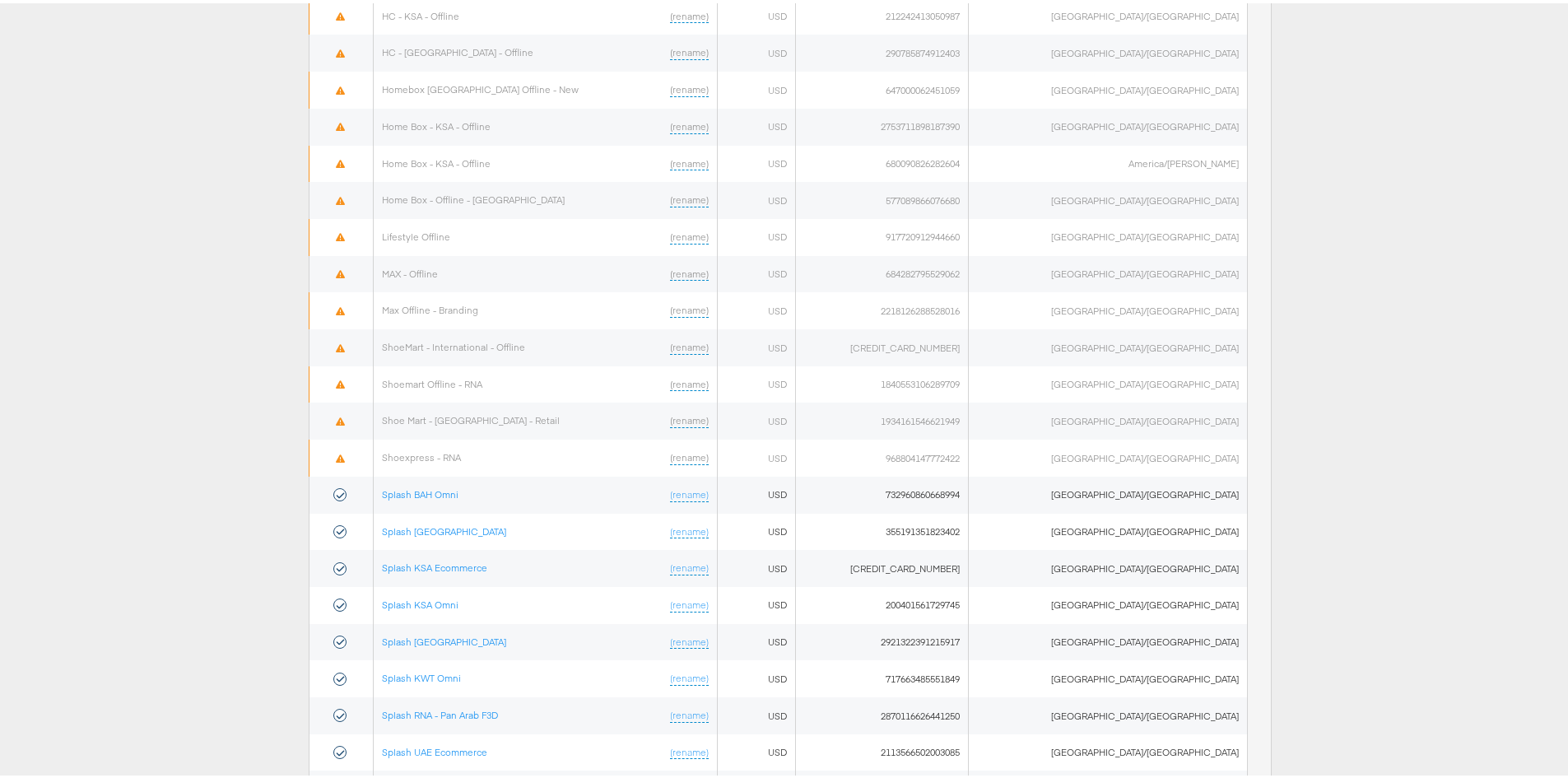
scroll to position [791, 0]
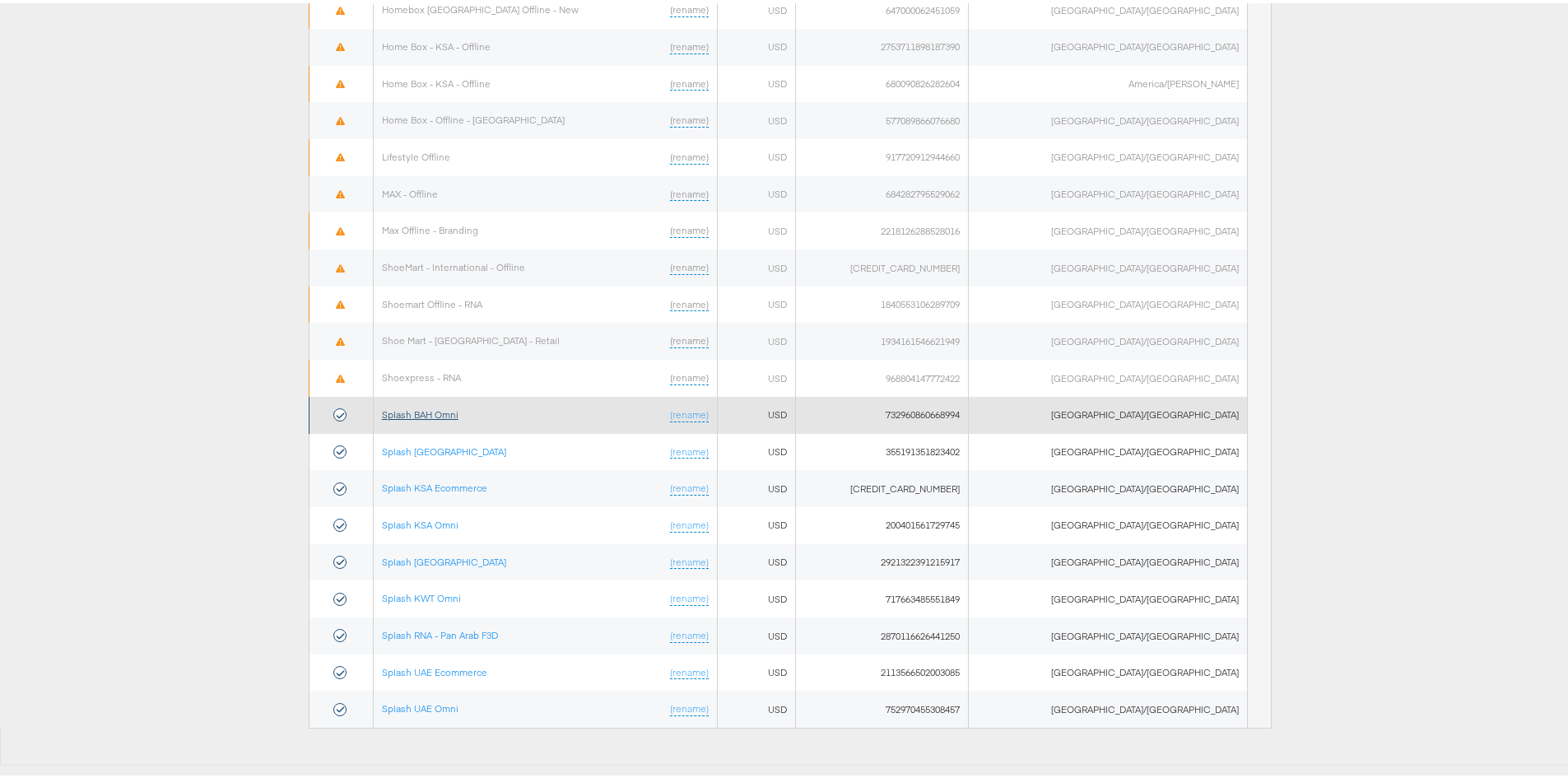
drag, startPoint x: 445, startPoint y: 410, endPoint x: 412, endPoint y: 412, distance: 33.1
click at [445, 410] on link "Splash BAH Omni" at bounding box center [420, 411] width 76 height 13
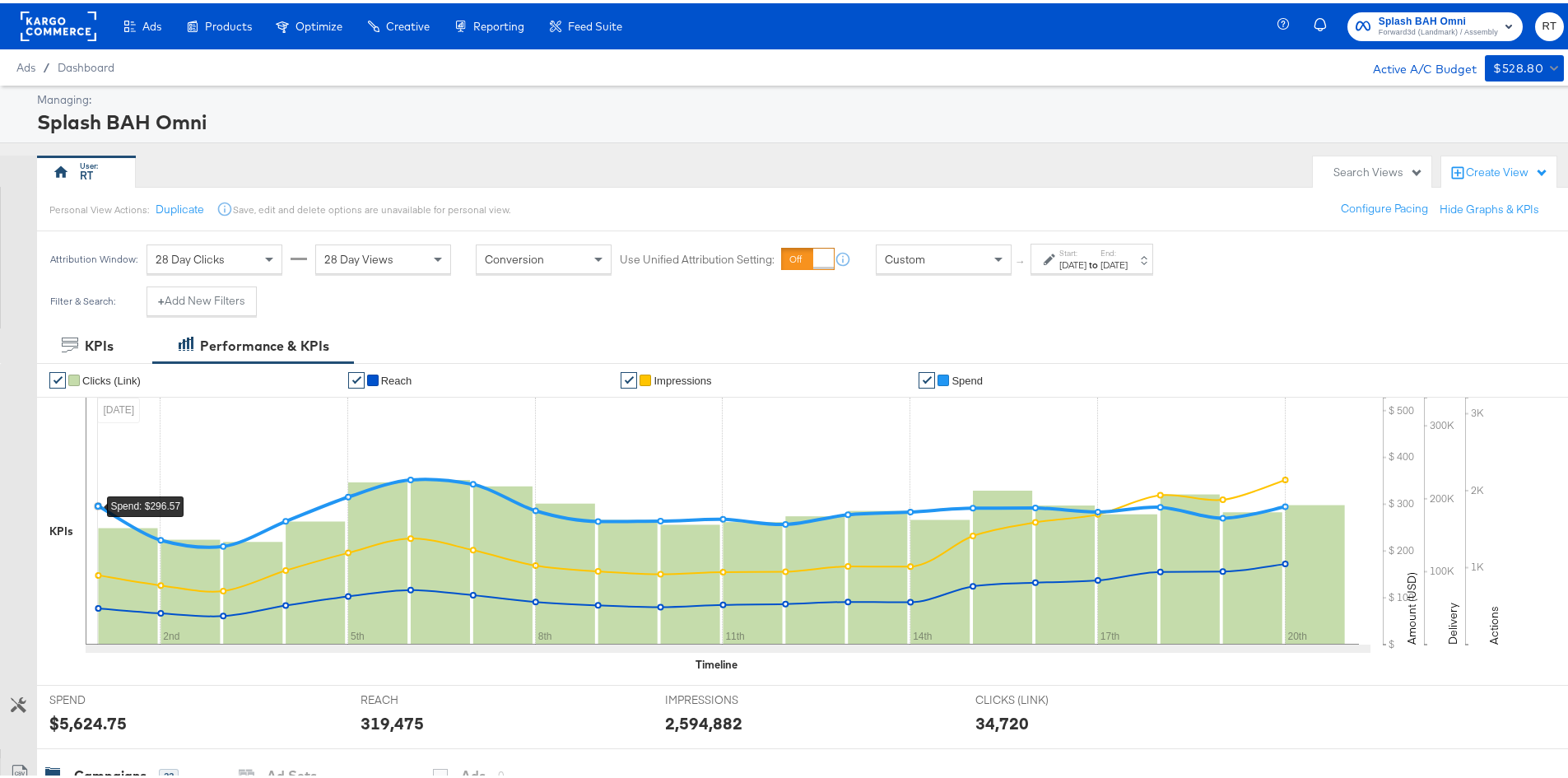
scroll to position [411, 0]
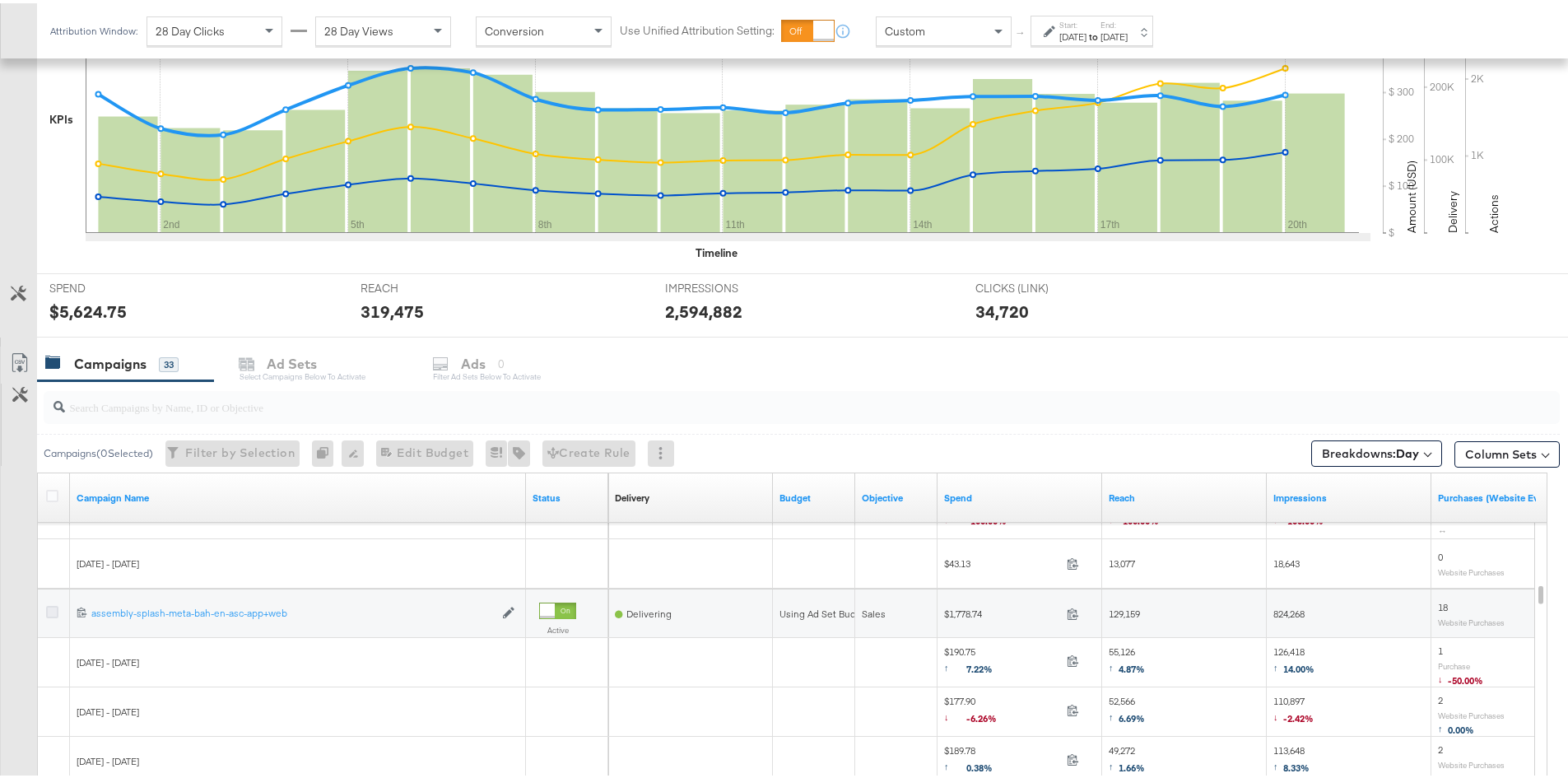
click at [55, 610] on icon at bounding box center [52, 609] width 13 height 13
click at [0, 0] on input "checkbox" at bounding box center [0, 0] width 0 height 0
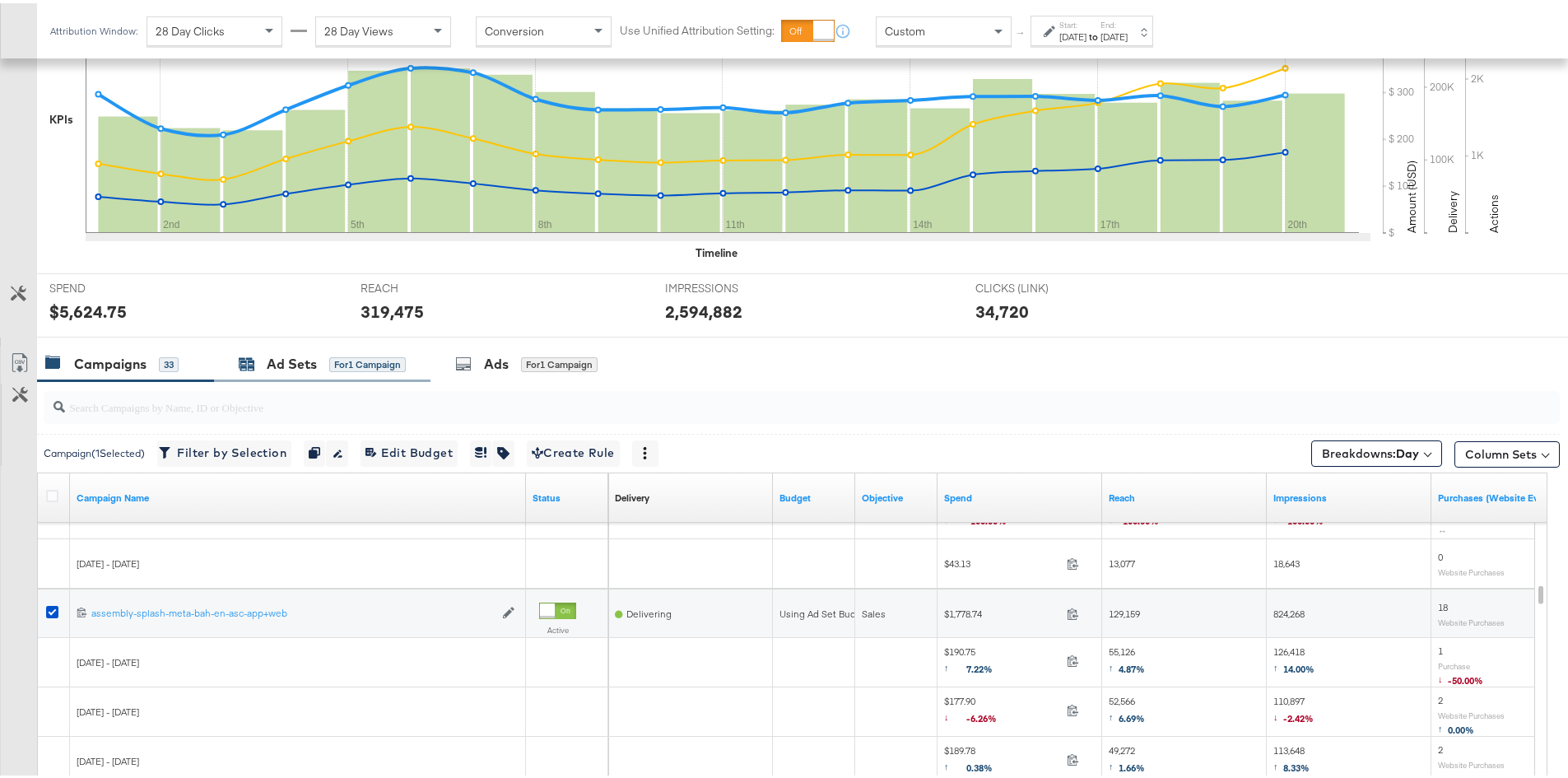
click at [279, 364] on div "Ad Sets" at bounding box center [292, 360] width 50 height 19
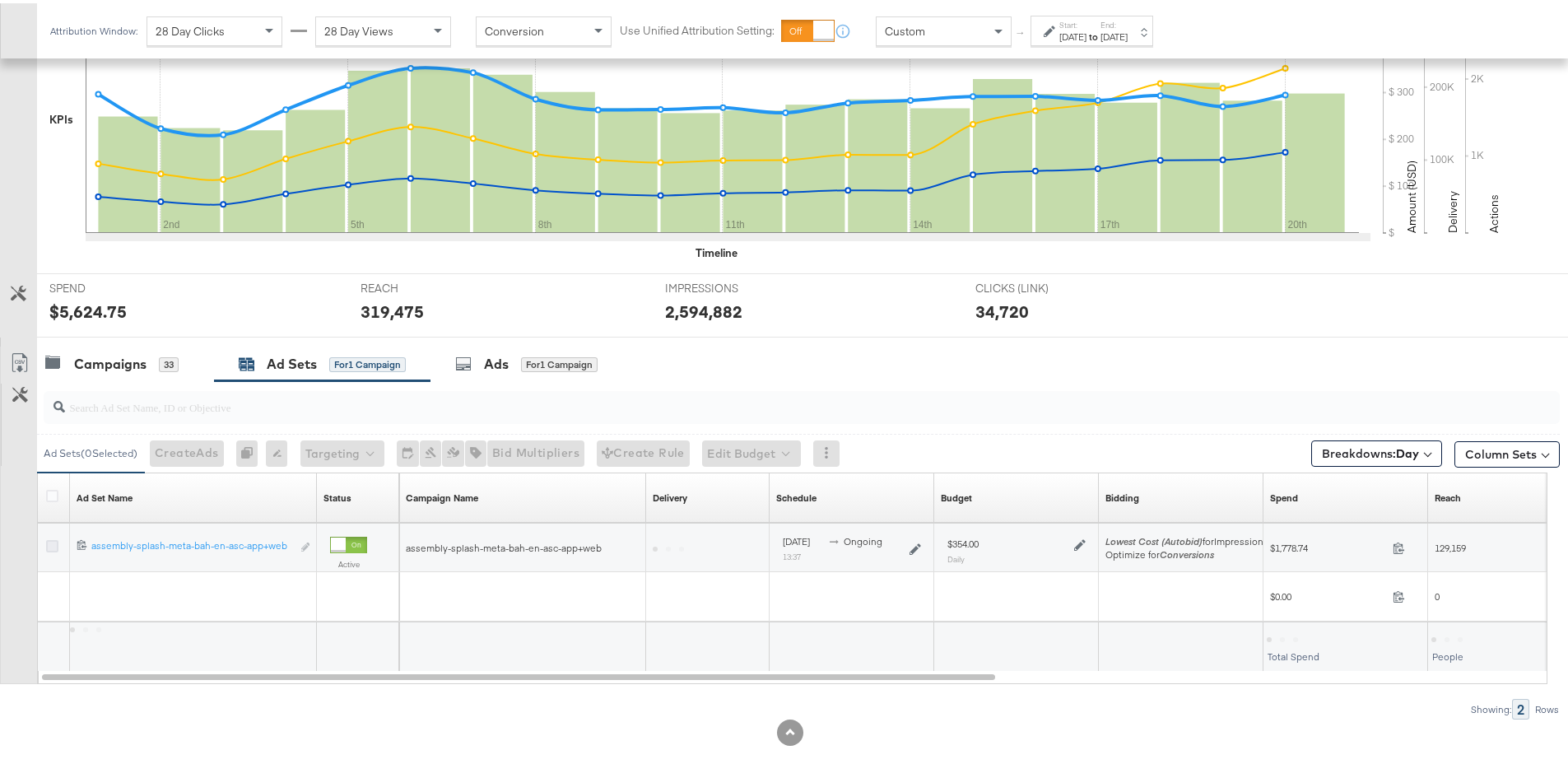
click at [55, 544] on icon at bounding box center [52, 543] width 13 height 13
click at [0, 0] on input "checkbox" at bounding box center [0, 0] width 0 height 0
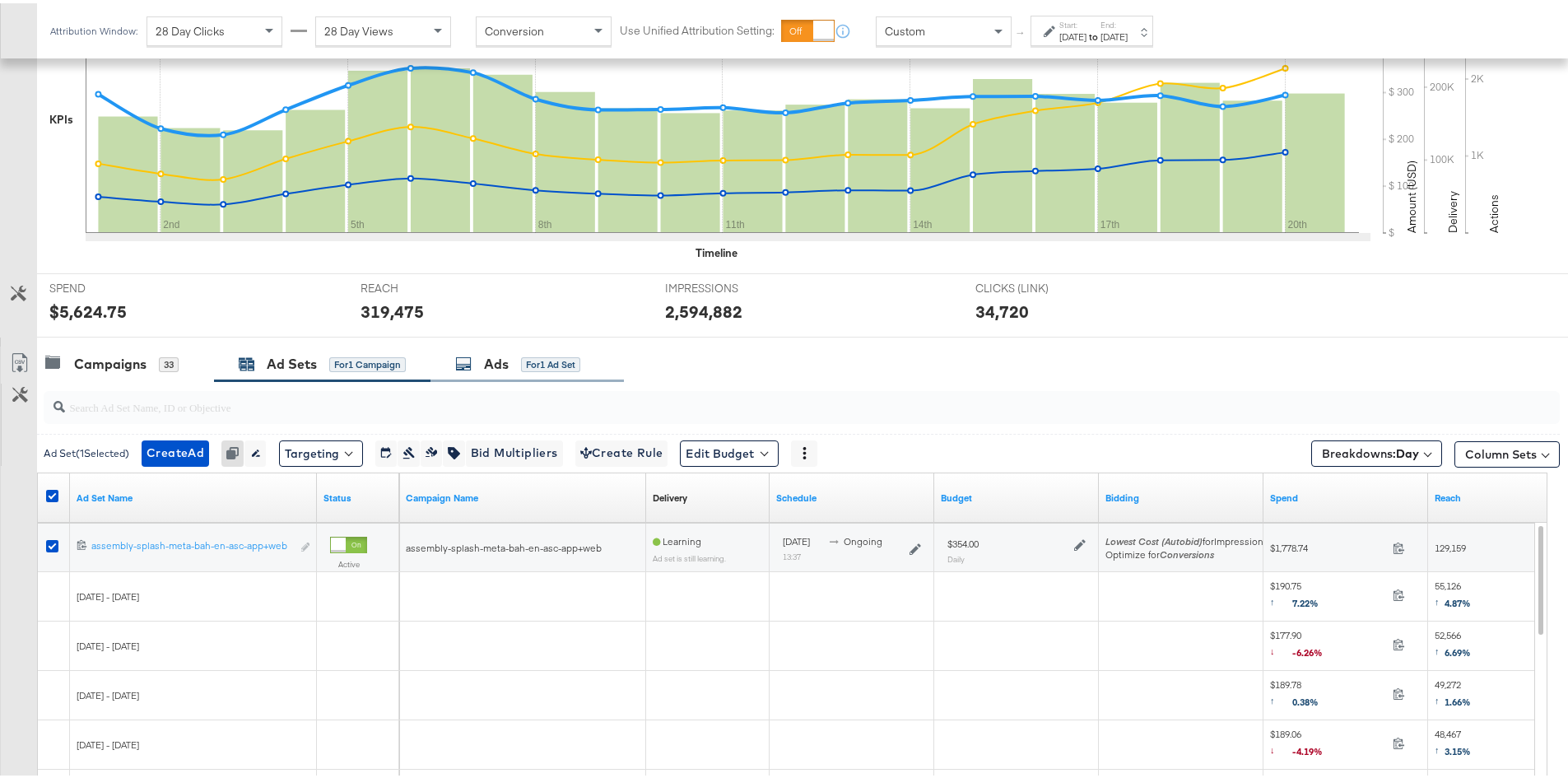
click at [503, 358] on div "Ads" at bounding box center [496, 360] width 24 height 19
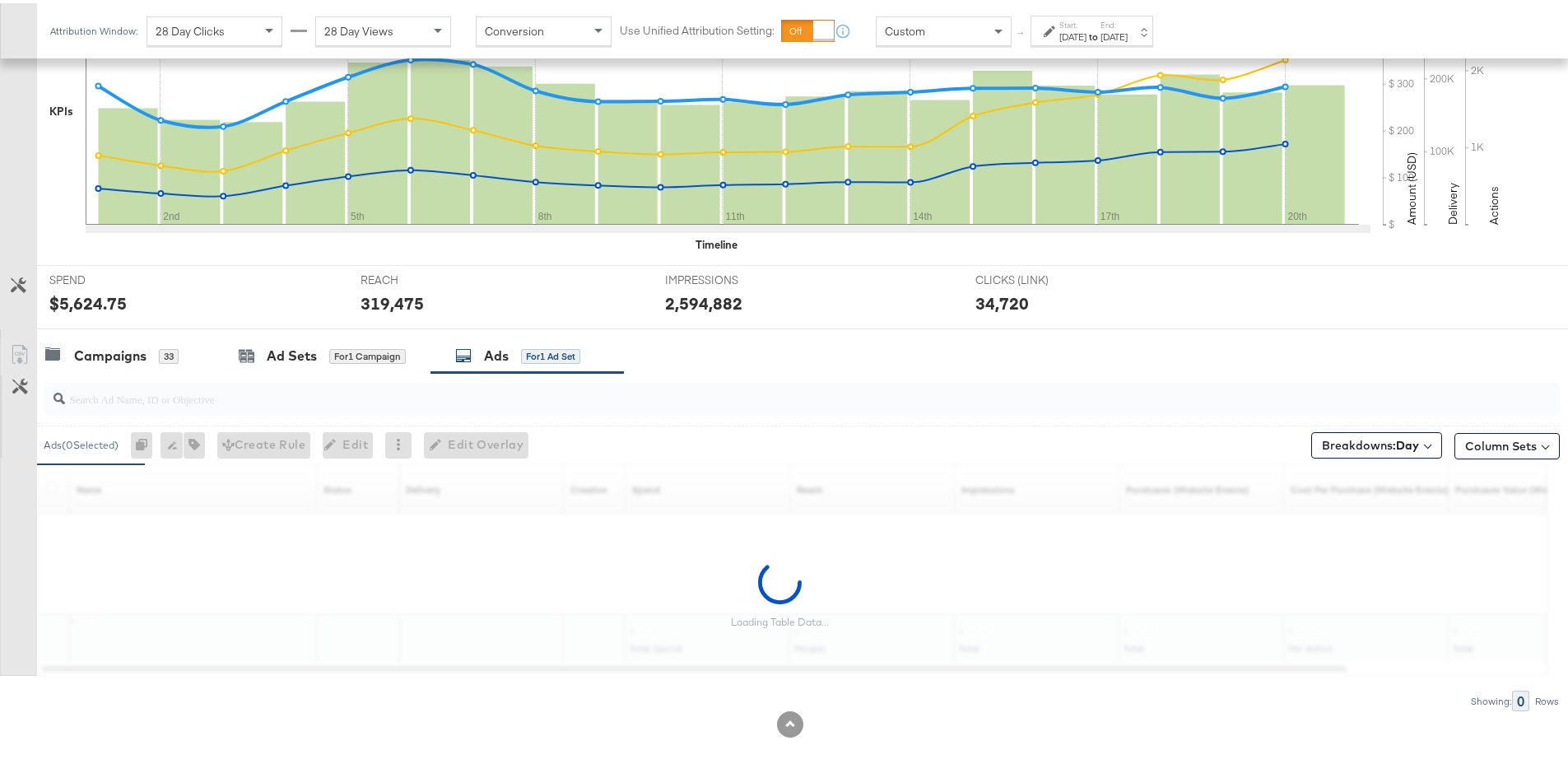
scroll to position [422, 0]
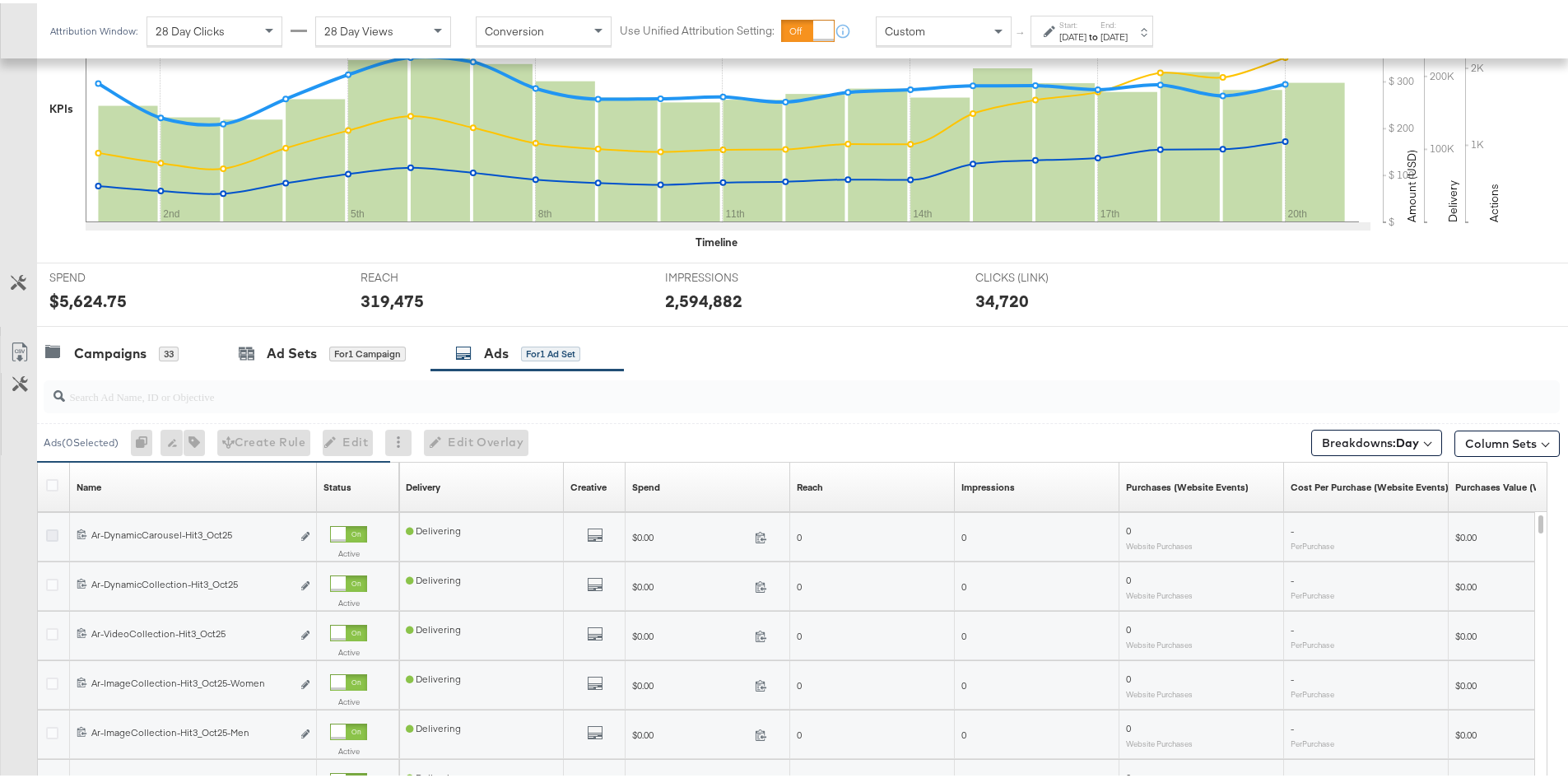
click at [54, 533] on icon at bounding box center [52, 532] width 13 height 13
click at [0, 0] on input "checkbox" at bounding box center [0, 0] width 0 height 0
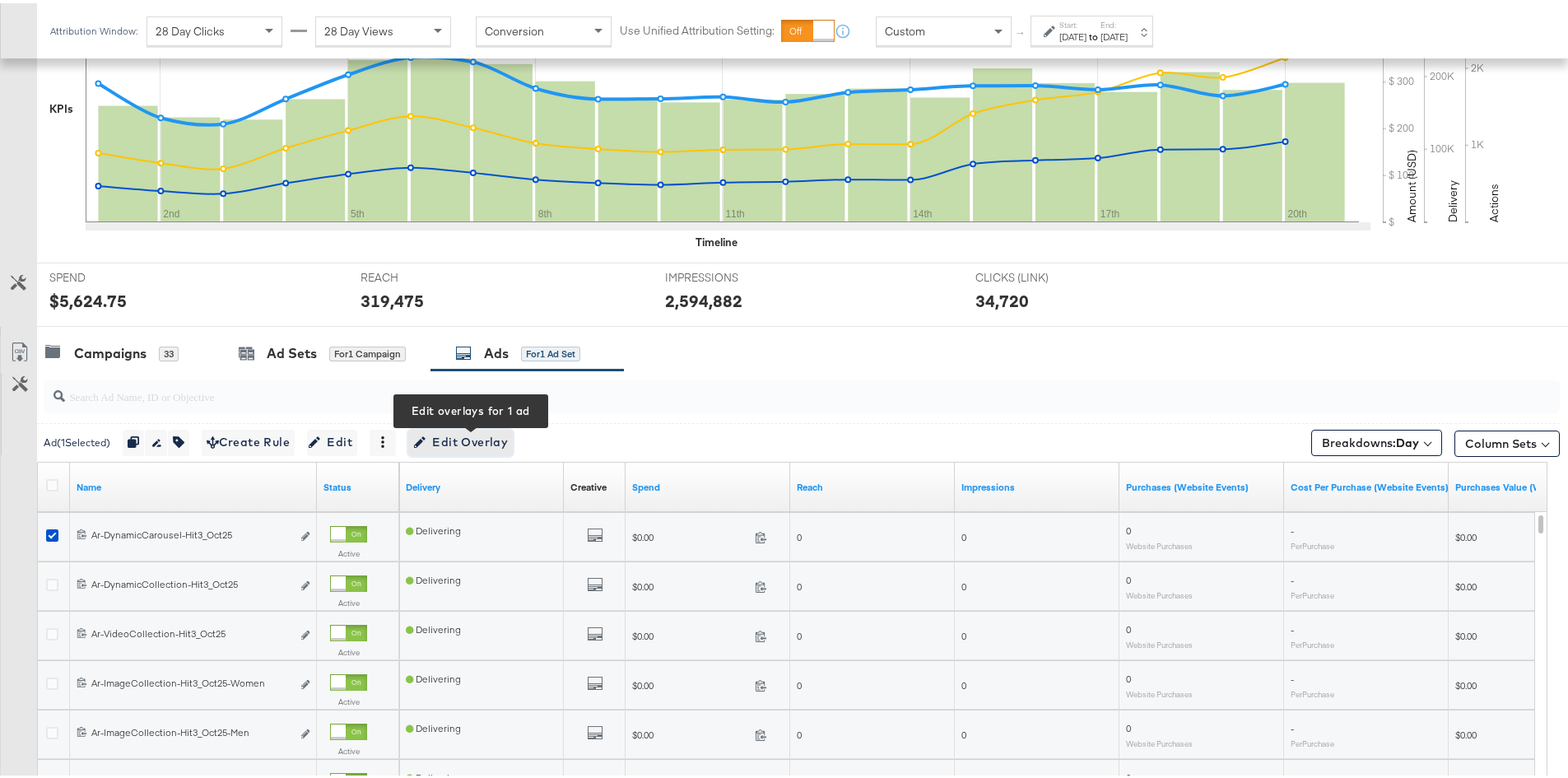
click at [483, 446] on span "Edit Overlay Edit overlays for 1 ad" at bounding box center [460, 438] width 94 height 21
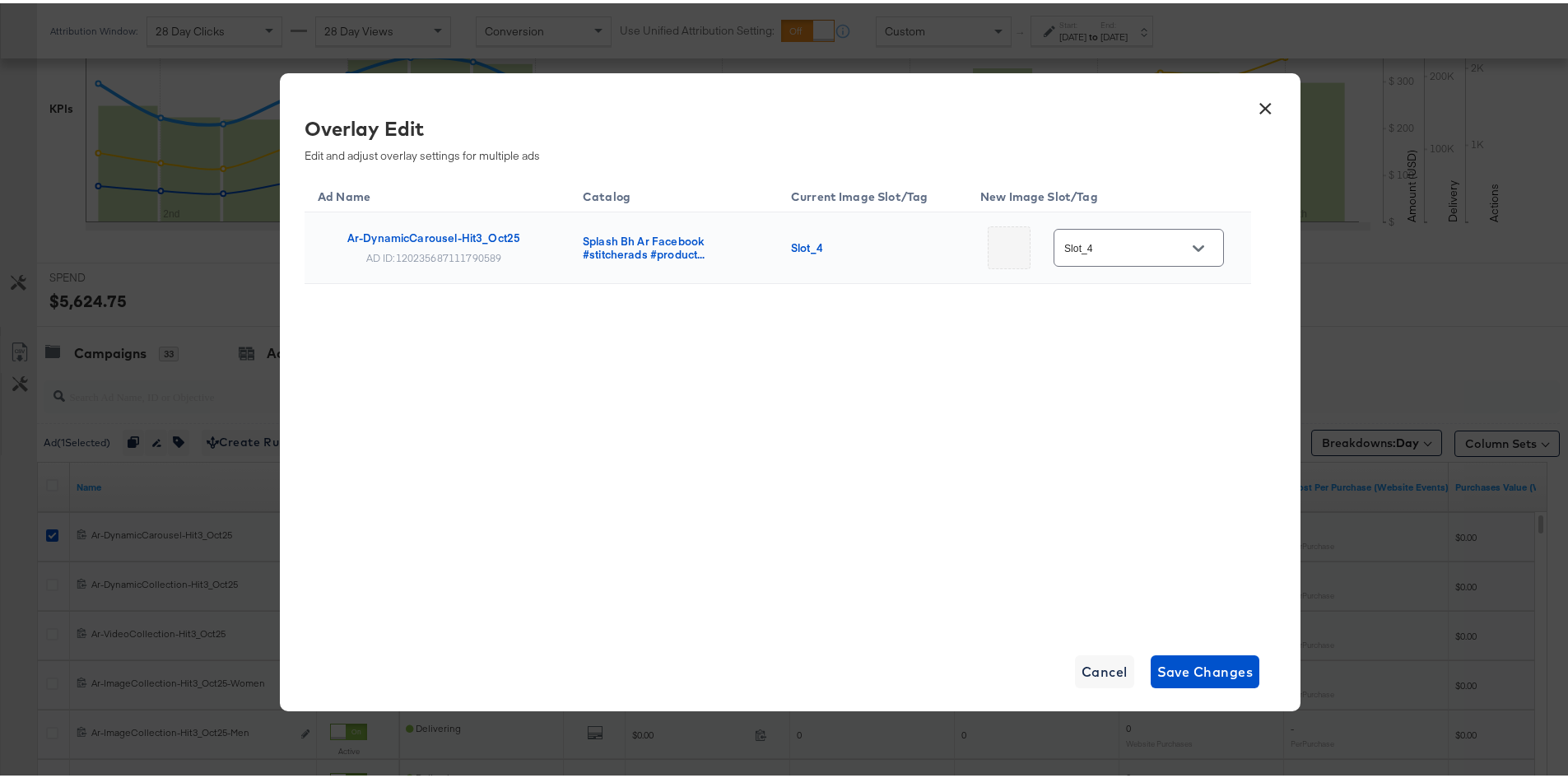
click at [1196, 246] on icon "Open" at bounding box center [1199, 245] width 12 height 12
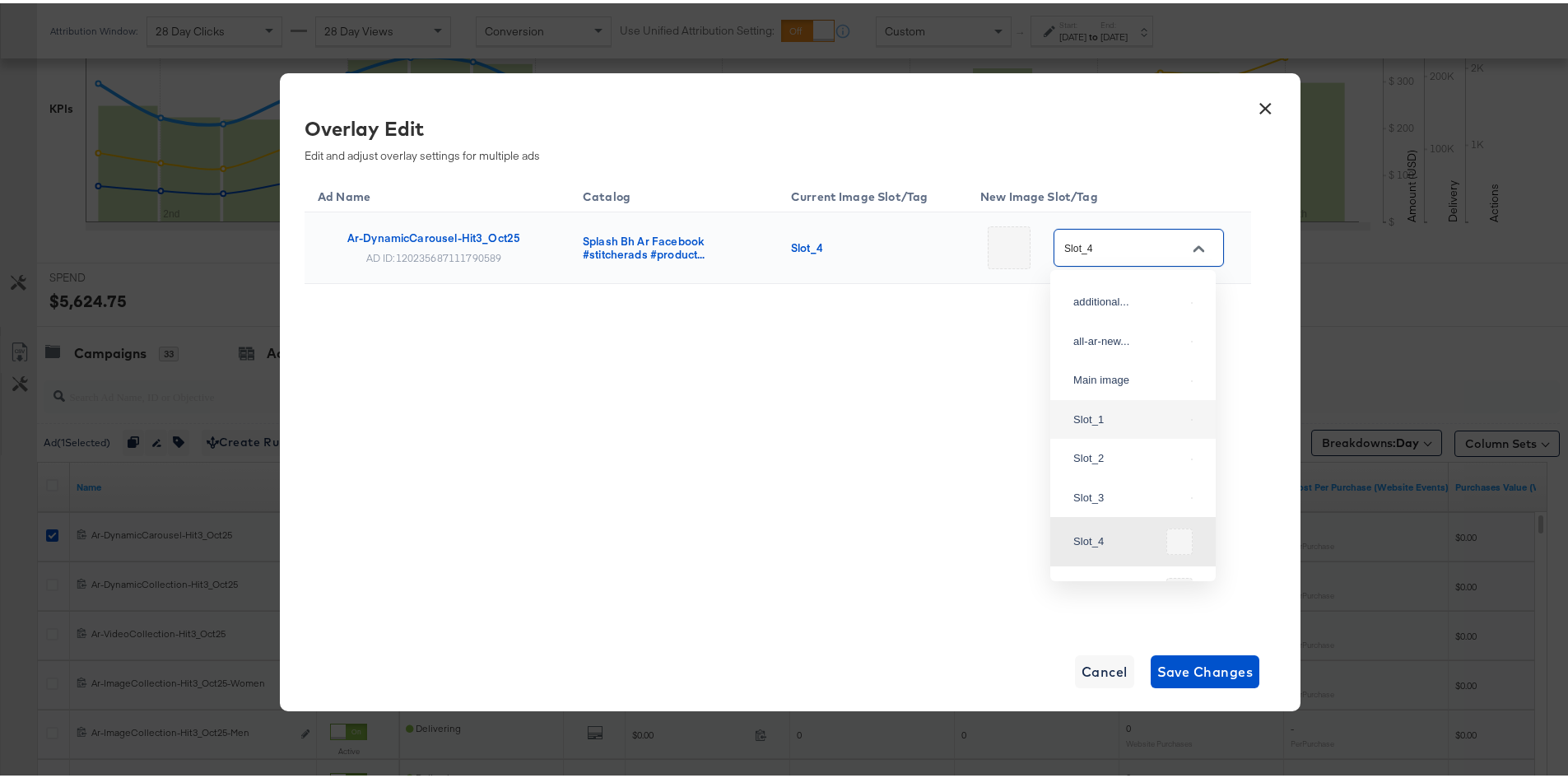
scroll to position [0, 0]
click at [944, 368] on div "Ad Name Catalog Current Image Slot/Tag New Image Slot/Tag Ar-DynamicCarousel-Hi…" at bounding box center [778, 399] width 947 height 453
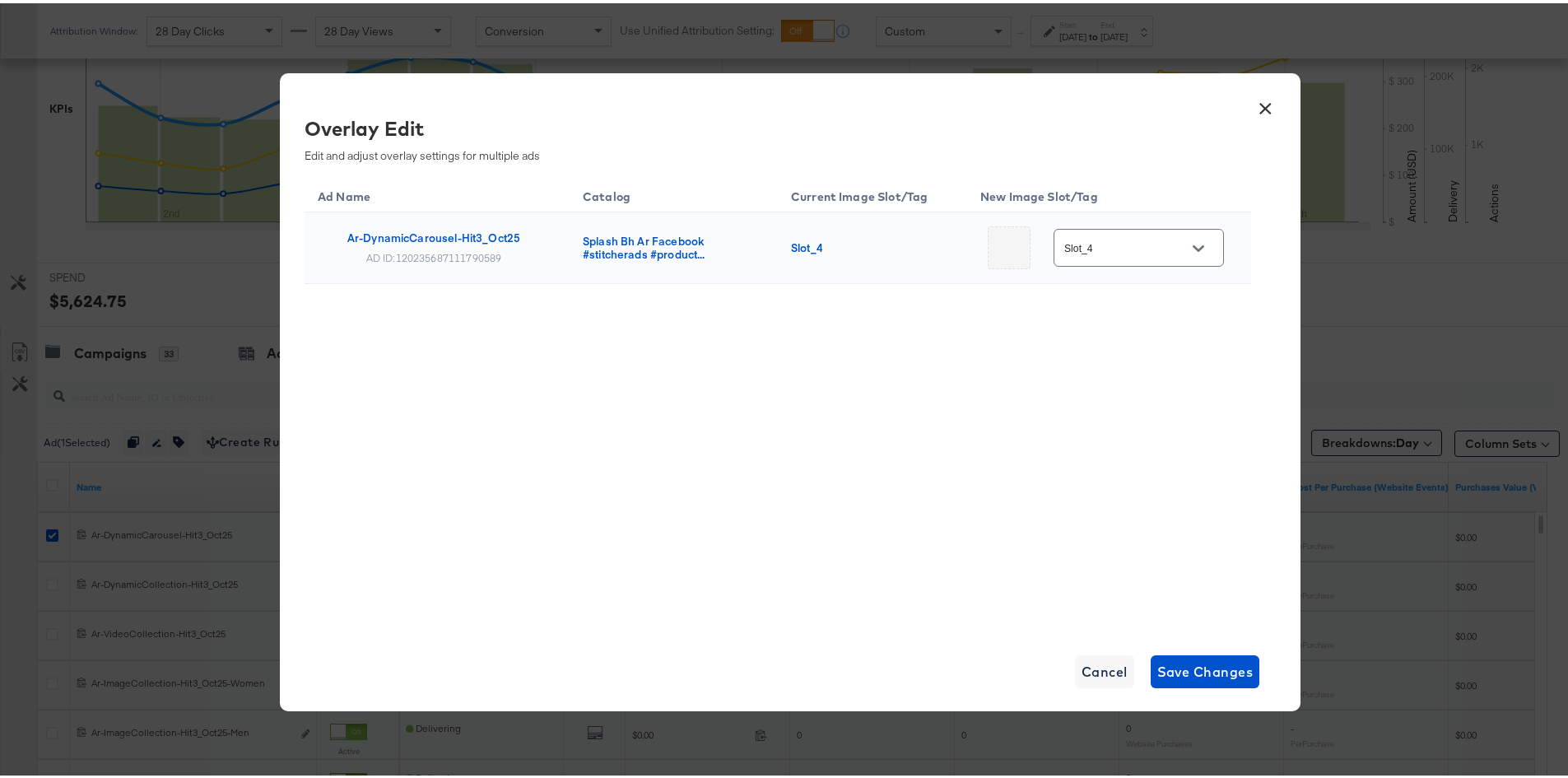
click at [1254, 102] on button "×" at bounding box center [1265, 101] width 30 height 30
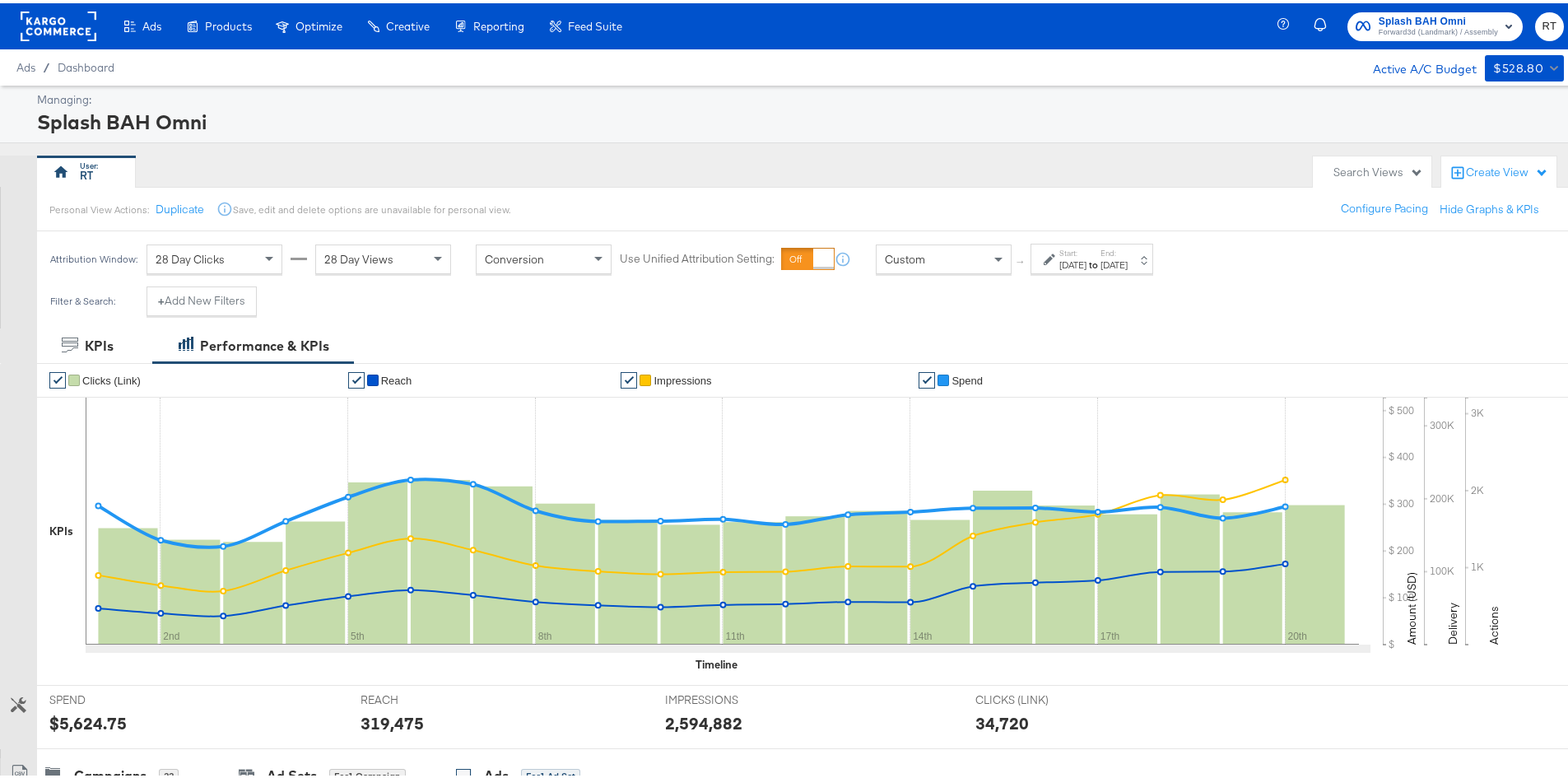
click at [40, 8] on rect at bounding box center [58, 22] width 75 height 30
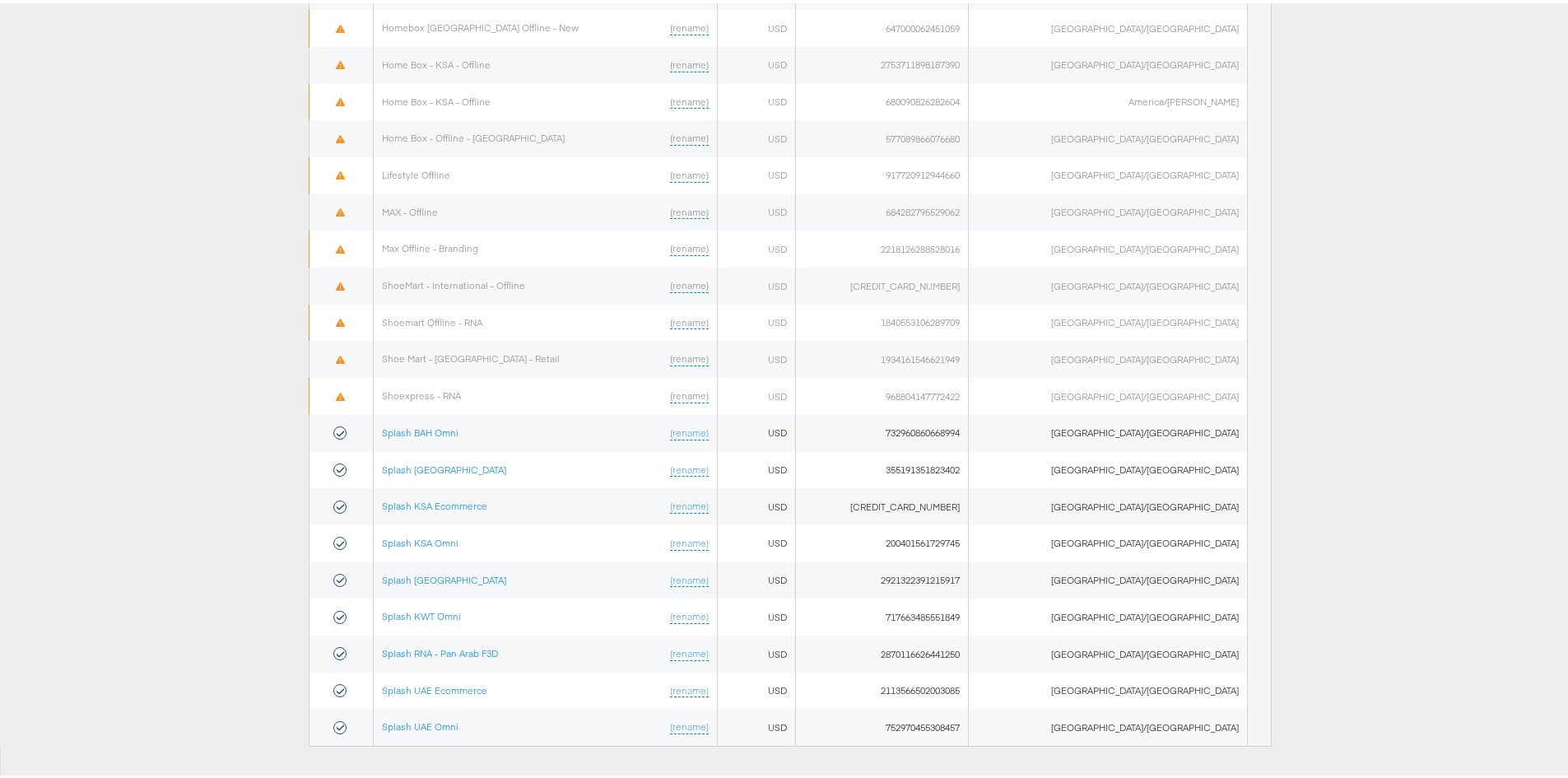
scroll to position [791, 0]
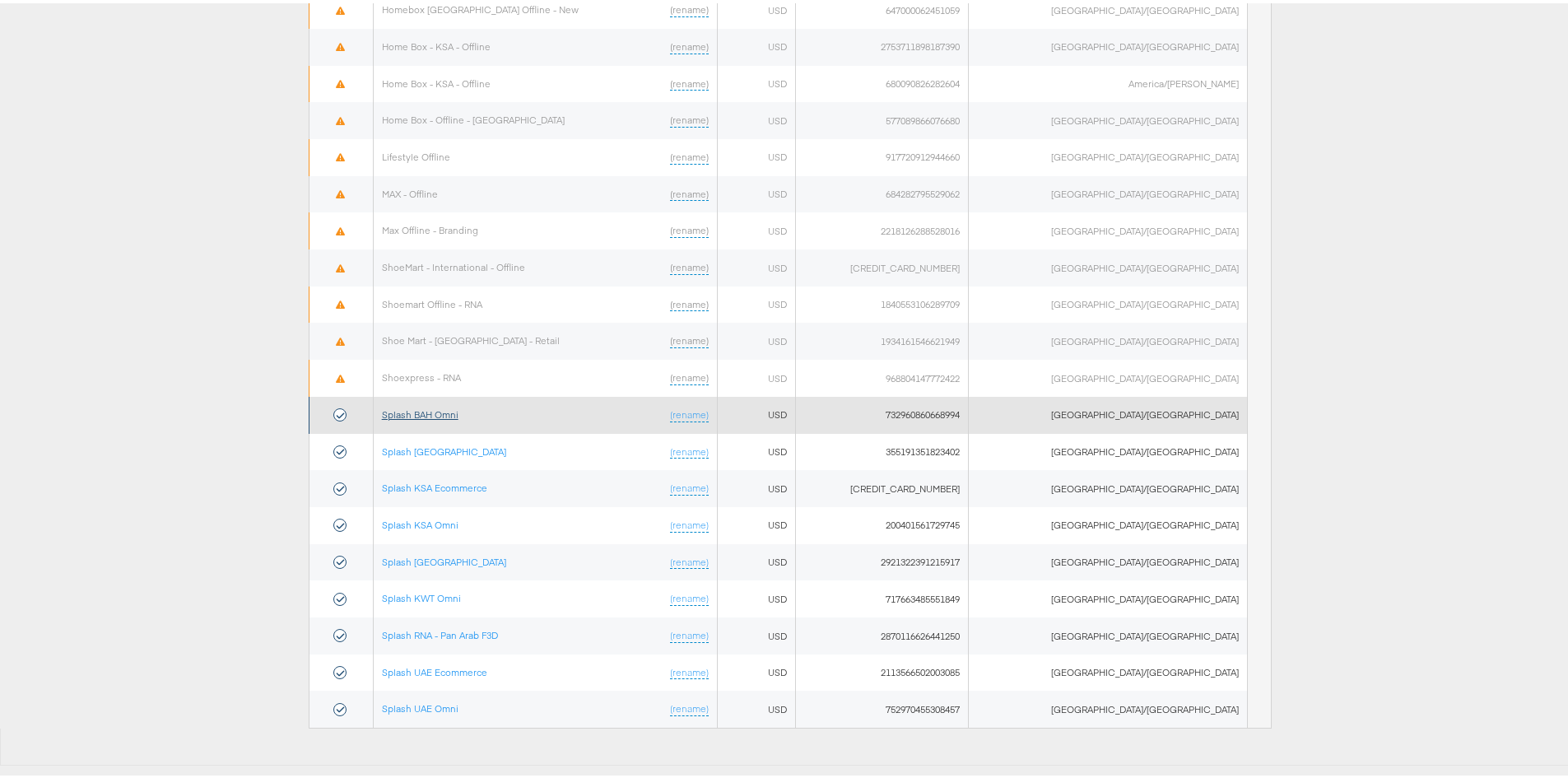
click at [439, 411] on link "Splash BAH Omni" at bounding box center [420, 411] width 76 height 13
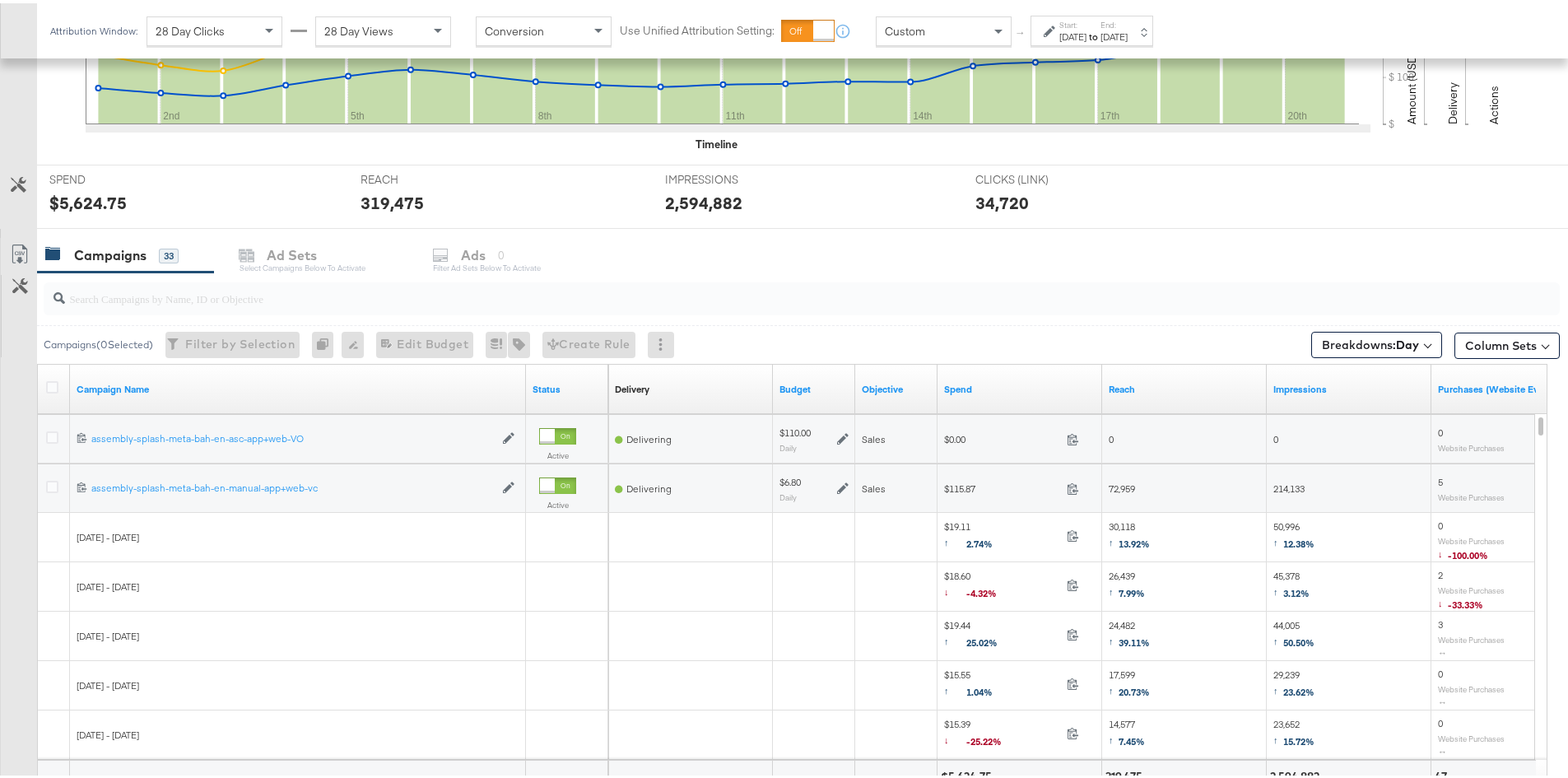
scroll to position [505, 0]
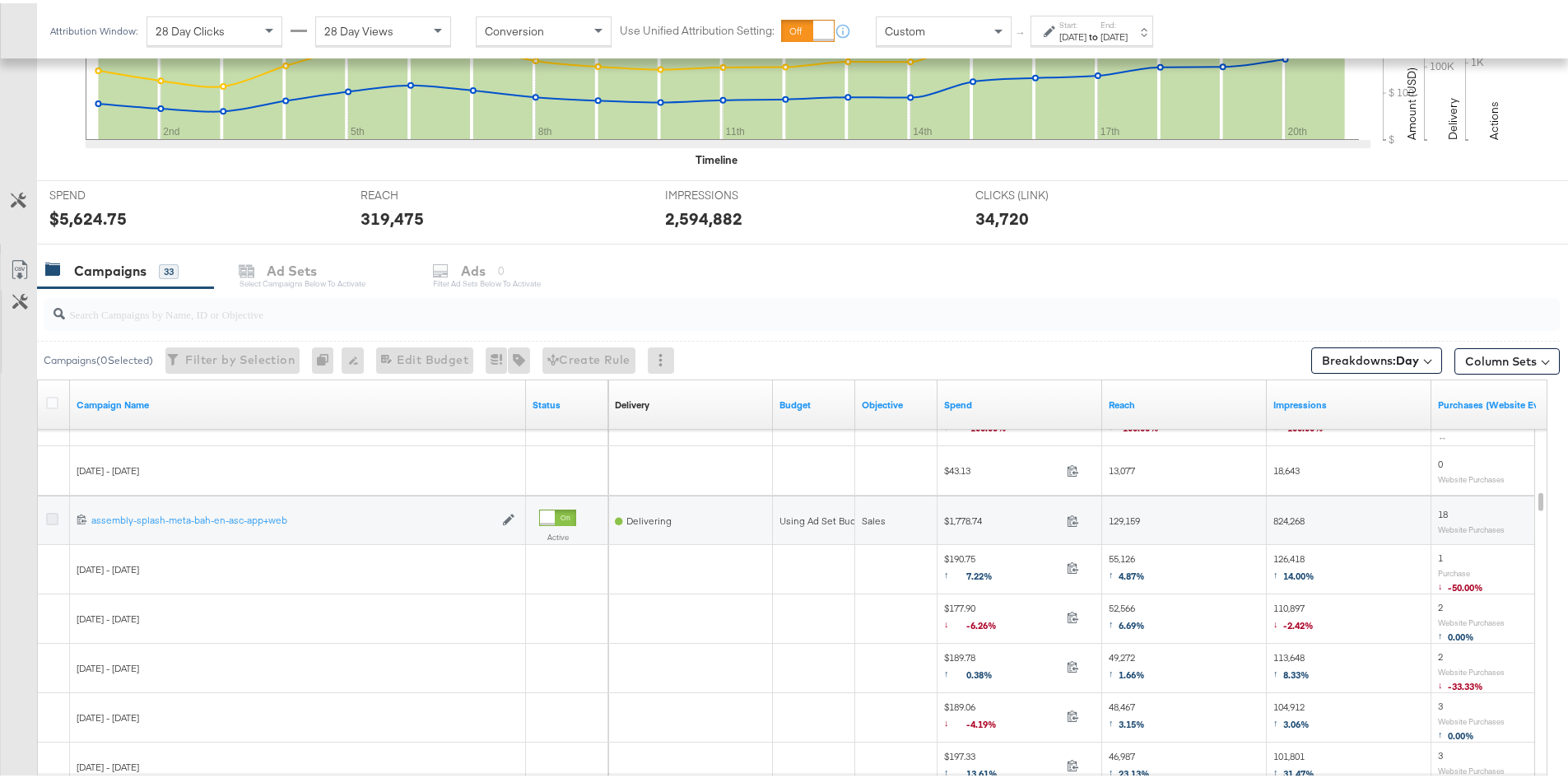
click at [52, 516] on icon at bounding box center [52, 516] width 13 height 13
click at [0, 0] on input "checkbox" at bounding box center [0, 0] width 0 height 0
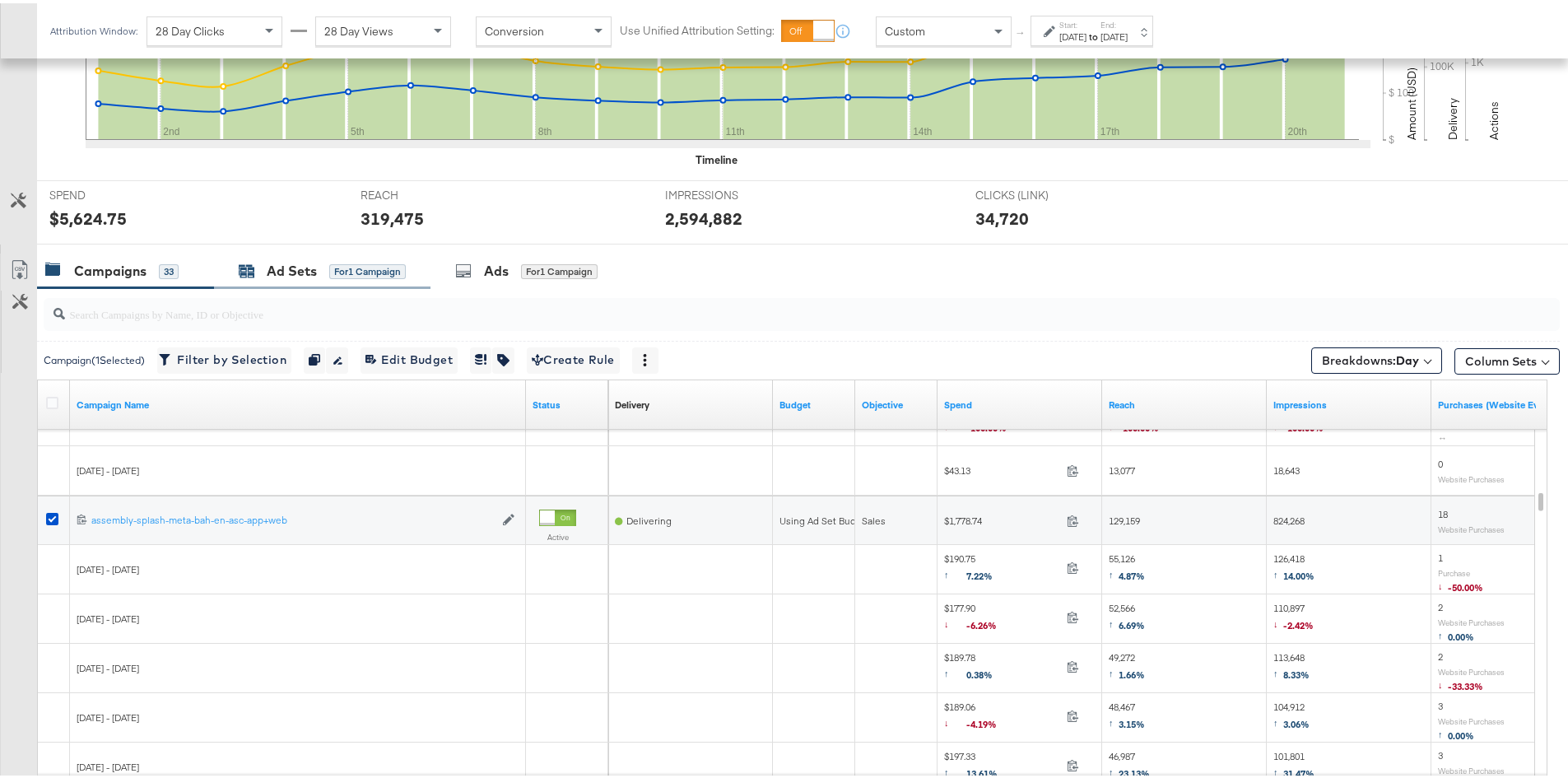
click at [300, 272] on div "Ad Sets" at bounding box center [292, 268] width 50 height 19
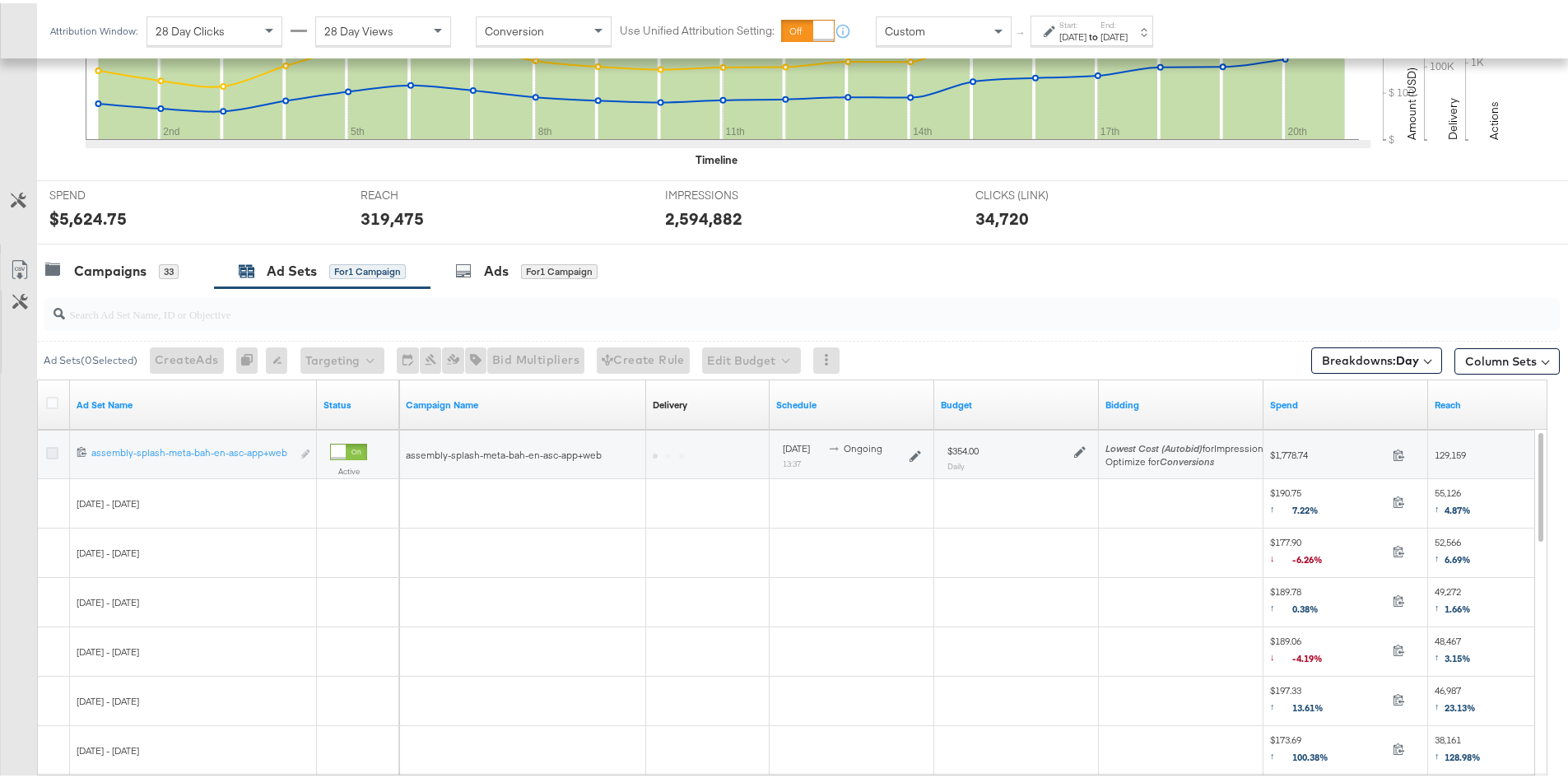
click at [50, 530] on div at bounding box center [54, 550] width 32 height 49
click at [54, 448] on icon at bounding box center [52, 450] width 13 height 13
click at [0, 0] on input "checkbox" at bounding box center [0, 0] width 0 height 0
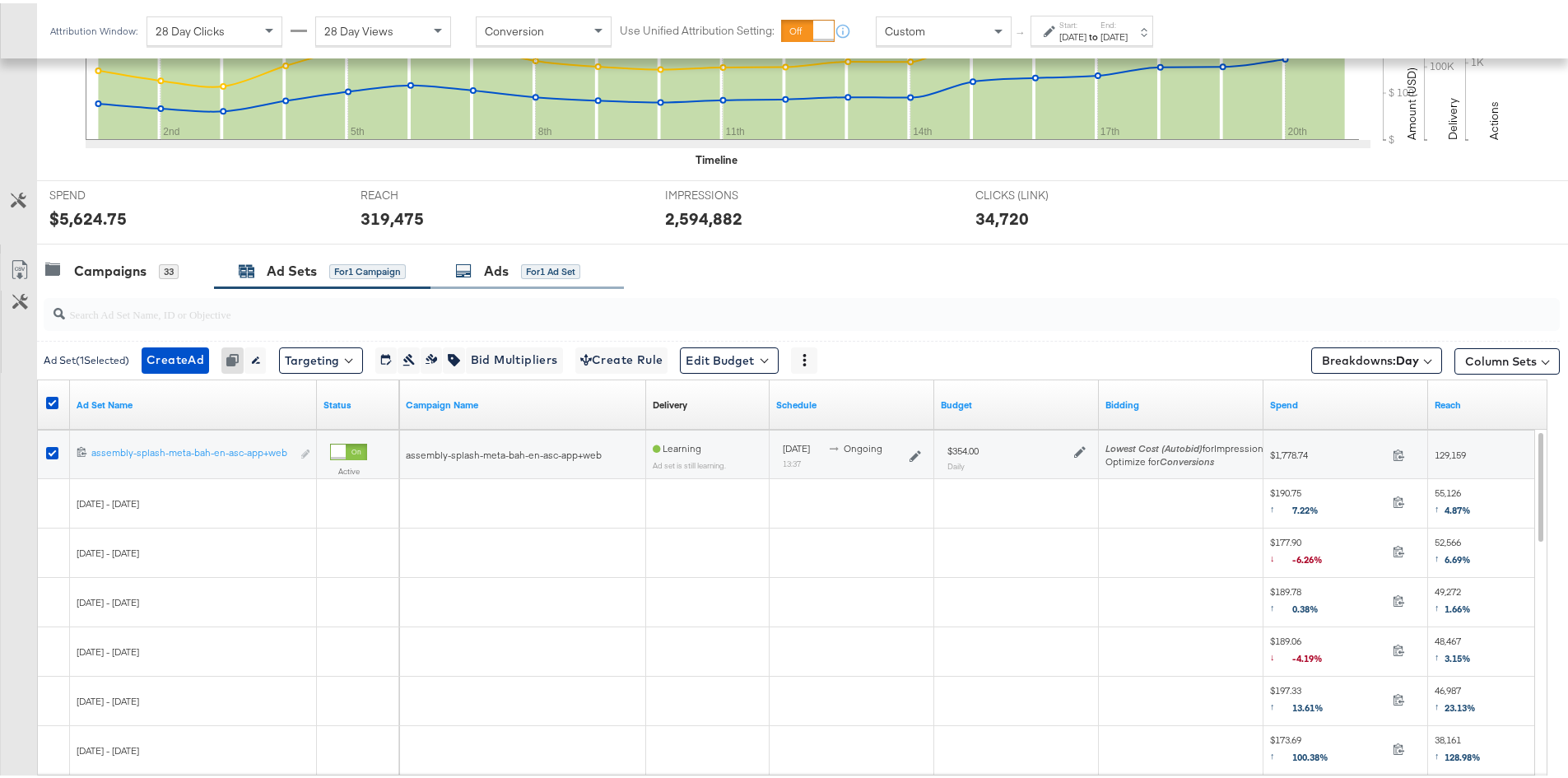
click at [478, 275] on div "Ads for 1 Ad Set" at bounding box center [518, 268] width 125 height 19
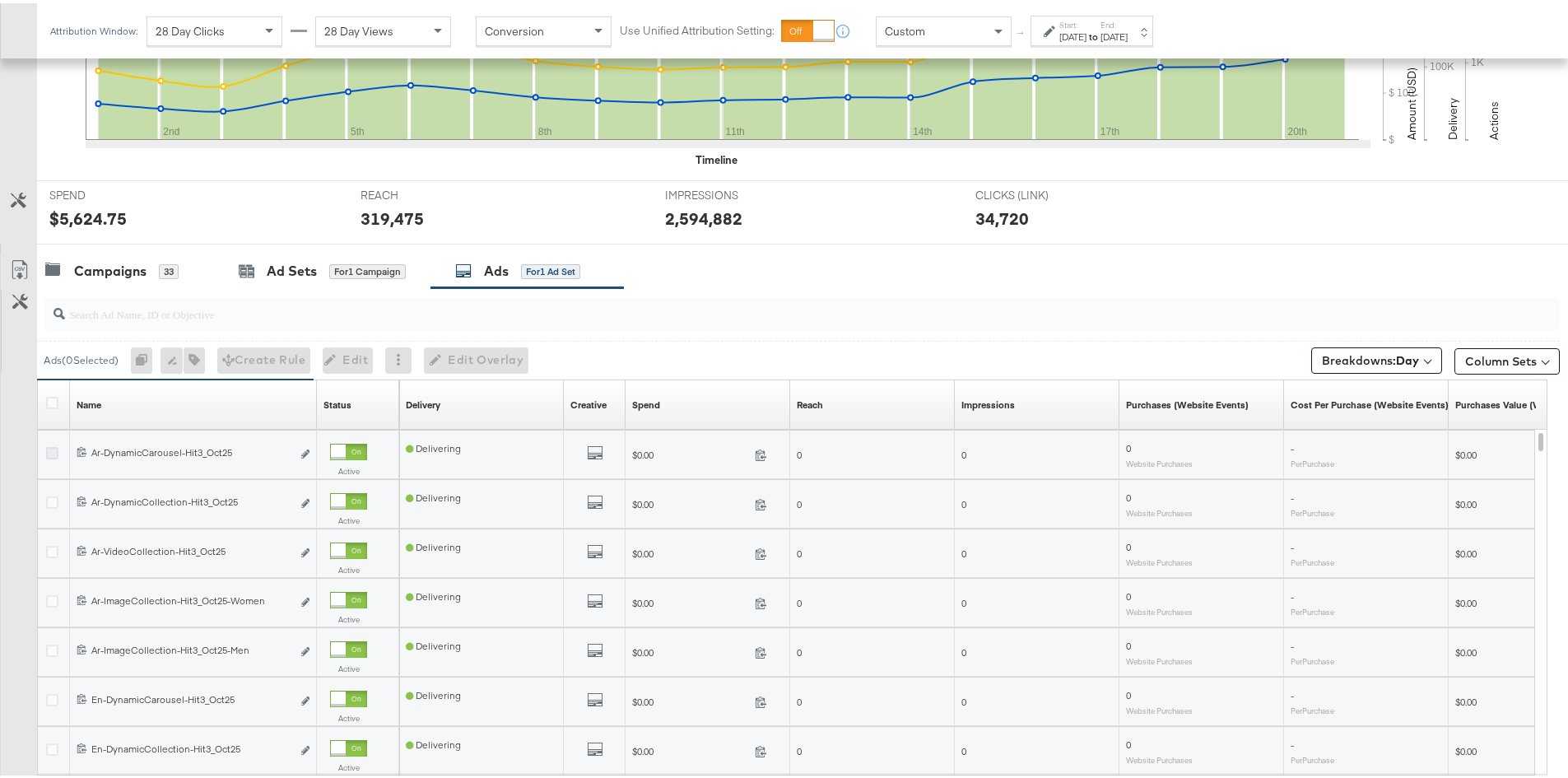
click at [54, 446] on icon at bounding box center [52, 450] width 13 height 13
click at [0, 0] on input "checkbox" at bounding box center [0, 0] width 0 height 0
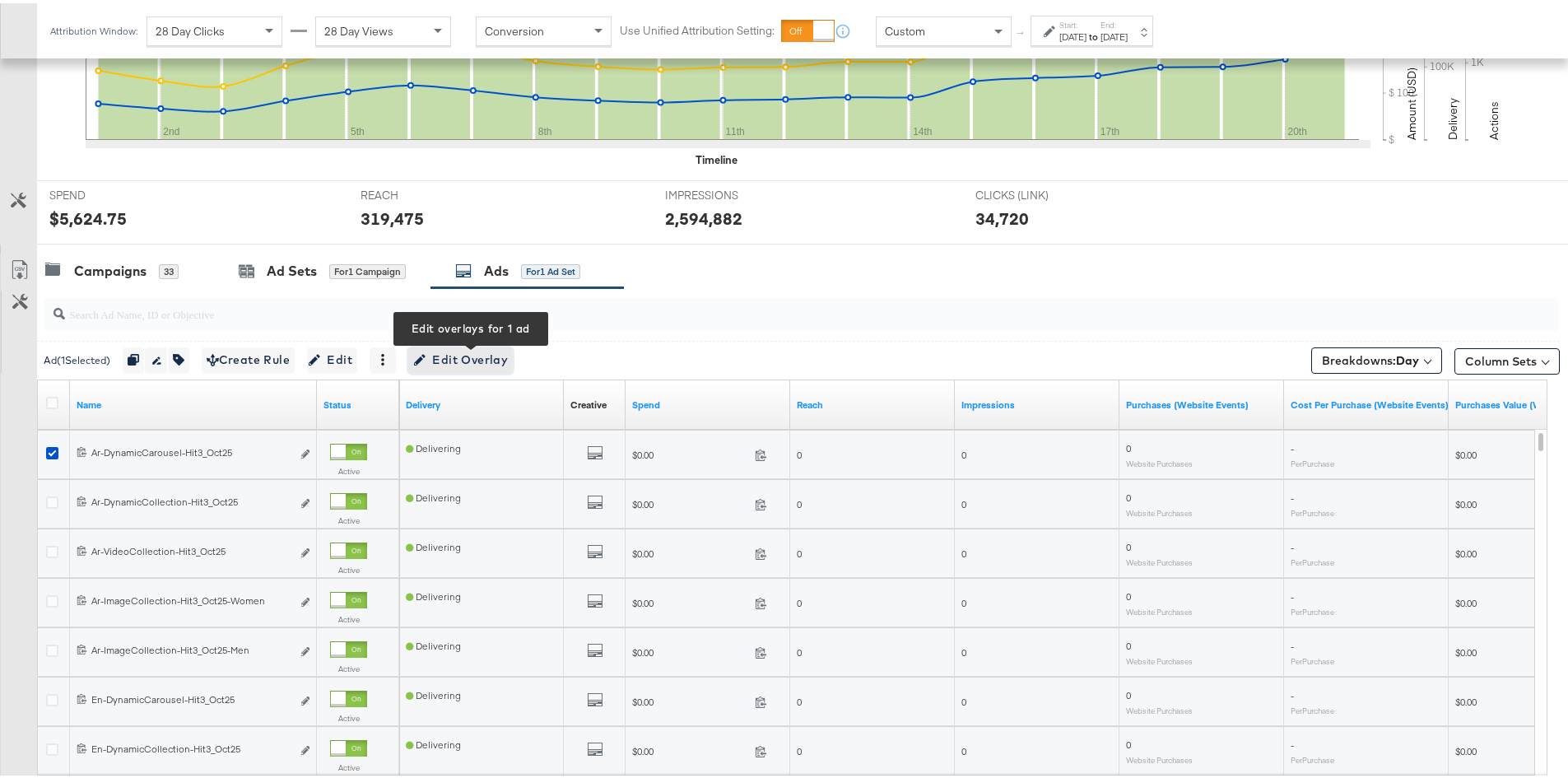
click at [465, 358] on span "Edit Overlay Edit overlays for 1 ad" at bounding box center [460, 357] width 94 height 21
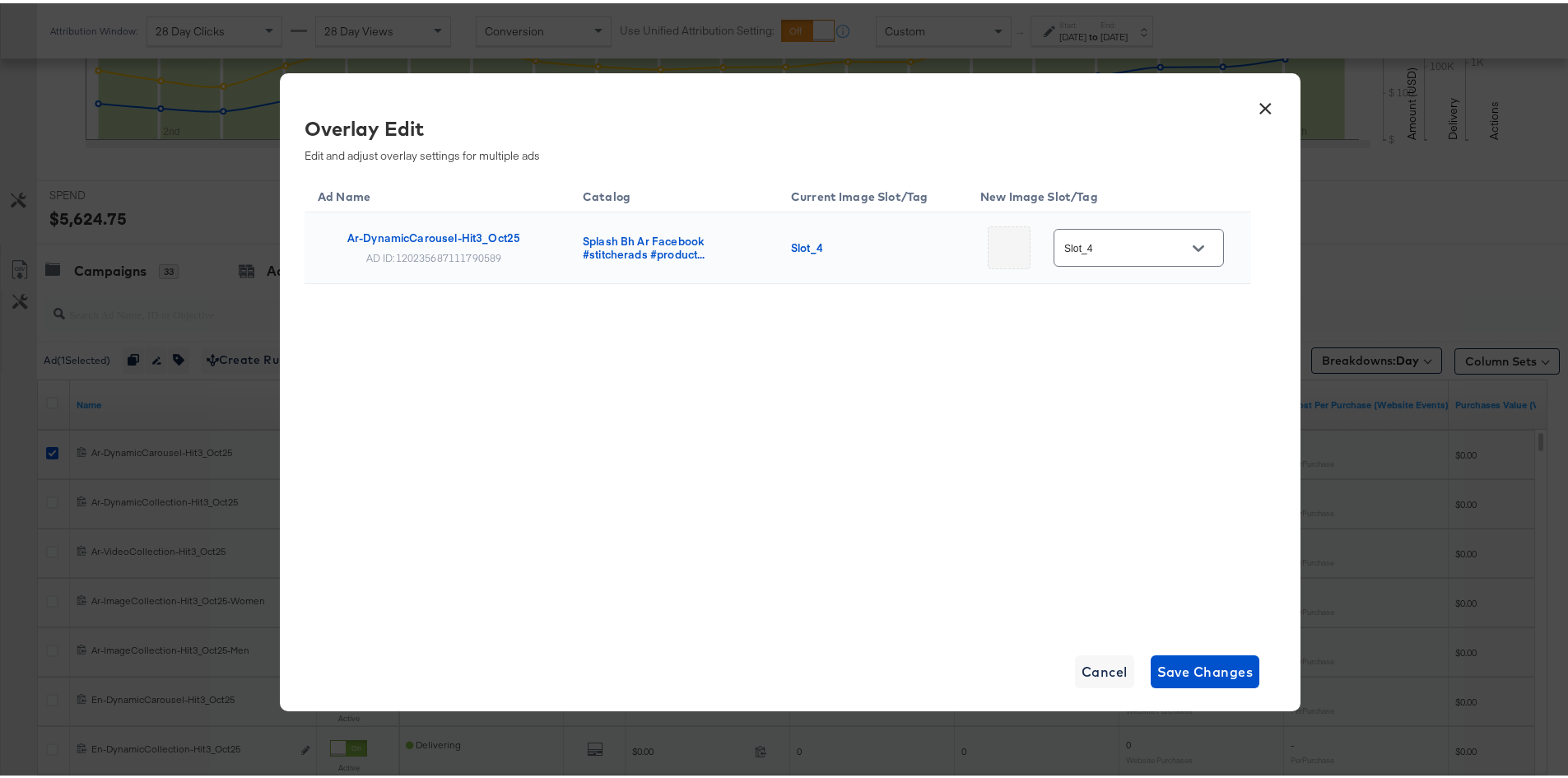
click at [1186, 239] on button "Open" at bounding box center [1198, 244] width 24 height 24
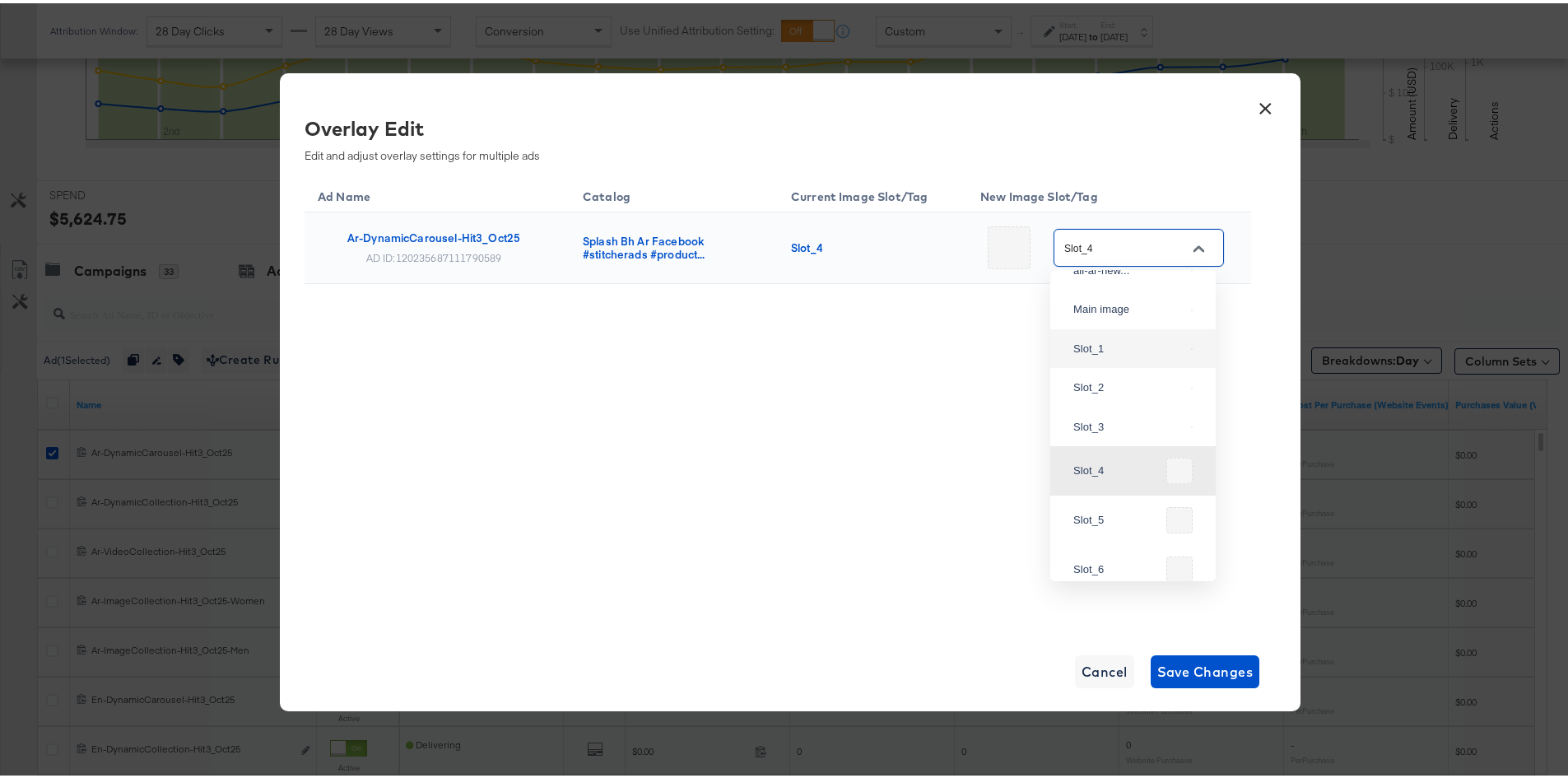
click at [860, 429] on div "Ad Name Catalog Current Image Slot/Tag New Image Slot/Tag Ar-DynamicCarousel-Hi…" at bounding box center [778, 399] width 947 height 453
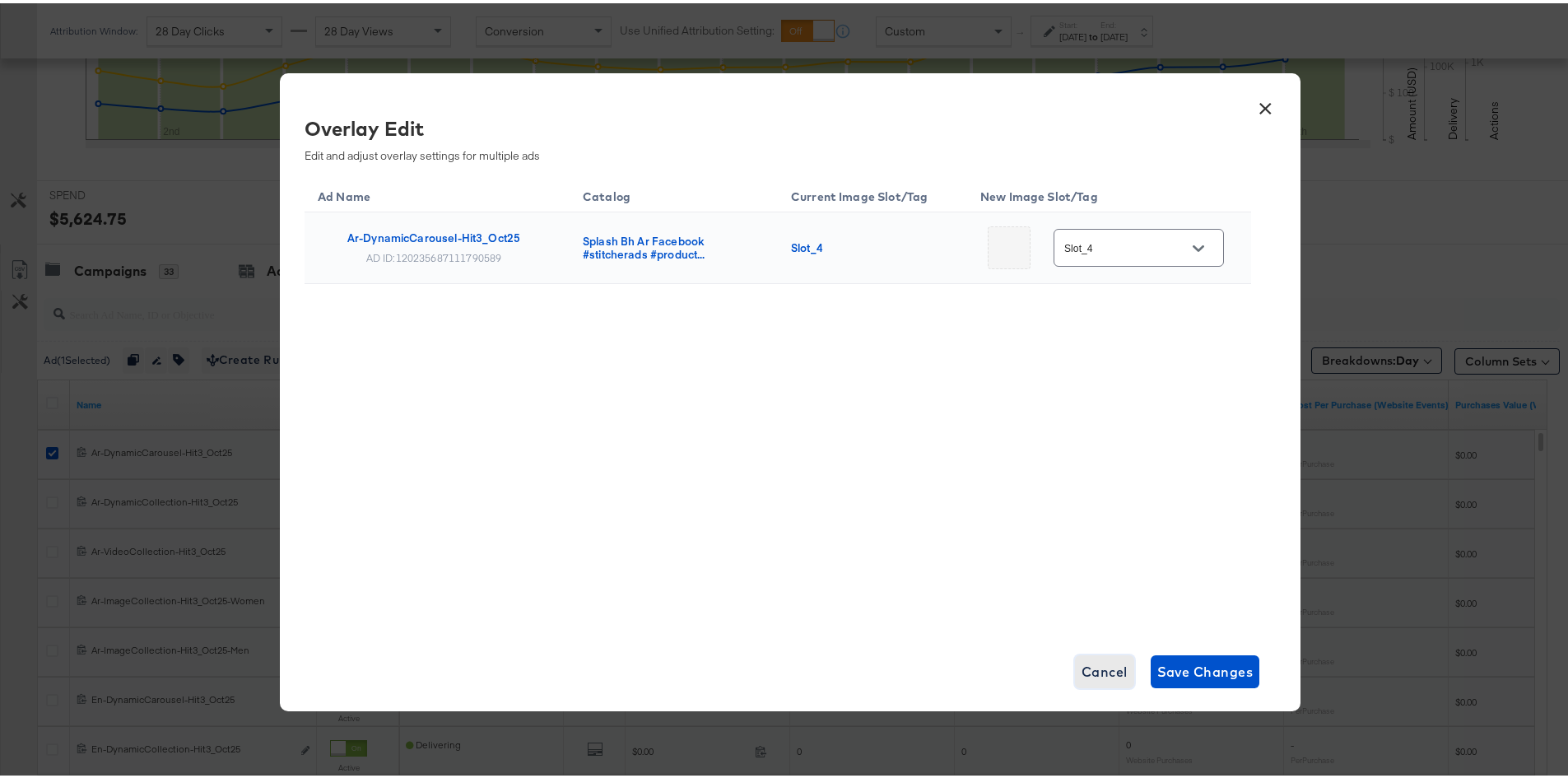
click at [1094, 665] on span "Cancel" at bounding box center [1104, 668] width 46 height 23
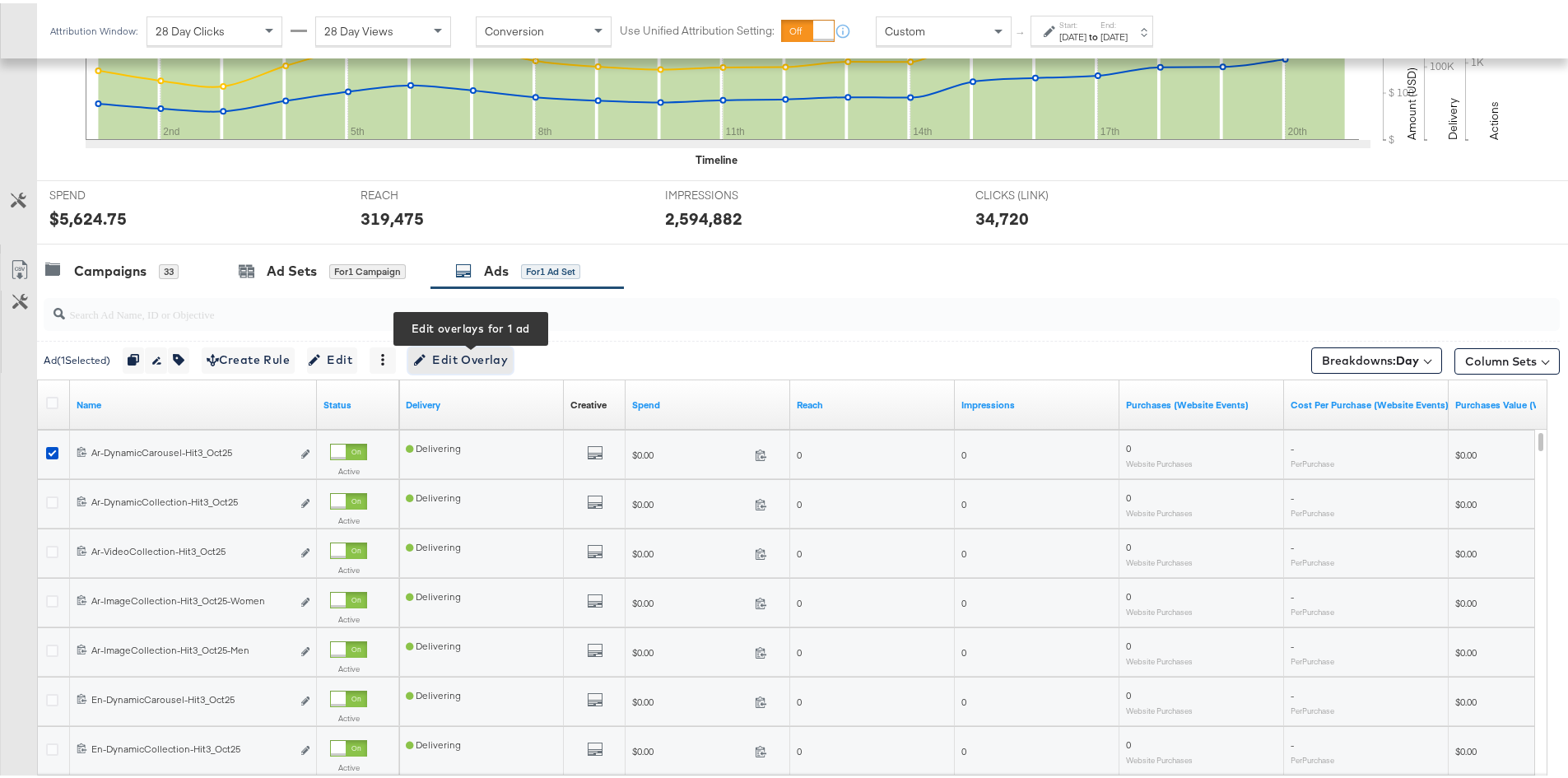
click at [486, 355] on span "Edit Overlay Edit overlays for 1 ad" at bounding box center [460, 357] width 94 height 21
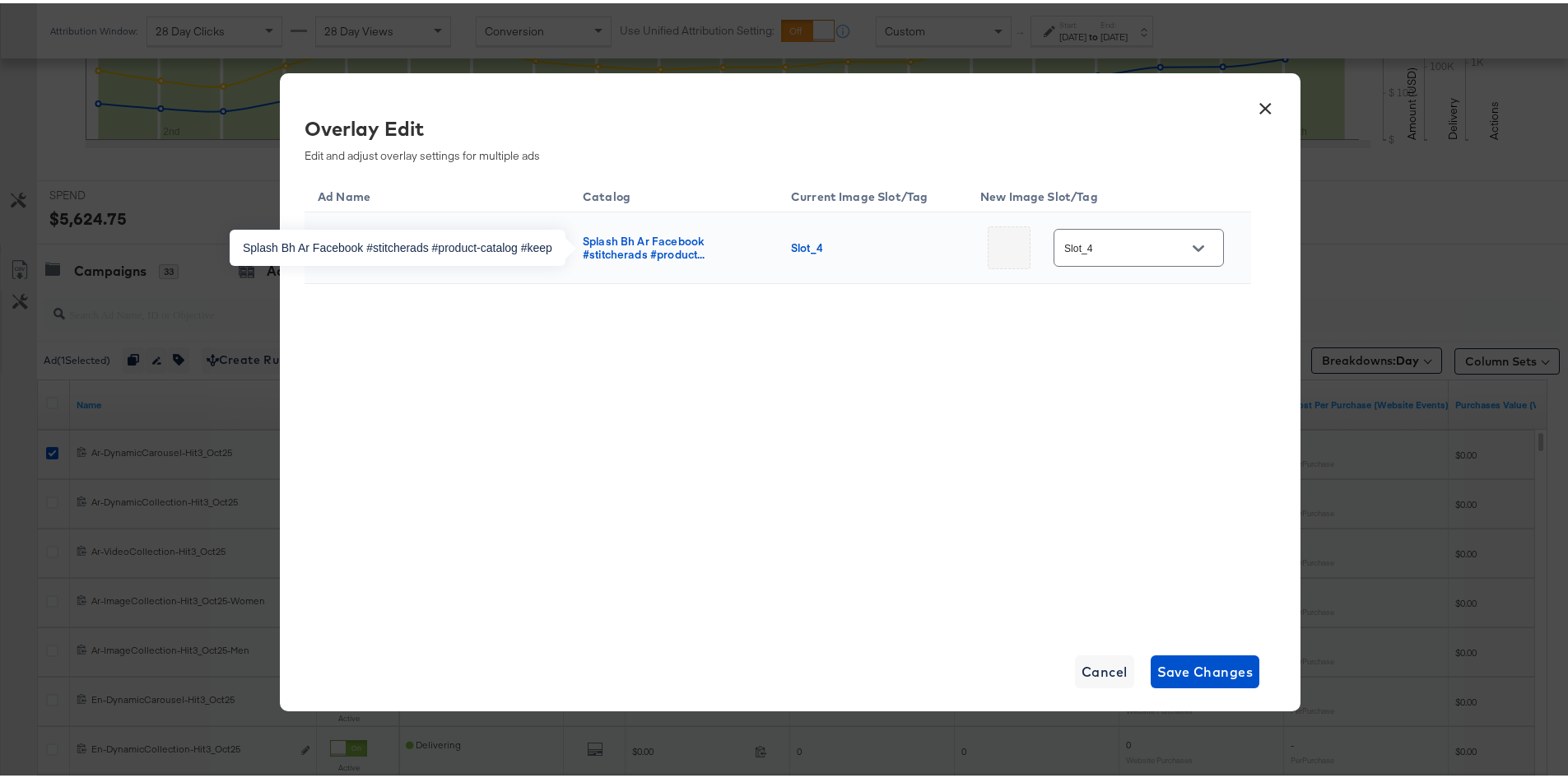
click at [638, 241] on div "Splash Bh Ar Facebook #stitcherads #product..." at bounding box center [670, 243] width 175 height 26
click at [844, 251] on div "Slot_4" at bounding box center [870, 244] width 156 height 13
click at [1193, 245] on icon "Open" at bounding box center [1199, 244] width 12 height 6
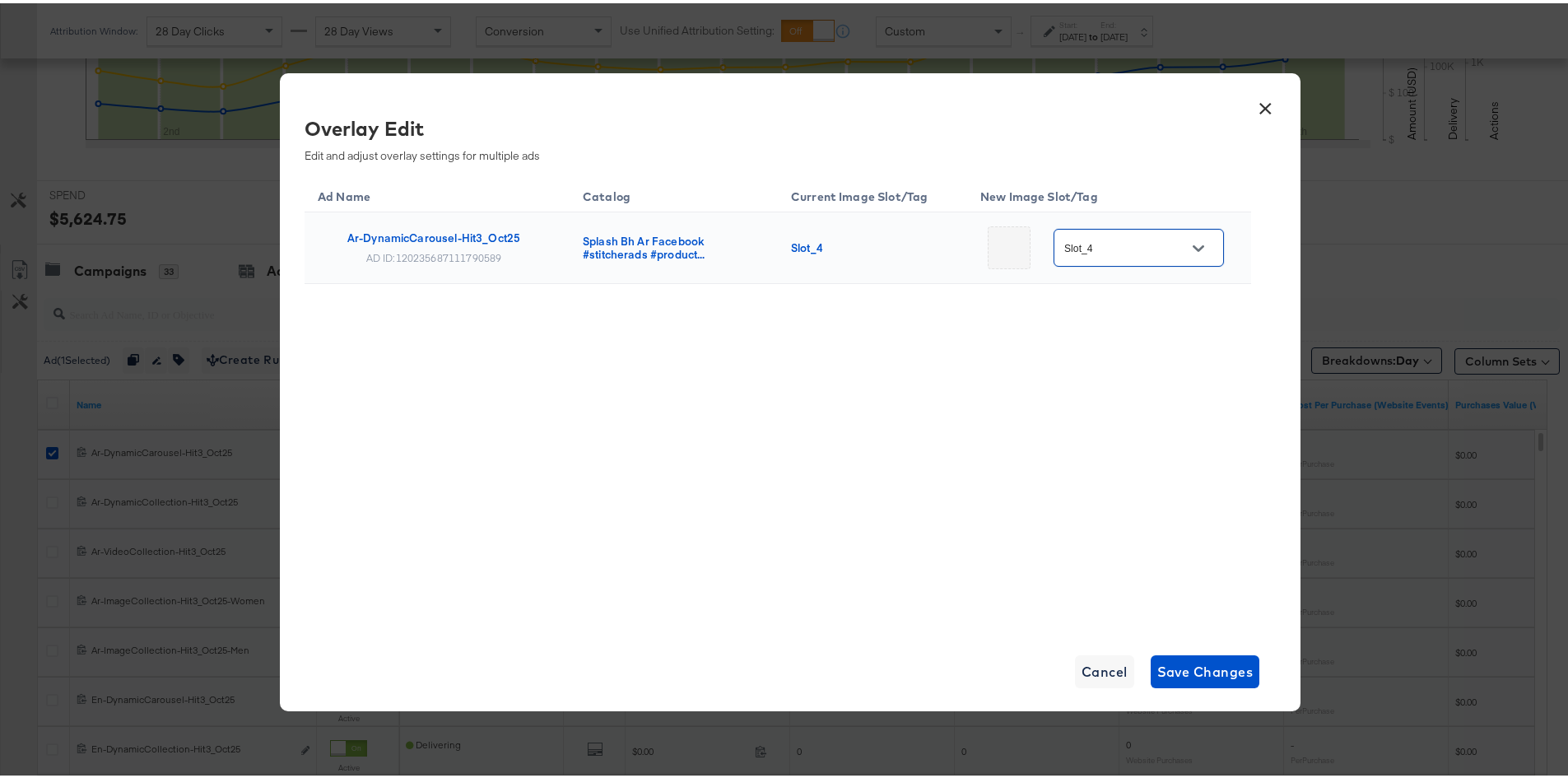
click at [1200, 246] on button "Open" at bounding box center [1198, 244] width 24 height 24
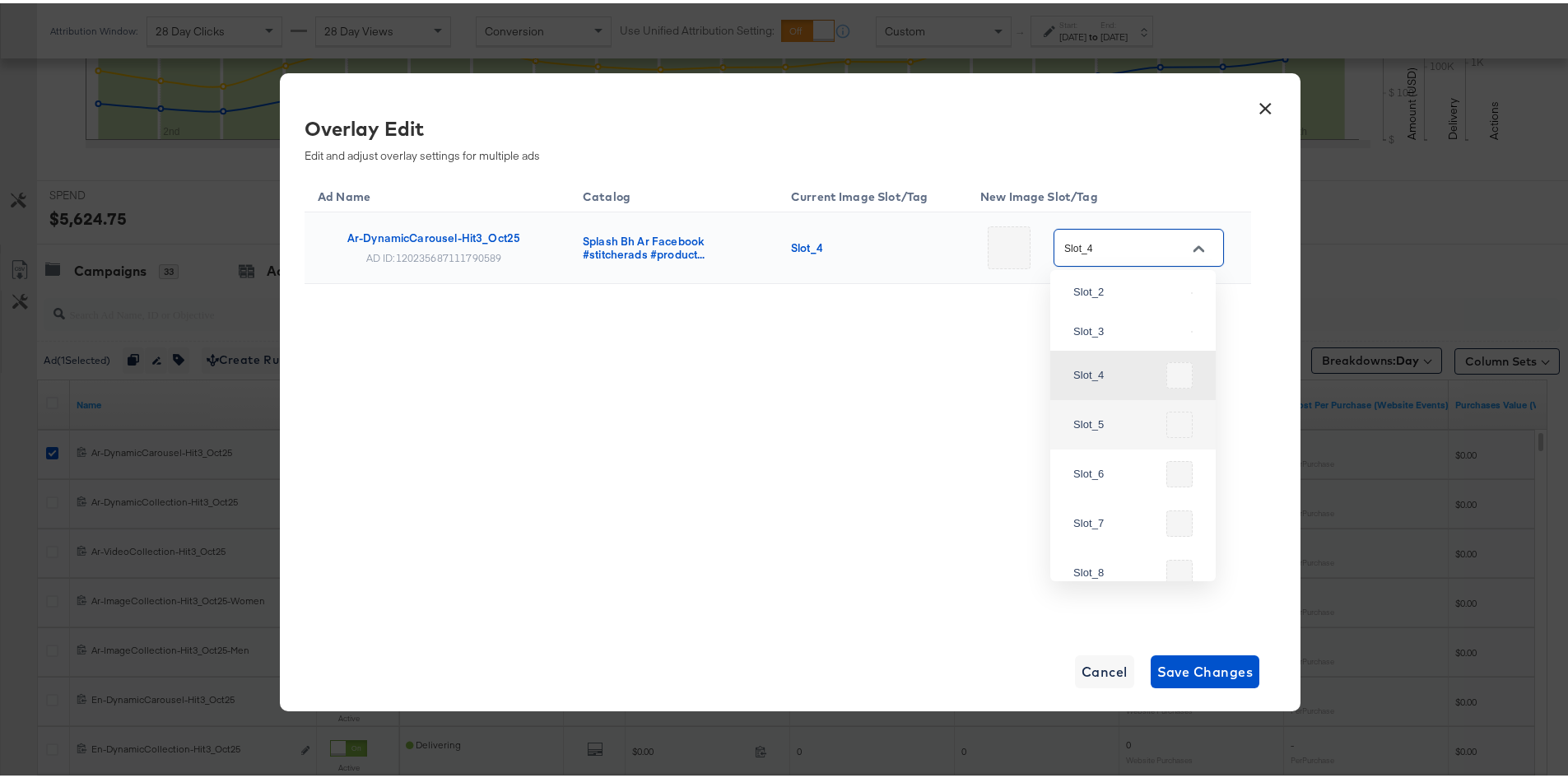
scroll to position [241, 0]
click at [1256, 100] on button "×" at bounding box center [1265, 101] width 30 height 30
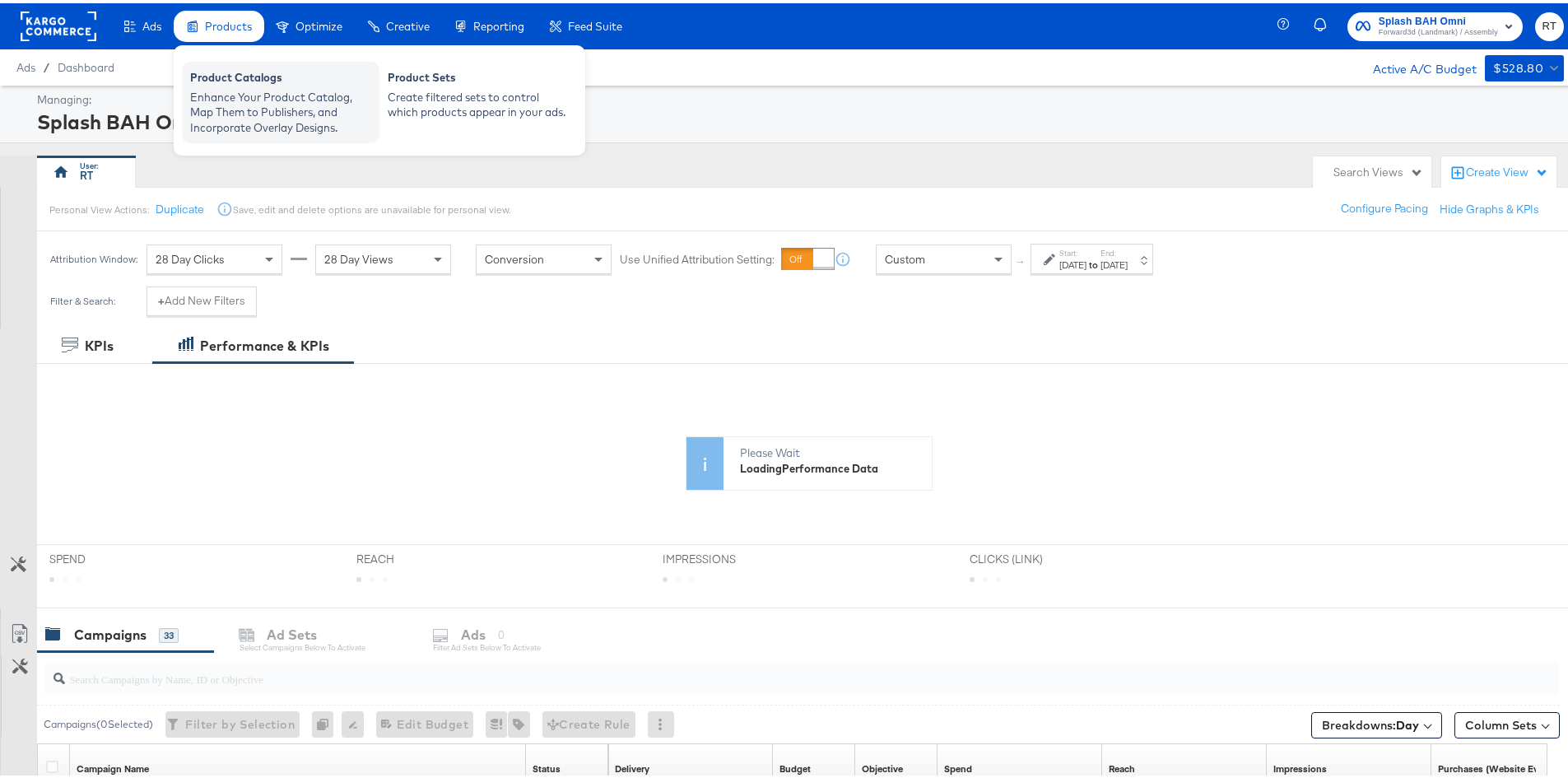
click at [237, 84] on div "Product Catalogs" at bounding box center [281, 76] width 182 height 20
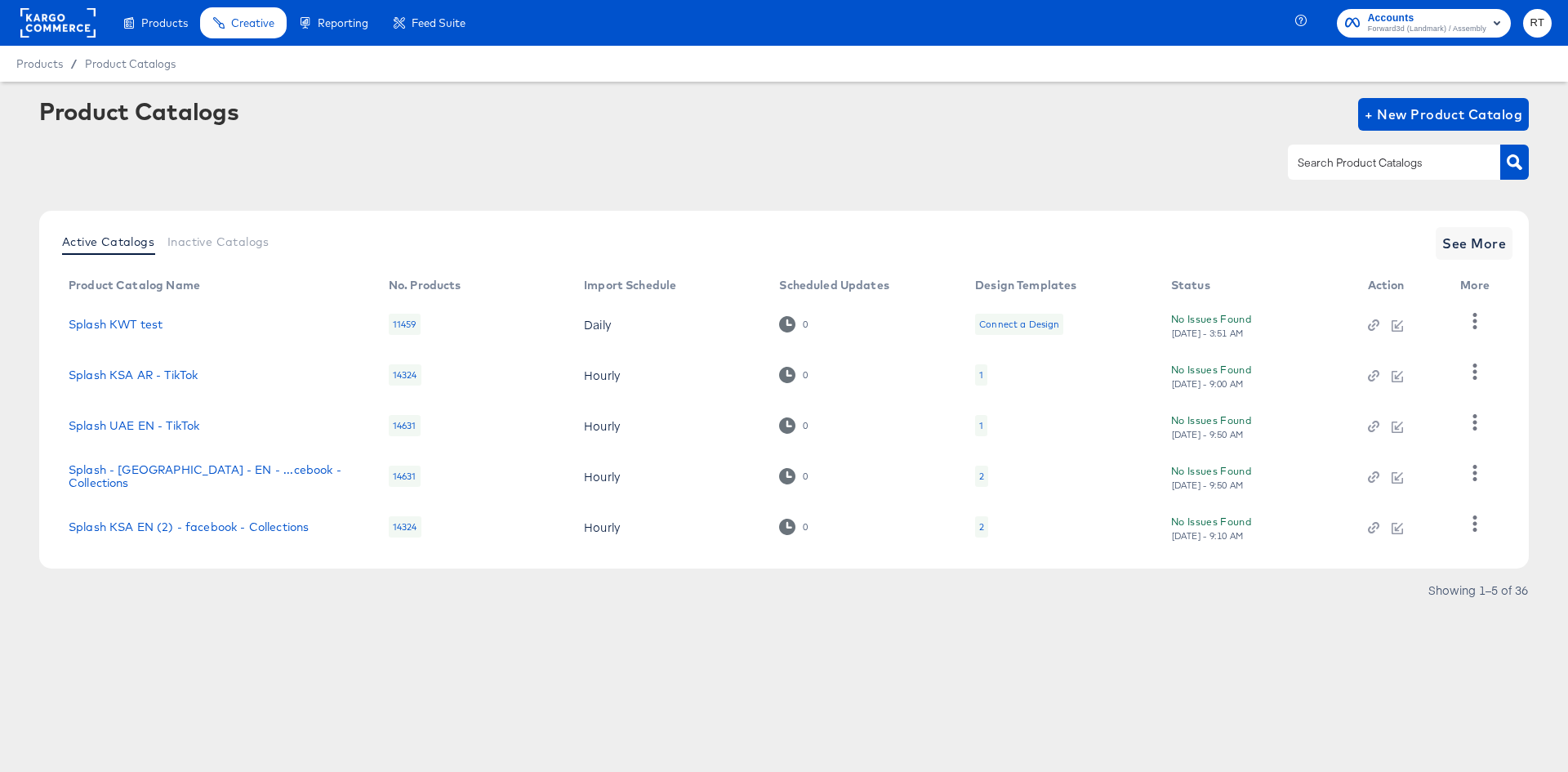
click at [1387, 166] on input "text" at bounding box center [1381, 162] width 174 height 19
type input "bh"
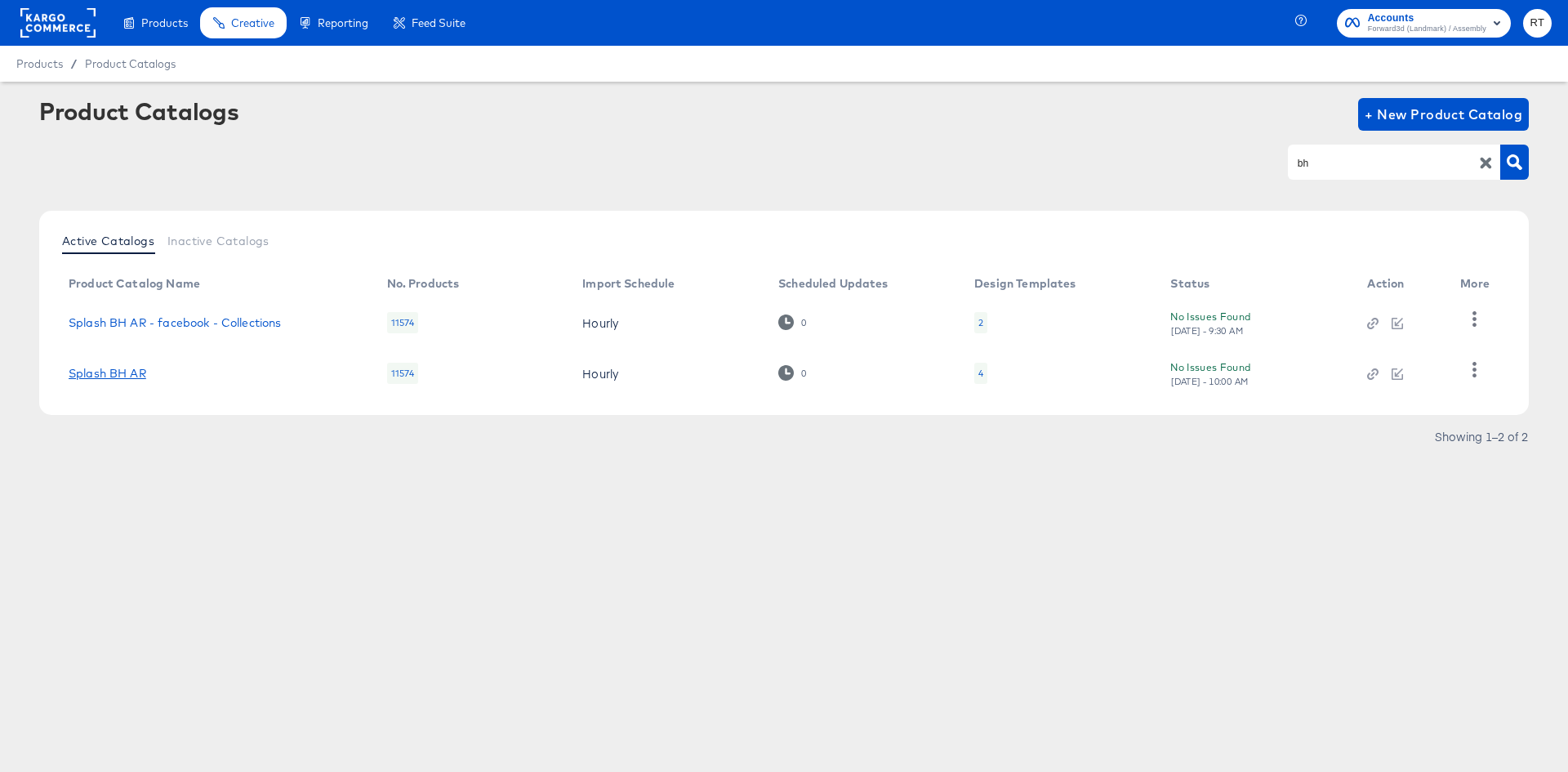
click at [112, 375] on link "Splash BH AR" at bounding box center [107, 373] width 78 height 13
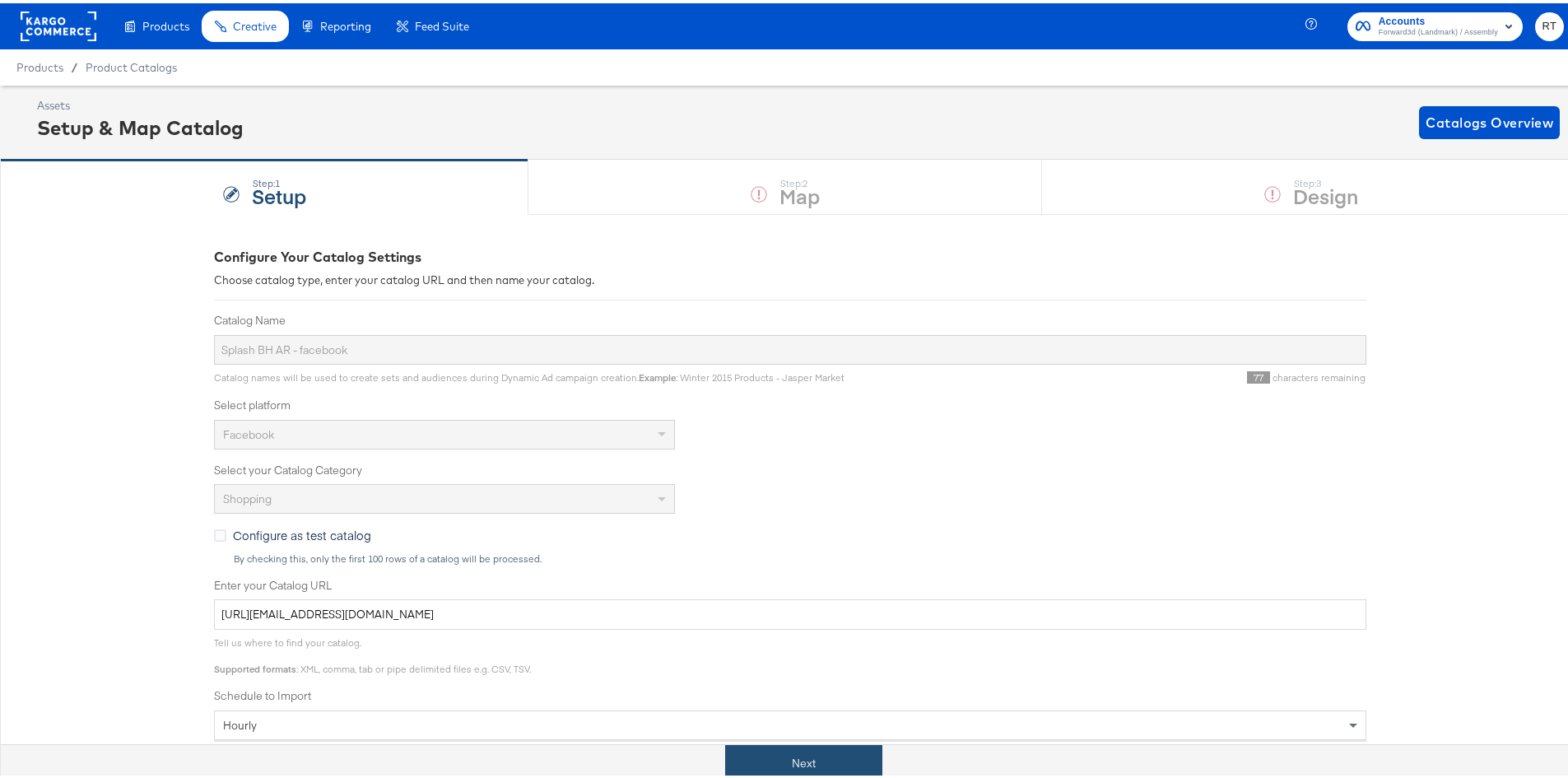
click at [771, 751] on button "Next" at bounding box center [803, 760] width 157 height 37
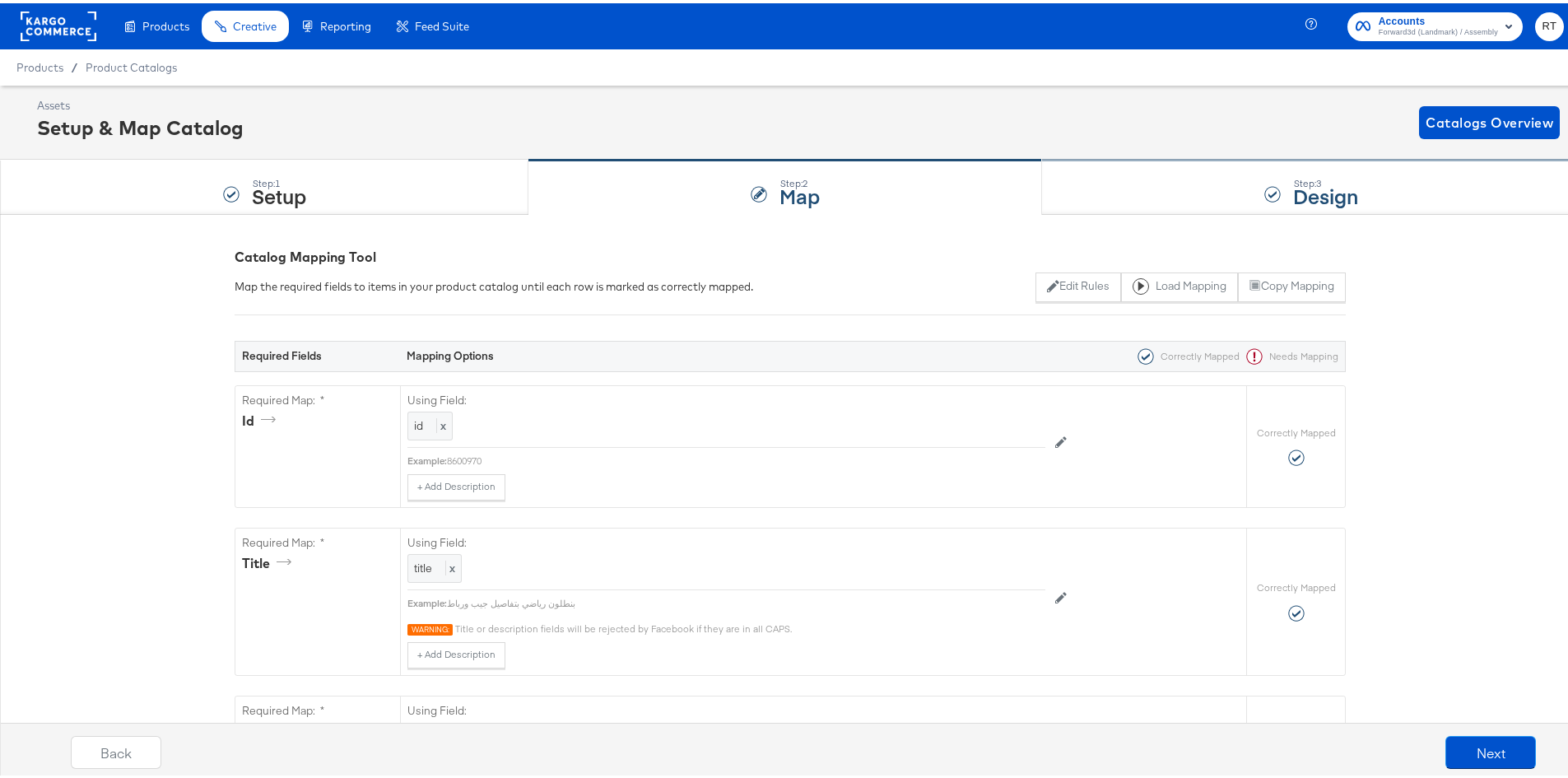
click at [1265, 185] on div at bounding box center [1272, 190] width 16 height 16
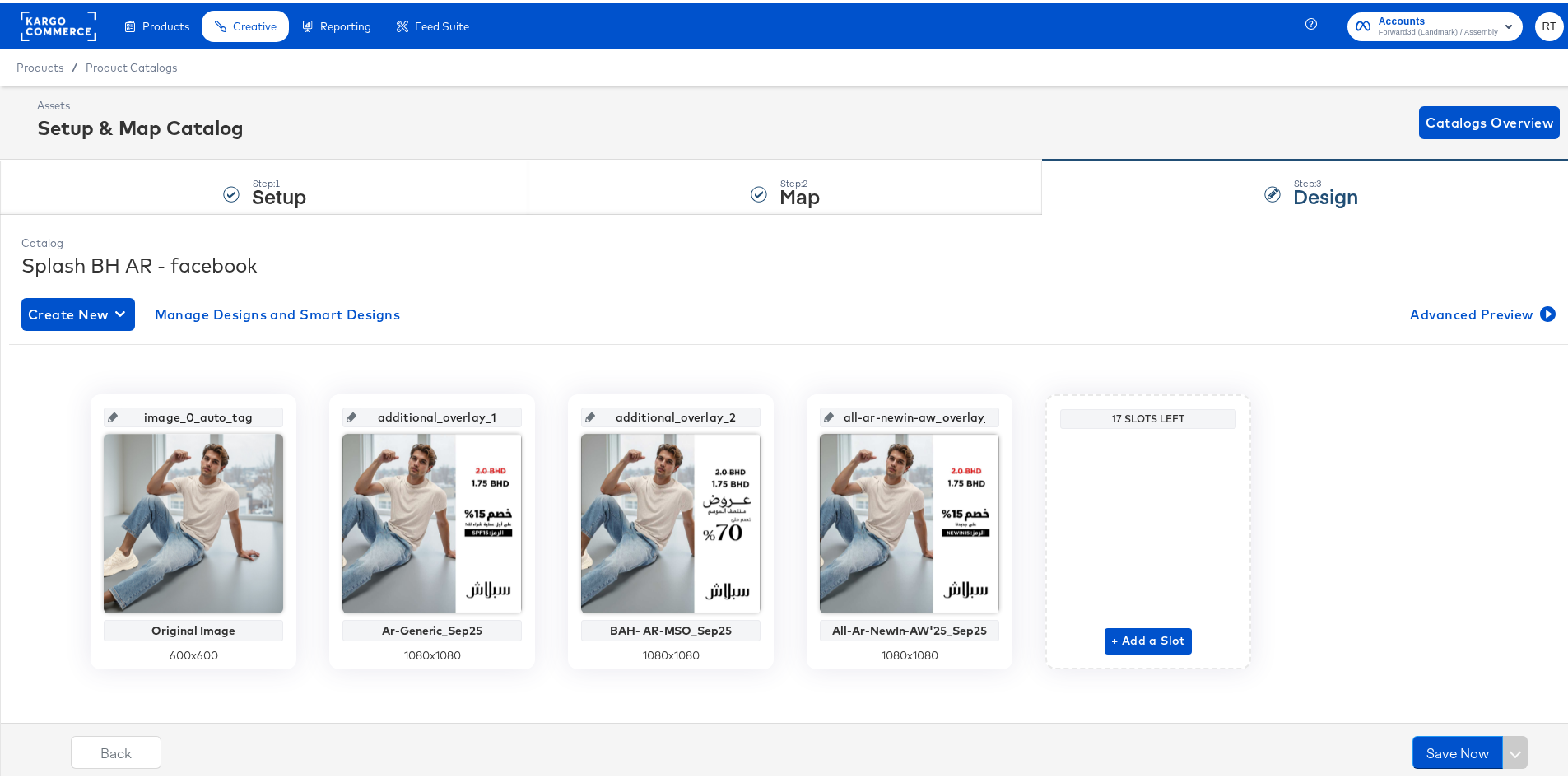
scroll to position [7, 0]
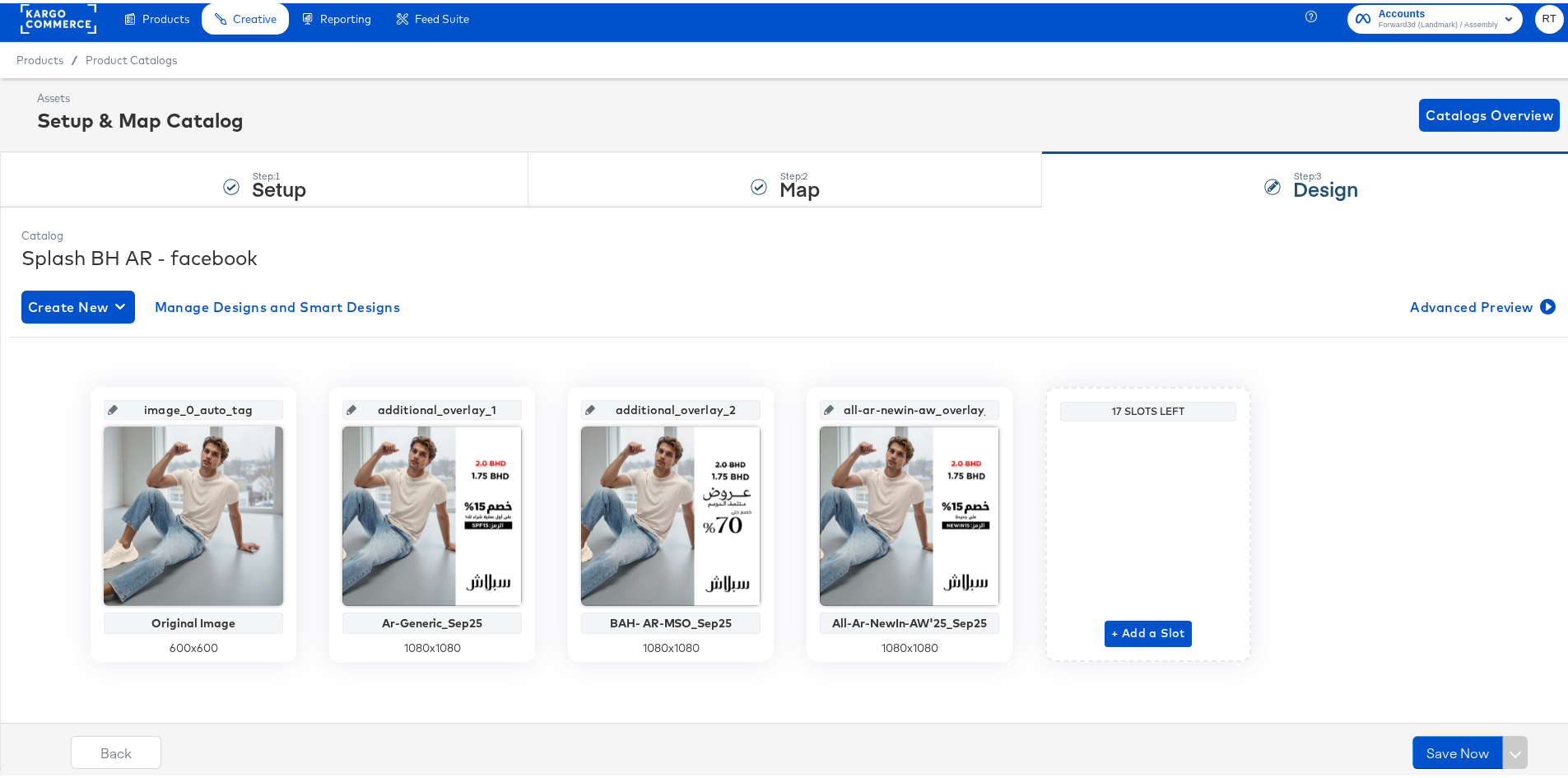
click at [51, 30] on rect at bounding box center [58, 15] width 75 height 30
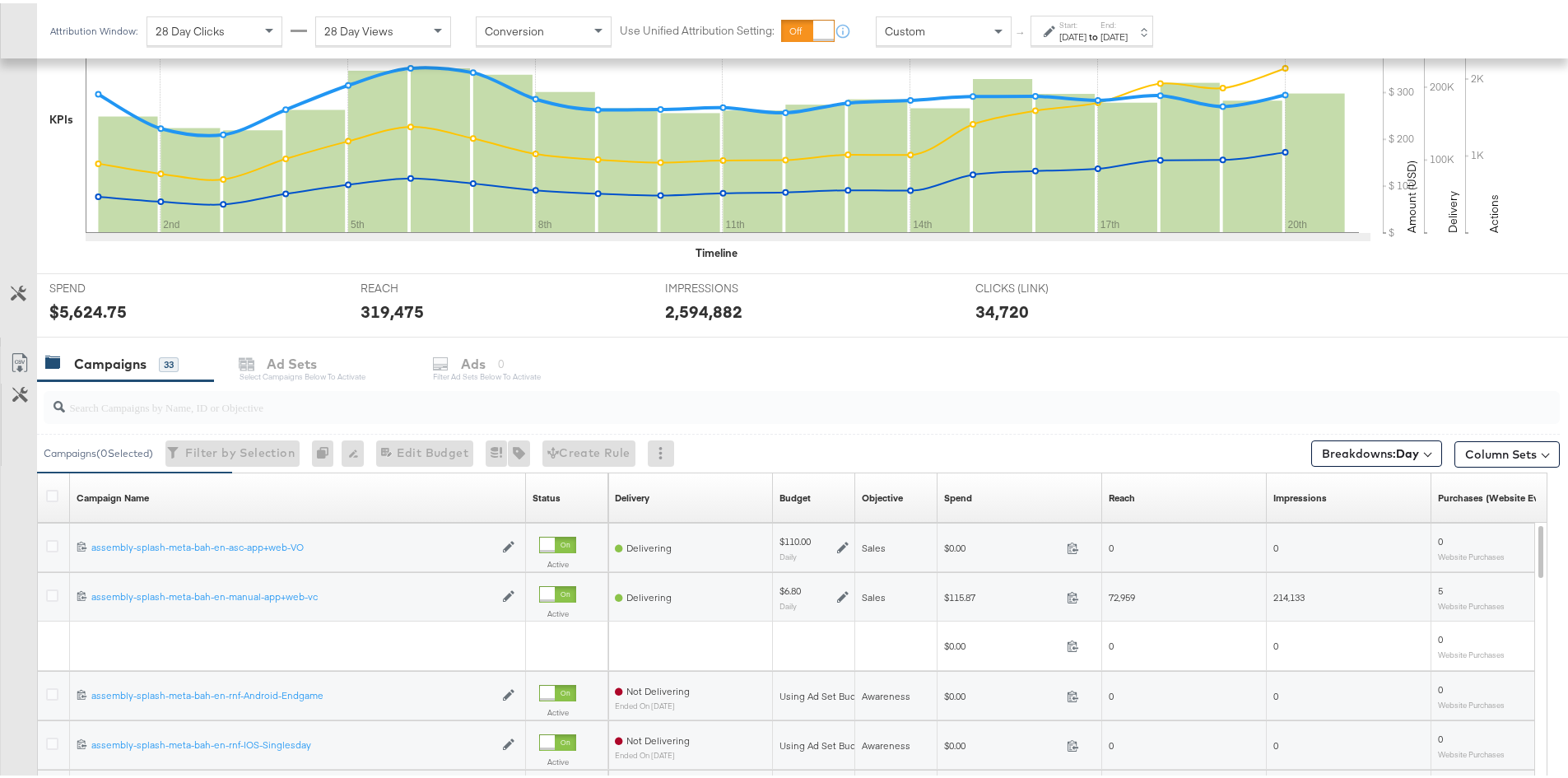
scroll to position [553, 0]
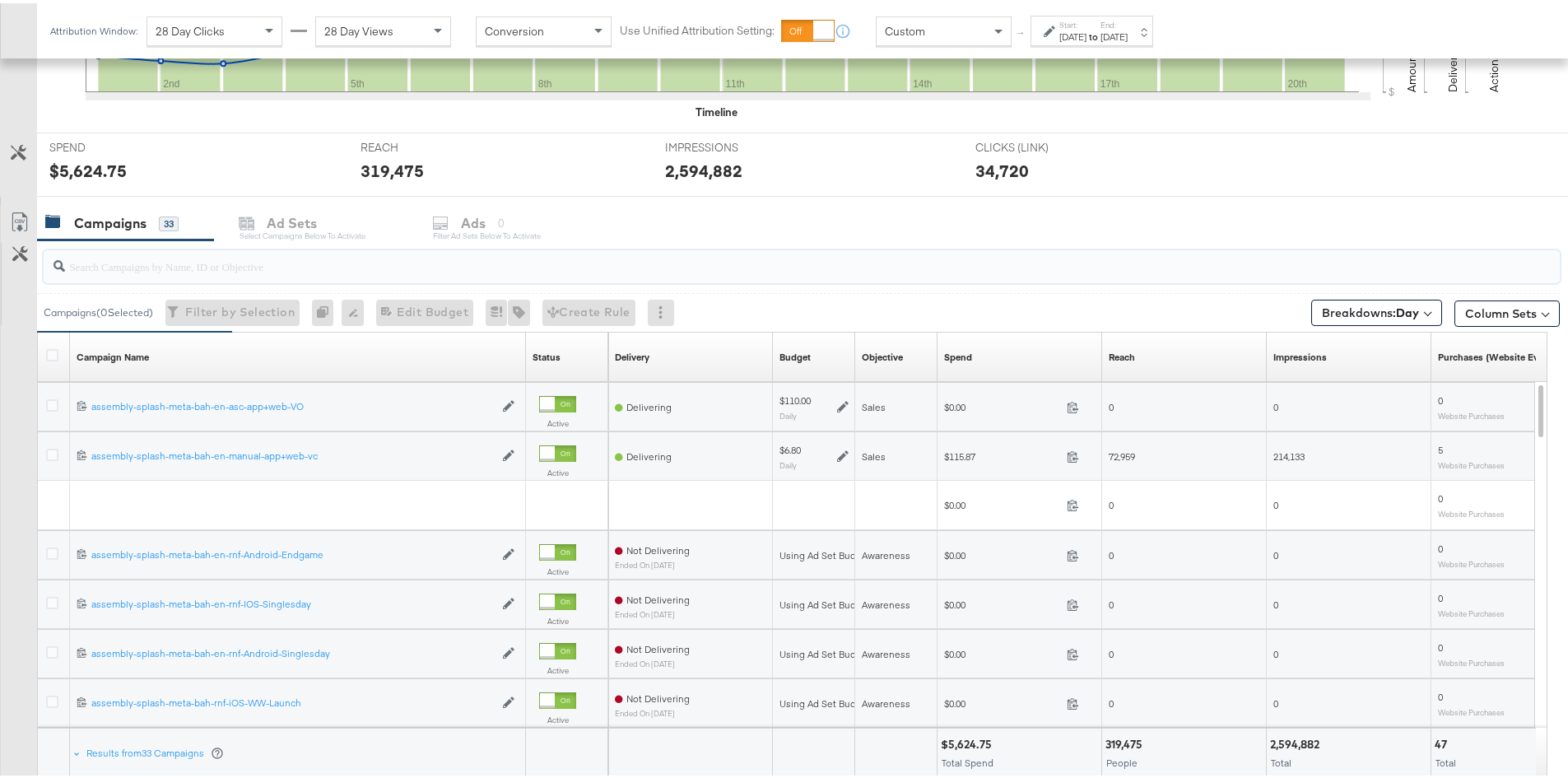
click at [209, 270] on input "search" at bounding box center [742, 257] width 1356 height 32
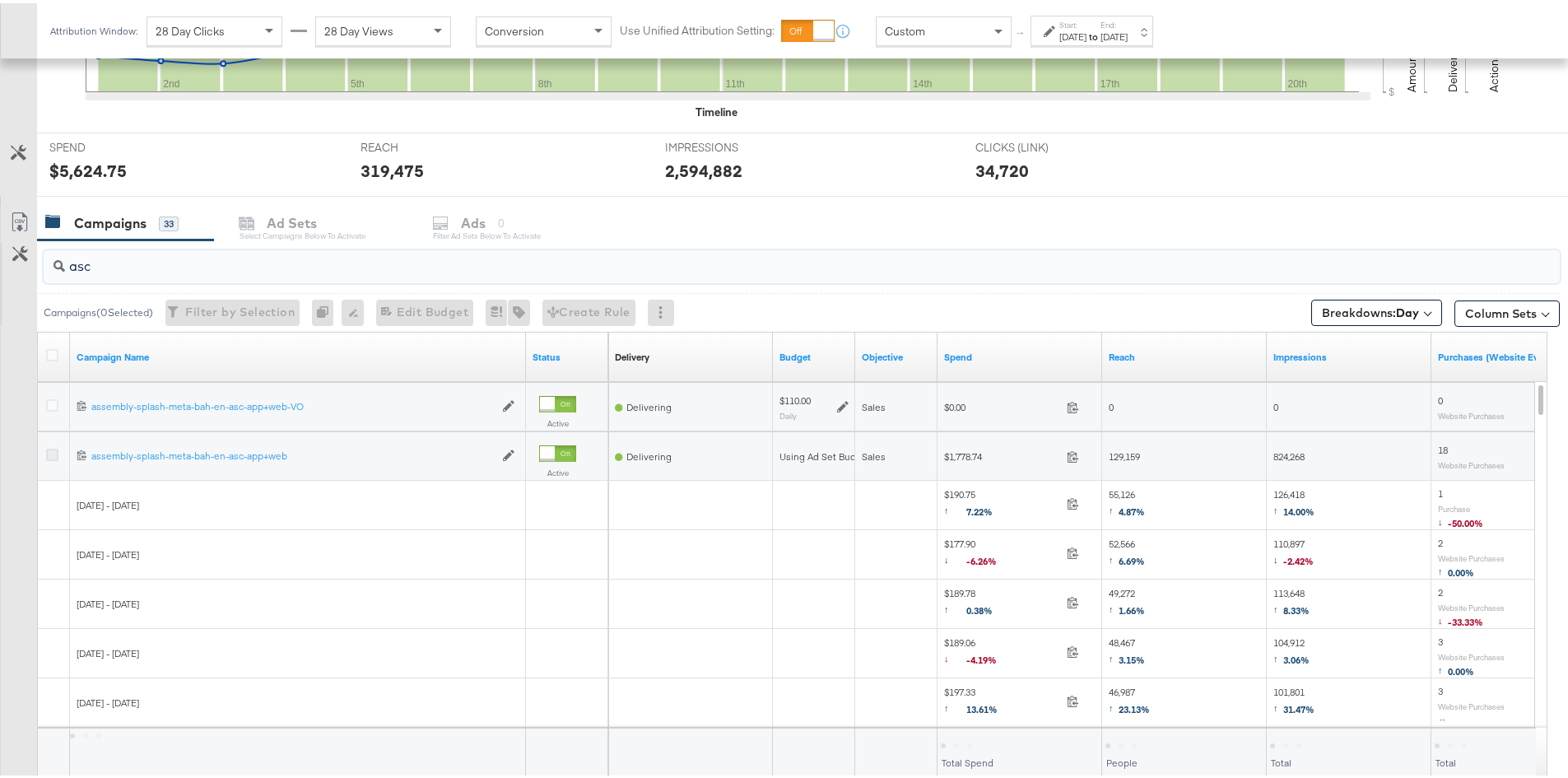
type input "asc"
click at [57, 457] on icon at bounding box center [52, 452] width 13 height 13
click at [0, 0] on input "checkbox" at bounding box center [0, 0] width 0 height 0
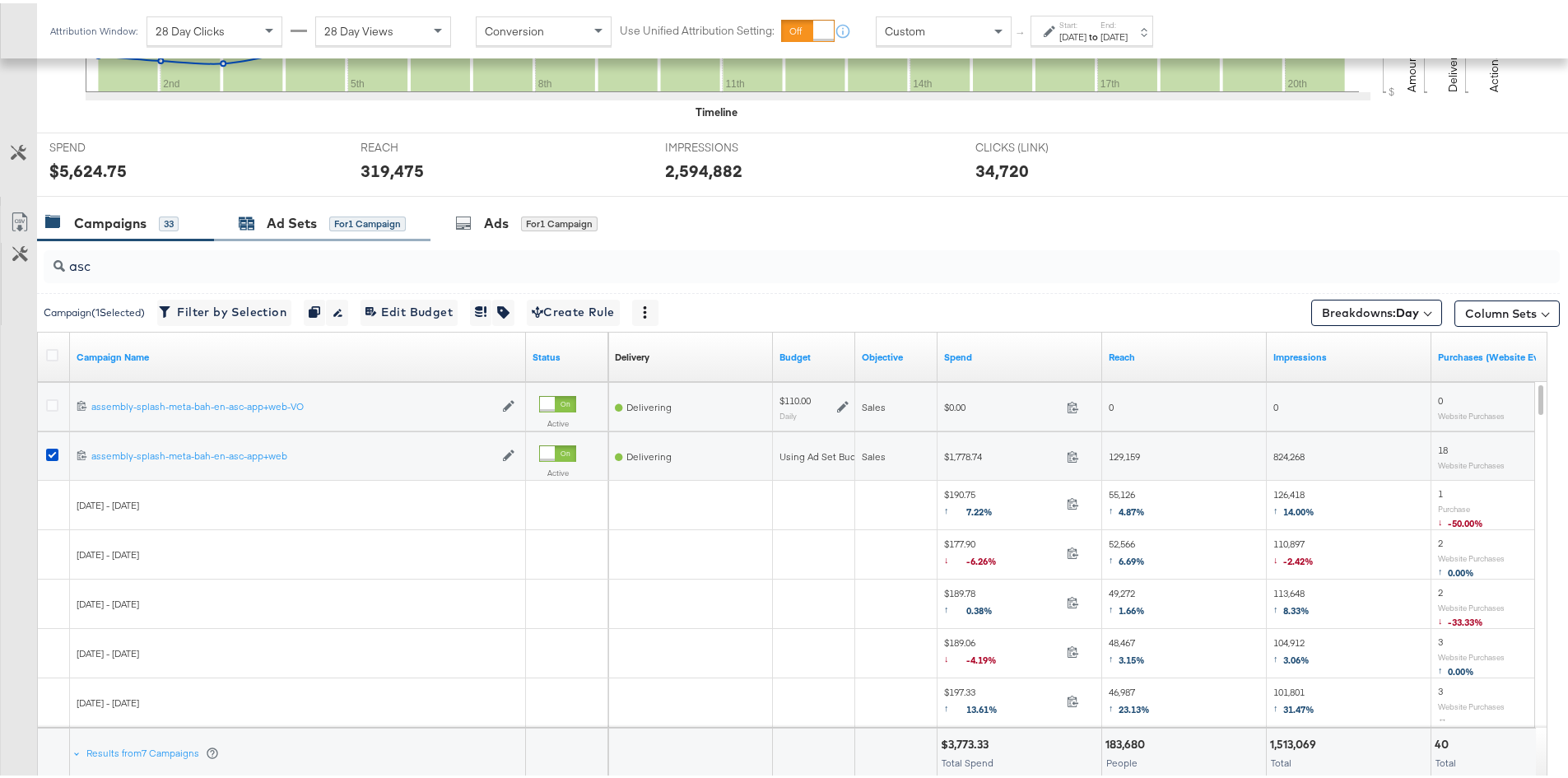
click at [258, 217] on div "Ad Sets for 1 Campaign" at bounding box center [323, 220] width 167 height 19
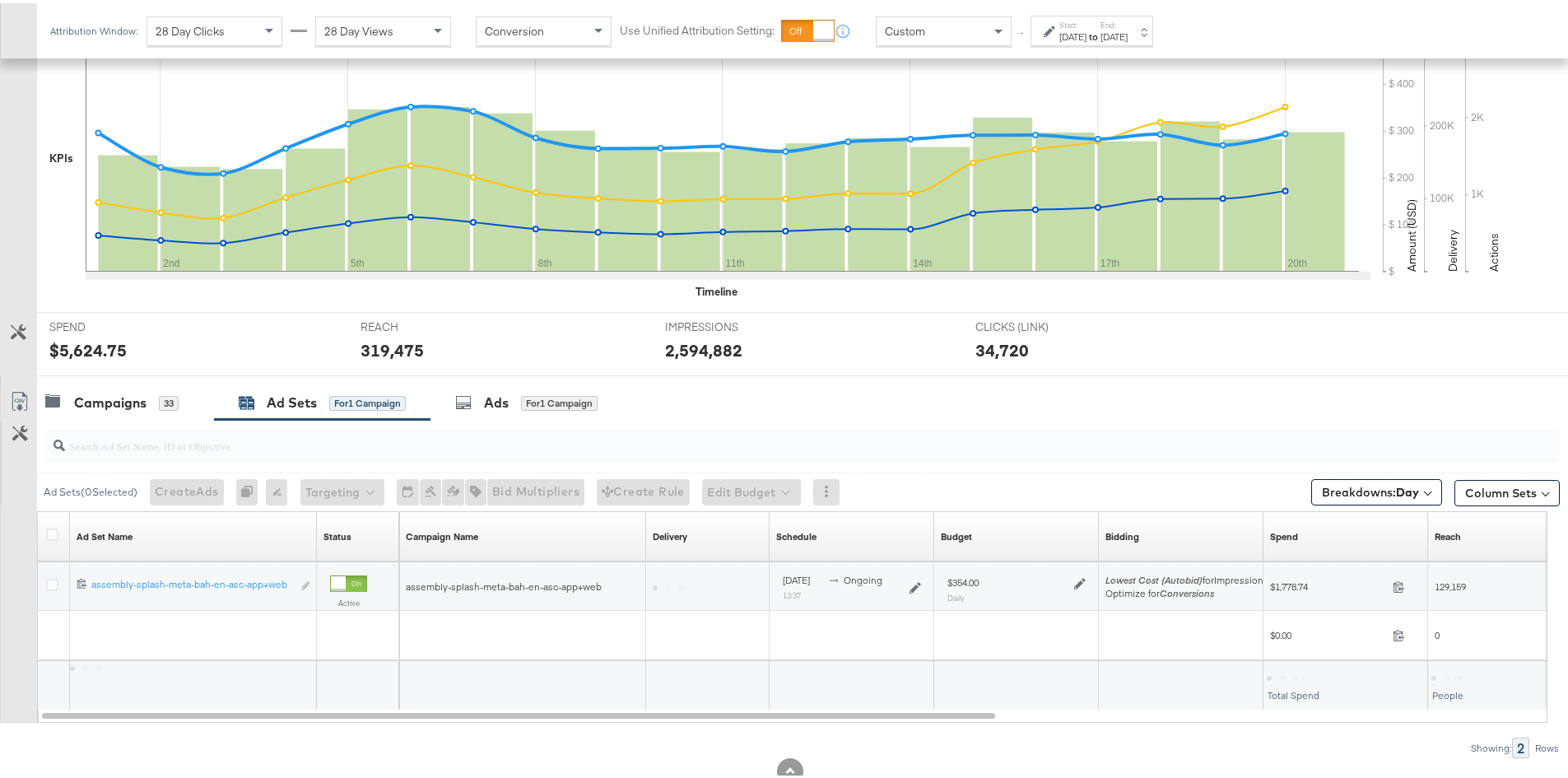
scroll to position [422, 0]
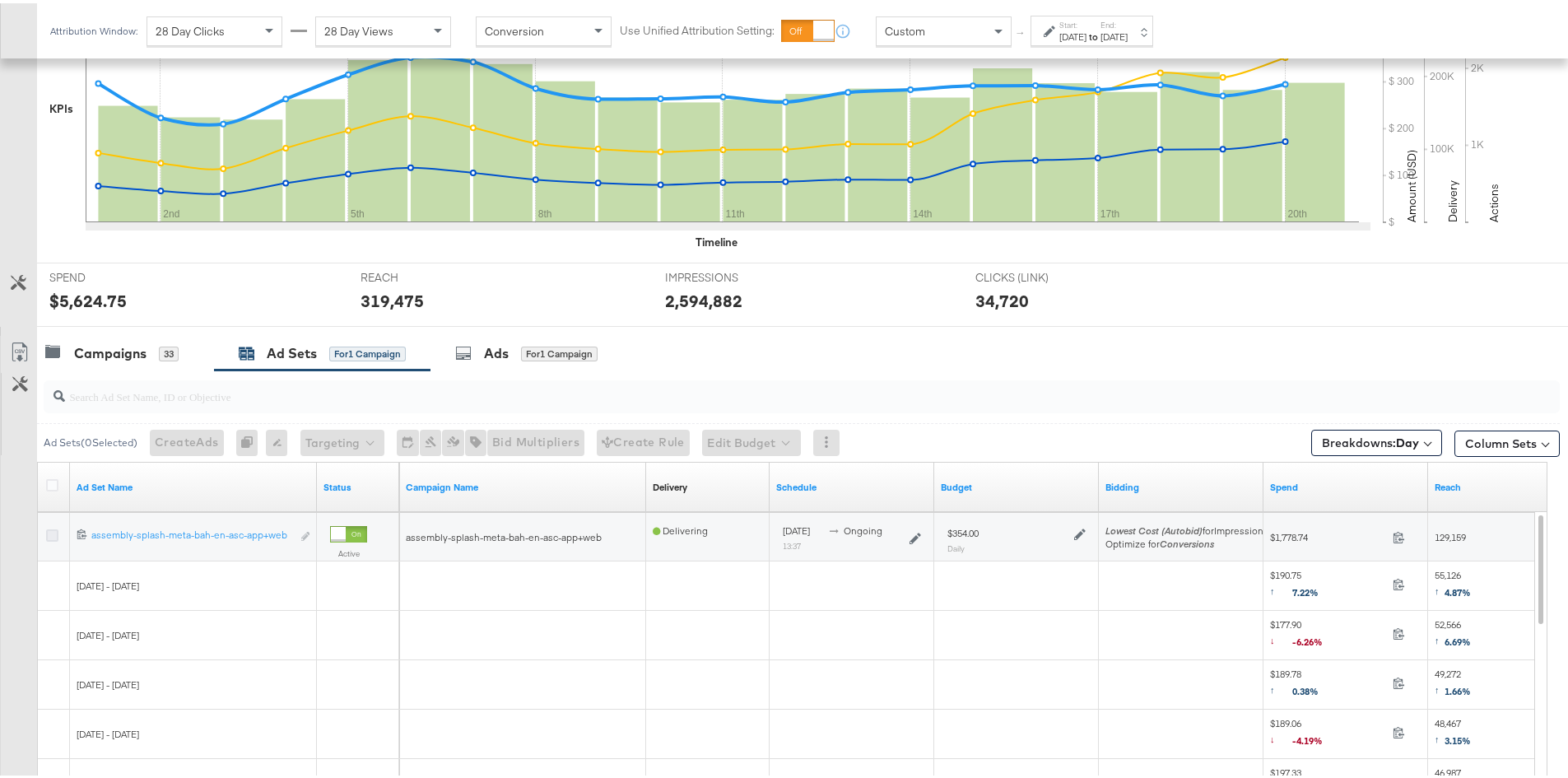
click at [51, 533] on icon at bounding box center [52, 532] width 13 height 13
click at [0, 0] on input "checkbox" at bounding box center [0, 0] width 0 height 0
click at [462, 365] on div "Ads for 1 Ad Set" at bounding box center [527, 349] width 193 height 35
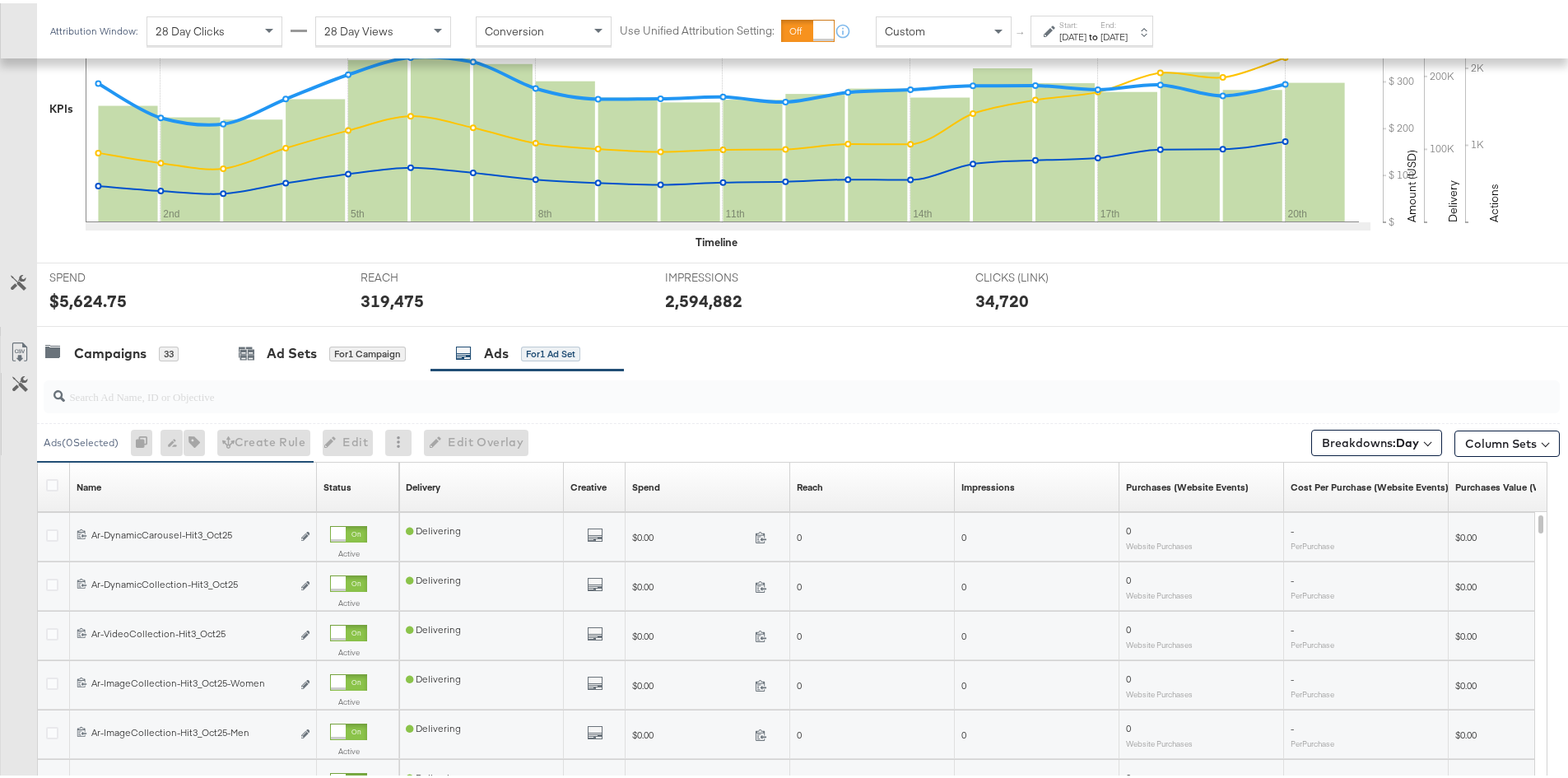
scroll to position [505, 0]
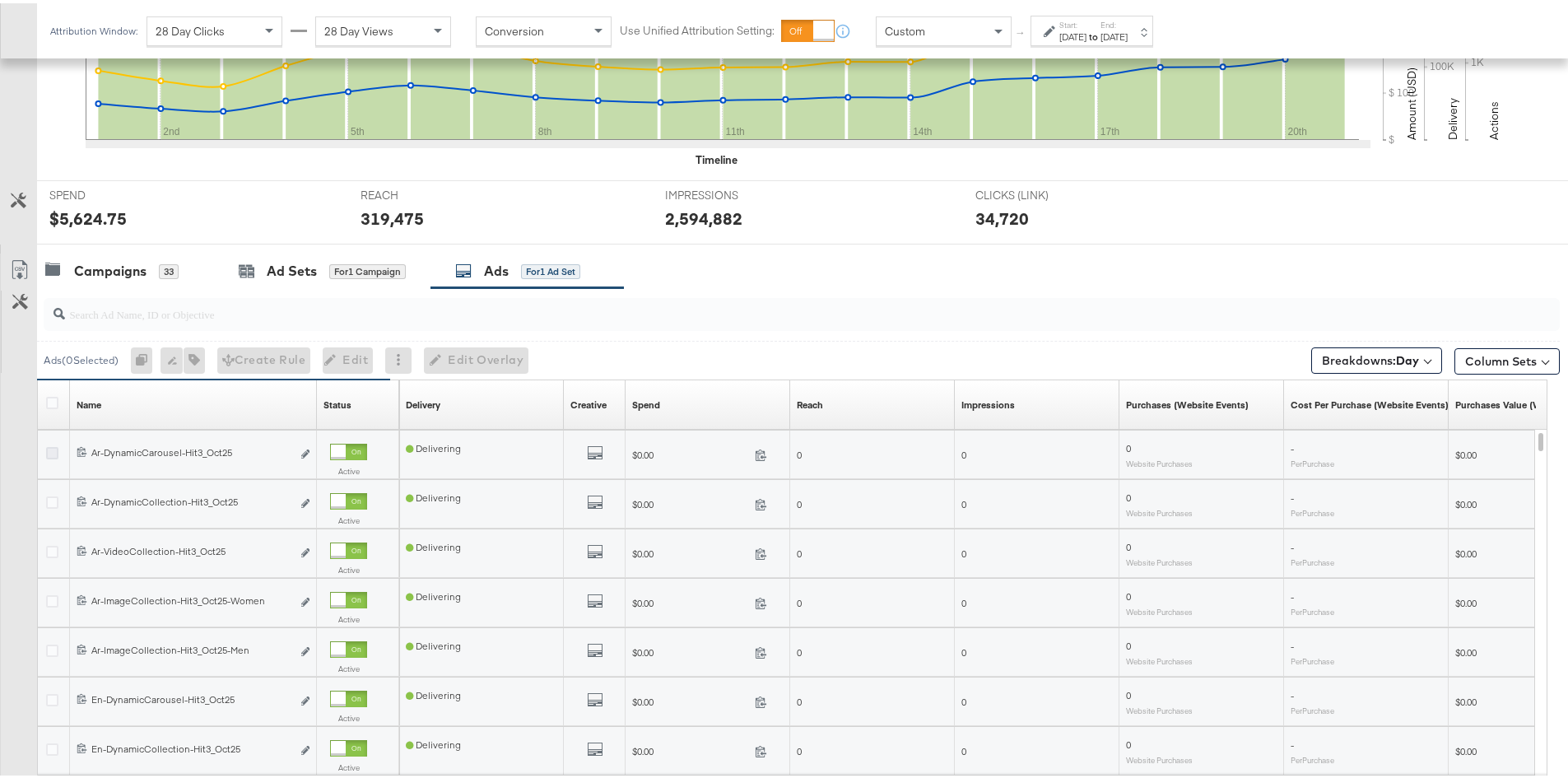
click at [52, 445] on icon at bounding box center [52, 450] width 13 height 13
click at [0, 0] on input "checkbox" at bounding box center [0, 0] width 0 height 0
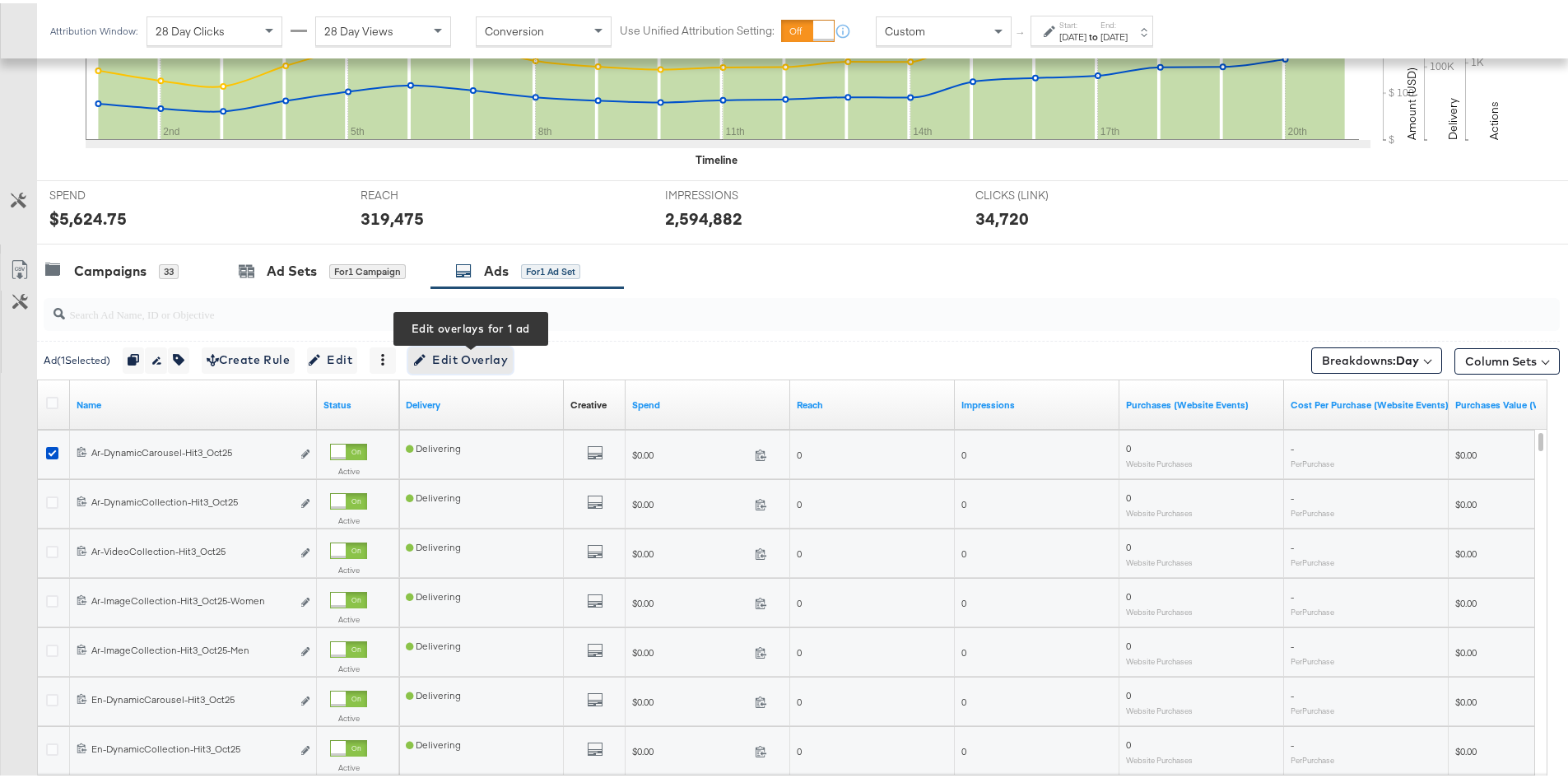
click at [468, 351] on span "Edit Overlay Edit overlays for 1 ad" at bounding box center [460, 357] width 94 height 21
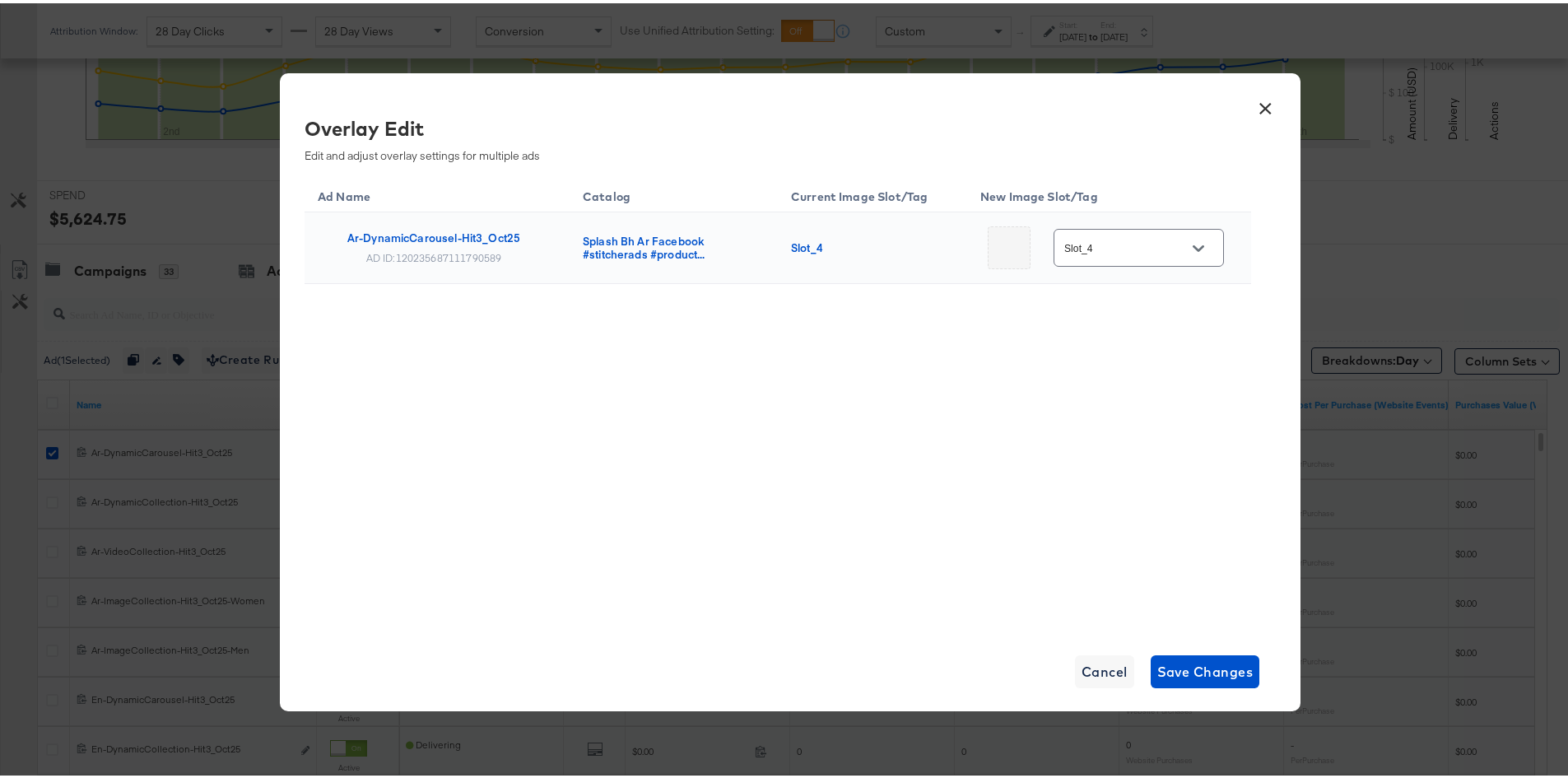
click at [1203, 241] on button "Open" at bounding box center [1198, 244] width 24 height 24
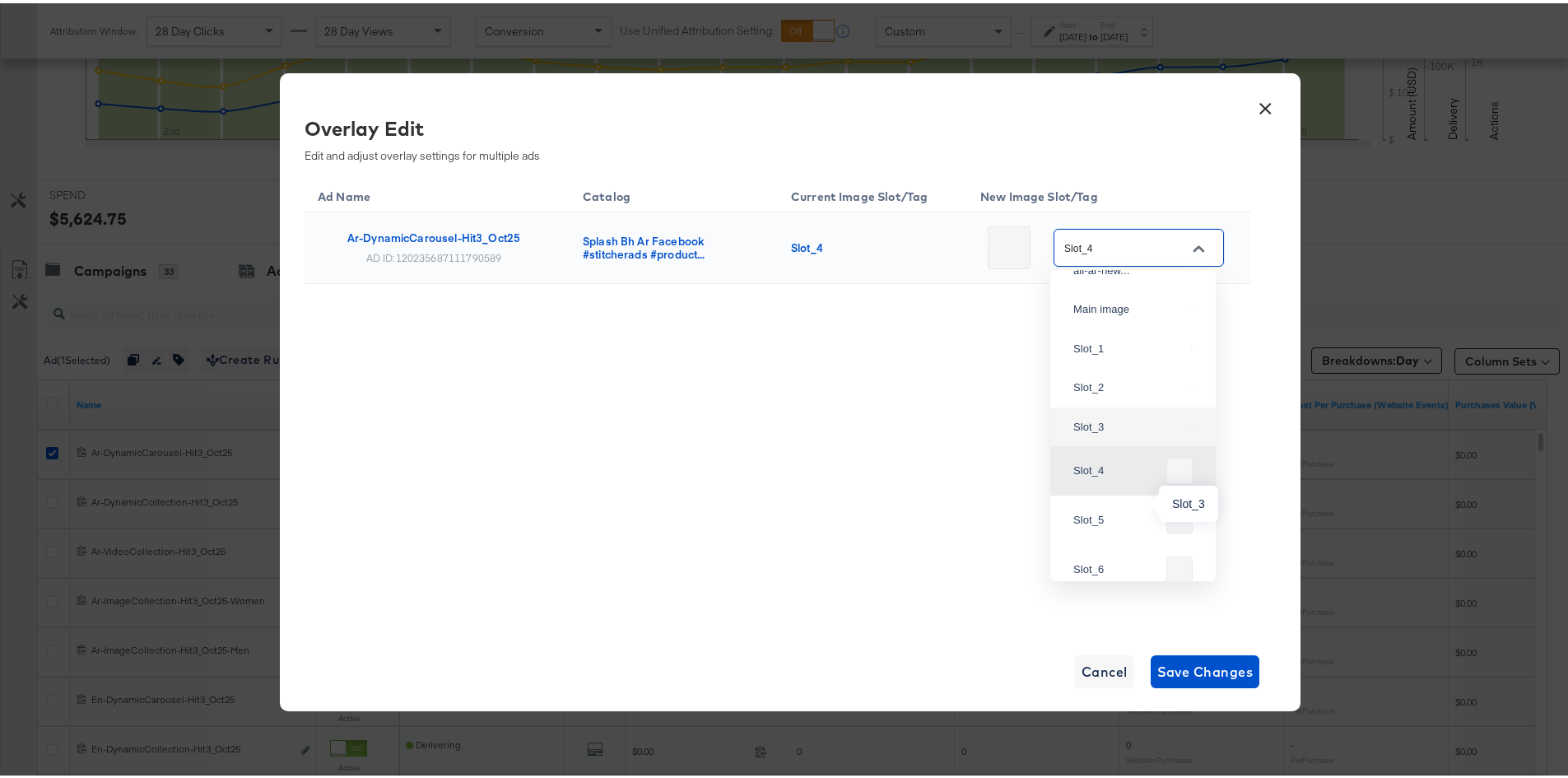
click at [1104, 432] on div "Slot_3" at bounding box center [1129, 424] width 111 height 16
type input "Slot_3"
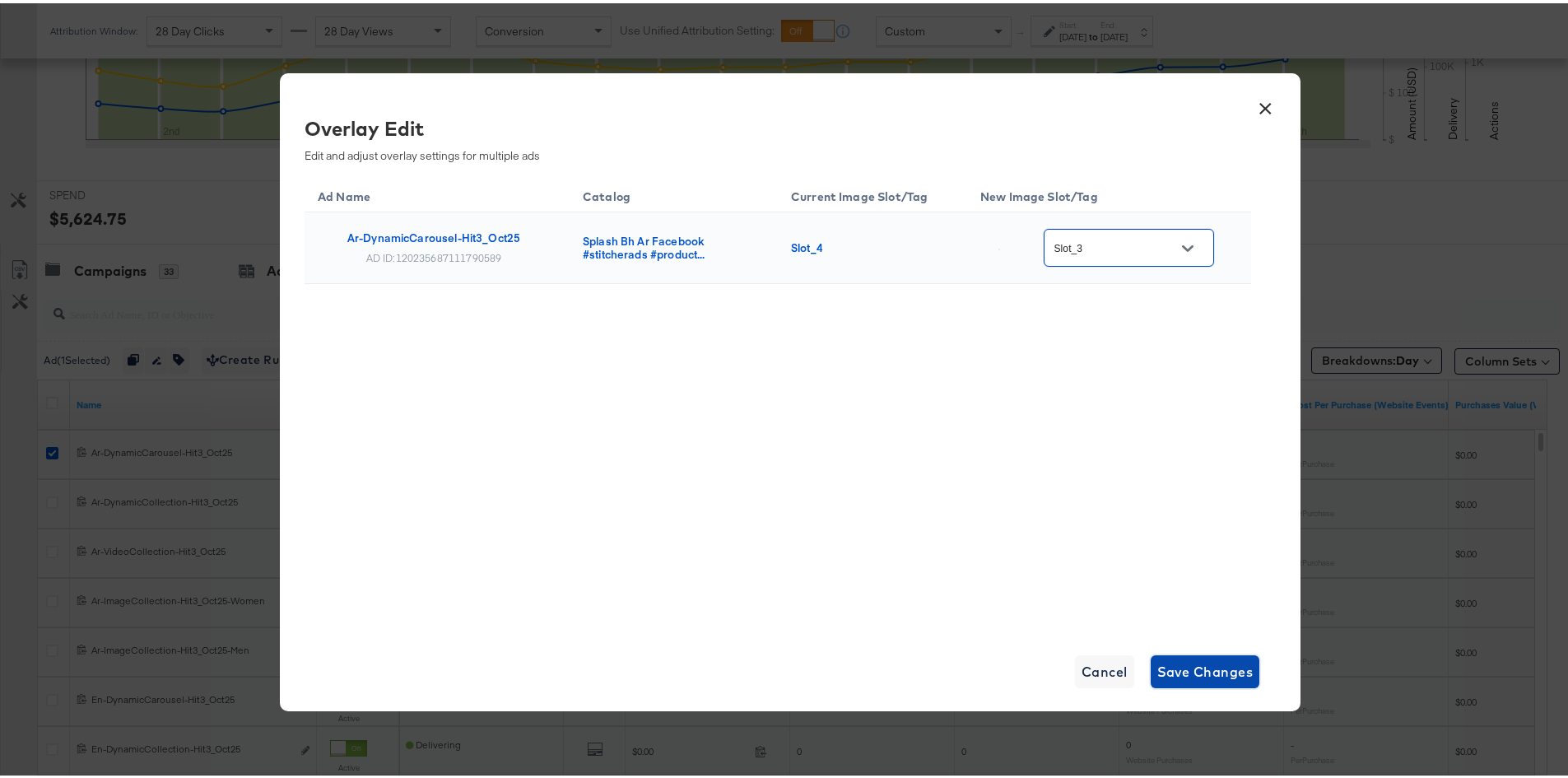
click at [1225, 664] on span "Save Changes" at bounding box center [1205, 668] width 96 height 23
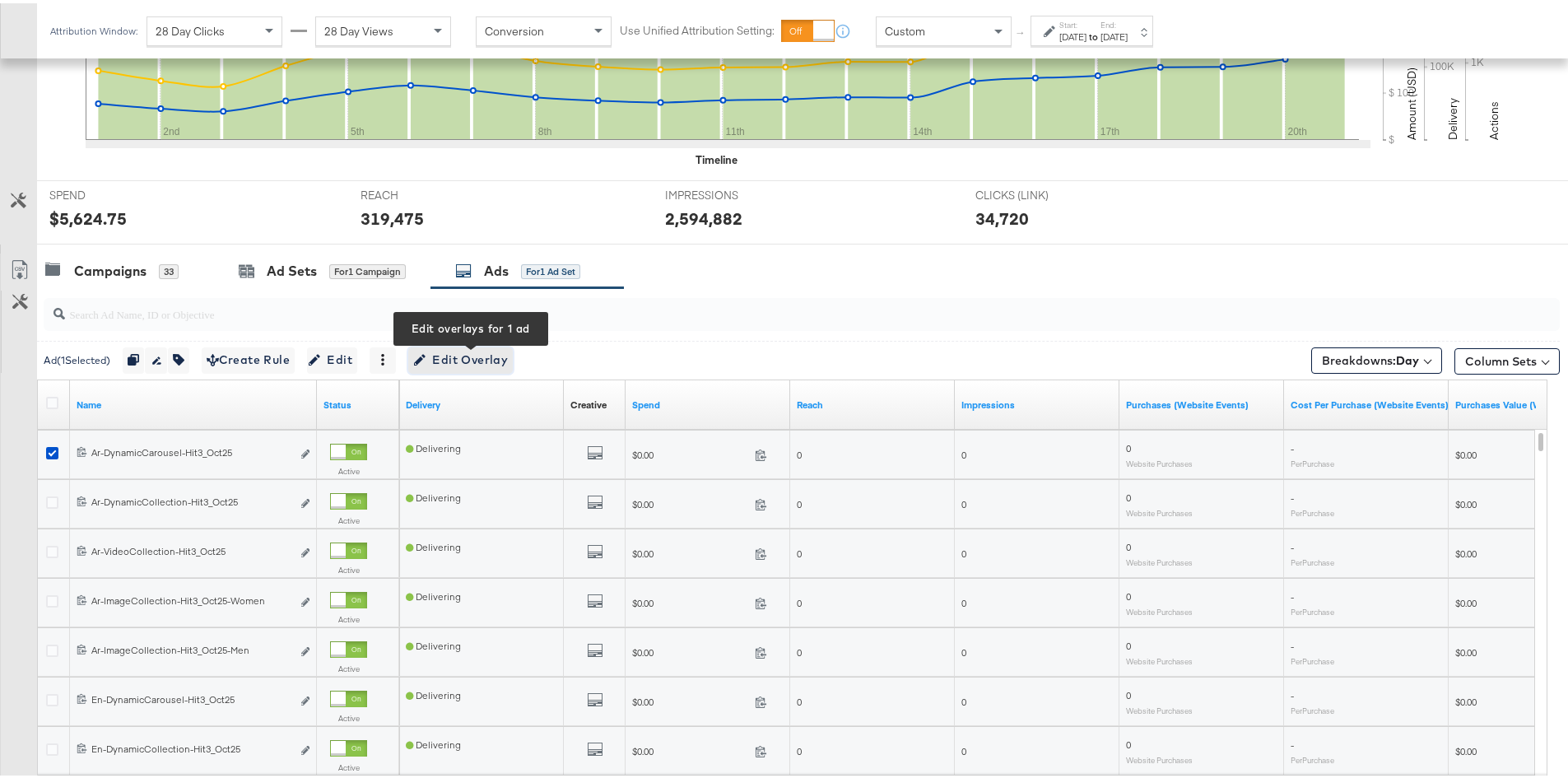
click at [461, 354] on span "Edit Overlay Edit overlays for 1 ad" at bounding box center [460, 357] width 94 height 21
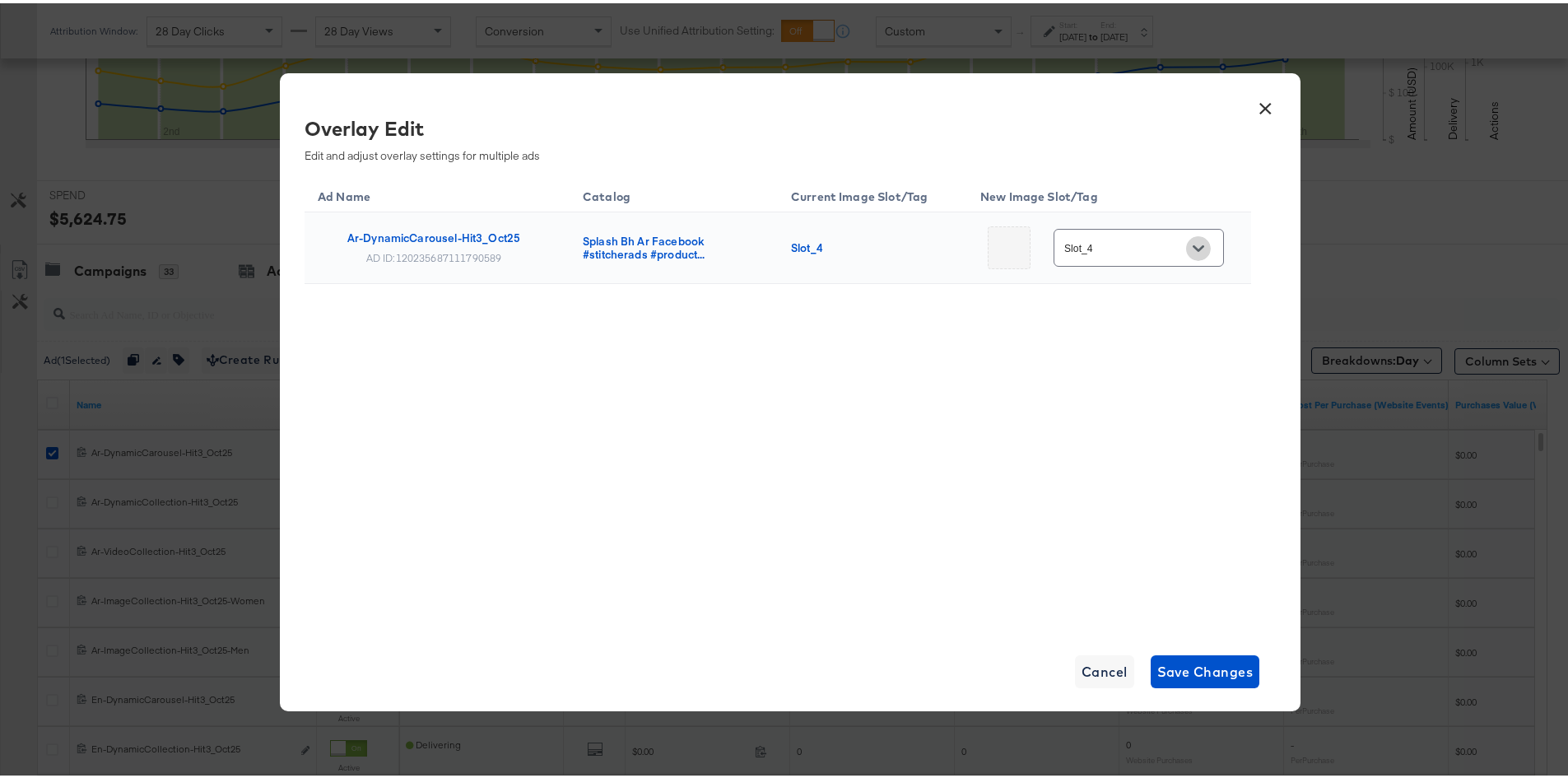
click at [1193, 243] on icon "Open" at bounding box center [1199, 245] width 12 height 12
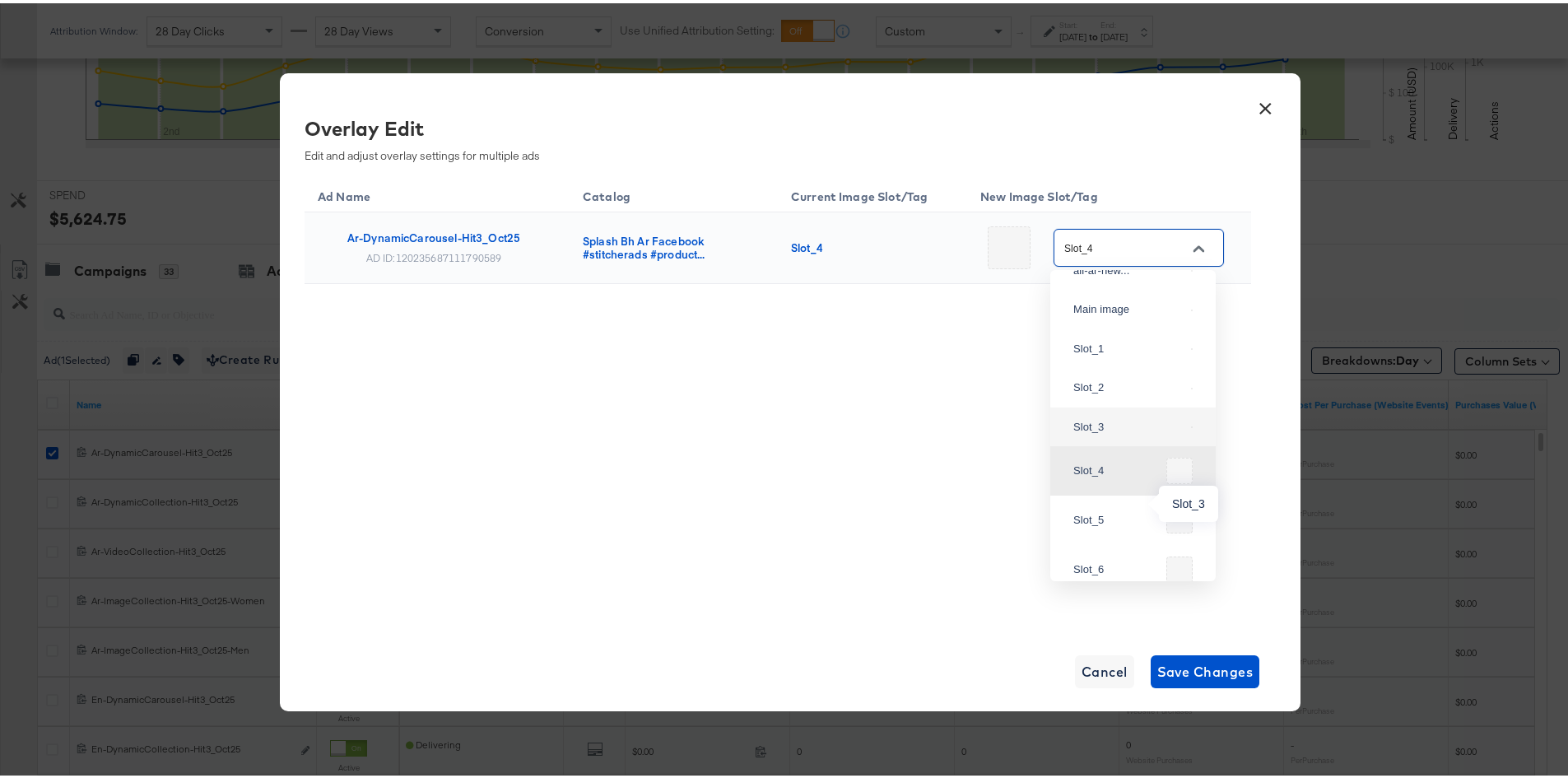
click at [1125, 432] on div "Slot_3" at bounding box center [1129, 424] width 111 height 16
type input "Slot_3"
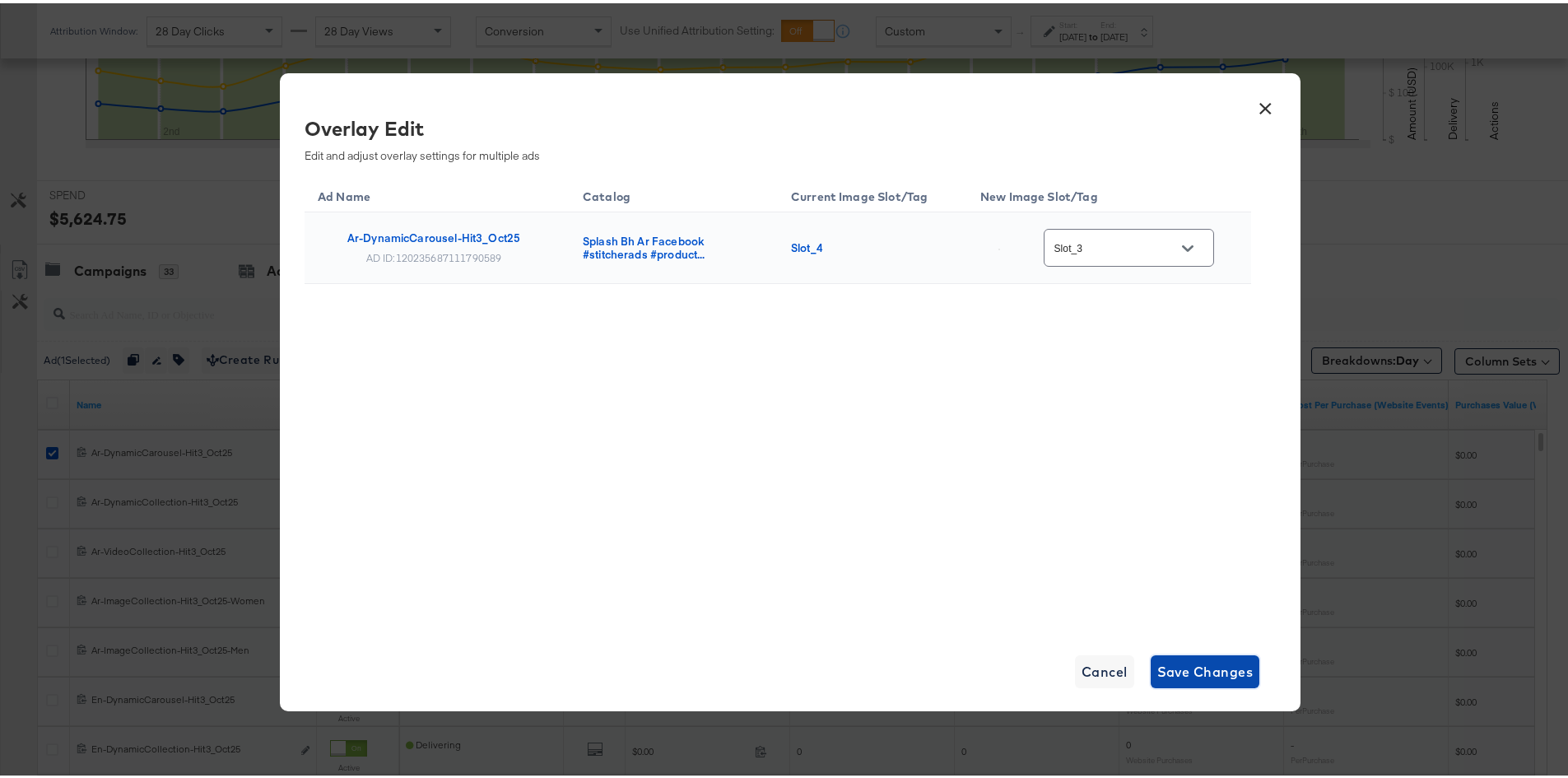
click at [1192, 664] on span "Save Changes" at bounding box center [1205, 668] width 96 height 23
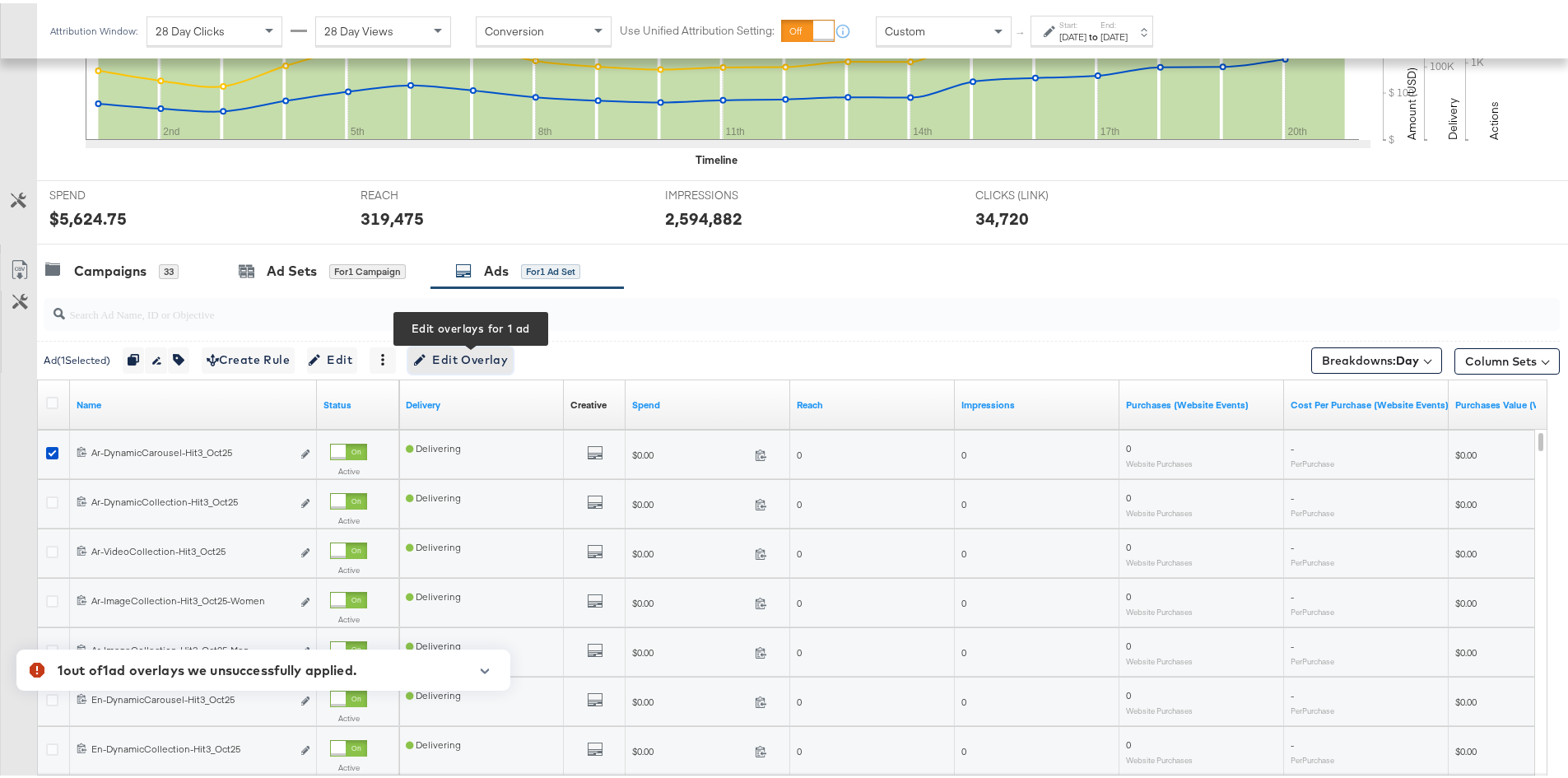
click at [426, 352] on icon "button" at bounding box center [420, 357] width 12 height 12
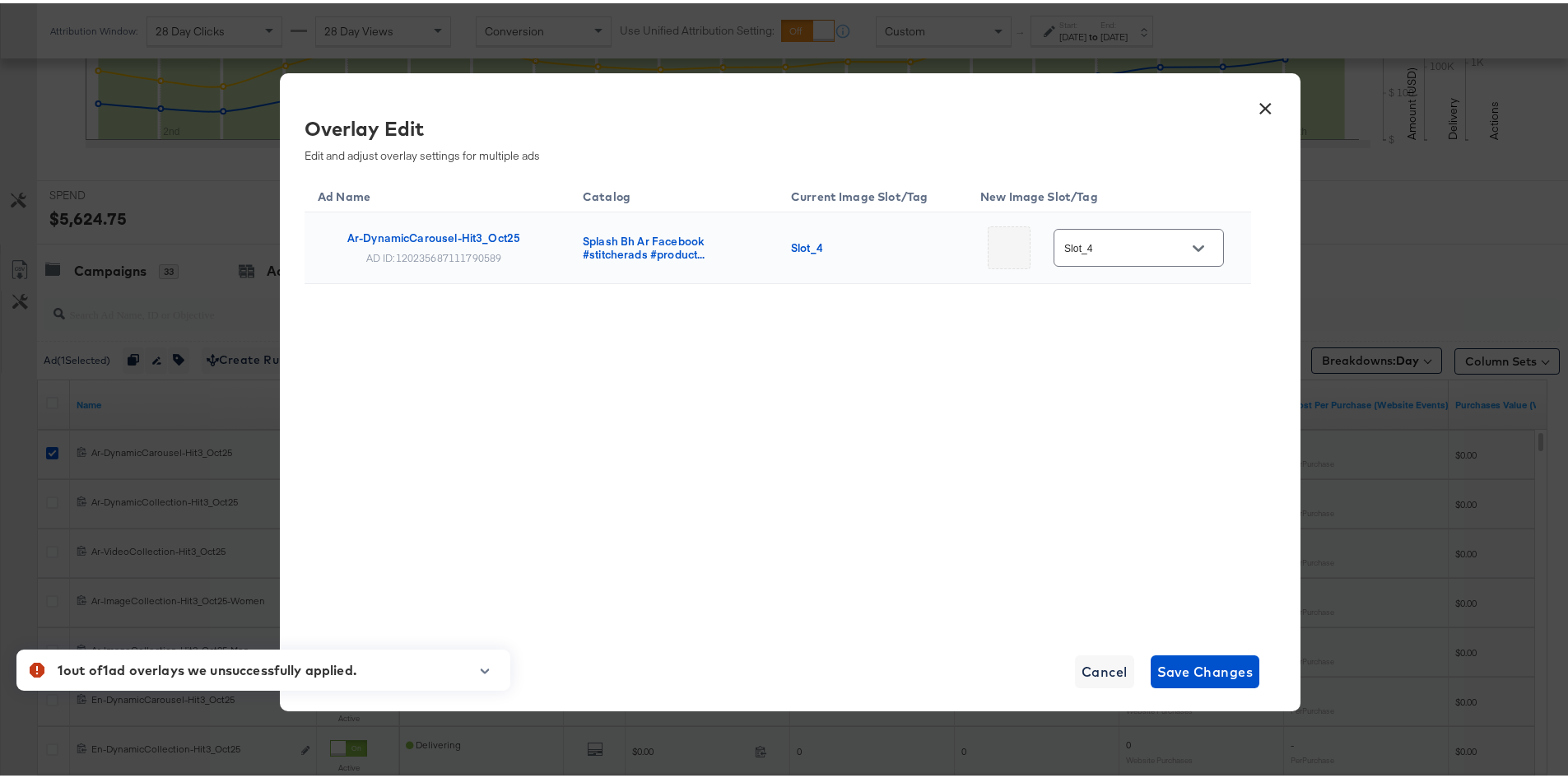
click at [1193, 240] on icon "Open" at bounding box center [1199, 245] width 12 height 12
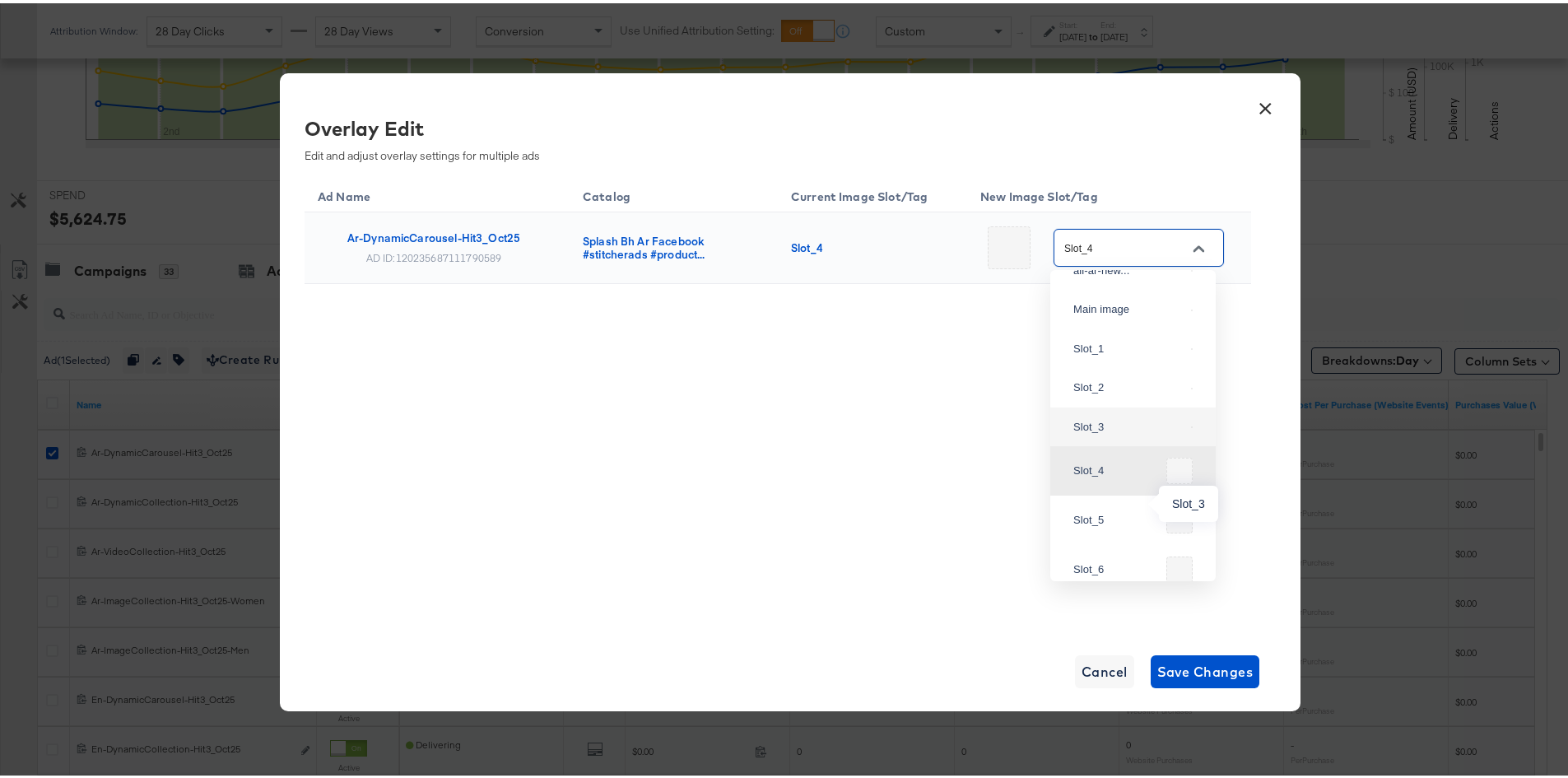
click at [1129, 432] on div "Slot_3" at bounding box center [1129, 424] width 111 height 16
type input "Slot_3"
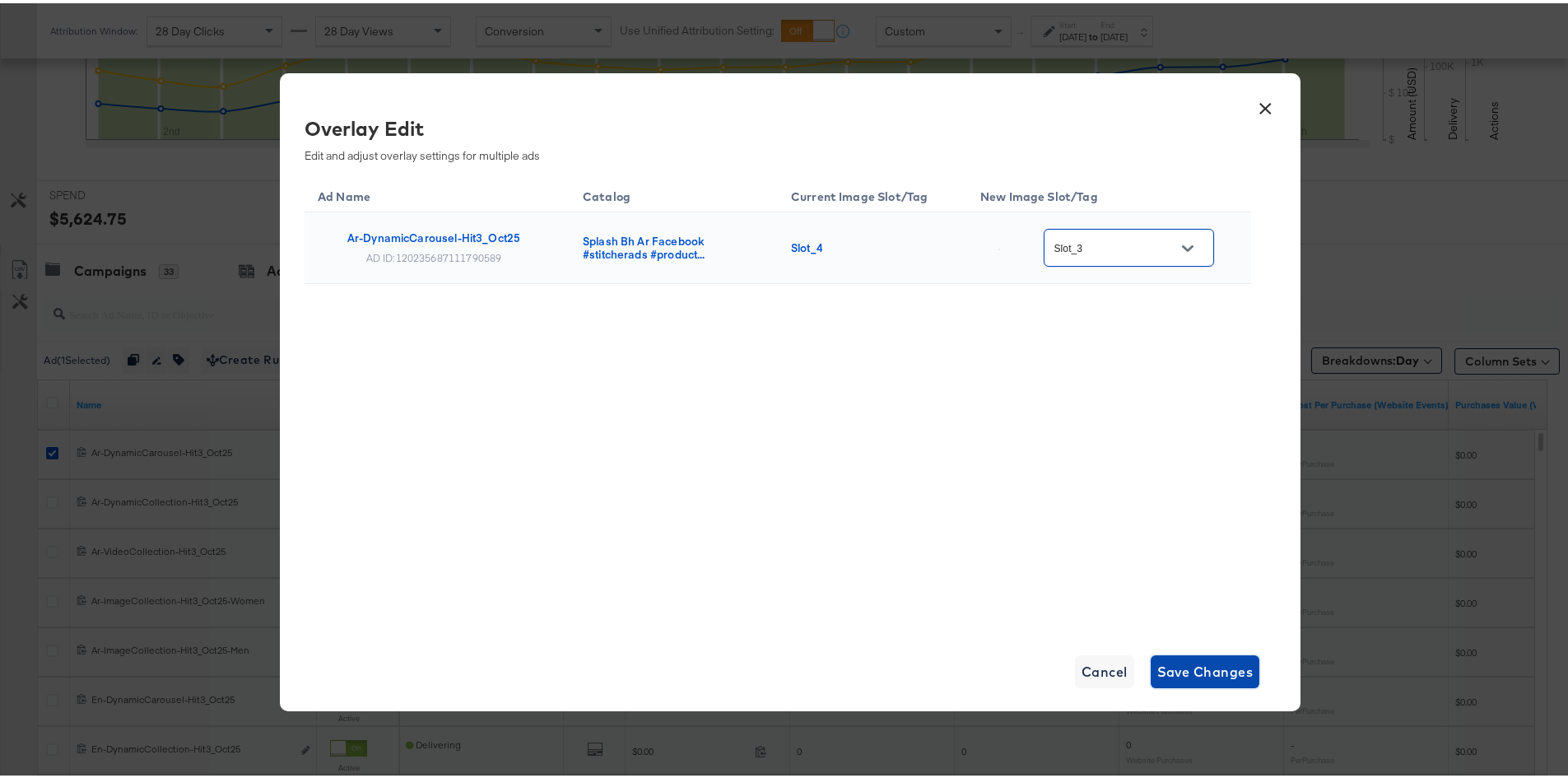
click at [1220, 662] on span "Save Changes" at bounding box center [1205, 668] width 96 height 23
